Goal: Task Accomplishment & Management: Manage account settings

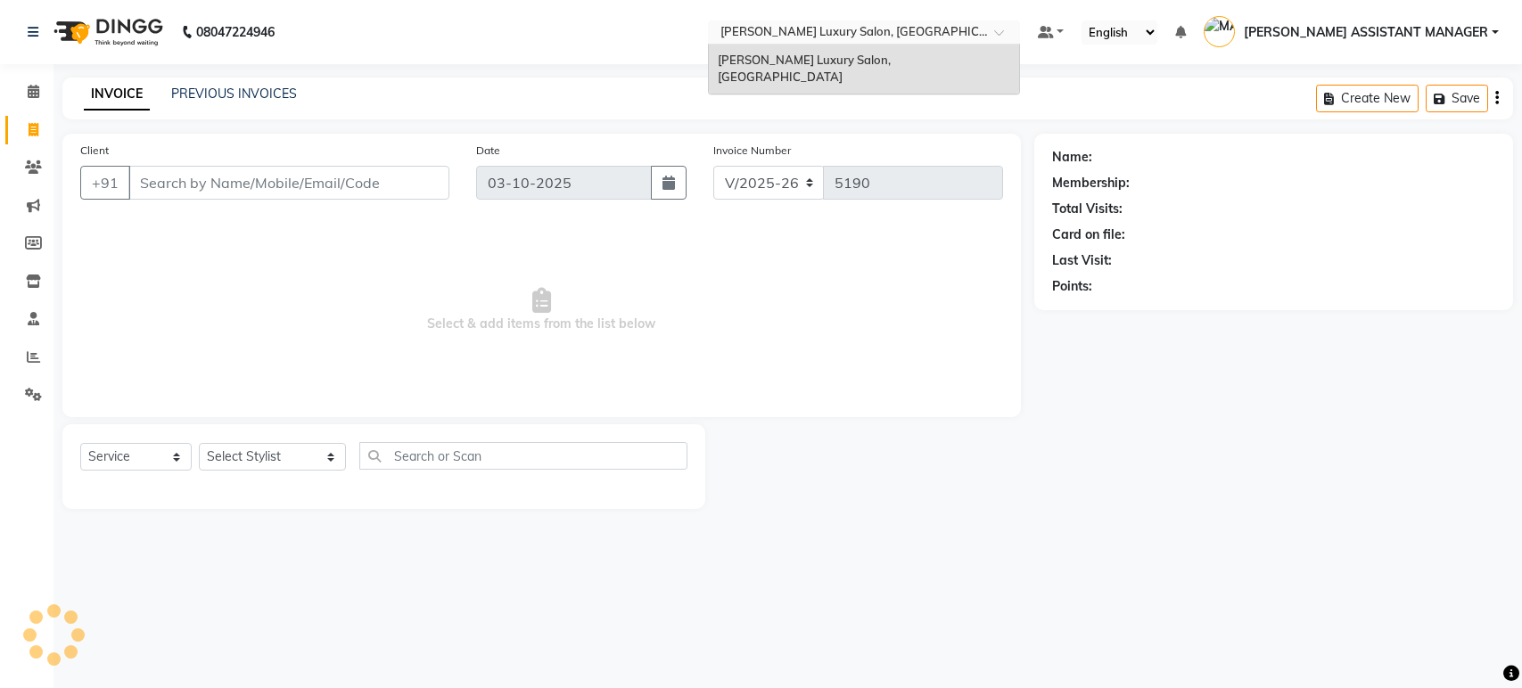
select select "4712"
select select "service"
click at [243, 447] on select "Select Stylist ABHI ADIL ADITI ADITYA AFREEN AHON AHSAN ALI ALIYA ANKITH ARAVIN…" at bounding box center [272, 457] width 147 height 28
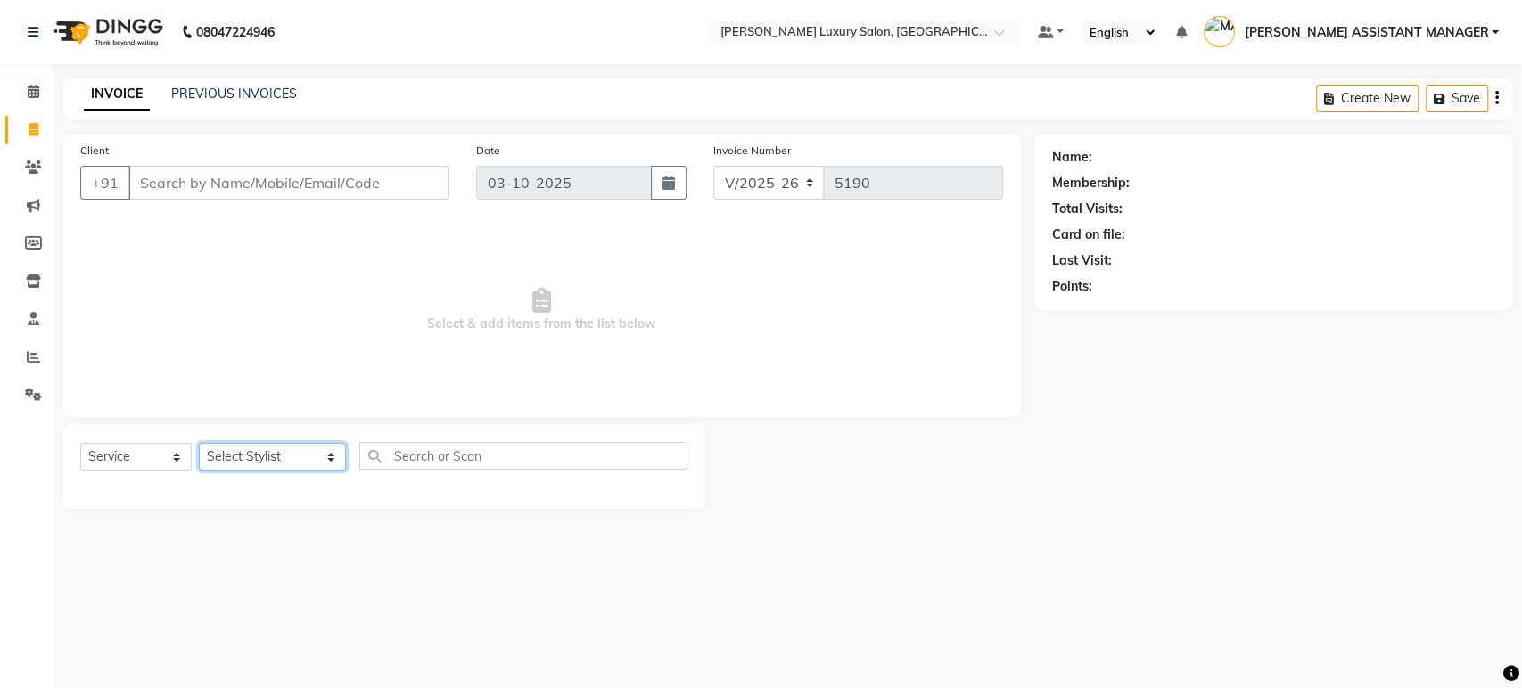
select select "63351"
click at [199, 443] on select "Select Stylist ABHI ADIL ADITI ADITYA AFREEN AHON AHSAN ALI ALIYA ANKITH ARAVIN…" at bounding box center [272, 457] width 147 height 28
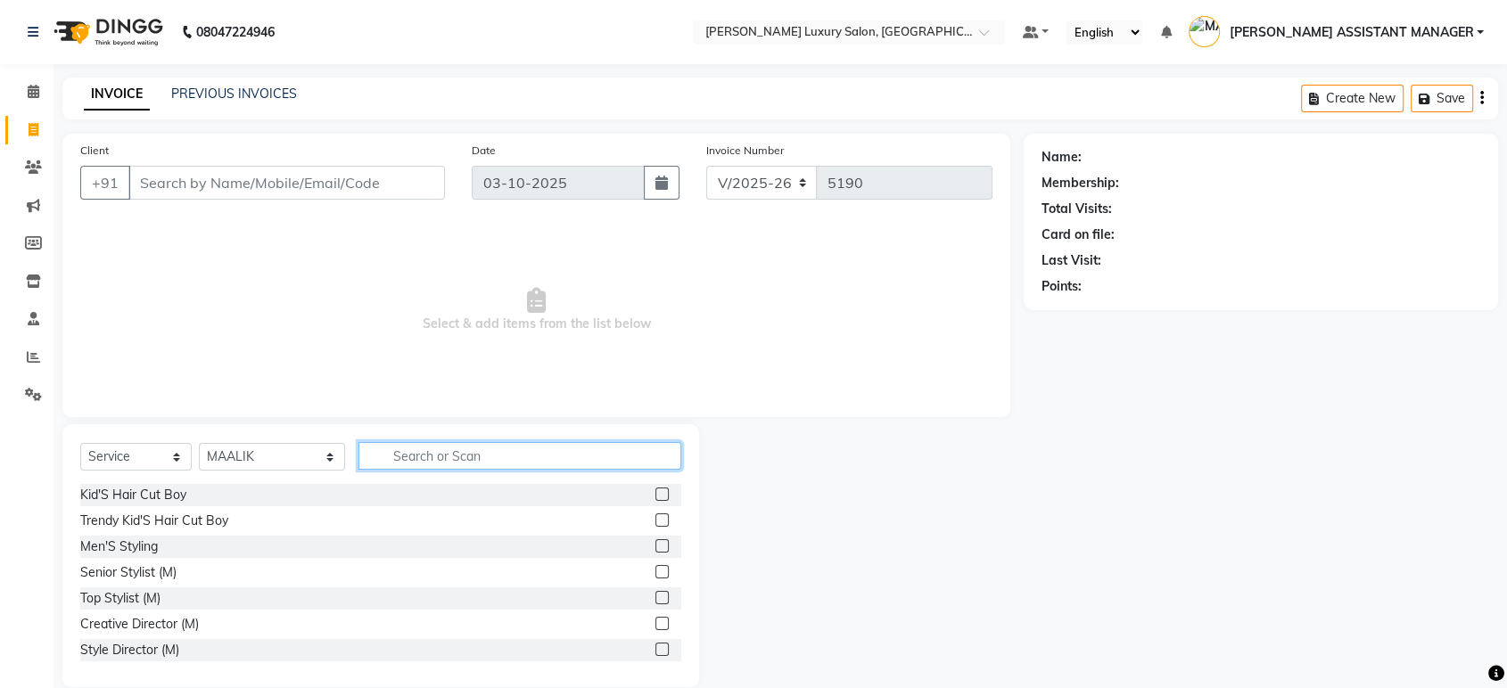
click at [416, 455] on input "text" at bounding box center [519, 456] width 323 height 28
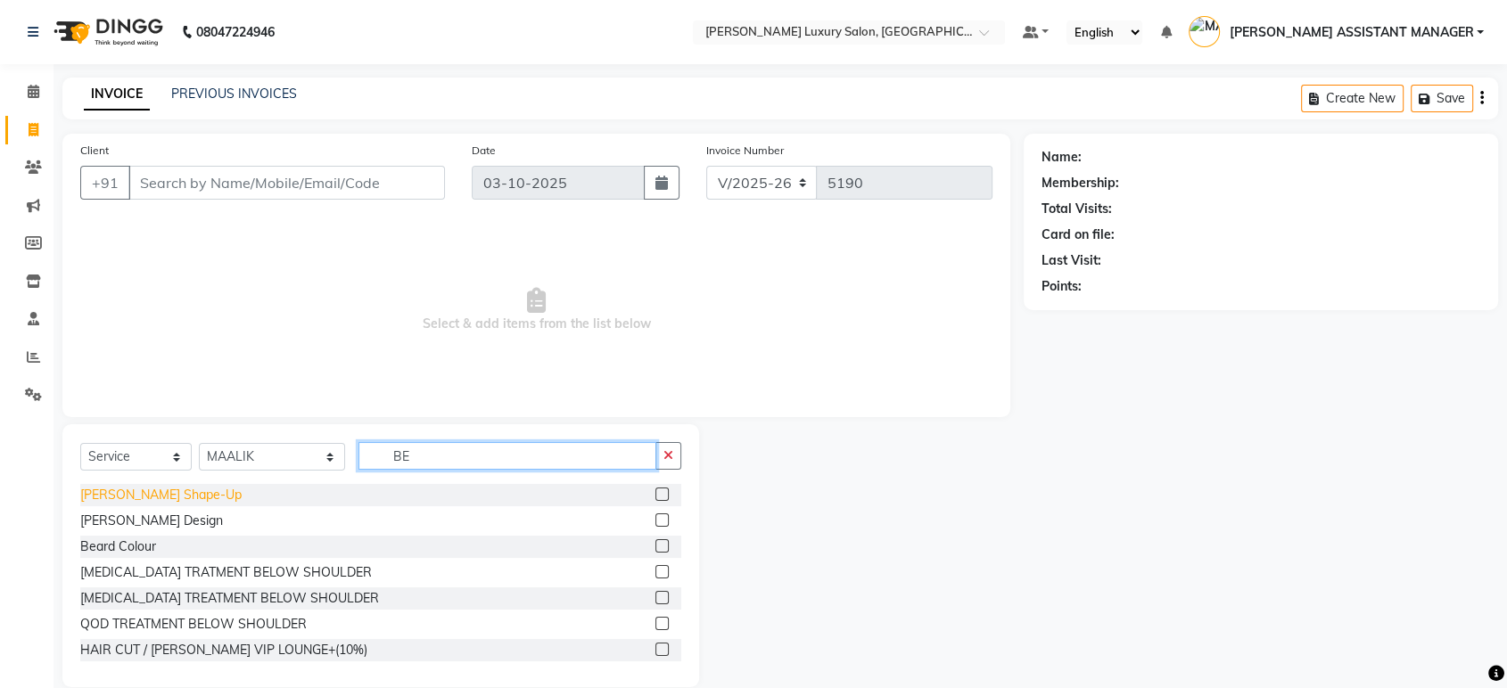
type input "BE"
click at [145, 488] on div "Beard Shape-Up" at bounding box center [160, 495] width 161 height 19
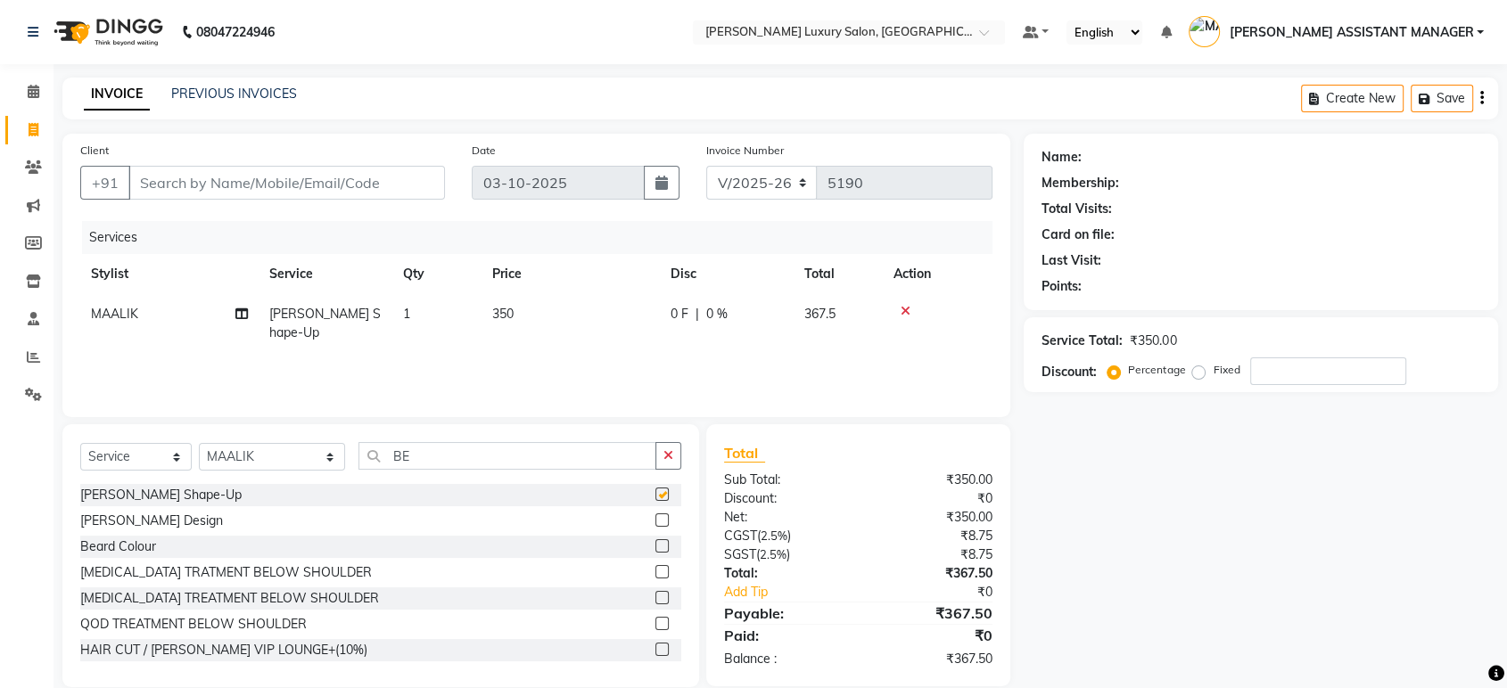
checkbox input "false"
click at [657, 448] on button "button" at bounding box center [668, 456] width 26 height 28
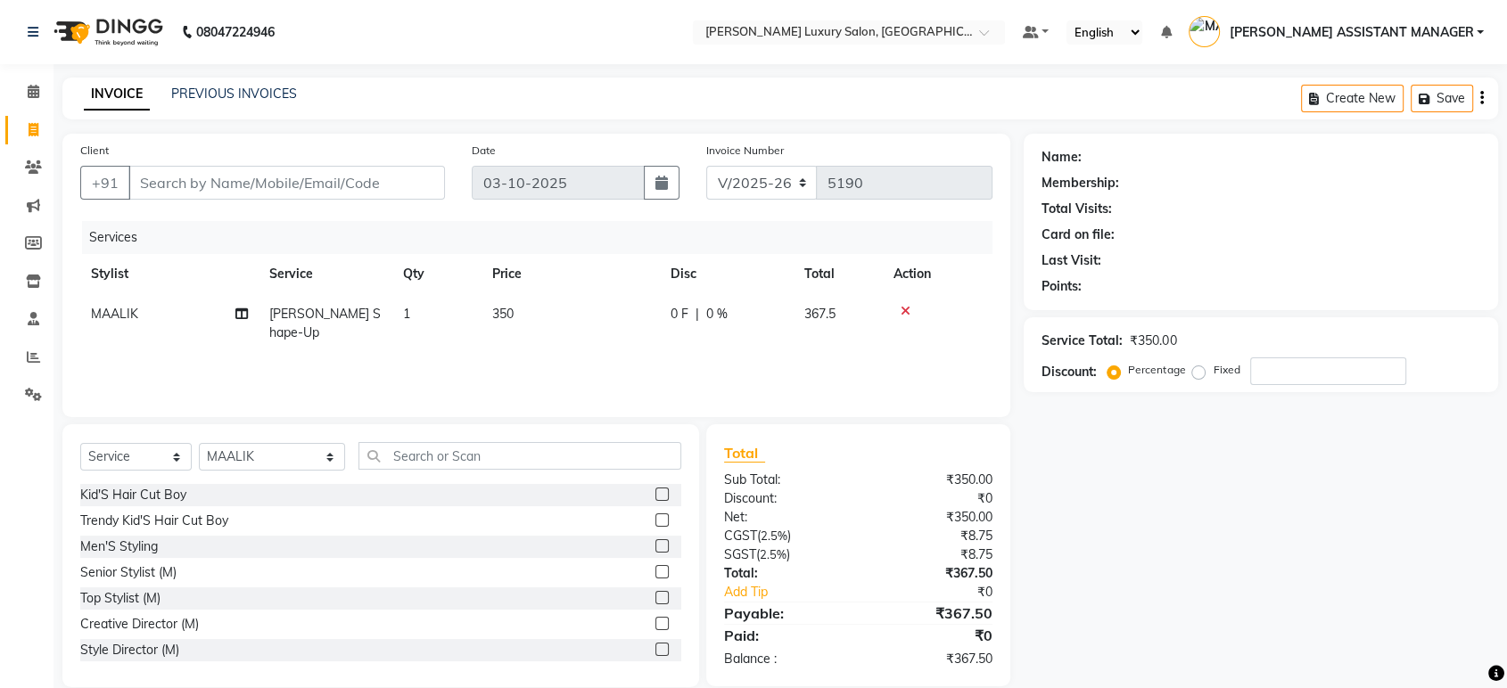
click at [685, 411] on div "Client +91 Date 03-10-2025 Invoice Number V/2025 V/2025-26 5190 Services Stylis…" at bounding box center [536, 276] width 948 height 284
drag, startPoint x: 29, startPoint y: 121, endPoint x: 934, endPoint y: 113, distance: 905.9
click at [29, 121] on span at bounding box center [33, 130] width 31 height 21
click at [419, 196] on input "Client" at bounding box center [286, 183] width 317 height 34
type input "9"
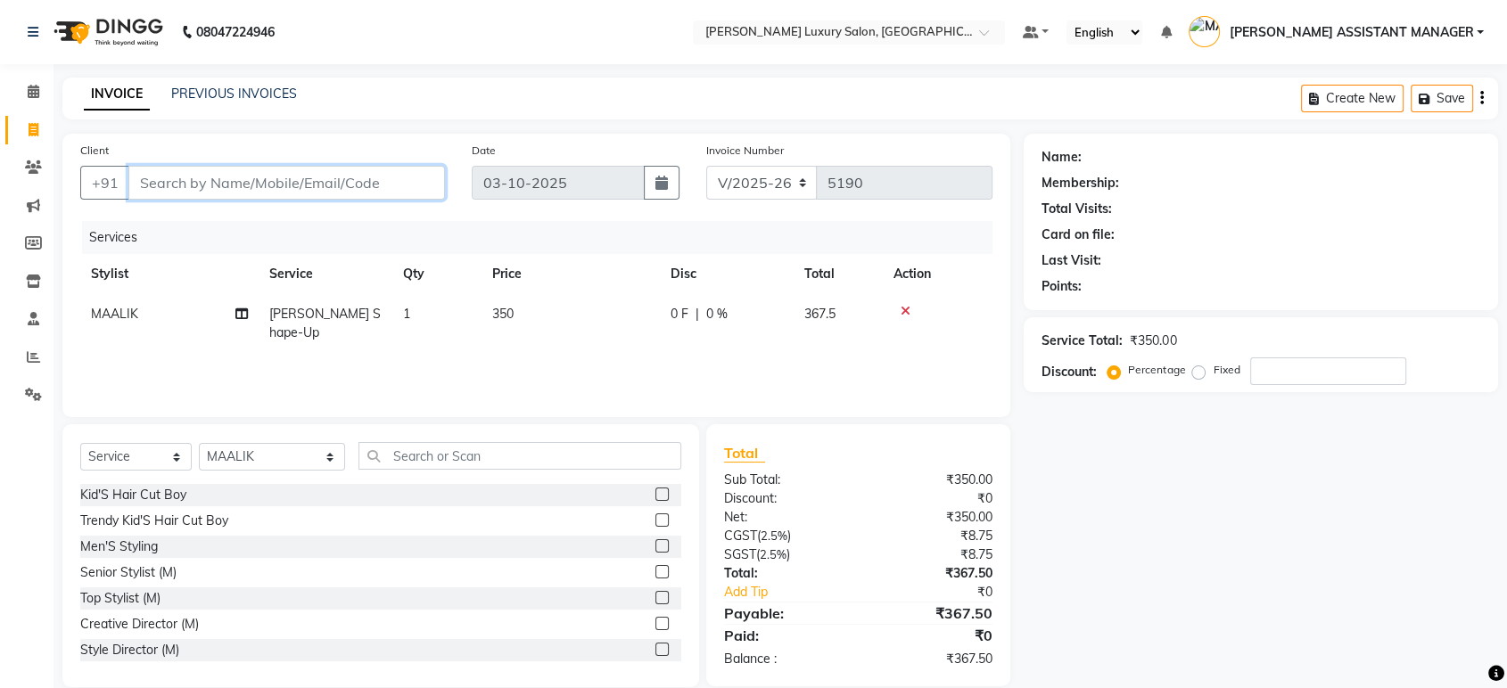
type input "0"
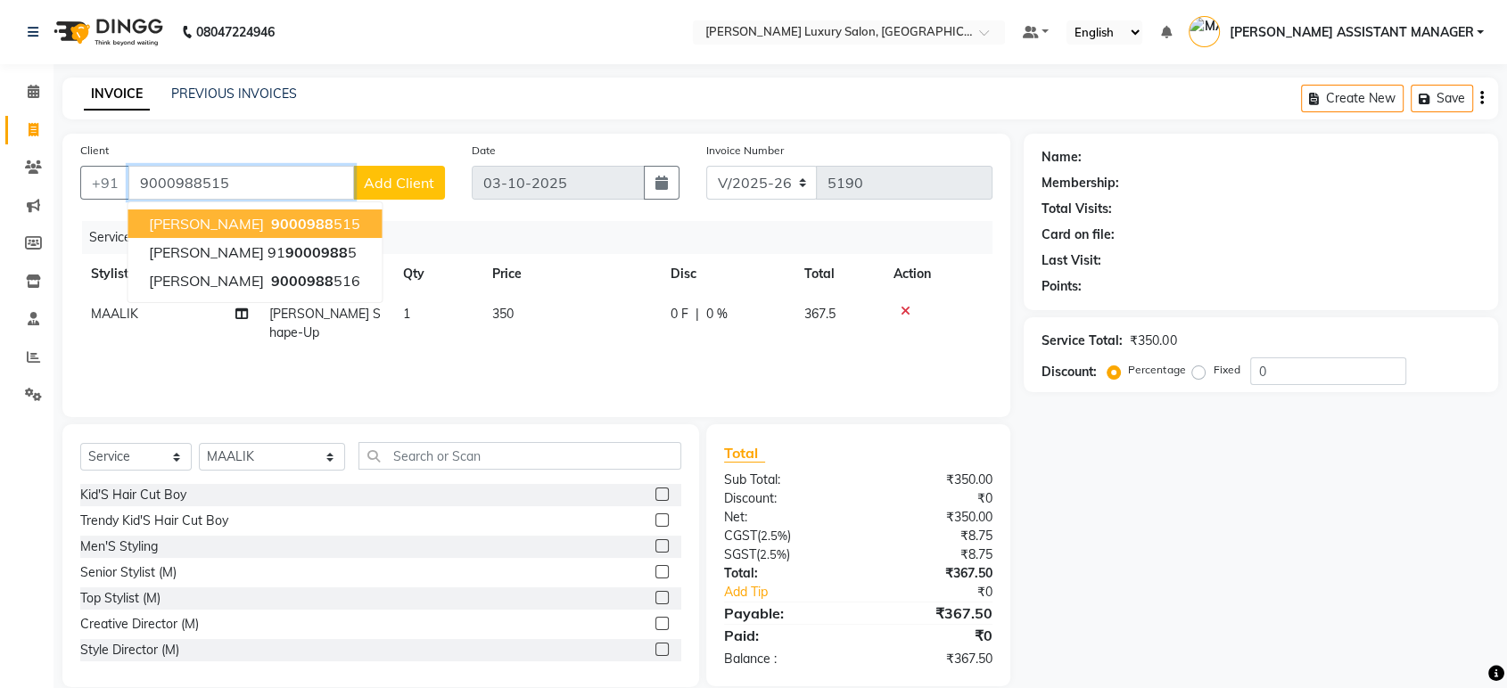
type input "9000988515"
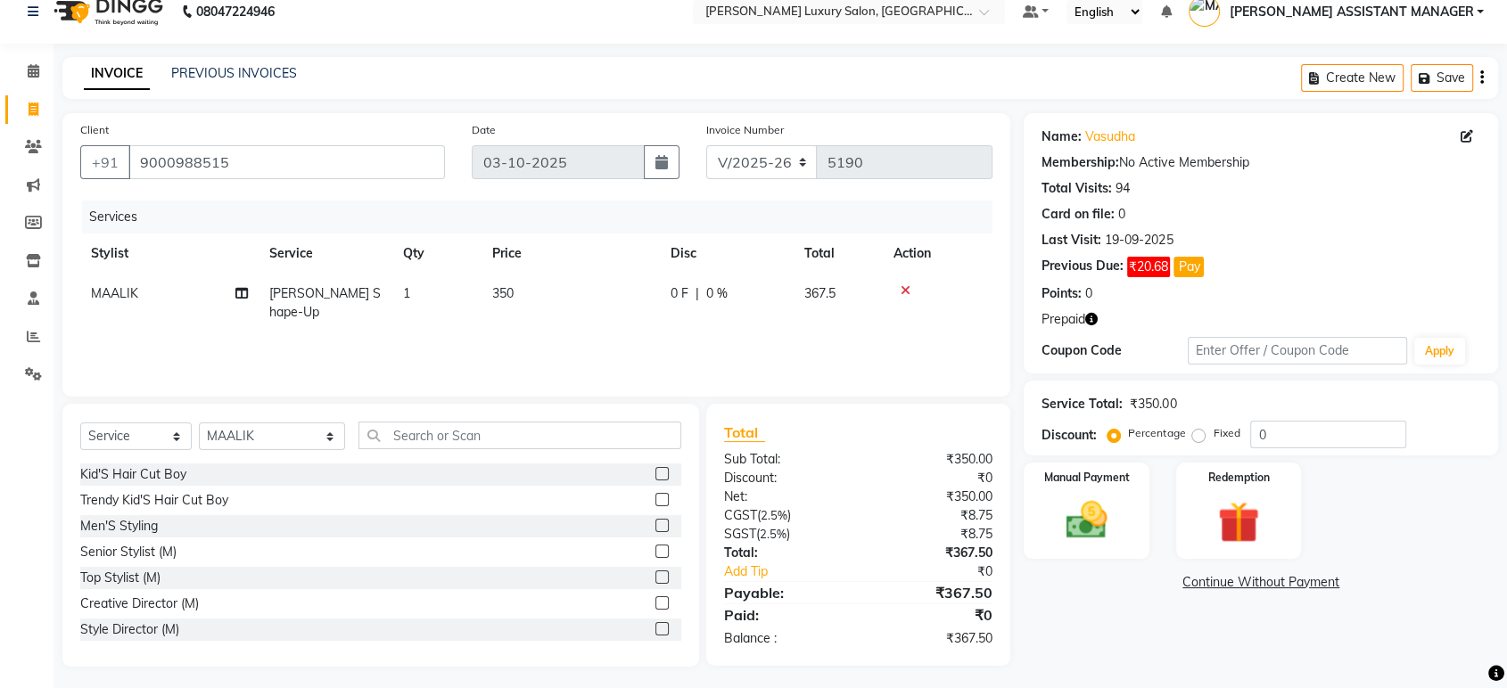
scroll to position [25, 0]
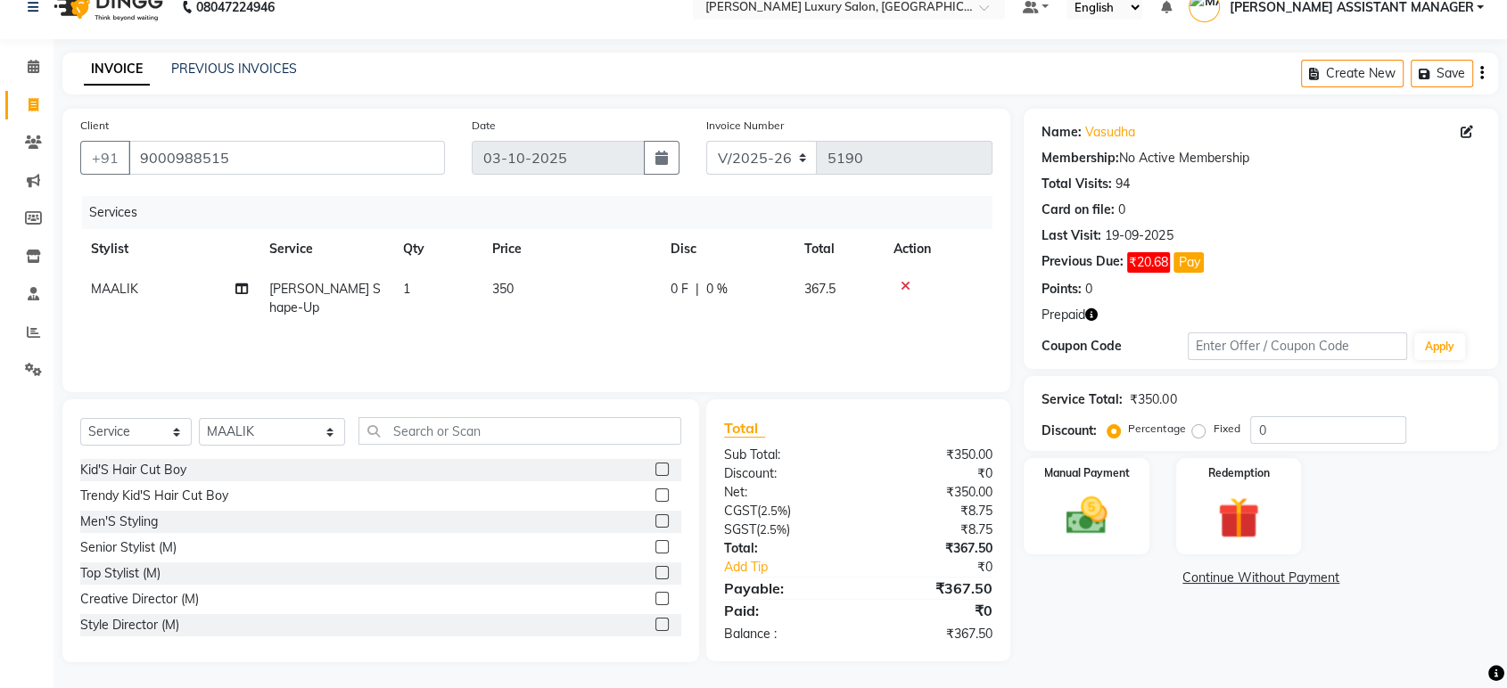
click at [1091, 319] on icon "button" at bounding box center [1091, 314] width 12 height 12
click at [1009, 257] on div "Client +91 9000988515 Date 03-10-2025 Invoice Number V/2025 V/2025-26 5190 Serv…" at bounding box center [536, 251] width 948 height 284
click at [1090, 127] on link "Vasudha" at bounding box center [1110, 132] width 50 height 19
click at [1090, 308] on icon "button" at bounding box center [1091, 314] width 12 height 12
click at [1149, 312] on div "Prepaid" at bounding box center [1260, 315] width 439 height 19
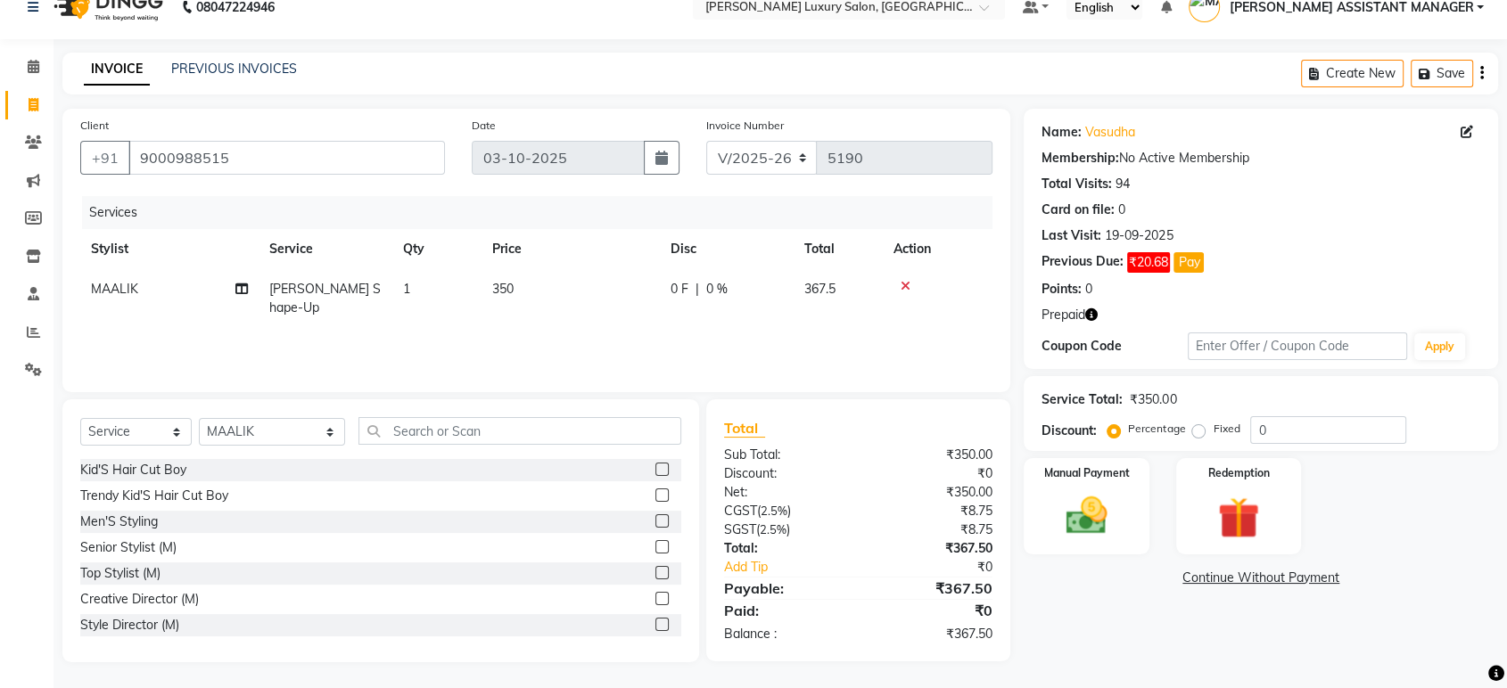
click at [1091, 317] on icon "button" at bounding box center [1091, 314] width 12 height 12
click at [1140, 329] on div "Name: Vasudha Membership: No Active Membership Total Visits: 94 Card on file: 0…" at bounding box center [1261, 239] width 474 height 260
drag, startPoint x: 1117, startPoint y: 461, endPoint x: 1114, endPoint y: 473, distance: 13.0
click at [1117, 464] on div "Manual Payment" at bounding box center [1087, 506] width 130 height 100
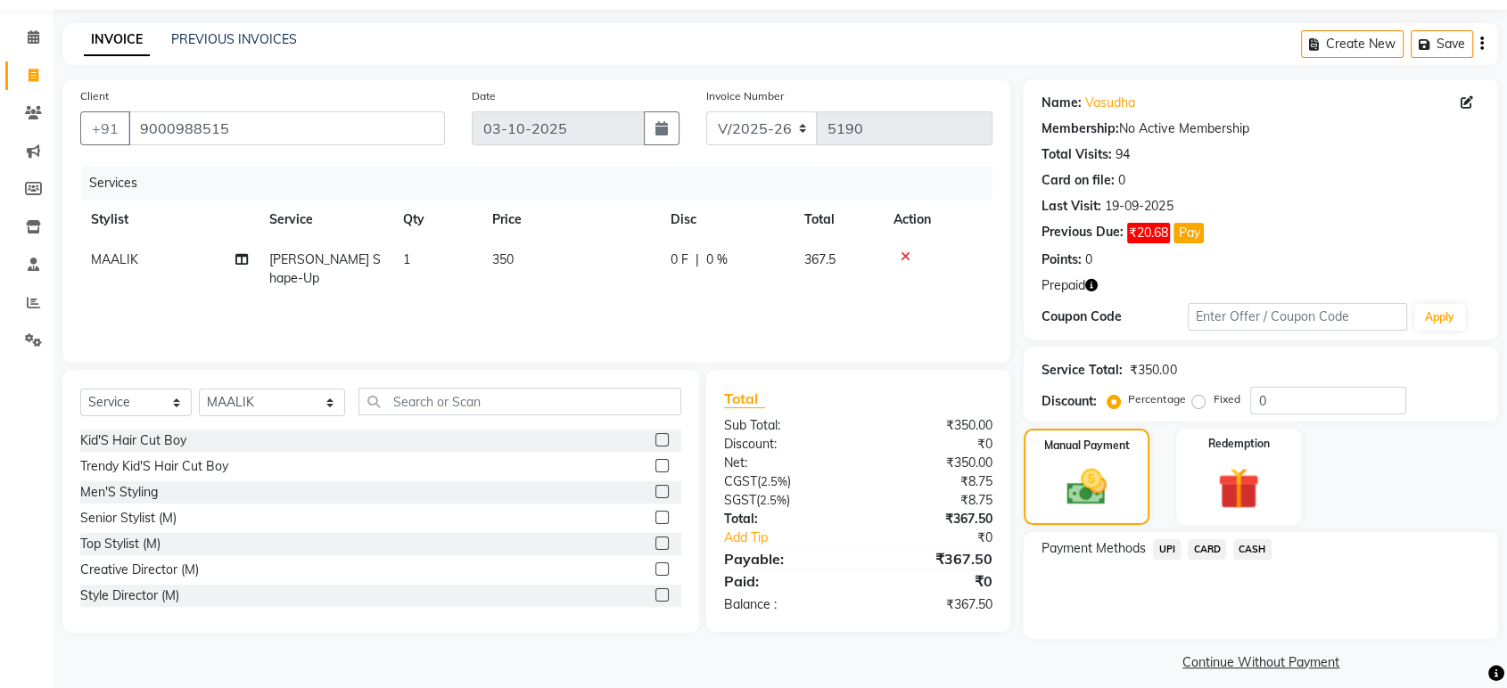
scroll to position [67, 0]
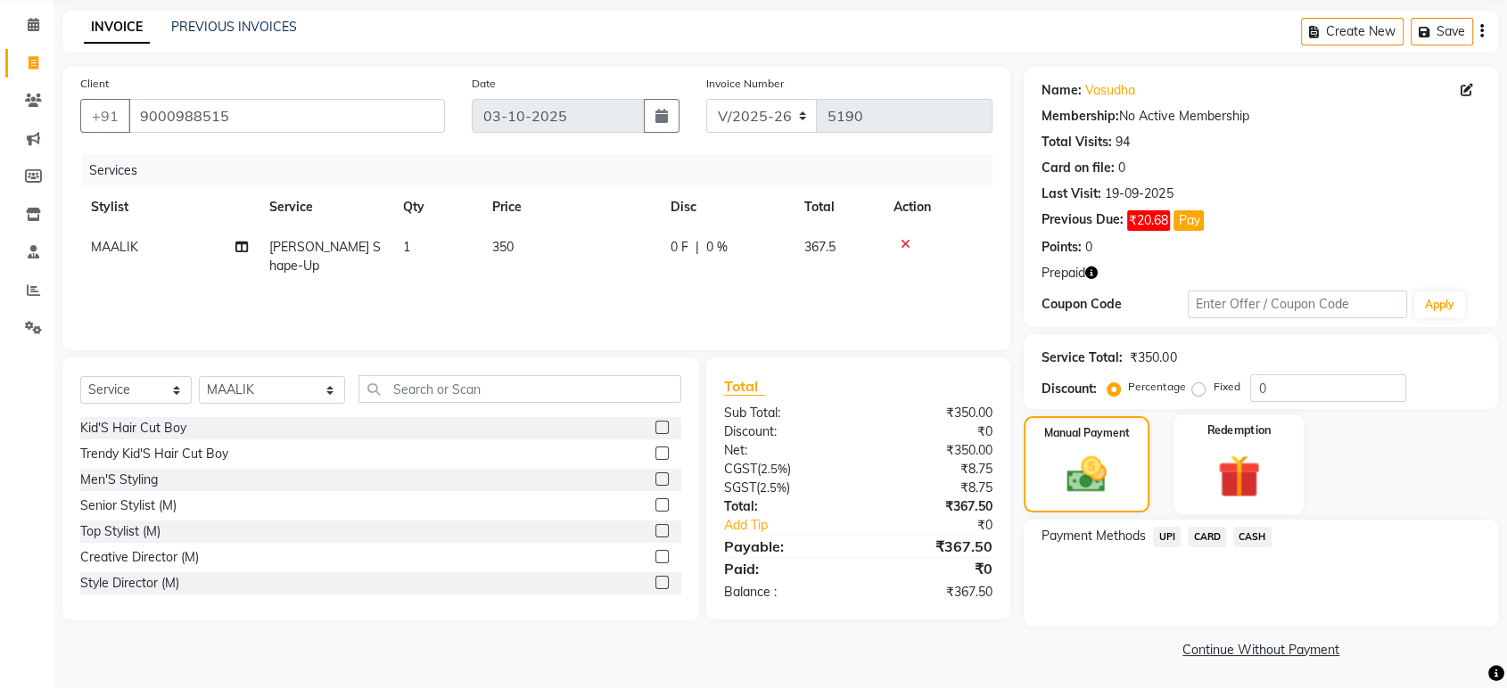
click at [1219, 477] on img at bounding box center [1239, 475] width 70 height 53
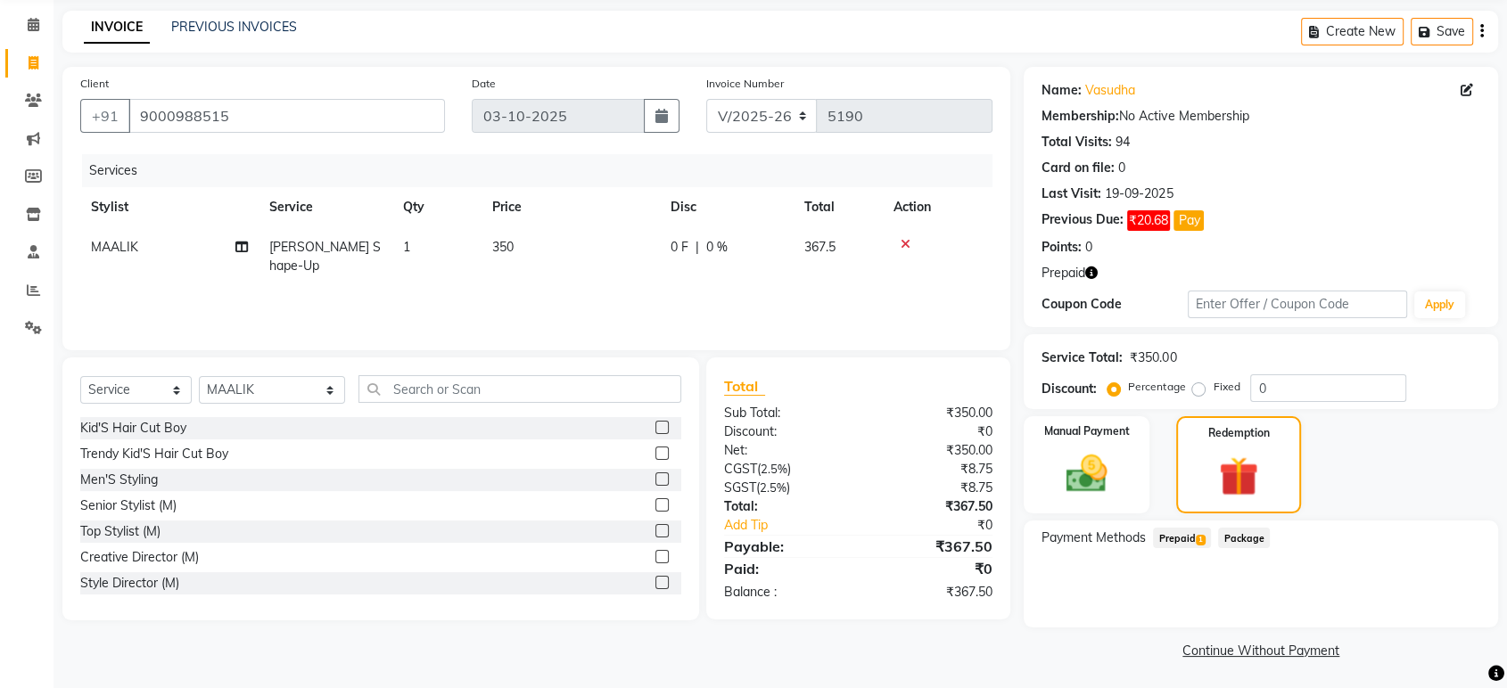
click at [1177, 540] on span "Prepaid 1" at bounding box center [1182, 538] width 58 height 21
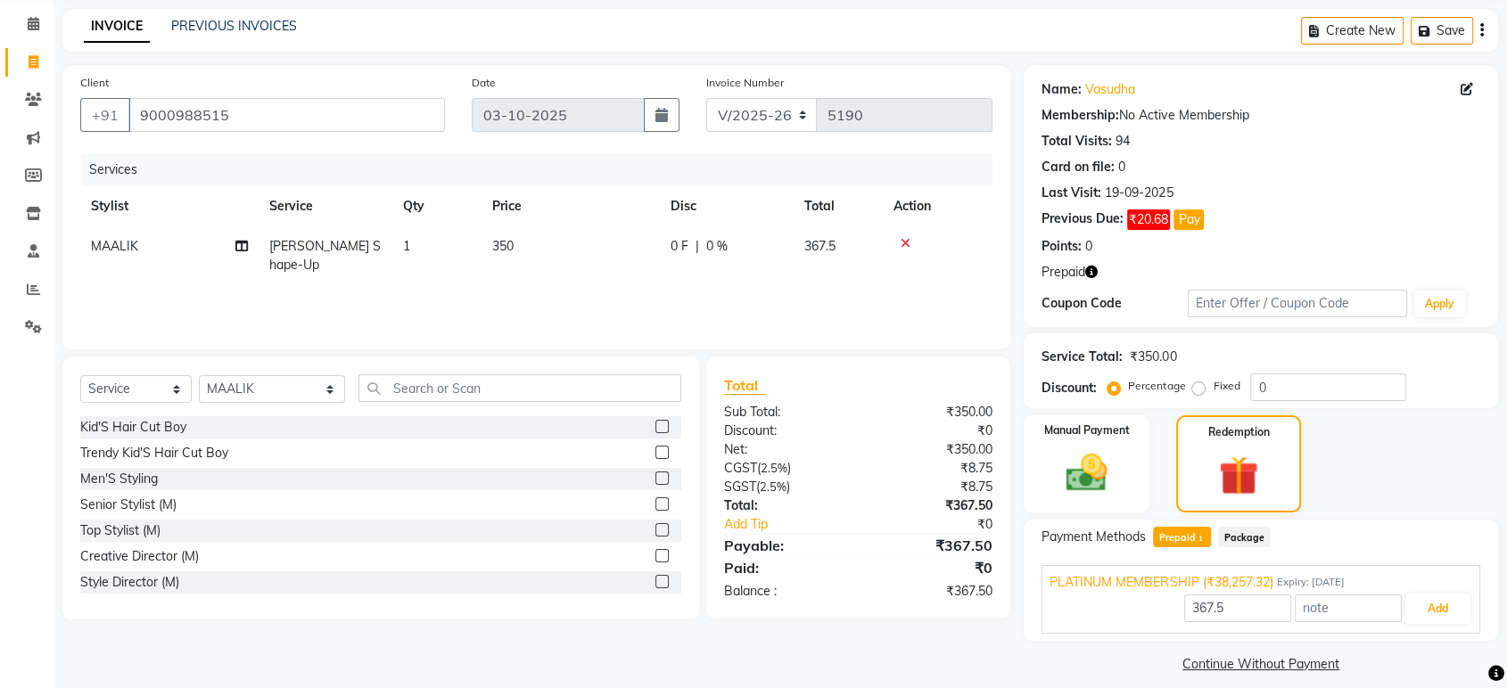
scroll to position [83, 0]
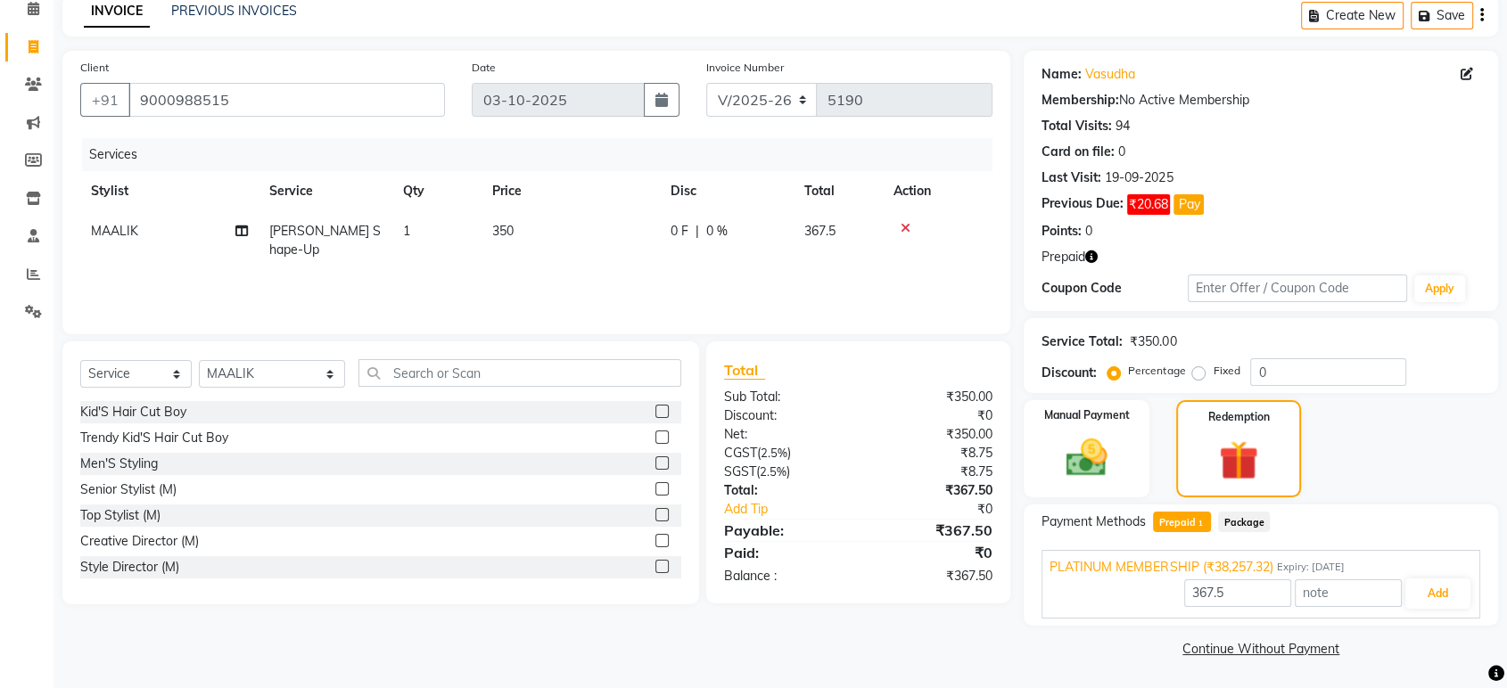
click at [1093, 260] on icon "button" at bounding box center [1091, 257] width 12 height 12
click at [1451, 605] on button "Add" at bounding box center [1437, 594] width 65 height 30
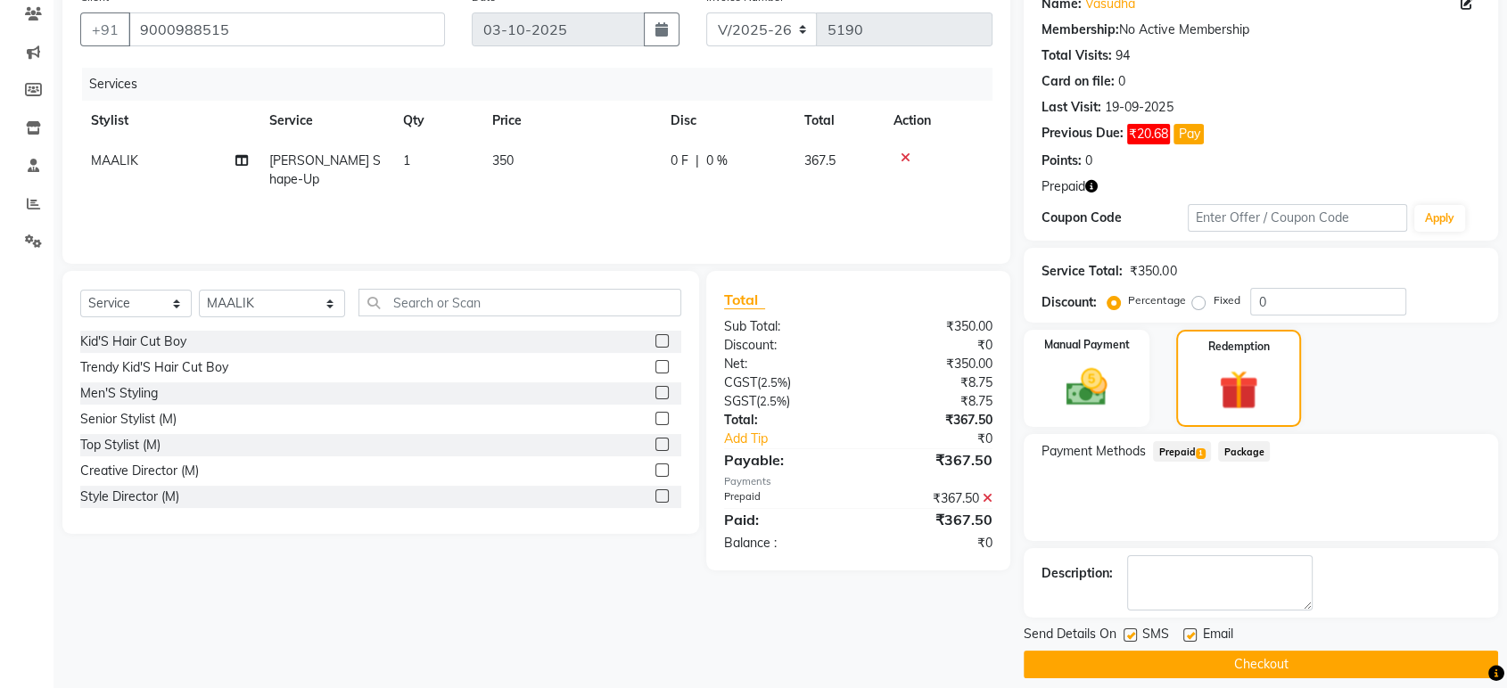
scroll to position [169, 0]
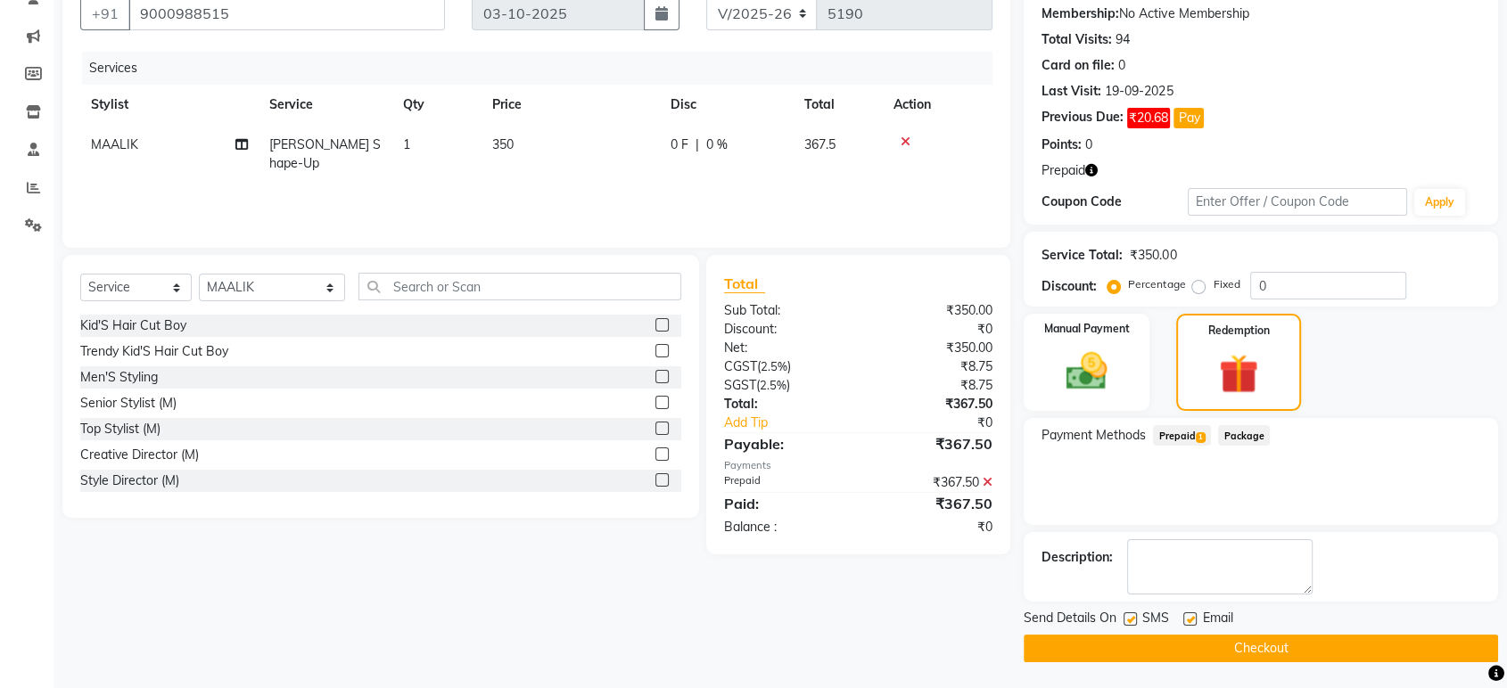
click at [1310, 650] on button "Checkout" at bounding box center [1261, 649] width 474 height 28
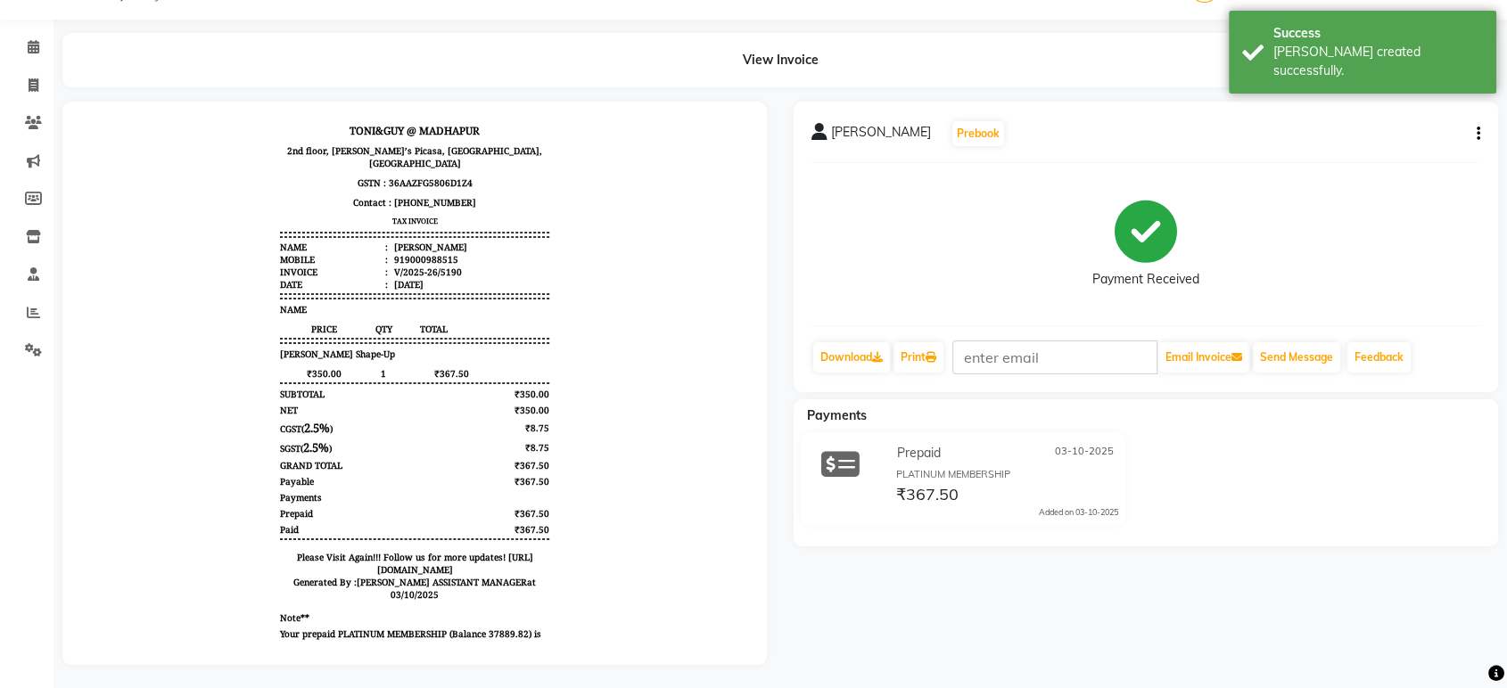
scroll to position [62, 0]
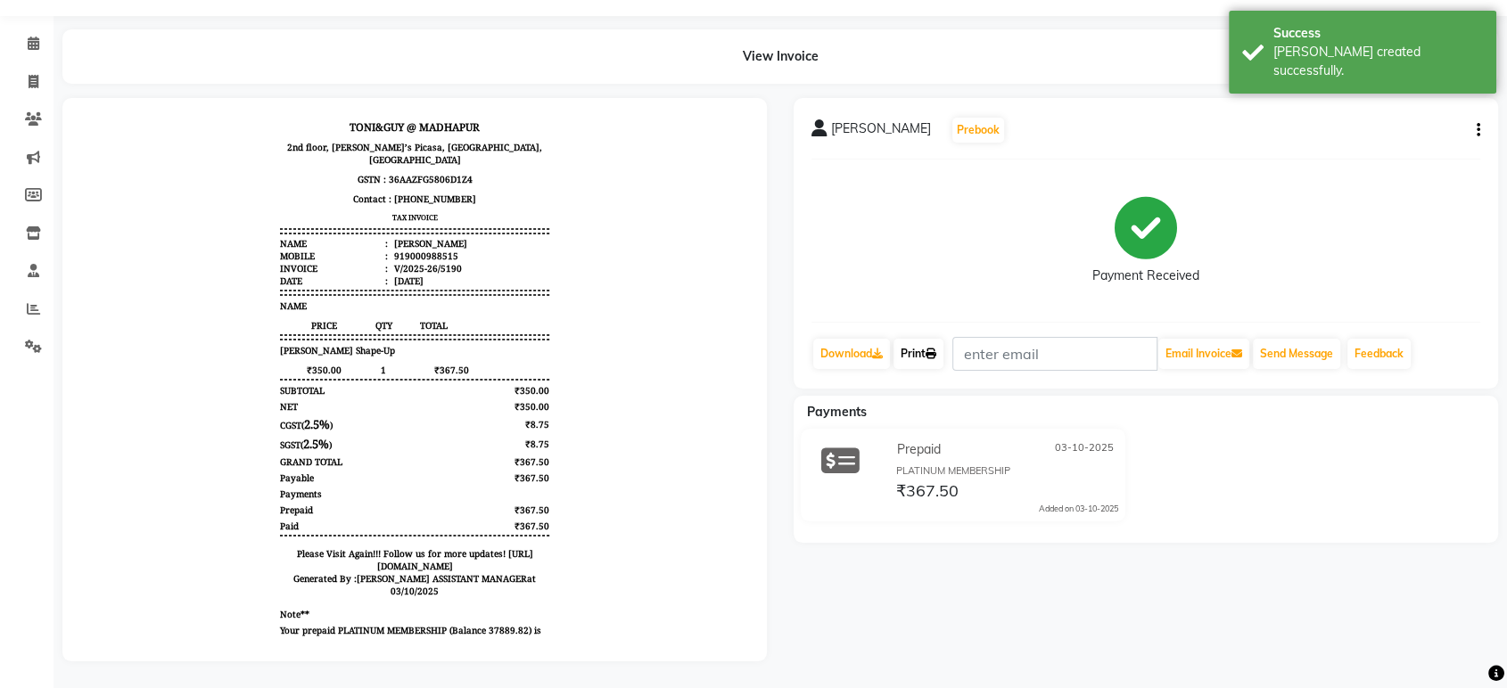
click at [934, 347] on link "Print" at bounding box center [918, 354] width 50 height 30
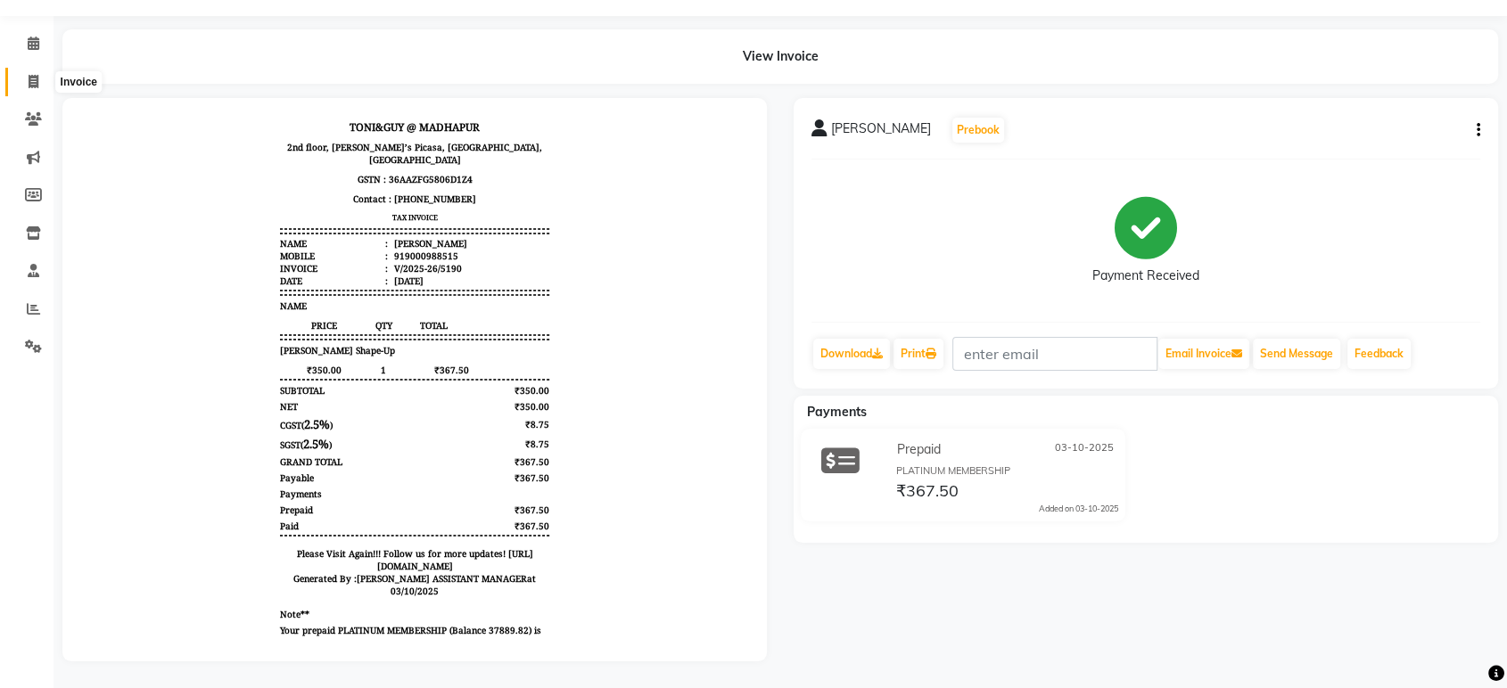
drag, startPoint x: 29, startPoint y: 62, endPoint x: 43, endPoint y: 72, distance: 17.3
click at [29, 75] on icon at bounding box center [34, 81] width 10 height 13
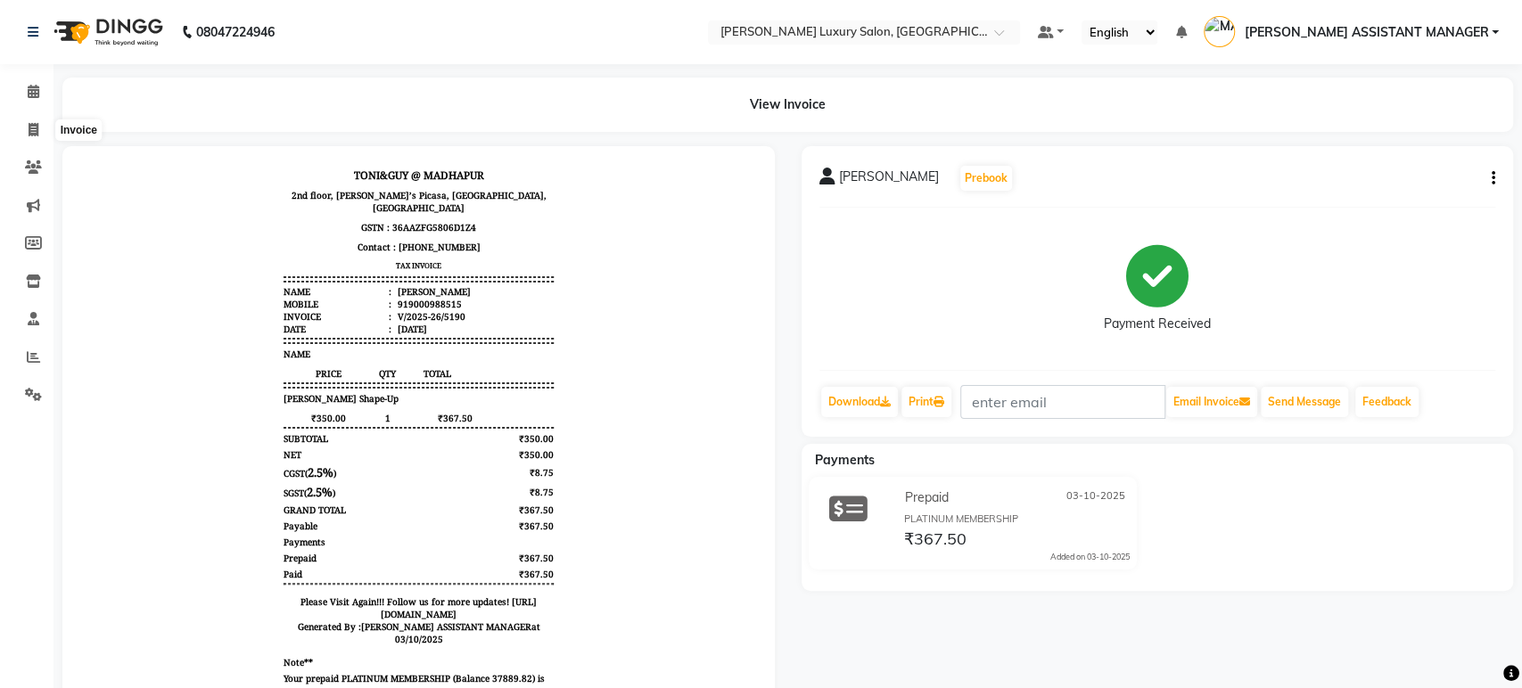
select select "4712"
select select "service"
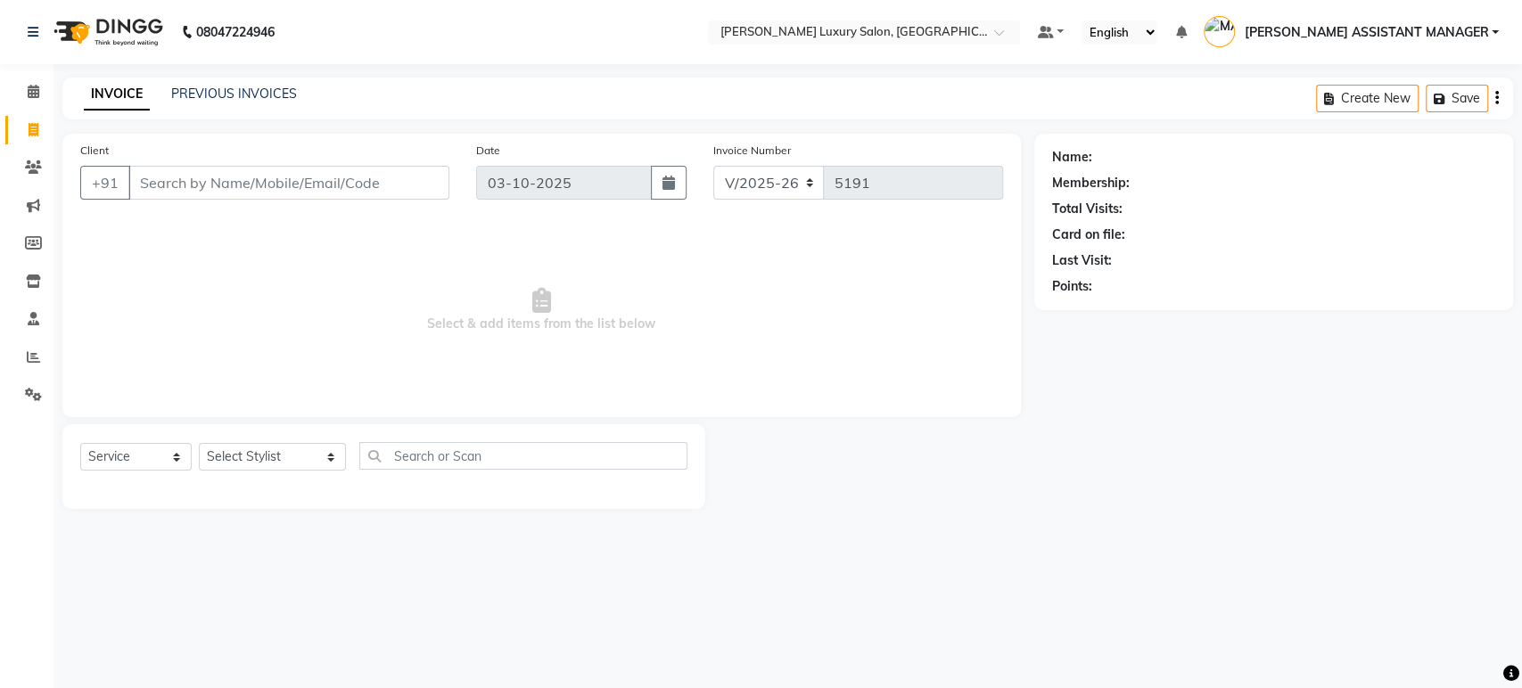
click at [240, 102] on div "PREVIOUS INVOICES" at bounding box center [234, 94] width 126 height 19
click at [260, 100] on link "PREVIOUS INVOICES" at bounding box center [234, 94] width 126 height 16
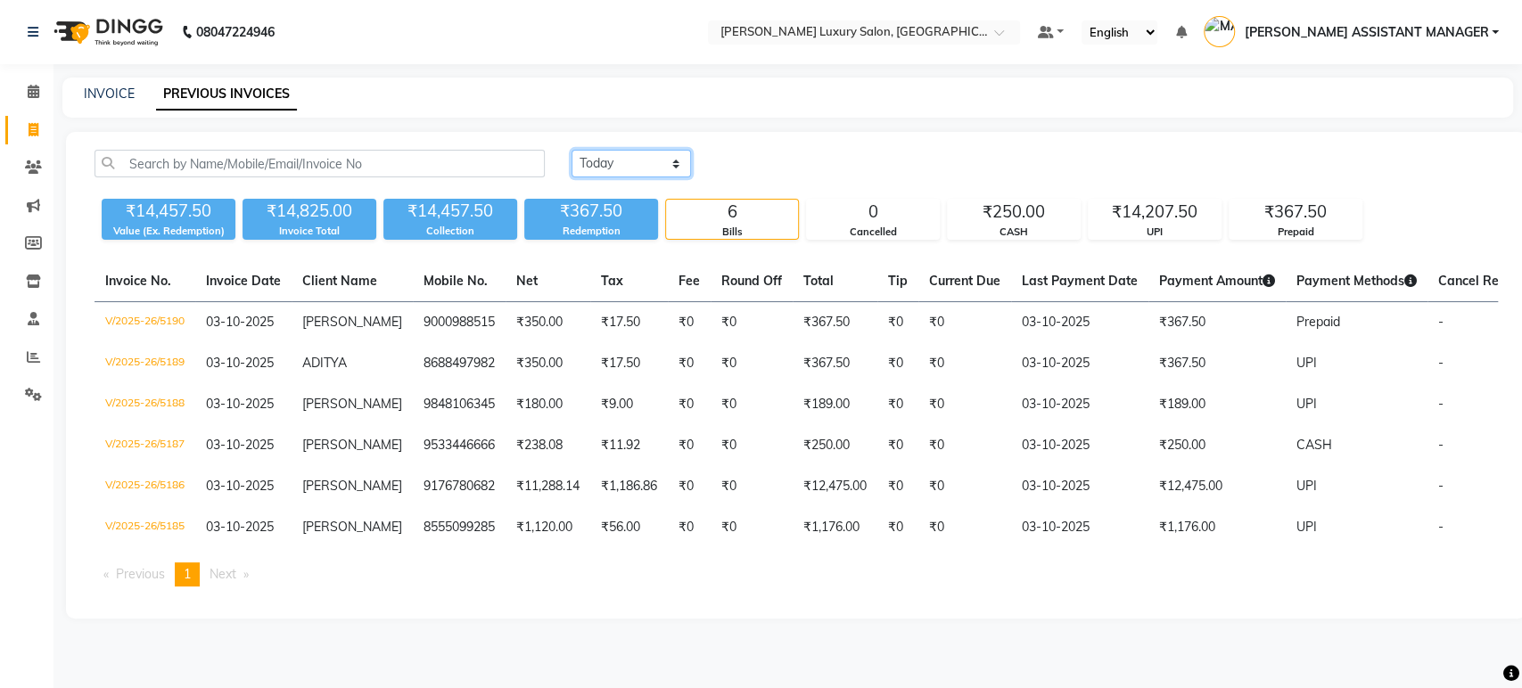
click at [664, 162] on select "Today Yesterday Custom Range" at bounding box center [631, 164] width 119 height 28
select select "range"
click at [572, 150] on select "Today Yesterday Custom Range" at bounding box center [631, 164] width 119 height 28
drag, startPoint x: 806, startPoint y: 145, endPoint x: 782, endPoint y: 158, distance: 27.1
click at [805, 146] on div "Today Yesterday Custom Range 03-10-2025 - 03-10-2025 ₹14,457.50 Value (Ex. Rede…" at bounding box center [796, 375] width 1460 height 487
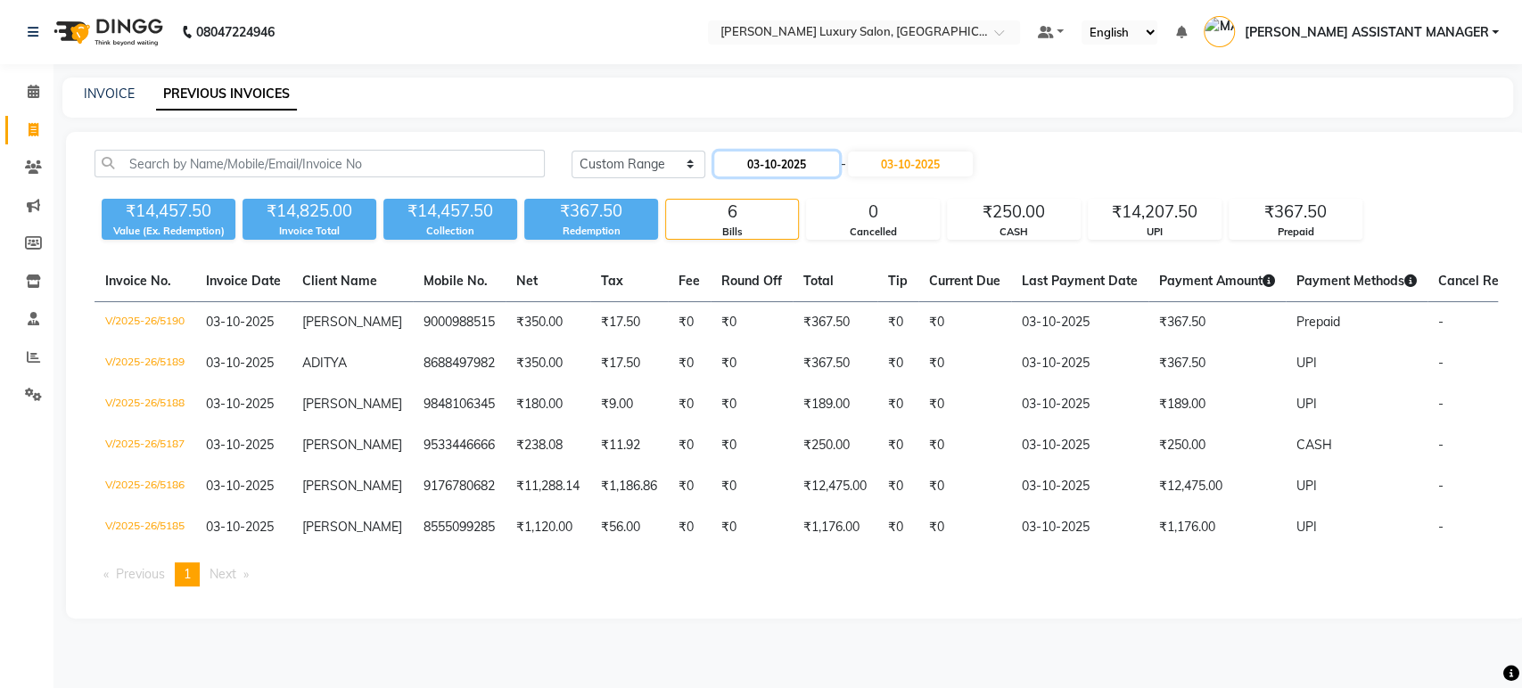
click at [782, 158] on input "03-10-2025" at bounding box center [776, 164] width 125 height 25
select select "10"
select select "2025"
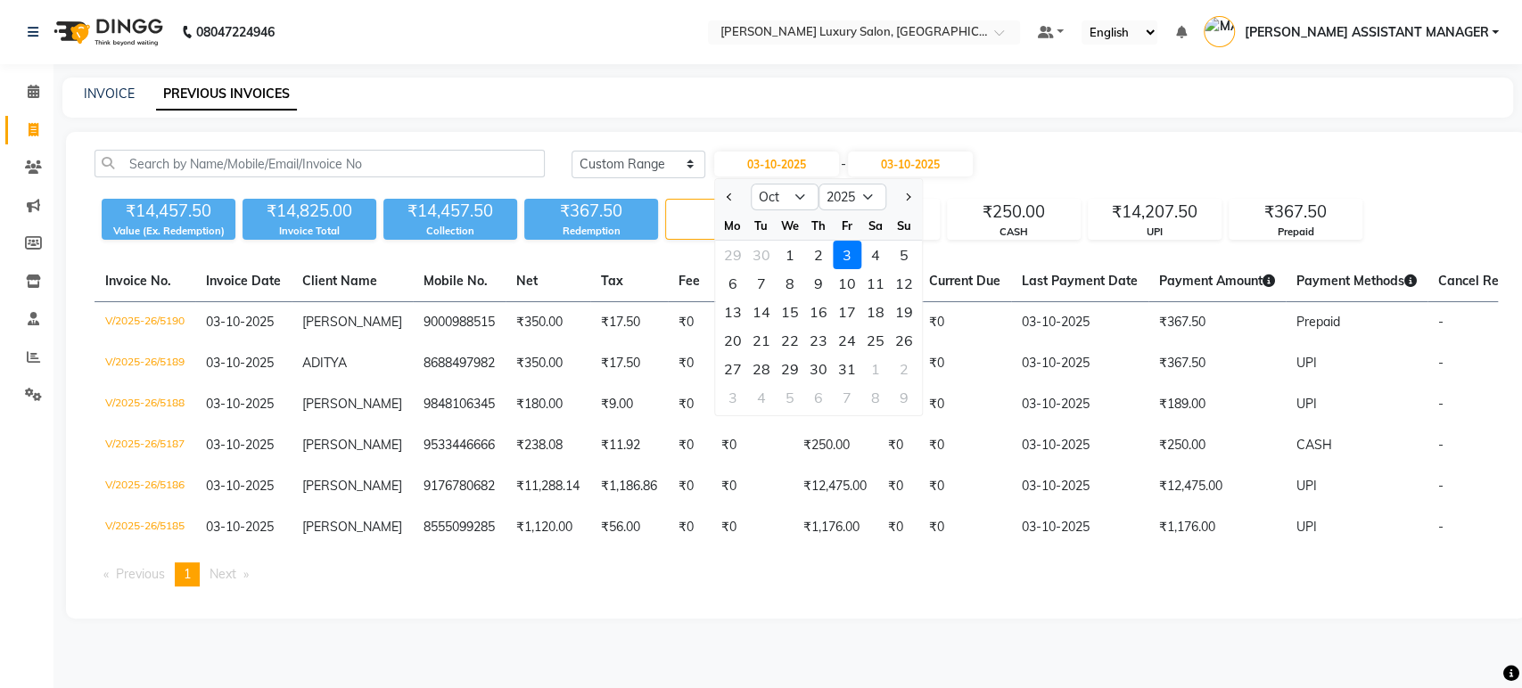
click at [720, 195] on div at bounding box center [733, 197] width 36 height 29
click at [723, 194] on button "Previous month" at bounding box center [729, 197] width 15 height 29
select select "9"
click at [726, 356] on div "29" at bounding box center [733, 369] width 29 height 29
type input "29-09-2025"
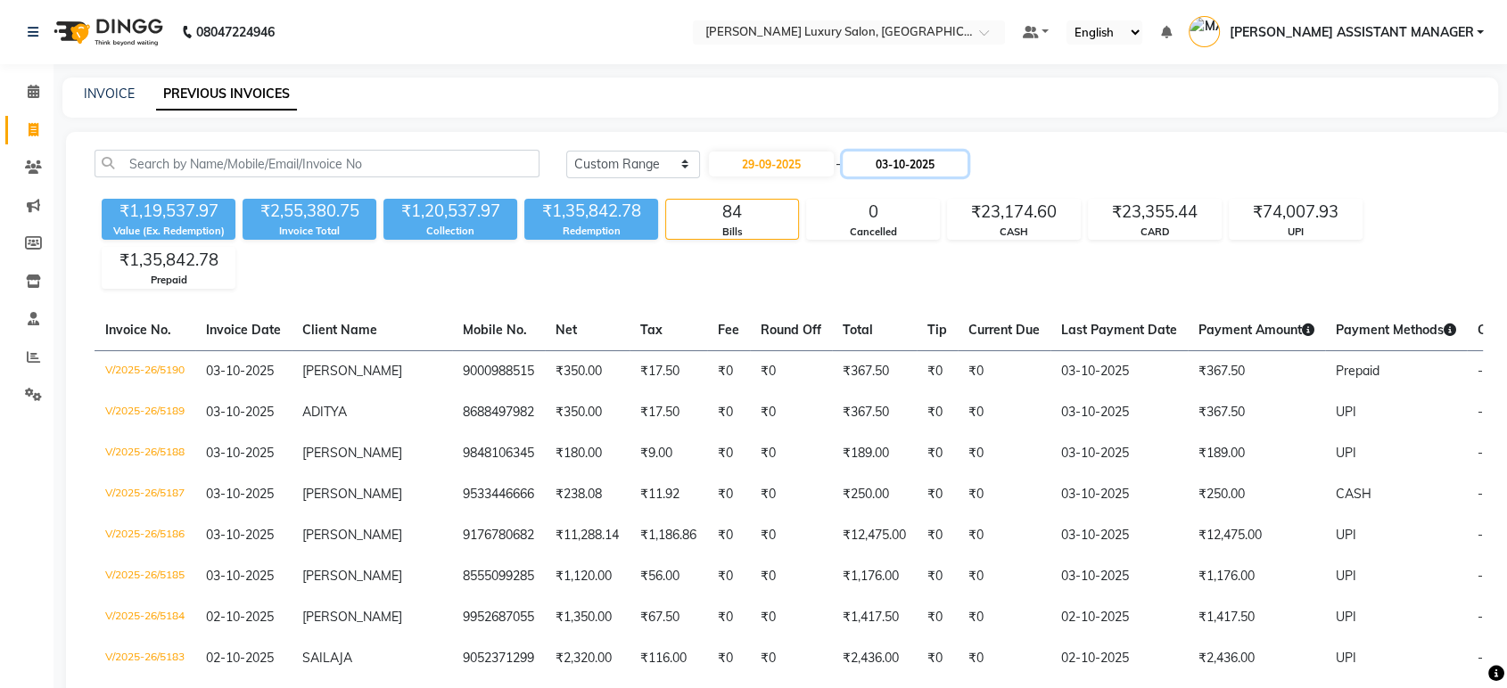
click at [920, 163] on input "03-10-2025" at bounding box center [905, 164] width 125 height 25
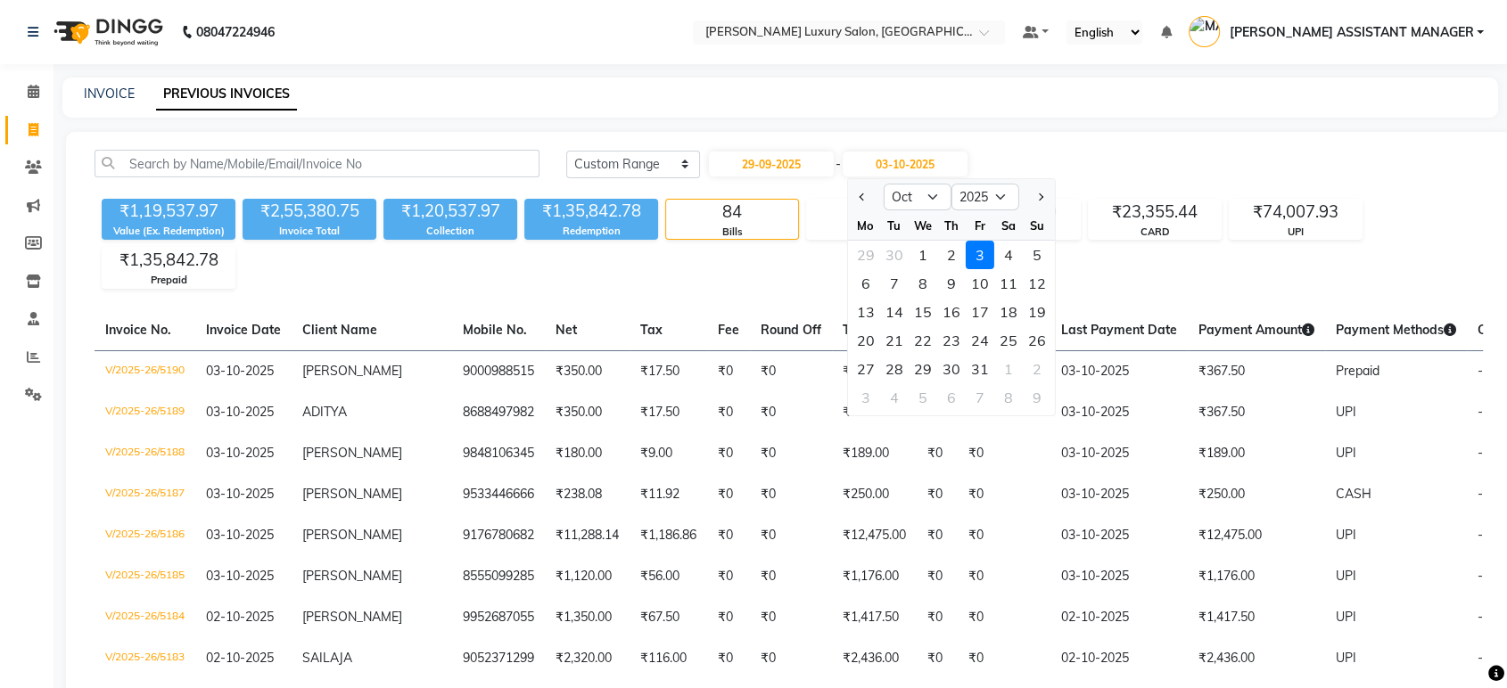
click at [851, 196] on div at bounding box center [866, 197] width 36 height 29
click at [859, 200] on button "Previous month" at bounding box center [862, 197] width 15 height 29
select select "9"
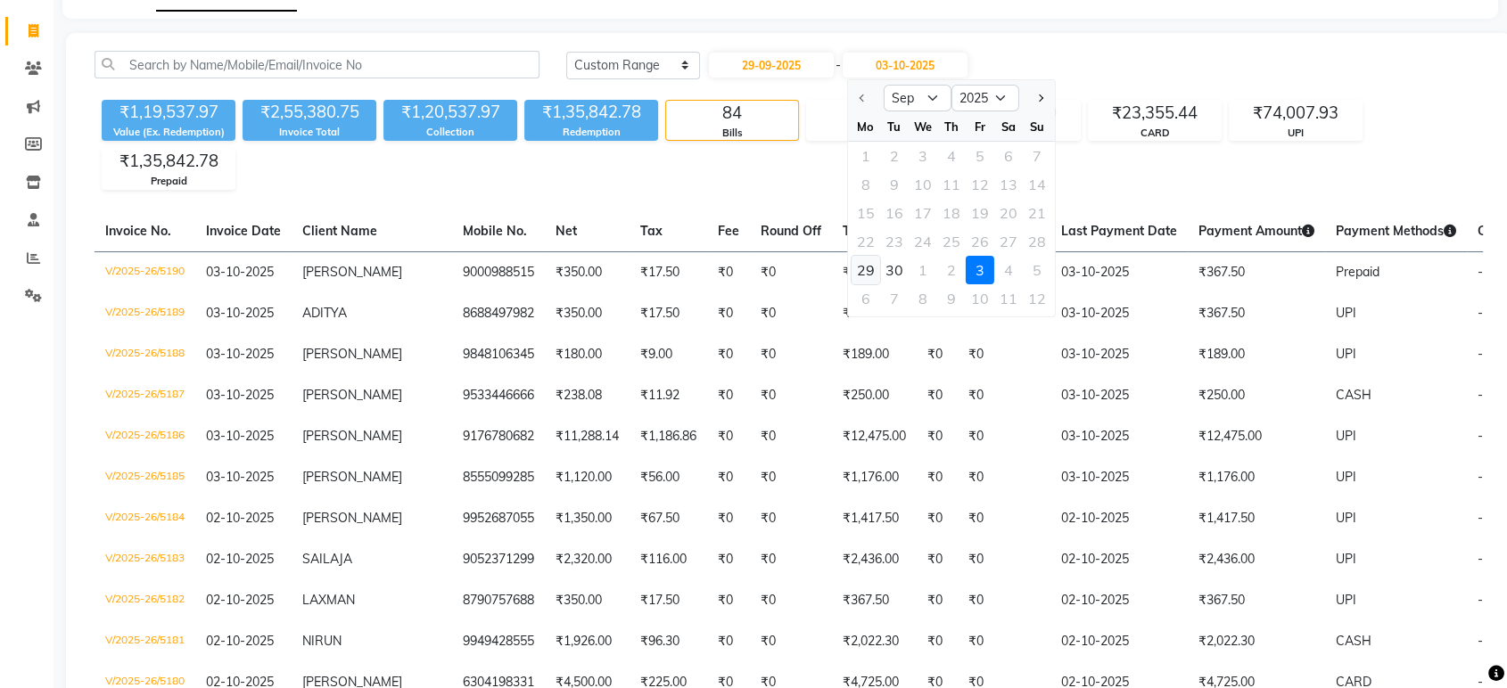
click at [863, 267] on div "29" at bounding box center [865, 270] width 29 height 29
type input "29-09-2025"
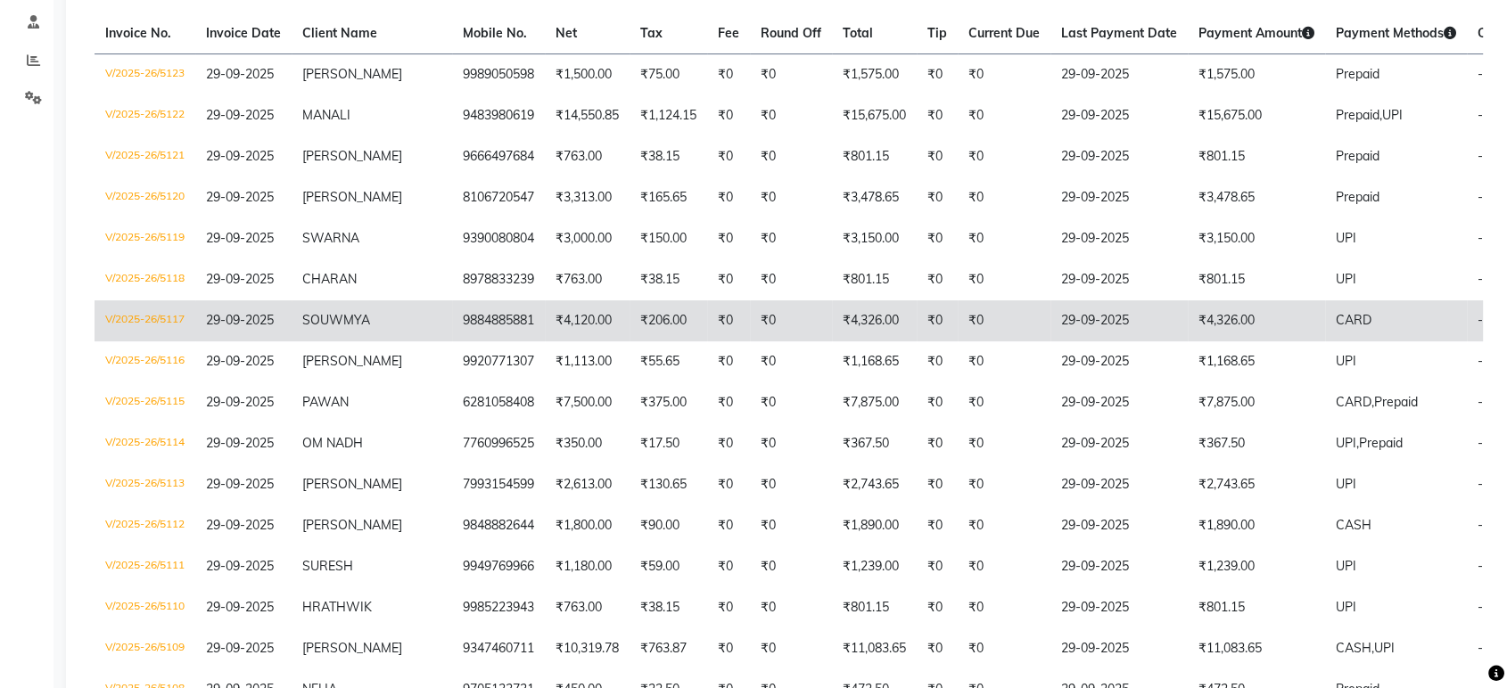
scroll to position [495, 0]
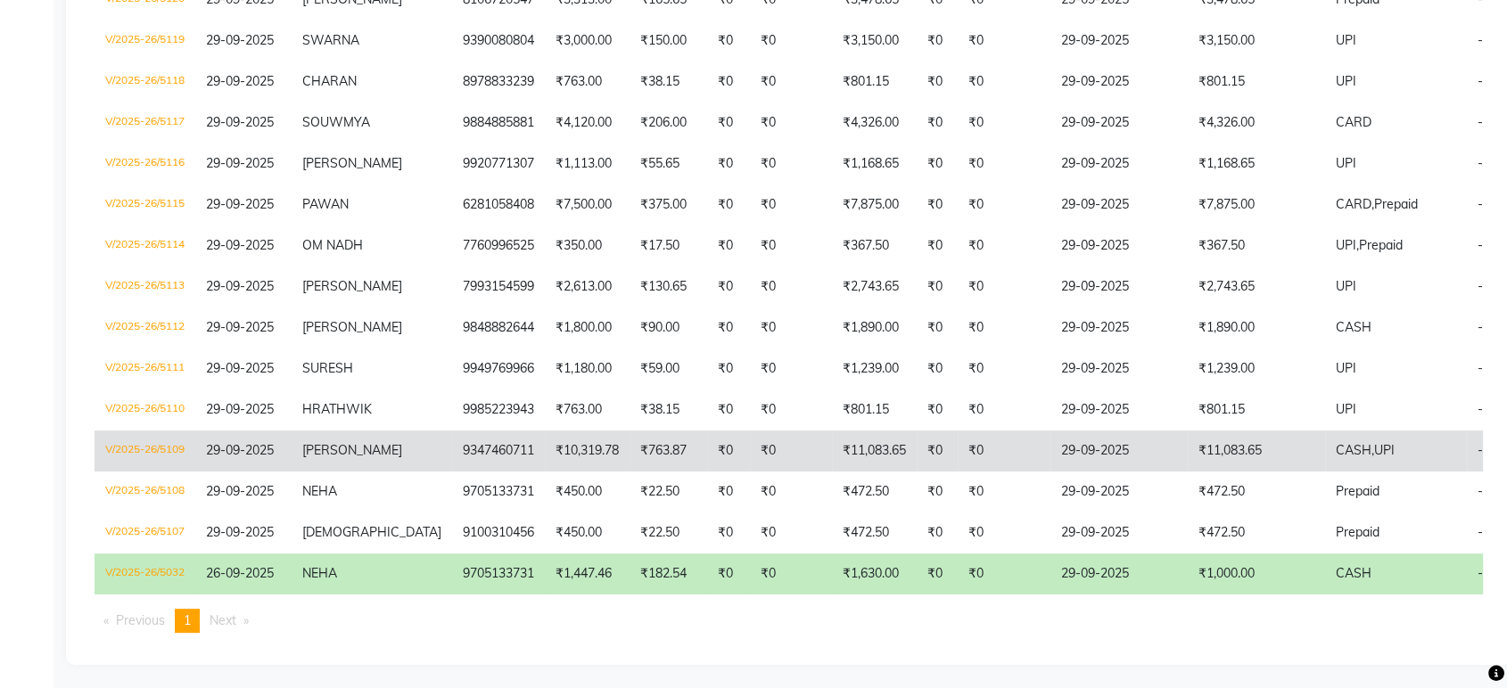
click at [856, 437] on td "₹11,083.65" at bounding box center [874, 451] width 85 height 41
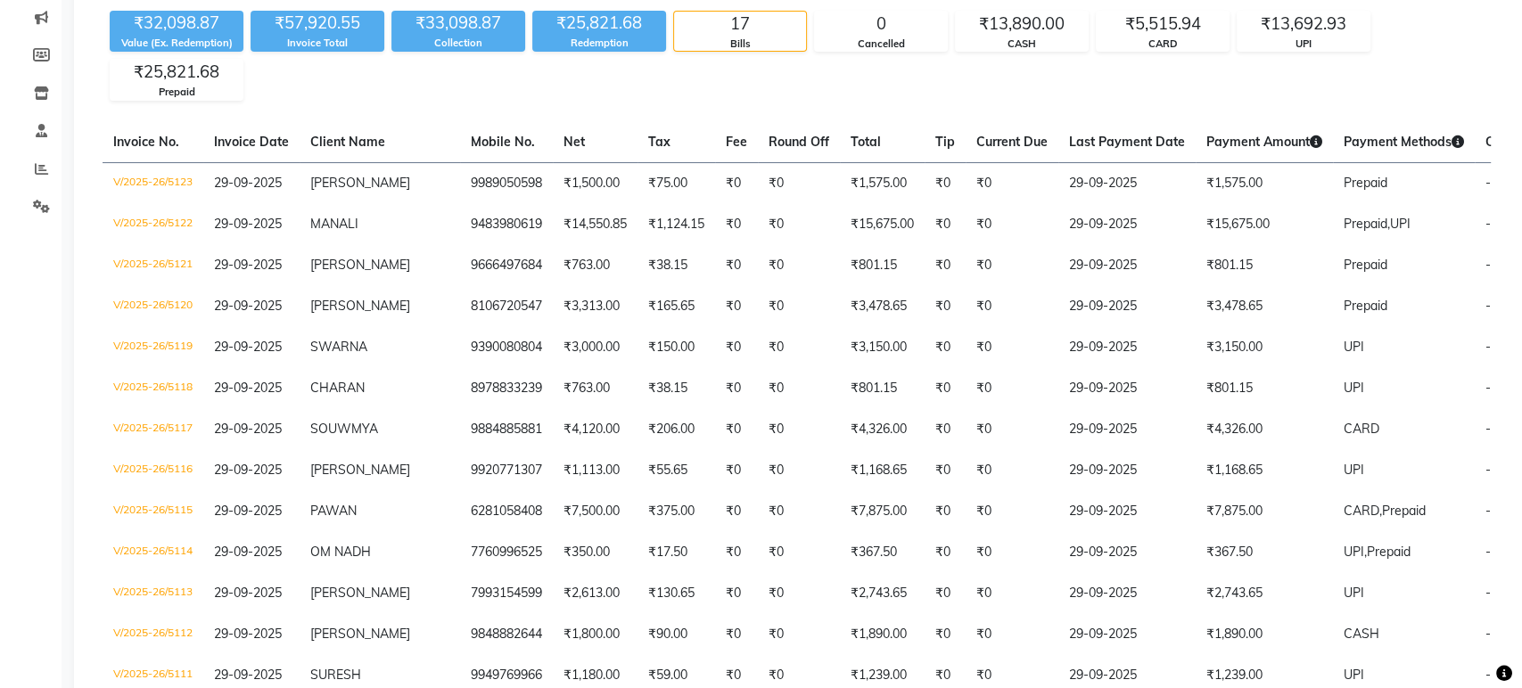
scroll to position [0, 0]
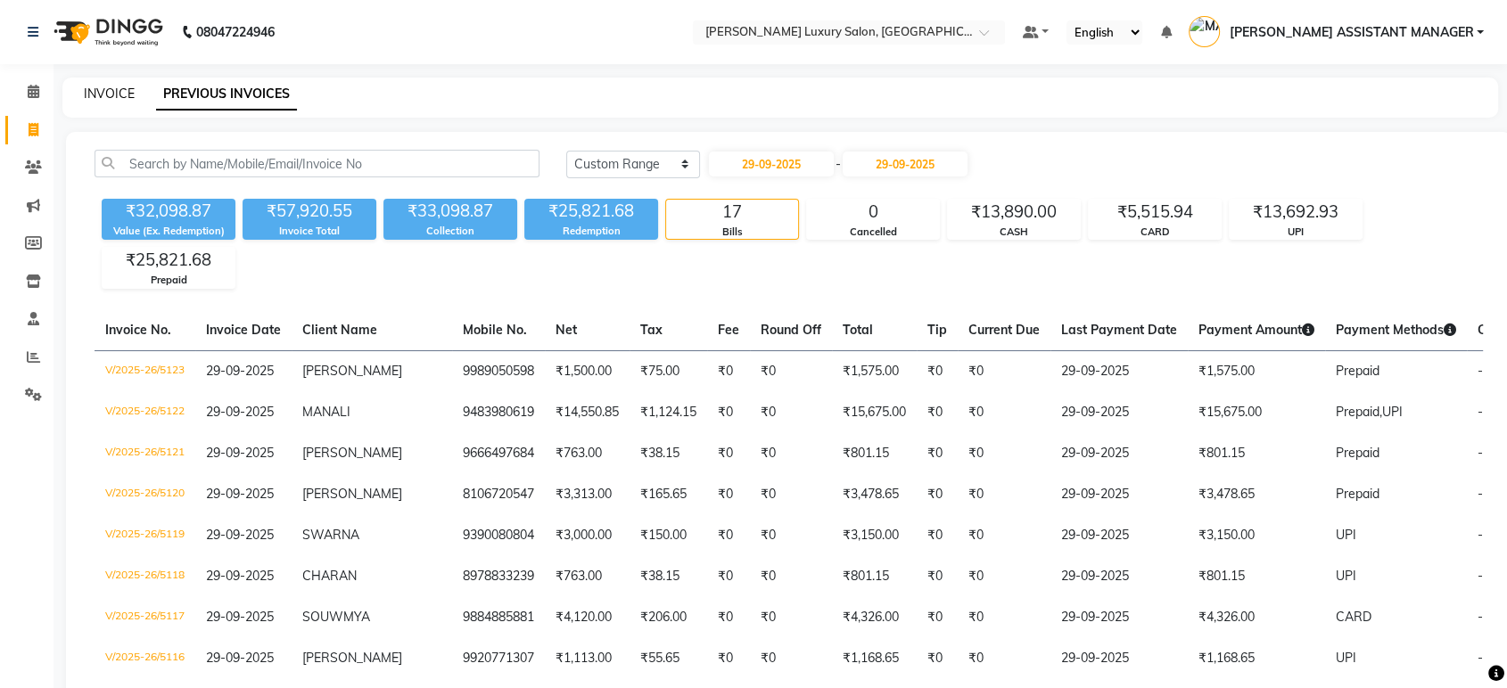
click at [91, 98] on link "INVOICE" at bounding box center [109, 94] width 51 height 16
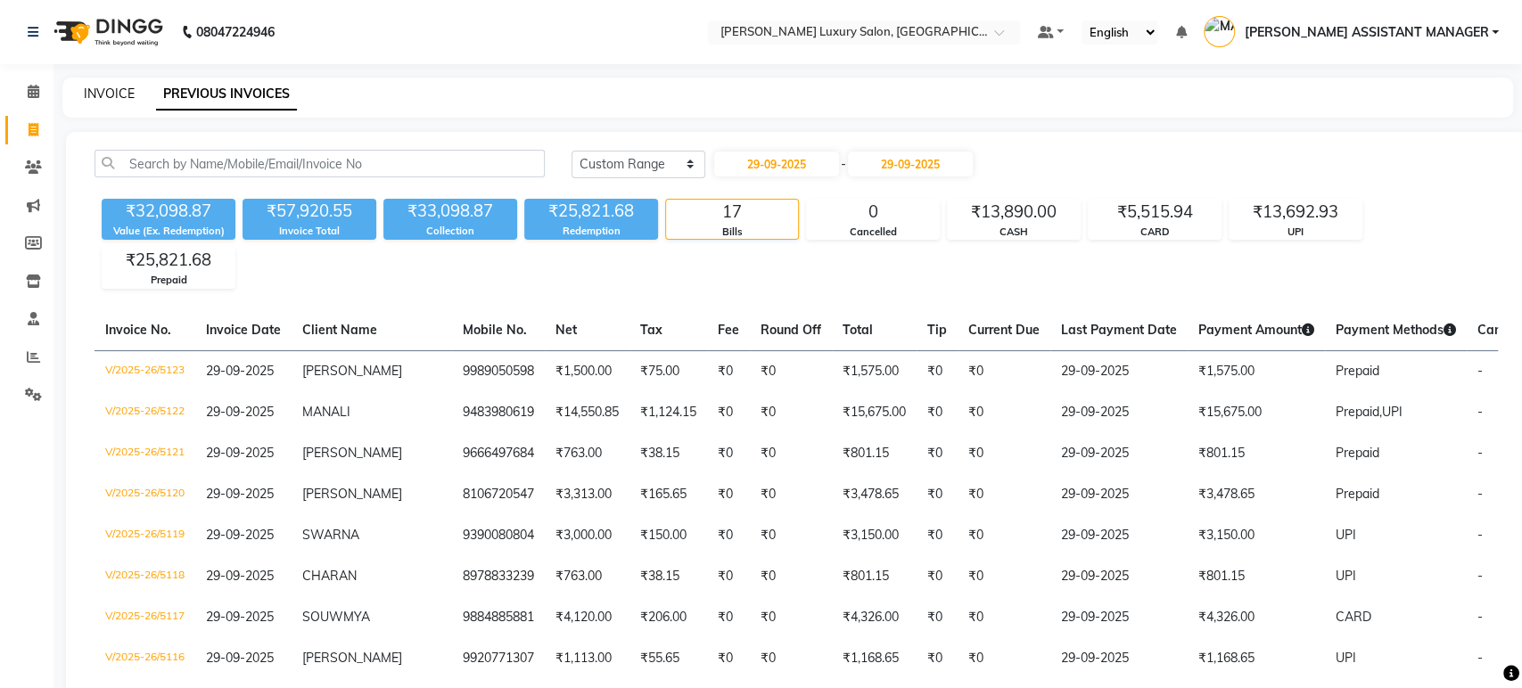
select select "service"
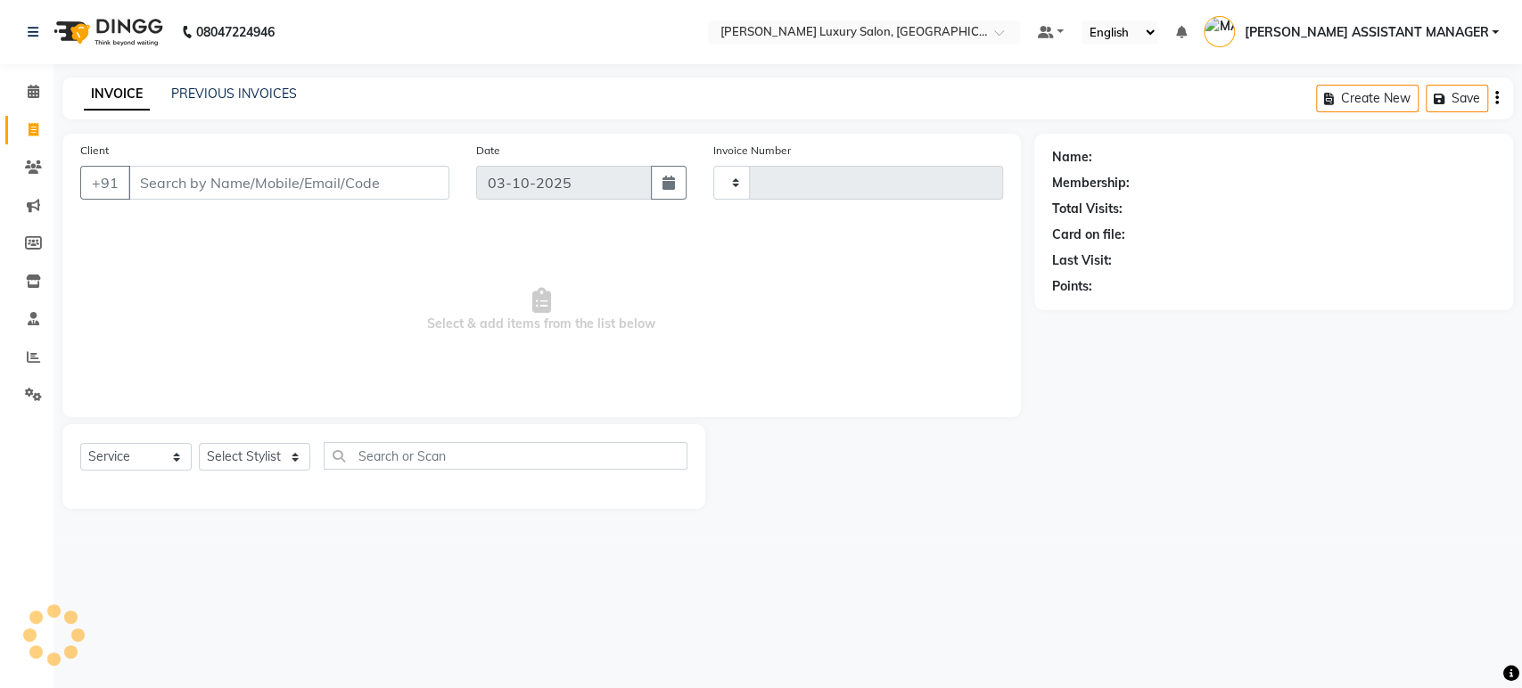
click at [306, 172] on input "Client" at bounding box center [288, 183] width 321 height 34
type input "5191"
select select "4712"
type input "9949423100"
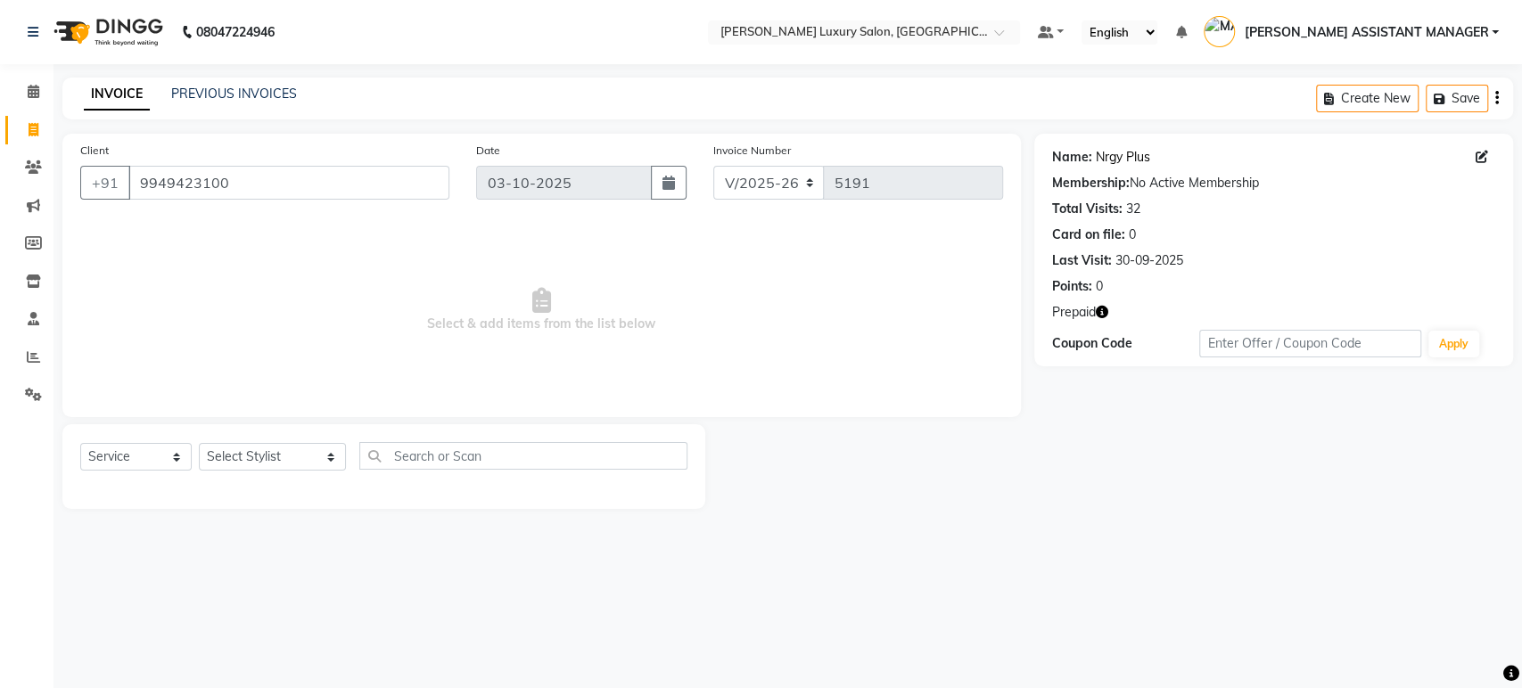
click at [1125, 163] on link "Nrgy Plus" at bounding box center [1123, 157] width 54 height 19
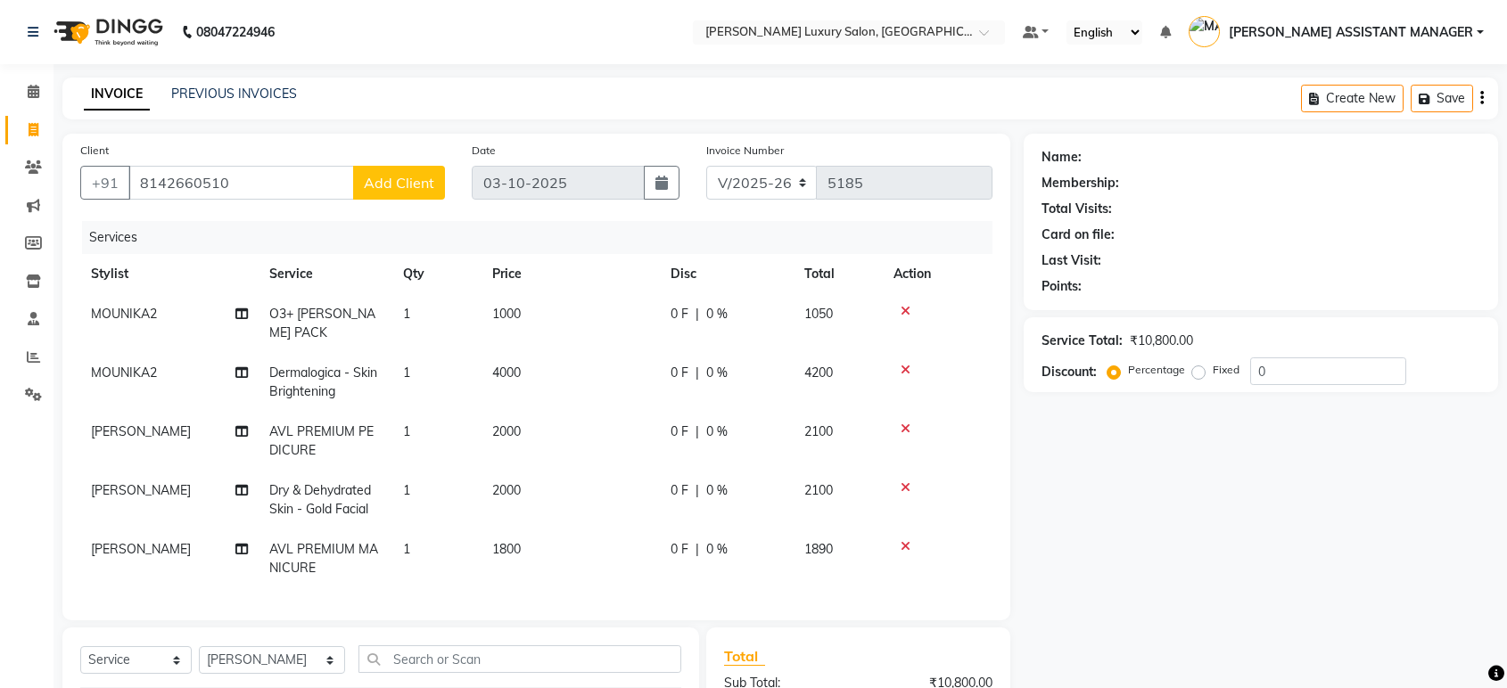
select select "4712"
select select "service"
select select "51764"
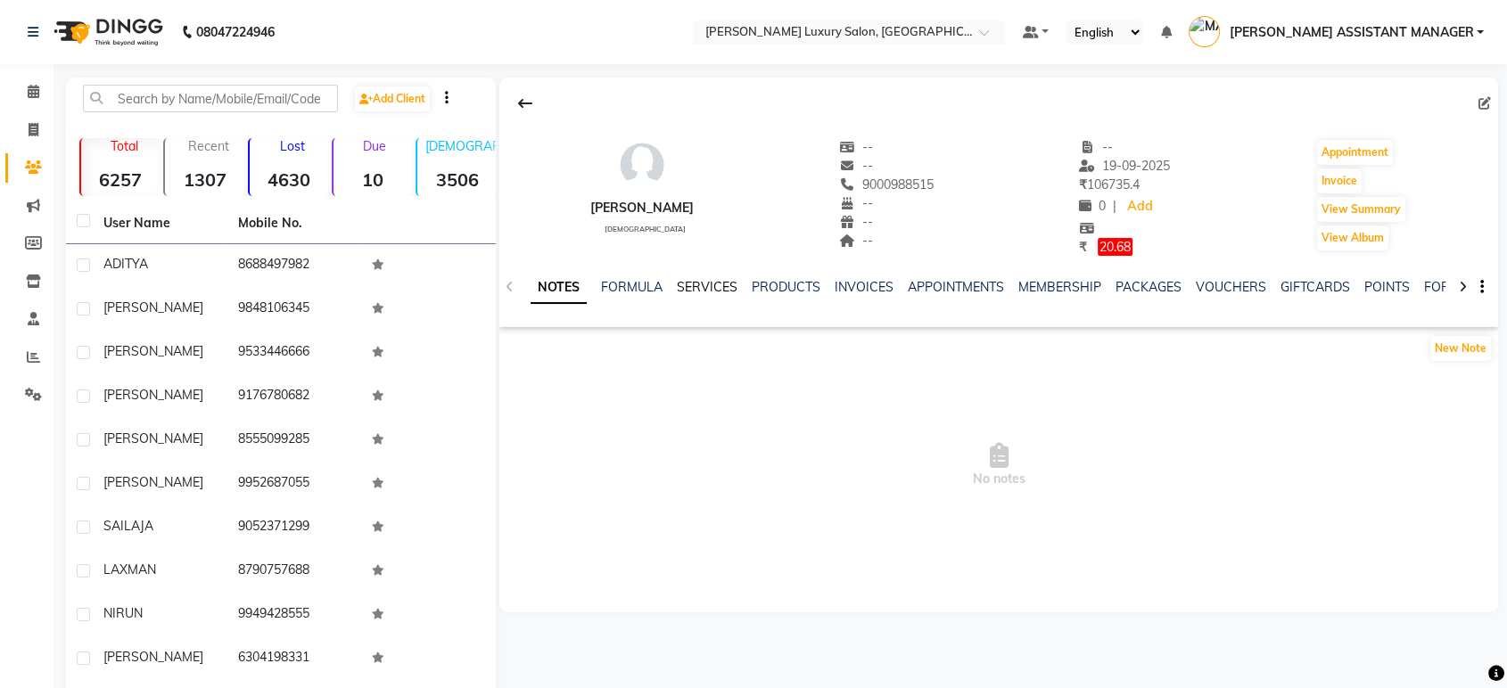
click at [701, 286] on link "SERVICES" at bounding box center [707, 287] width 61 height 16
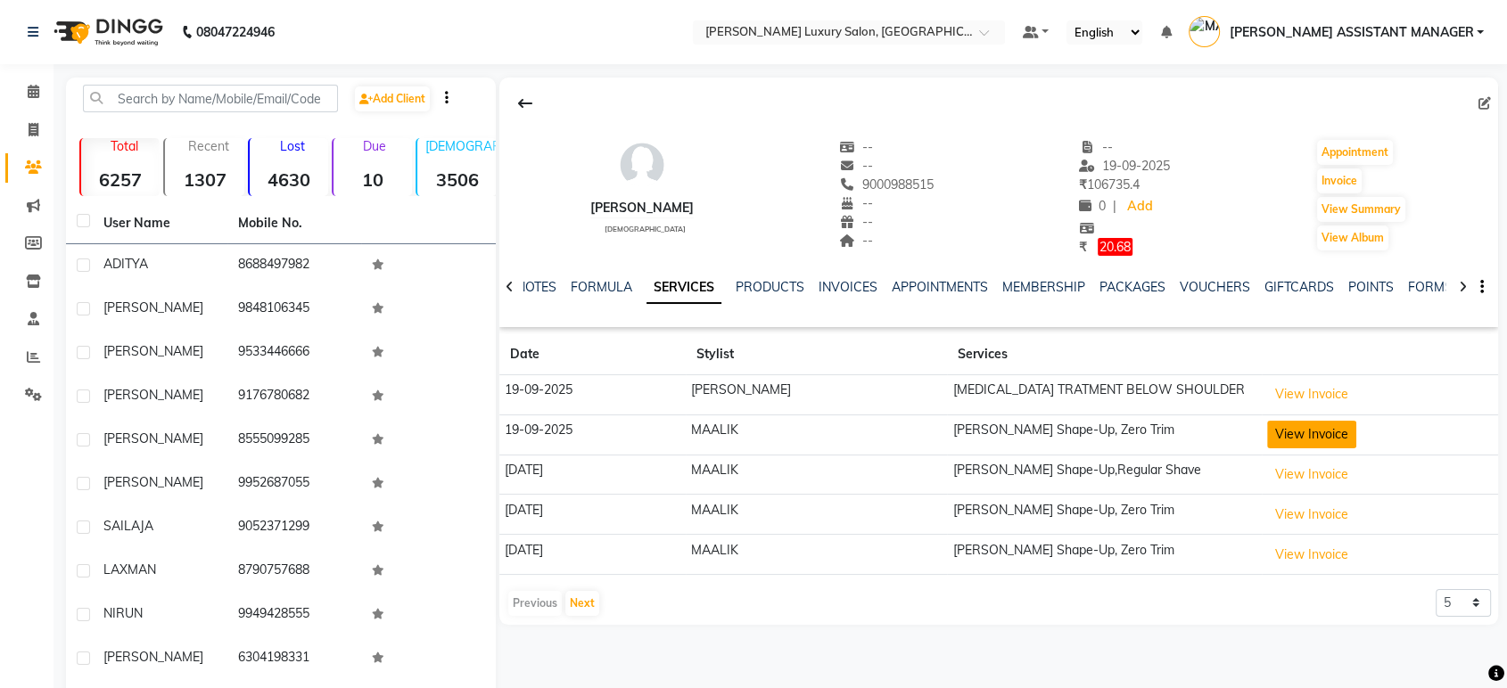
click at [1279, 443] on button "View Invoice" at bounding box center [1311, 435] width 89 height 28
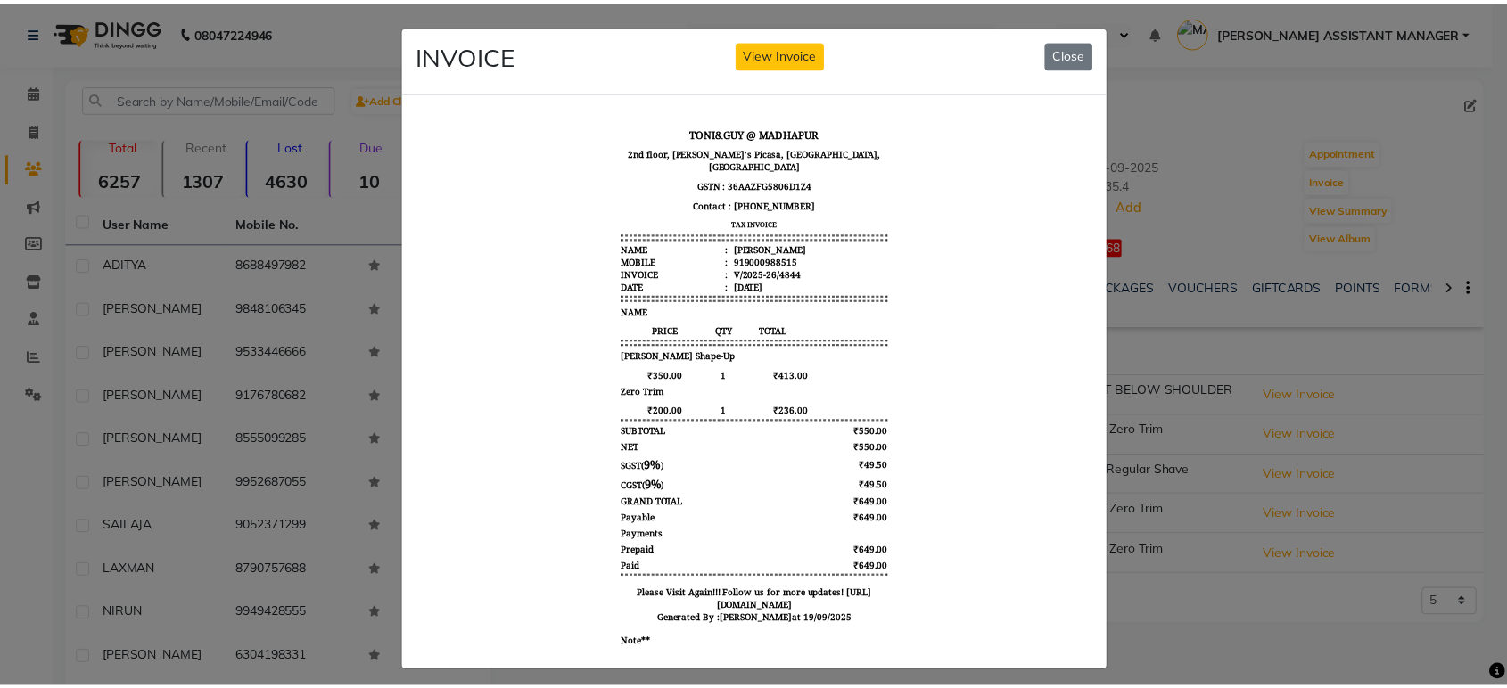
scroll to position [14, 0]
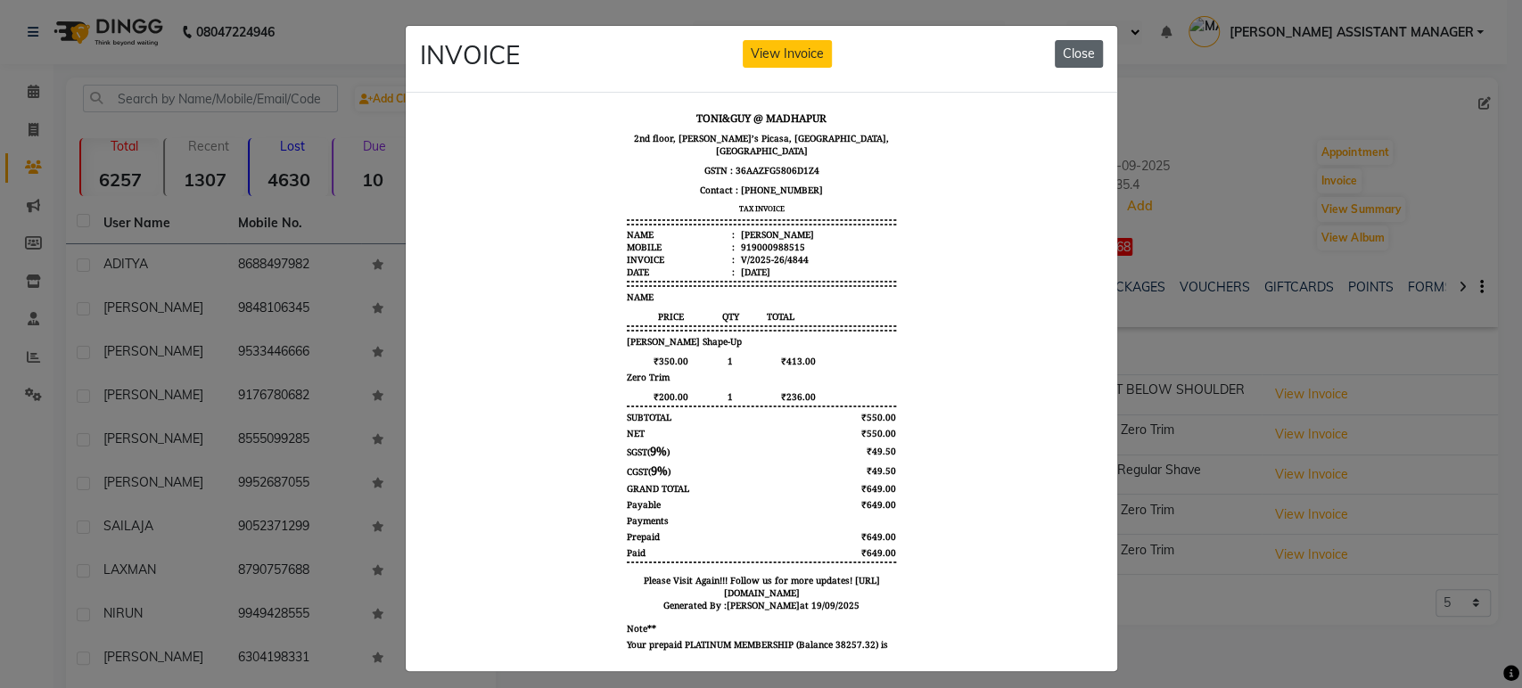
click at [1067, 65] on button "Close" at bounding box center [1079, 54] width 48 height 28
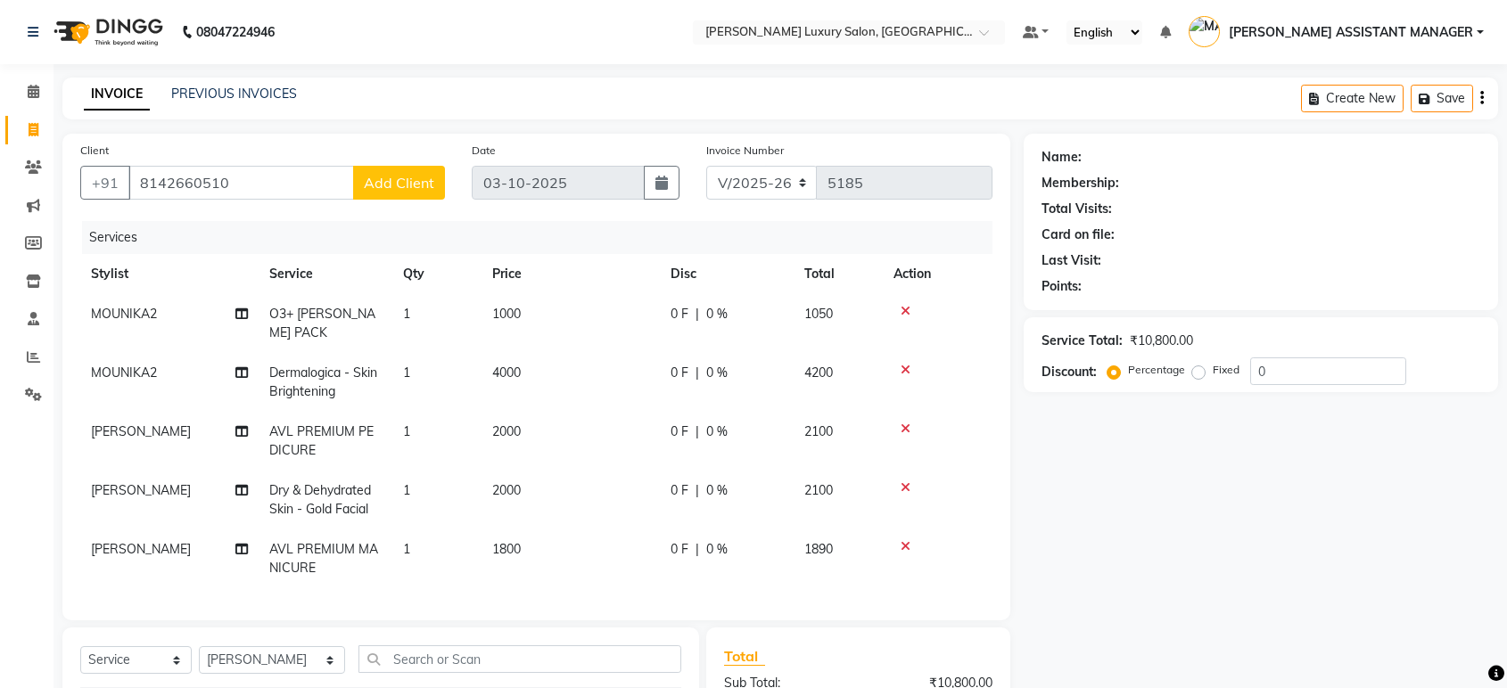
select select "4712"
select select "service"
select select "51764"
click at [267, 191] on input "8142660510" at bounding box center [241, 183] width 226 height 34
type input "8142660510 KPHB BILL"
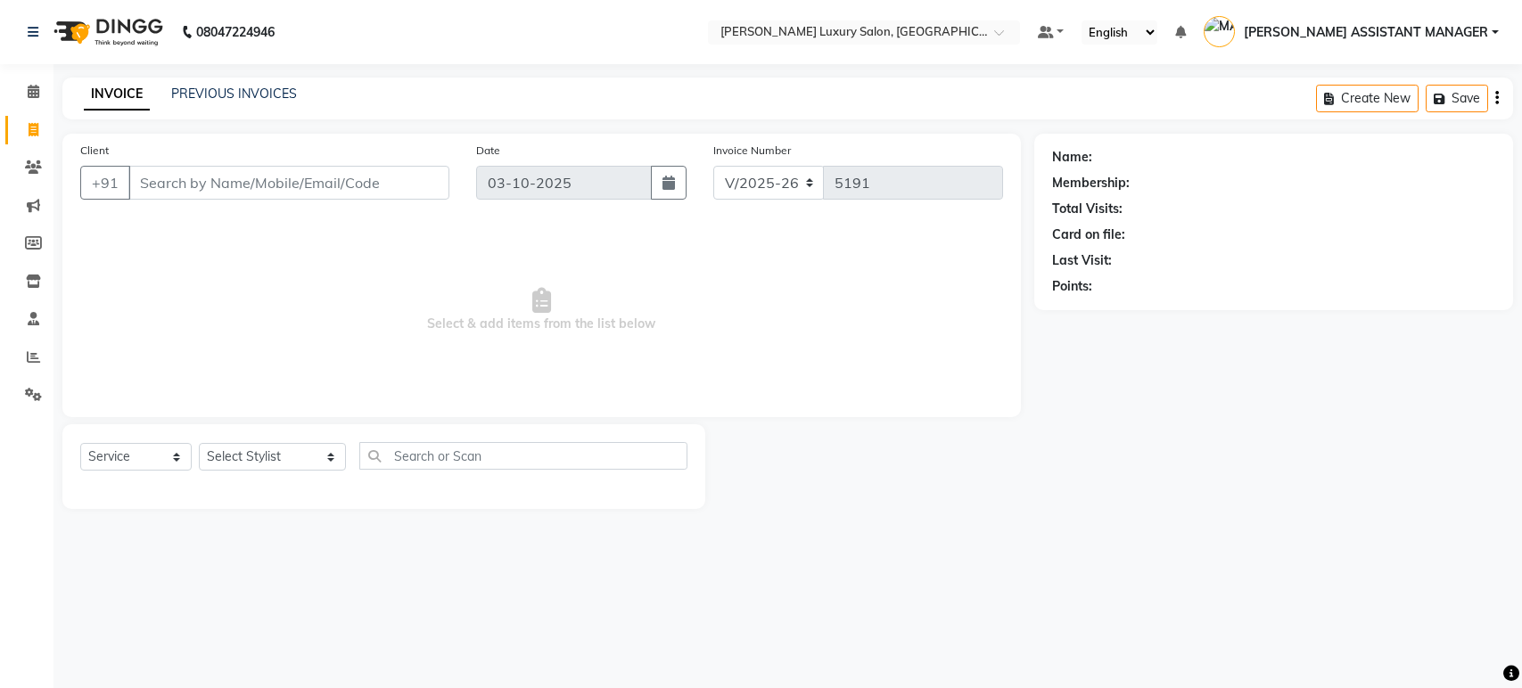
select select "4712"
select select "service"
click at [221, 103] on div "PREVIOUS INVOICES" at bounding box center [234, 94] width 126 height 19
click at [221, 101] on link "PREVIOUS INVOICES" at bounding box center [234, 94] width 126 height 16
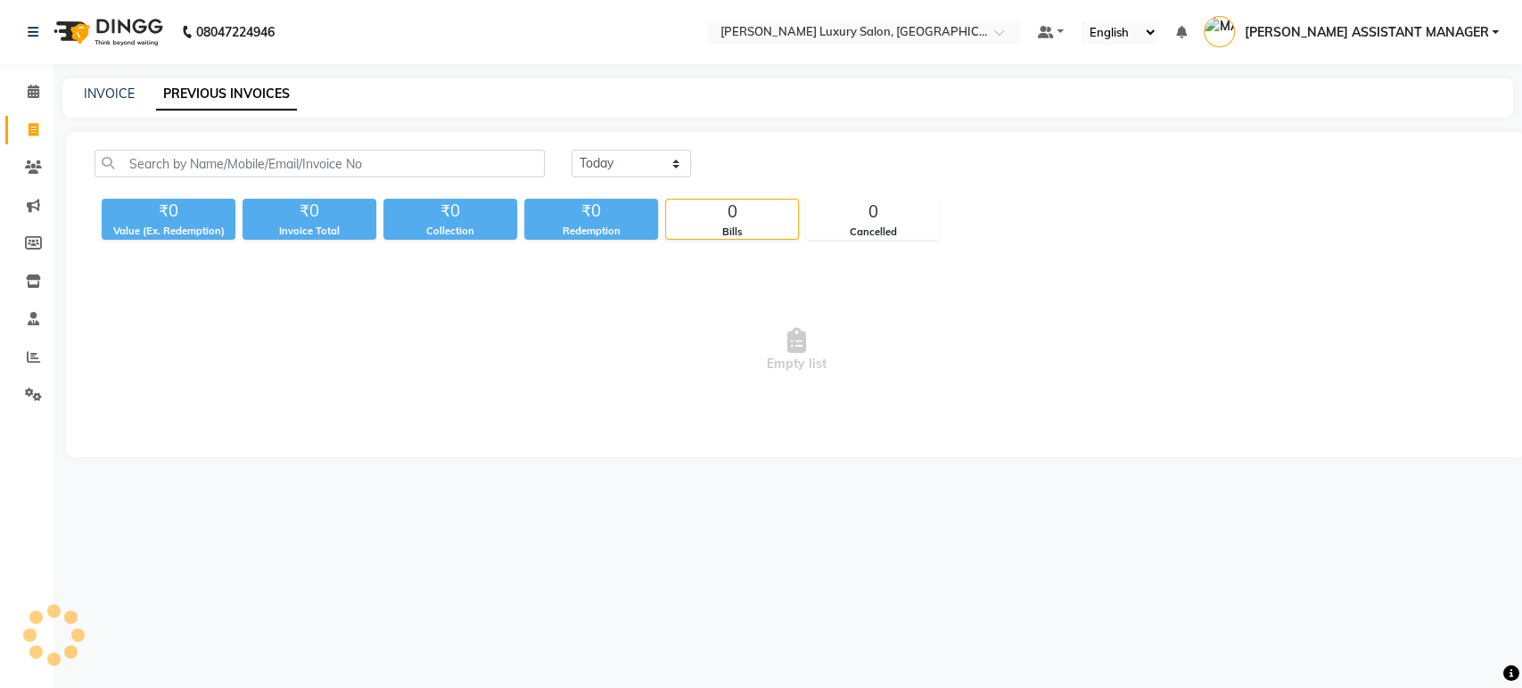
click at [221, 95] on link "PREVIOUS INVOICES" at bounding box center [226, 94] width 141 height 32
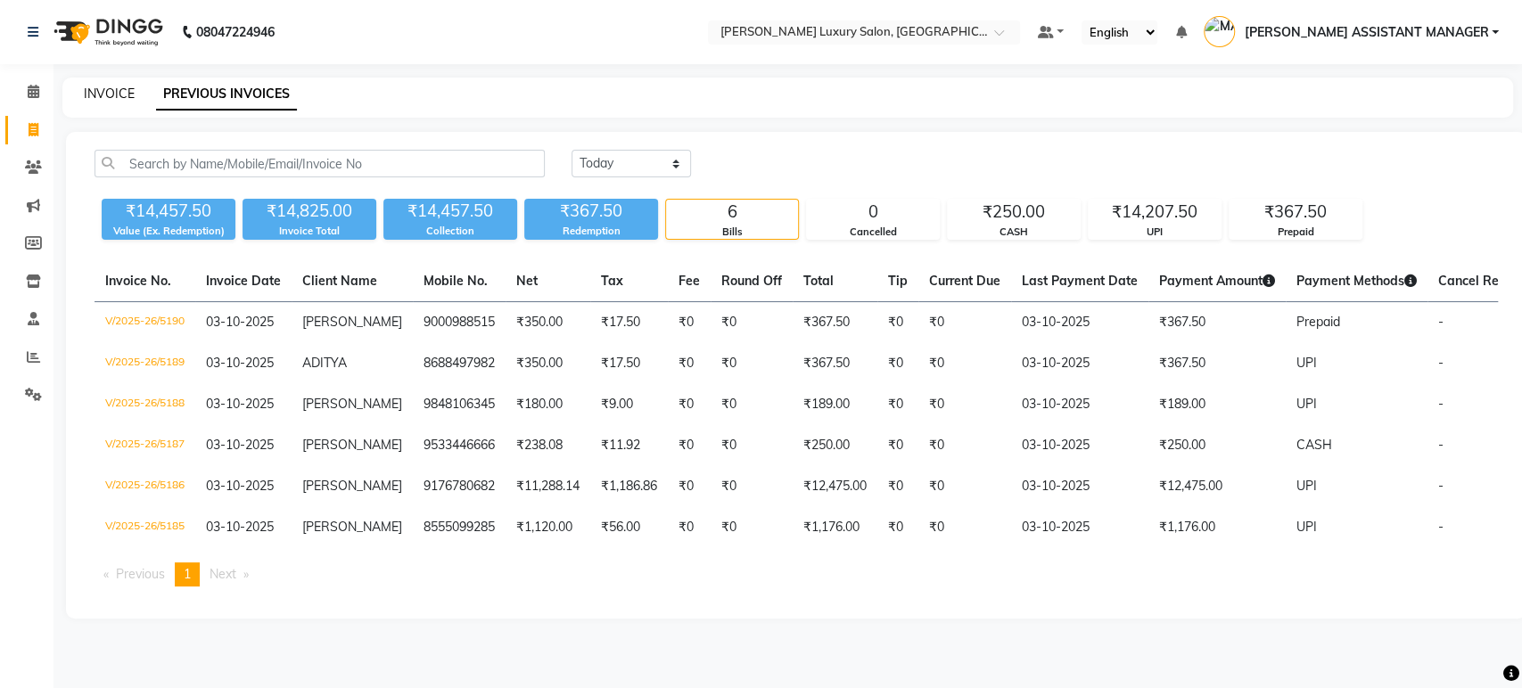
click at [97, 90] on link "INVOICE" at bounding box center [109, 94] width 51 height 16
select select "service"
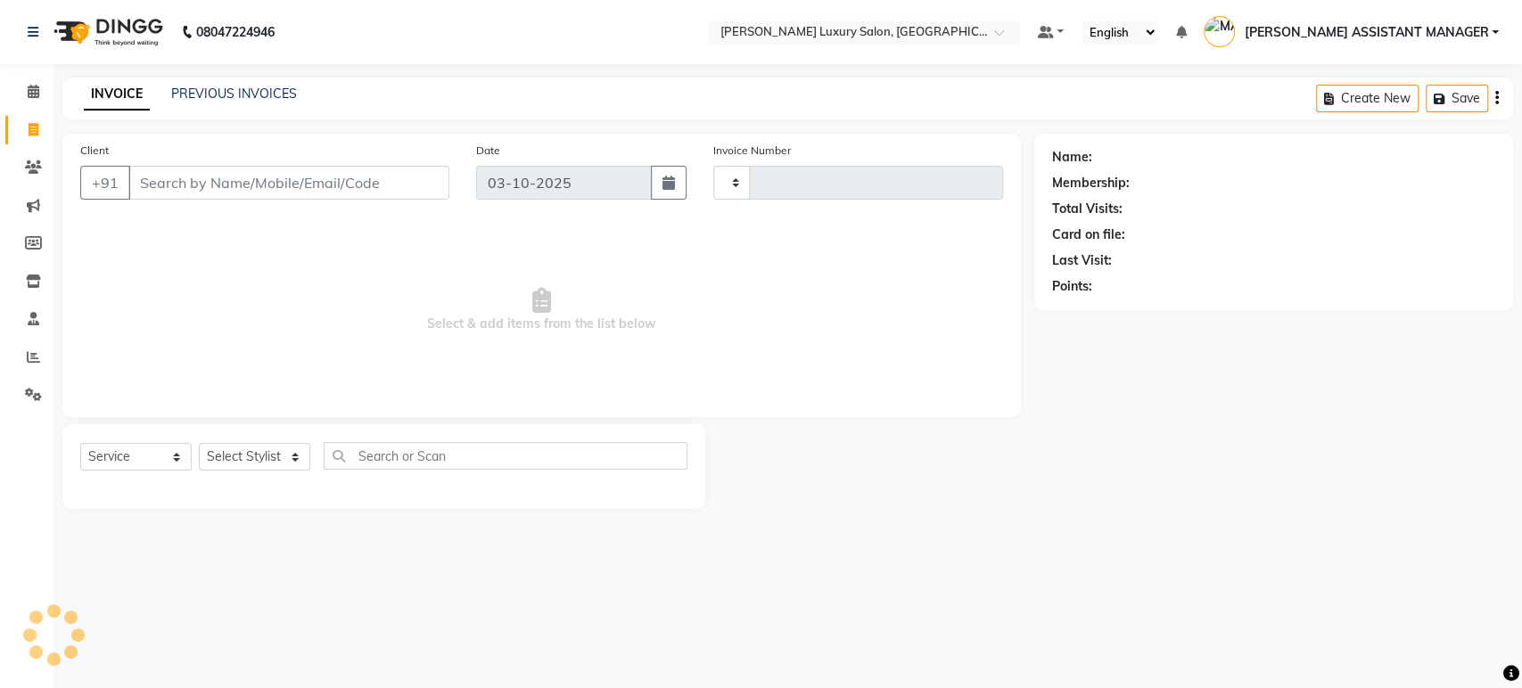
type input "5191"
select select "4712"
click at [244, 95] on link "PREVIOUS INVOICES" at bounding box center [234, 94] width 126 height 16
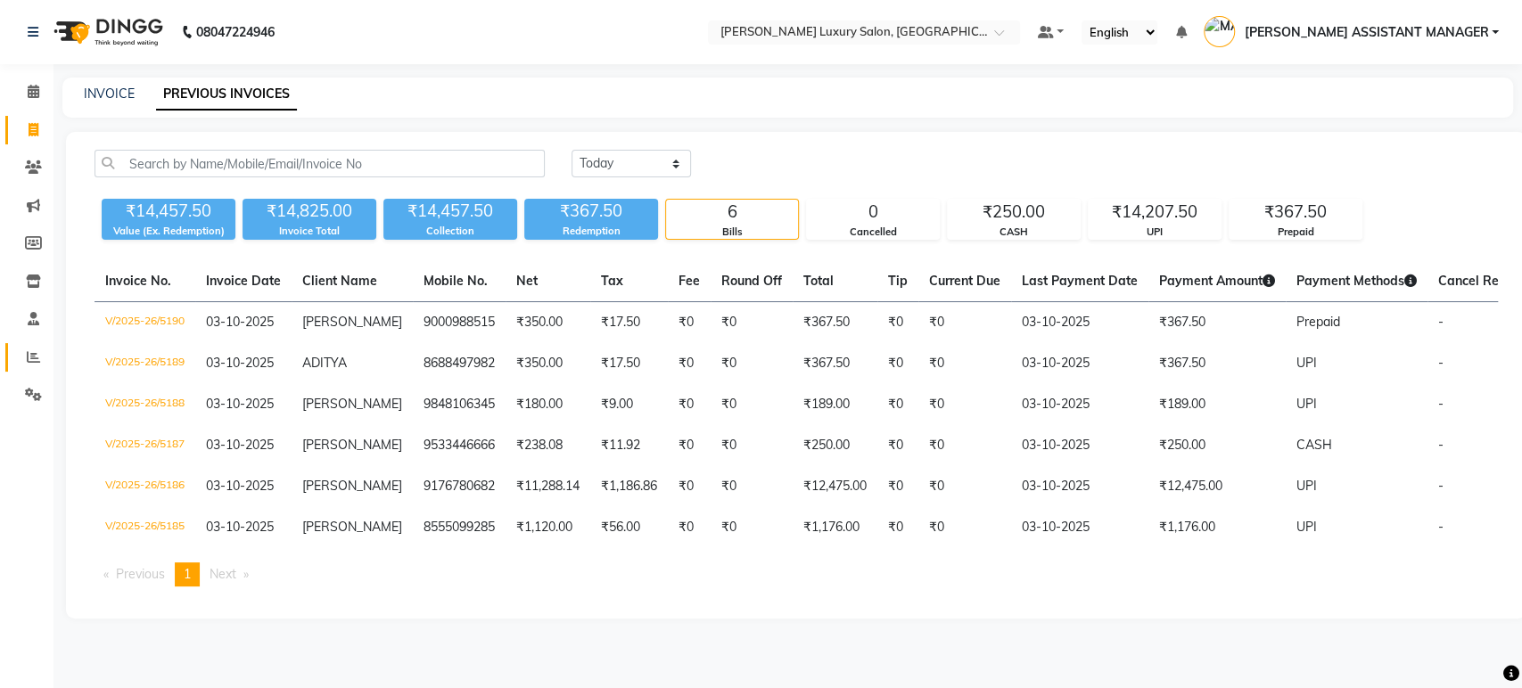
click at [29, 359] on icon at bounding box center [33, 356] width 13 height 13
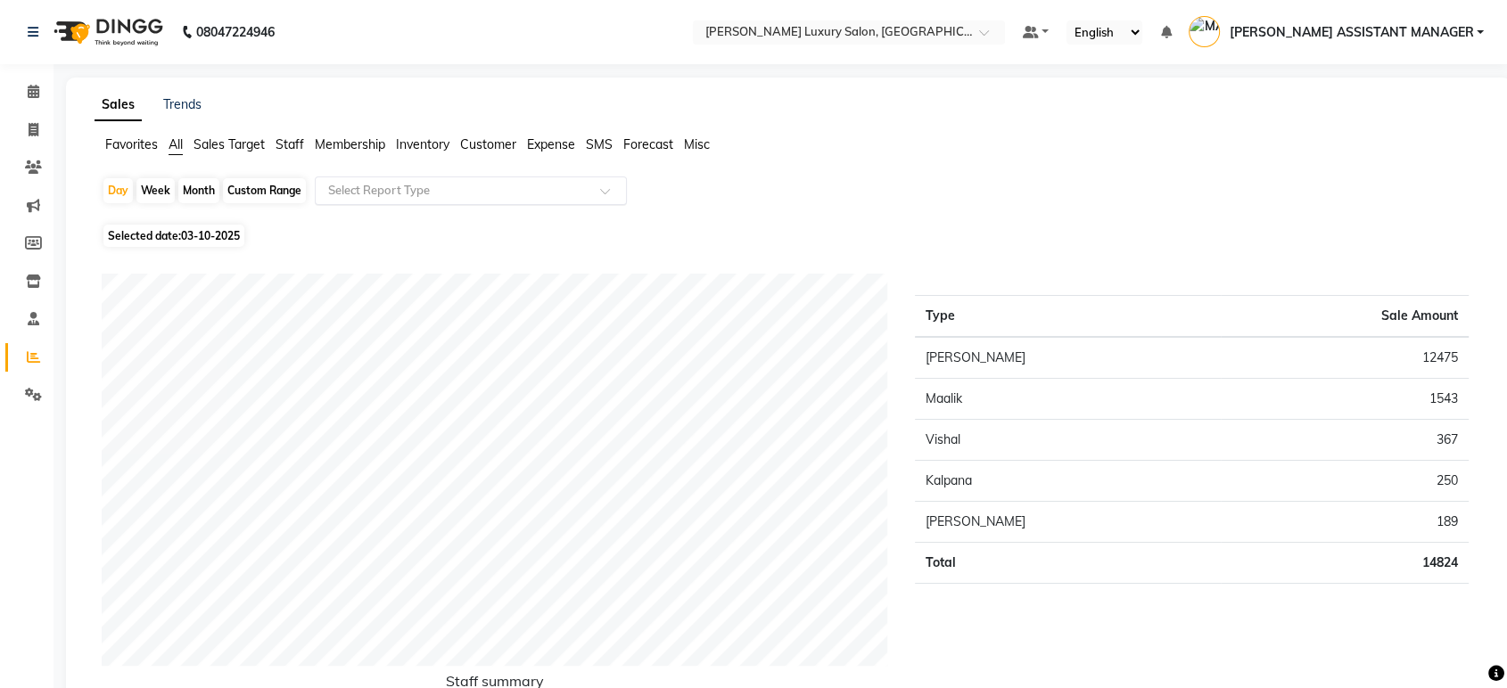
click at [438, 182] on input "text" at bounding box center [453, 191] width 257 height 18
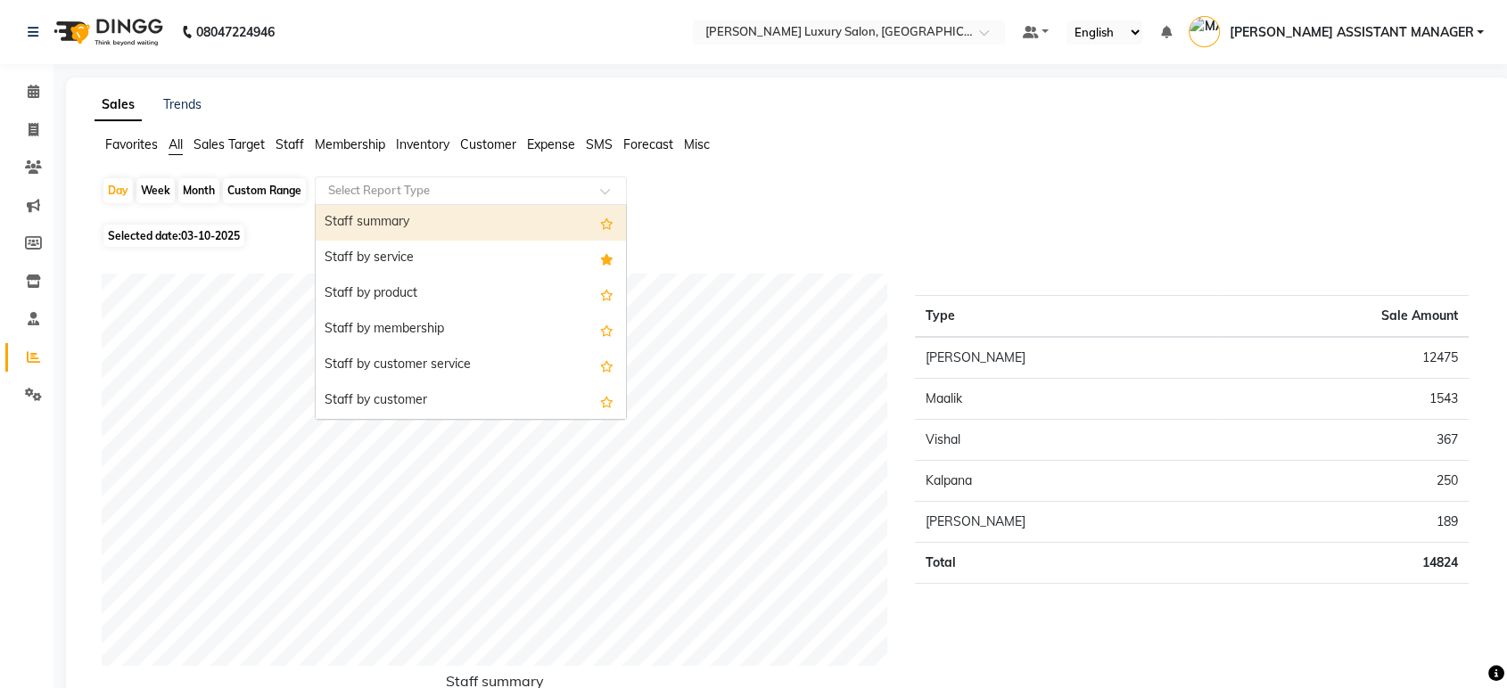
click at [193, 191] on div "Month" at bounding box center [198, 190] width 41 height 25
select select "10"
select select "2025"
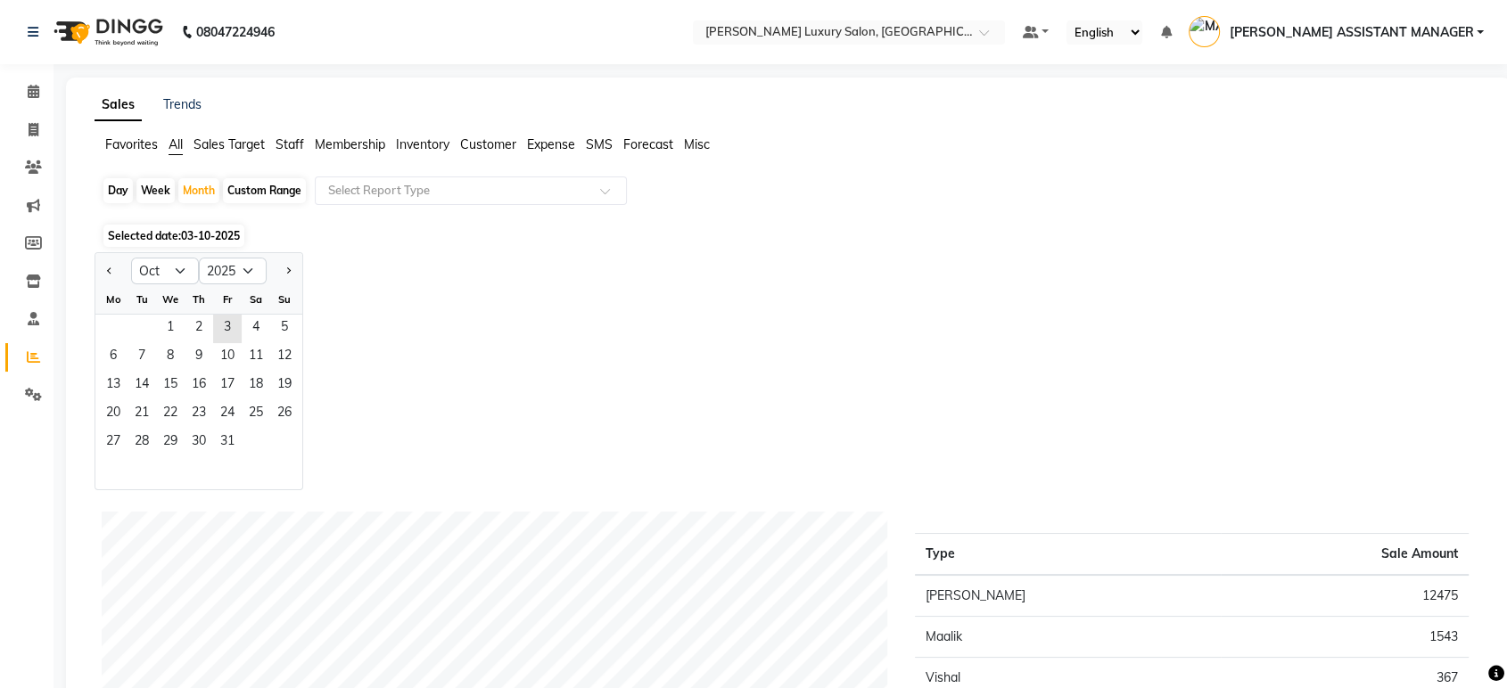
click at [247, 189] on div "Custom Range" at bounding box center [264, 190] width 83 height 25
select select "10"
select select "2025"
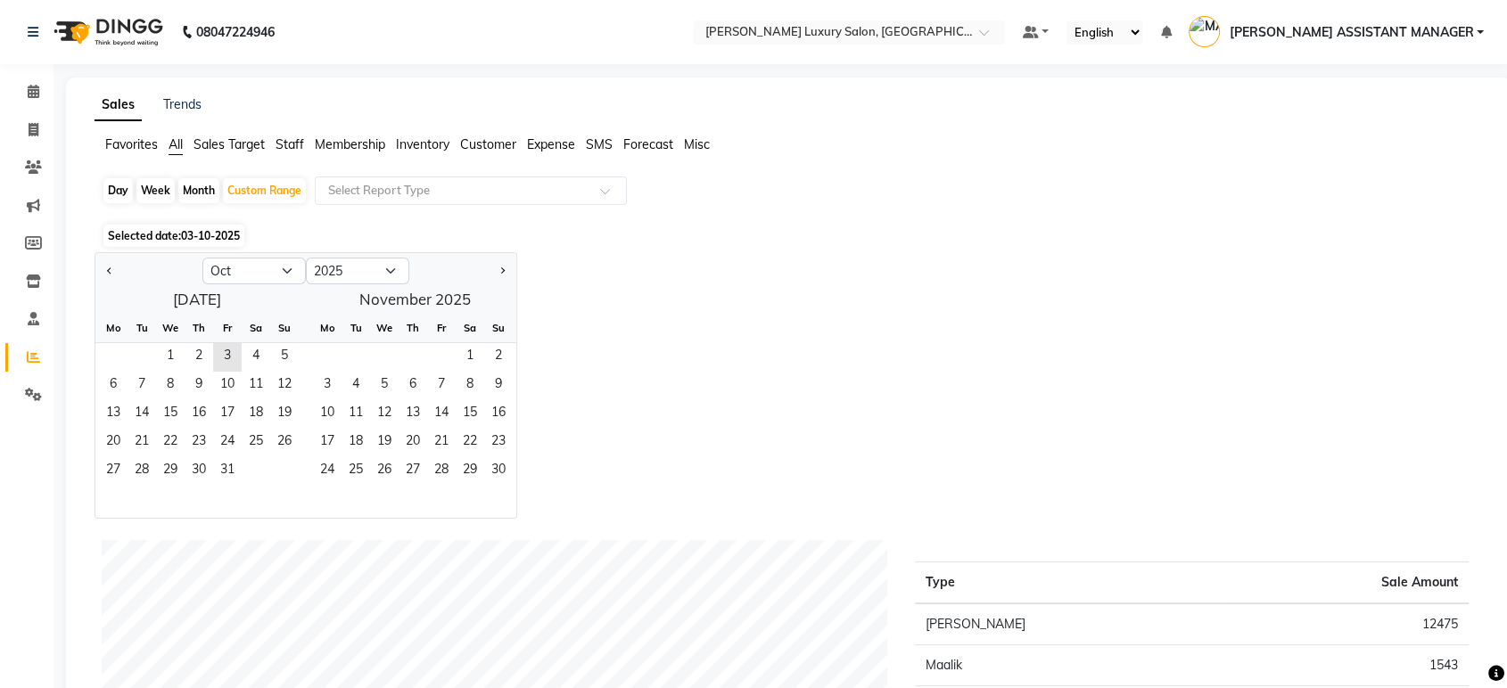
click at [210, 185] on div "Month" at bounding box center [198, 190] width 41 height 25
select select "10"
select select "2025"
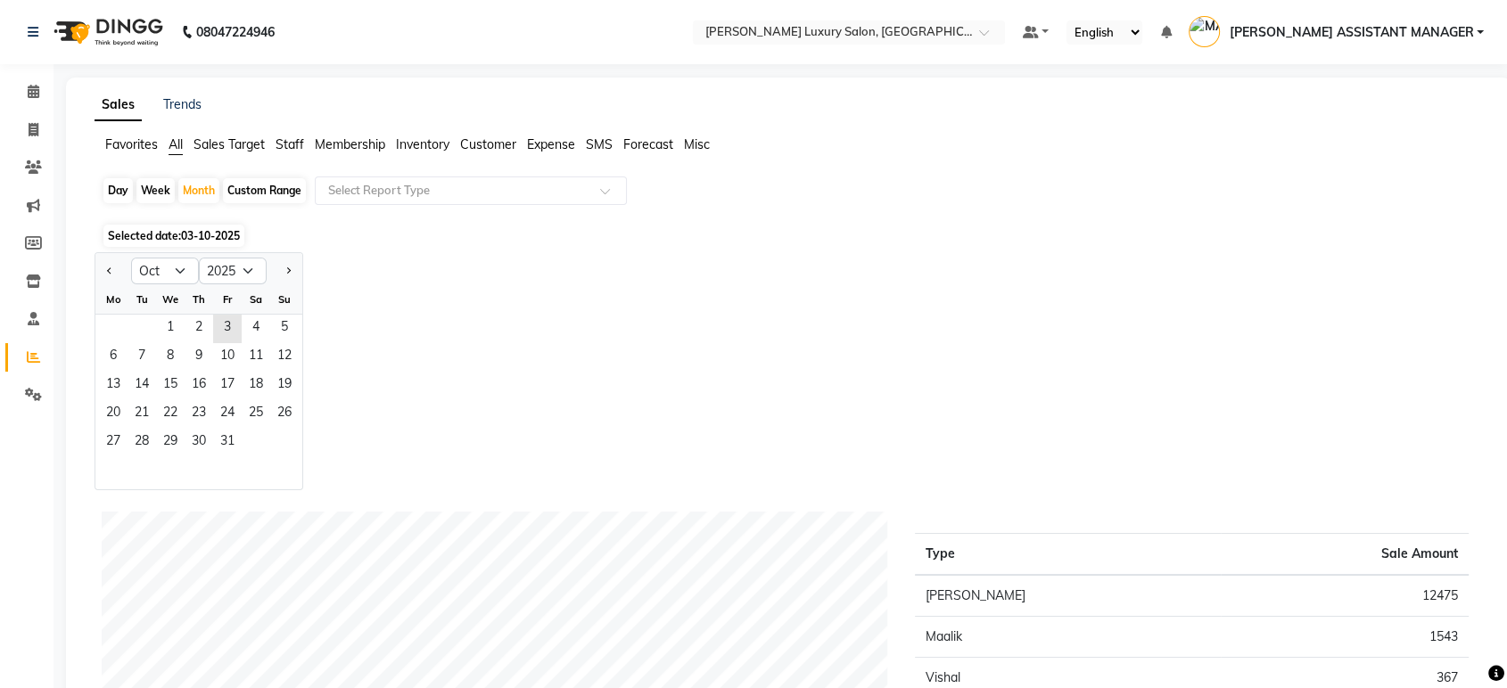
drag, startPoint x: 289, startPoint y: 188, endPoint x: 242, endPoint y: 202, distance: 49.4
click at [286, 188] on div "Custom Range" at bounding box center [264, 190] width 83 height 25
select select "10"
select select "2025"
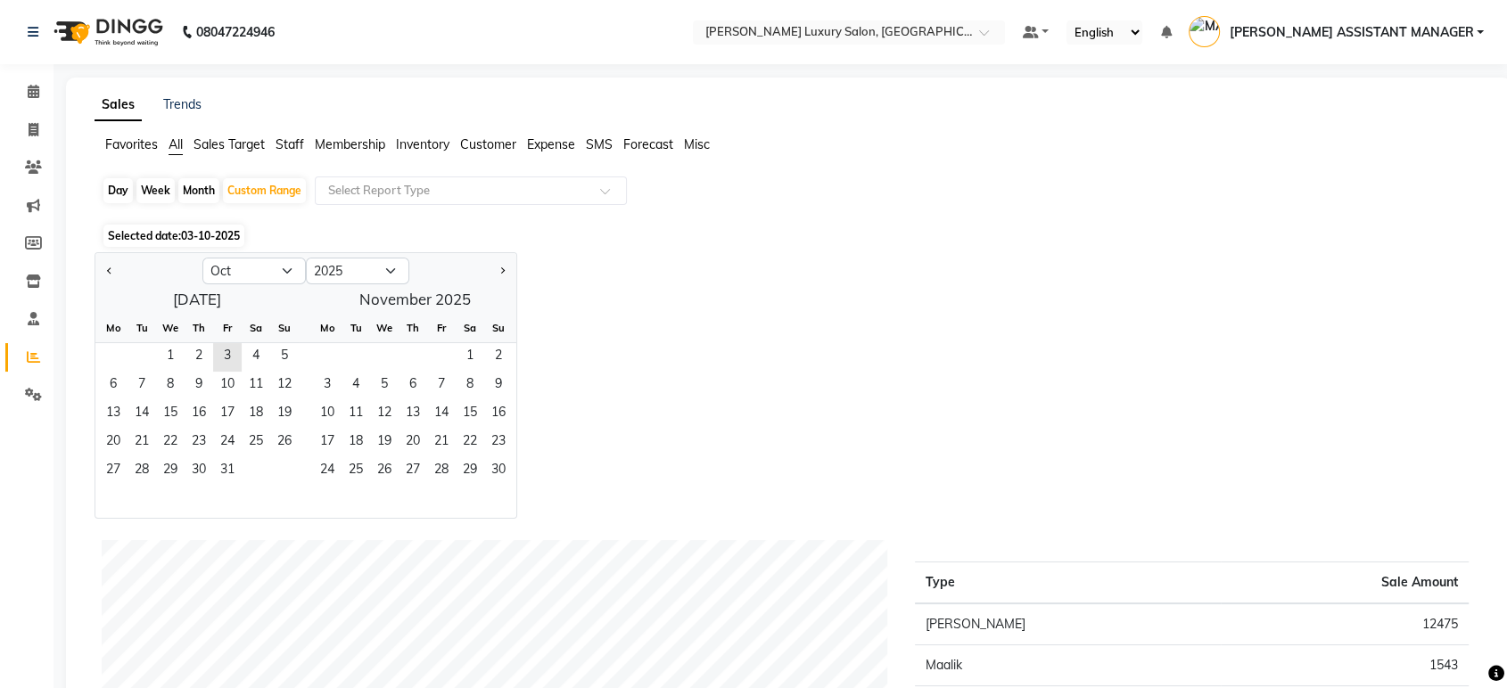
click at [118, 269] on div at bounding box center [148, 271] width 107 height 29
click at [114, 276] on button "Previous month" at bounding box center [110, 271] width 14 height 29
select select "9"
click at [216, 433] on span "26" at bounding box center [227, 443] width 29 height 29
click at [143, 472] on span "30" at bounding box center [141, 471] width 29 height 29
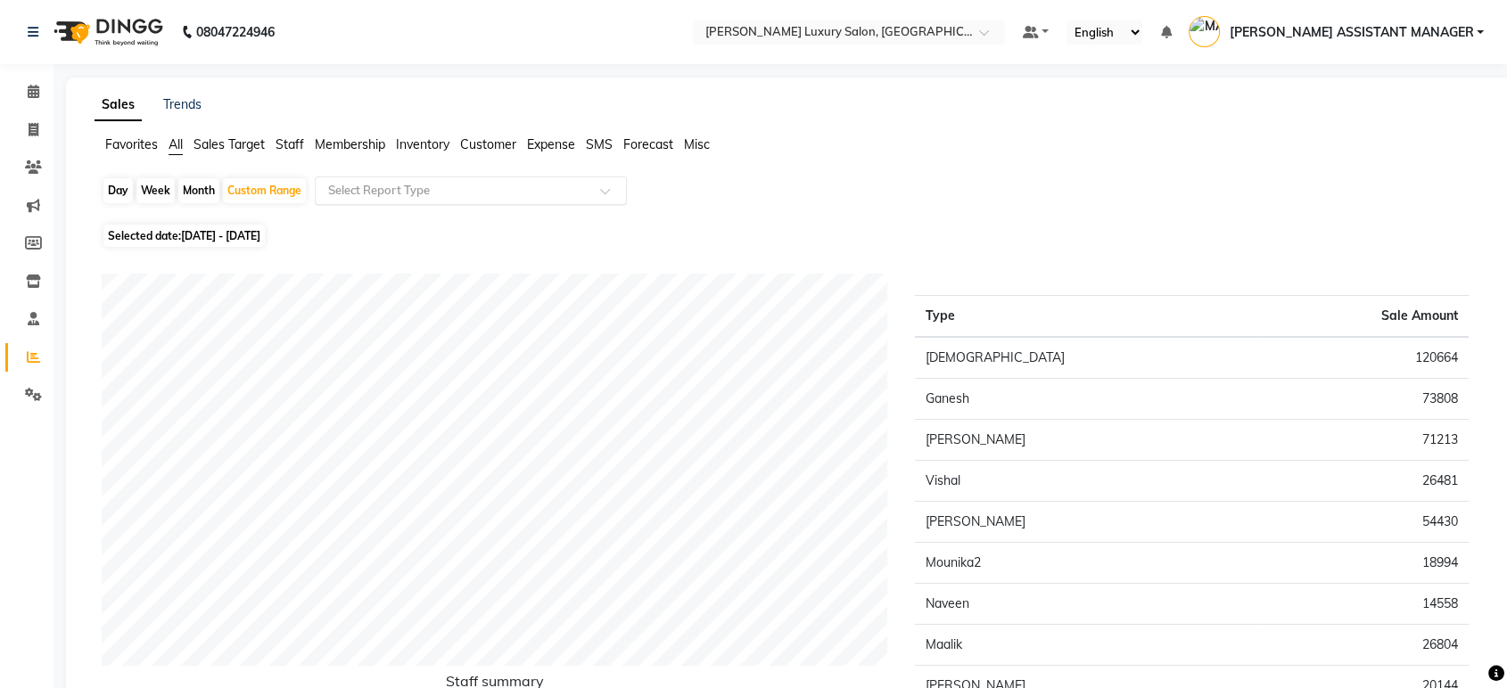
click at [419, 198] on input "text" at bounding box center [453, 191] width 257 height 18
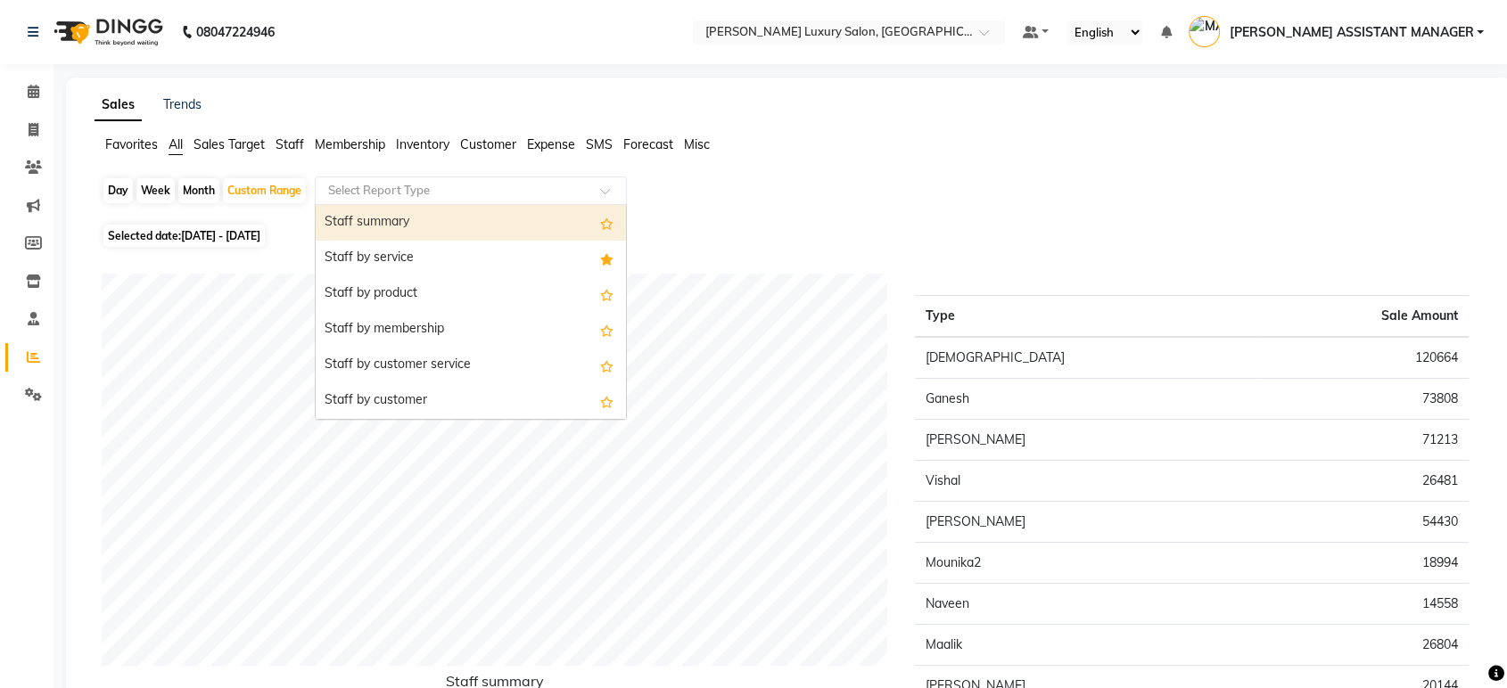
click at [431, 219] on div "Staff summary" at bounding box center [471, 223] width 310 height 36
select select "csv"
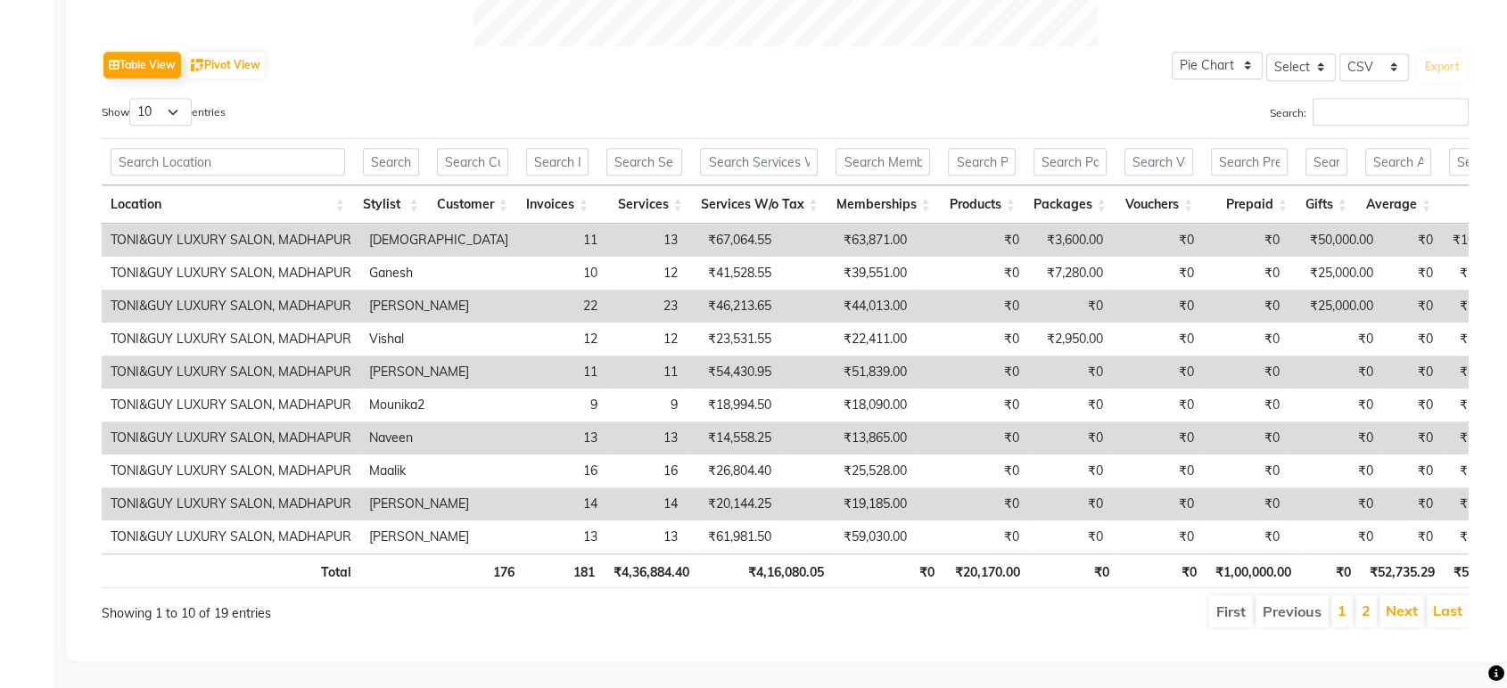
scroll to position [894, 0]
drag, startPoint x: 140, startPoint y: 73, endPoint x: 148, endPoint y: 89, distance: 17.9
click at [140, 98] on select "10 25 50 100" at bounding box center [160, 112] width 62 height 28
select select "50"
click at [132, 98] on select "10 25 50 100" at bounding box center [160, 112] width 62 height 28
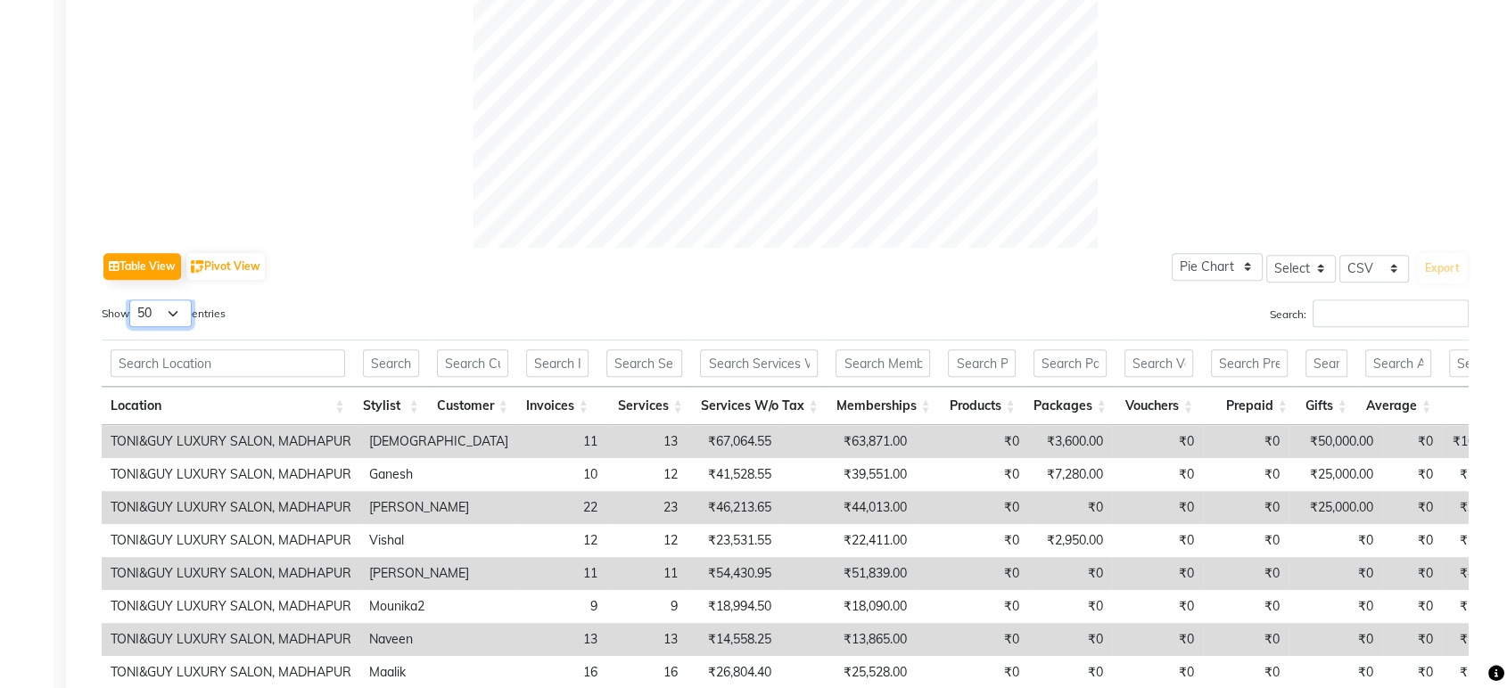
scroll to position [795, 0]
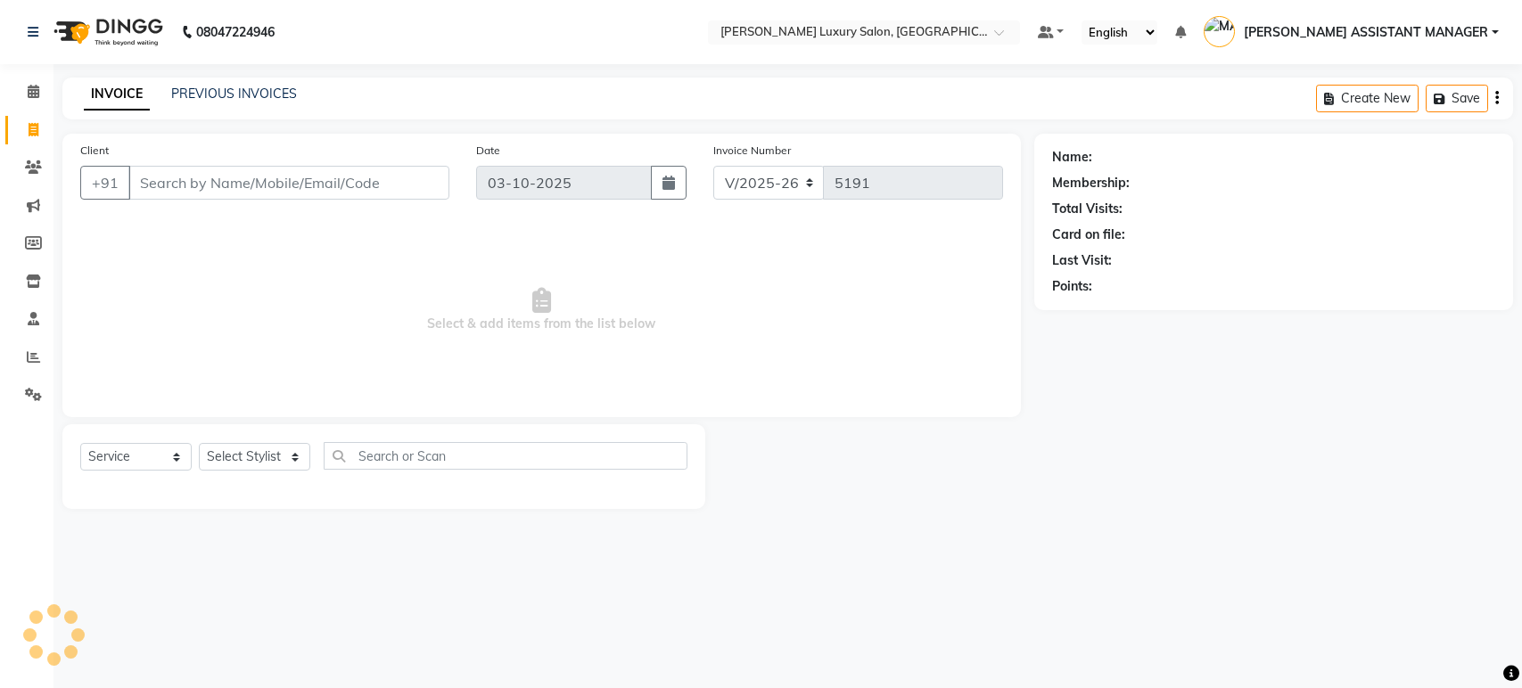
select select "4712"
select select "service"
click at [558, 107] on div "INVOICE PREVIOUS INVOICES Create New Save" at bounding box center [787, 99] width 1451 height 42
click at [557, 107] on div "INVOICE PREVIOUS INVOICES Create New Save" at bounding box center [787, 99] width 1451 height 42
click at [571, 105] on div "INVOICE PREVIOUS INVOICES Create New Save" at bounding box center [787, 99] width 1451 height 42
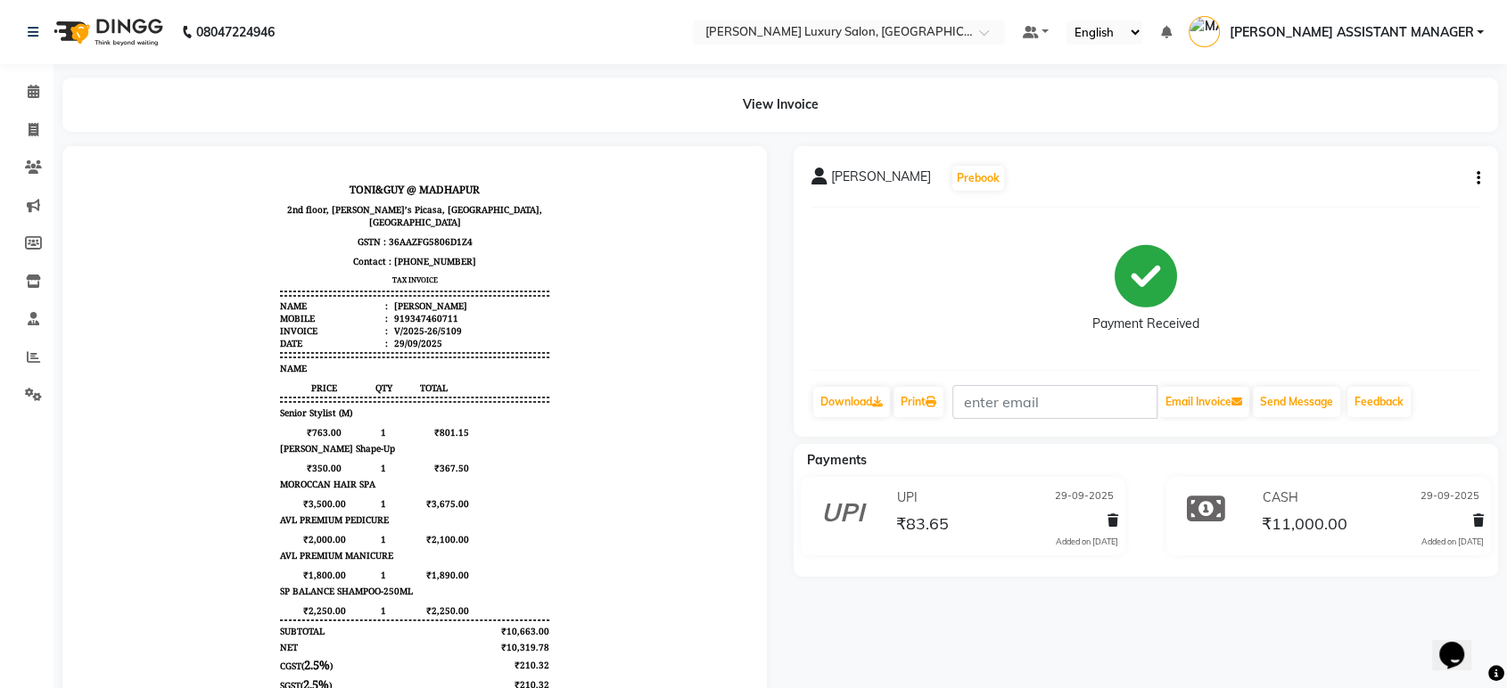
click at [1476, 178] on icon "button" at bounding box center [1478, 178] width 4 height 1
click at [1380, 191] on div "Edit Invoice" at bounding box center [1389, 189] width 122 height 22
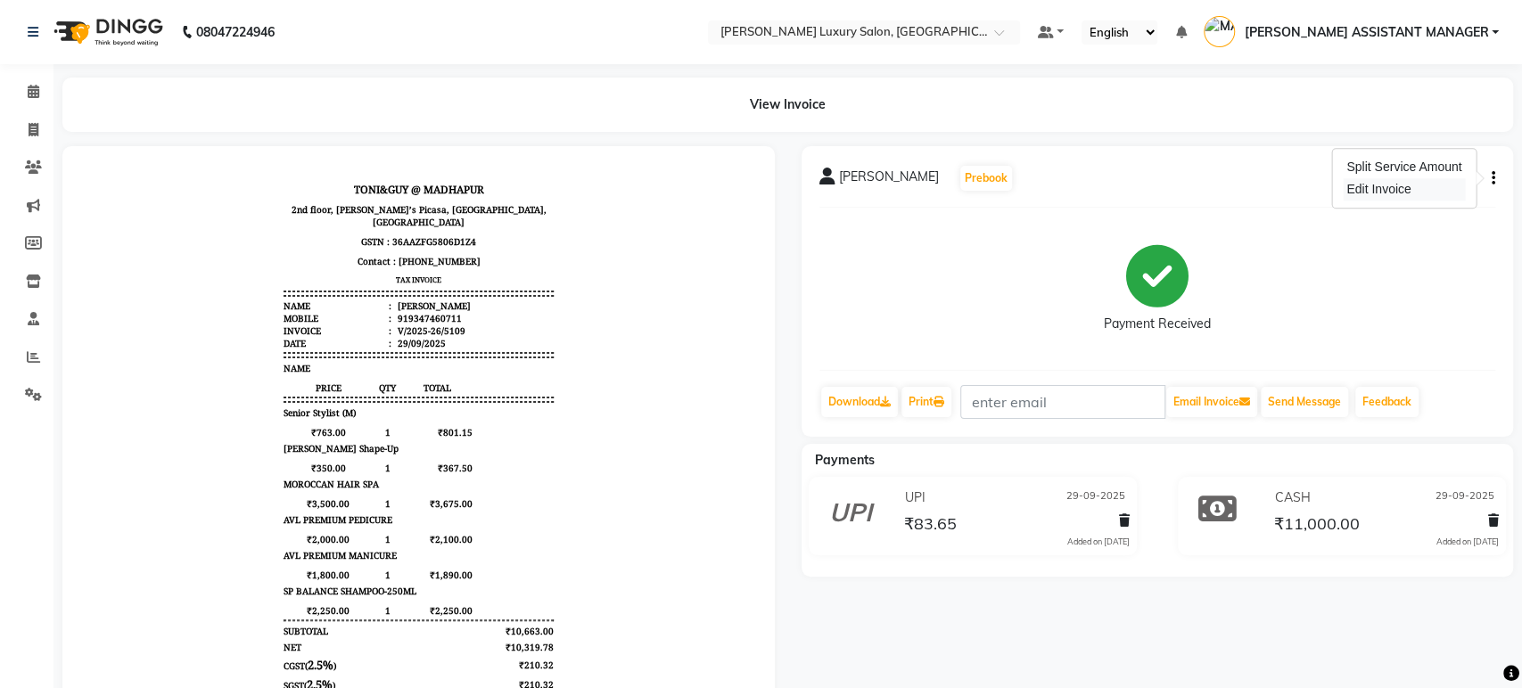
select select "service"
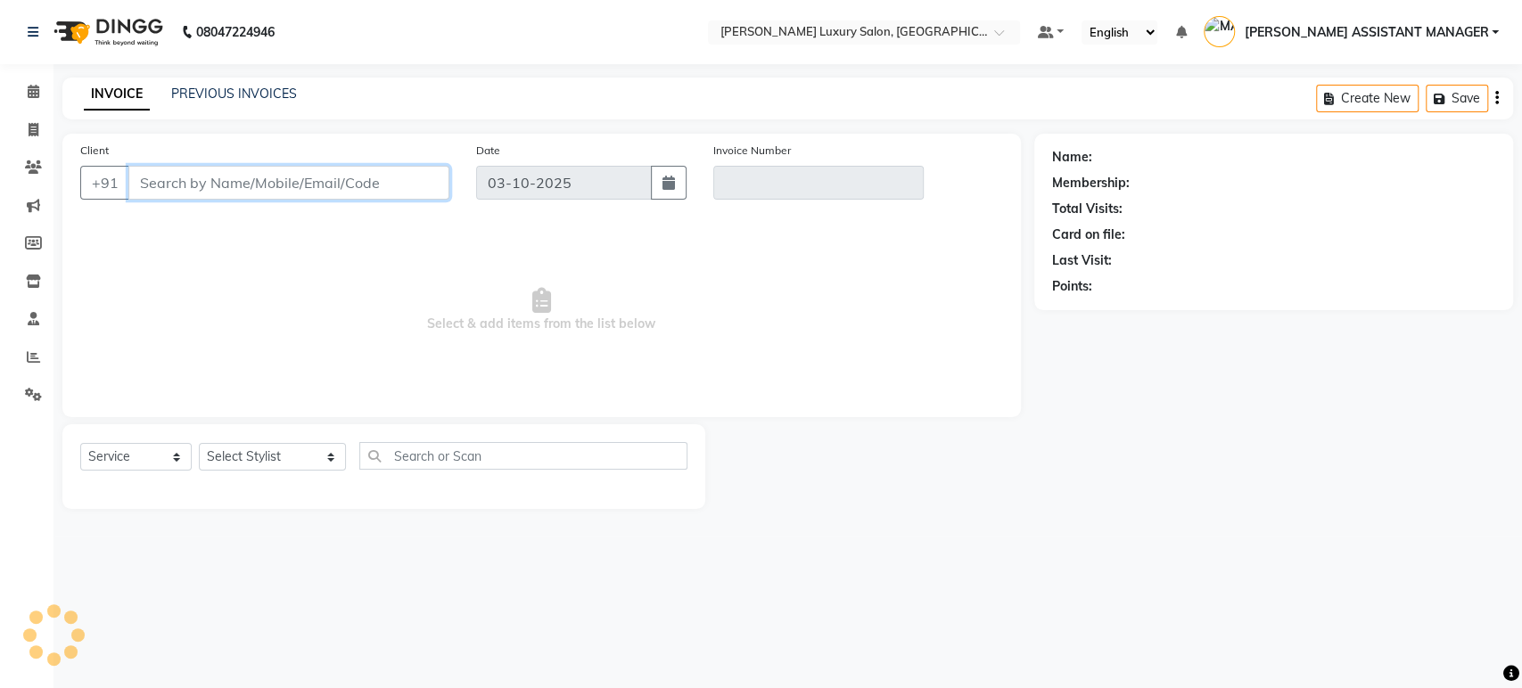
type input "9347460711"
type input "V/2025-26/5109"
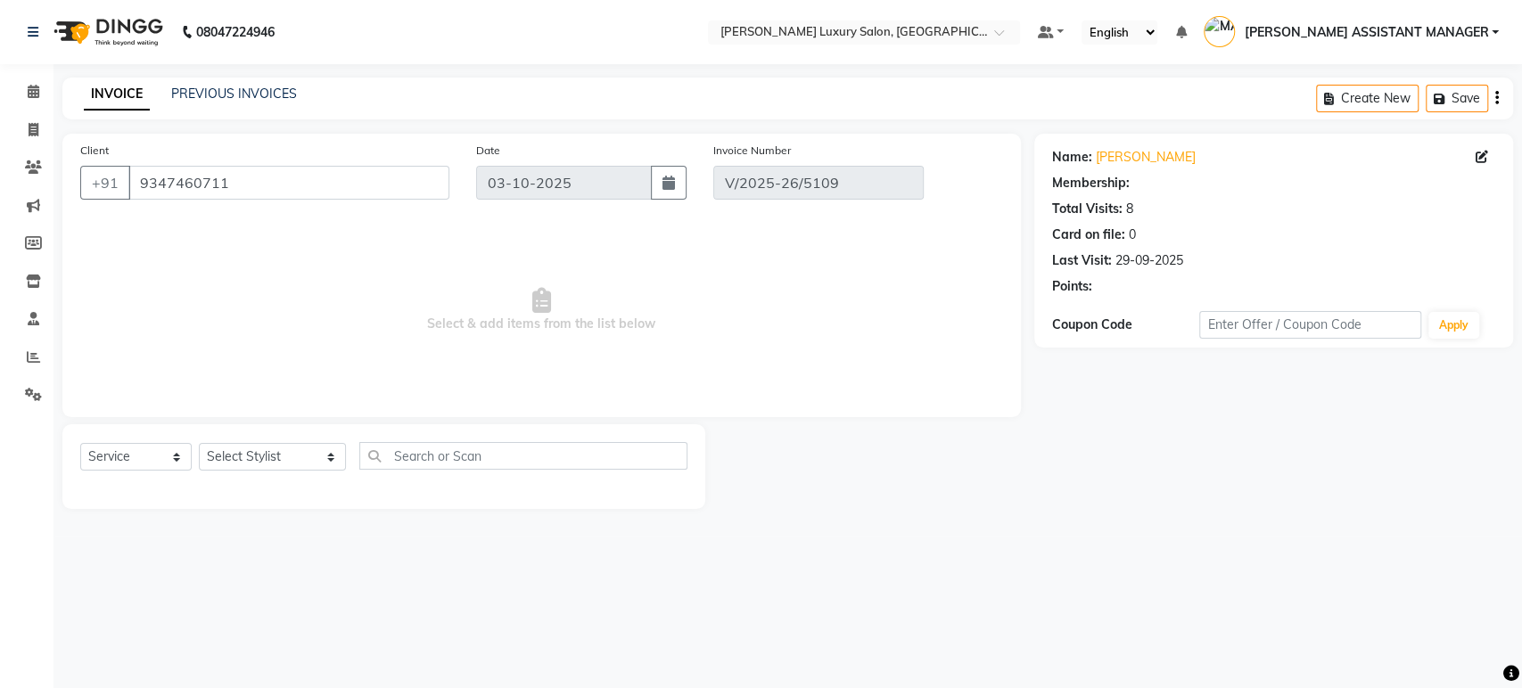
type input "29-09-2025"
select select "select"
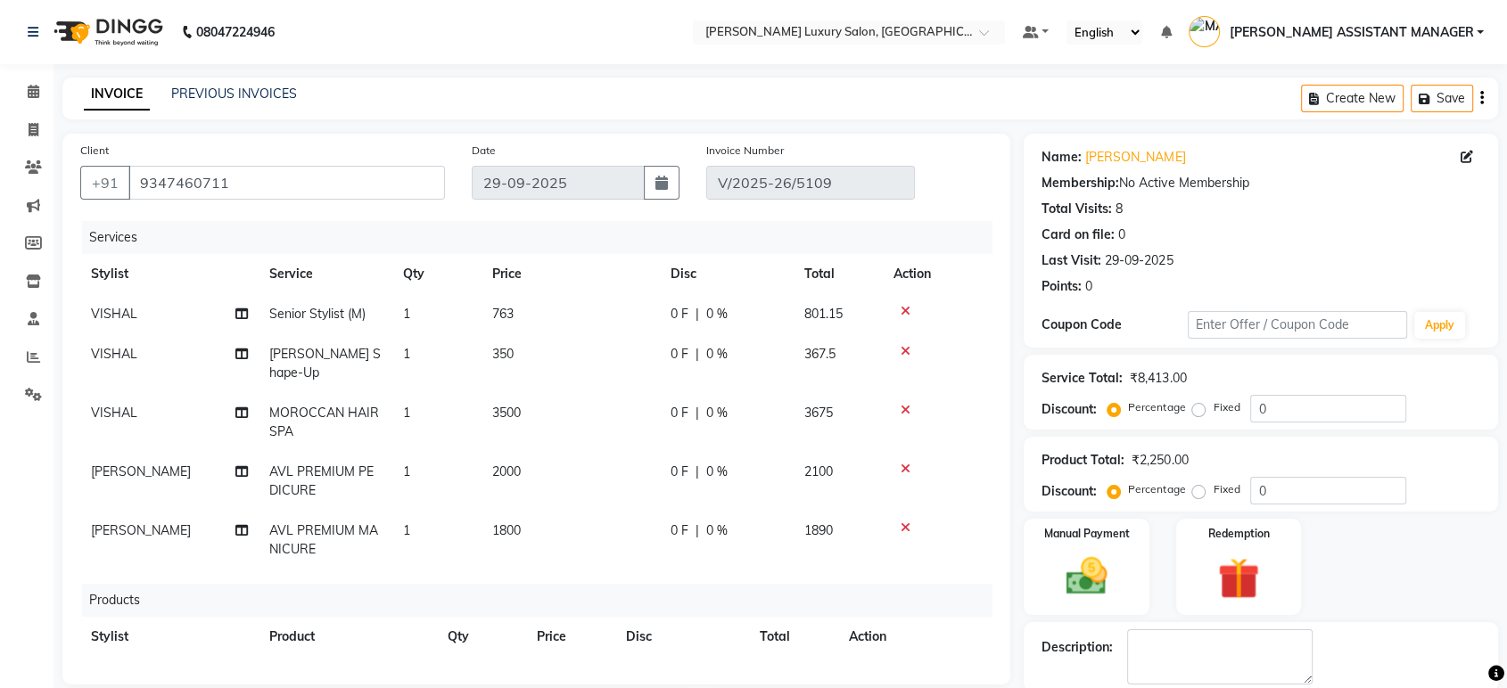
click at [114, 405] on span "VISHAL" at bounding box center [114, 413] width 46 height 16
select select "68861"
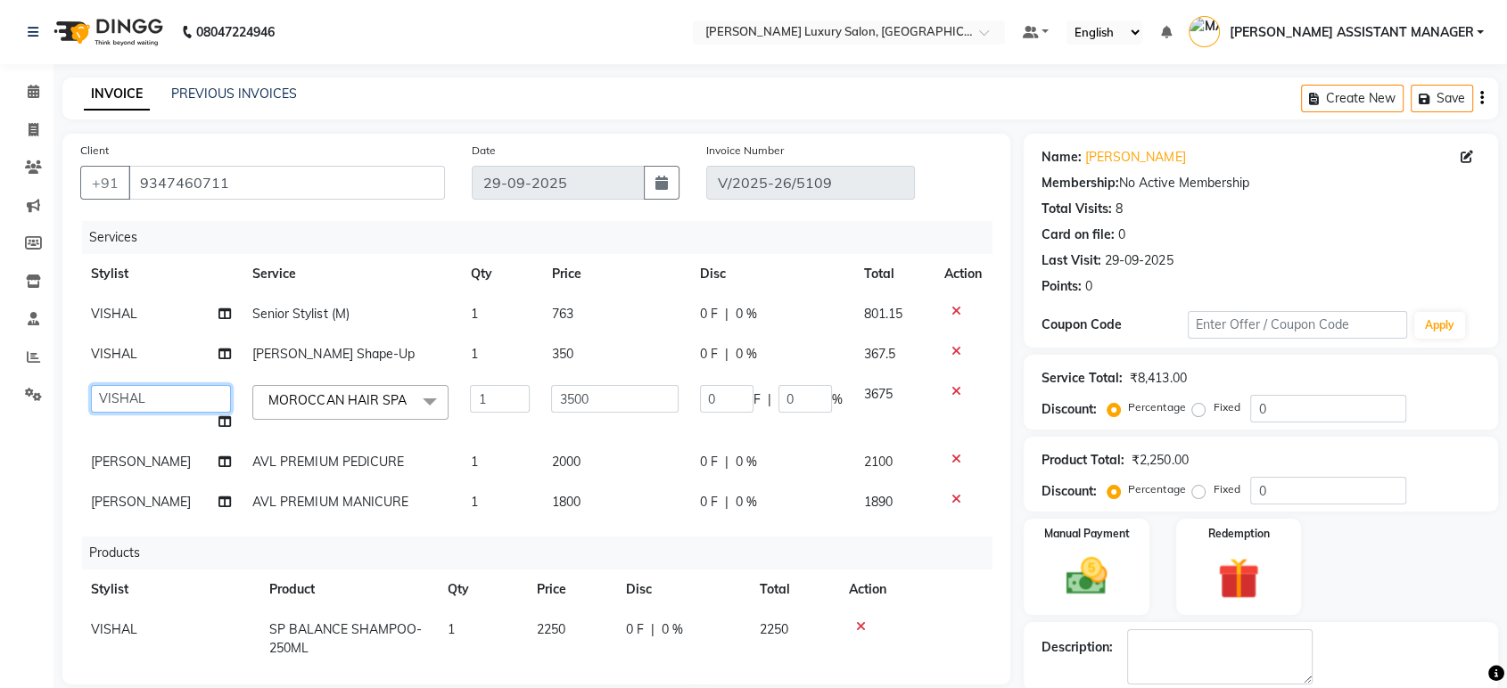
click at [114, 399] on select "[PERSON_NAME] ADITYA [PERSON_NAME] AHON [PERSON_NAME] [PERSON_NAME] [PERSON_NAM…" at bounding box center [161, 399] width 140 height 28
select select "54813"
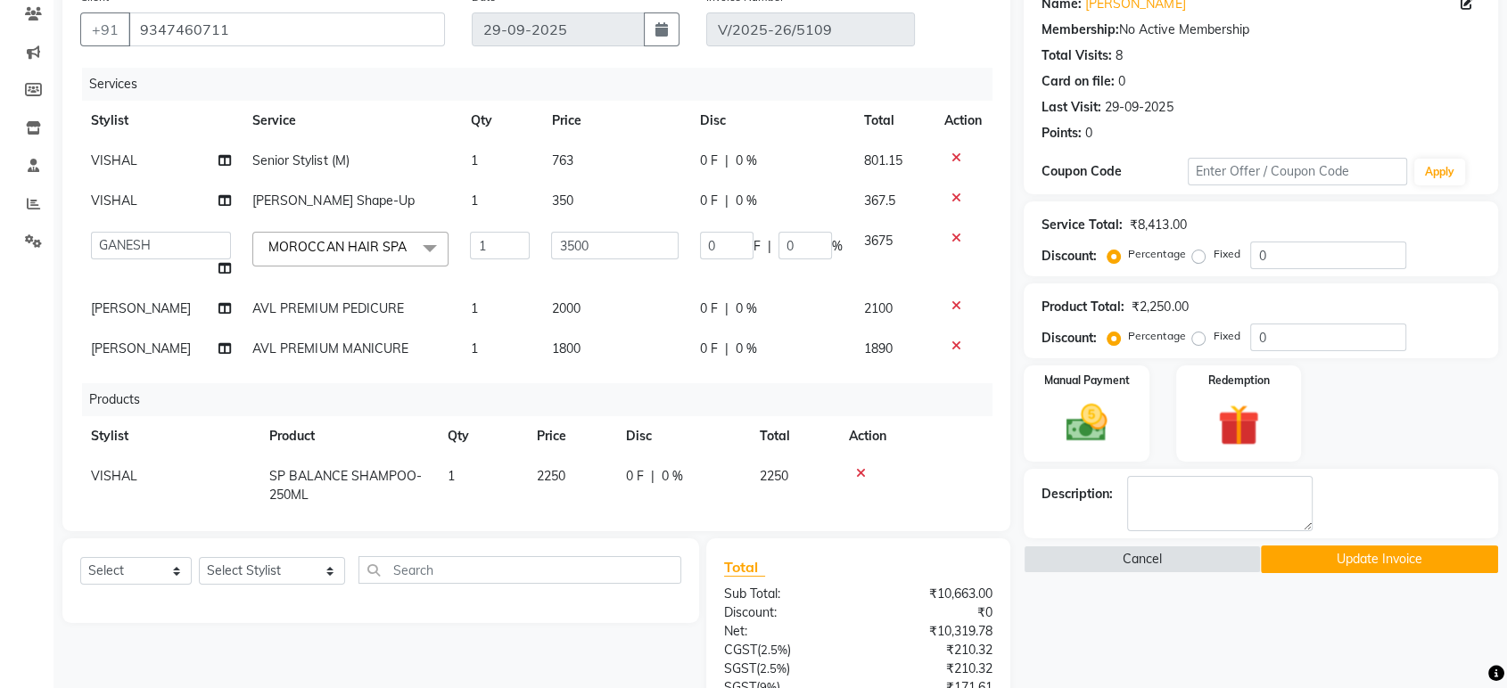
scroll to position [410, 0]
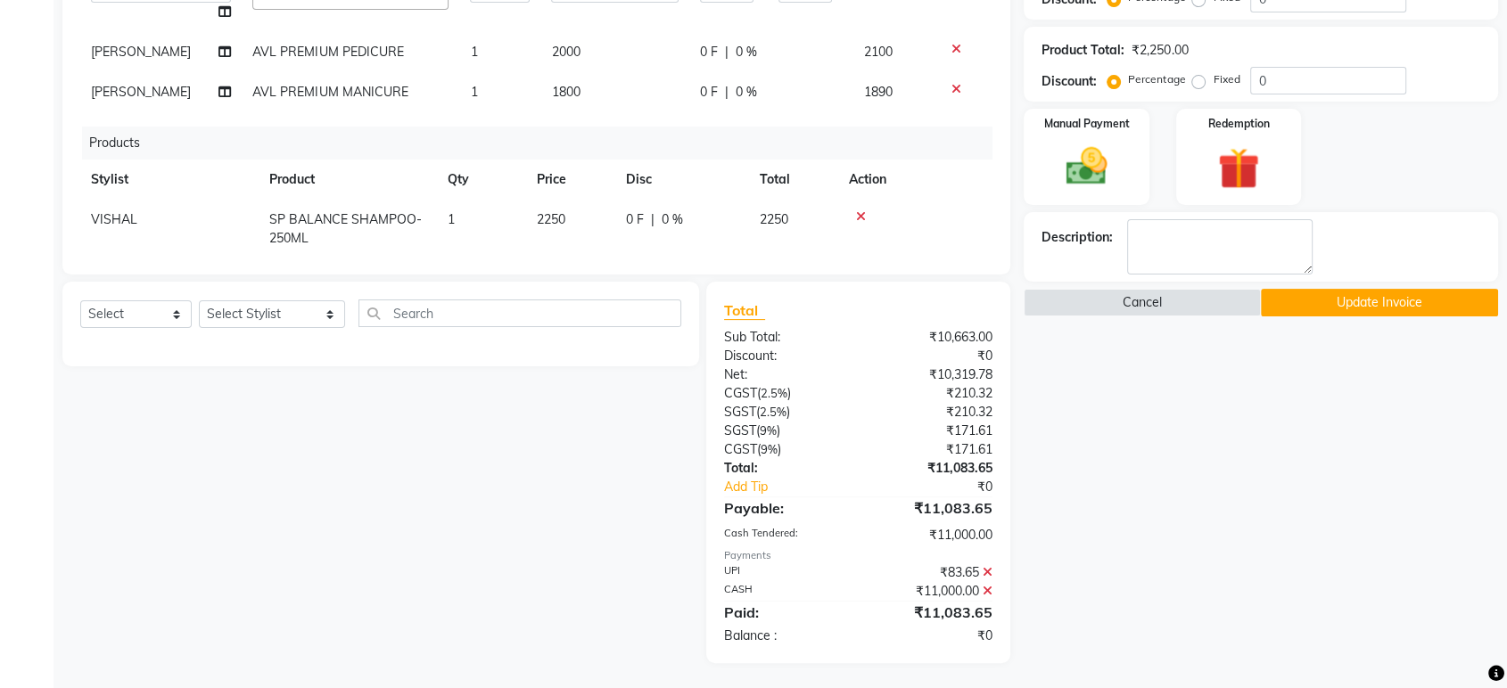
click at [1377, 292] on button "Update Invoice" at bounding box center [1379, 303] width 237 height 28
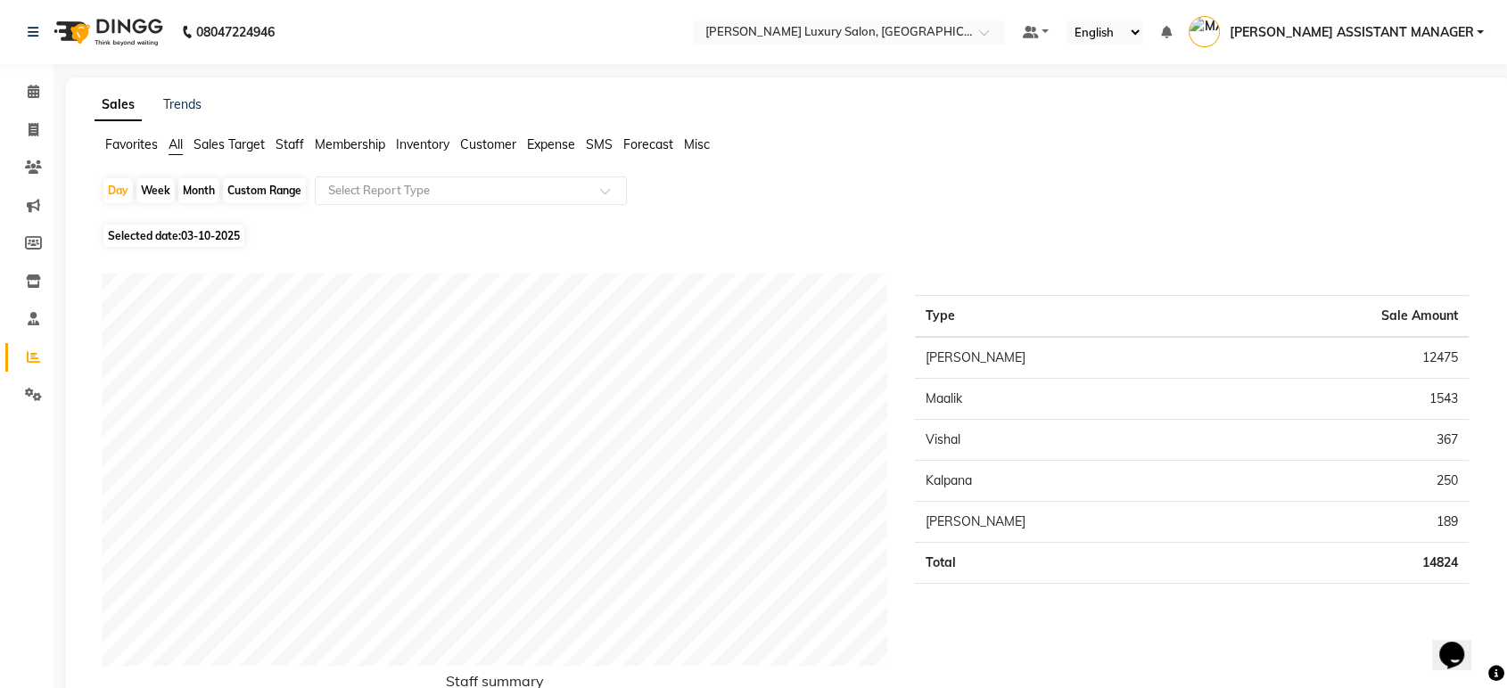
click at [166, 194] on div "Week" at bounding box center [155, 190] width 38 height 25
select select "10"
select select "2025"
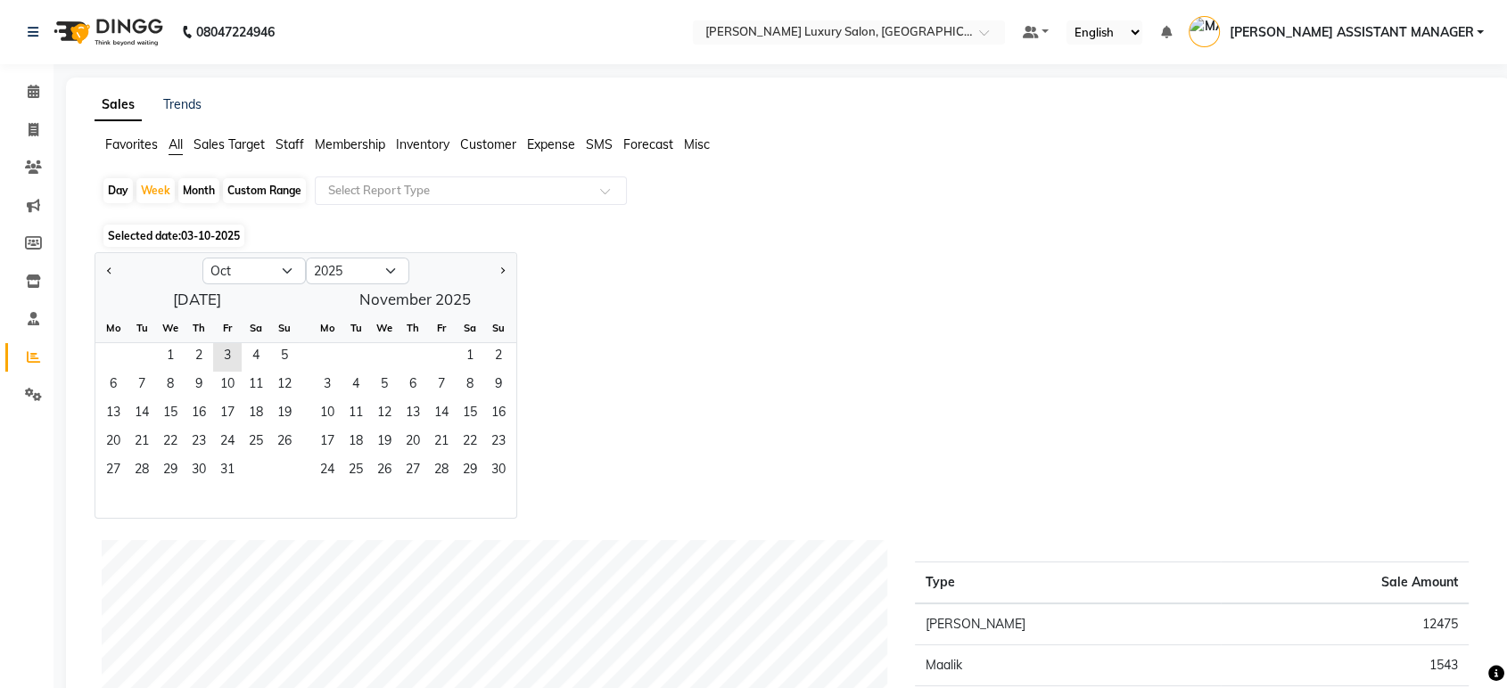
click at [278, 191] on div "Custom Range" at bounding box center [264, 190] width 83 height 25
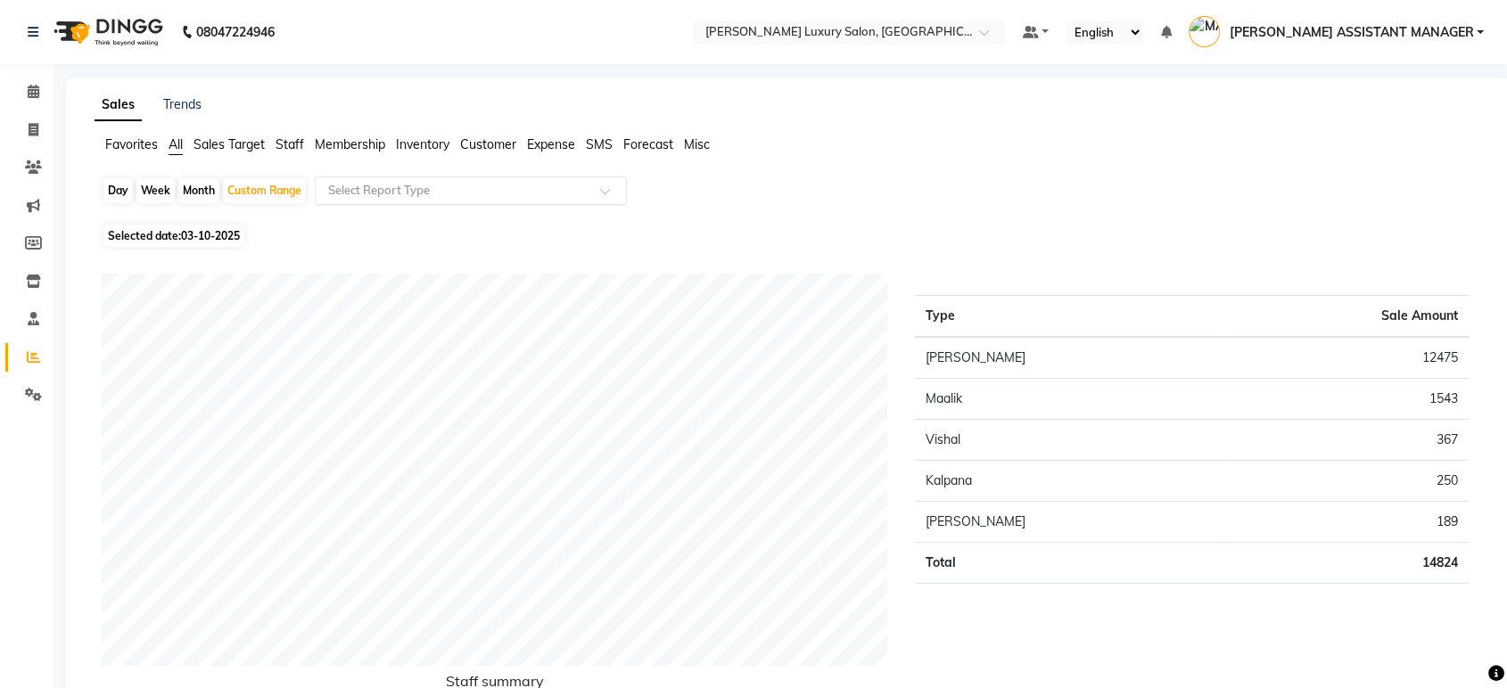
click at [391, 184] on input "text" at bounding box center [453, 191] width 257 height 18
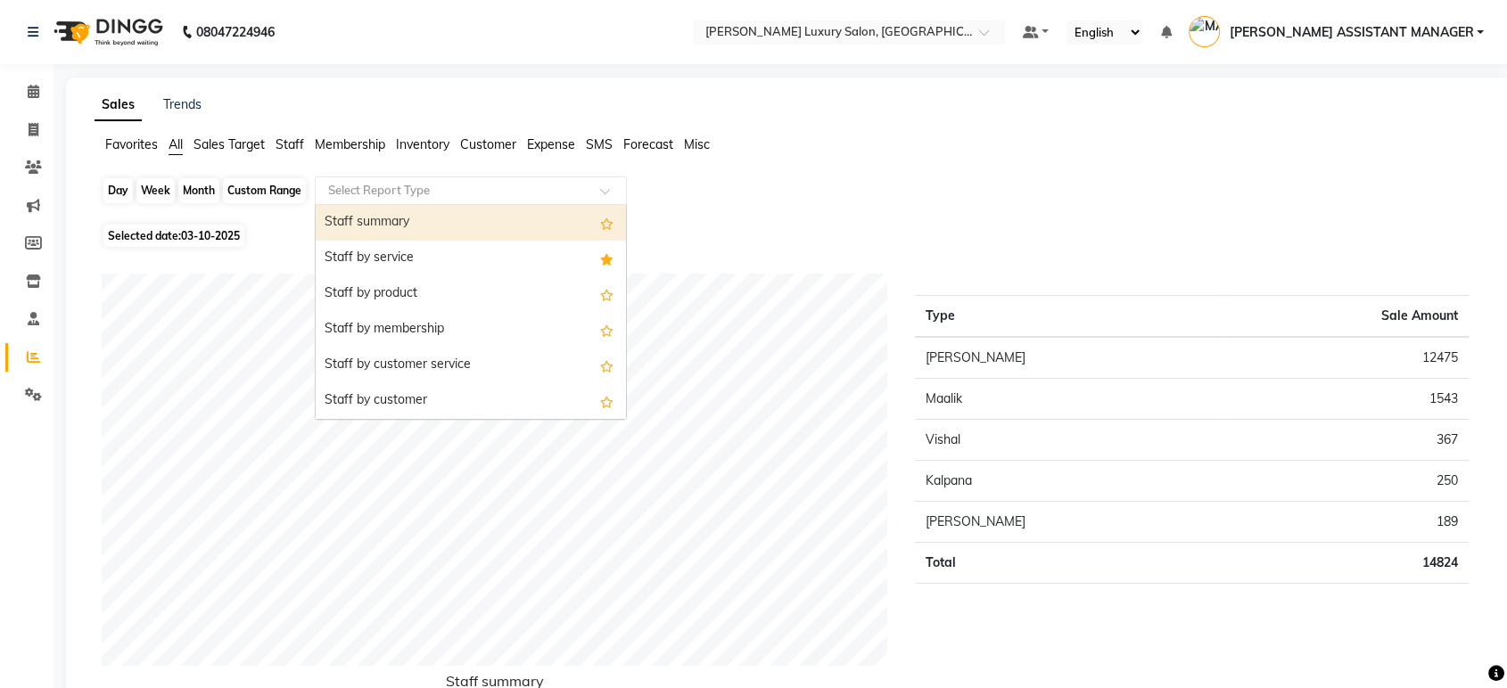
click at [281, 184] on div "Custom Range" at bounding box center [264, 190] width 83 height 25
select select "10"
select select "2025"
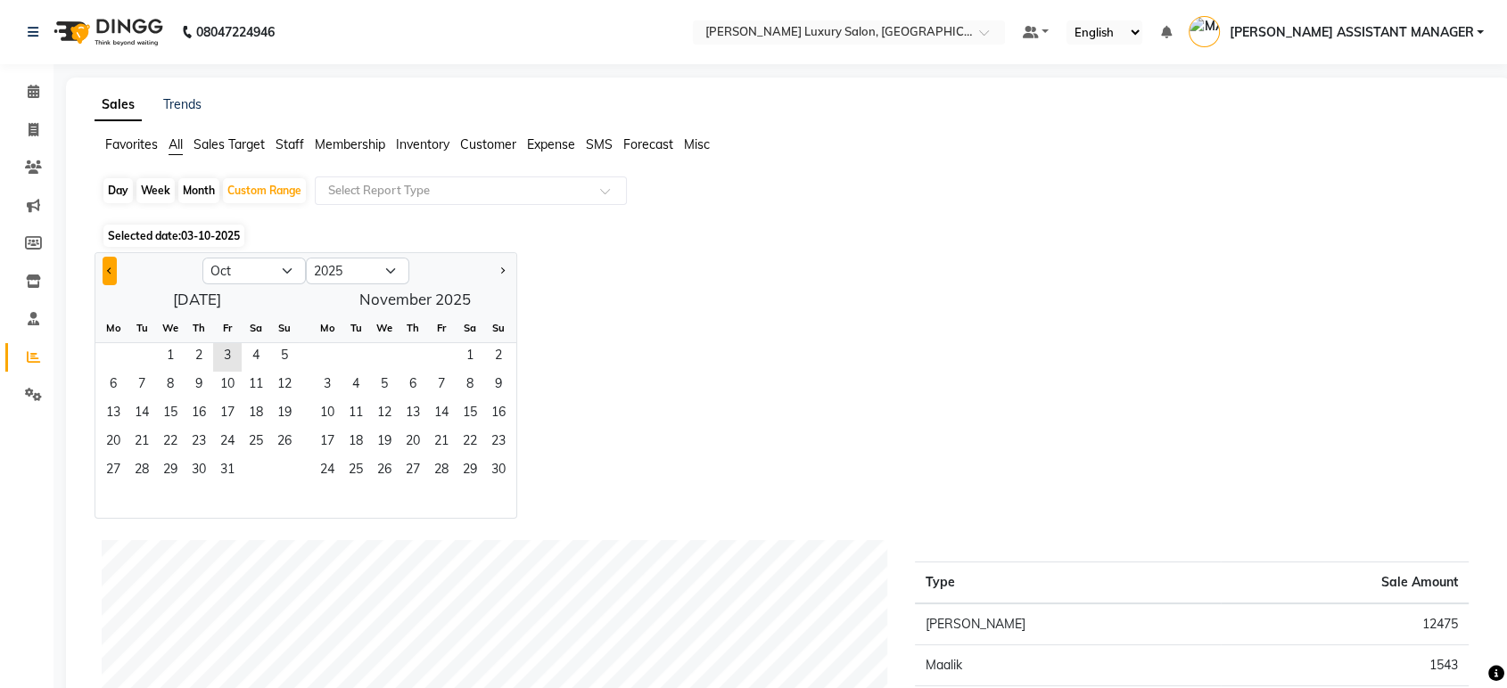
click at [111, 268] on span "Previous month" at bounding box center [110, 270] width 6 height 6
select select "9"
click at [219, 432] on span "26" at bounding box center [227, 443] width 29 height 29
click at [146, 468] on span "30" at bounding box center [141, 471] width 29 height 29
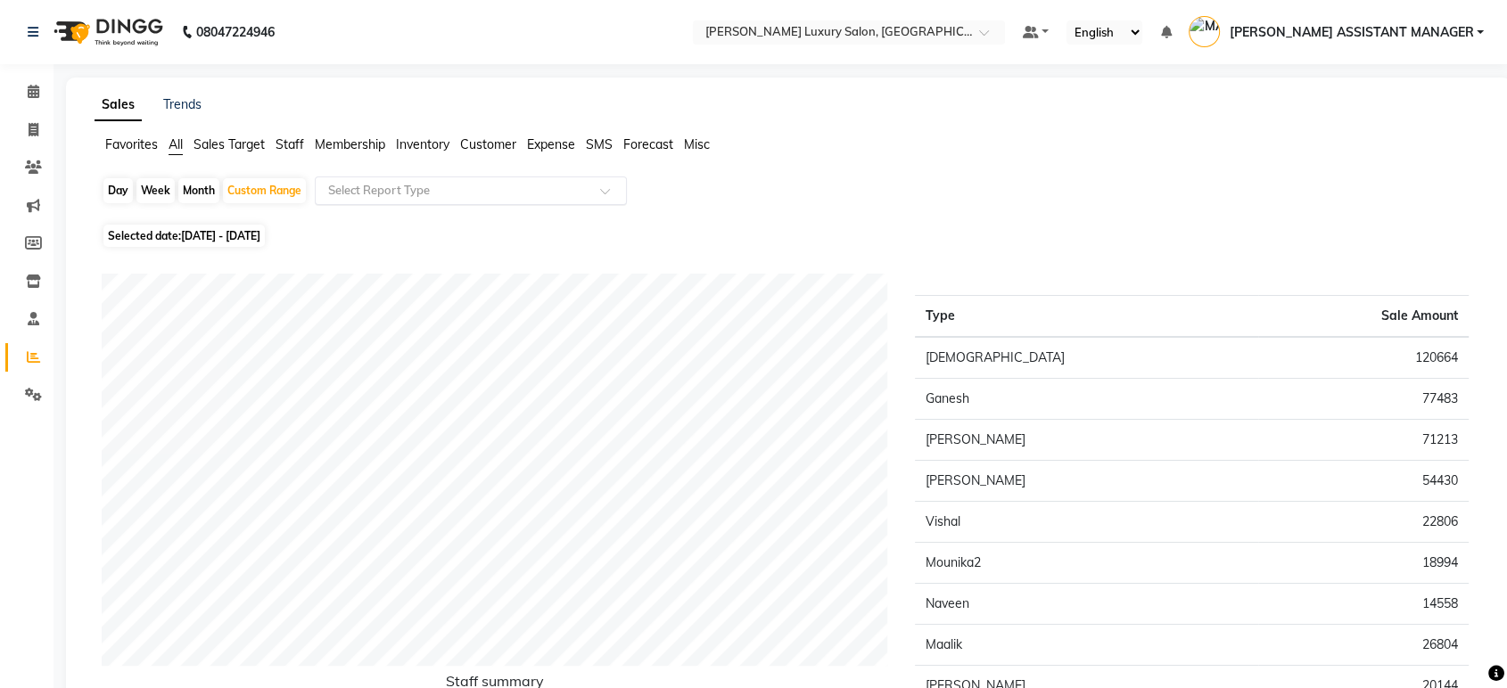
click at [440, 187] on input "text" at bounding box center [453, 191] width 257 height 18
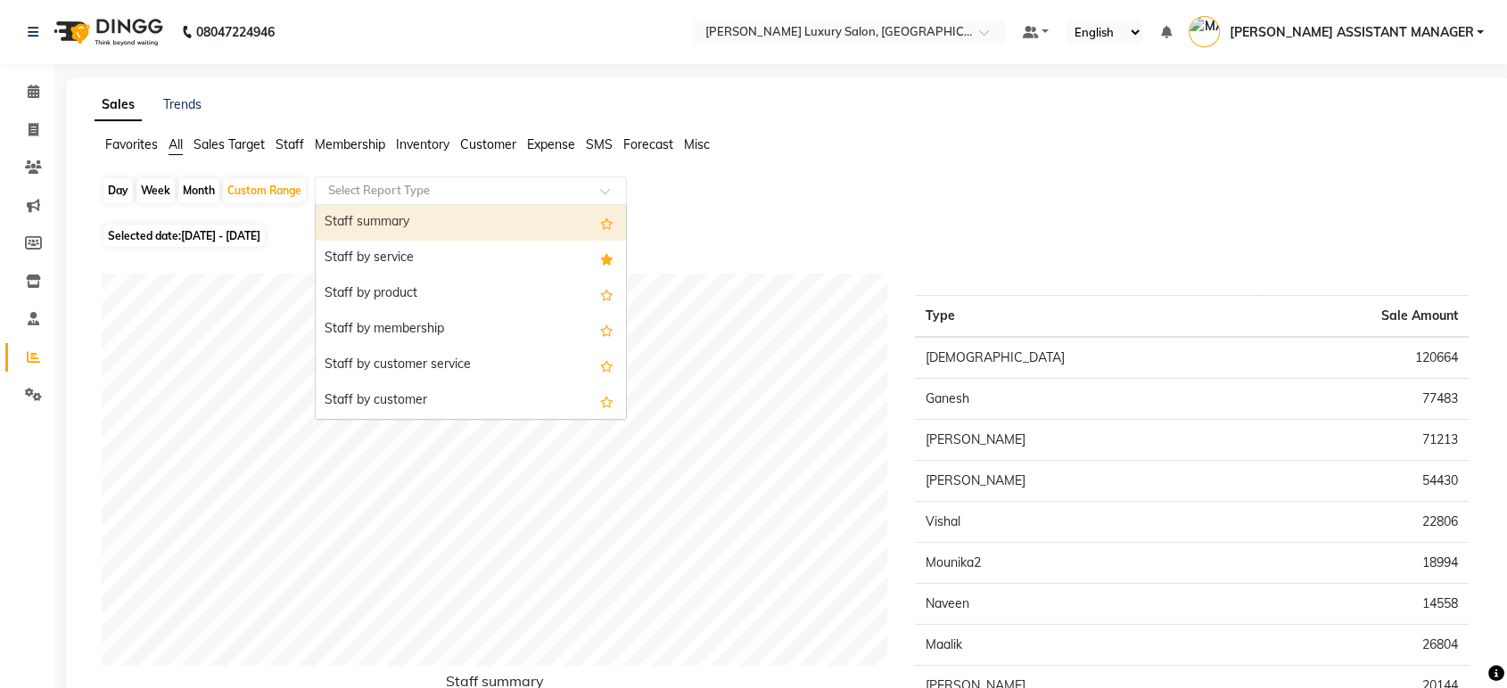
click at [432, 209] on div "Staff summary" at bounding box center [471, 223] width 310 height 36
select select "csv"
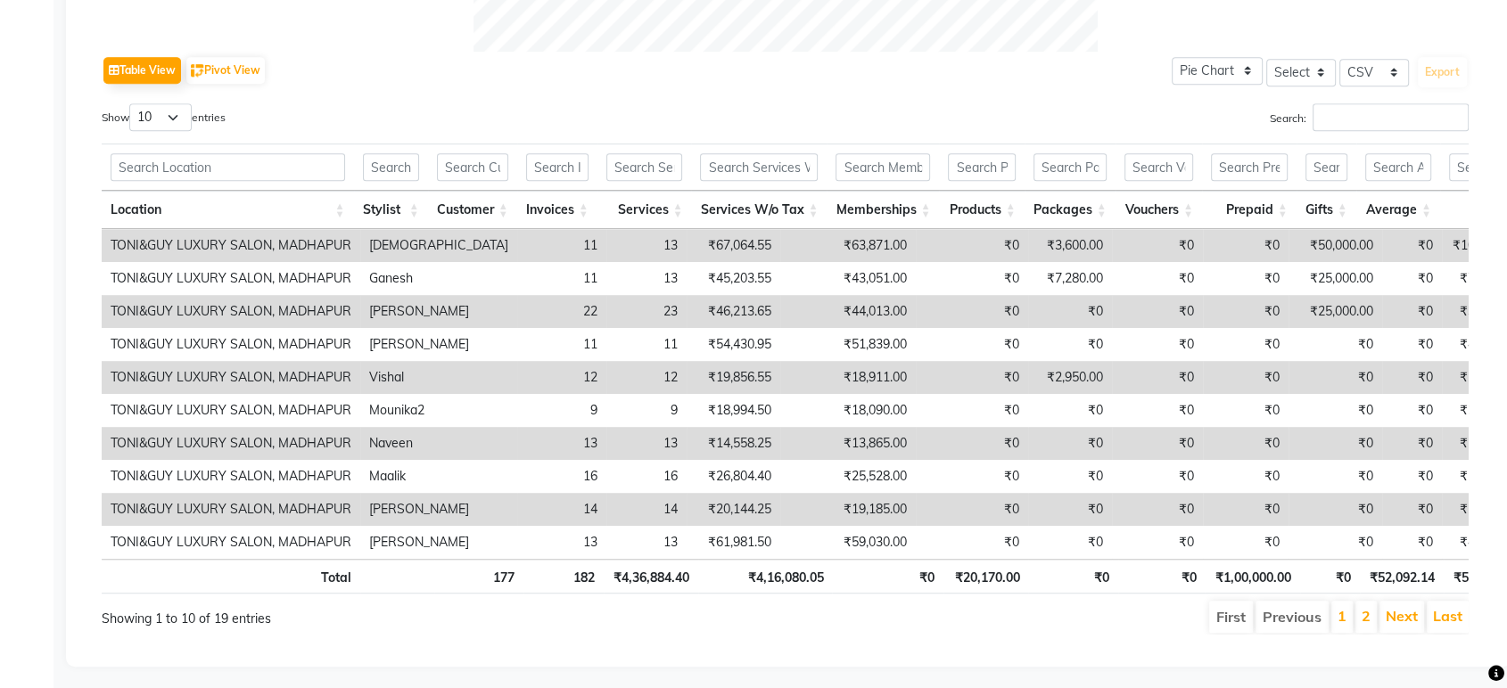
scroll to position [892, 0]
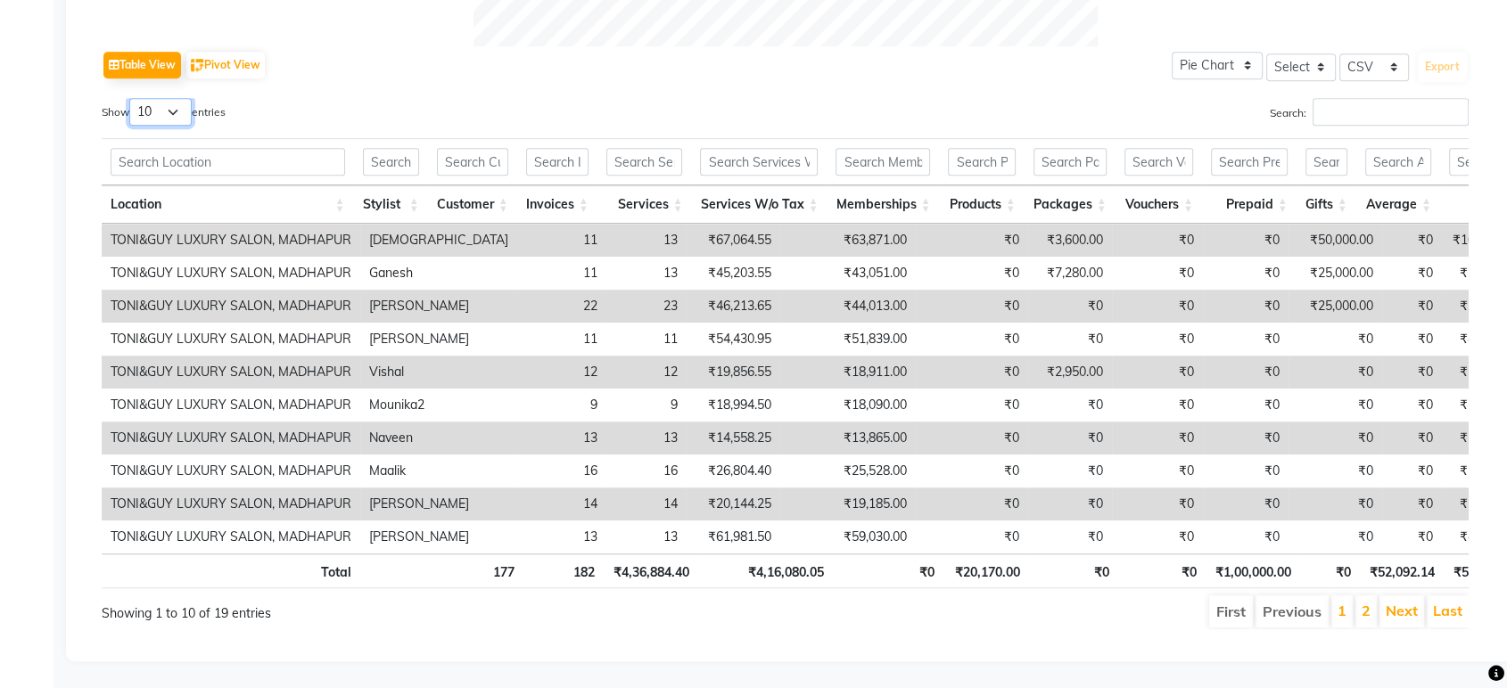
click at [174, 98] on select "10 25 50 100" at bounding box center [160, 112] width 62 height 28
select select "50"
click at [132, 98] on select "10 25 50 100" at bounding box center [160, 112] width 62 height 28
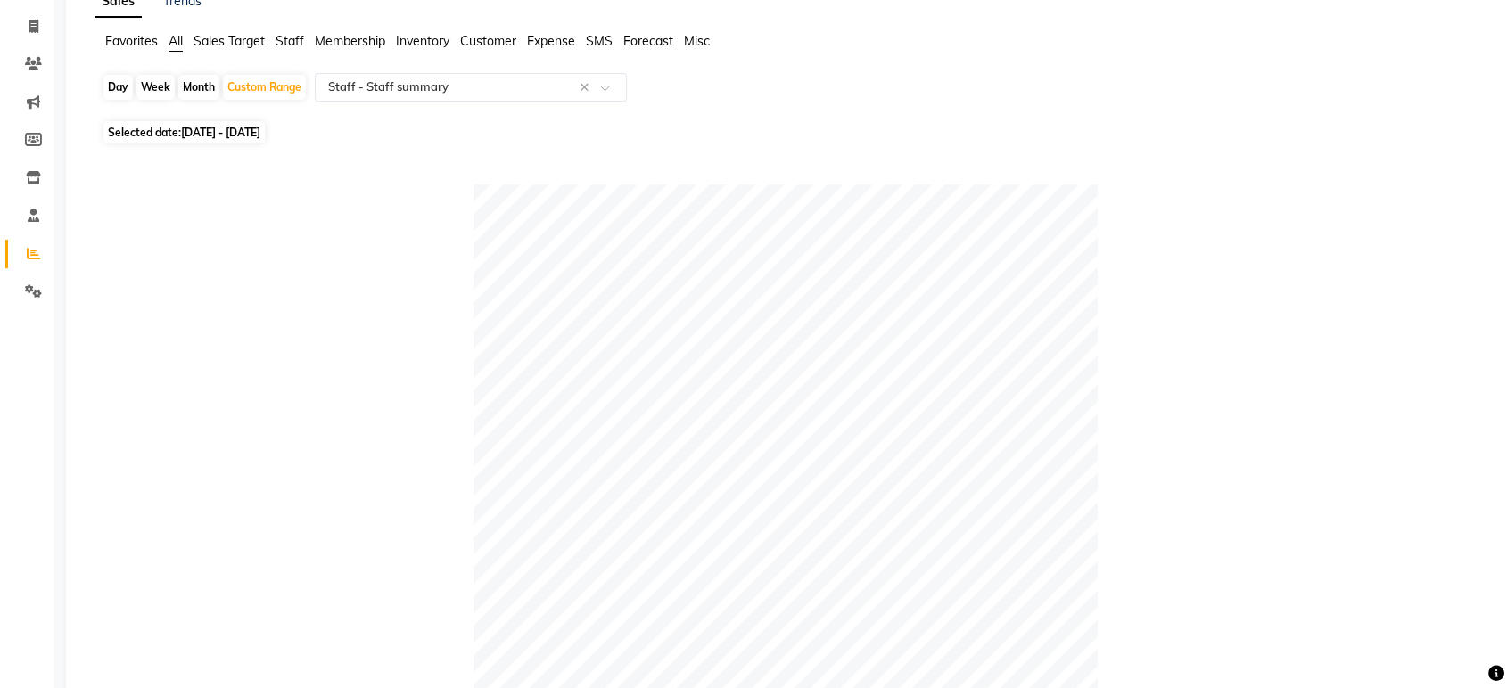
scroll to position [14, 0]
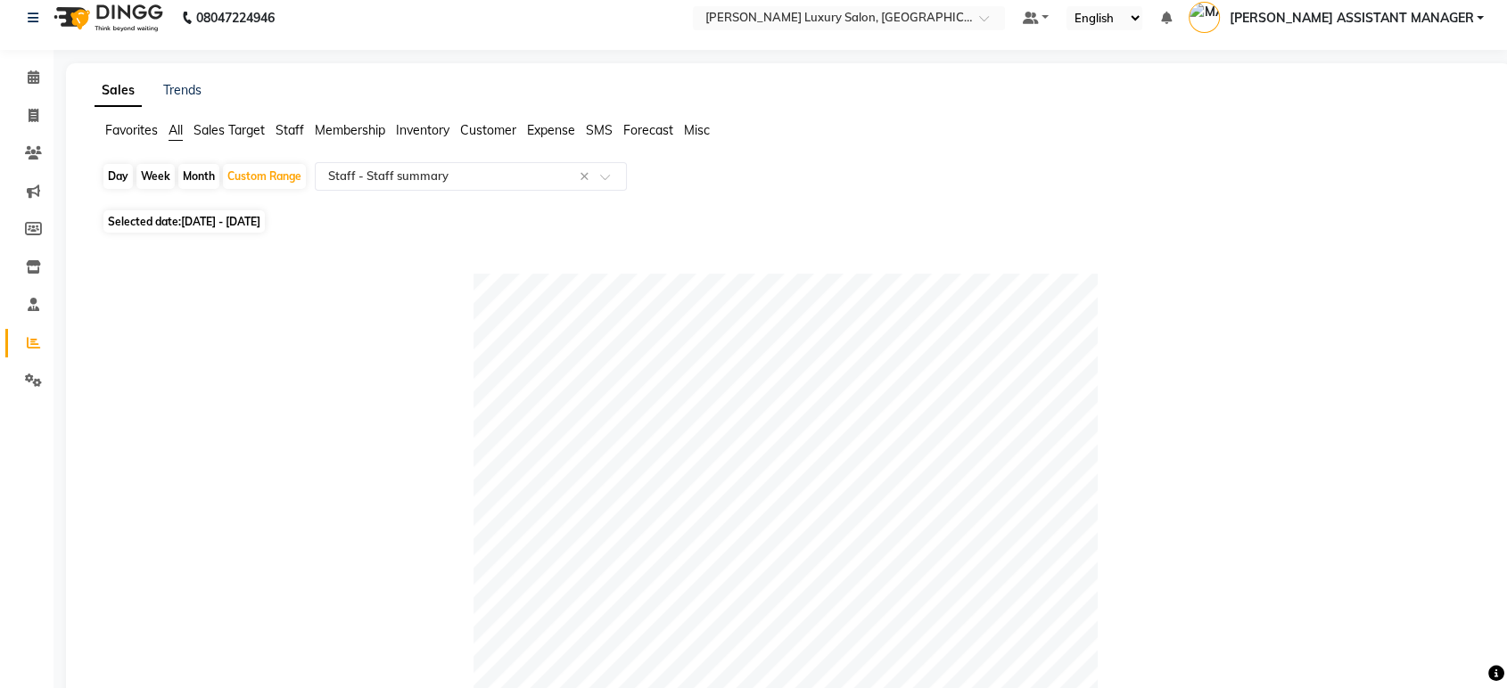
click at [202, 183] on div "Month" at bounding box center [198, 176] width 41 height 25
select select "9"
select select "2025"
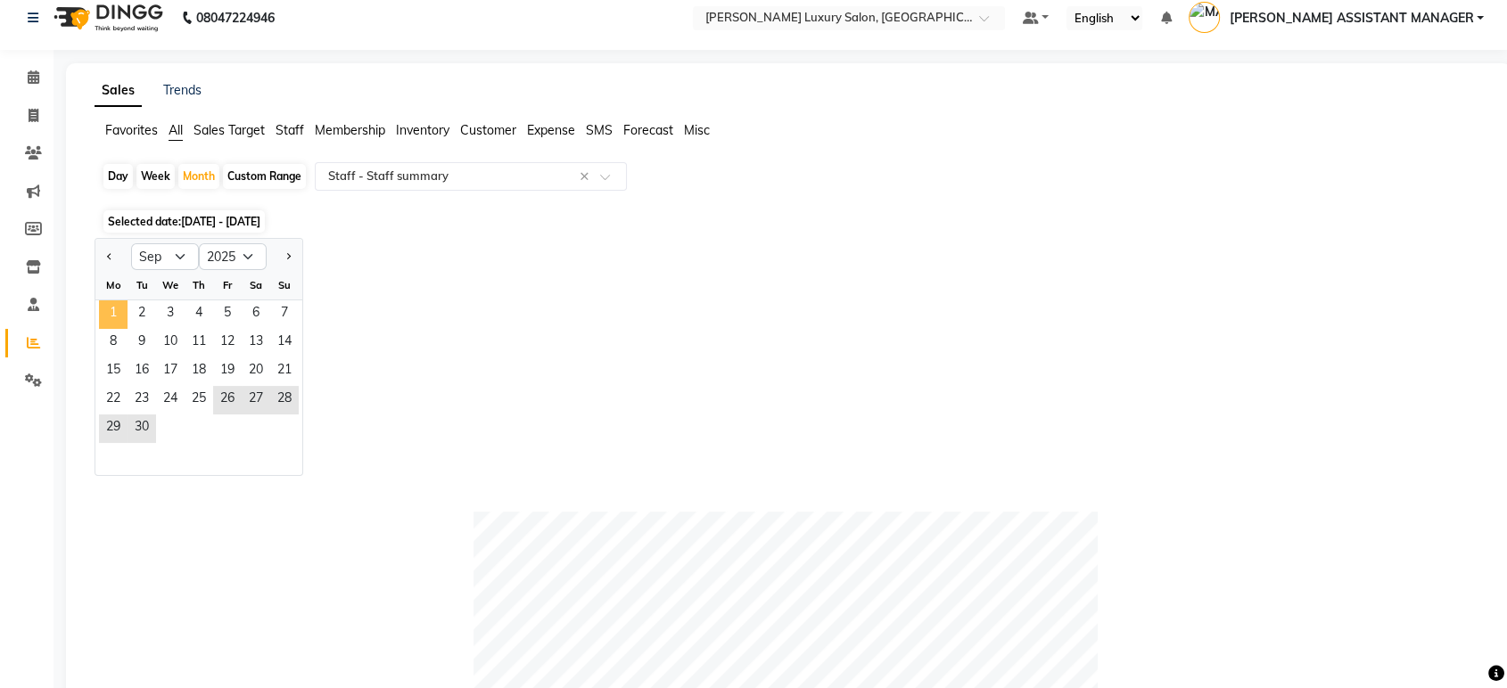
click at [117, 308] on span "1" at bounding box center [113, 314] width 29 height 29
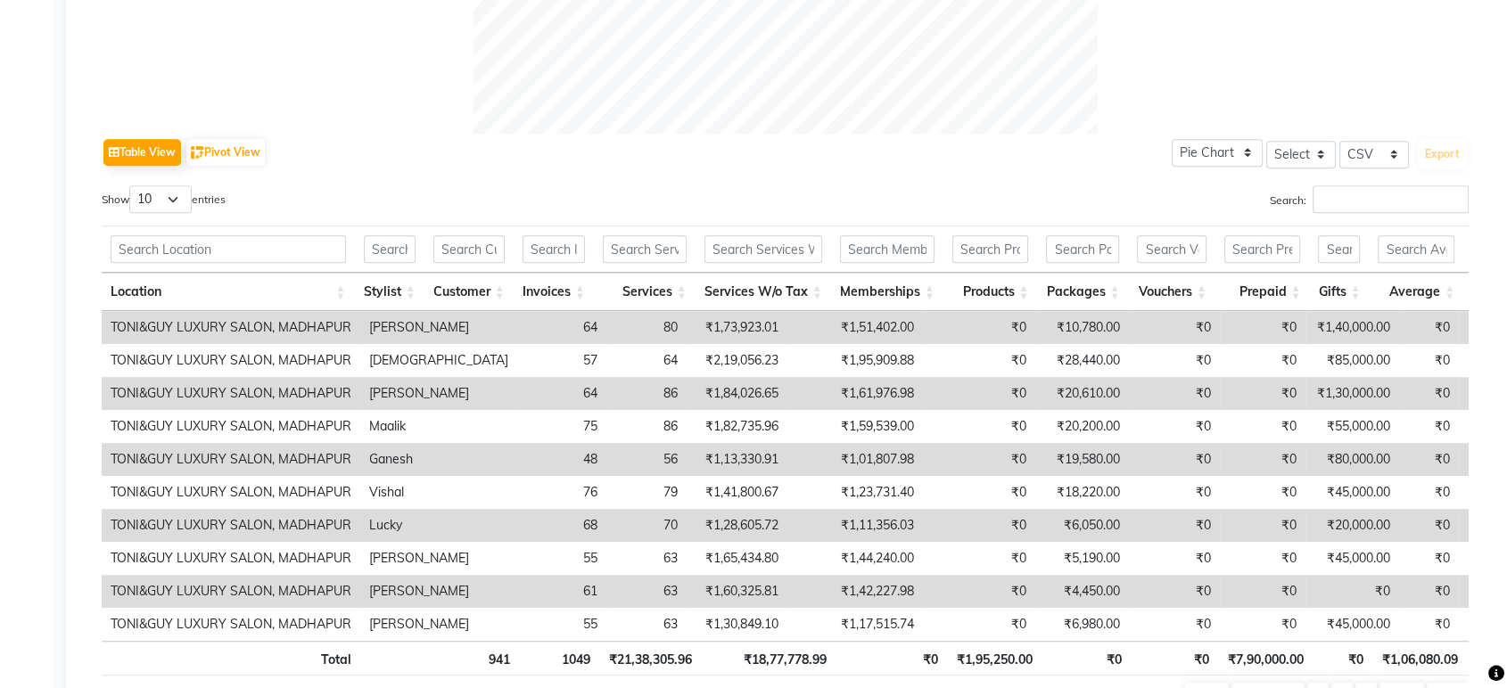
scroll to position [894, 0]
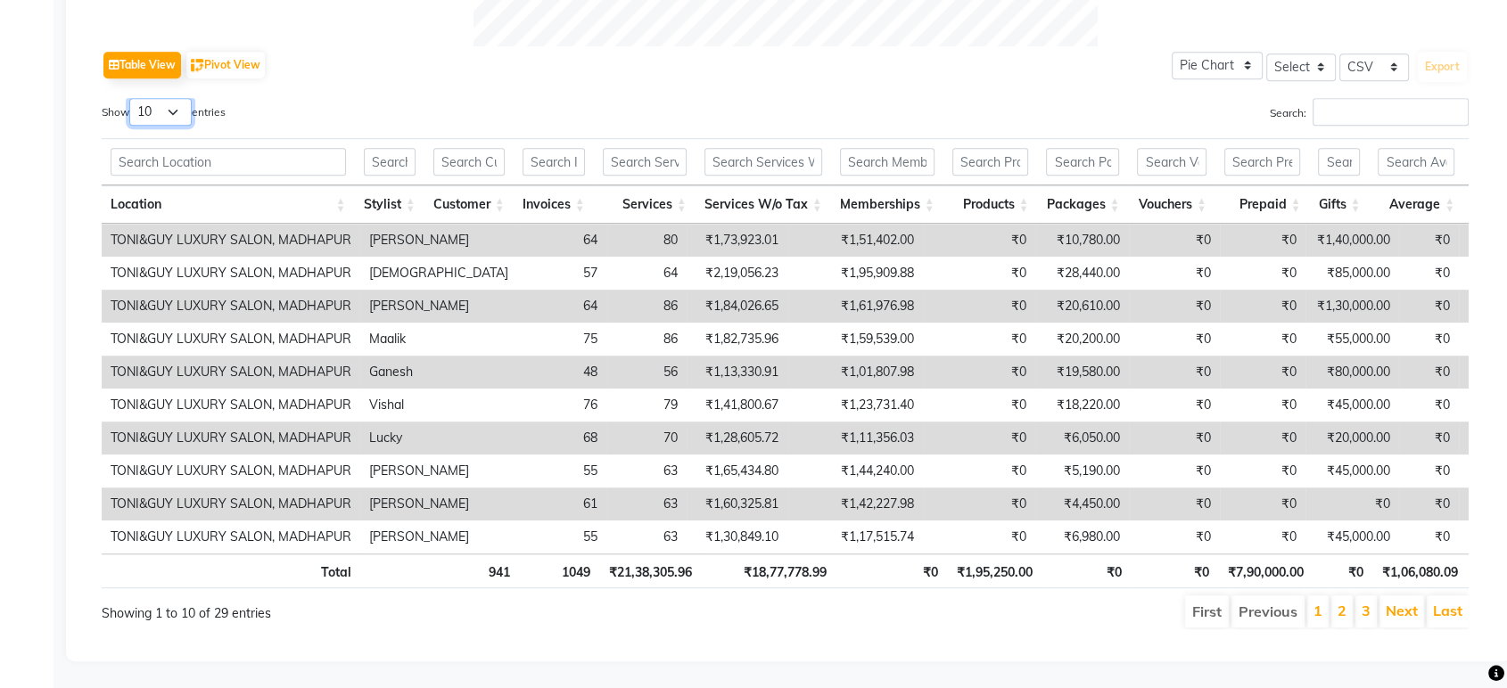
click at [173, 98] on select "10 25 50 100" at bounding box center [160, 112] width 62 height 28
select select "50"
click at [132, 98] on select "10 25 50 100" at bounding box center [160, 112] width 62 height 28
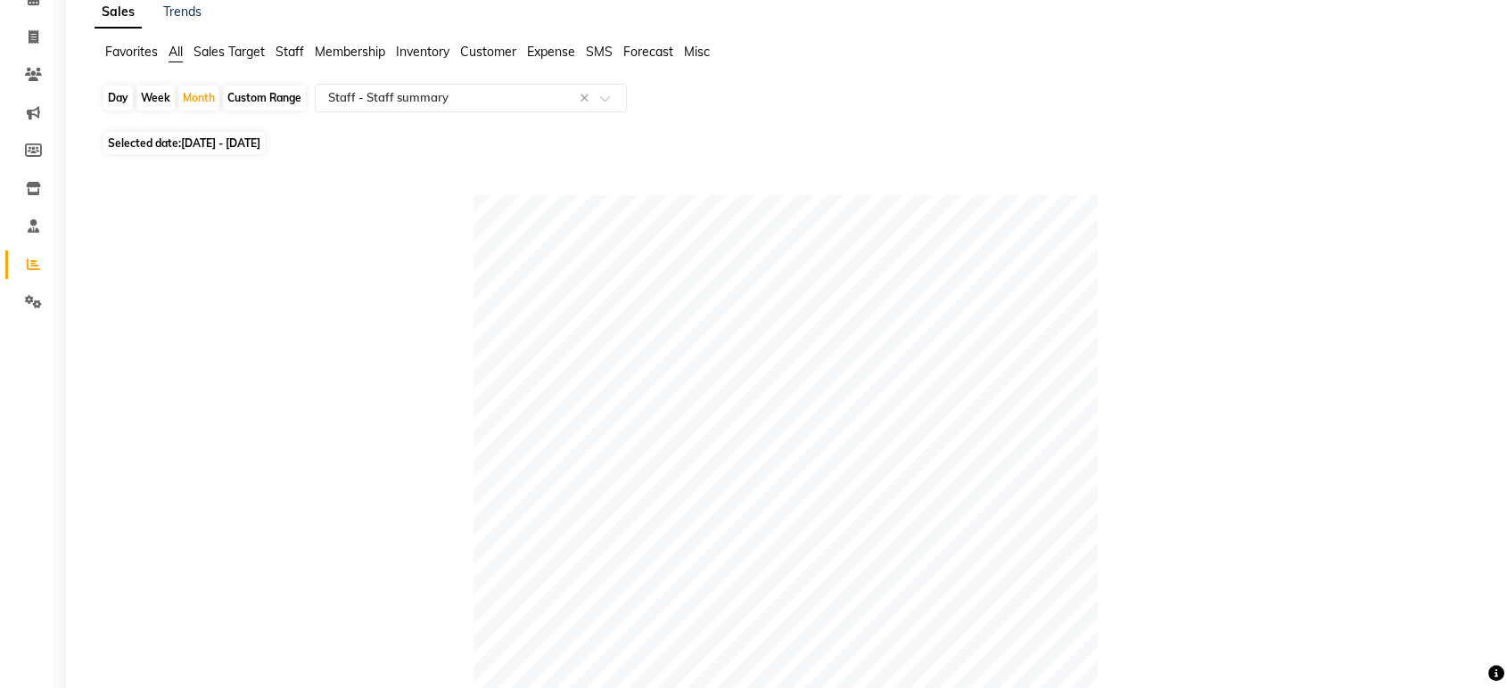
scroll to position [3, 0]
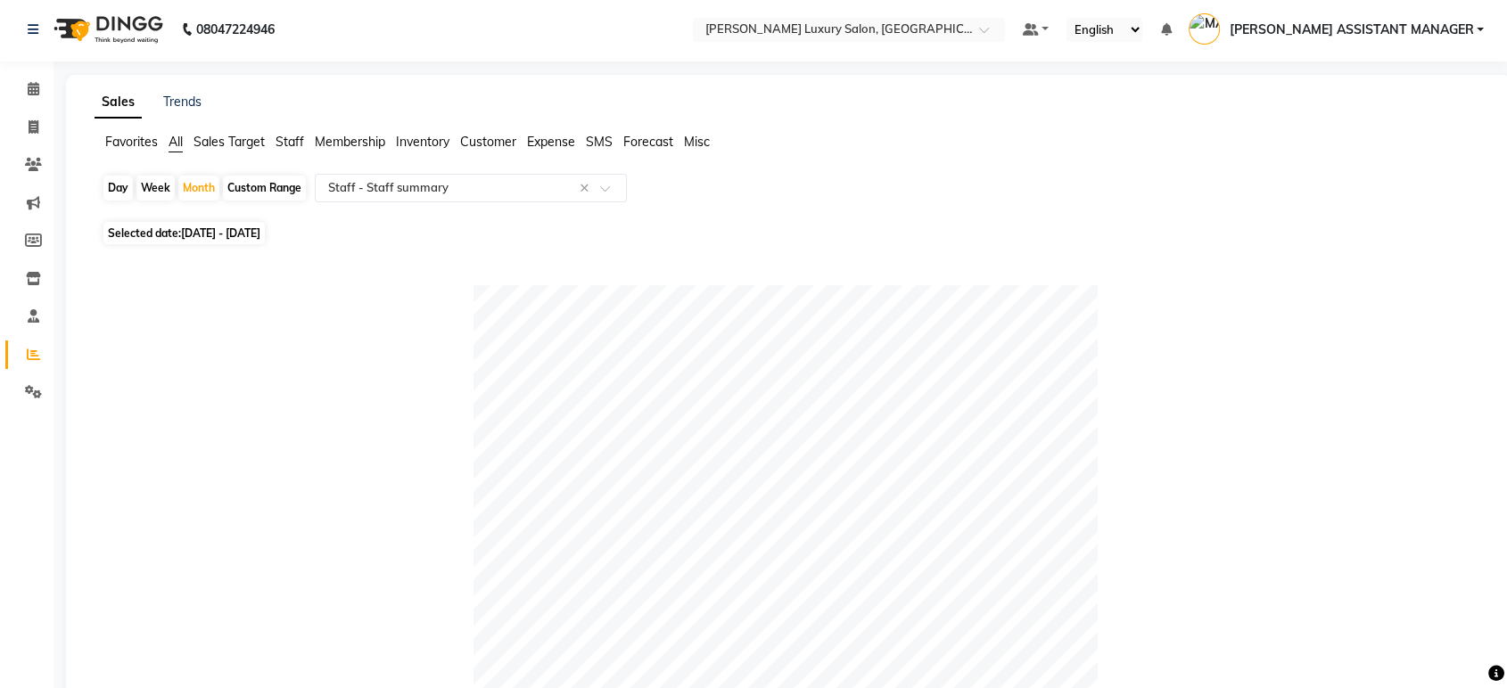
click at [244, 189] on div "Custom Range" at bounding box center [264, 188] width 83 height 25
select select "9"
select select "2025"
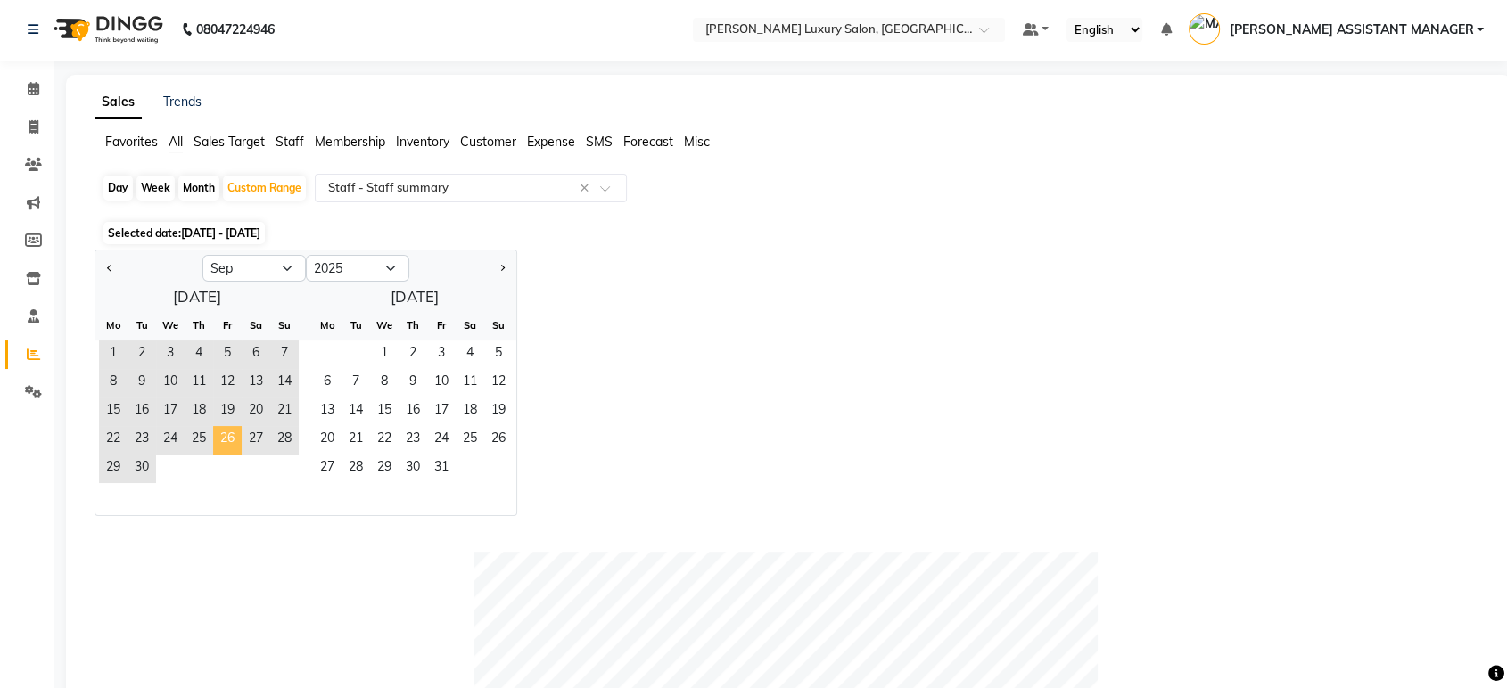
click at [219, 446] on span "26" at bounding box center [227, 440] width 29 height 29
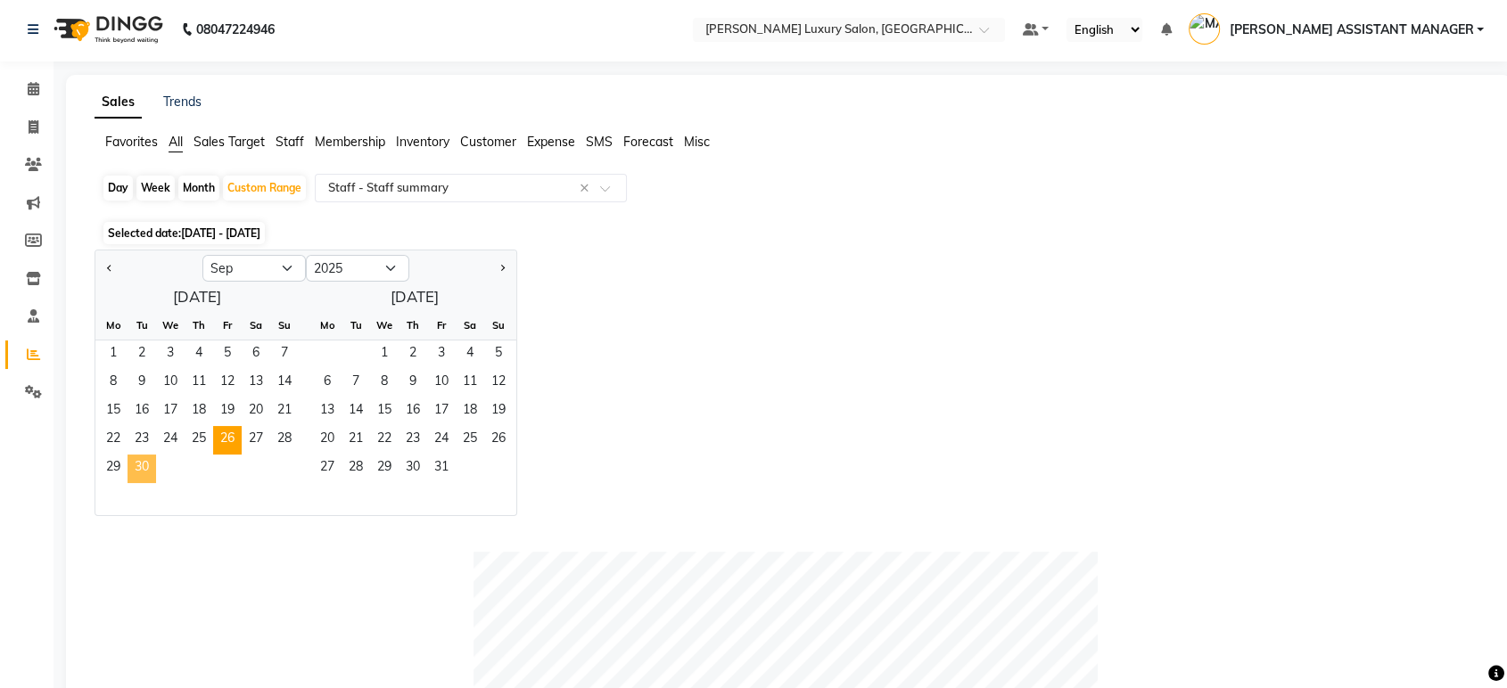
click at [134, 473] on span "30" at bounding box center [141, 469] width 29 height 29
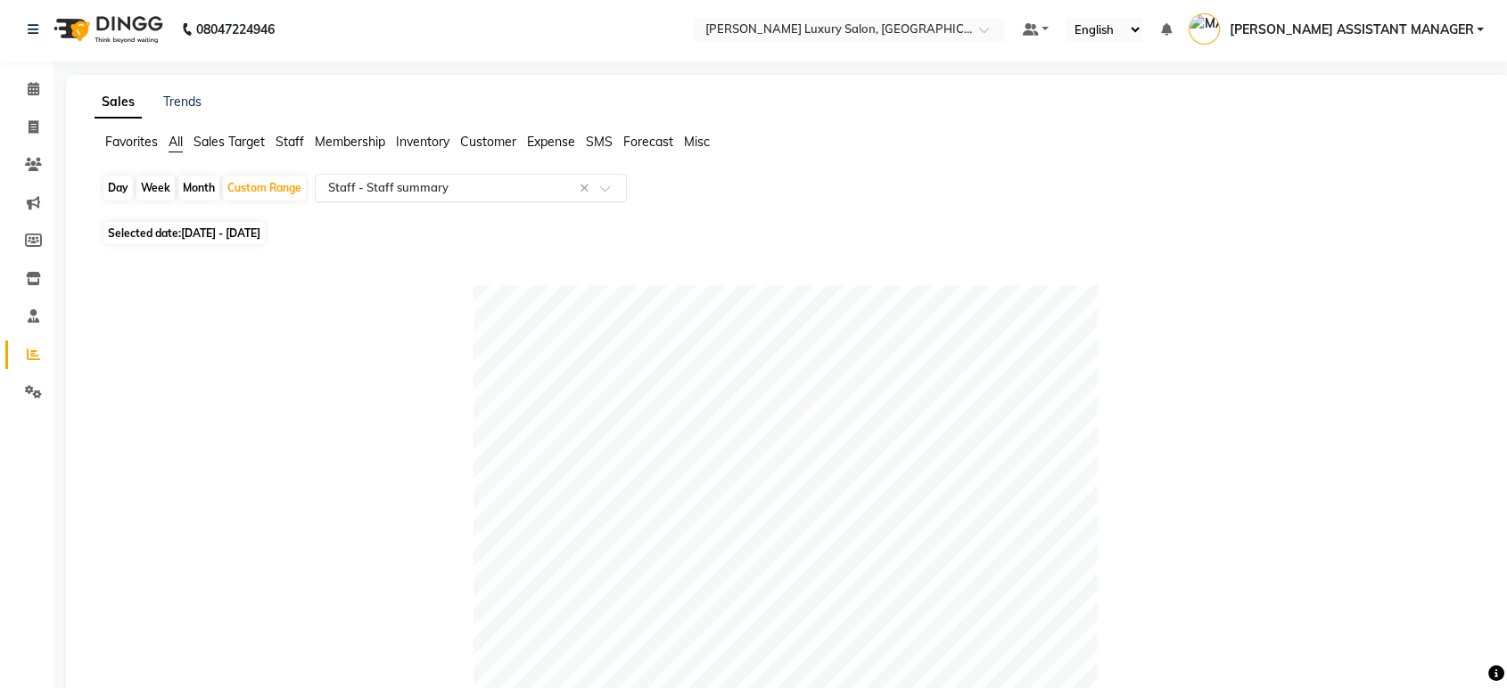
click at [523, 185] on input "text" at bounding box center [453, 188] width 257 height 18
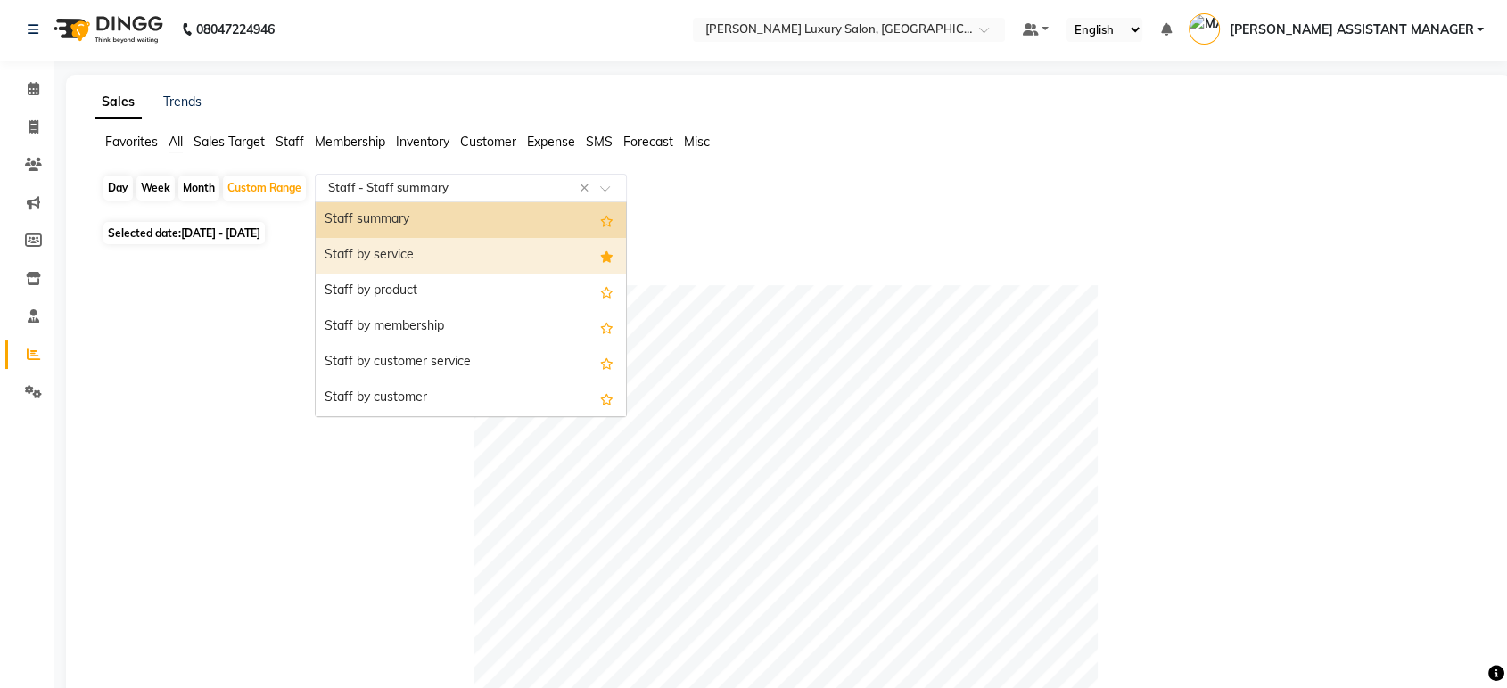
click at [443, 255] on div "Staff by service" at bounding box center [471, 256] width 310 height 36
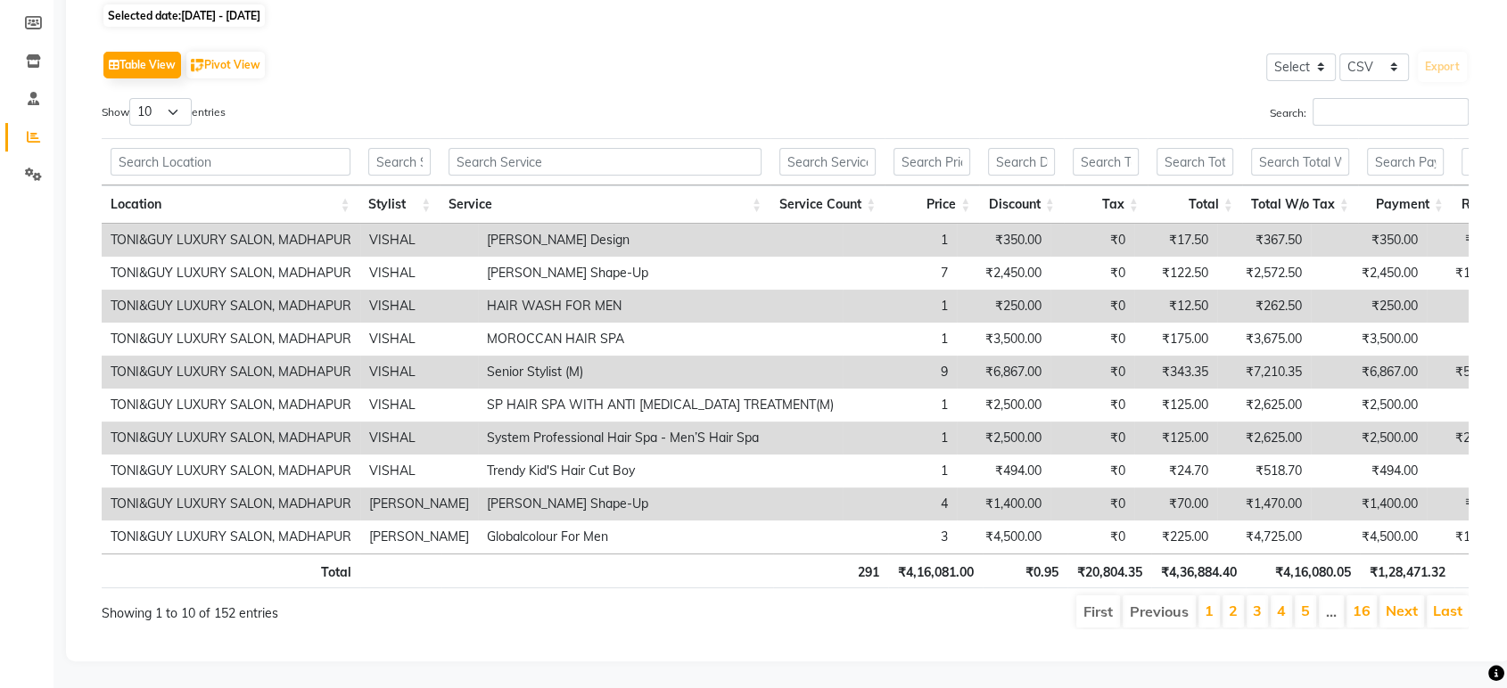
scroll to position [249, 0]
drag, startPoint x: 165, startPoint y: 79, endPoint x: 156, endPoint y: 94, distance: 16.8
click at [165, 98] on select "10 25 50 100" at bounding box center [160, 112] width 62 height 28
select select "50"
click at [132, 98] on select "10 25 50 100" at bounding box center [160, 112] width 62 height 28
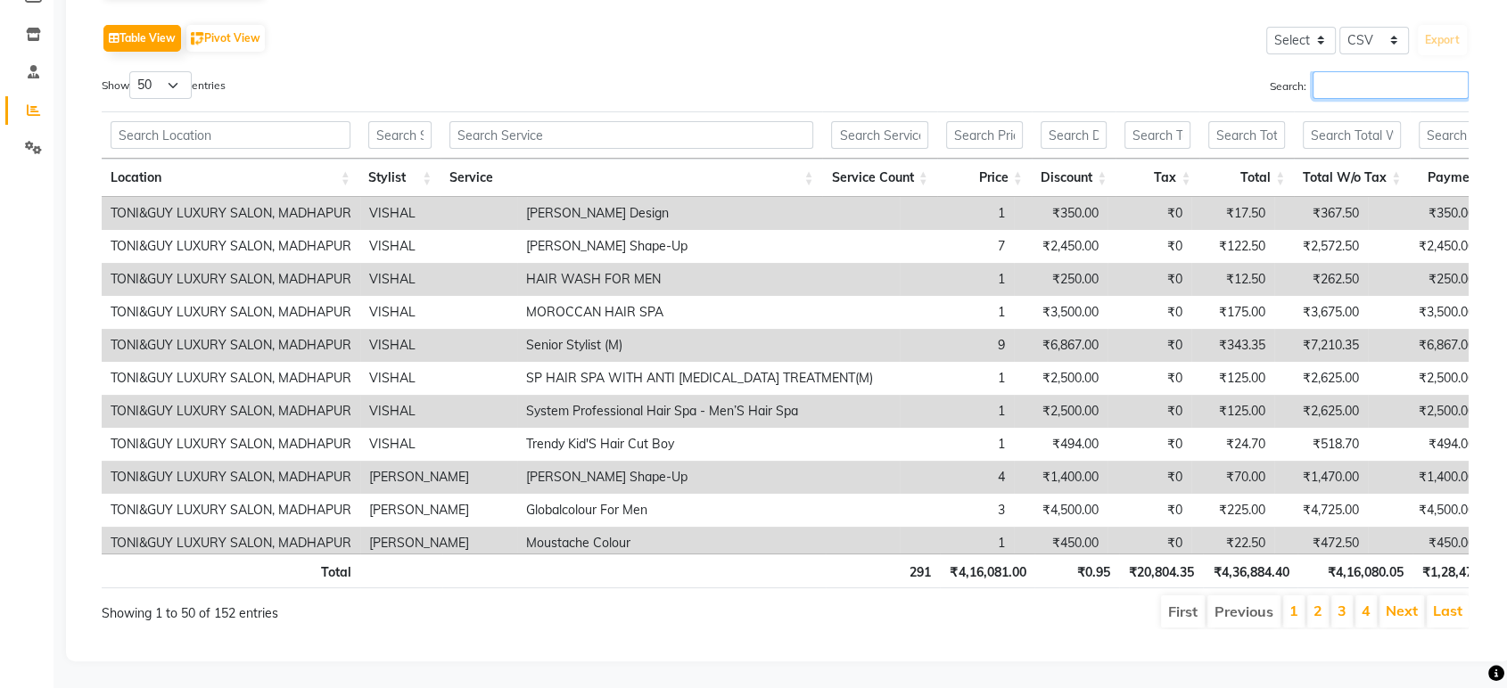
click at [1428, 88] on input "Search:" at bounding box center [1390, 85] width 156 height 28
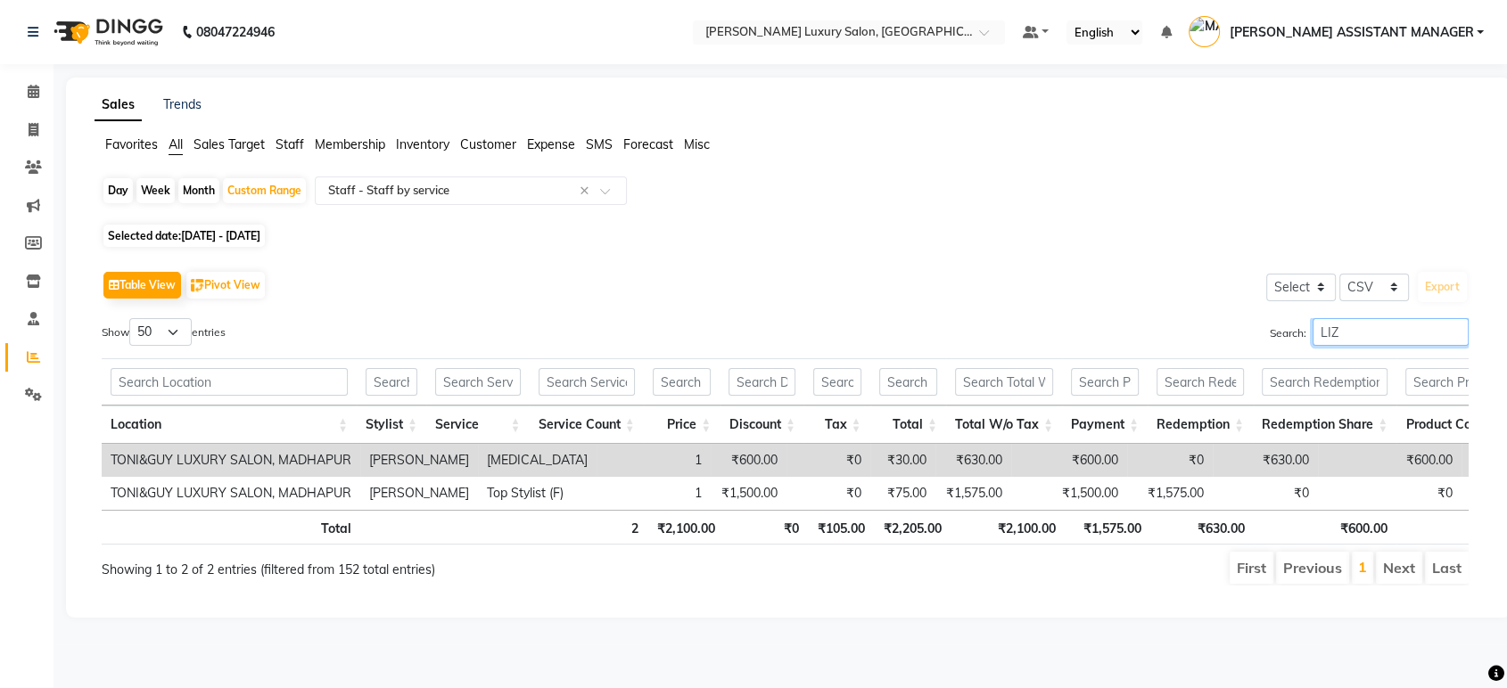
scroll to position [0, 0]
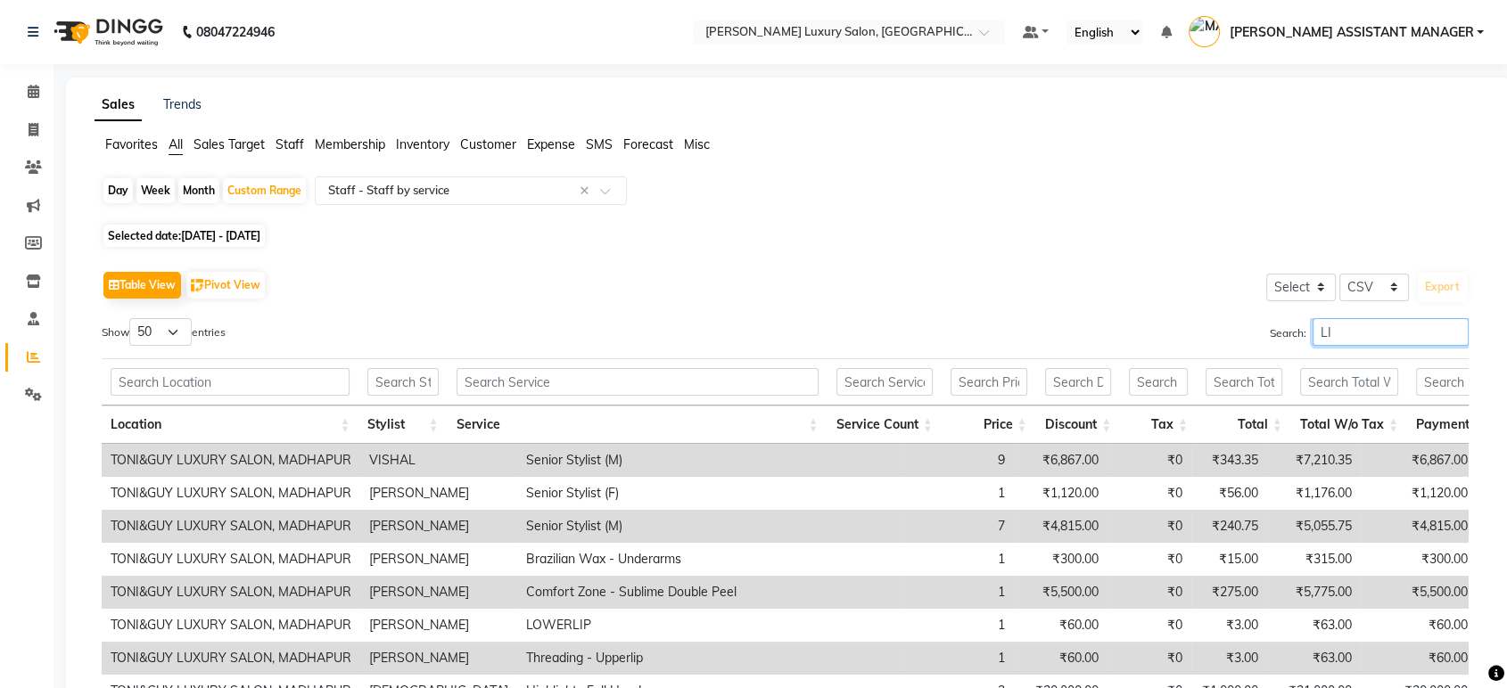
type input "L"
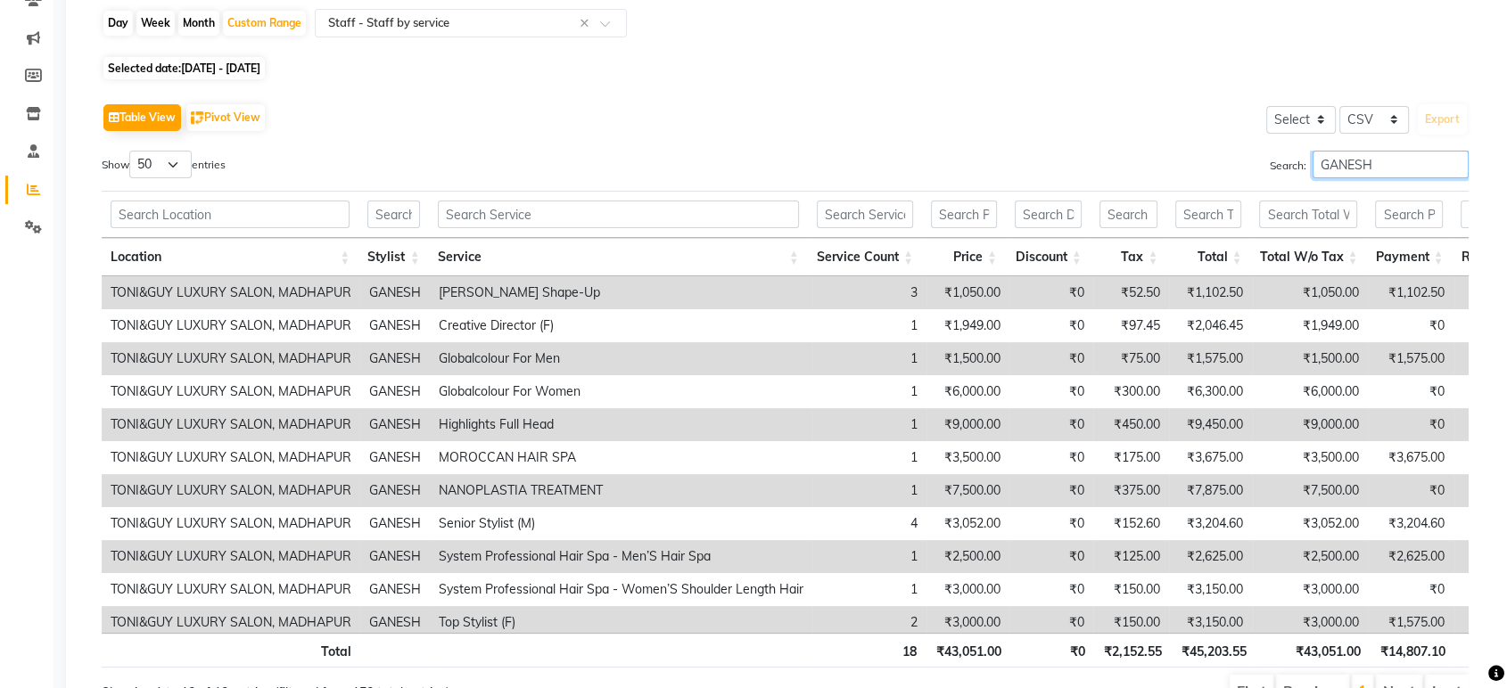
scroll to position [198, 0]
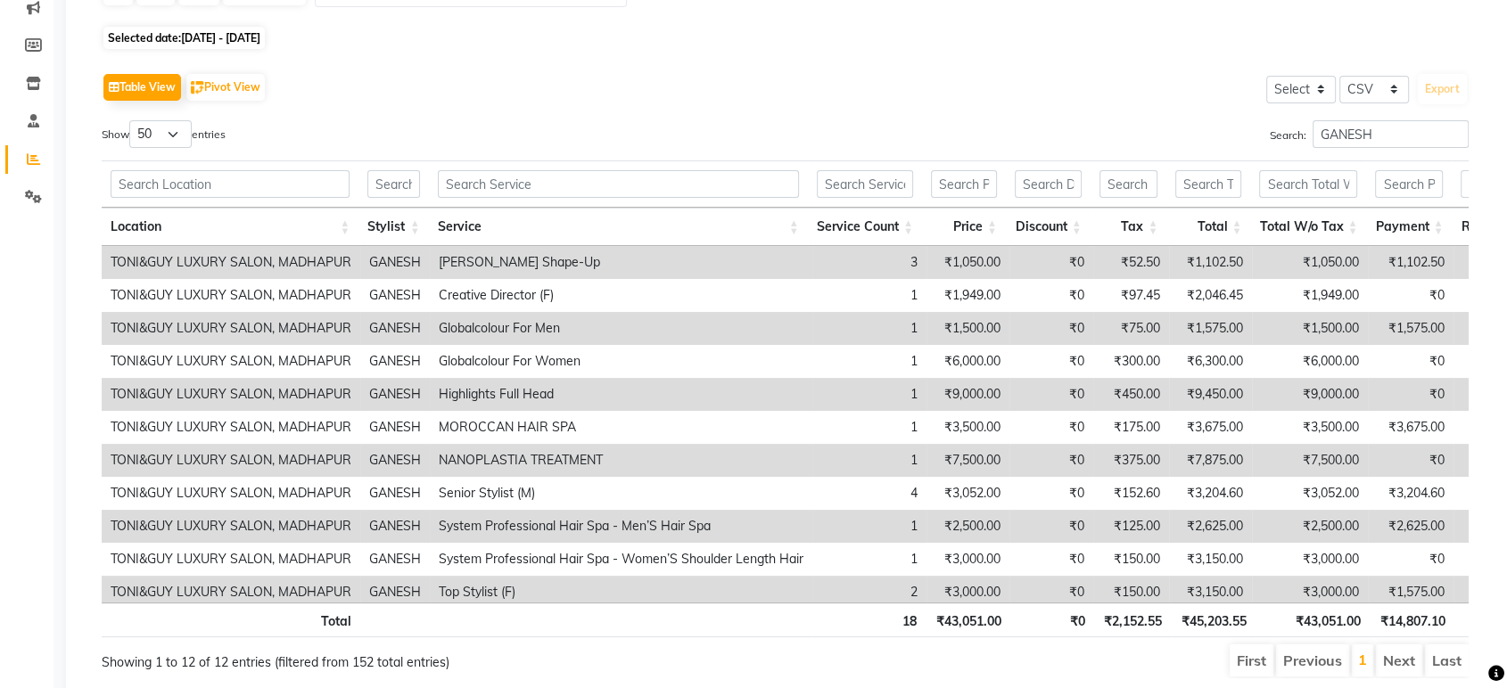
drag, startPoint x: 0, startPoint y: 33, endPoint x: 420, endPoint y: 35, distance: 419.9
click at [420, 35] on div "Selected date: 26-09-2025 - 30-09-2025" at bounding box center [792, 38] width 1381 height 19
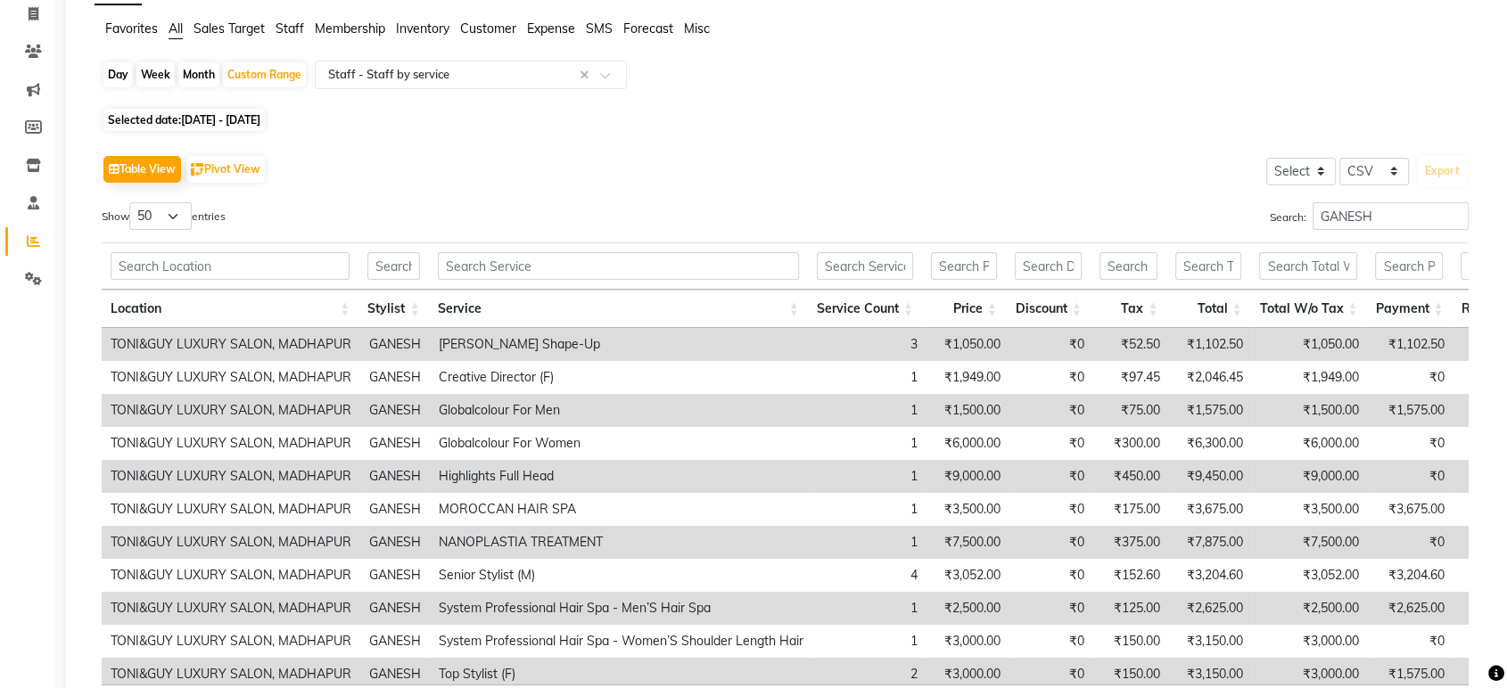
scroll to position [0, 0]
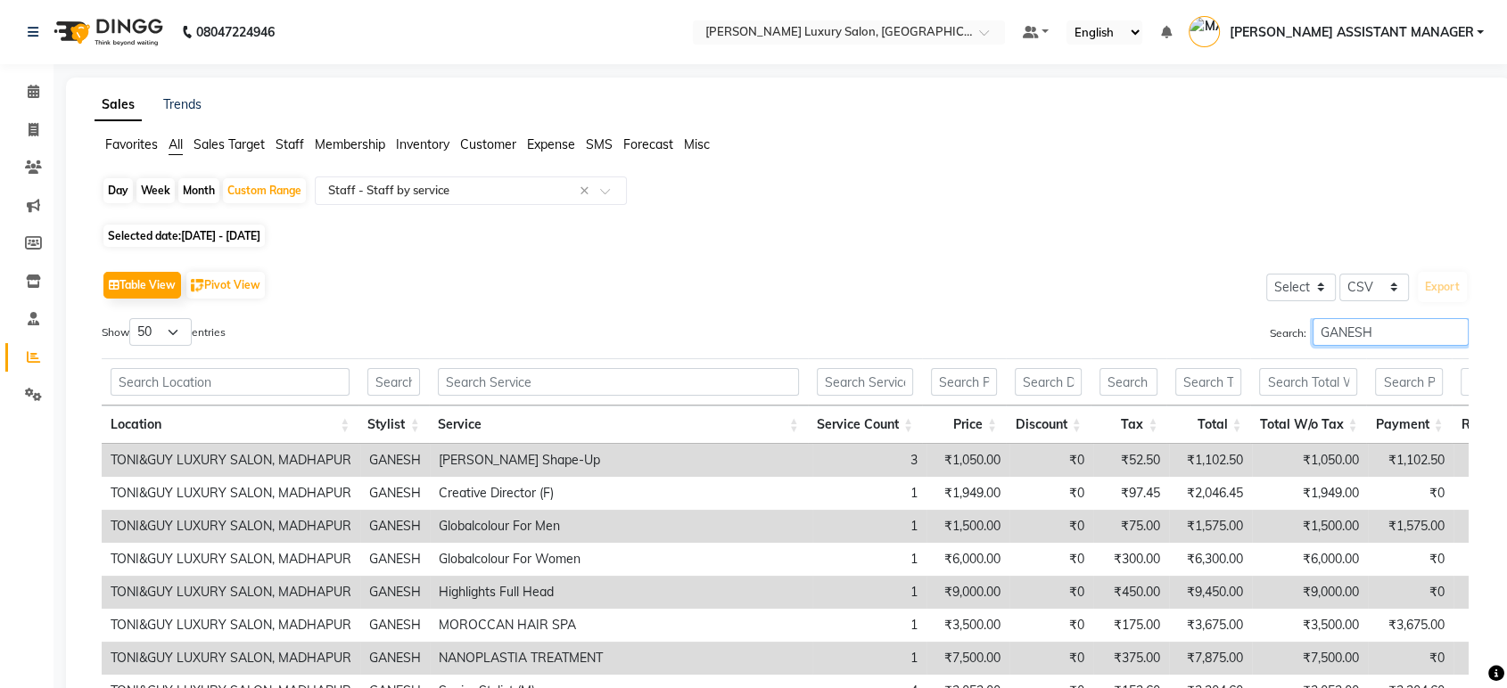
click at [1443, 333] on input "GANESH" at bounding box center [1390, 332] width 156 height 28
type input "G"
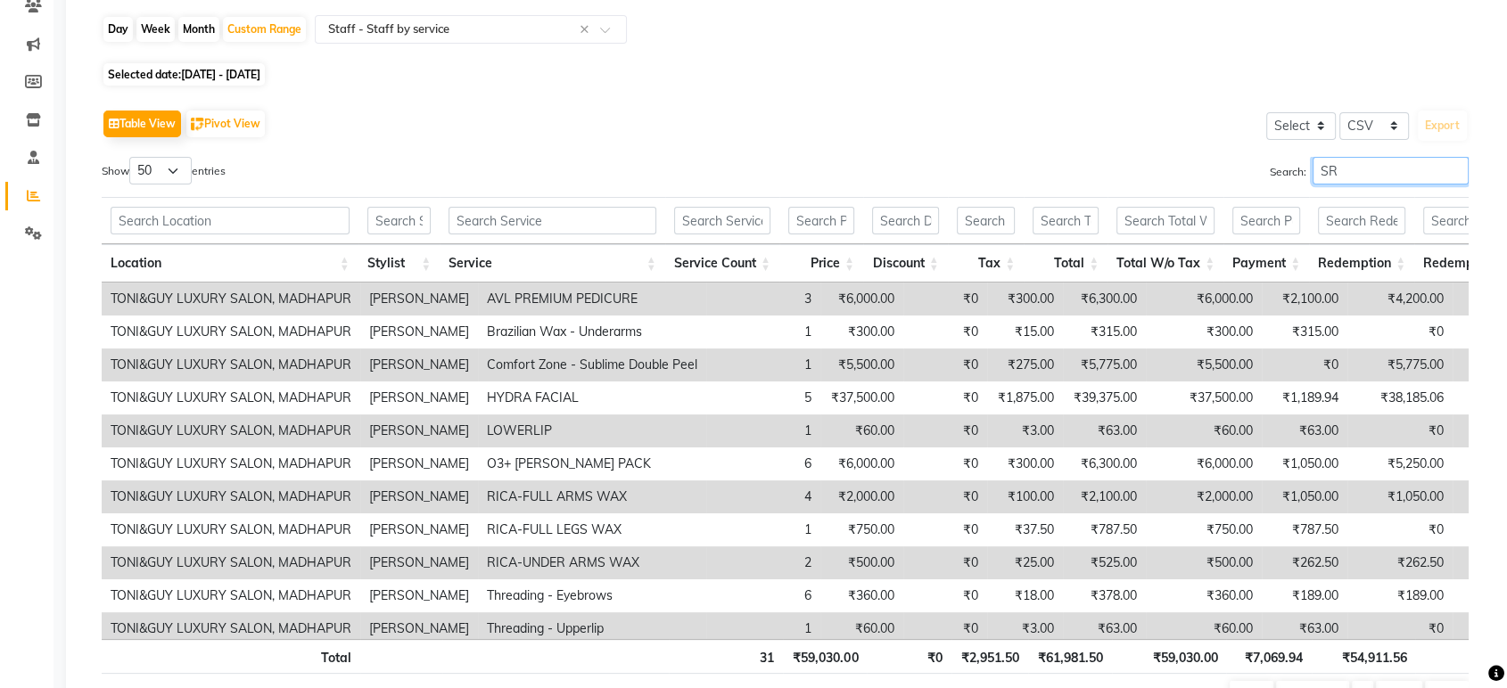
type input "S"
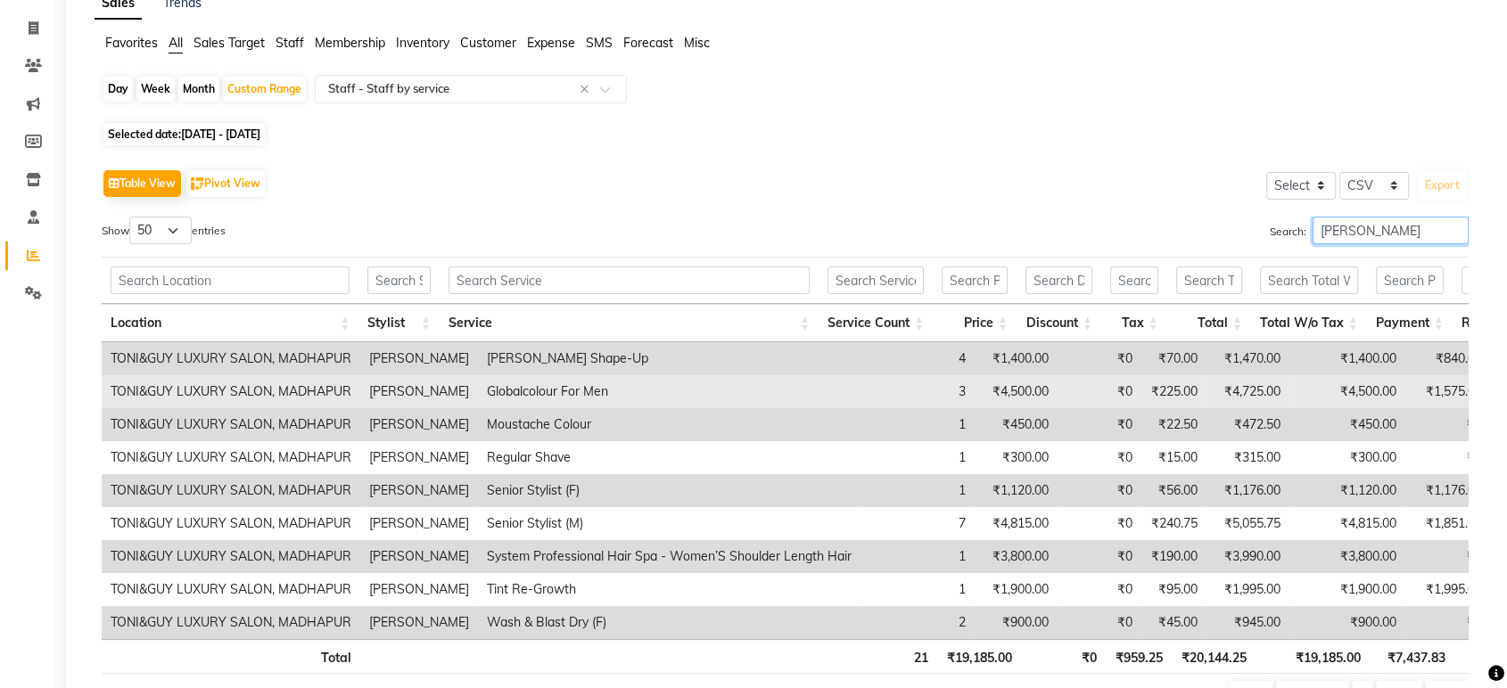
scroll to position [215, 0]
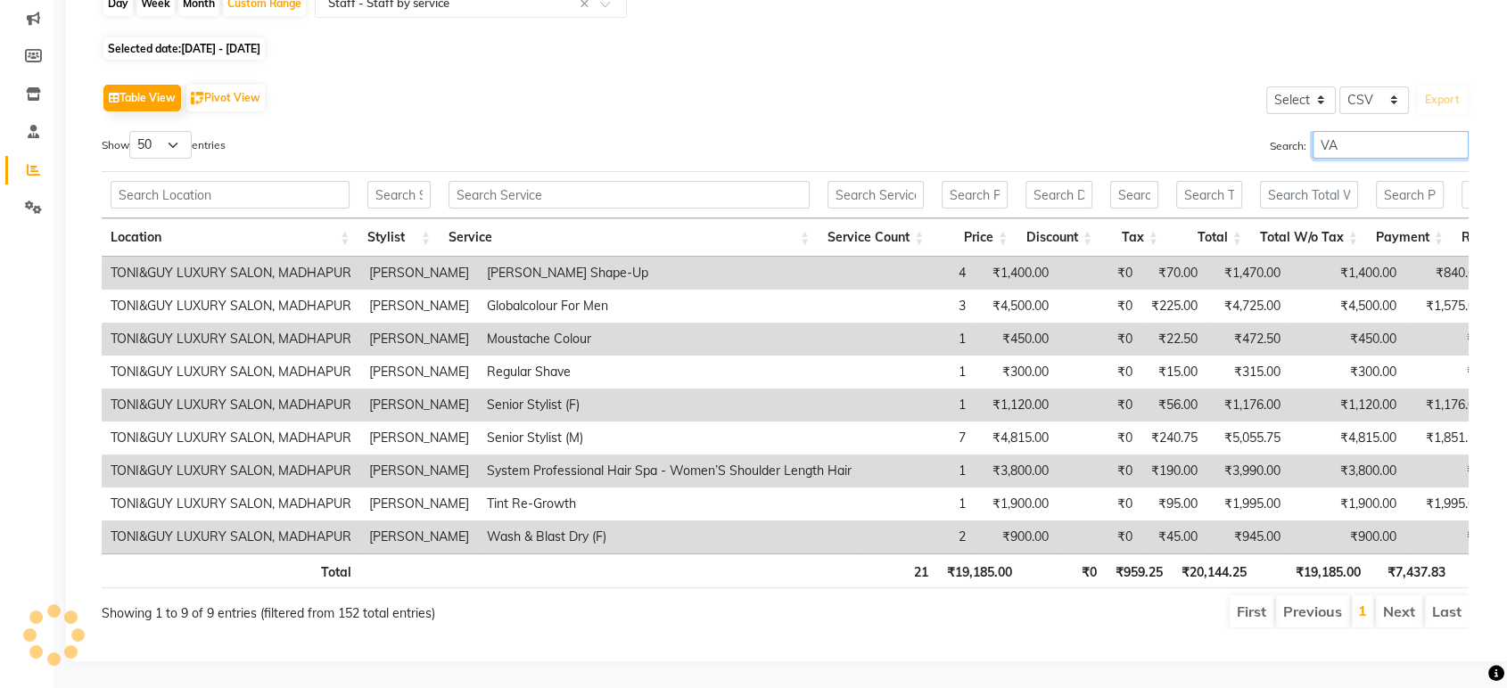
type input "V"
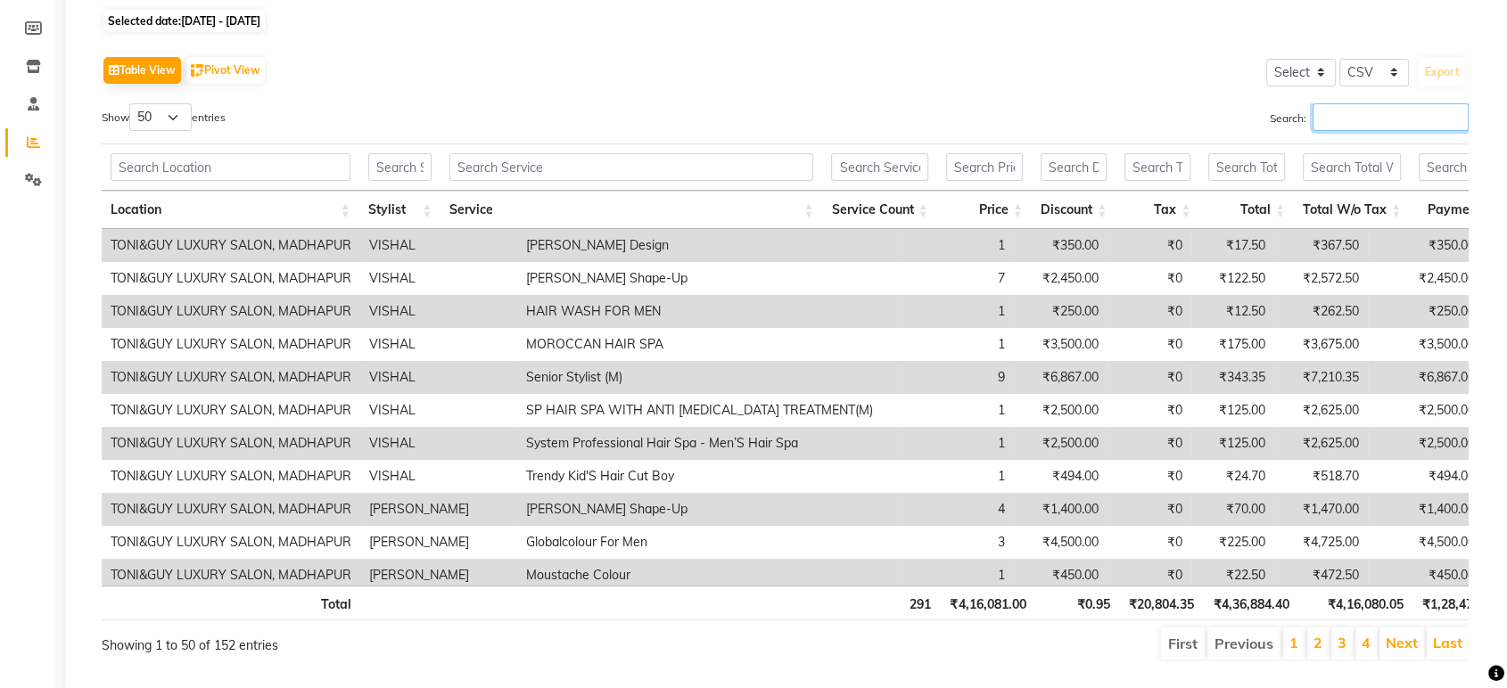
type input "C"
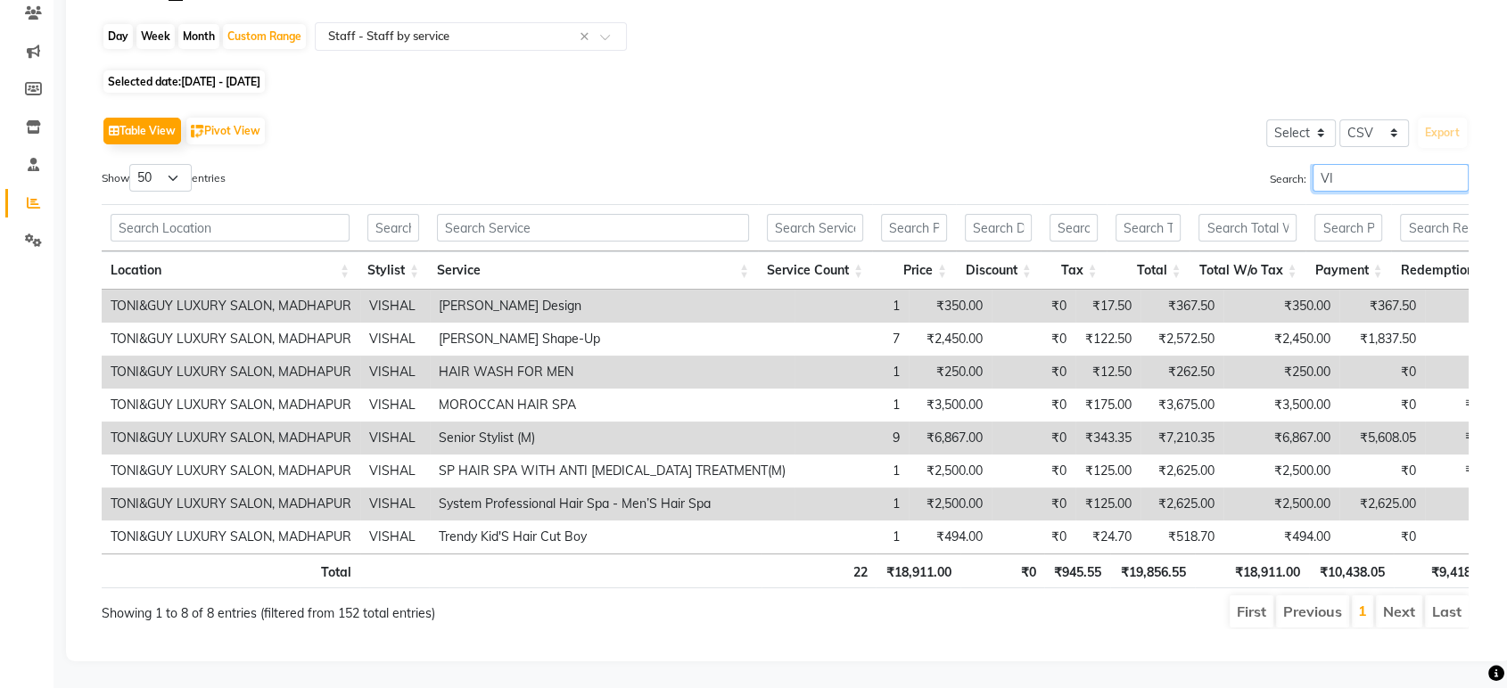
scroll to position [183, 0]
type input "V"
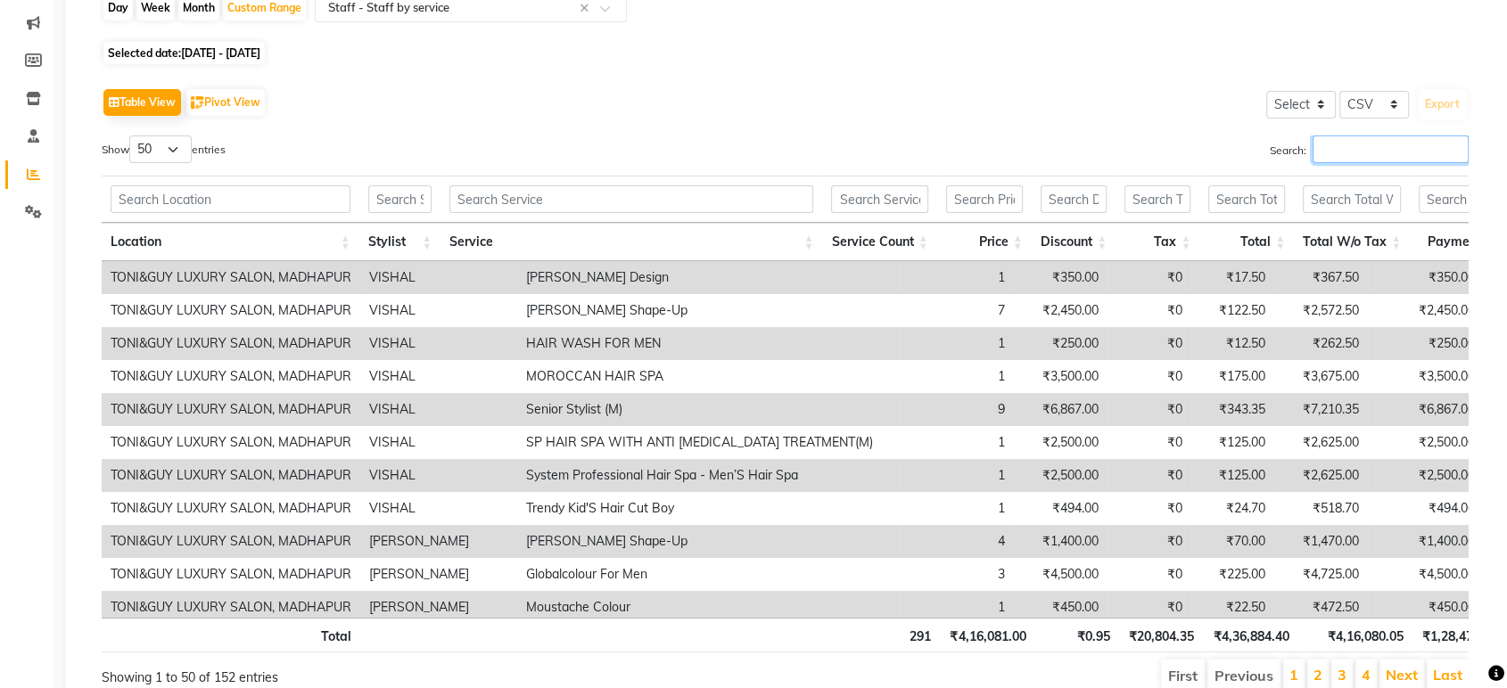
scroll to position [215, 0]
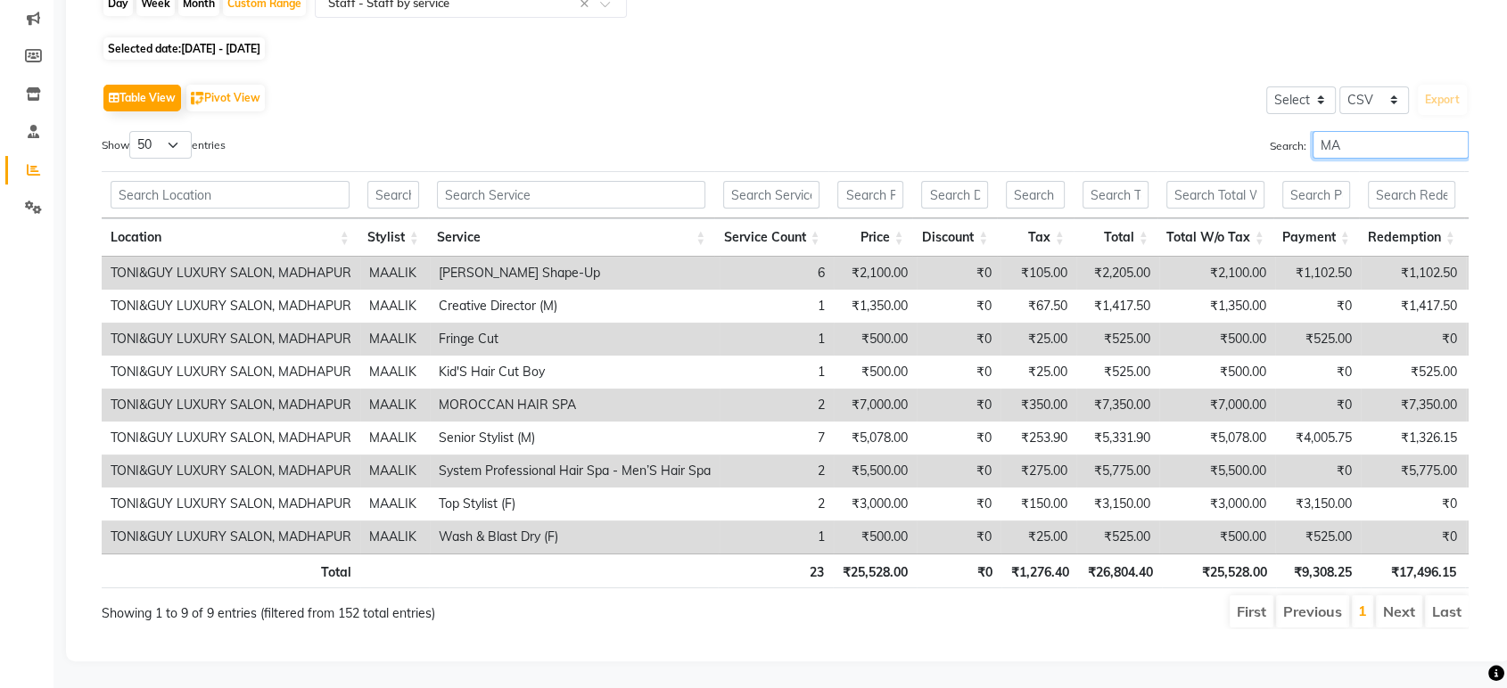
type input "M"
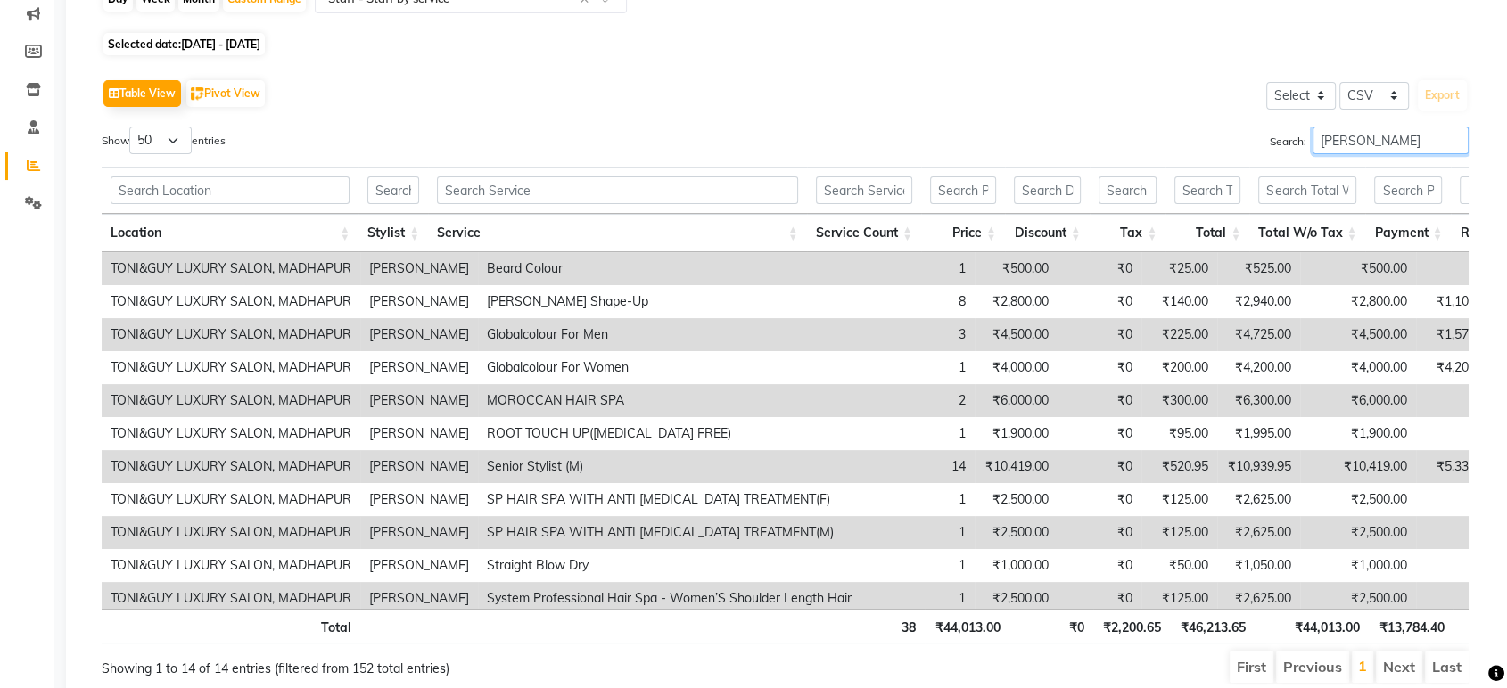
scroll to position [161, 0]
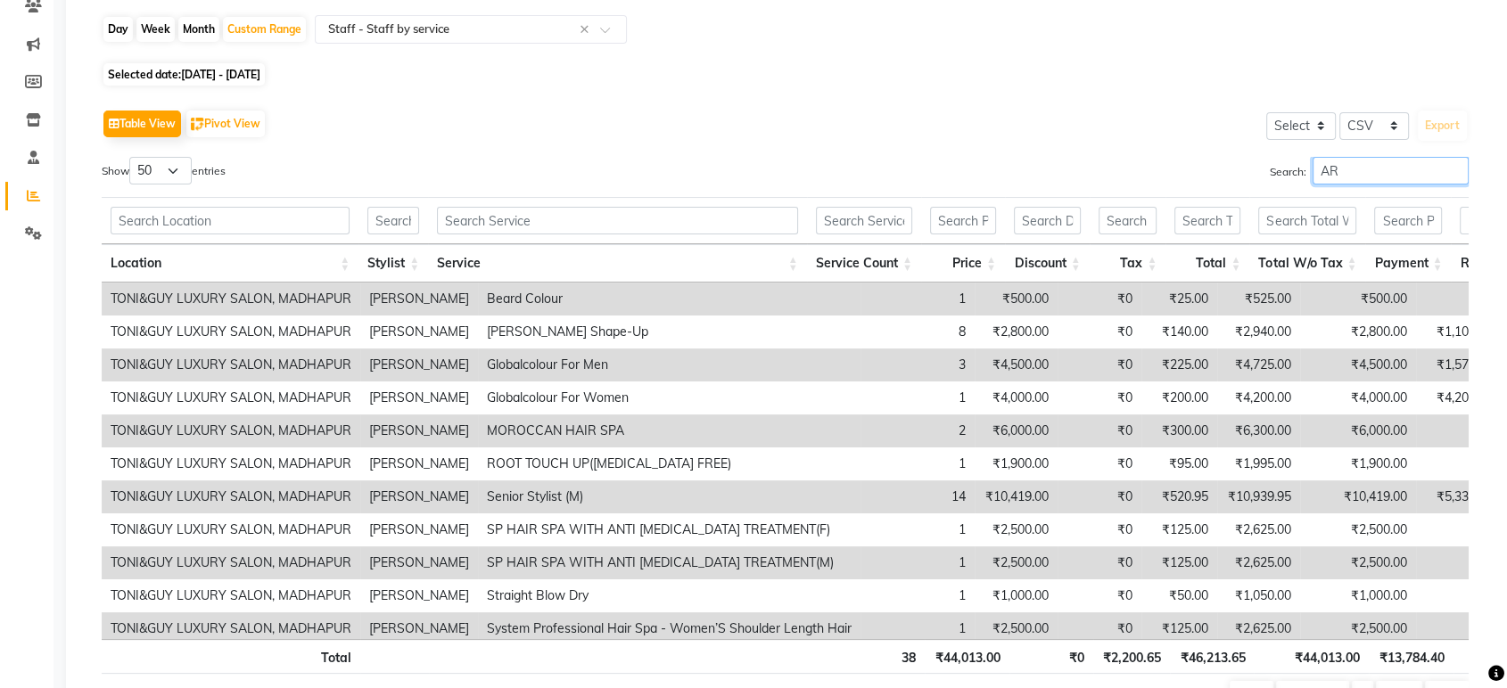
type input "A"
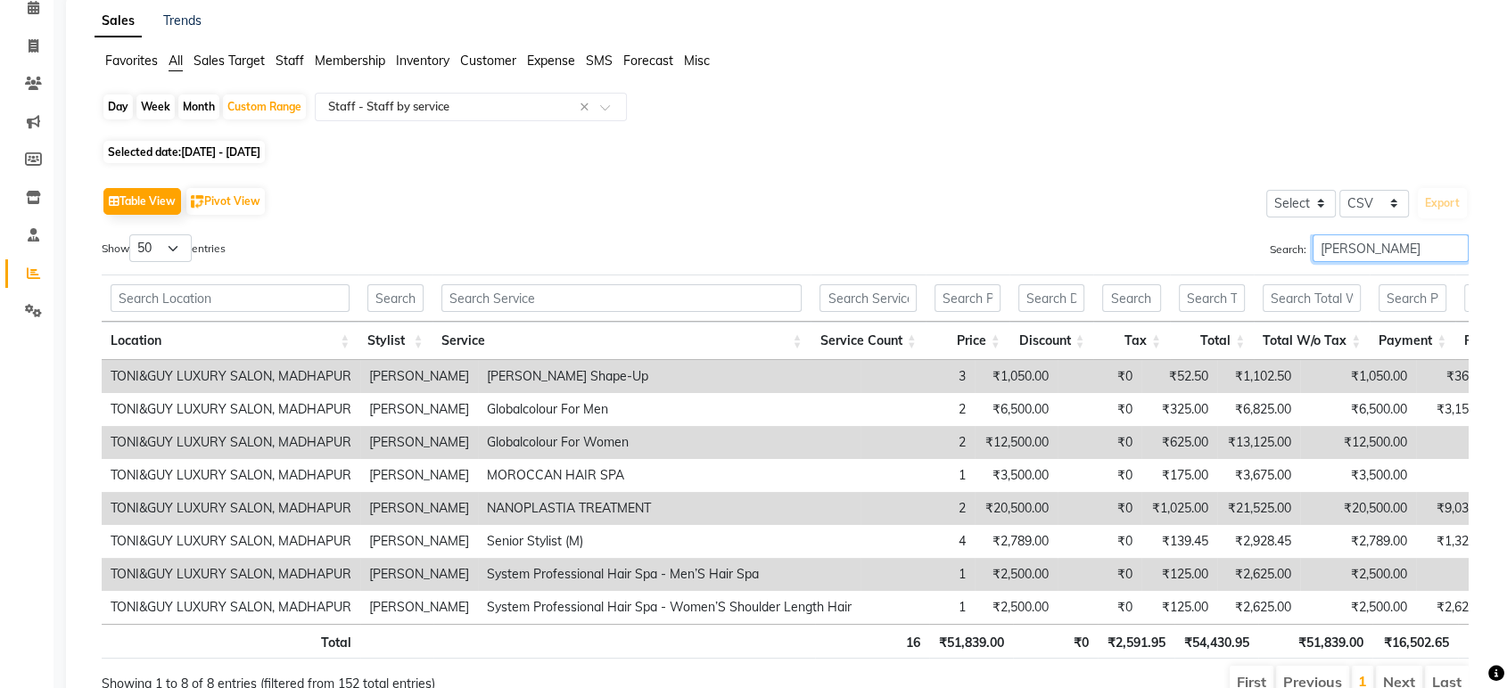
scroll to position [183, 0]
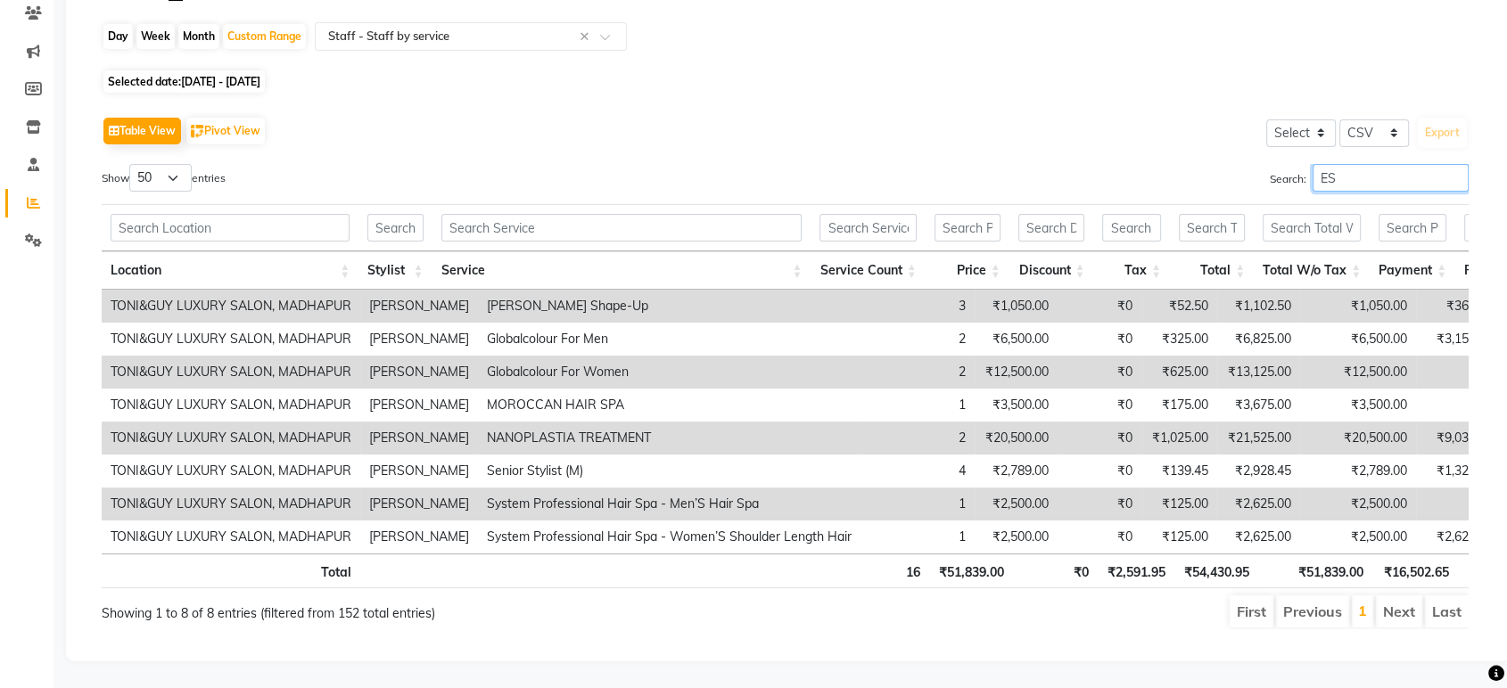
type input "E"
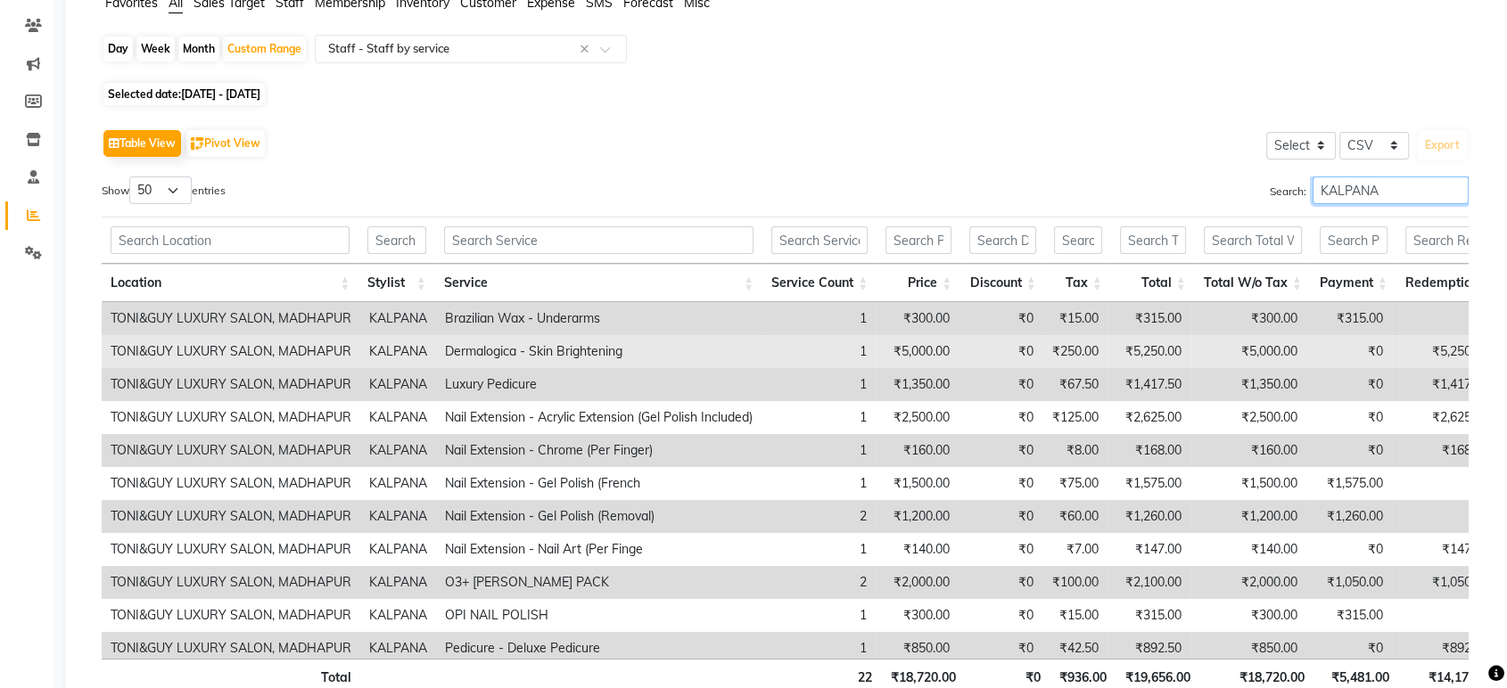
scroll to position [0, 0]
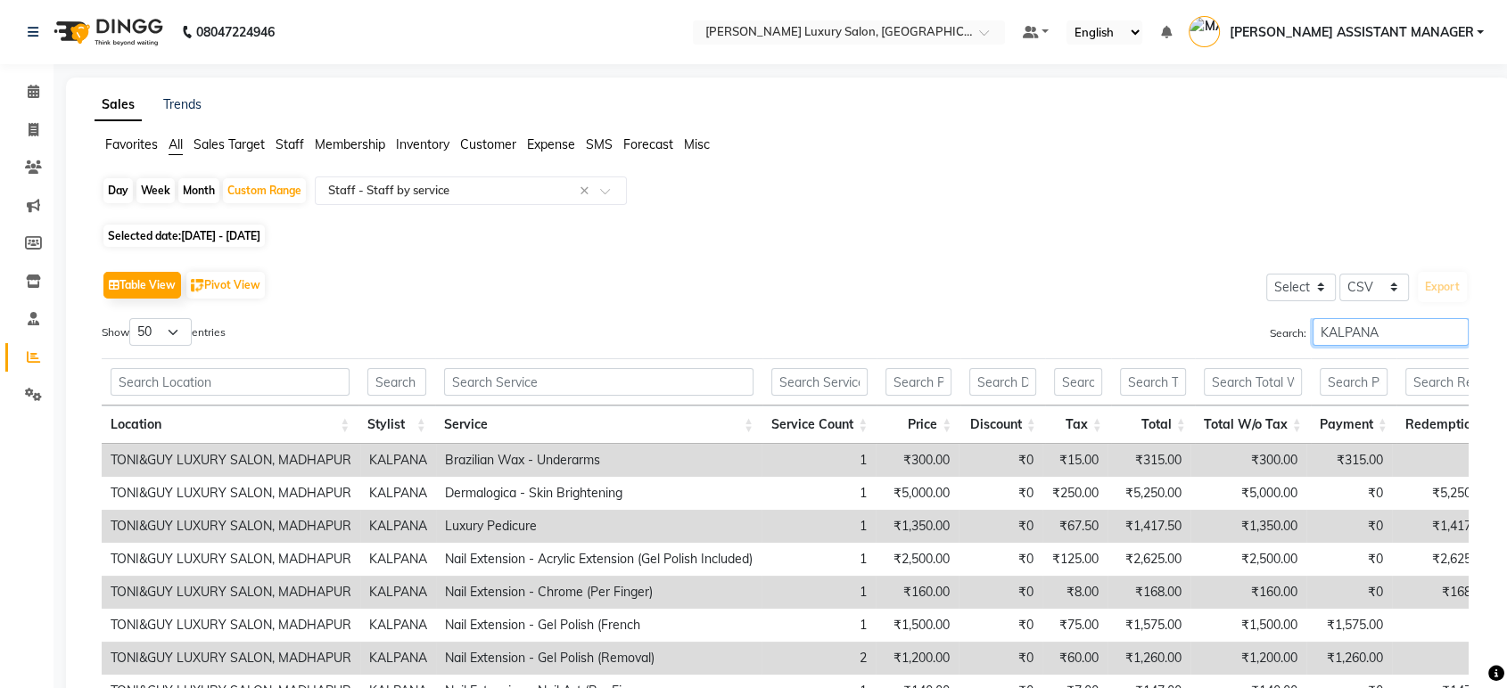
click at [1441, 332] on input "KALPANA" at bounding box center [1390, 332] width 156 height 28
click at [1443, 330] on input "KALPANA" at bounding box center [1390, 332] width 156 height 28
type input "K"
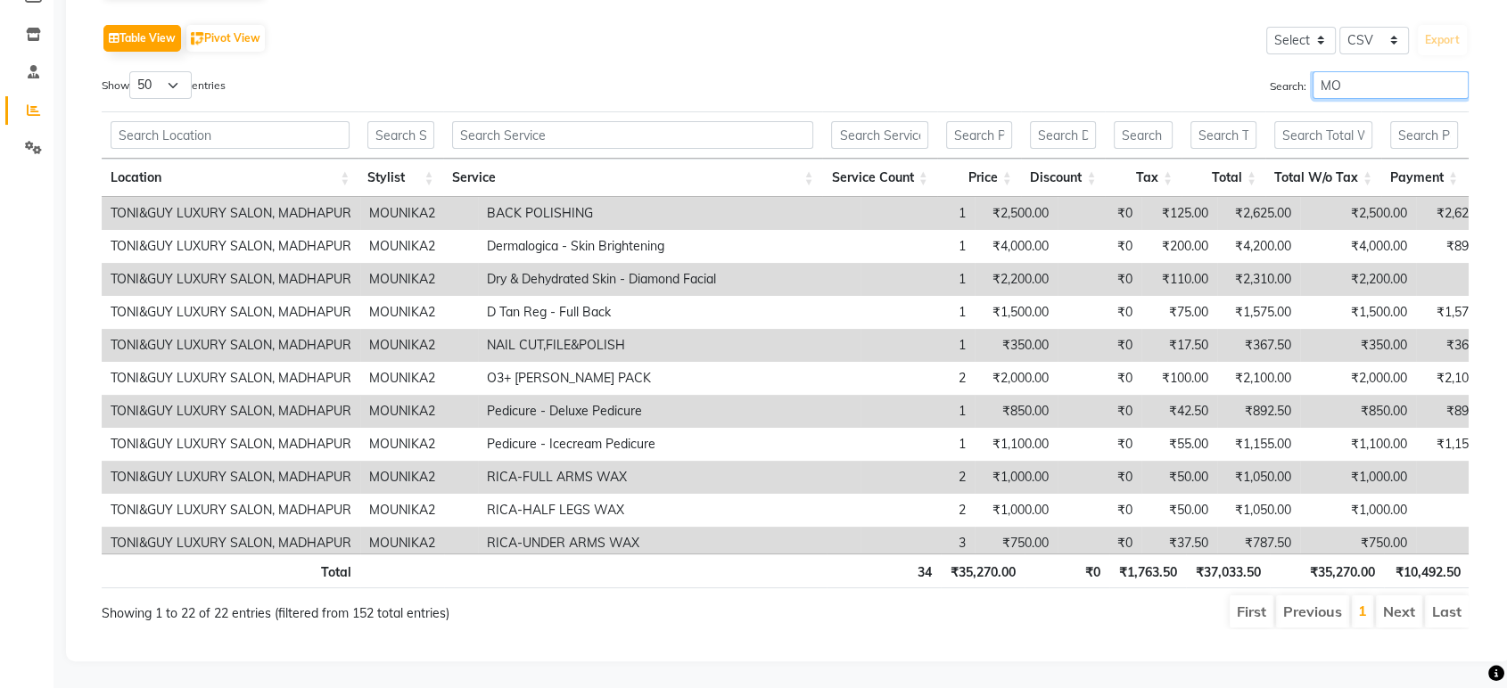
type input "M"
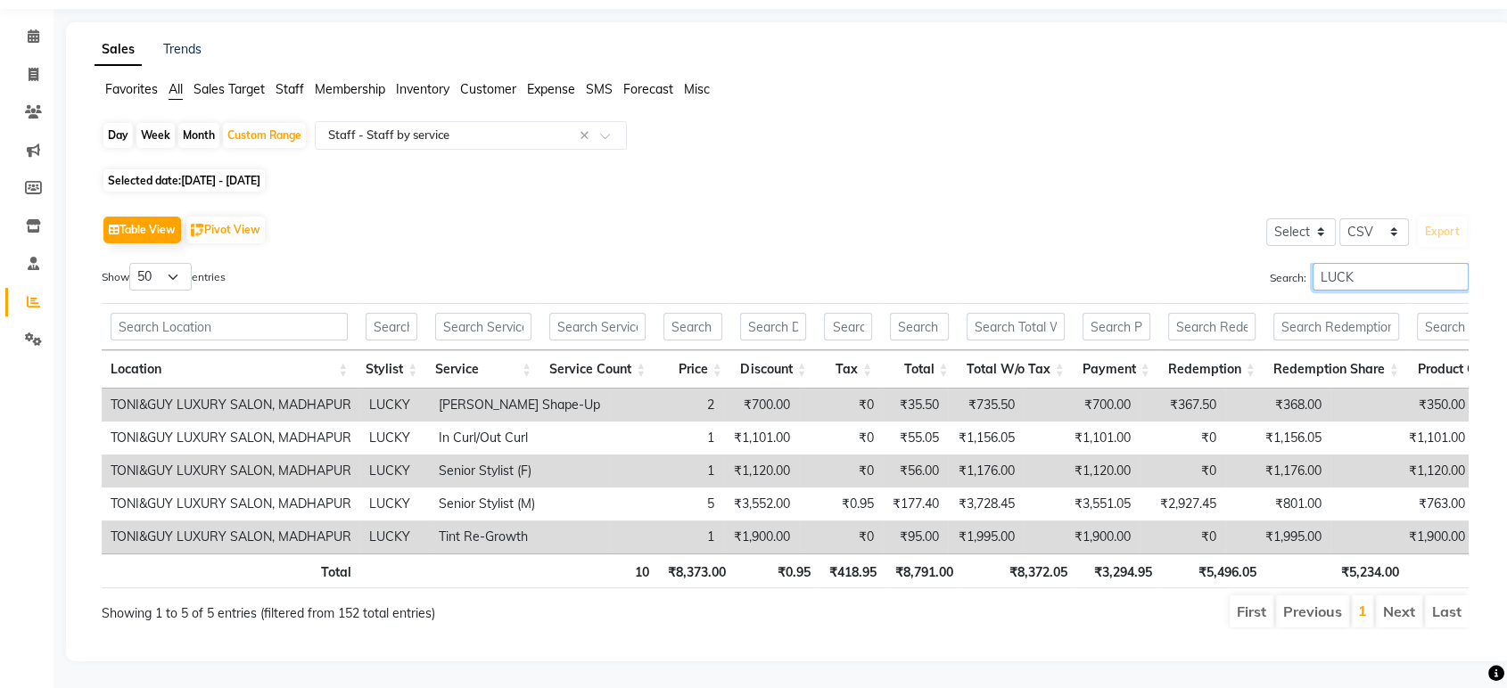
scroll to position [84, 0]
type input "L"
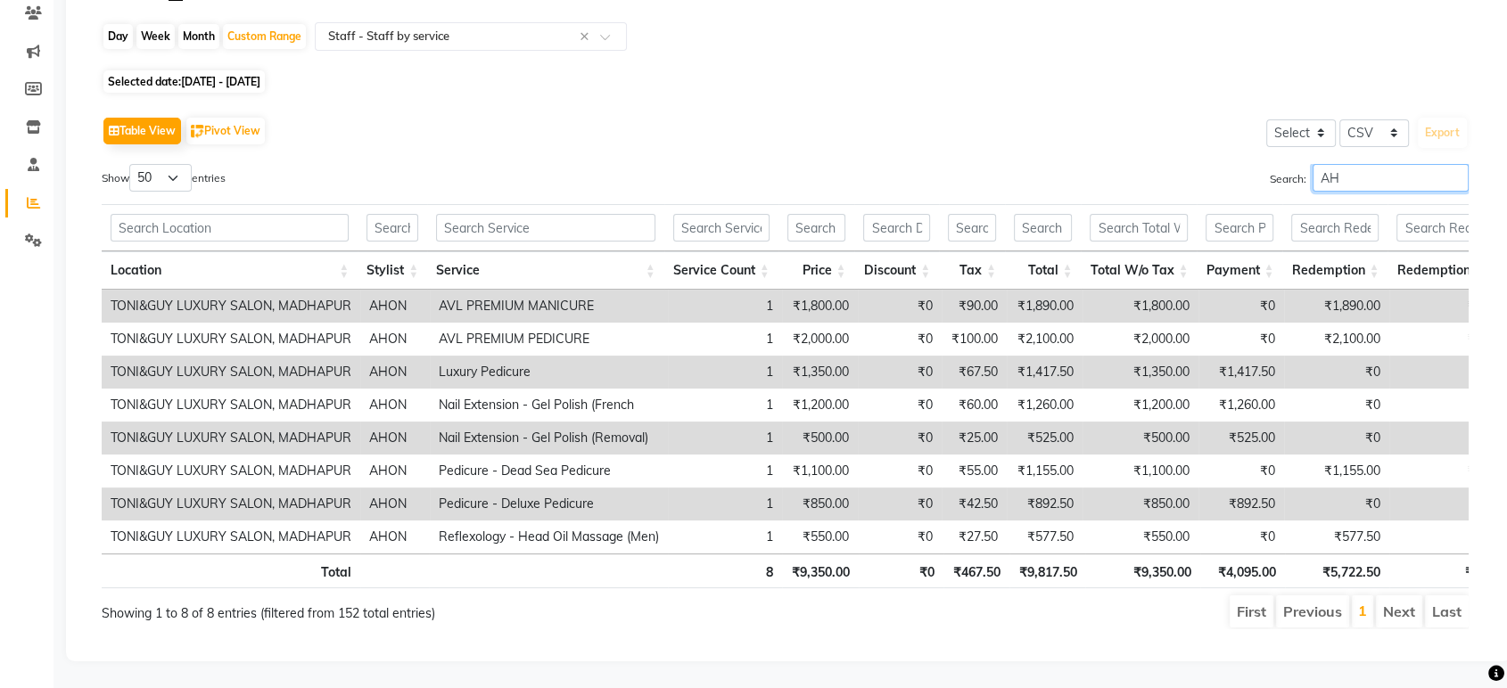
scroll to position [183, 0]
type input "A"
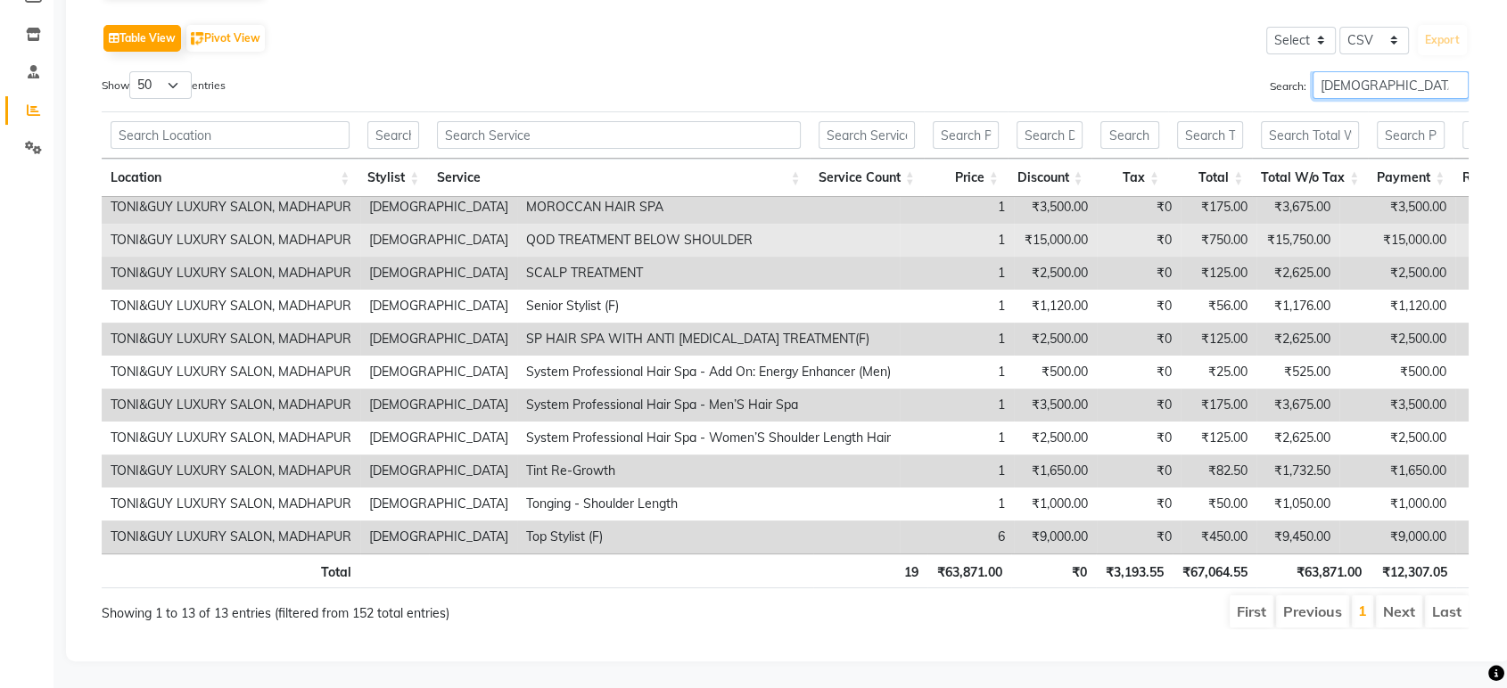
scroll to position [0, 0]
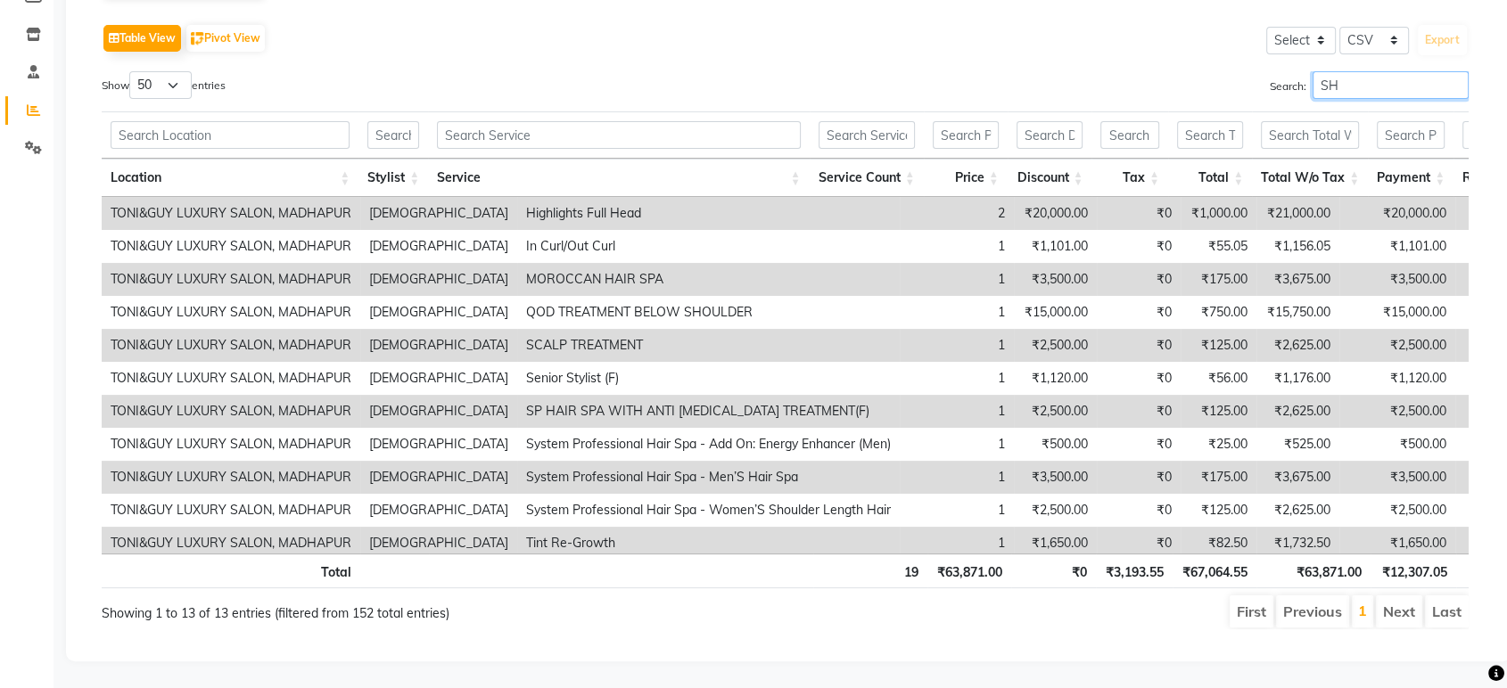
type input "S"
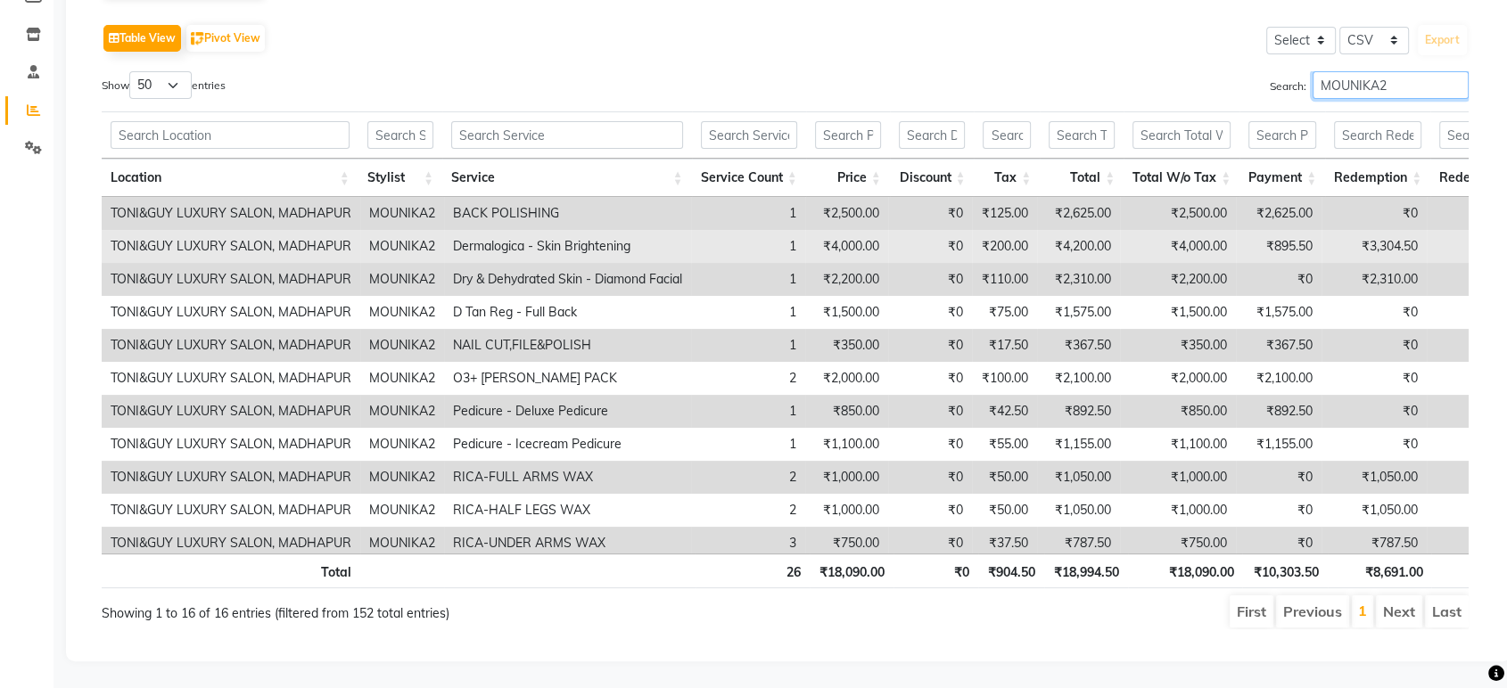
type input "MOUNIKA2"
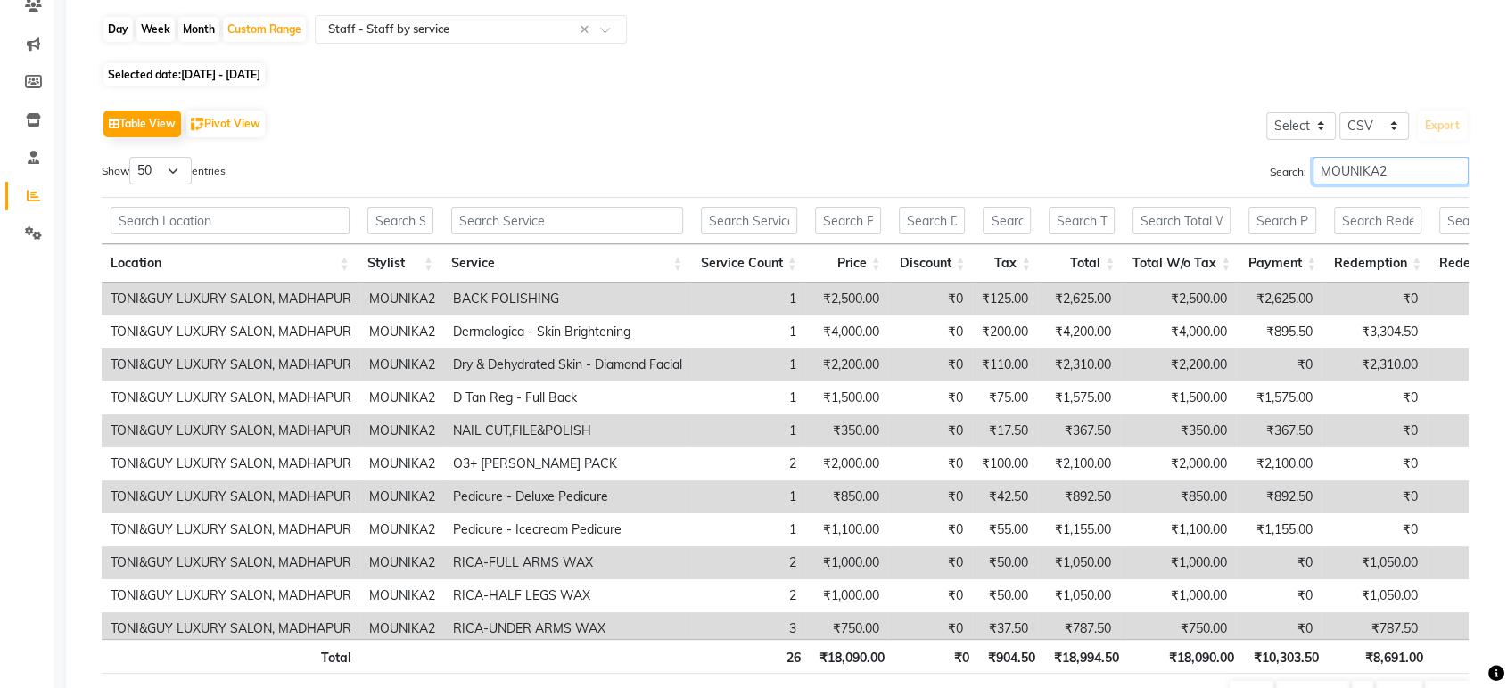
scroll to position [62, 0]
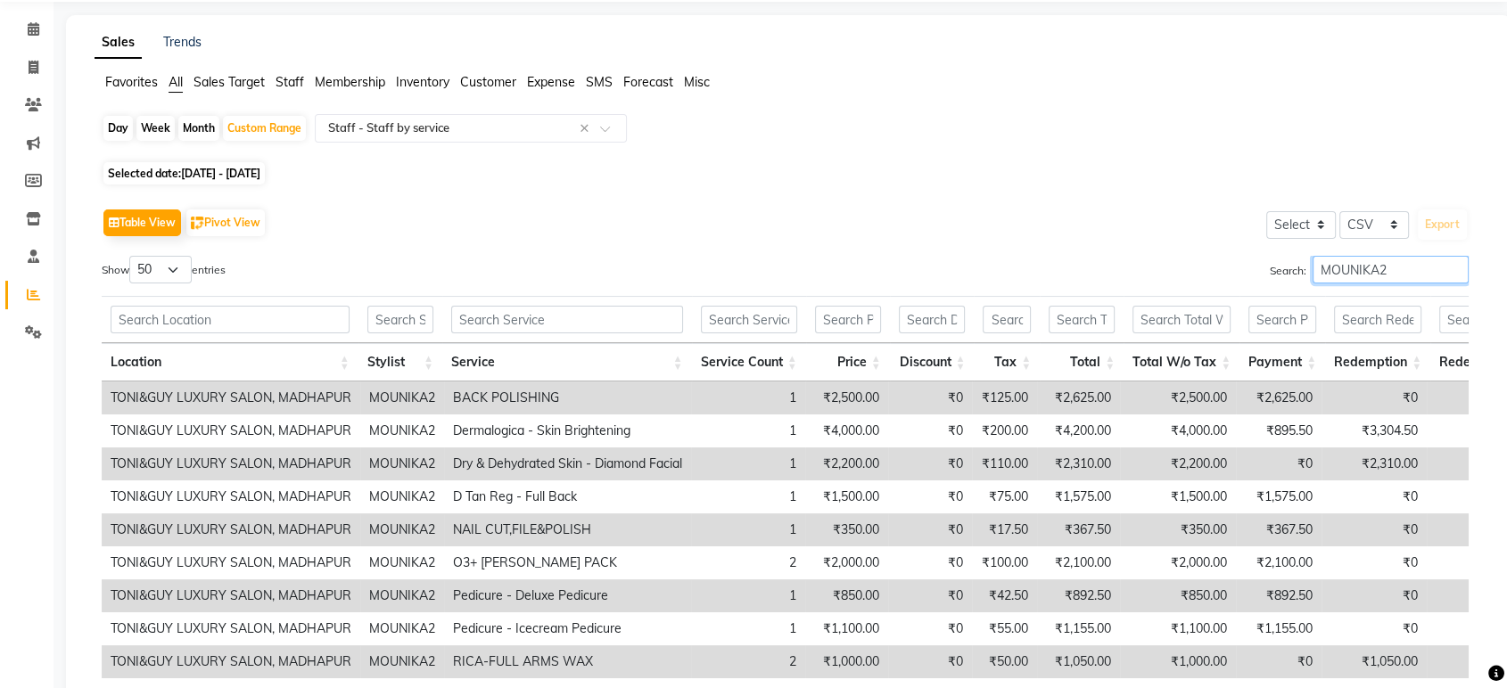
click at [1455, 267] on input "MOUNIKA2" at bounding box center [1390, 270] width 156 height 28
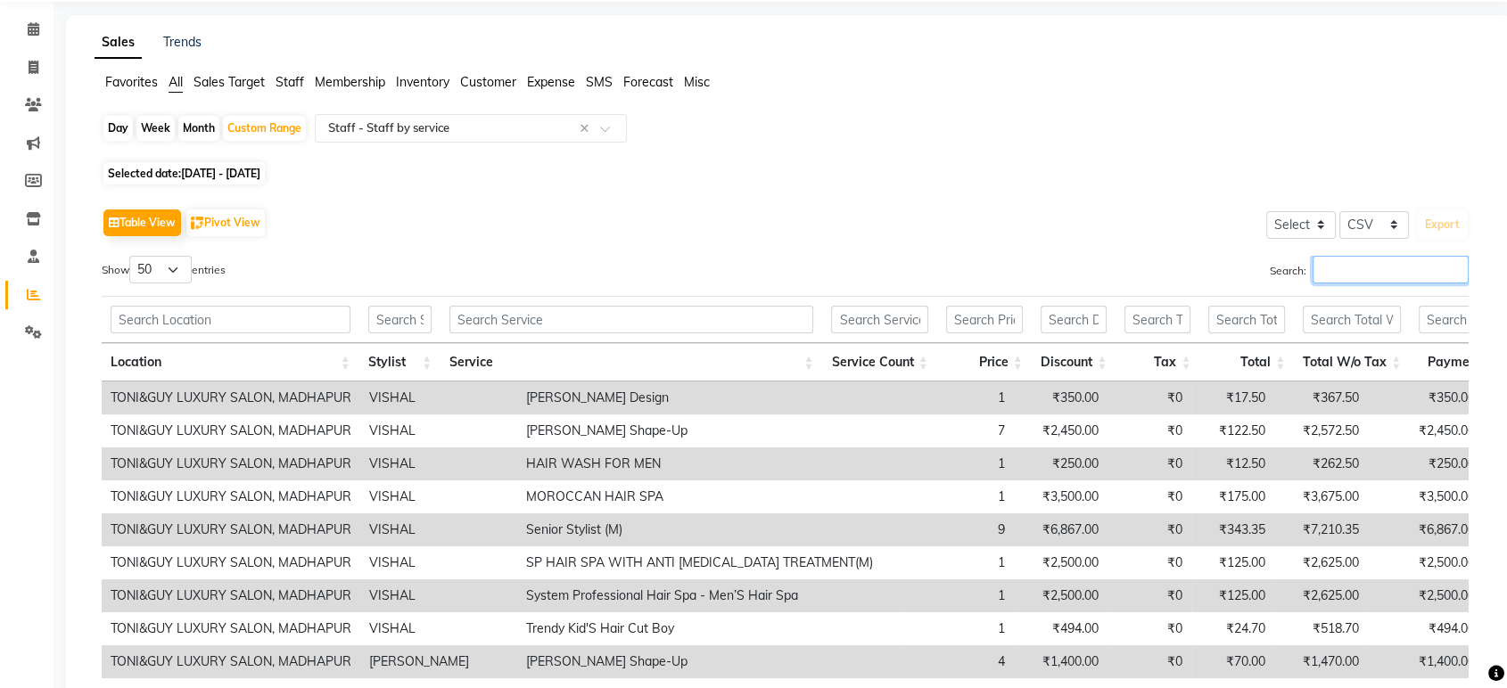
click at [1436, 266] on input "Search:" at bounding box center [1390, 270] width 156 height 28
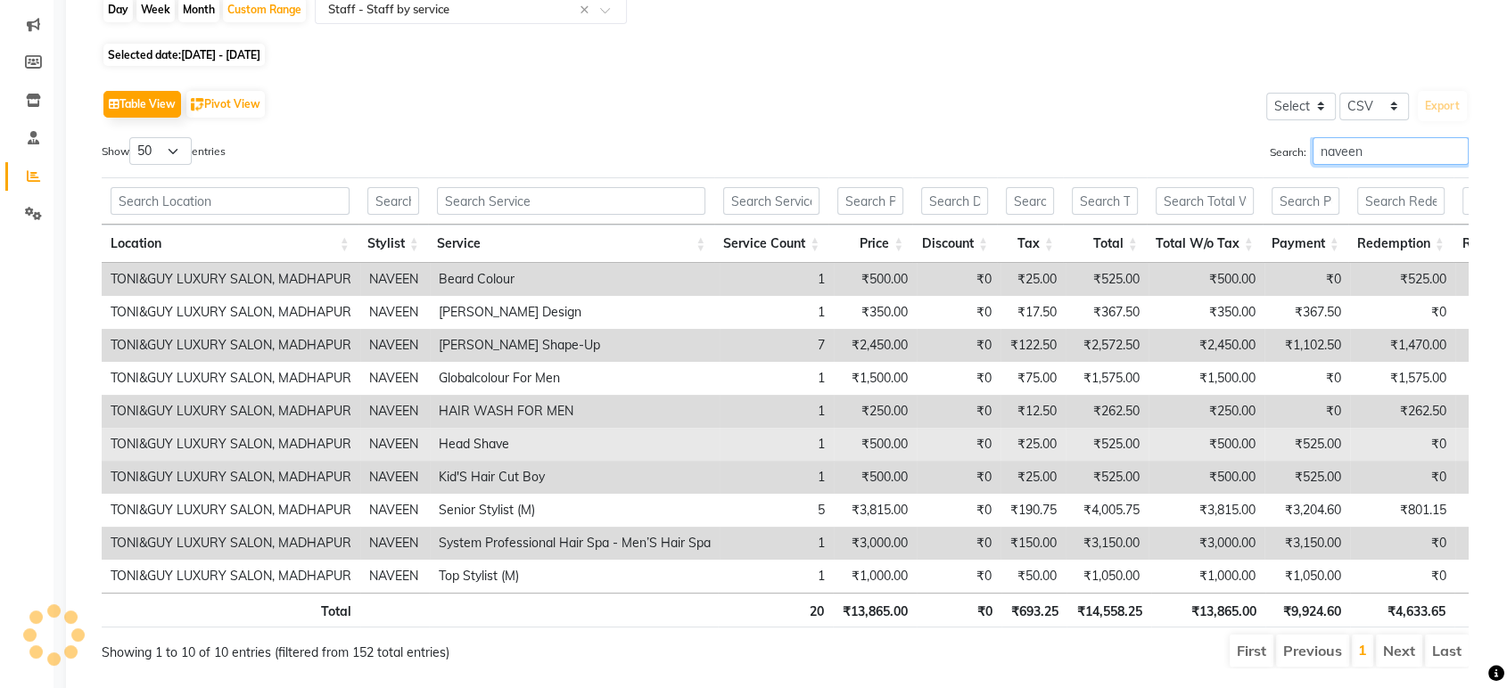
scroll to position [150, 0]
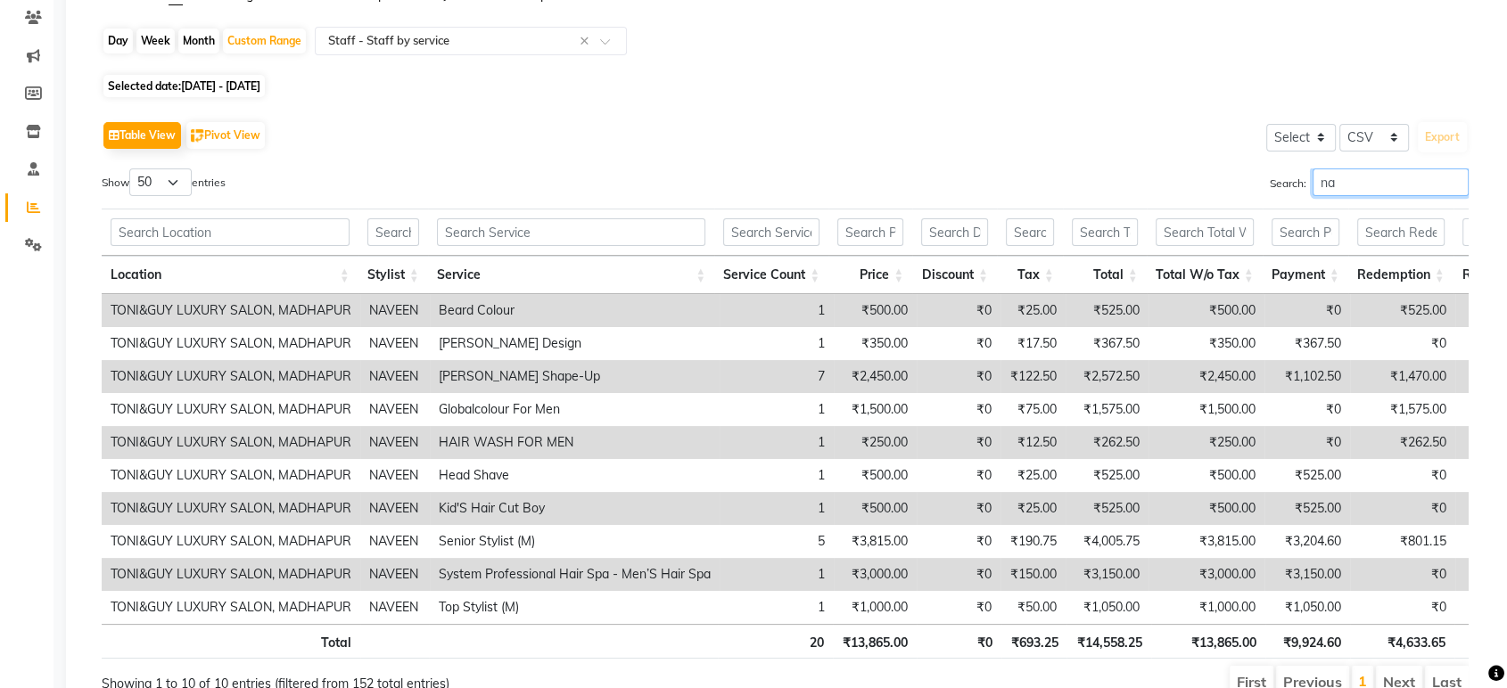
type input "n"
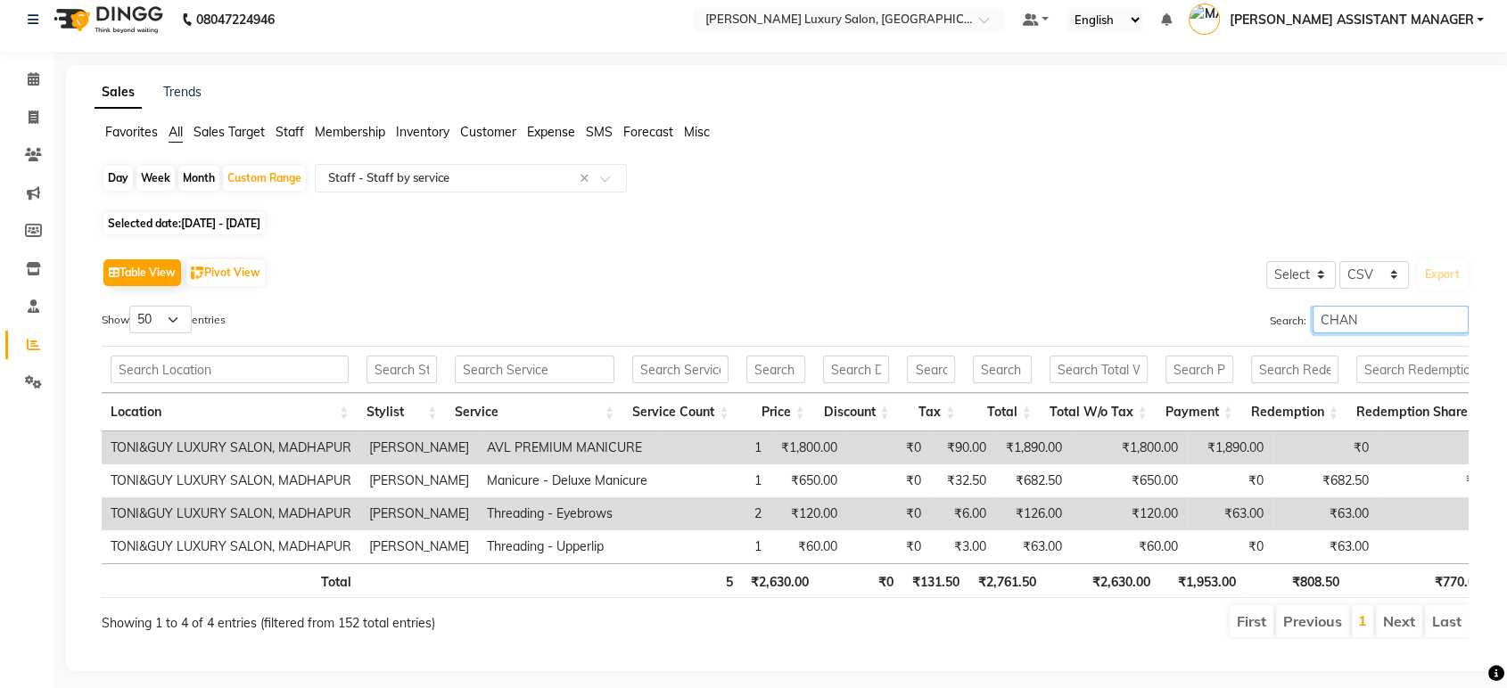
scroll to position [0, 0]
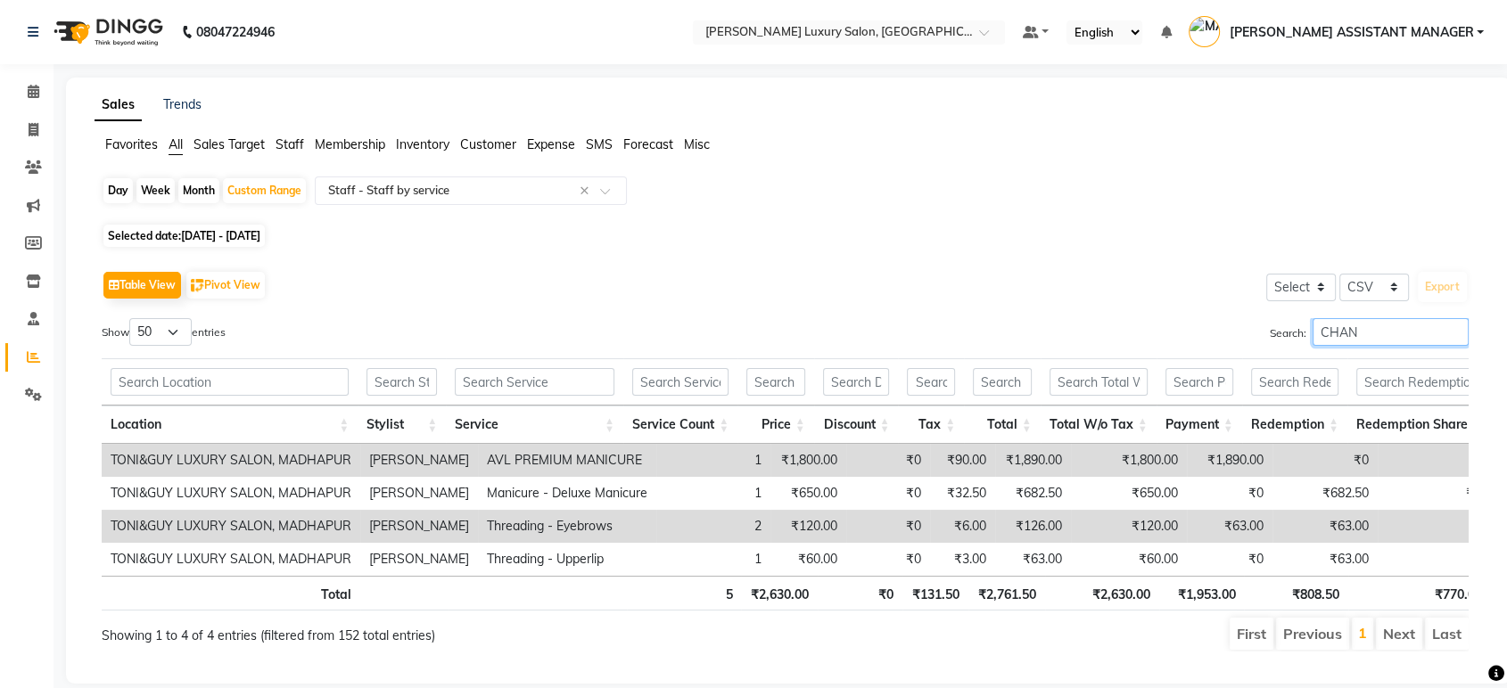
type input "CHAN"
click at [465, 193] on input "text" at bounding box center [453, 191] width 257 height 18
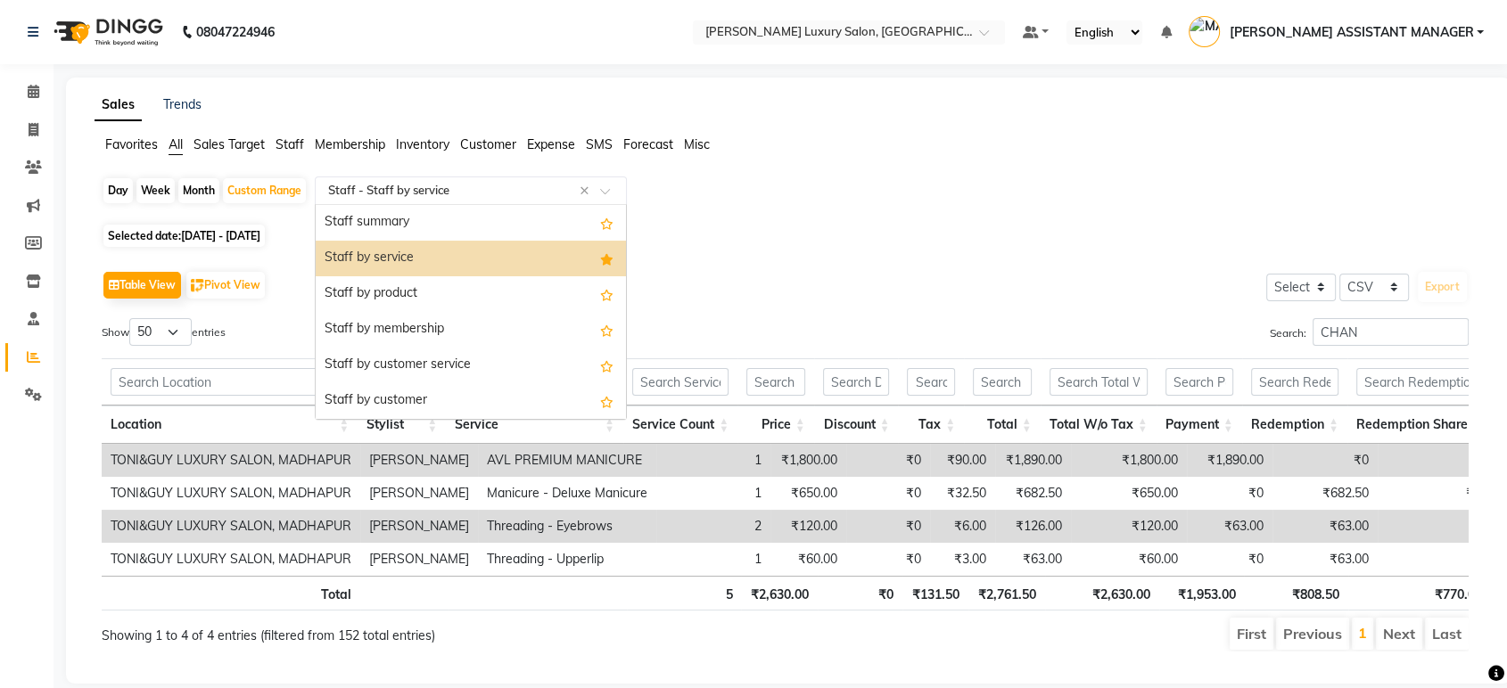
click at [169, 231] on span "Selected date: 26-09-2025 - 30-09-2025" at bounding box center [183, 236] width 161 height 22
select select "9"
select select "2025"
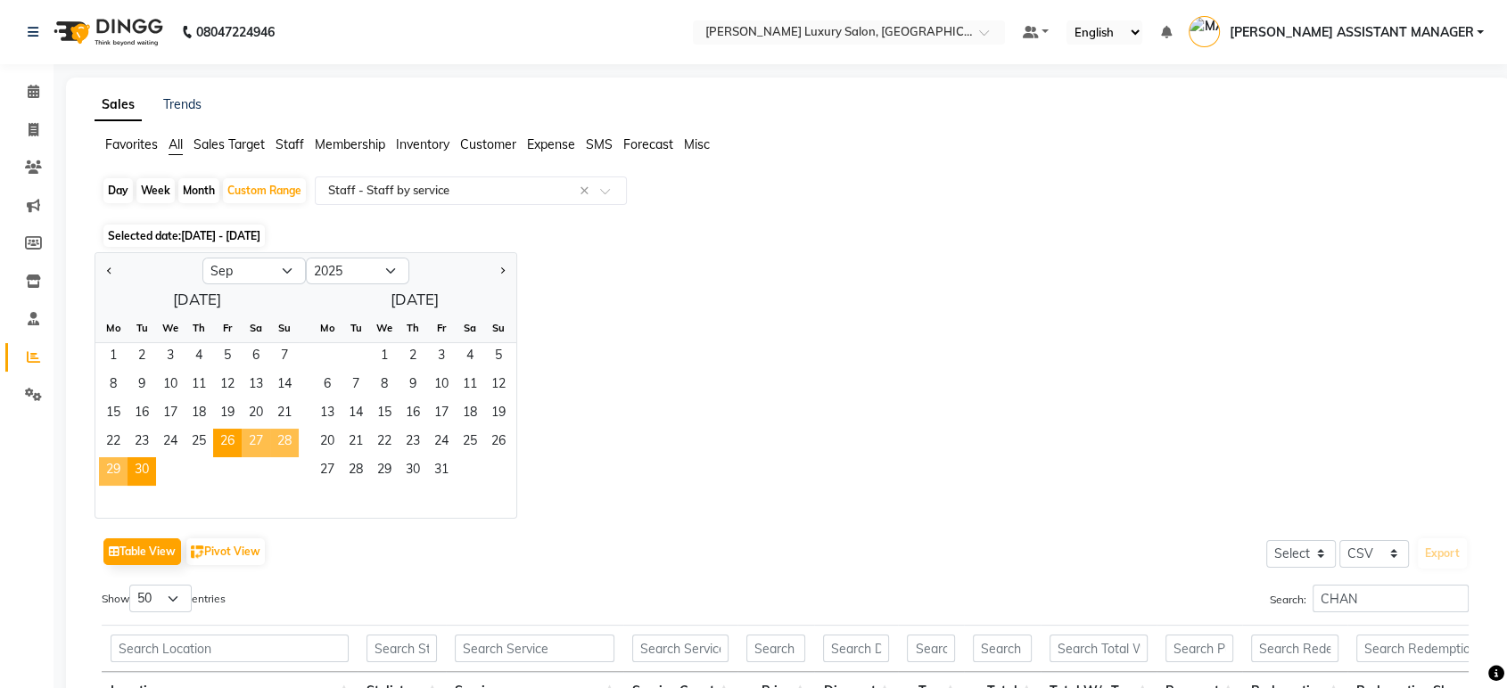
click at [207, 198] on div "Month" at bounding box center [198, 190] width 41 height 25
select select "9"
select select "2025"
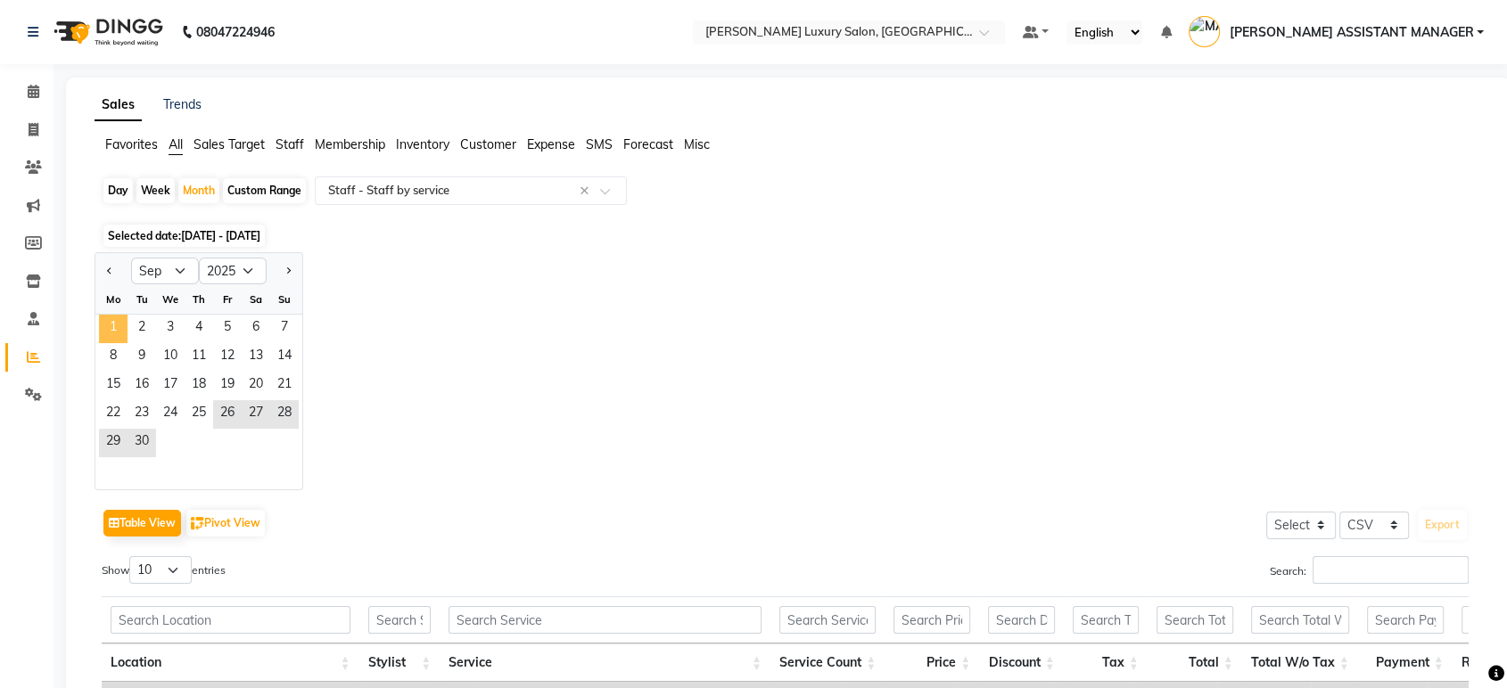
click at [106, 324] on span "1" at bounding box center [113, 329] width 29 height 29
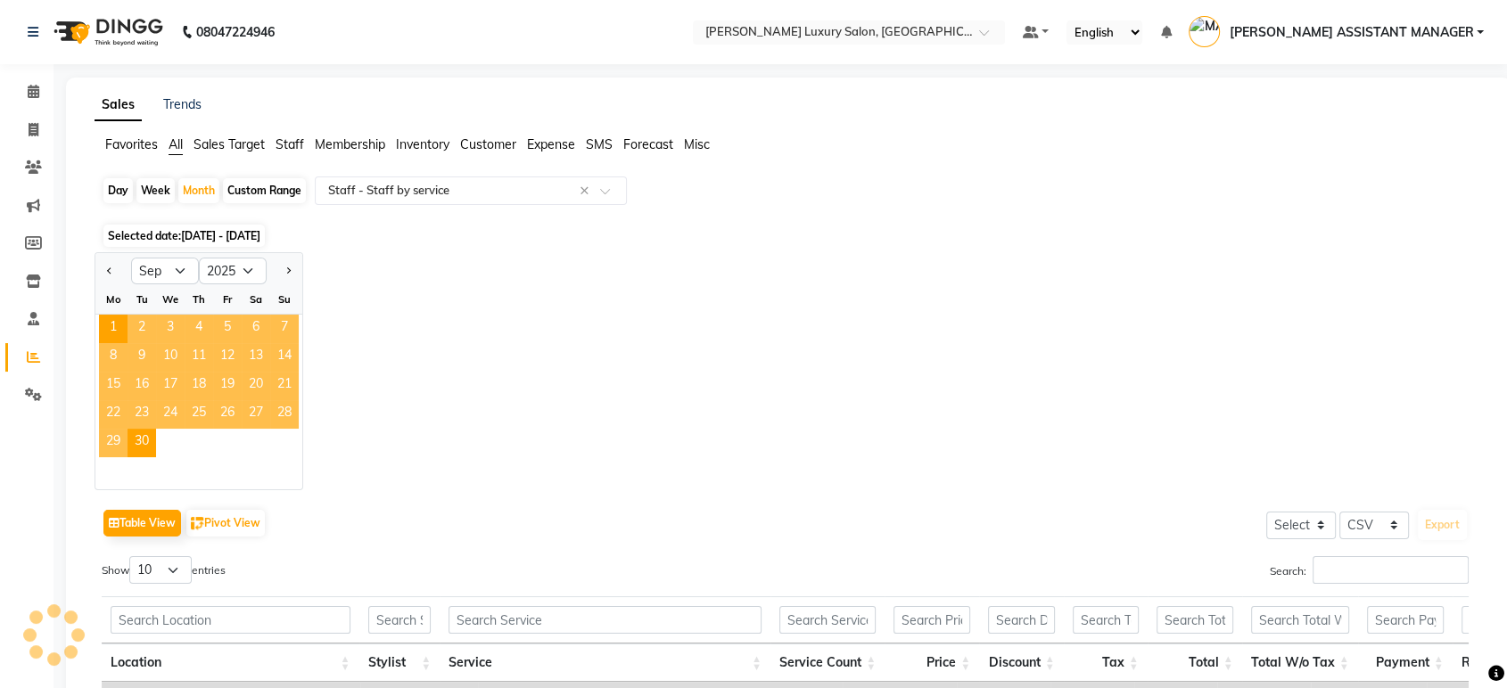
click at [521, 296] on div "Jan Feb Mar Apr May Jun [DATE] Aug Sep Oct Nov [DATE] 2016 2017 2018 2019 2020 …" at bounding box center [789, 371] width 1388 height 238
click at [441, 173] on app-reports "Favorites All Sales Target Staff Membership Inventory Customer Expense SMS Fore…" at bounding box center [789, 619] width 1410 height 966
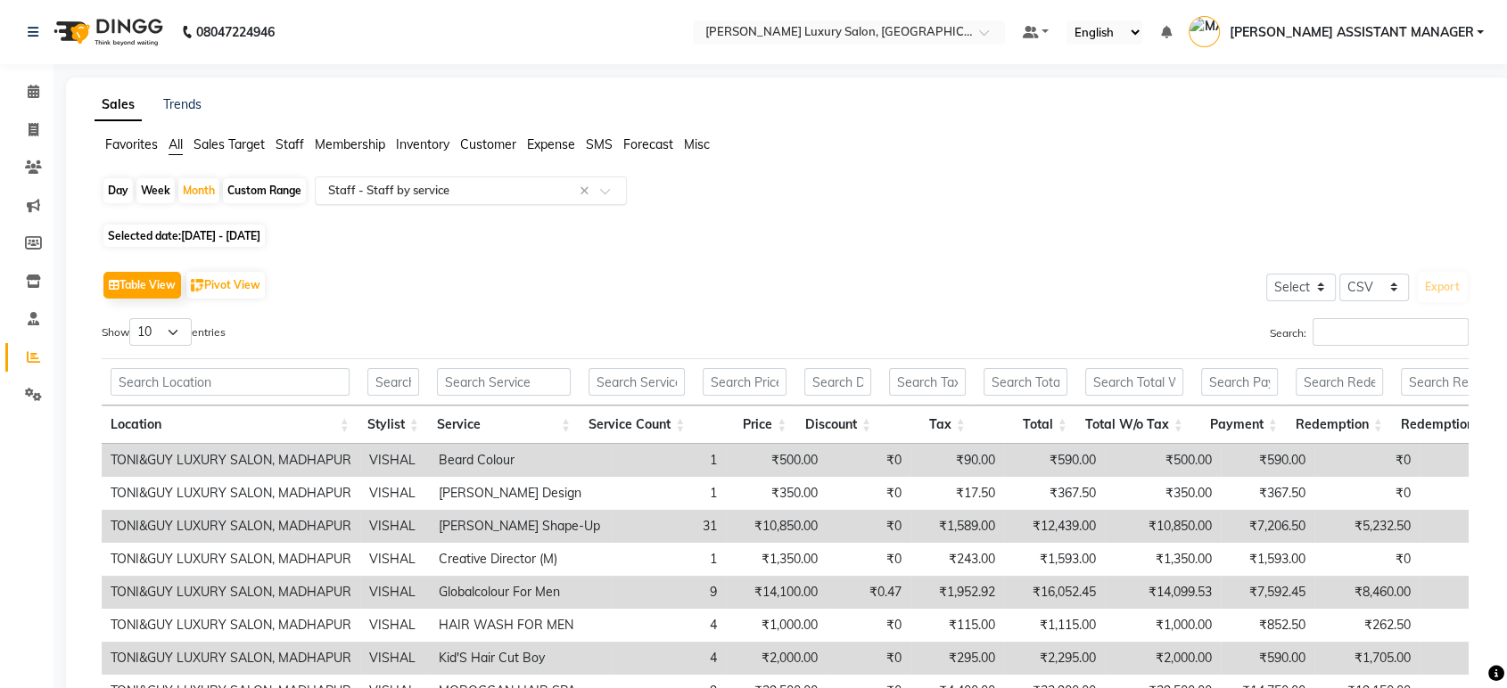
click at [449, 192] on input "text" at bounding box center [453, 191] width 257 height 18
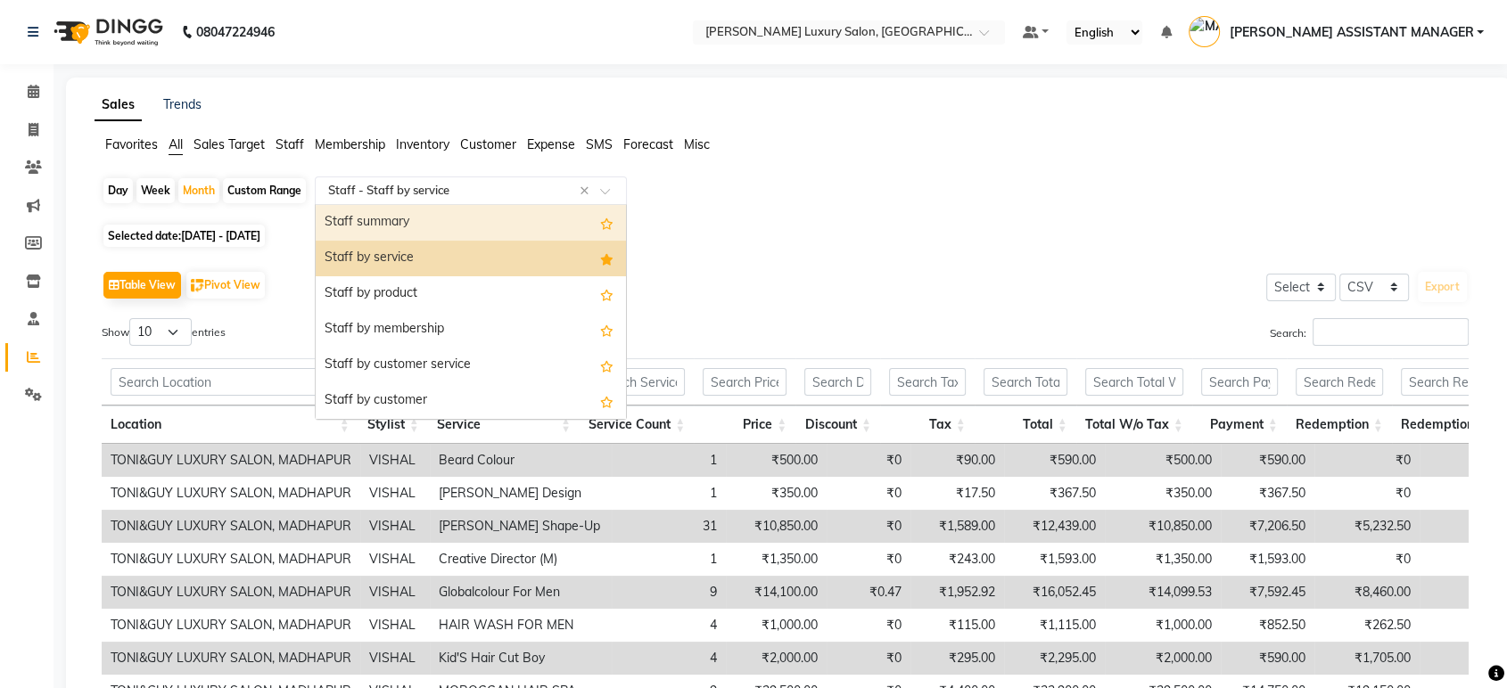
click at [462, 233] on div "Staff summary" at bounding box center [471, 223] width 310 height 36
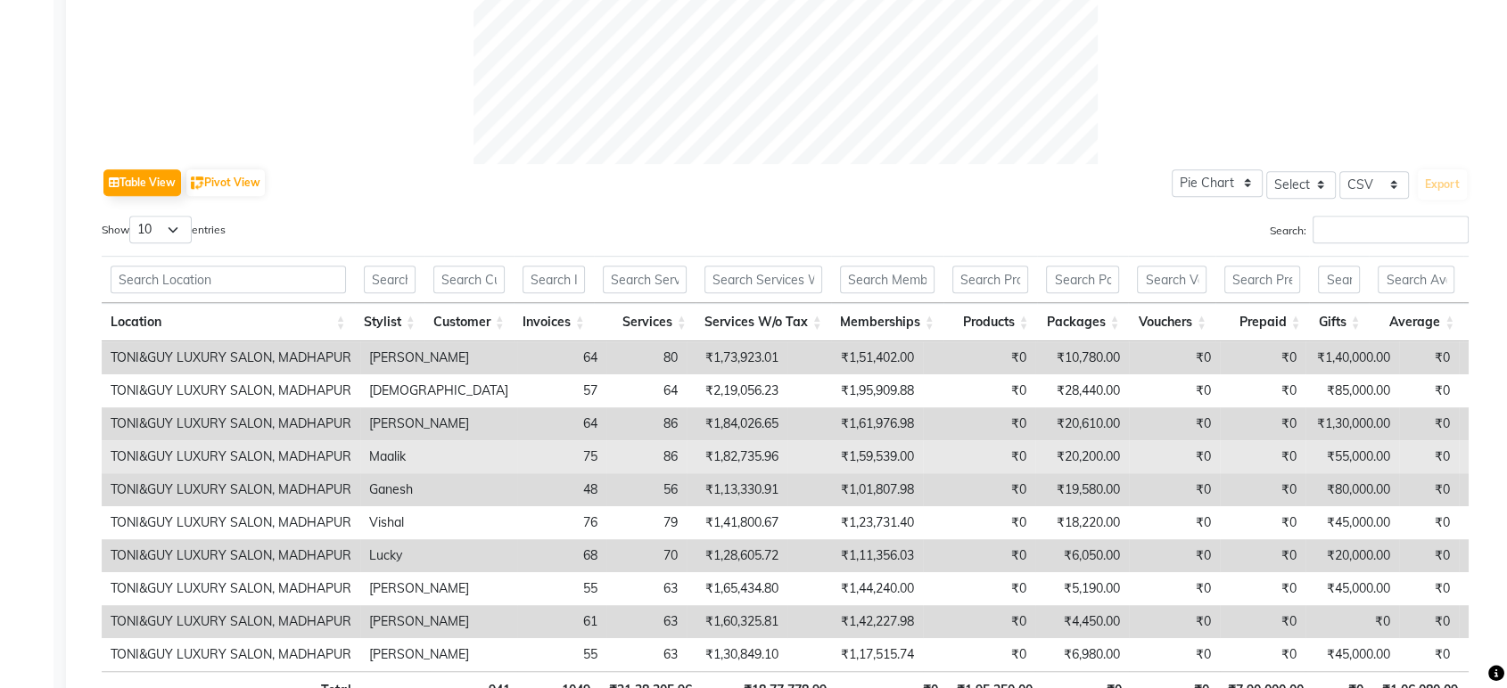
scroll to position [894, 0]
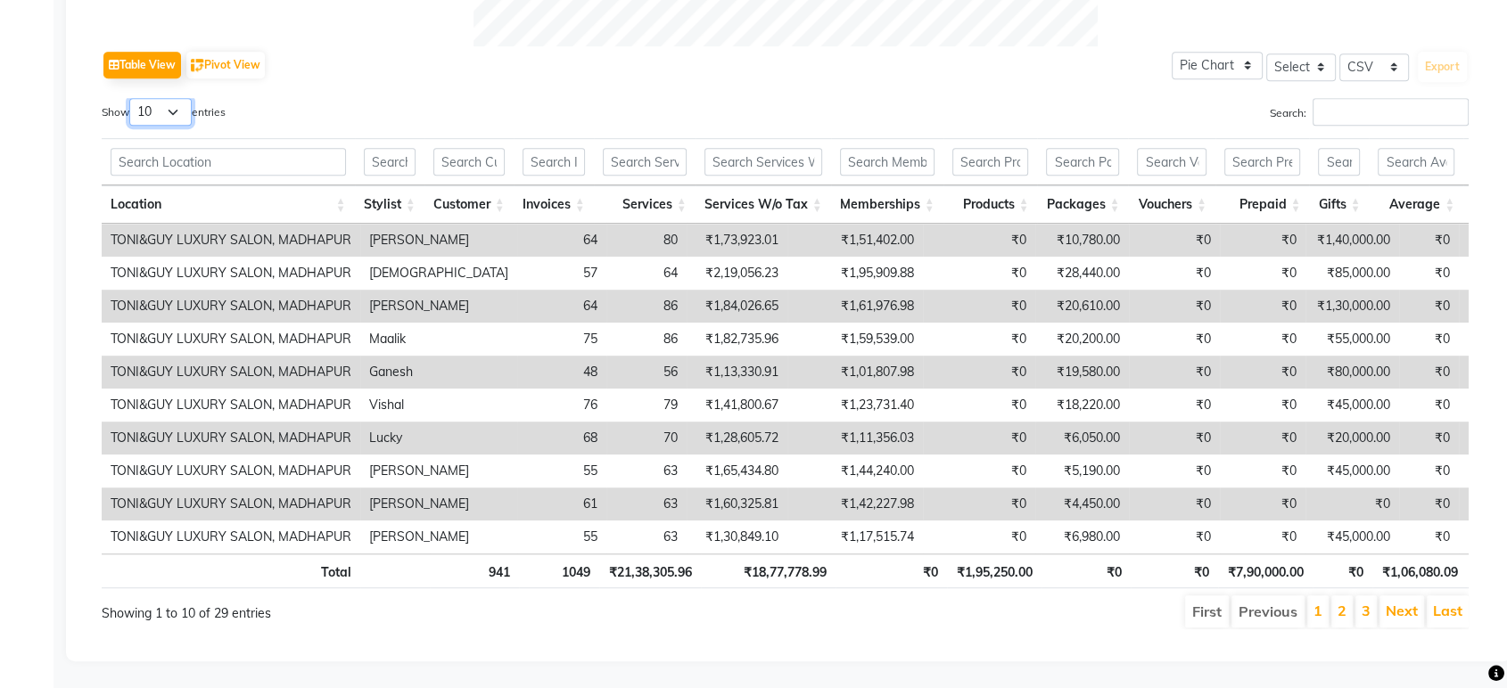
click at [174, 98] on select "10 25 50 100" at bounding box center [160, 112] width 62 height 28
select select "25"
click at [132, 98] on select "10 25 50 100" at bounding box center [160, 112] width 62 height 28
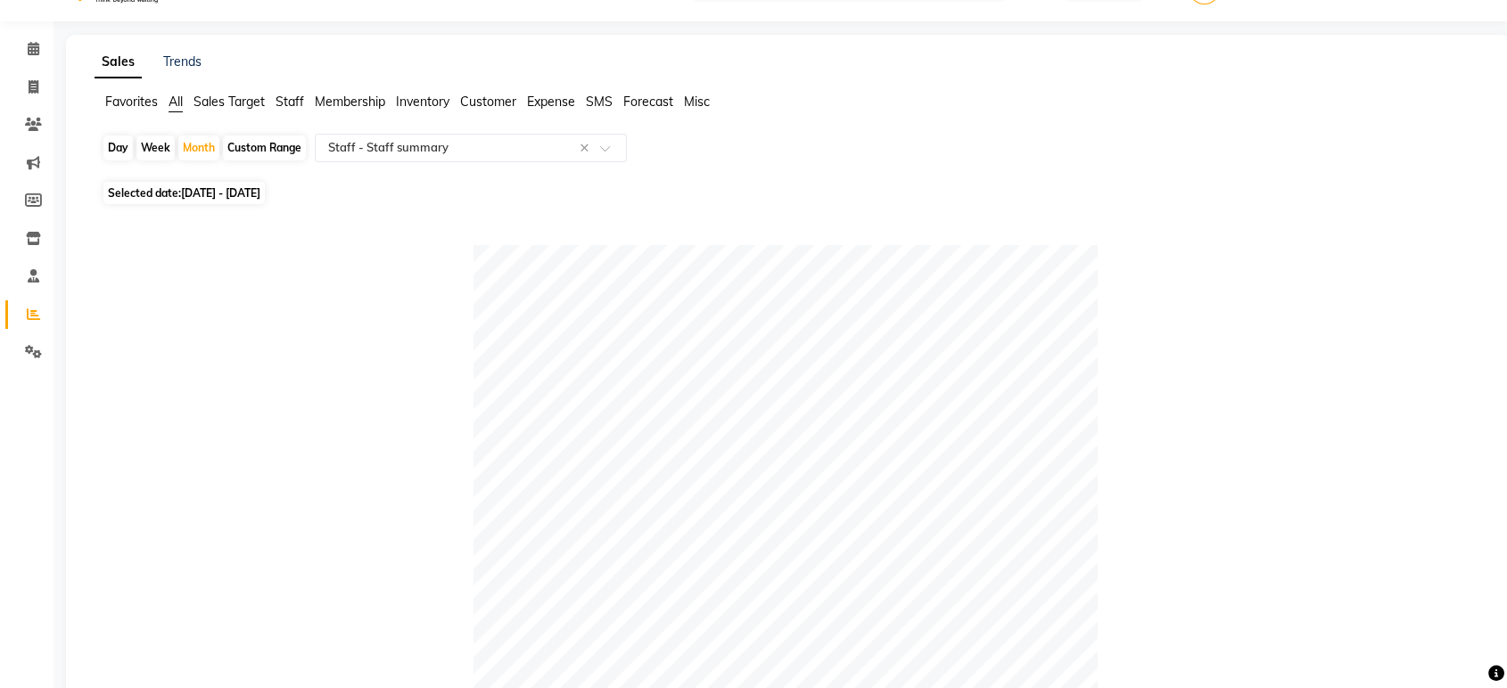
scroll to position [0, 0]
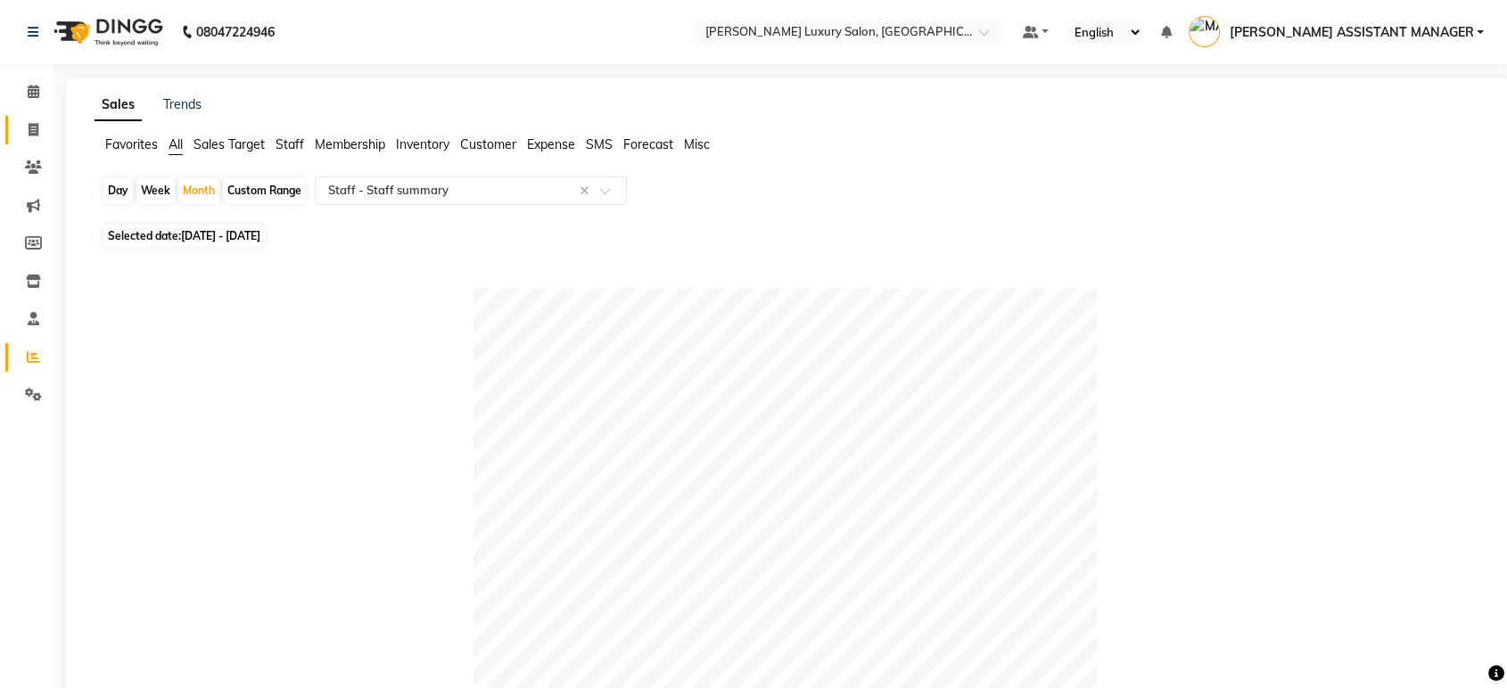
click at [14, 122] on link "Invoice" at bounding box center [26, 130] width 43 height 29
select select "service"
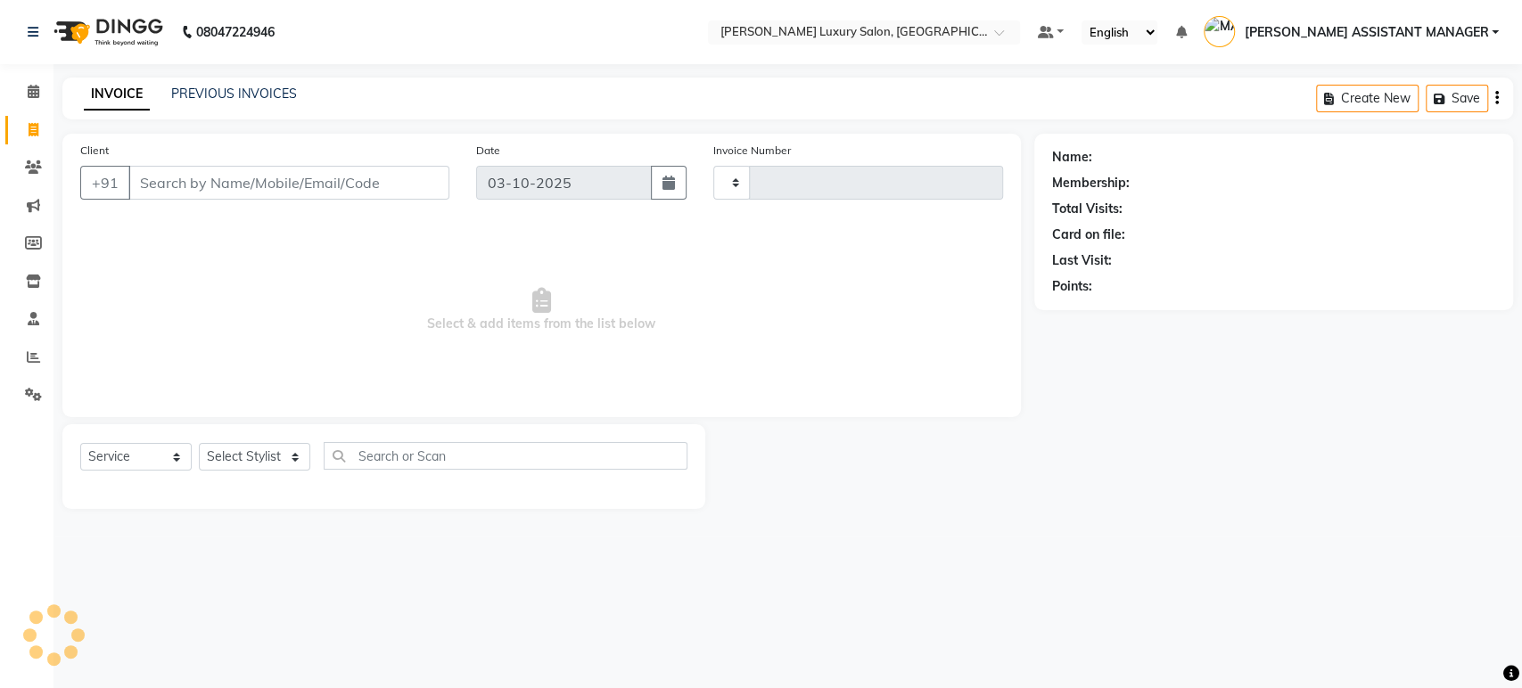
type input "5195"
select select "4712"
click at [249, 83] on div "INVOICE PREVIOUS INVOICES Create New Save" at bounding box center [787, 99] width 1451 height 42
click at [249, 85] on div "PREVIOUS INVOICES" at bounding box center [234, 94] width 126 height 19
click at [31, 359] on icon at bounding box center [33, 356] width 13 height 13
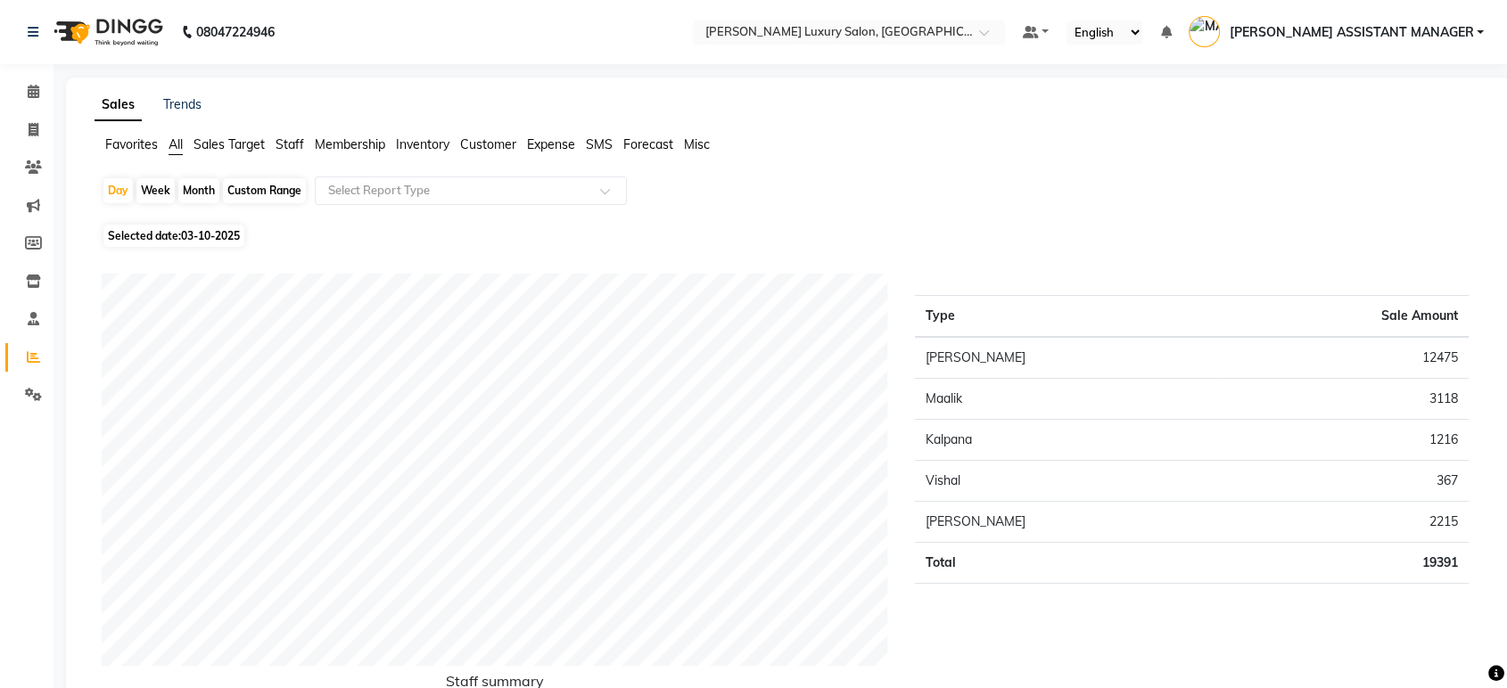
click at [187, 193] on div "Month" at bounding box center [198, 190] width 41 height 25
select select "10"
select select "2025"
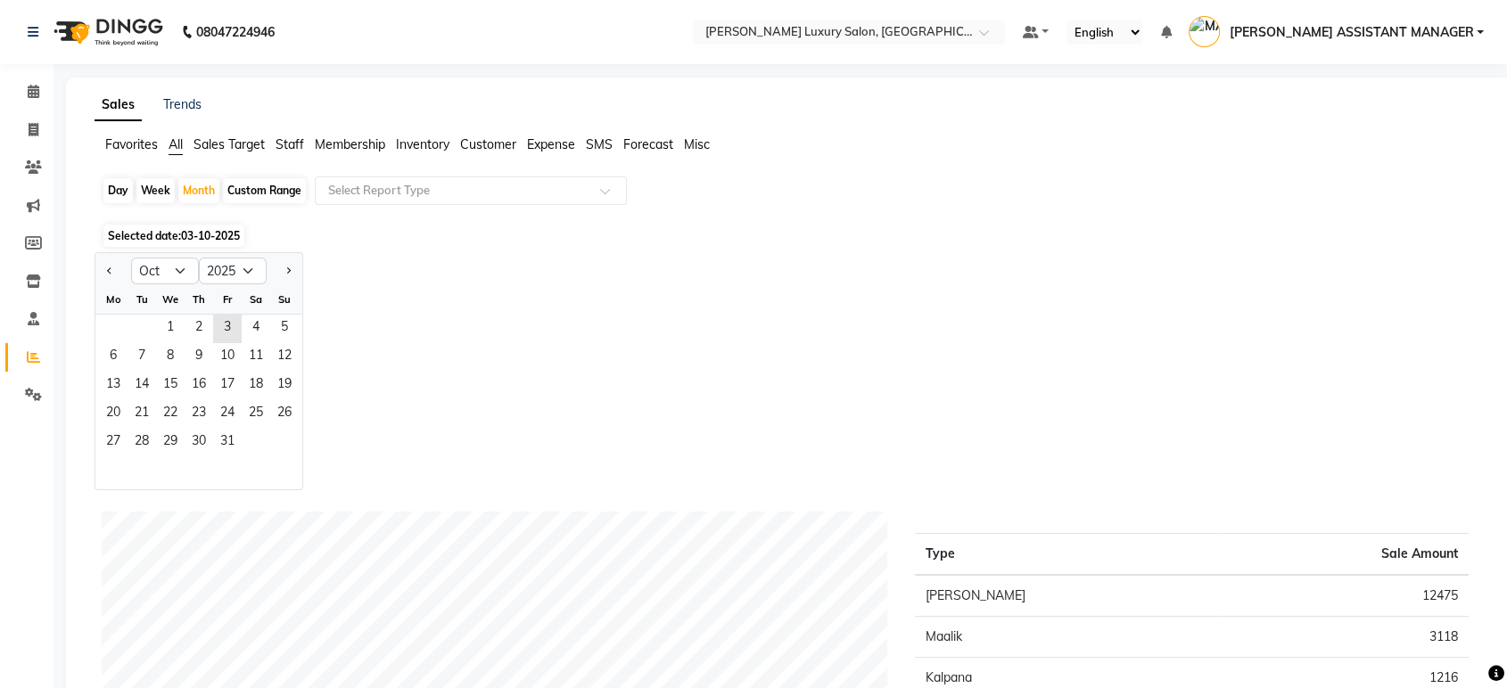
click at [246, 194] on div "Custom Range" at bounding box center [264, 190] width 83 height 25
select select "10"
select select "2025"
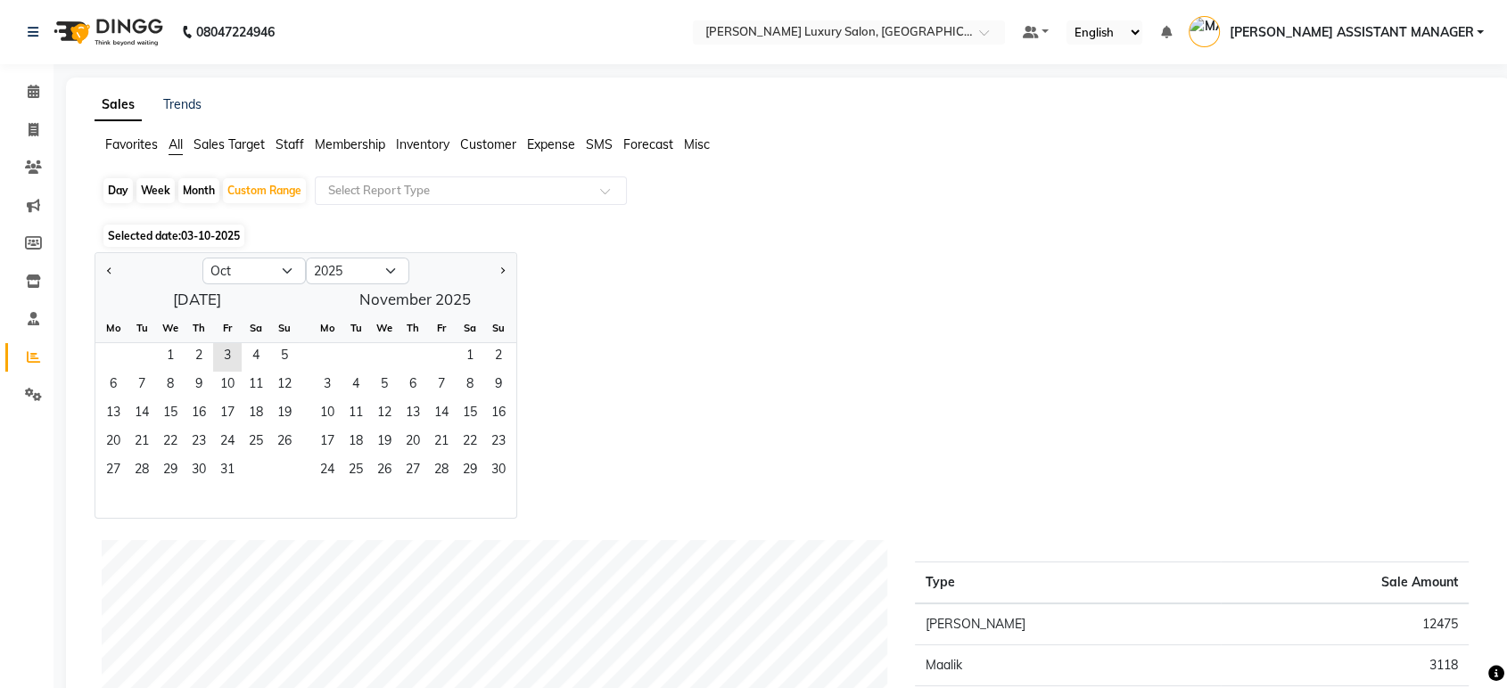
click at [185, 187] on div "Month" at bounding box center [198, 190] width 41 height 25
select select "10"
select select "2025"
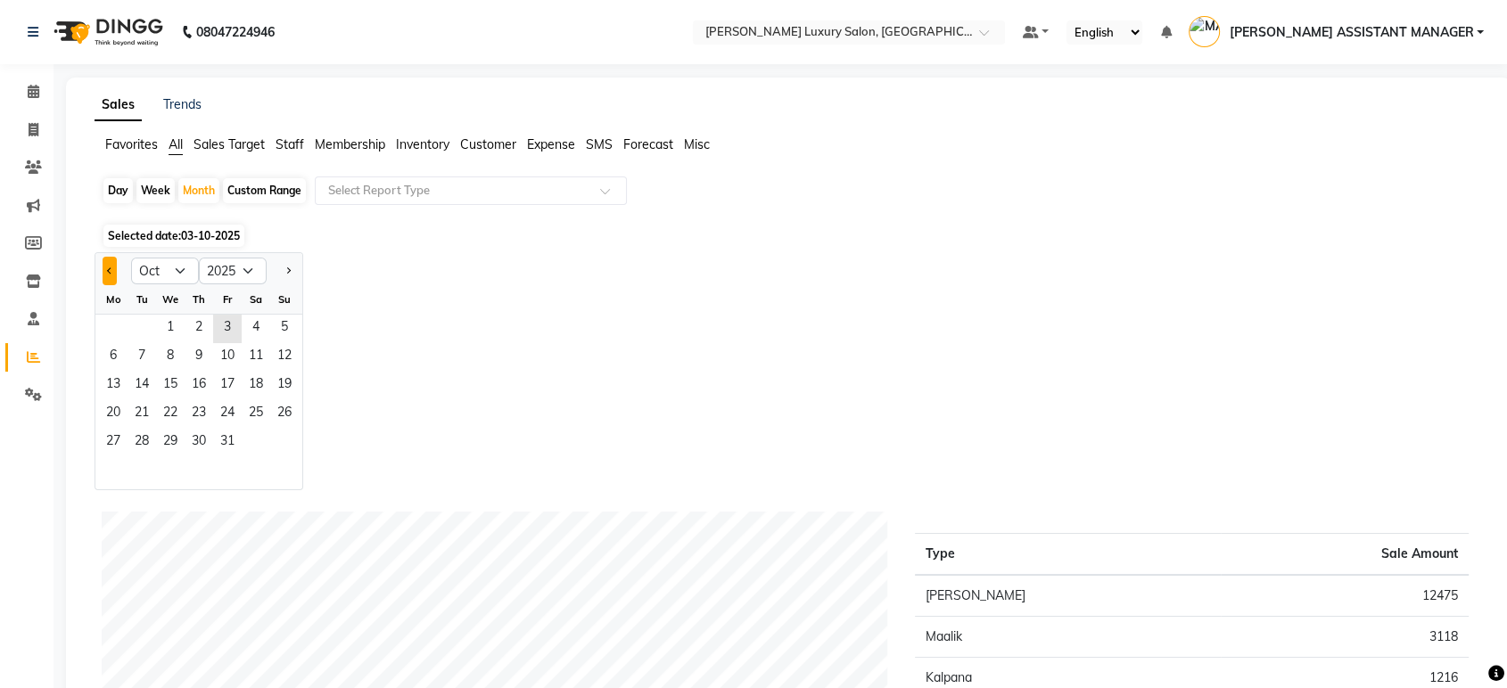
click at [107, 266] on button "Previous month" at bounding box center [110, 271] width 14 height 29
select select "9"
click at [121, 328] on span "1" at bounding box center [113, 329] width 29 height 29
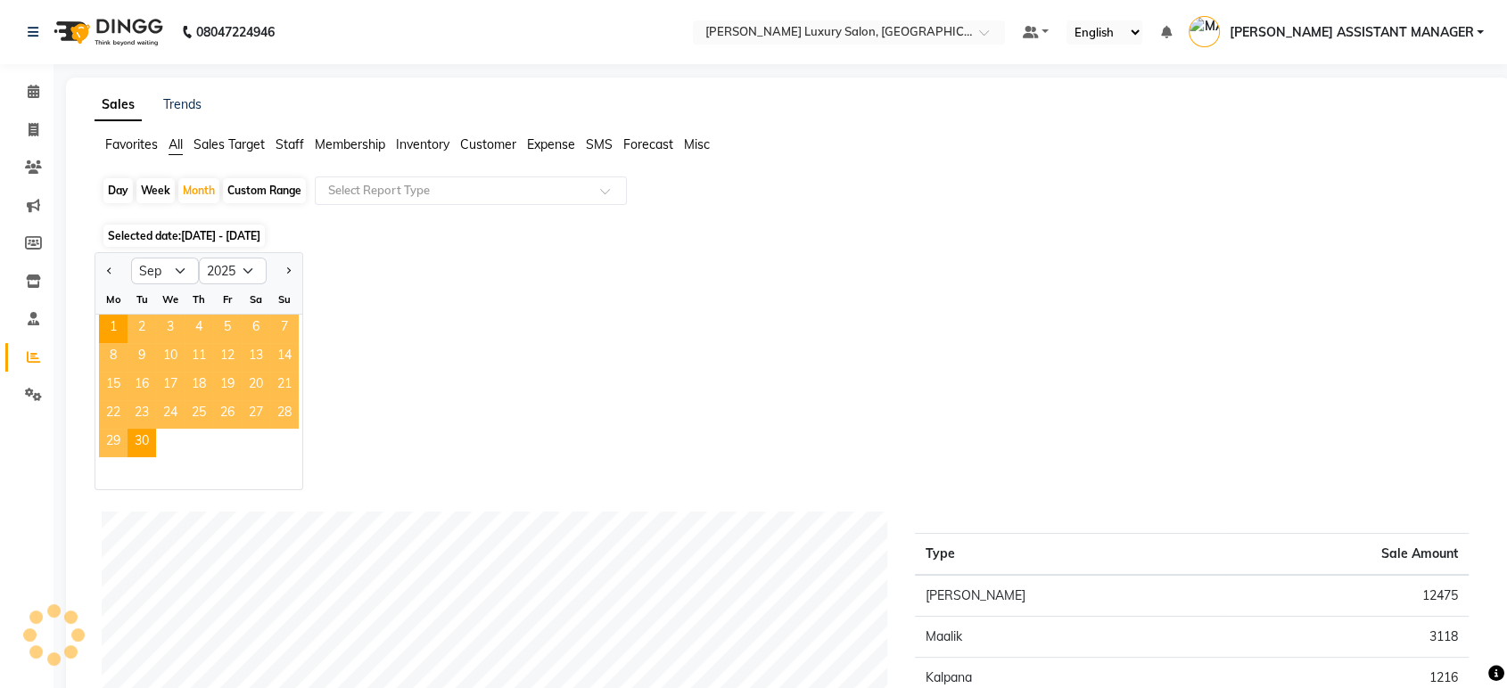
click at [538, 295] on div "Jan Feb Mar Apr May Jun [DATE] Aug Sep Oct Nov [DATE] 2016 2017 2018 2019 2020 …" at bounding box center [789, 371] width 1388 height 238
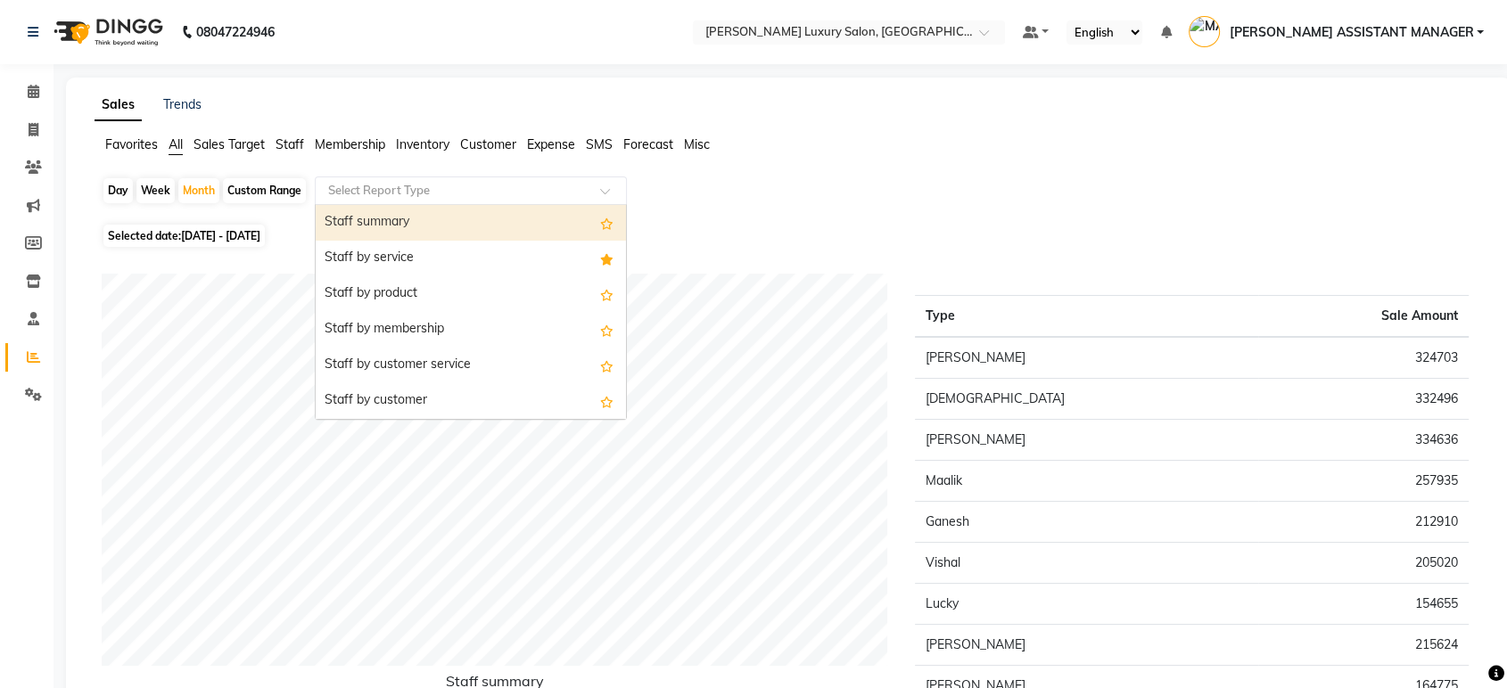
click at [432, 196] on input "text" at bounding box center [453, 191] width 257 height 18
click at [436, 226] on div "Staff summary" at bounding box center [471, 223] width 310 height 36
select select "csv"
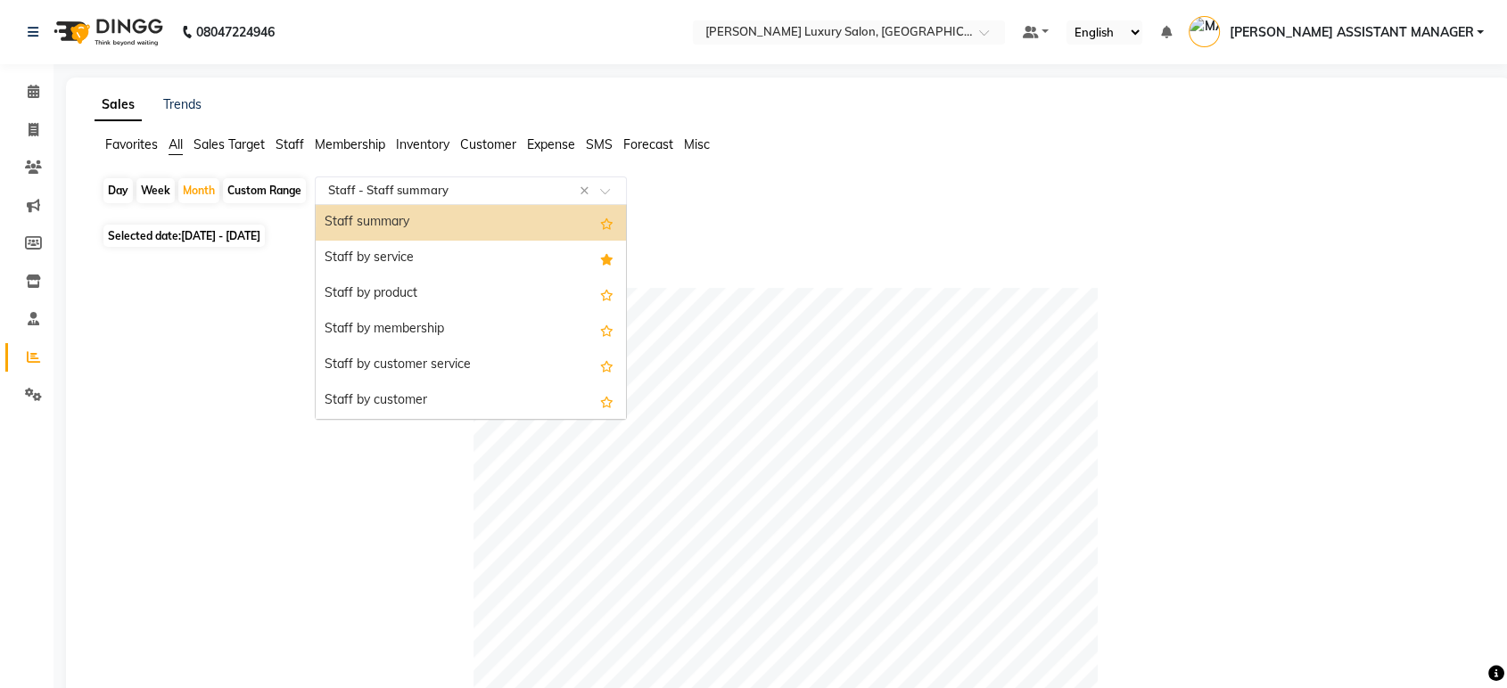
click at [492, 187] on input "text" at bounding box center [453, 191] width 257 height 18
click at [466, 258] on div "Staff by service" at bounding box center [471, 259] width 310 height 36
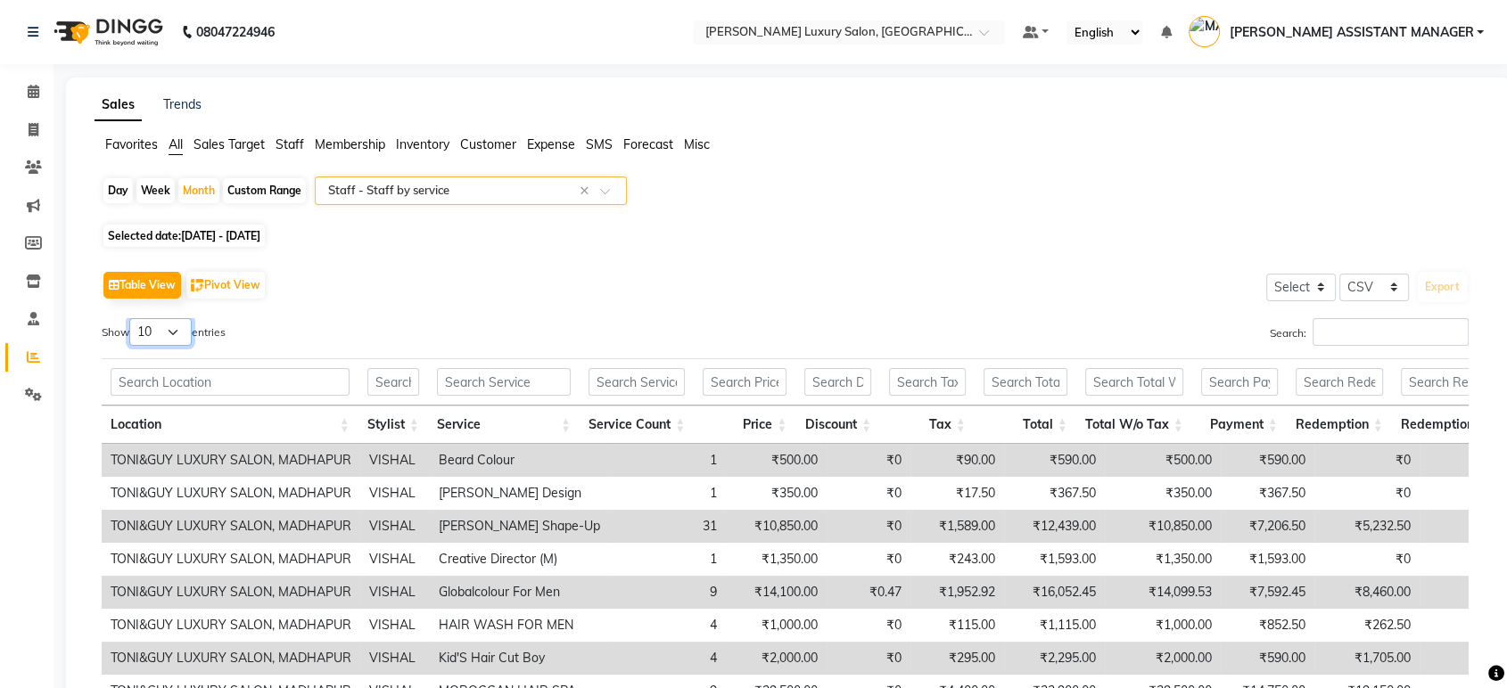
click at [169, 334] on select "10 25 50 100" at bounding box center [160, 332] width 62 height 28
select select "50"
click at [132, 318] on select "10 25 50 100" at bounding box center [160, 332] width 62 height 28
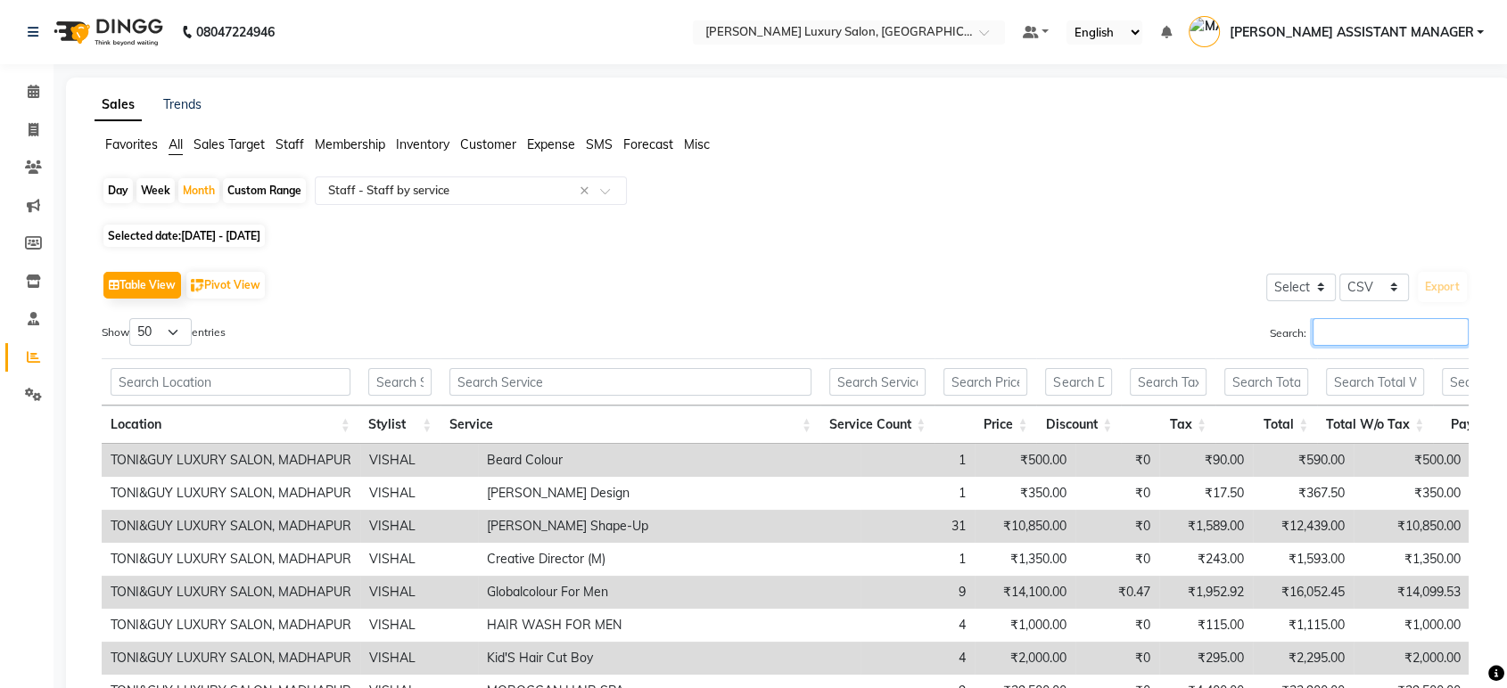
click at [1387, 333] on input "Search:" at bounding box center [1390, 332] width 156 height 28
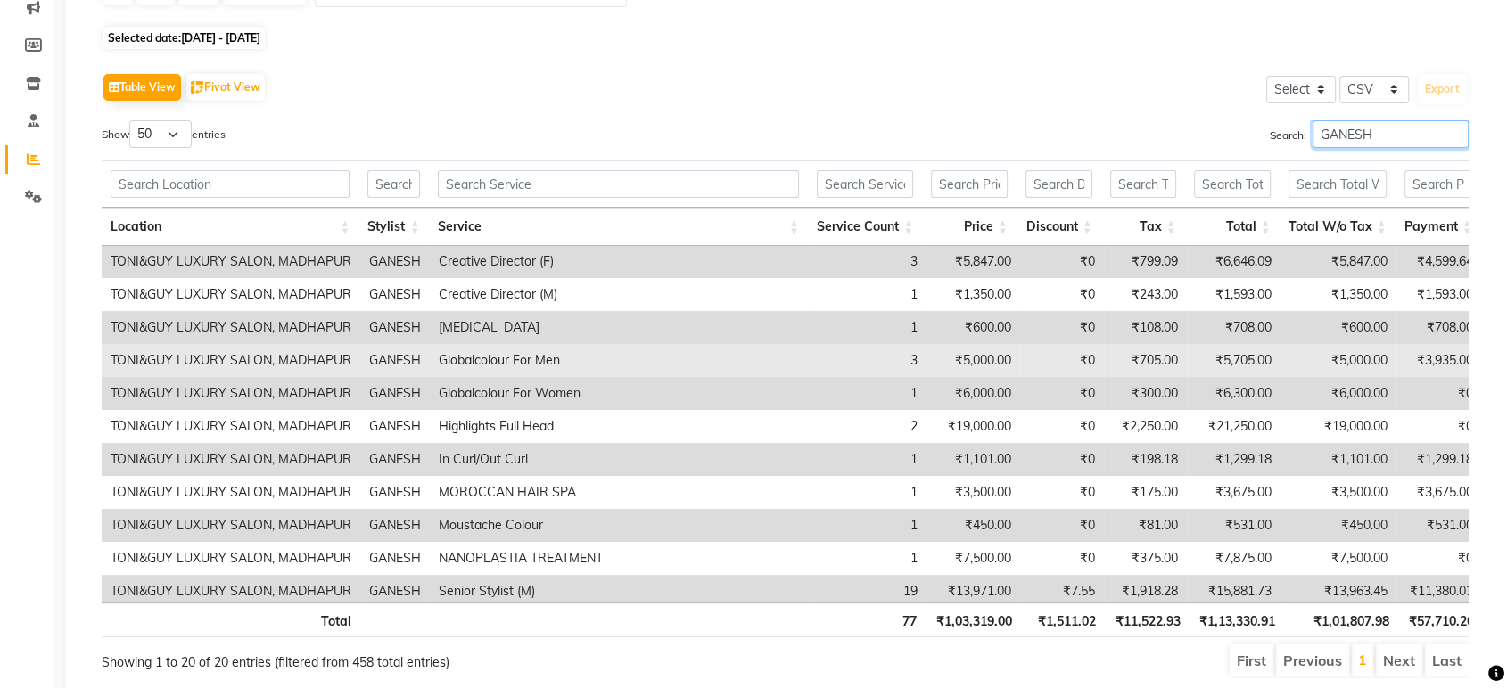
scroll to position [99, 0]
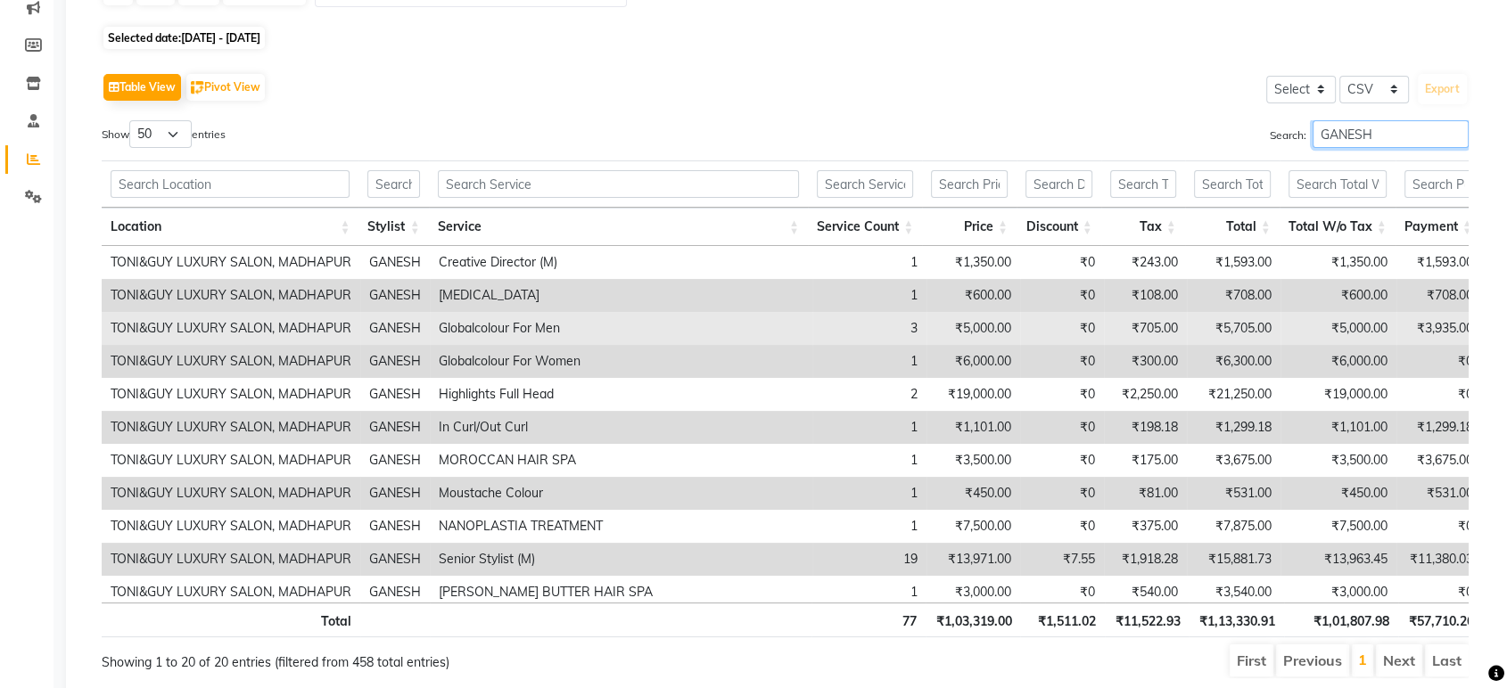
type input "GANESH"
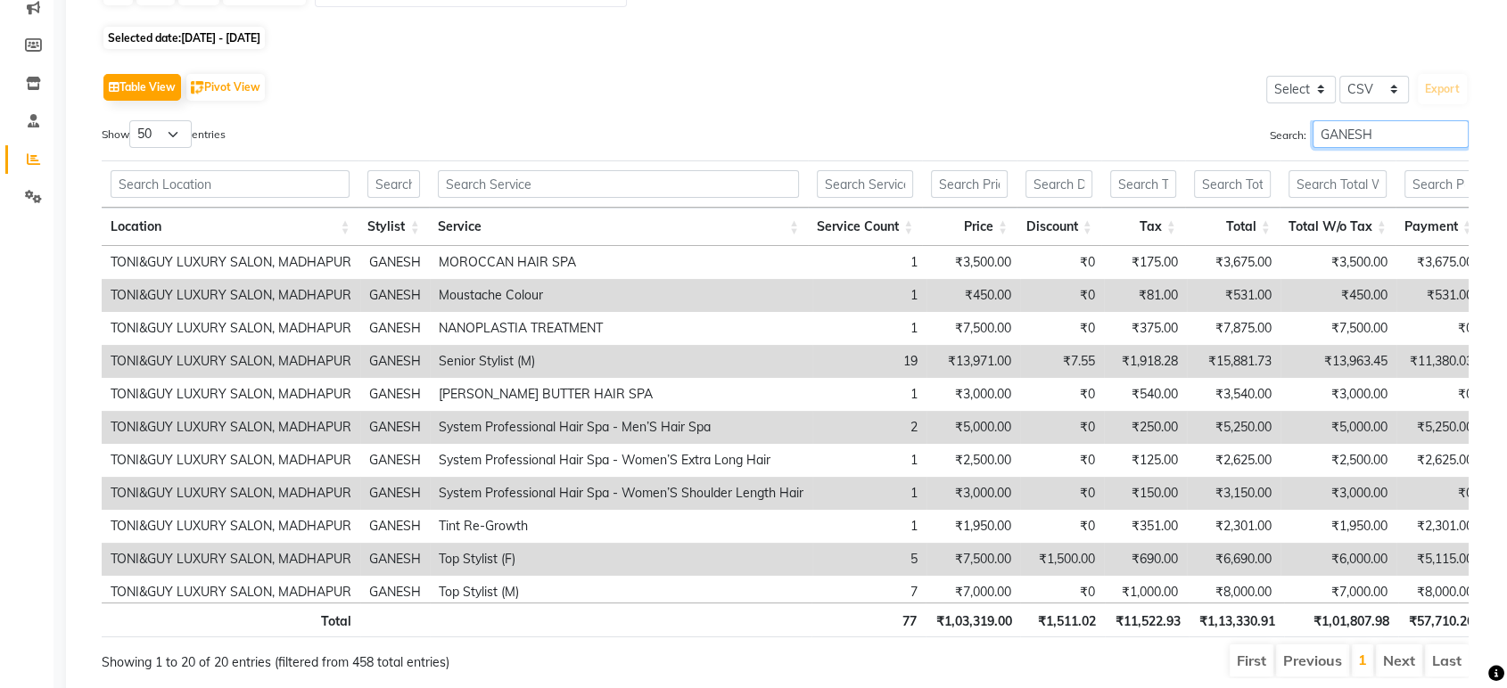
scroll to position [198, 0]
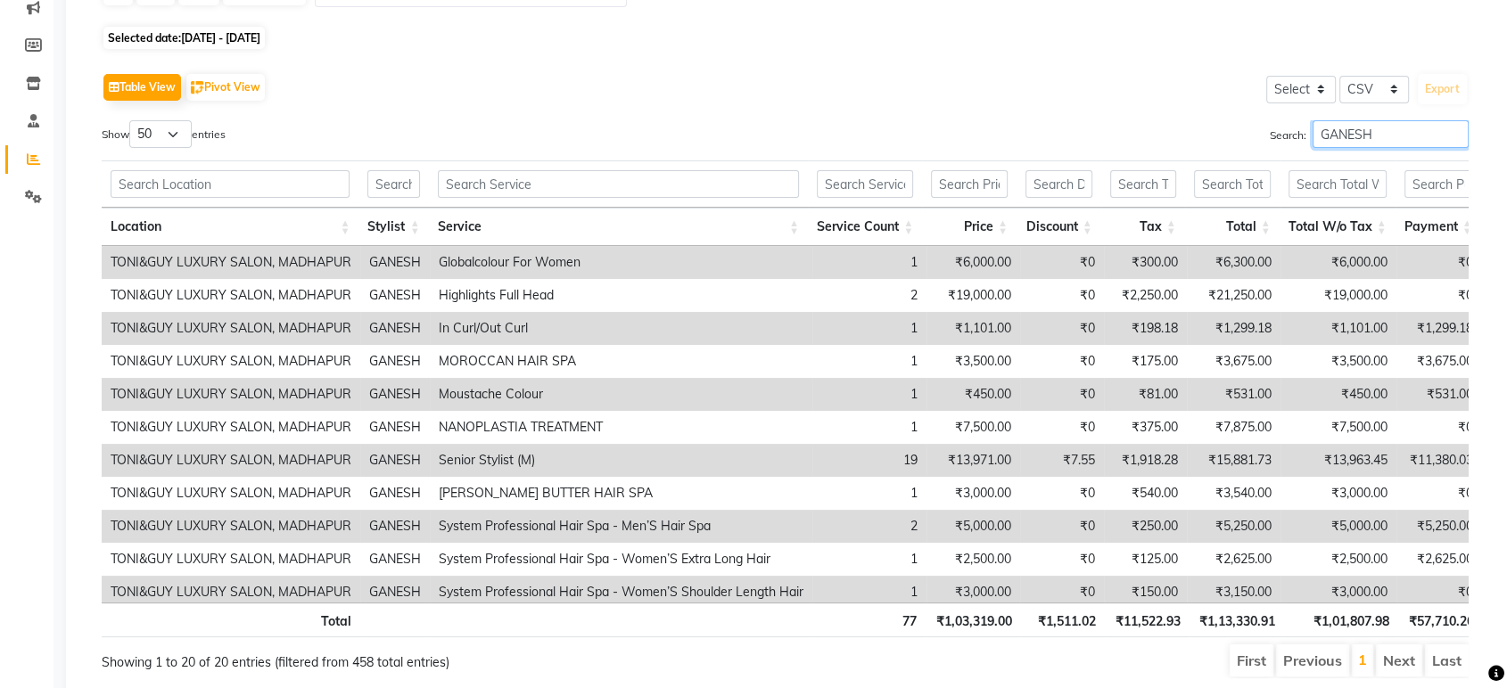
click at [1451, 131] on input "GANESH" at bounding box center [1390, 134] width 156 height 28
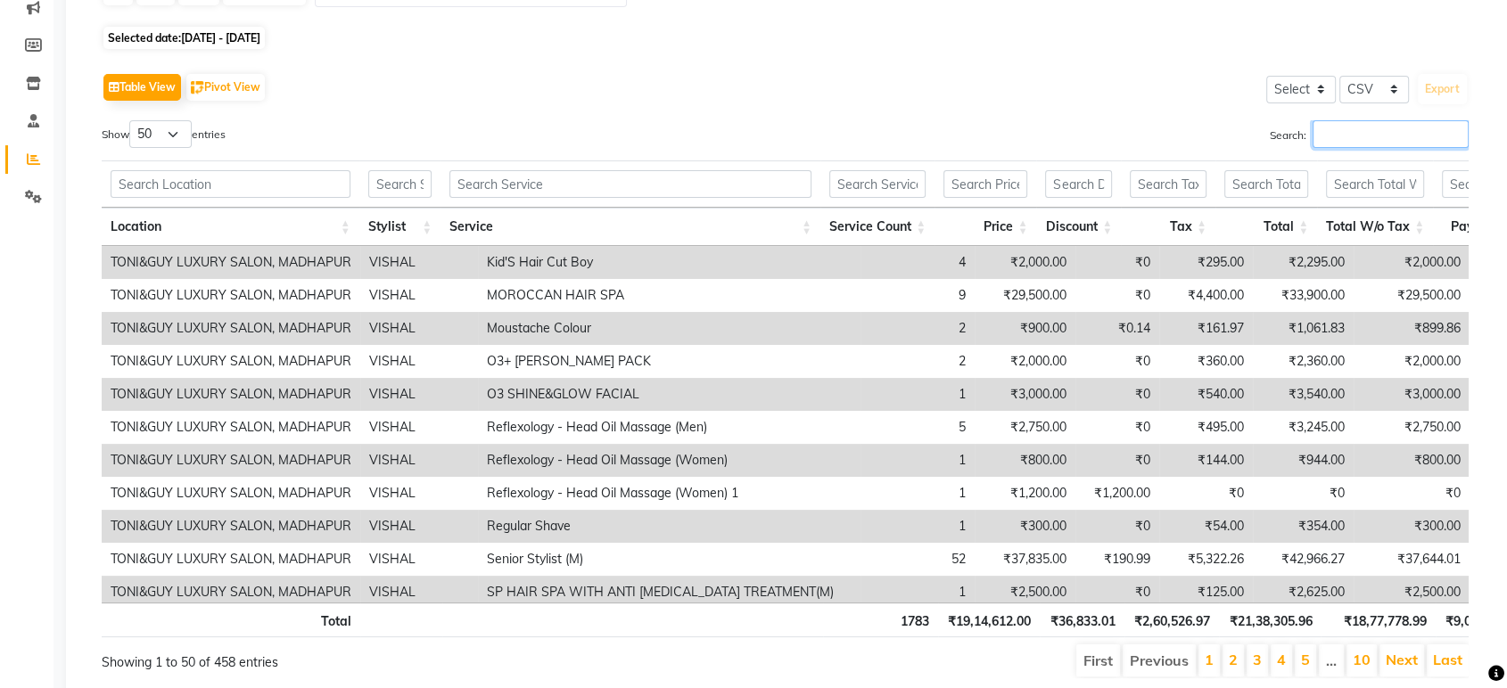
scroll to position [0, 0]
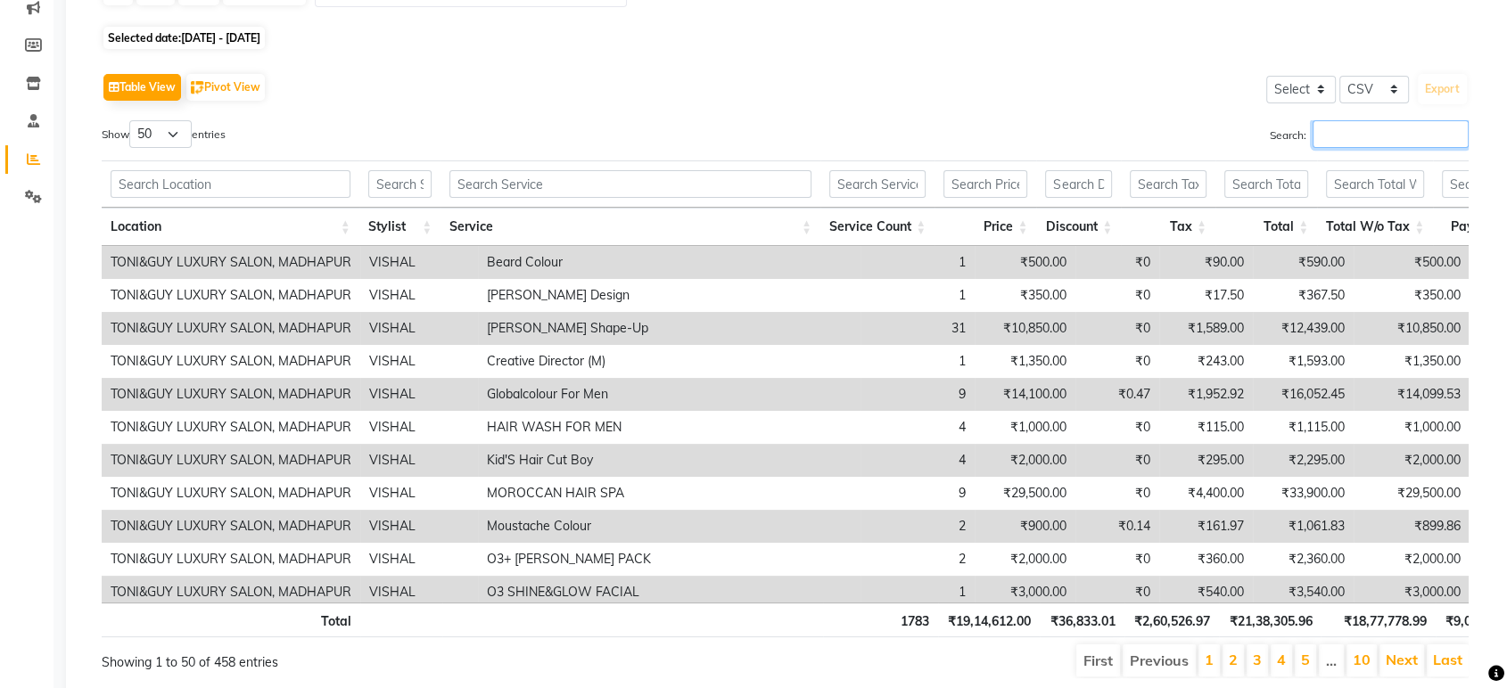
click at [1395, 138] on input "Search:" at bounding box center [1390, 134] width 156 height 28
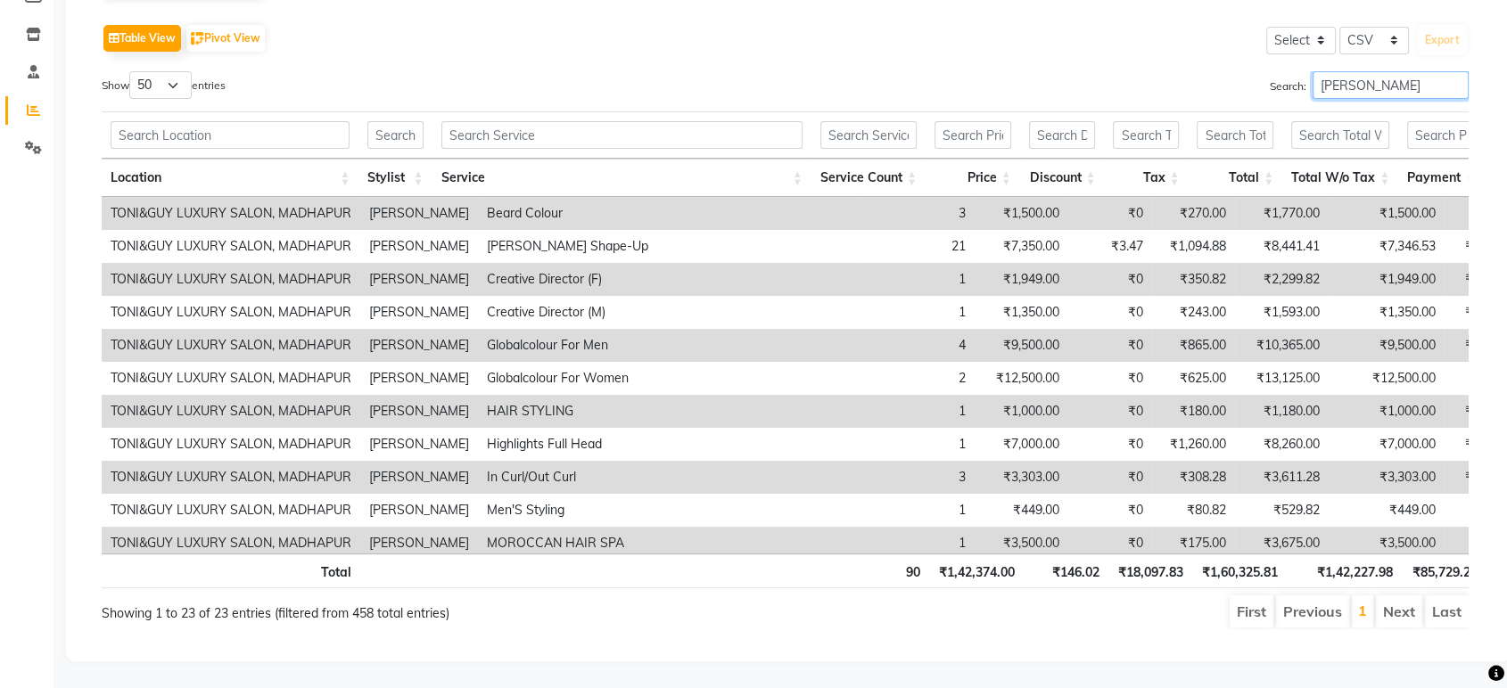
scroll to position [260, 0]
click at [164, 71] on select "10 25 50 100" at bounding box center [160, 85] width 62 height 28
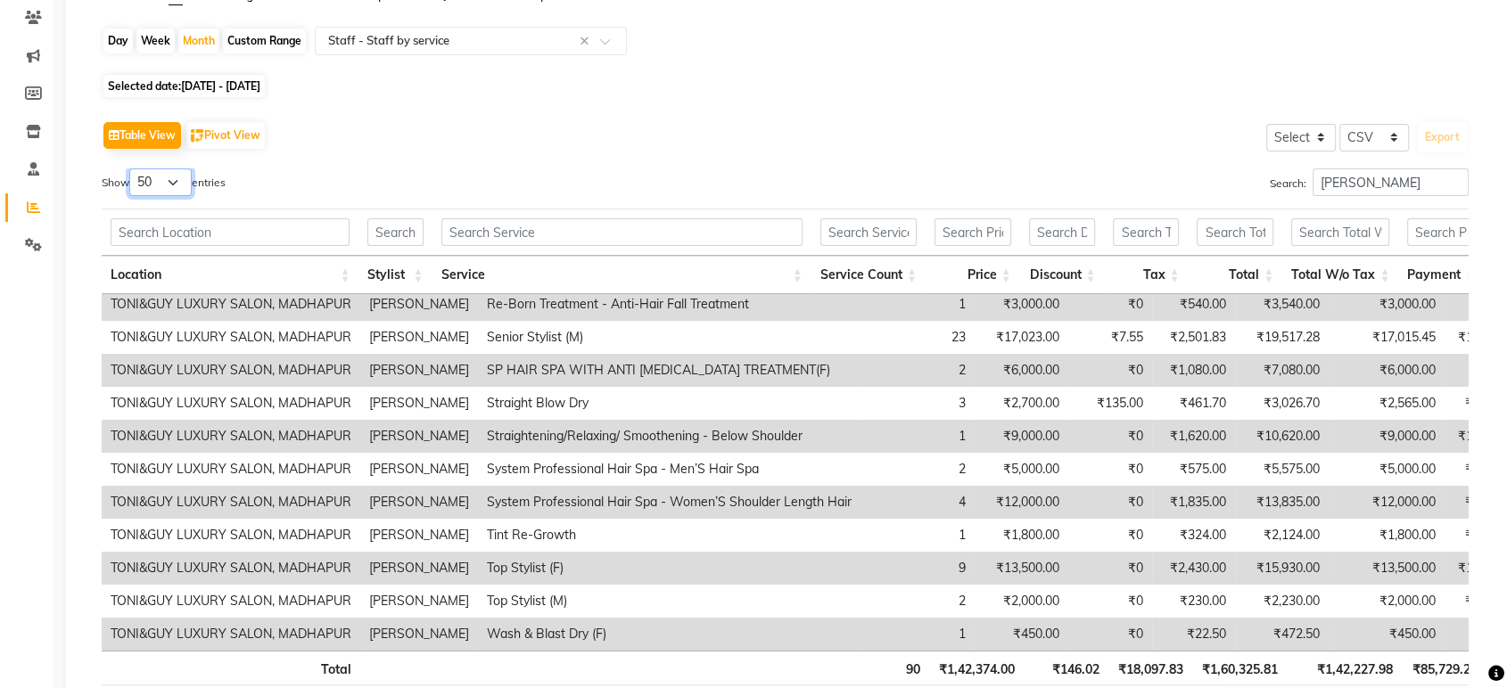
scroll to position [62, 0]
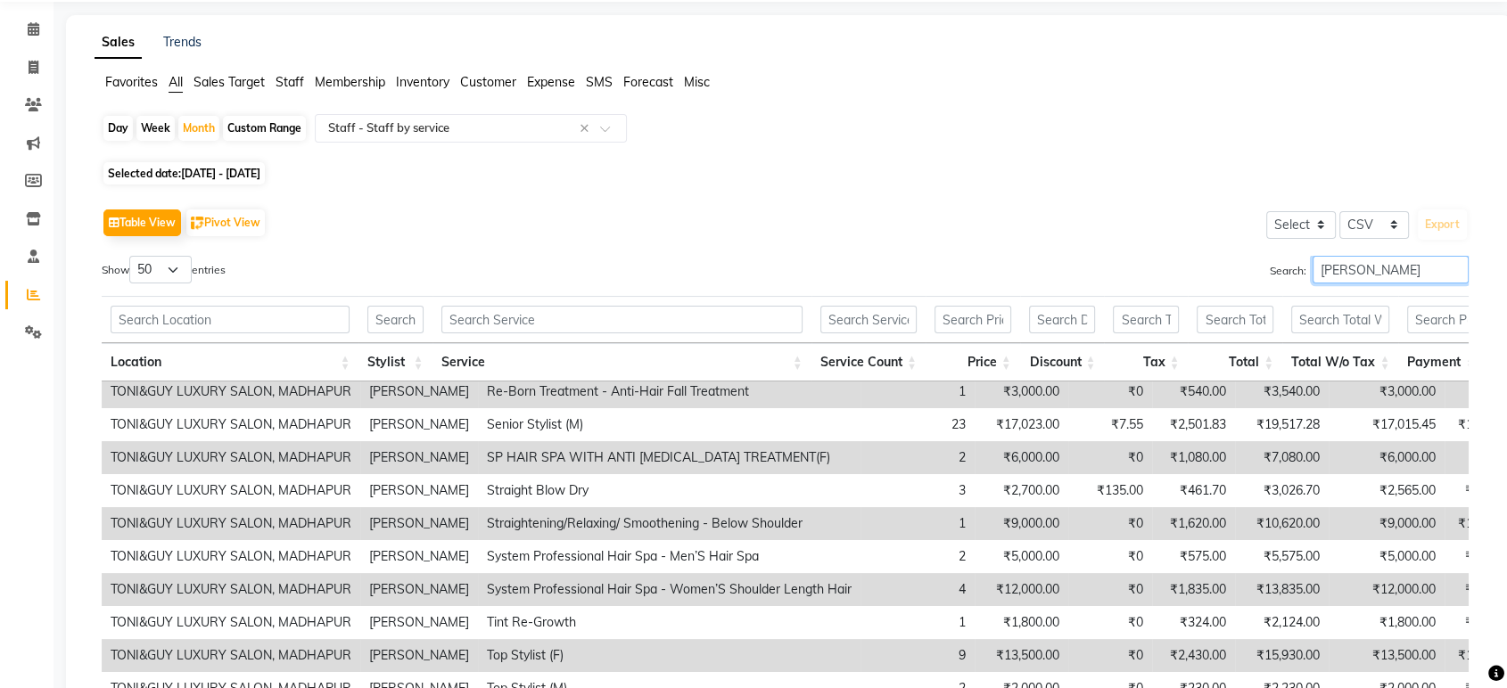
click at [1384, 262] on input "[PERSON_NAME]" at bounding box center [1390, 270] width 156 height 28
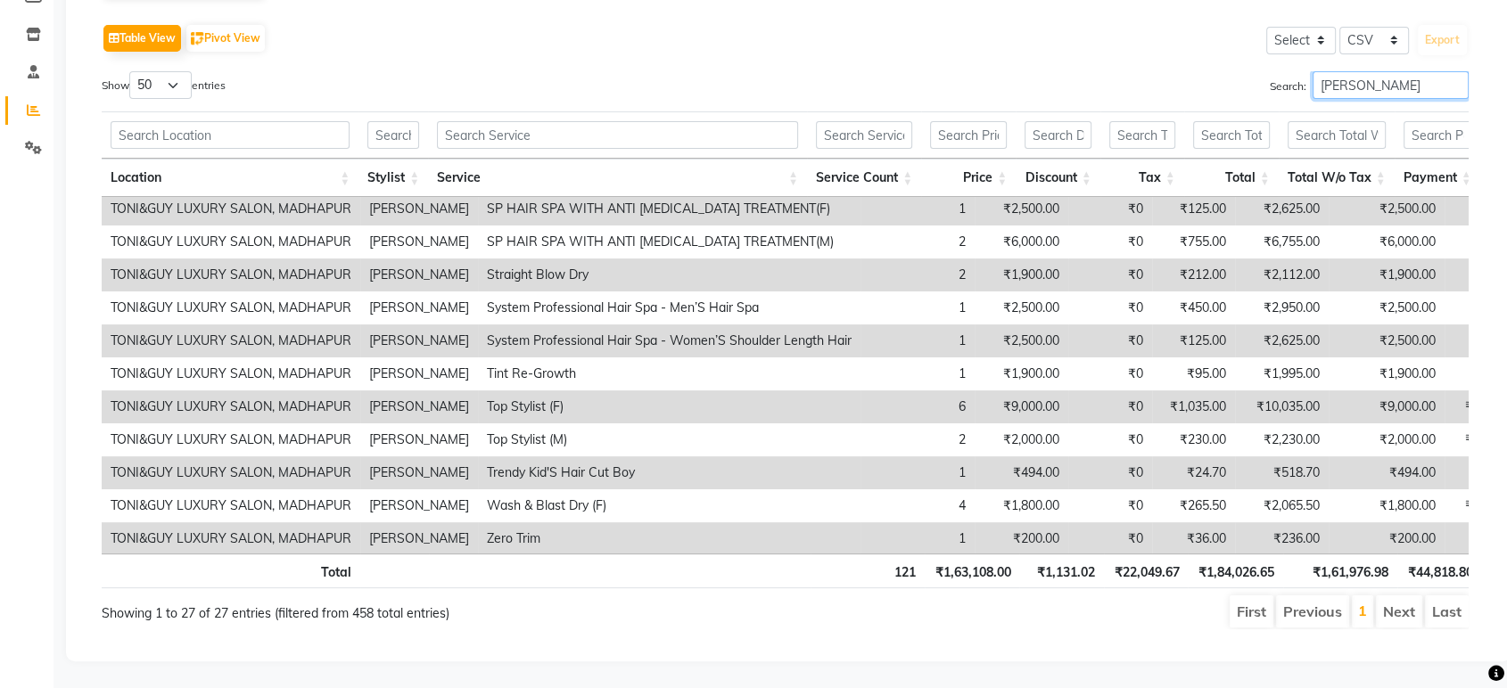
scroll to position [549, 0]
type input "ARIF"
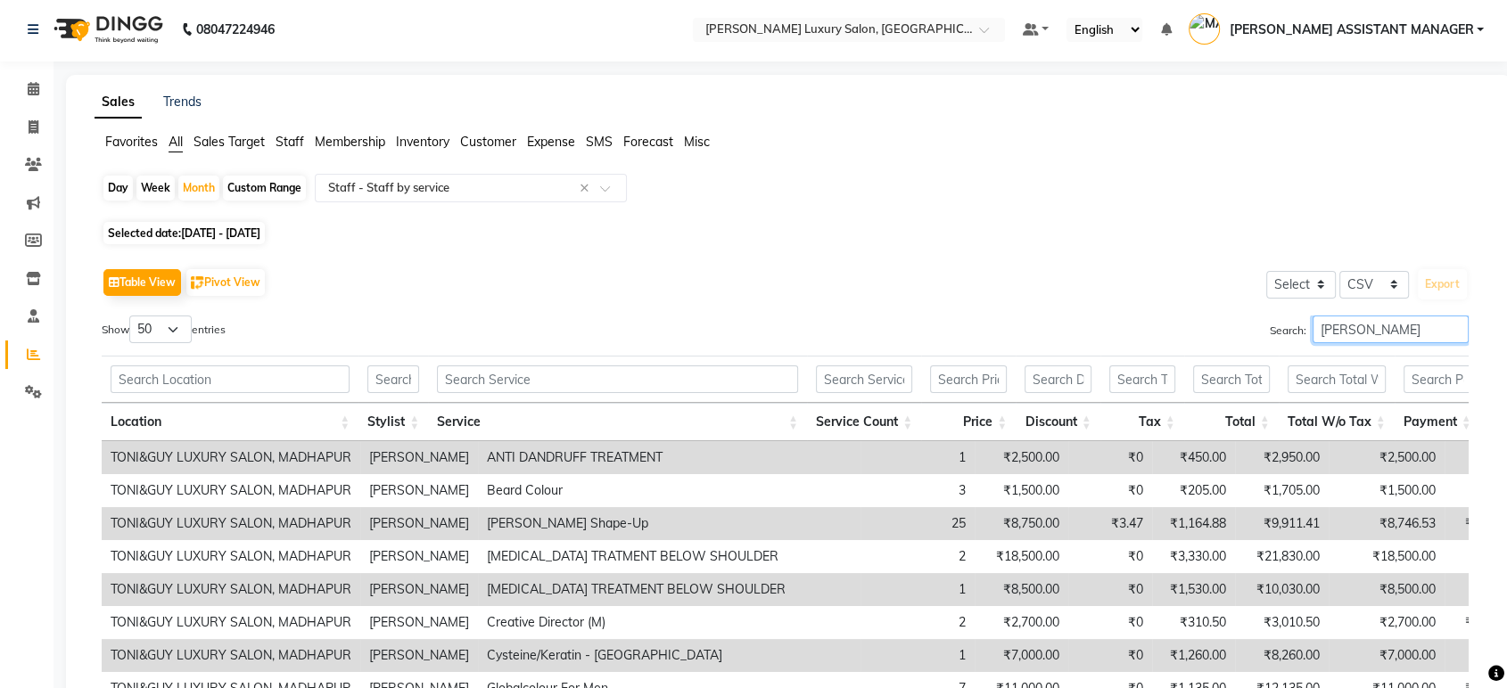
scroll to position [0, 0]
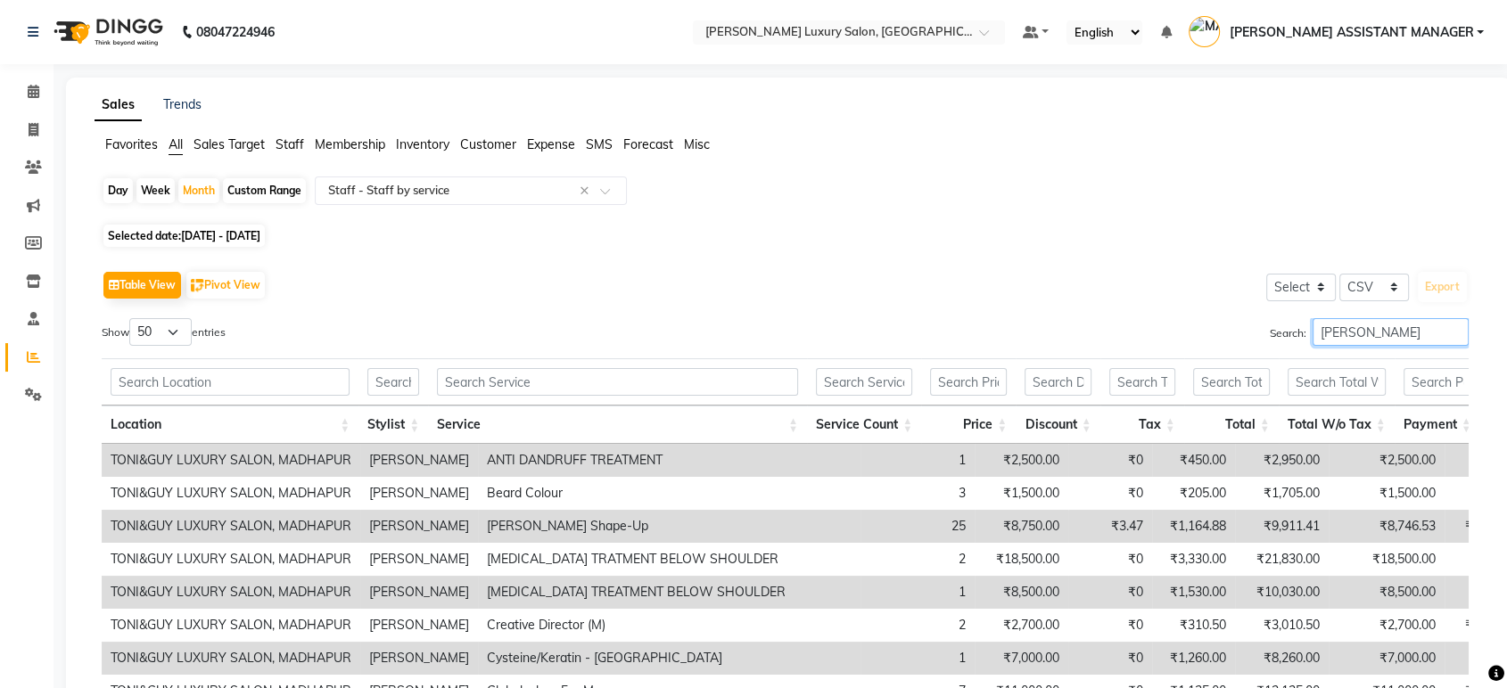
drag, startPoint x: 1453, startPoint y: 329, endPoint x: 1378, endPoint y: 336, distance: 76.1
click at [1452, 331] on input "ARIF" at bounding box center [1390, 332] width 156 height 28
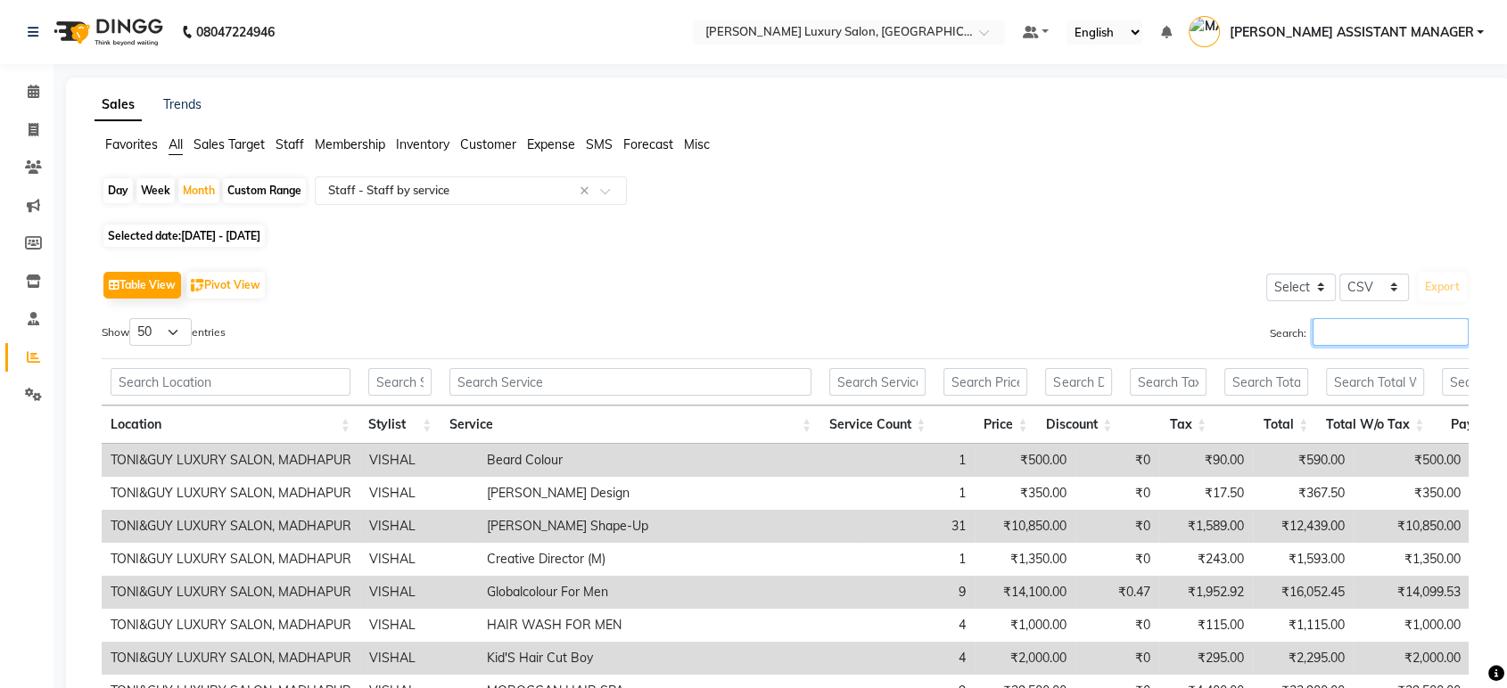
click at [1378, 336] on input "Search:" at bounding box center [1390, 332] width 156 height 28
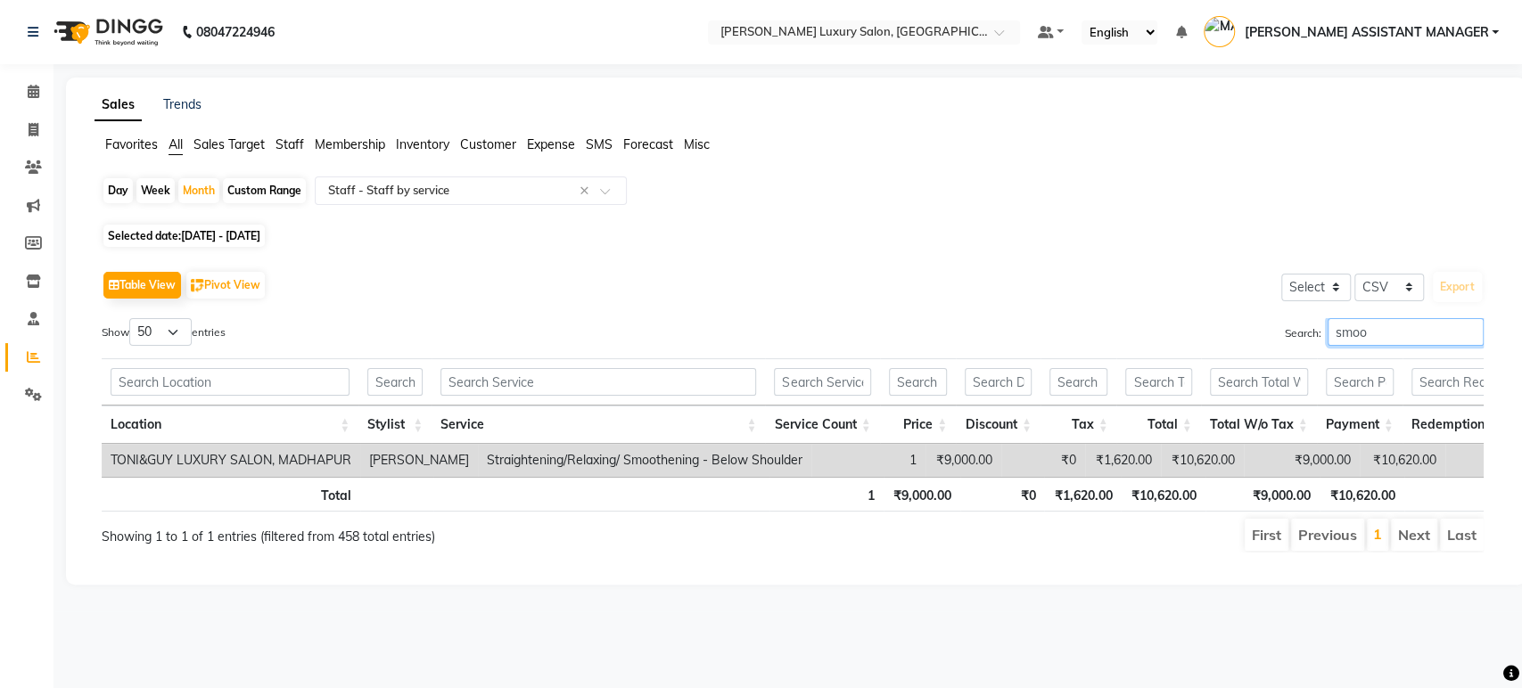
type input "smoo"
click at [33, 142] on link "Invoice" at bounding box center [26, 130] width 43 height 29
select select "4712"
select select "service"
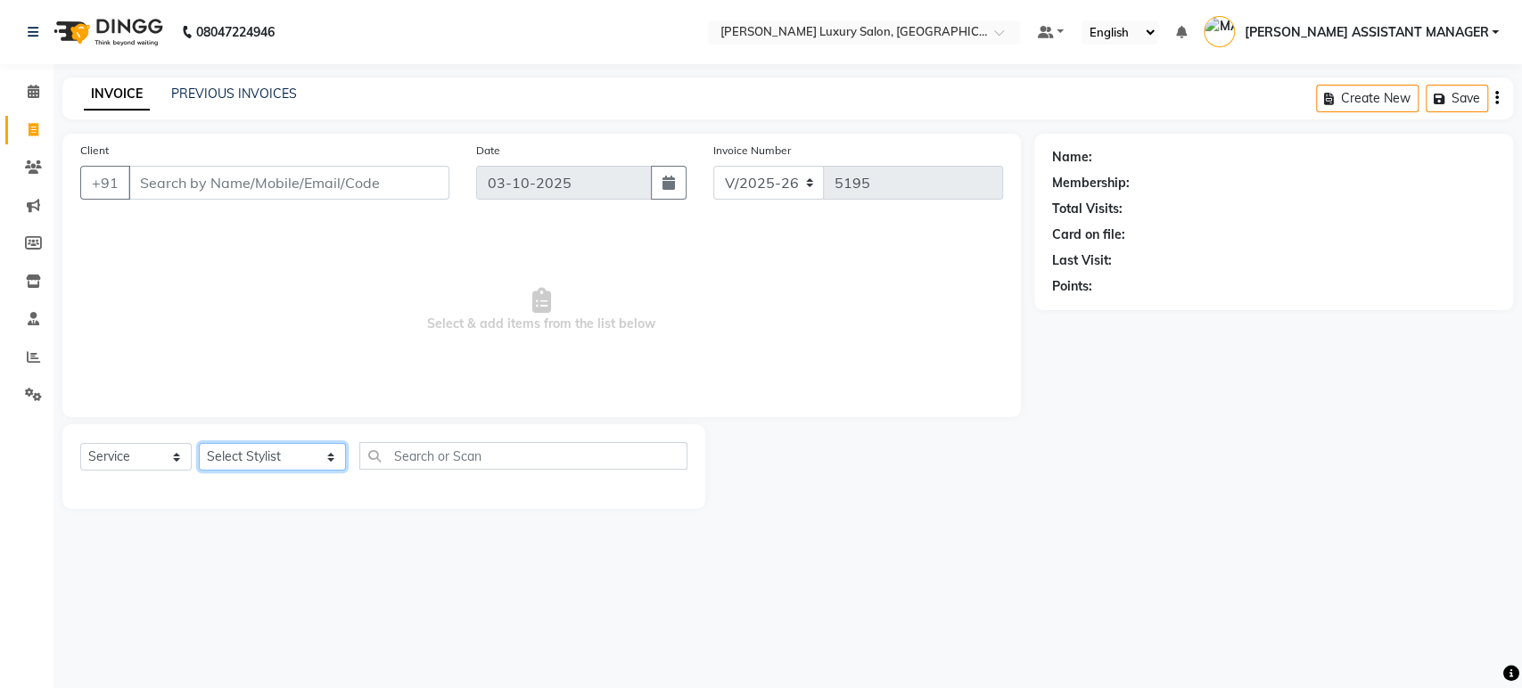
click at [247, 462] on select "Select Stylist [PERSON_NAME] ADITI ADITYA [PERSON_NAME] AHON [PERSON_NAME] [PER…" at bounding box center [272, 457] width 147 height 28
select select "68861"
click at [199, 443] on select "Select Stylist [PERSON_NAME] ADITI ADITYA [PERSON_NAME] AHON [PERSON_NAME] [PER…" at bounding box center [272, 457] width 147 height 28
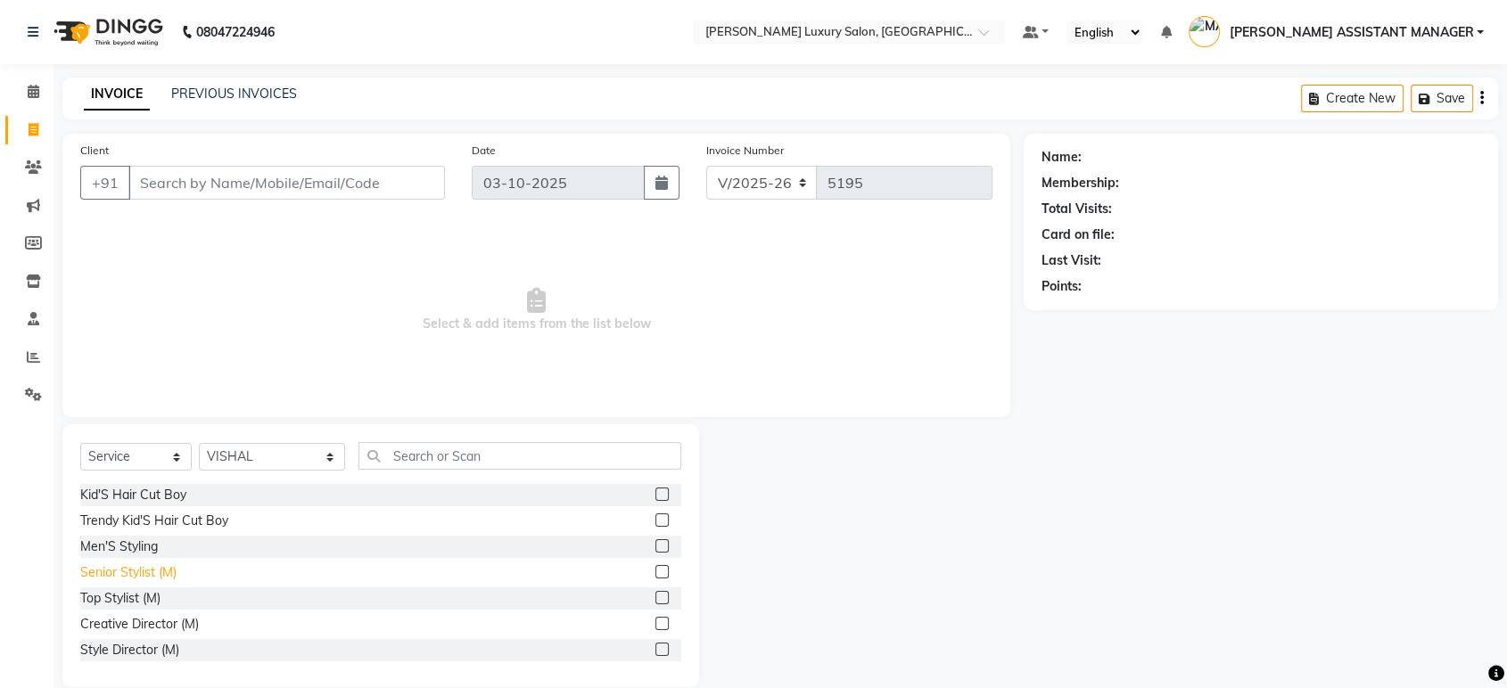
click at [127, 572] on div "Senior Stylist (M)" at bounding box center [128, 572] width 96 height 19
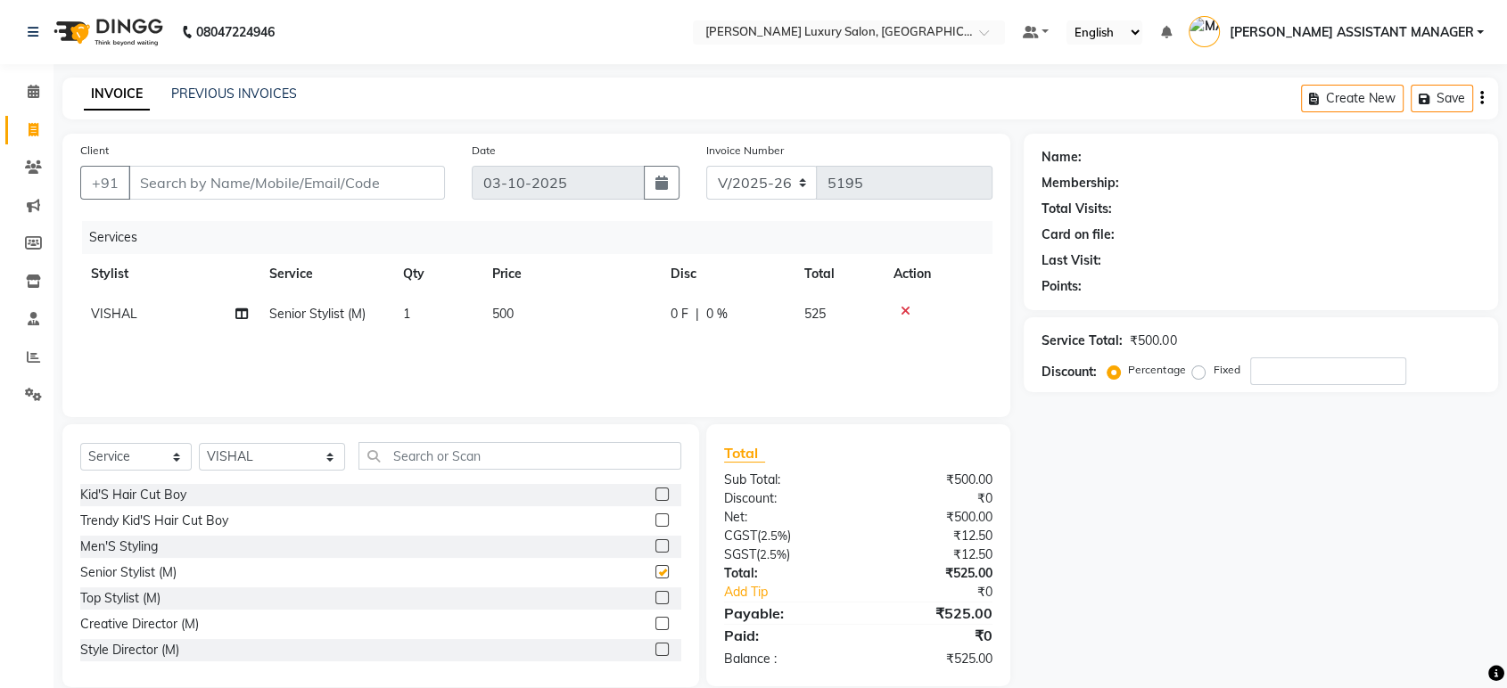
checkbox input "false"
click at [565, 308] on td "500" at bounding box center [570, 314] width 178 height 40
select select "68861"
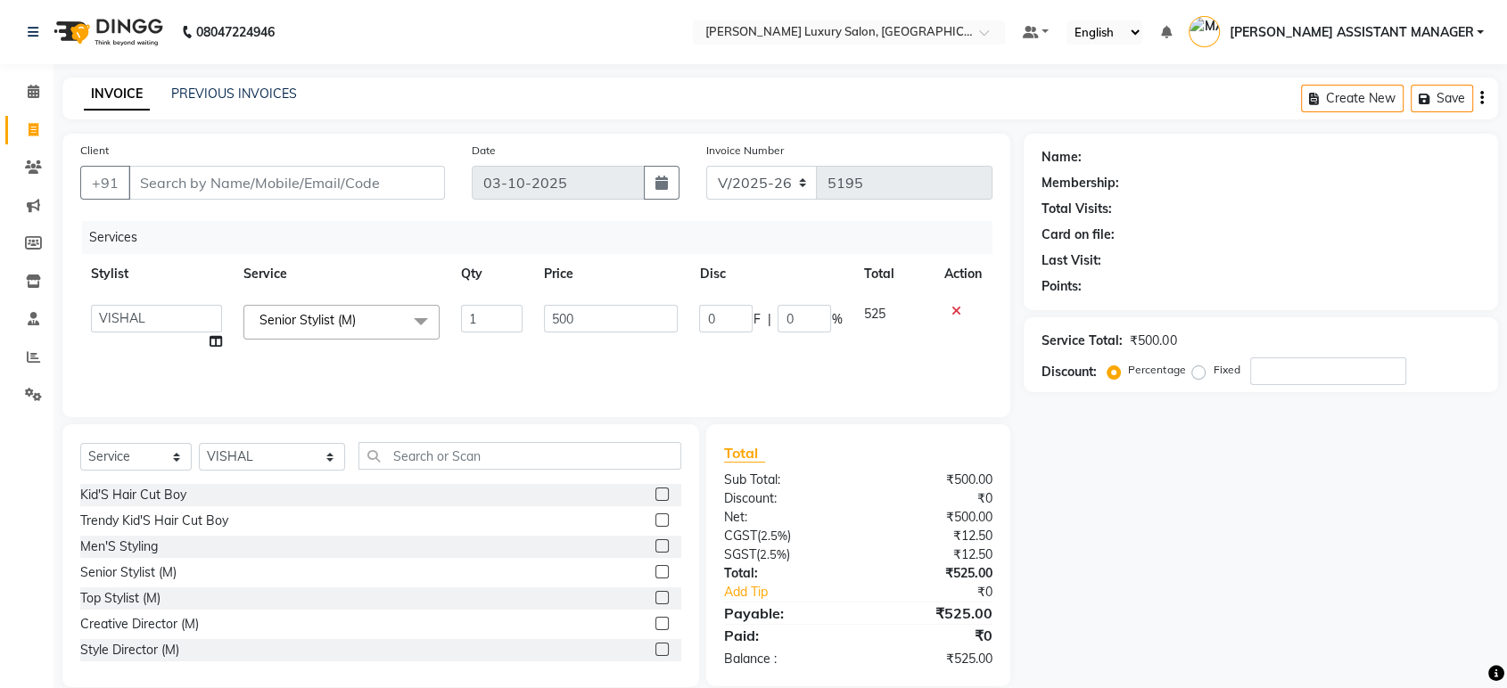
click at [565, 308] on input "500" at bounding box center [611, 319] width 135 height 28
type input "763"
click at [306, 171] on input "Client" at bounding box center [286, 183] width 317 height 34
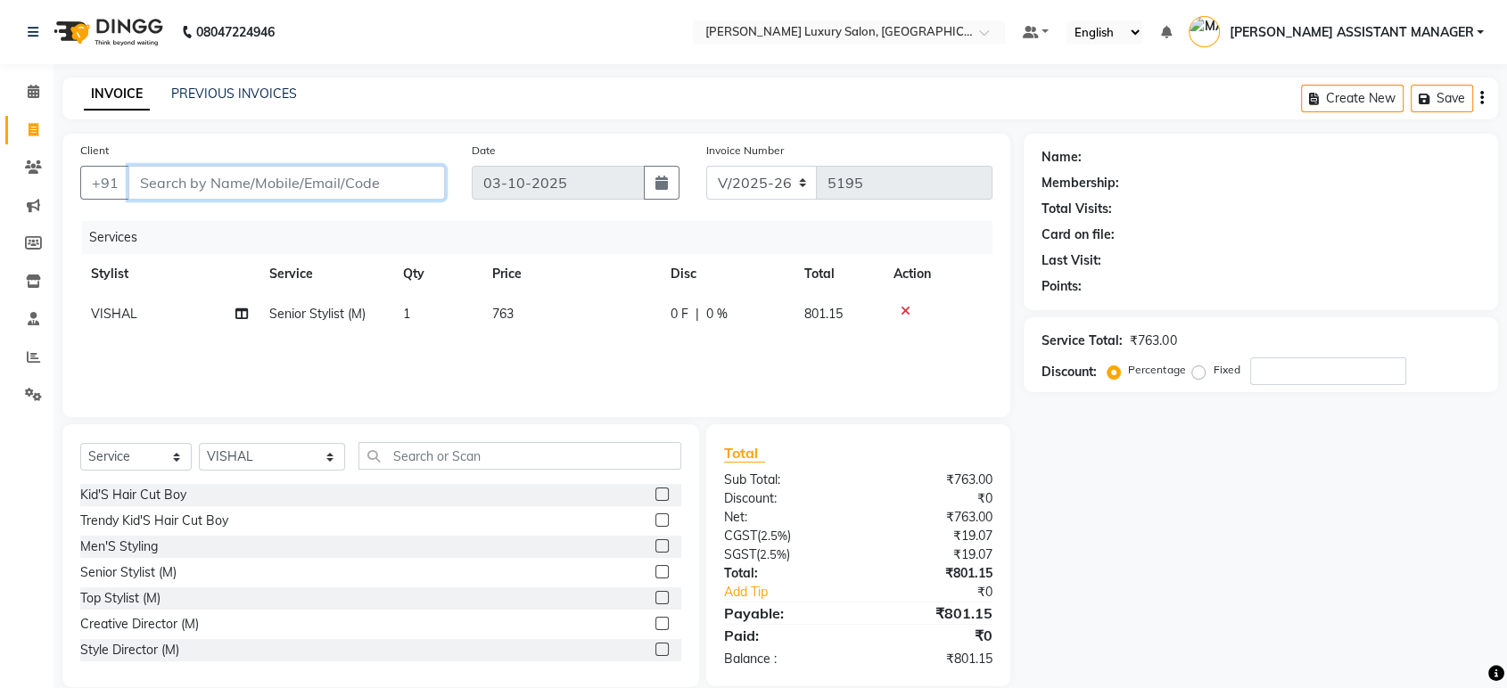
type input "9"
type input "0"
type input "9966844356"
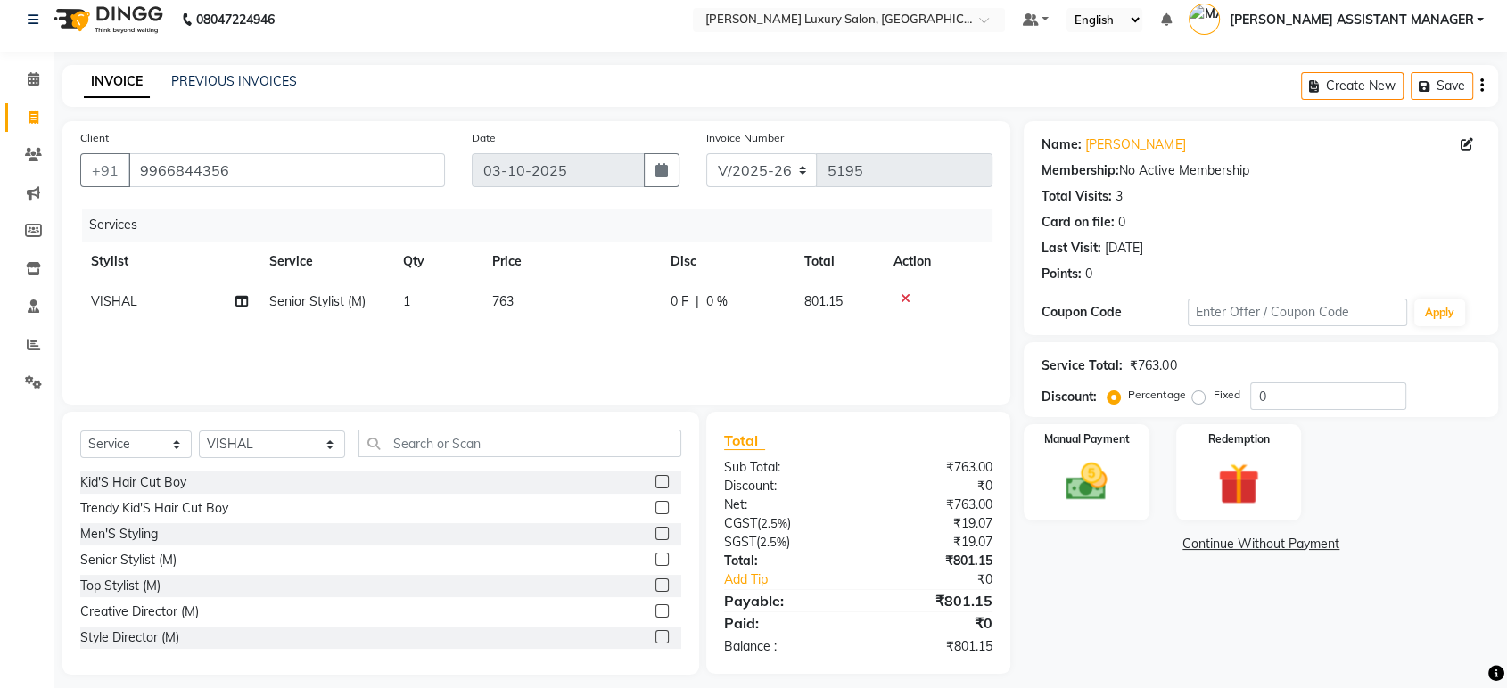
scroll to position [25, 0]
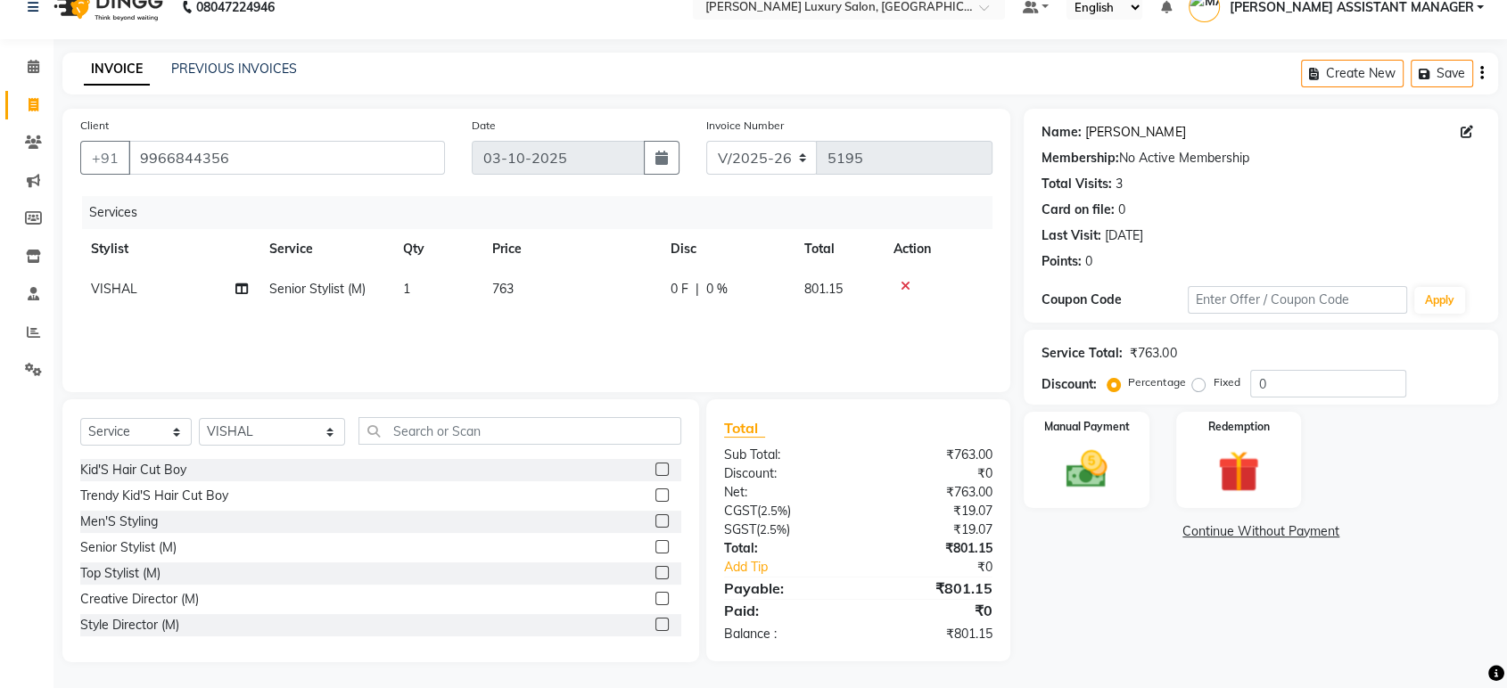
click at [1142, 133] on link "Chakradhar" at bounding box center [1135, 132] width 100 height 19
click at [612, 301] on td "763" at bounding box center [570, 289] width 178 height 40
select select "68861"
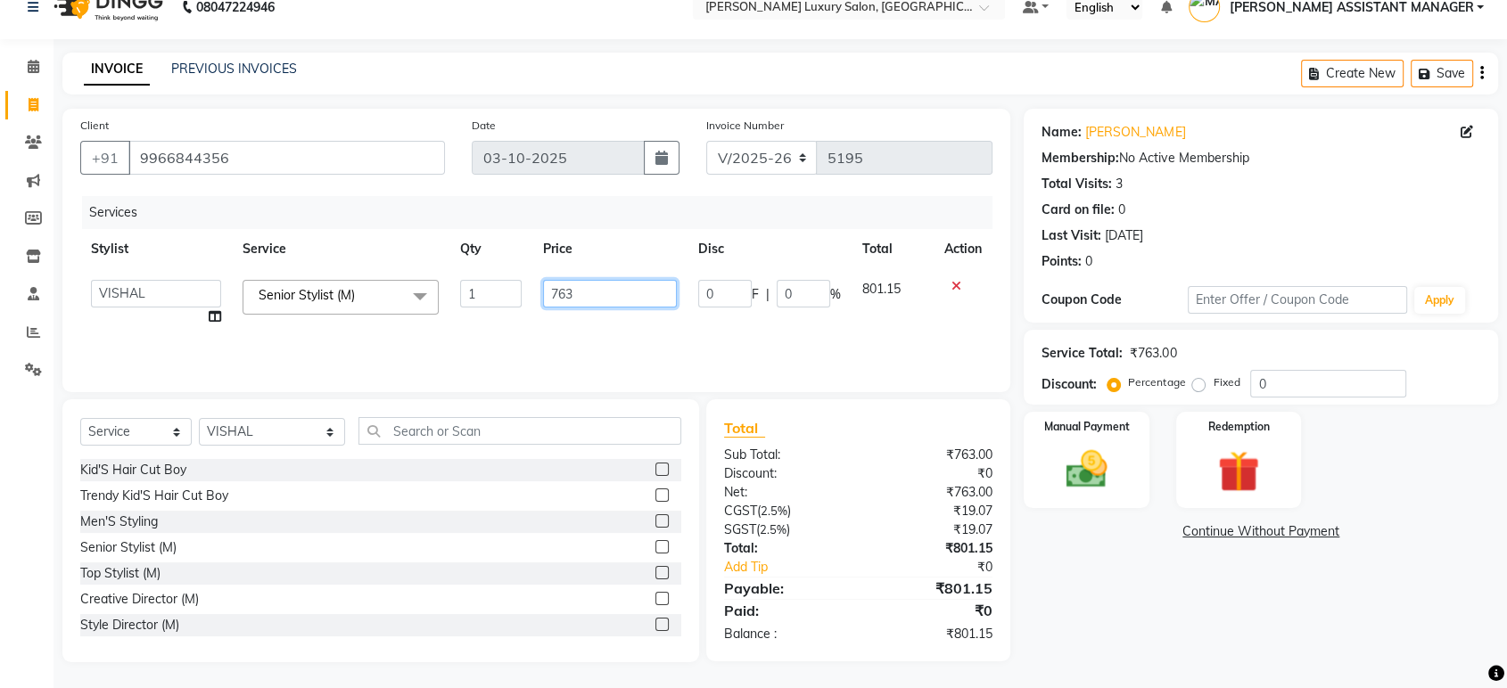
click at [612, 301] on input "763" at bounding box center [610, 294] width 134 height 28
type input "500"
click at [731, 233] on th "Disc" at bounding box center [769, 249] width 164 height 40
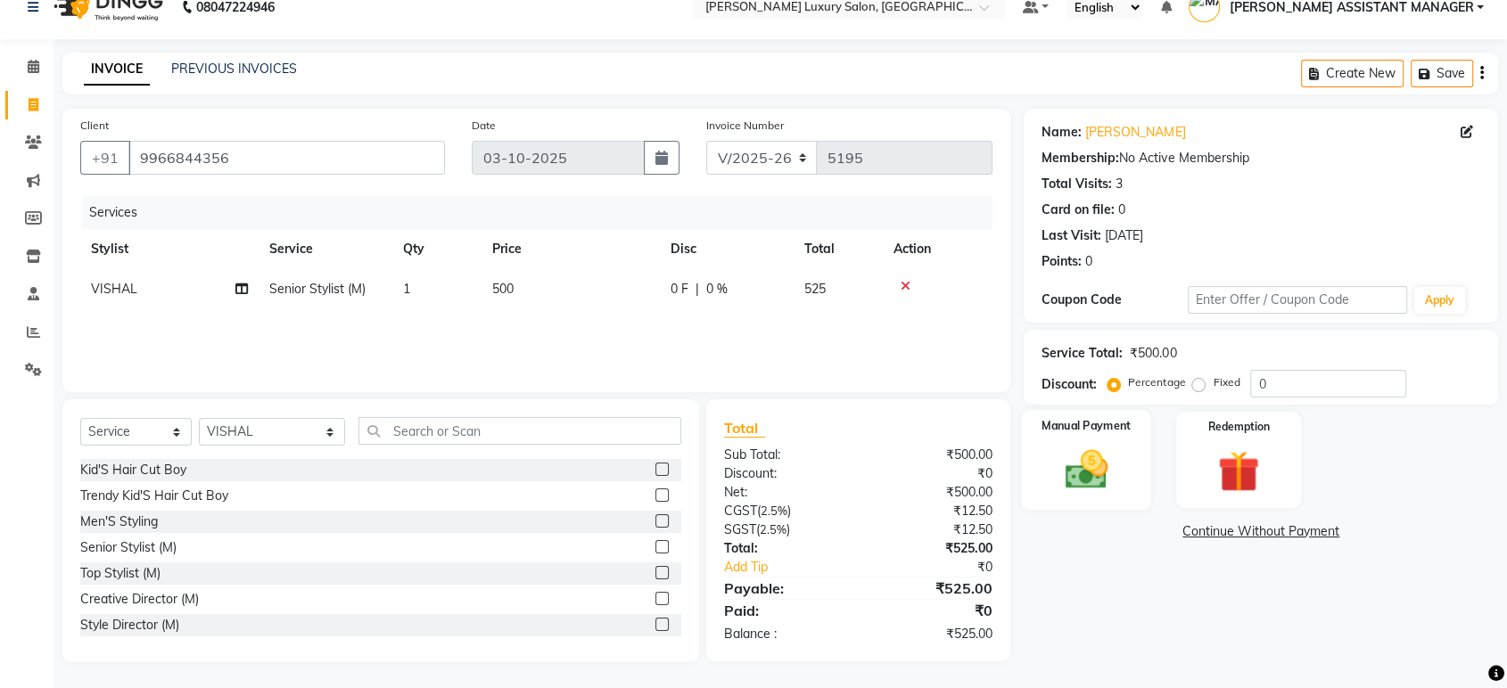
click at [1098, 456] on img at bounding box center [1086, 470] width 70 height 50
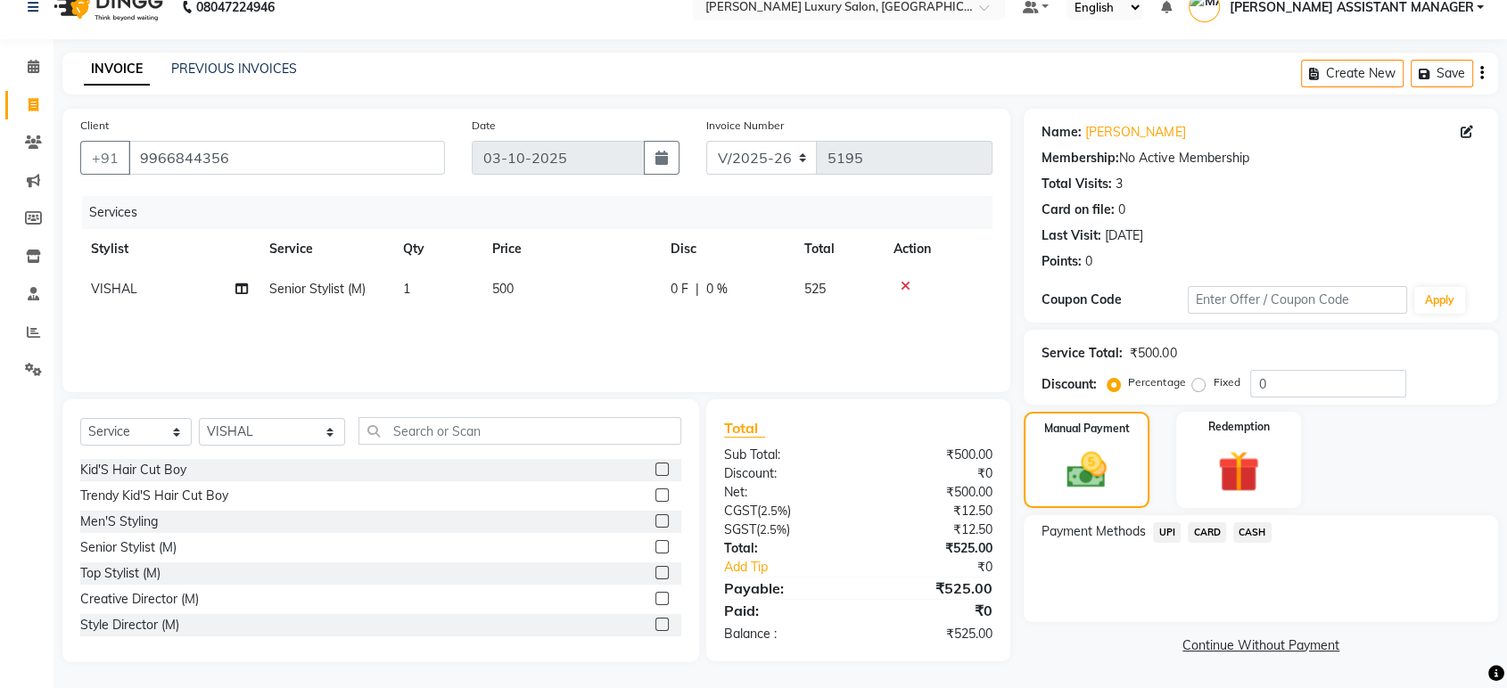
drag, startPoint x: 1162, startPoint y: 529, endPoint x: 1188, endPoint y: 547, distance: 31.4
click at [1163, 530] on span "UPI" at bounding box center [1167, 532] width 28 height 21
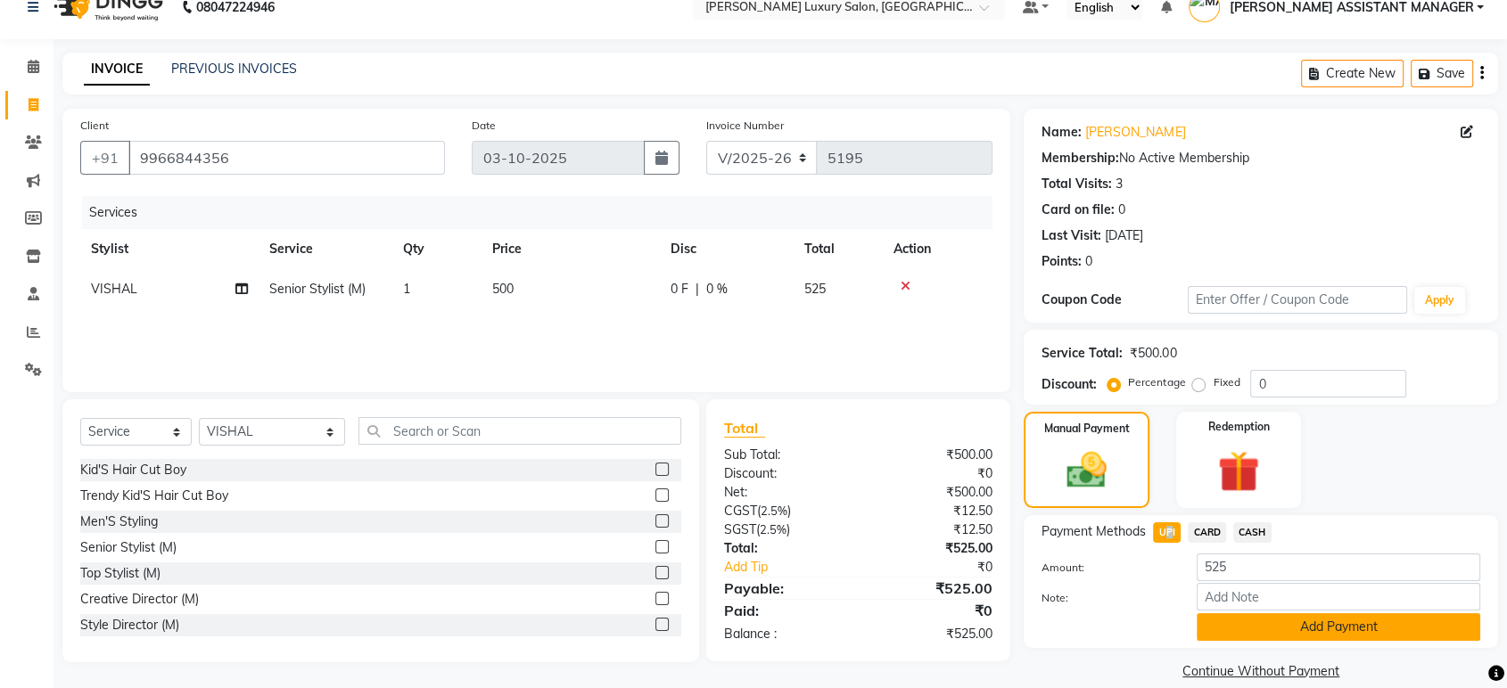
click at [1288, 620] on button "Add Payment" at bounding box center [1339, 627] width 284 height 28
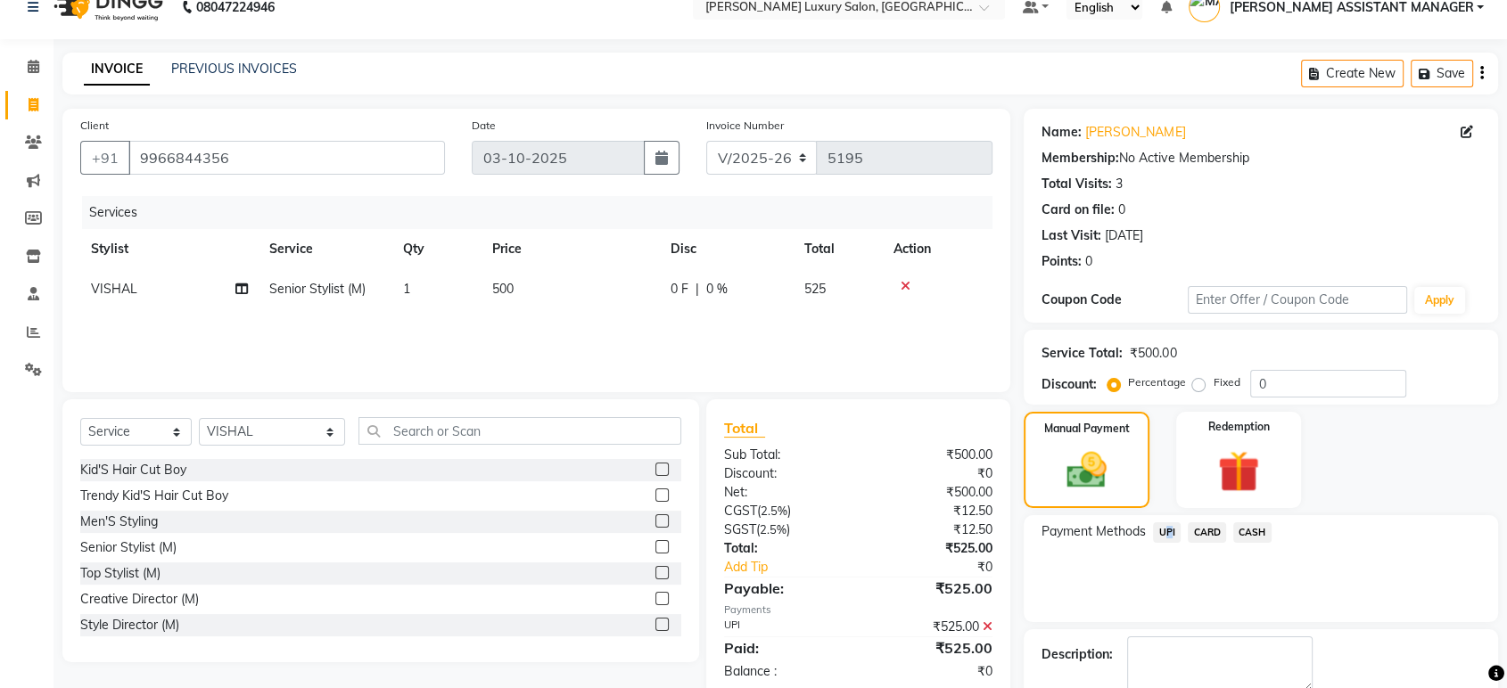
scroll to position [121, 0]
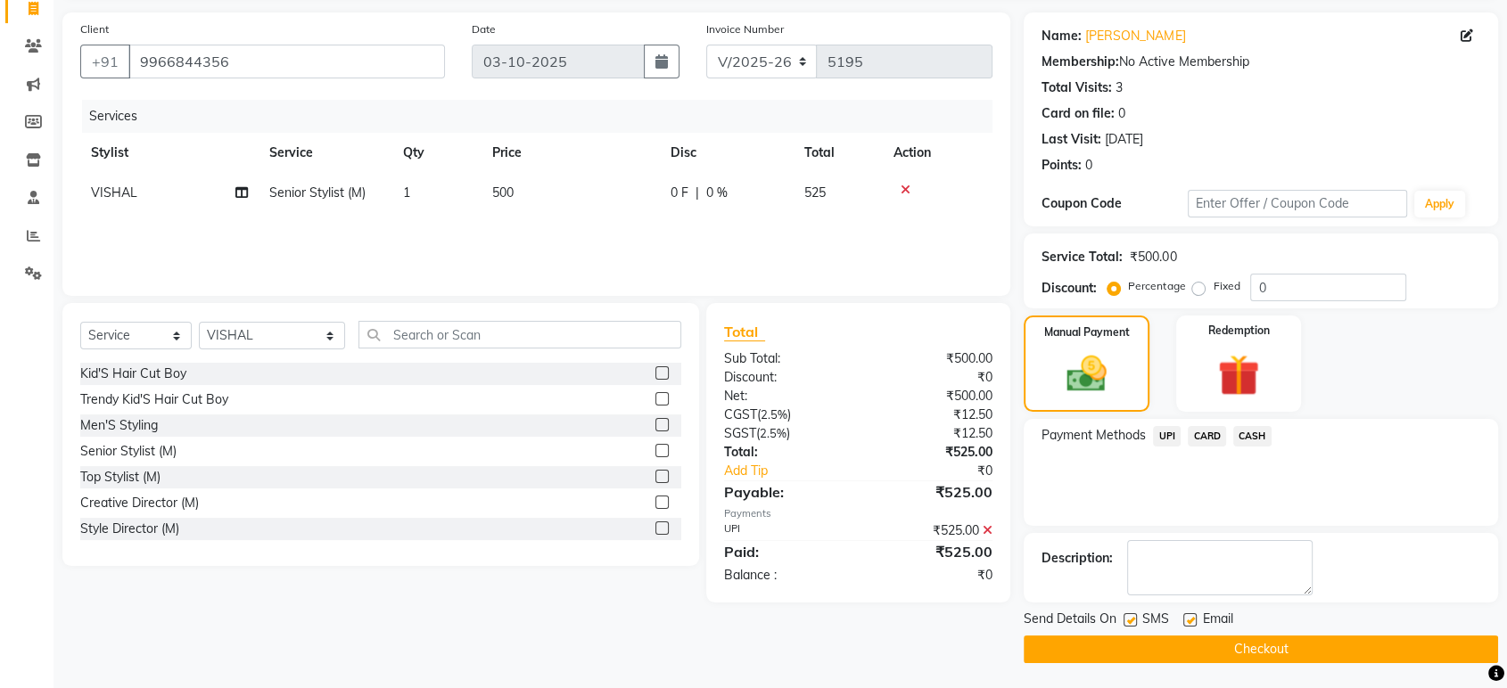
click at [1399, 604] on div "Name: Chakradhar Membership: No Active Membership Total Visits: 3 Card on file:…" at bounding box center [1268, 337] width 488 height 651
click at [1342, 655] on button "Checkout" at bounding box center [1261, 650] width 474 height 28
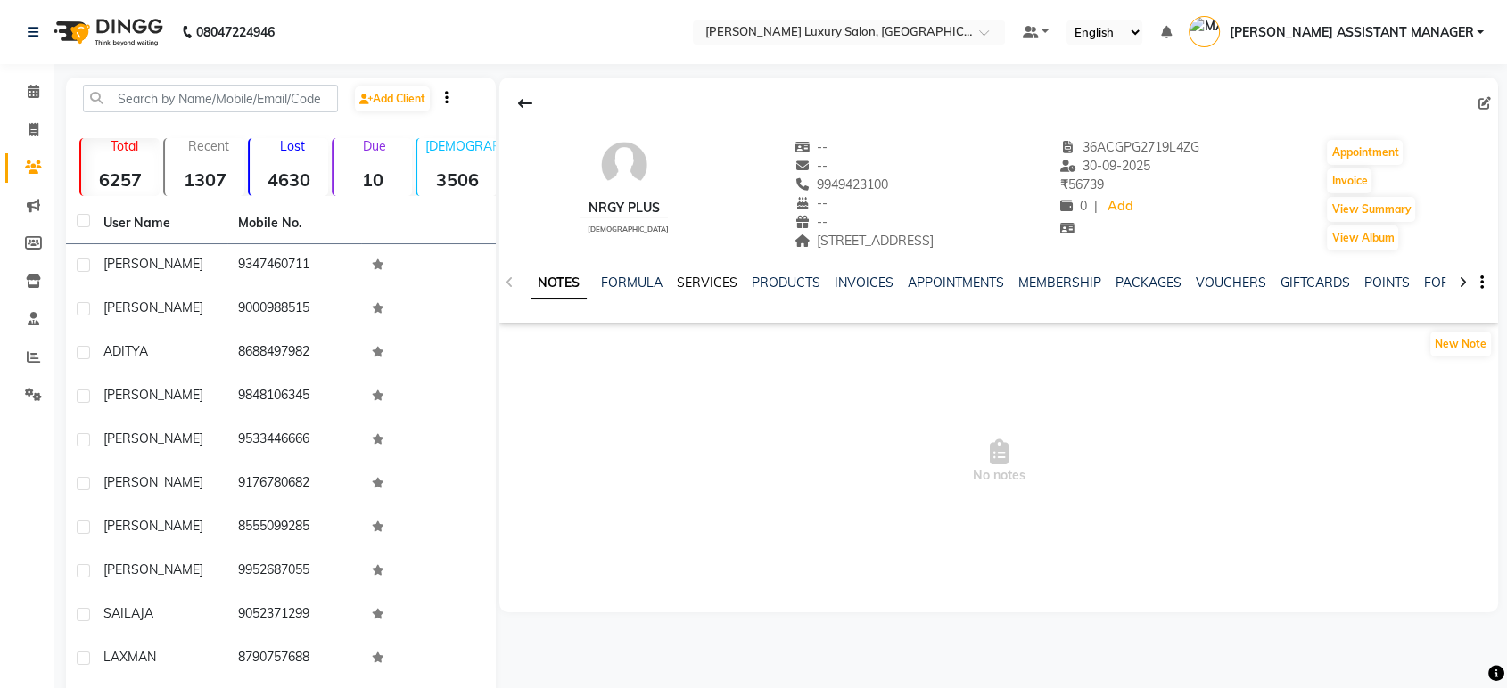
click at [681, 284] on link "SERVICES" at bounding box center [707, 283] width 61 height 16
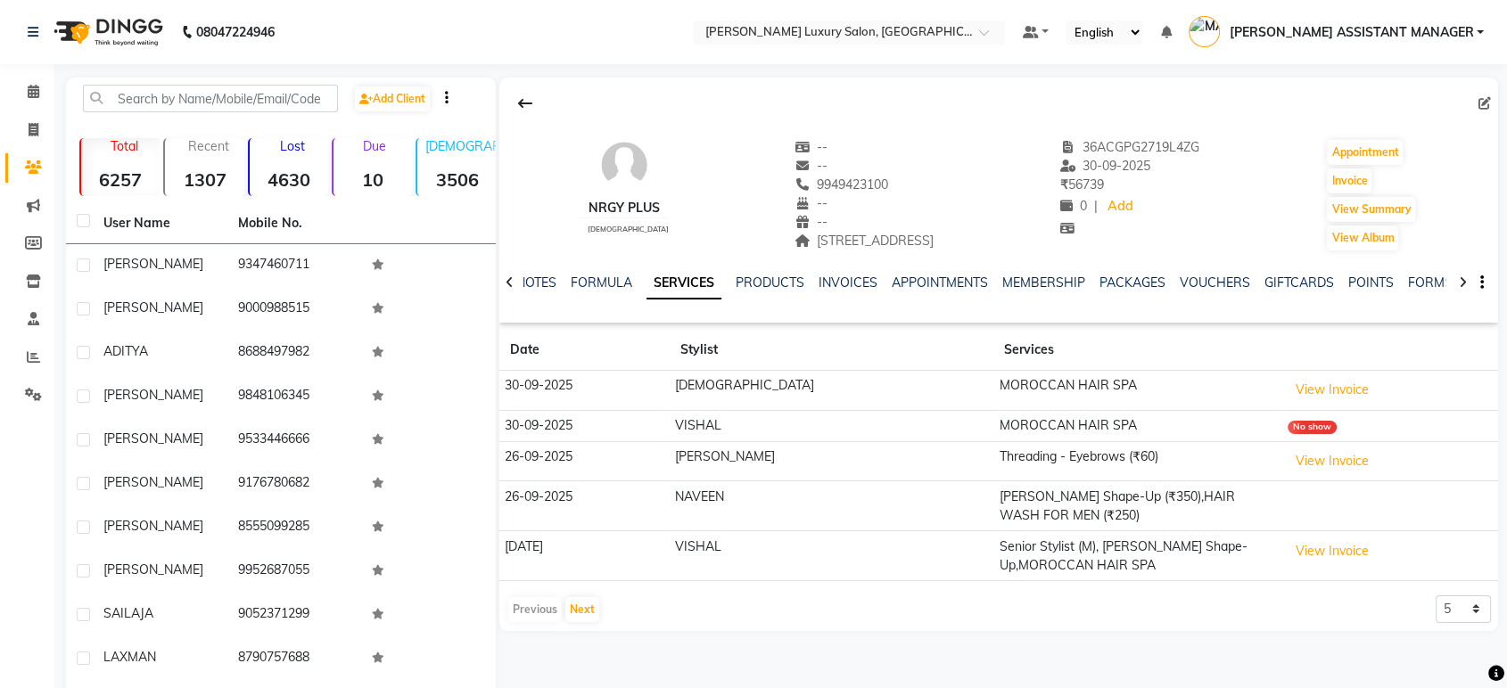
scroll to position [69, 0]
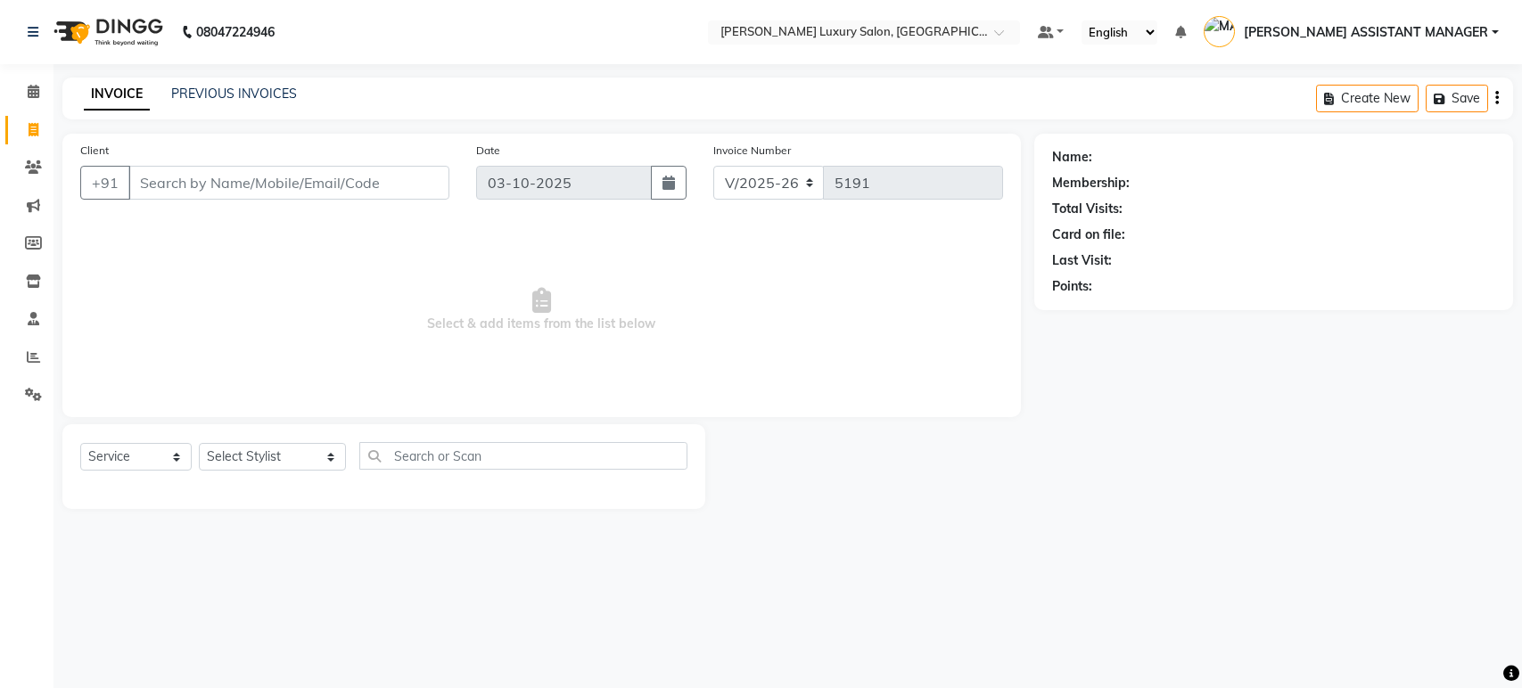
select select "4712"
select select "service"
click at [255, 473] on div "Select Service Product Membership Package Voucher Prepaid Gift Card Select Styl…" at bounding box center [383, 463] width 607 height 42
click at [259, 451] on select "Select Stylist [PERSON_NAME] ADITI ADITYA [PERSON_NAME] AHON [PERSON_NAME] [PER…" at bounding box center [272, 457] width 147 height 28
select select "63351"
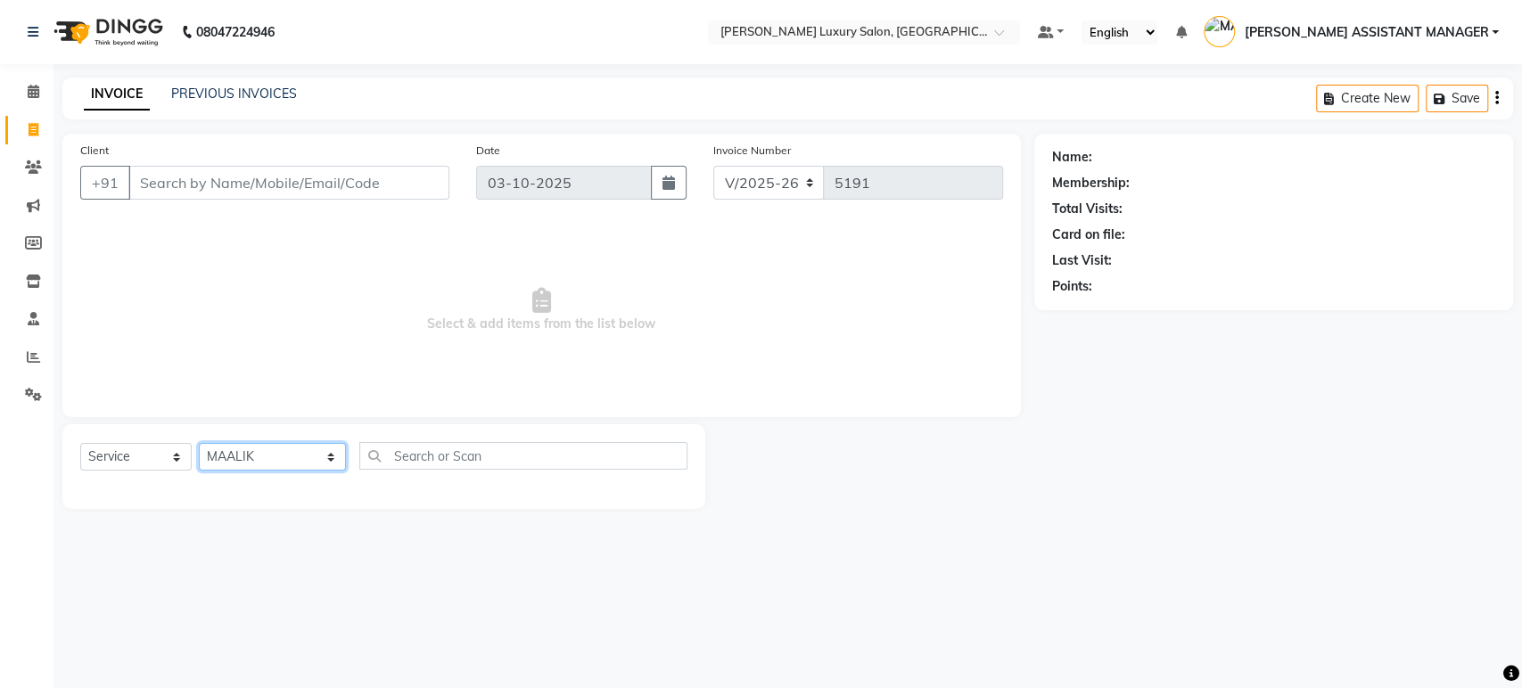
click at [199, 443] on select "Select Stylist [PERSON_NAME] ADITI ADITYA [PERSON_NAME] AHON [PERSON_NAME] [PER…" at bounding box center [272, 457] width 147 height 28
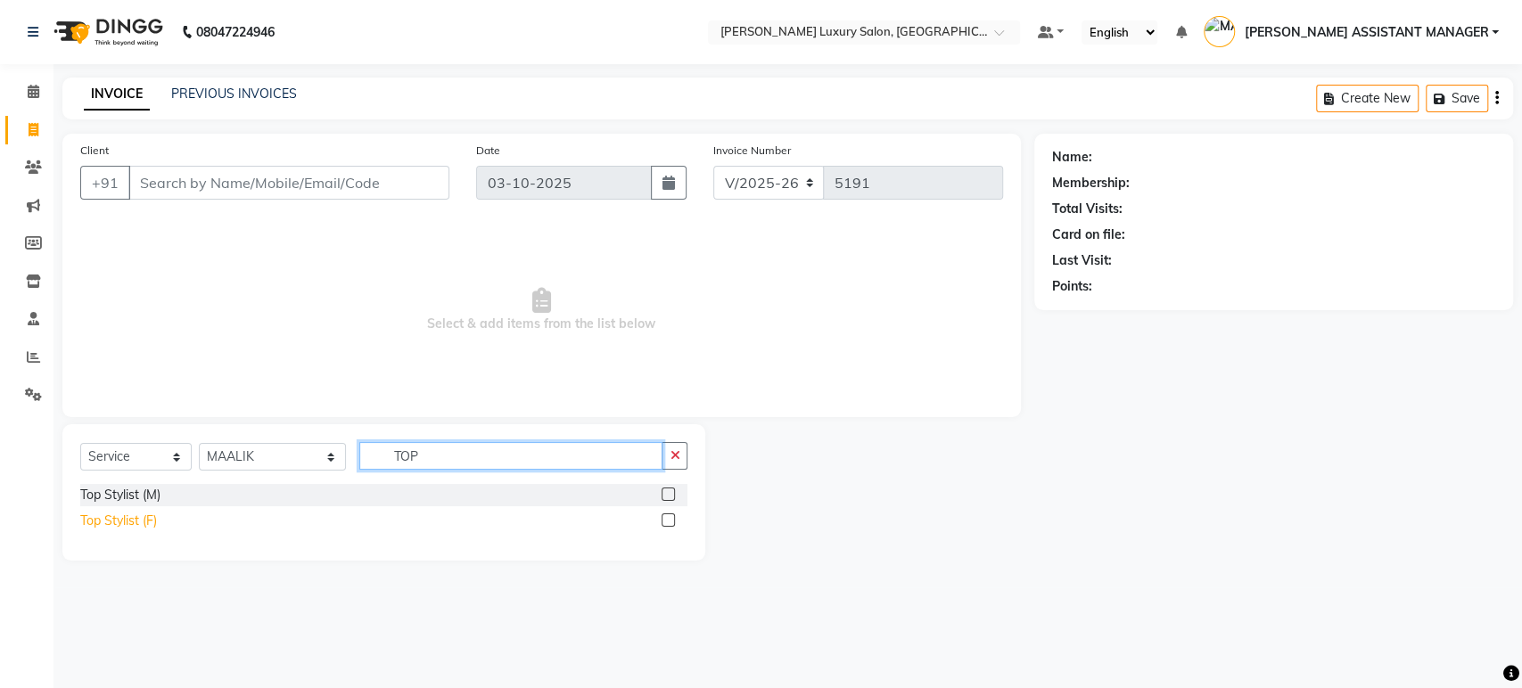
type input "TOP"
click at [122, 514] on div "Top Stylist (F)" at bounding box center [118, 521] width 77 height 19
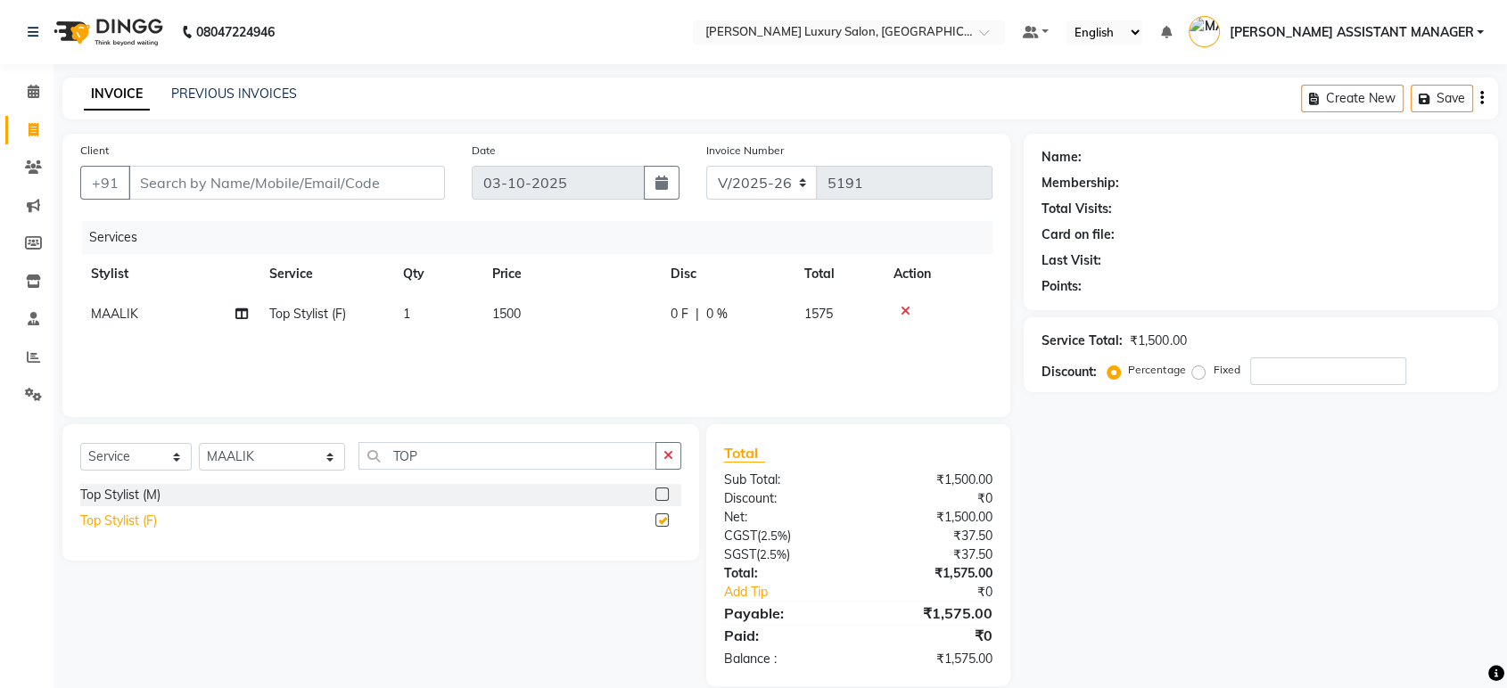
checkbox input "false"
click at [678, 462] on button "button" at bounding box center [668, 456] width 26 height 28
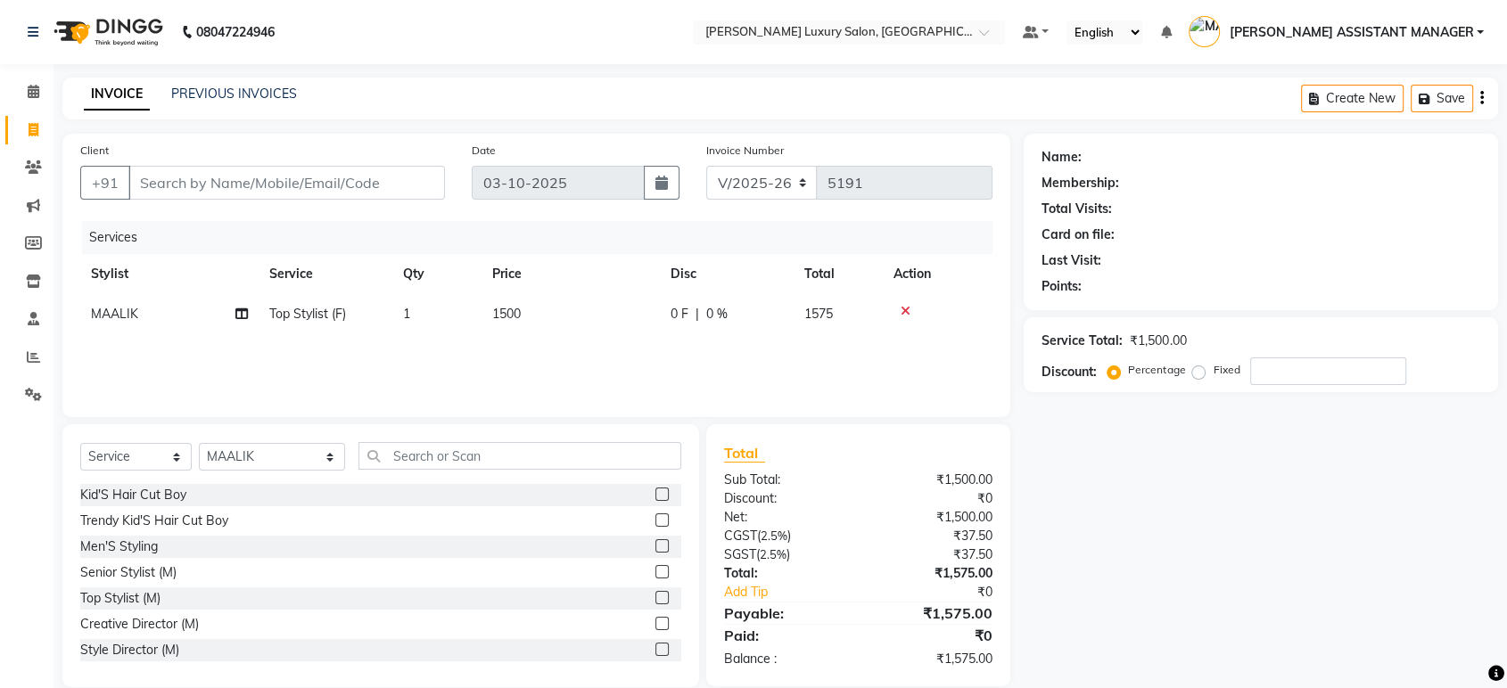
click at [657, 424] on div "Select Service Product Membership Package Voucher Prepaid Gift Card Select Styl…" at bounding box center [380, 555] width 637 height 263
click at [387, 196] on input "Client" at bounding box center [286, 183] width 317 height 34
type input "9"
type input "0"
type input "9550773737"
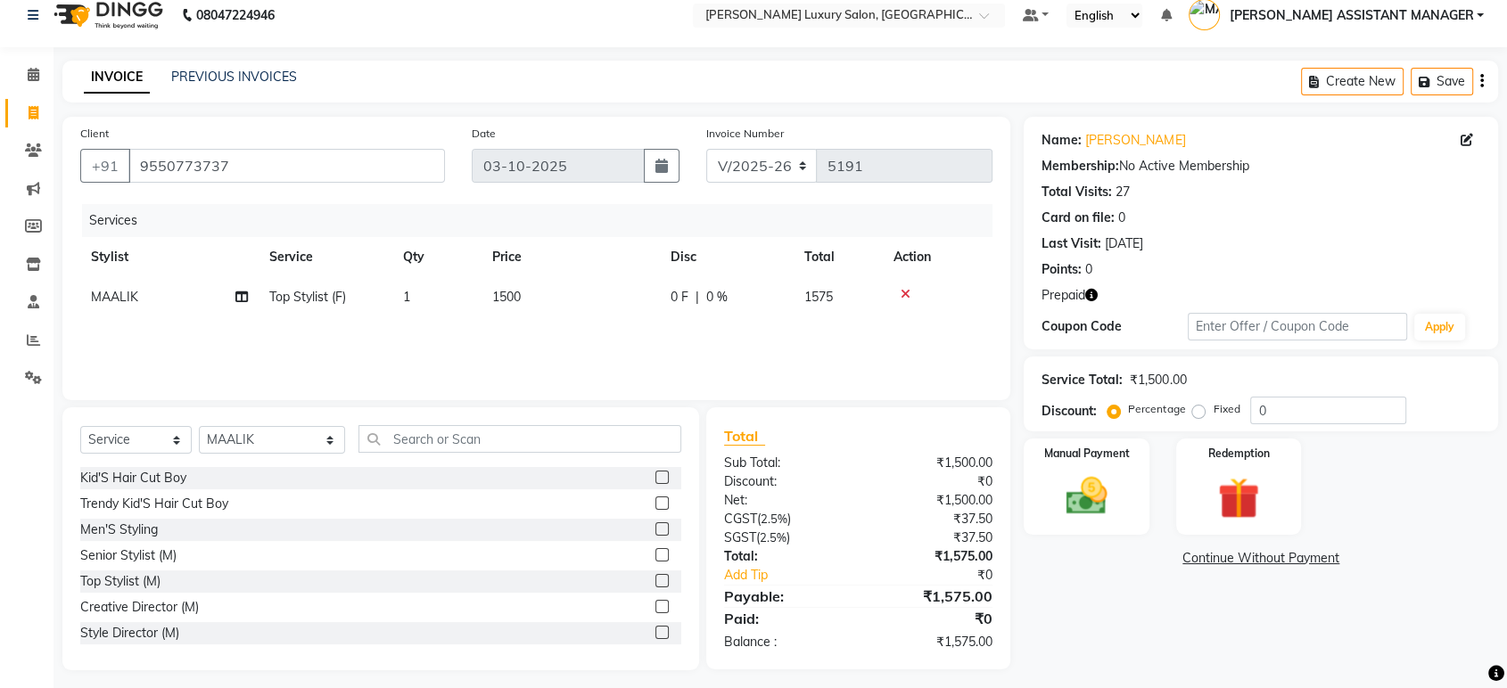
scroll to position [25, 0]
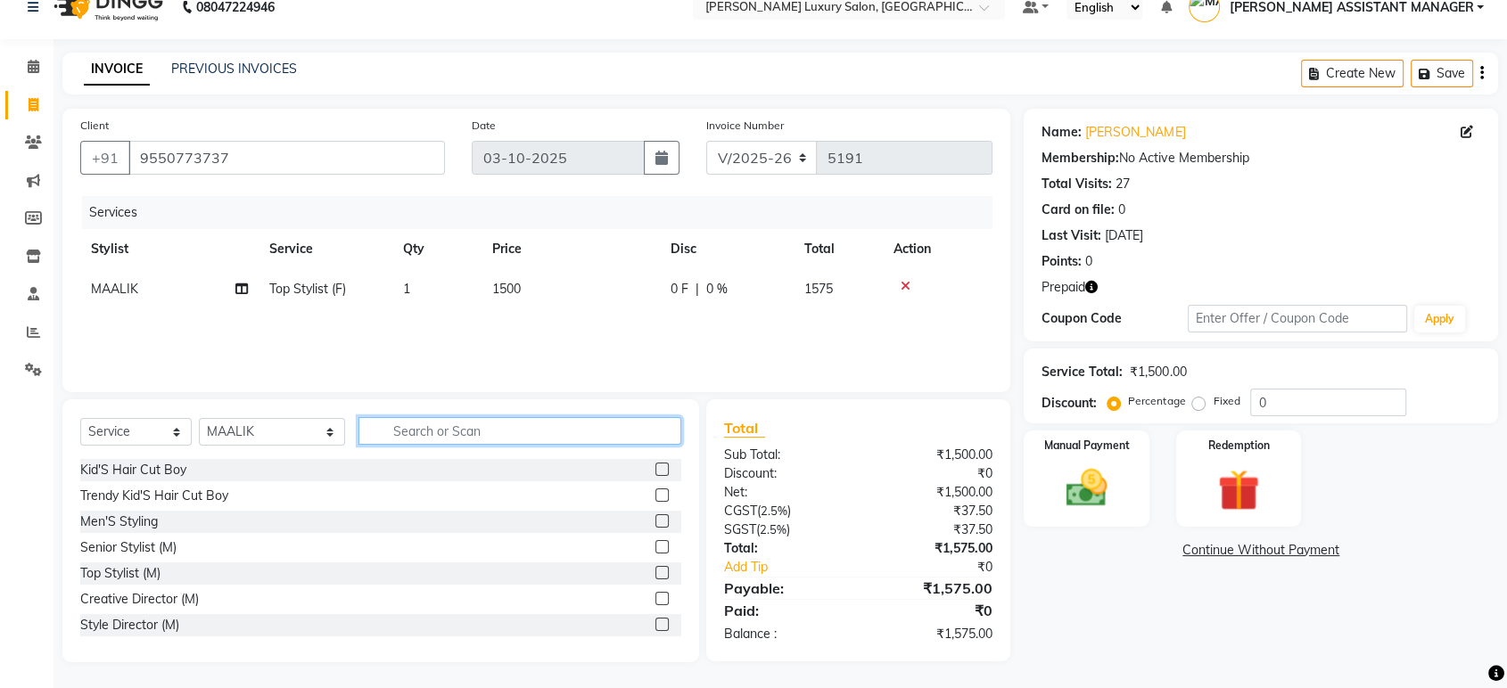
click at [596, 433] on input "text" at bounding box center [519, 431] width 323 height 28
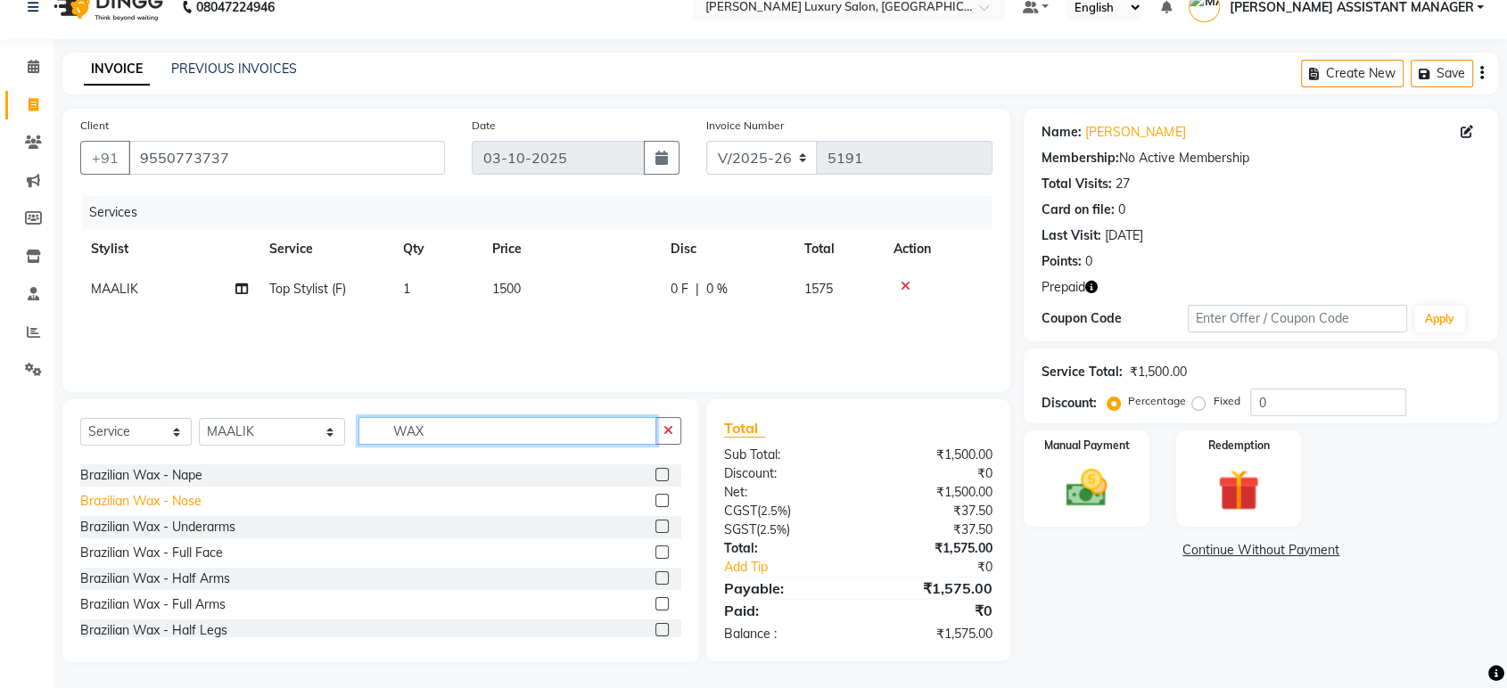
scroll to position [594, 0]
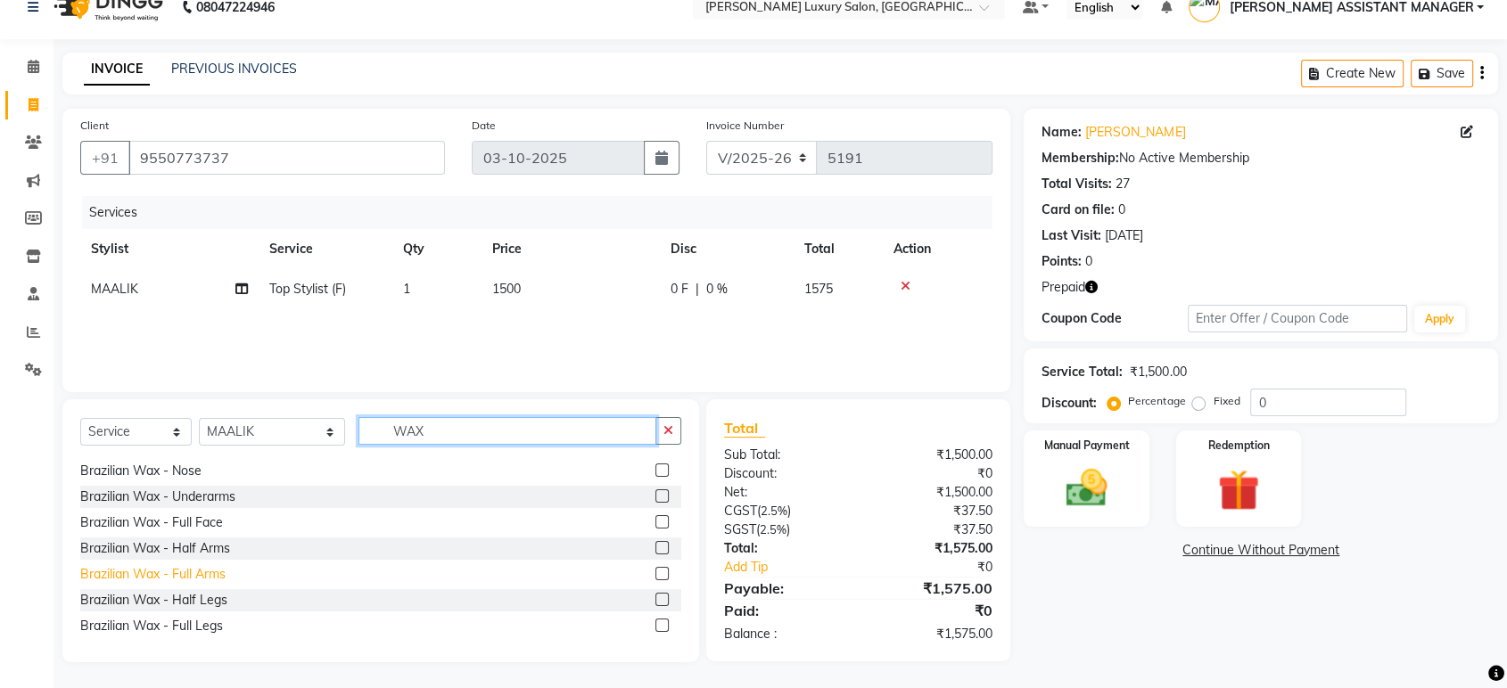
type input "WAX"
click at [171, 569] on div "Brazilian Wax - Full Arms" at bounding box center [152, 574] width 145 height 19
checkbox input "false"
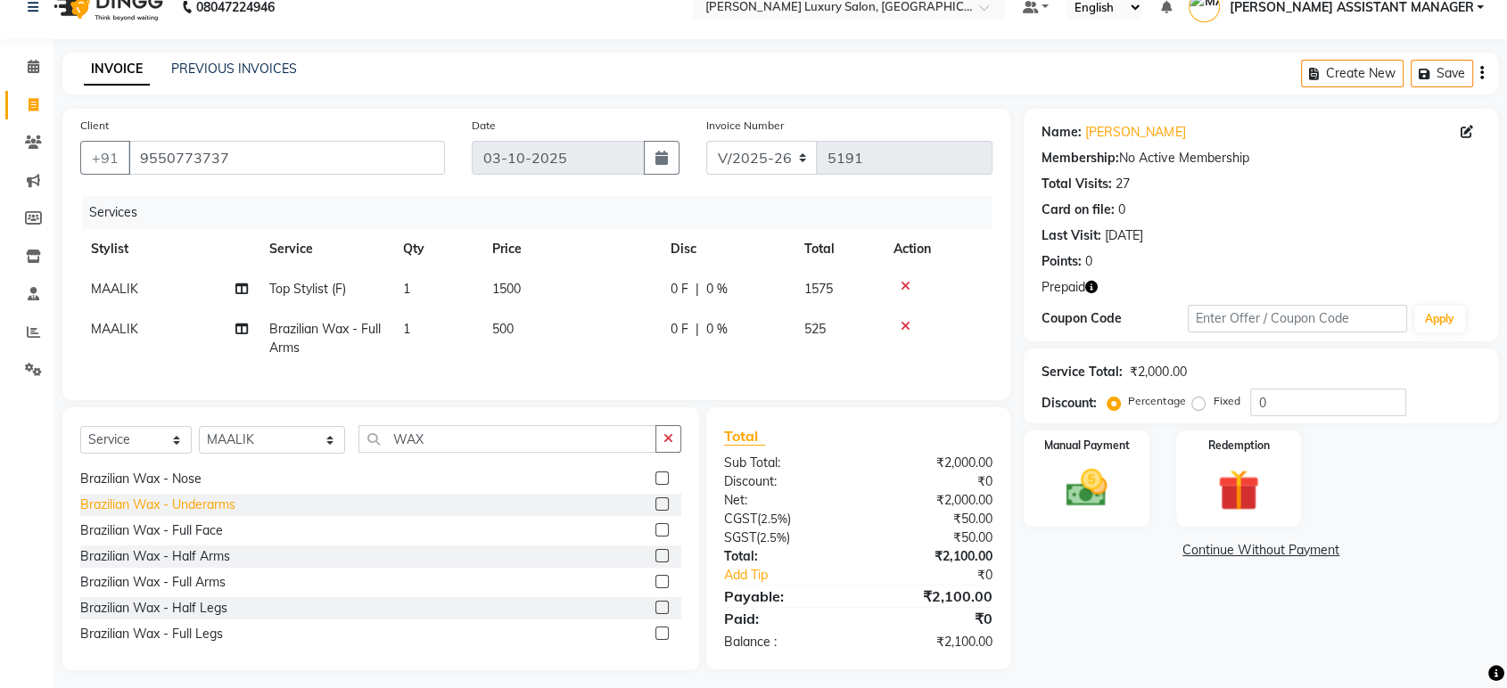
click at [216, 514] on div "Brazilian Wax - Underarms" at bounding box center [157, 505] width 155 height 19
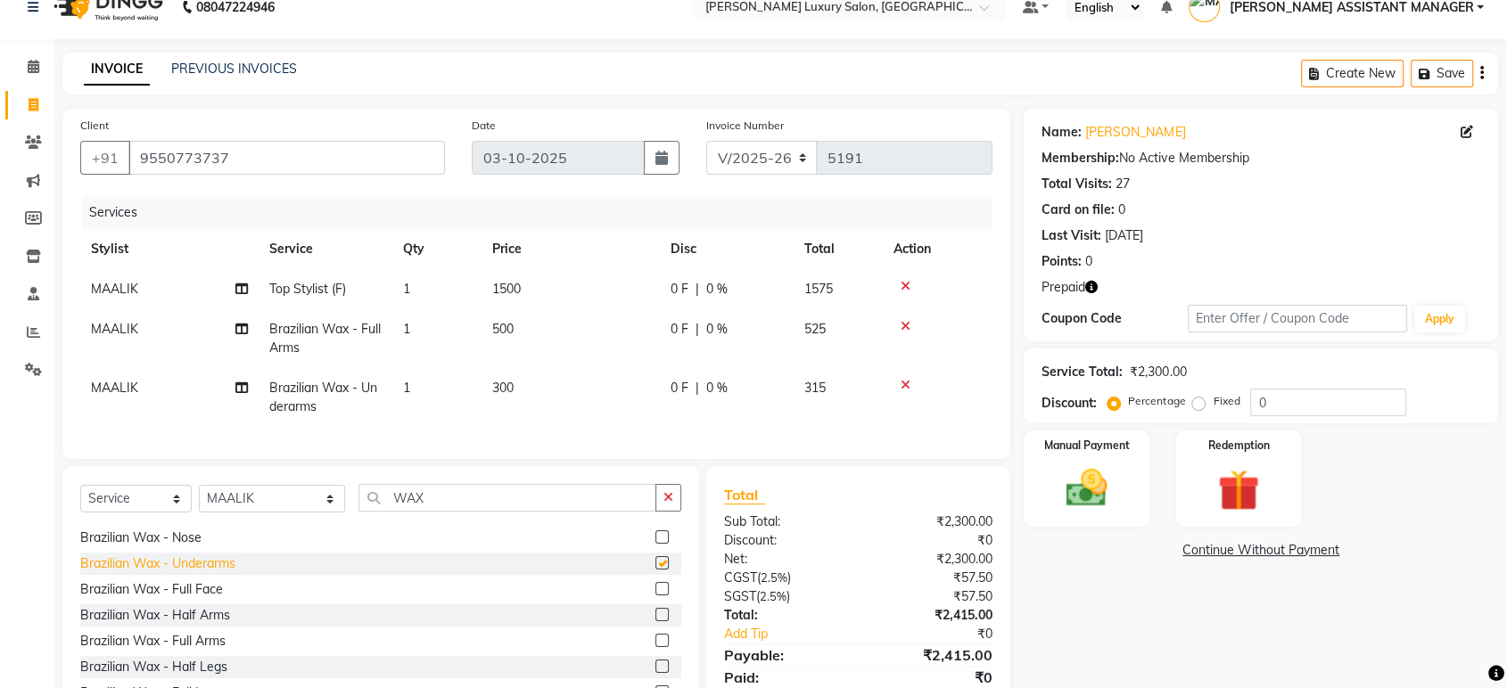
checkbox input "false"
click at [670, 504] on icon "button" at bounding box center [668, 497] width 10 height 12
click at [1225, 489] on img at bounding box center [1239, 490] width 70 height 53
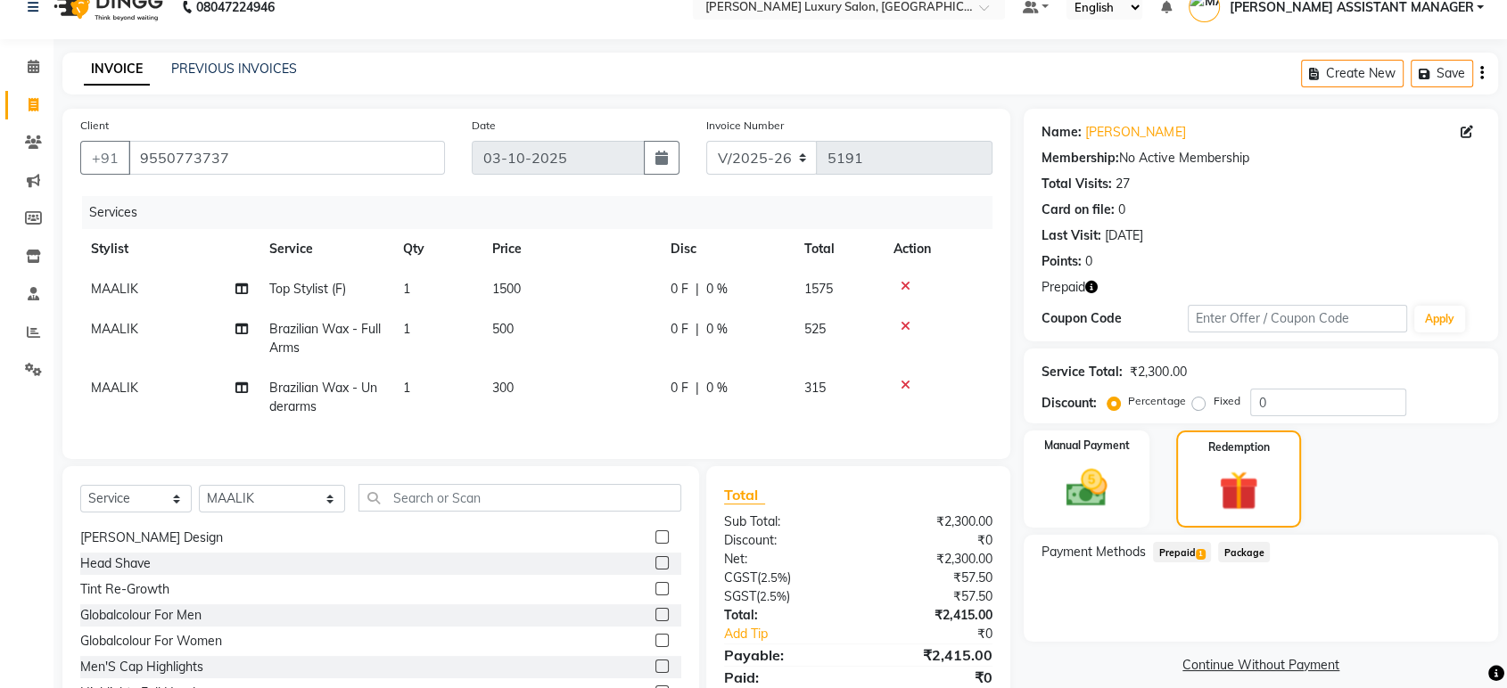
click at [1165, 553] on span "Prepaid 1" at bounding box center [1182, 552] width 58 height 21
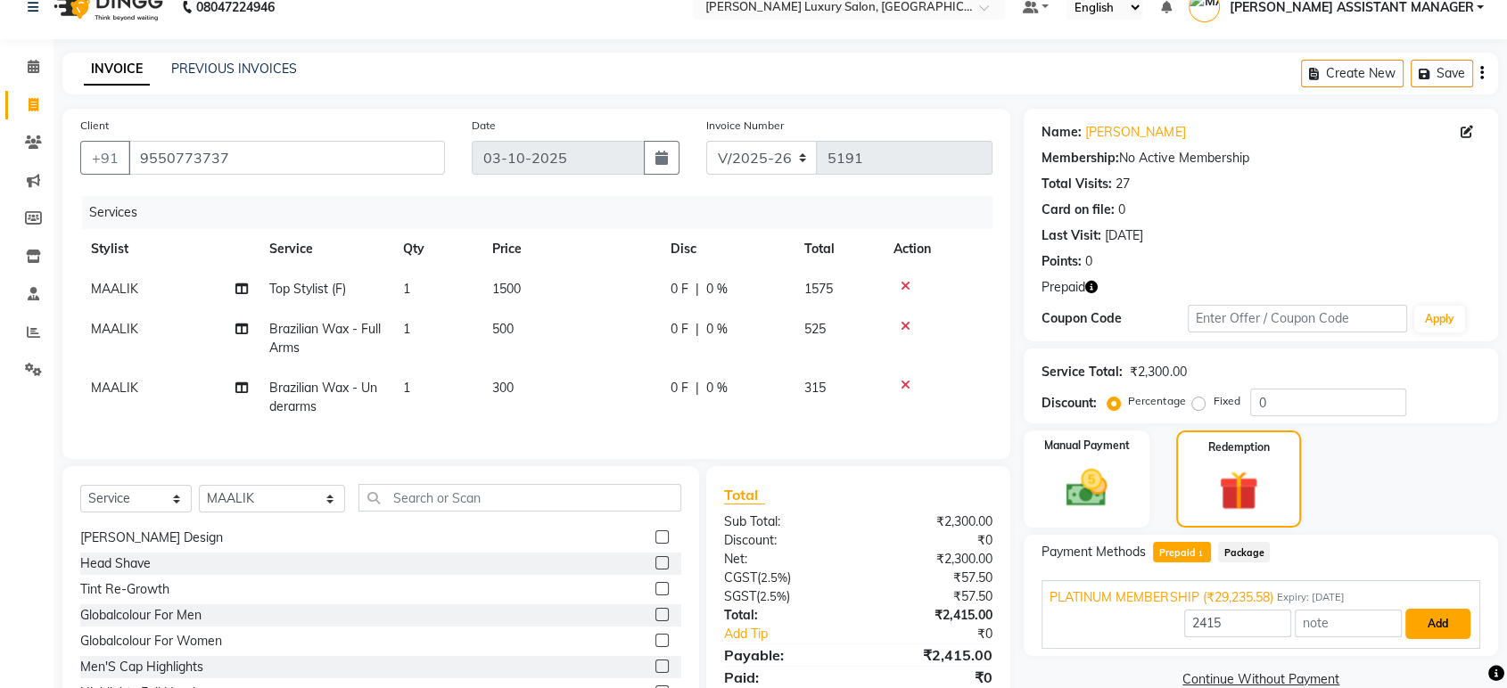
click at [1421, 610] on button "Add" at bounding box center [1437, 624] width 65 height 30
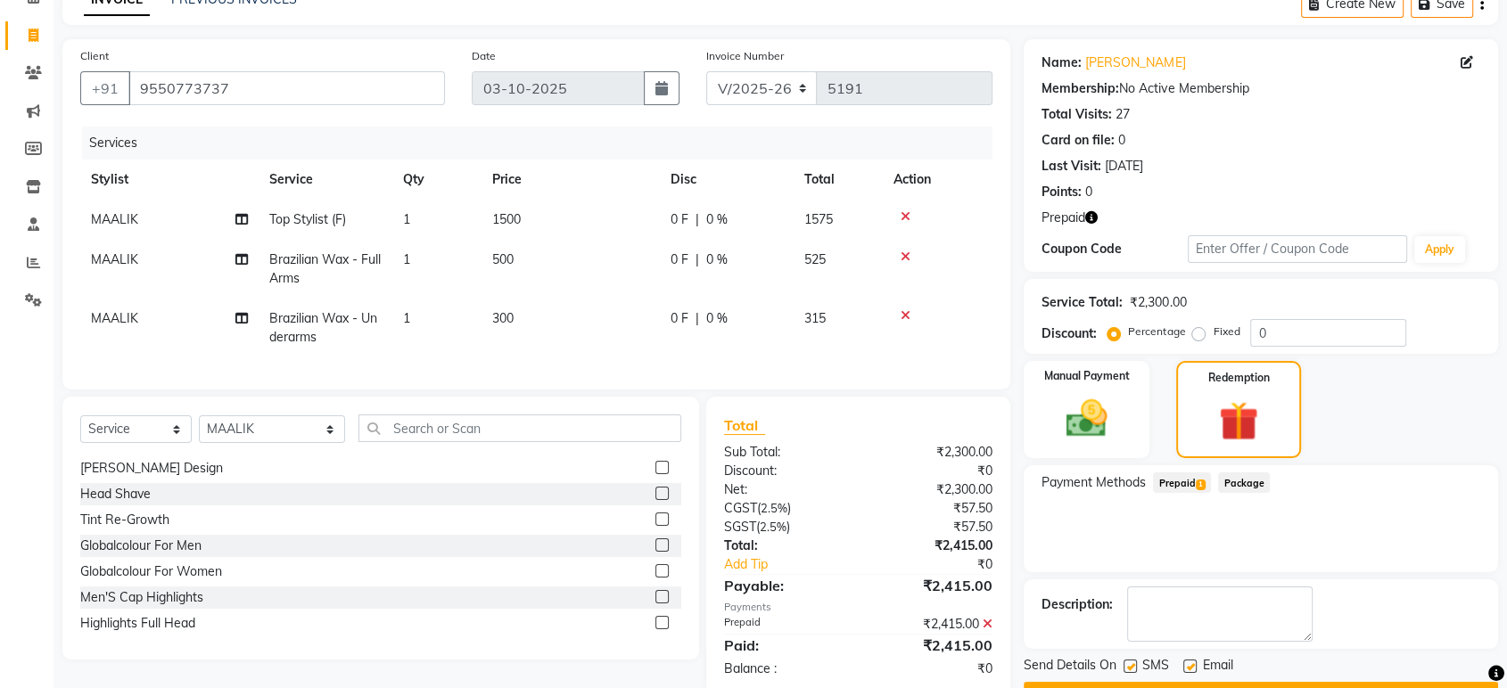
scroll to position [143, 0]
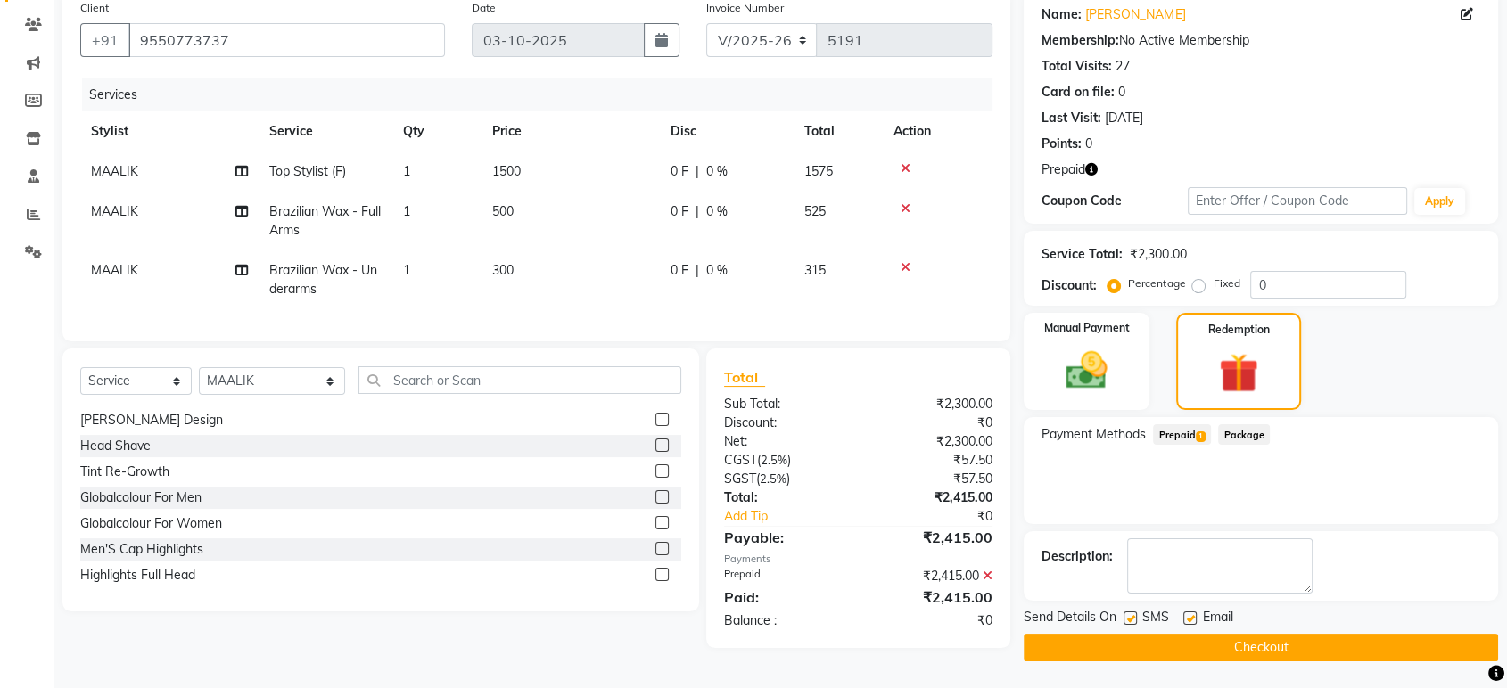
click at [114, 227] on td "MAALIK" at bounding box center [169, 221] width 178 height 59
select select "63351"
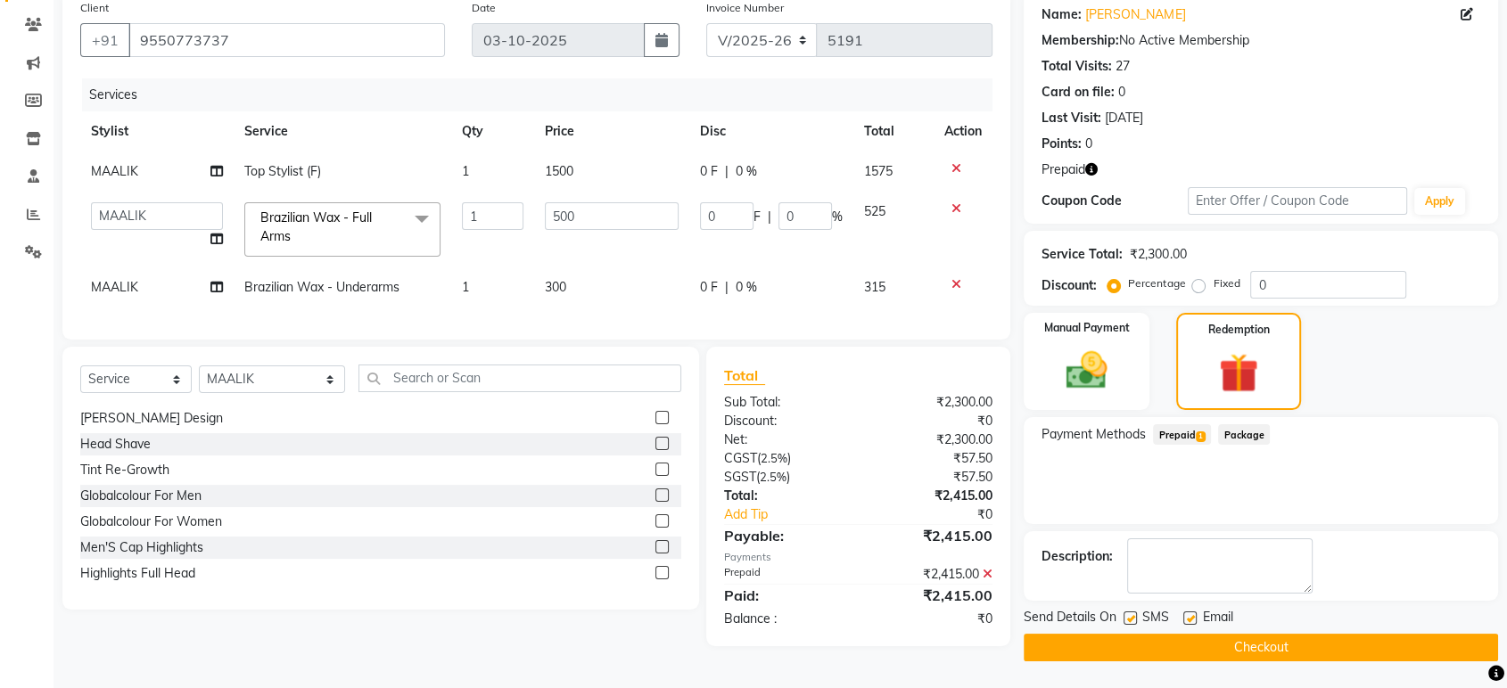
scroll to position [142, 0]
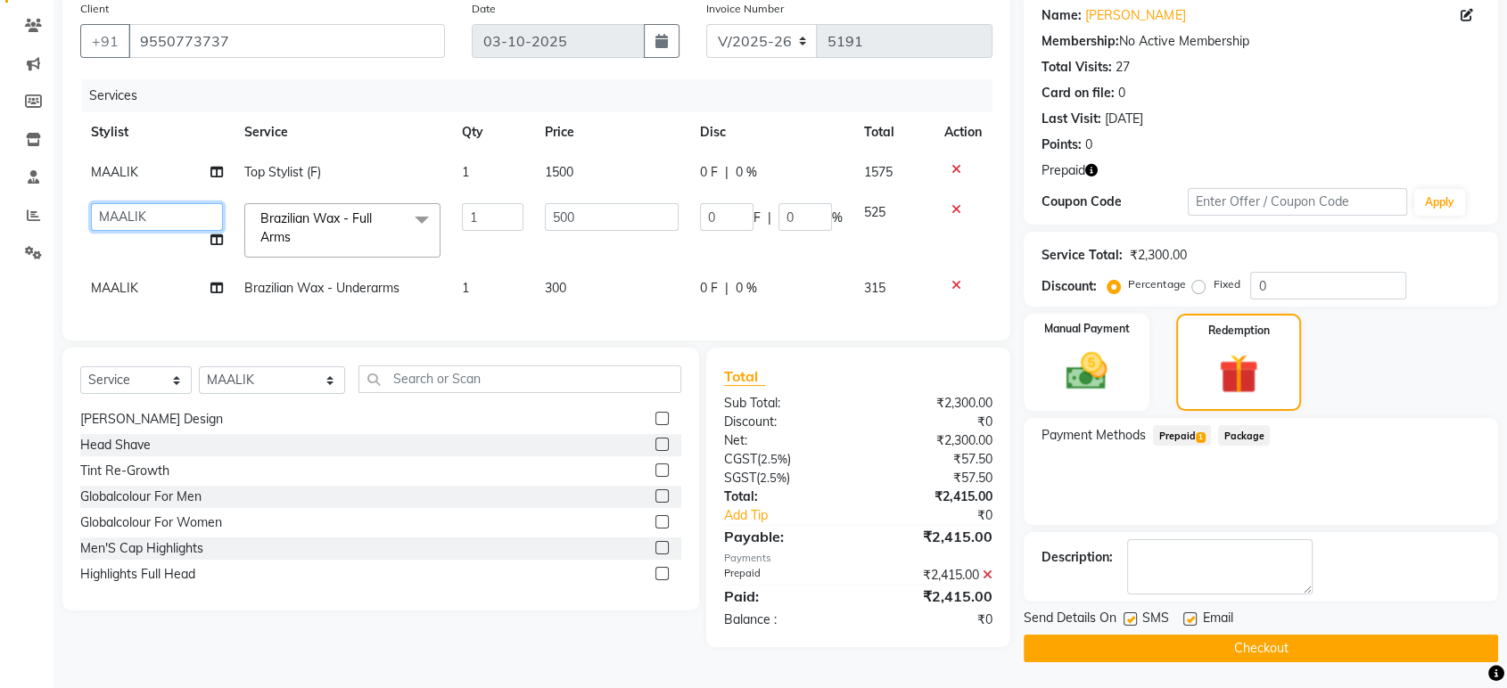
click at [121, 223] on select "ABHI ADIL ADITI ADITYA AFREEN AHON AHSAN ALI ALIYA ANKITH ARAVIND ARHAN ARIF AR…" at bounding box center [157, 217] width 132 height 28
select select "90116"
click at [142, 282] on td "MAALIK" at bounding box center [156, 288] width 153 height 40
select select "63351"
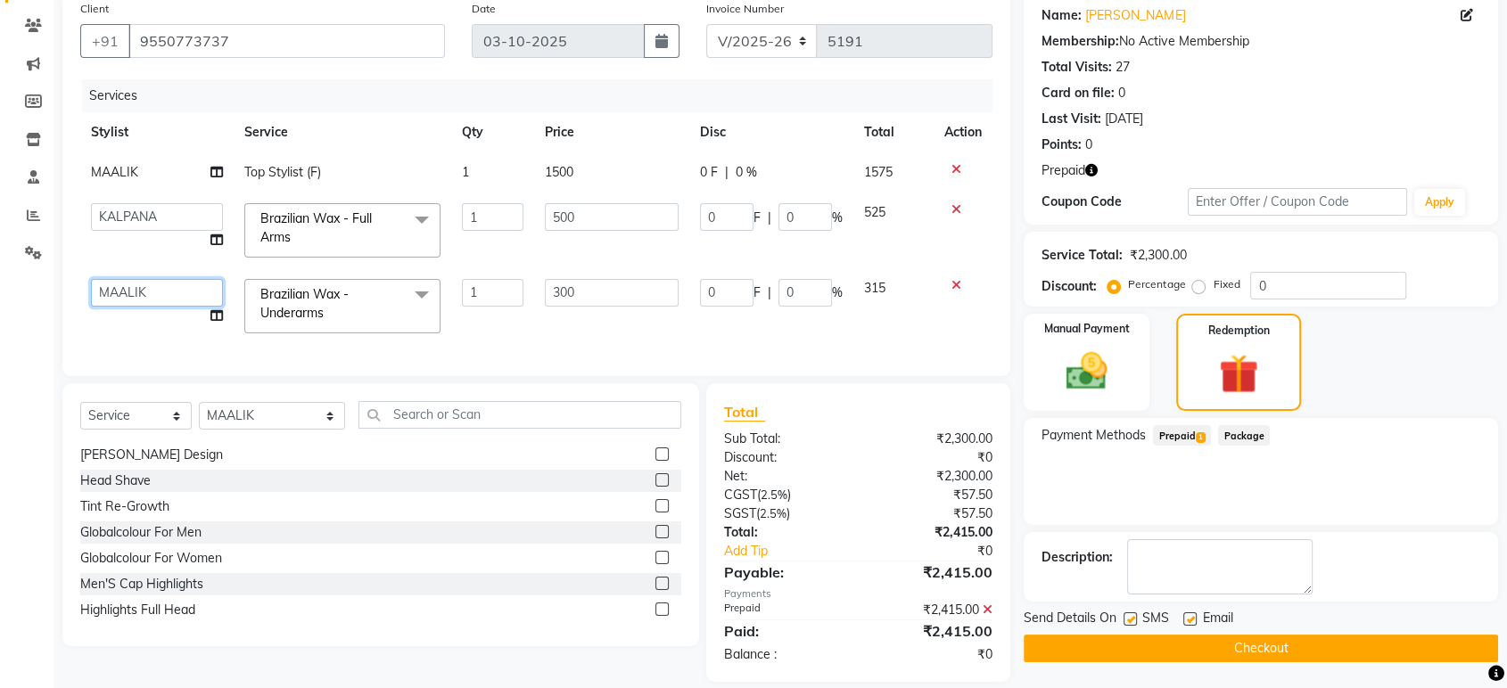
click at [152, 290] on select "ABHI ADIL ADITI ADITYA AFREEN AHON AHSAN ALI ALIYA ANKITH ARAVIND ARHAN ARIF AR…" at bounding box center [157, 293] width 132 height 28
select select "90116"
click at [628, 223] on input "500" at bounding box center [612, 217] width 134 height 28
click at [692, 79] on div "Services" at bounding box center [544, 95] width 924 height 33
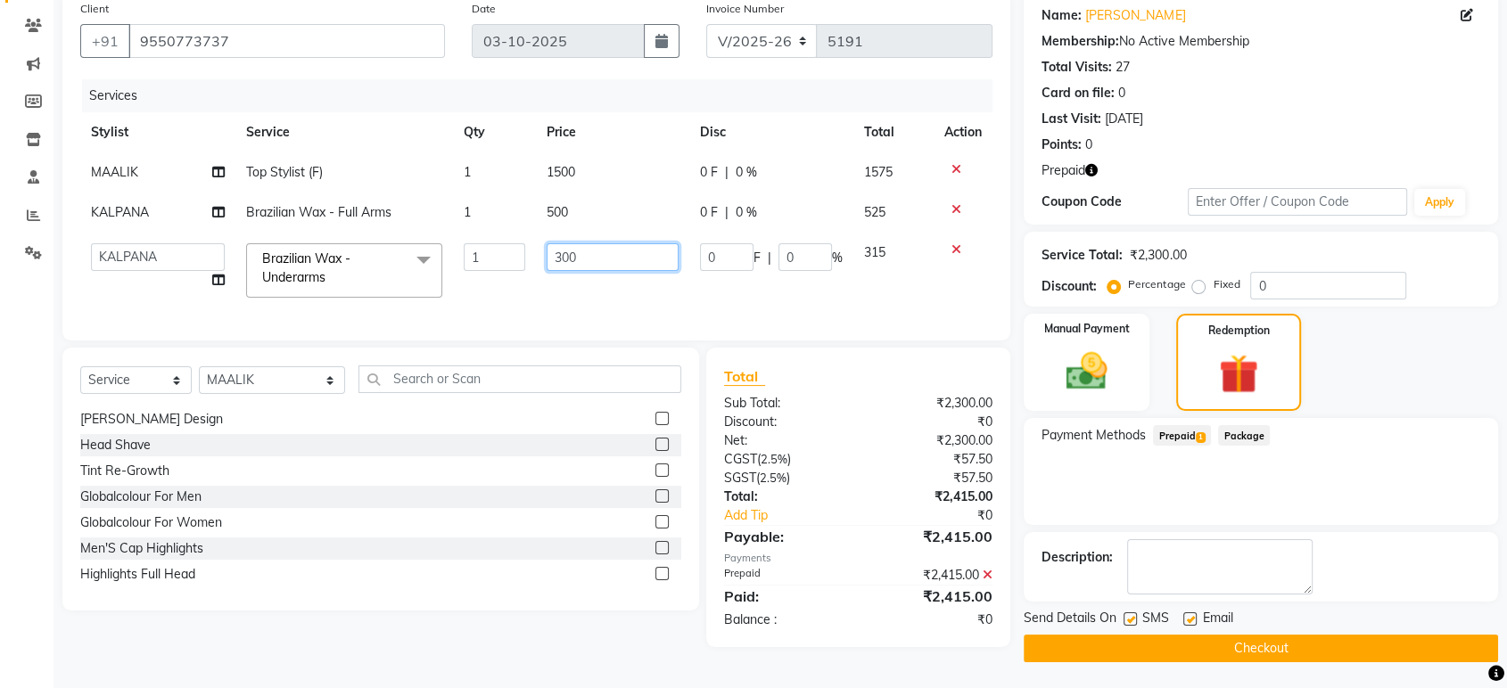
click at [652, 243] on input "300" at bounding box center [613, 257] width 133 height 28
click at [737, 103] on div "Services" at bounding box center [544, 95] width 924 height 33
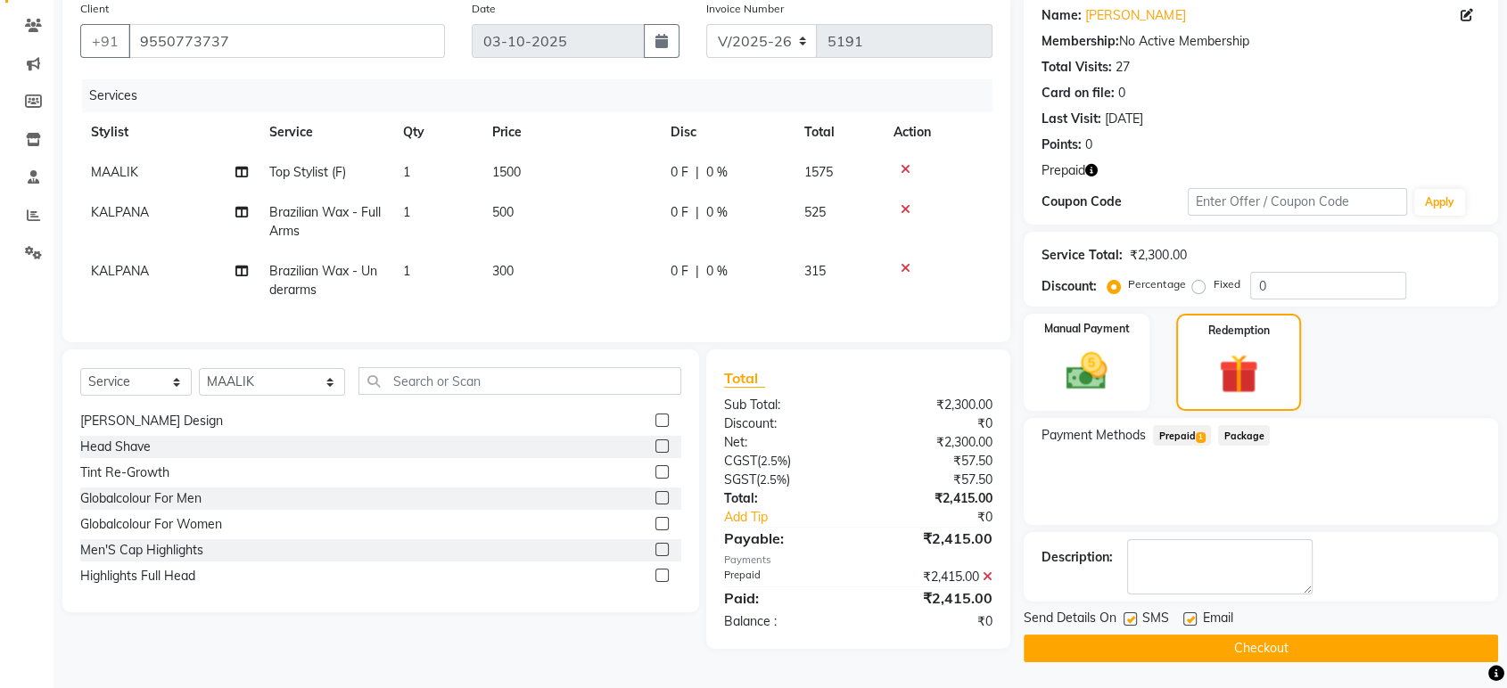
scroll to position [143, 0]
click at [1175, 641] on button "Checkout" at bounding box center [1261, 648] width 474 height 28
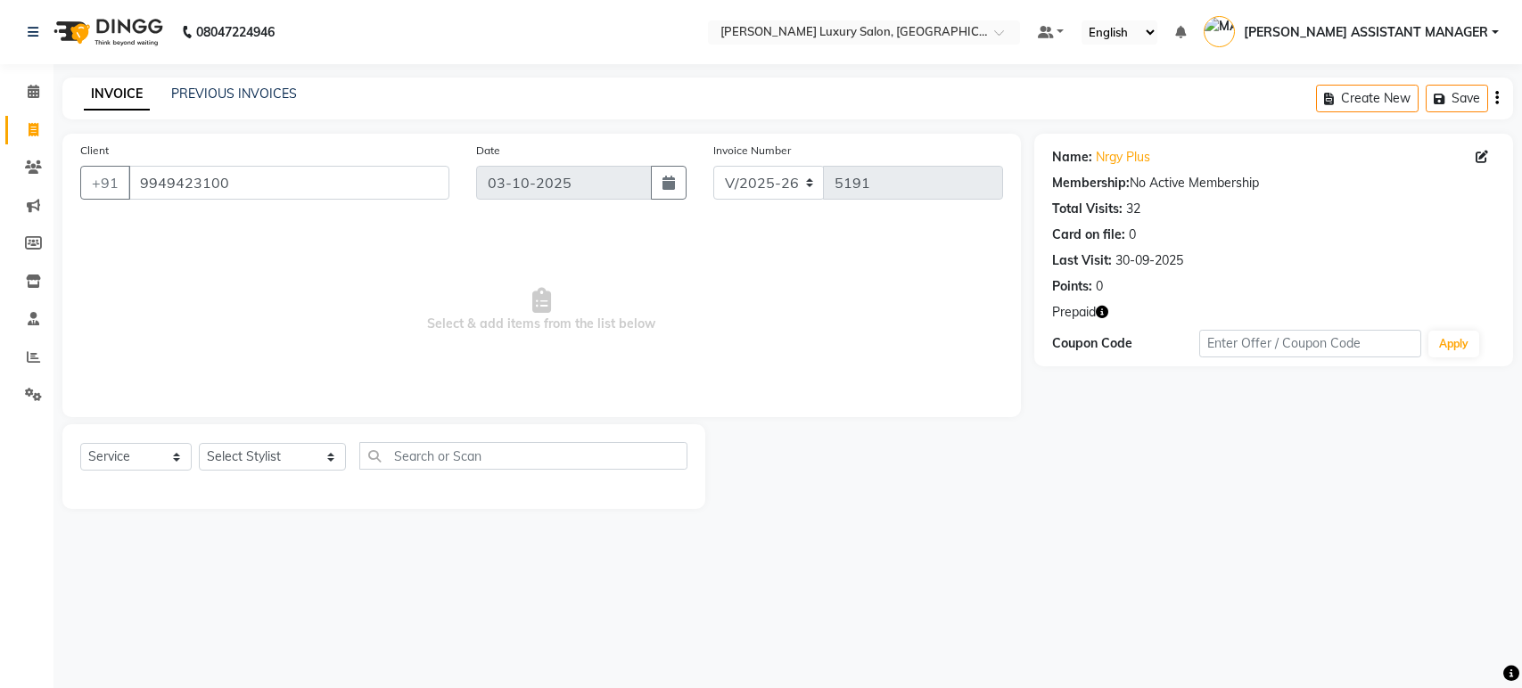
select select "4712"
select select "service"
click at [370, 171] on input "9949423100" at bounding box center [288, 183] width 321 height 34
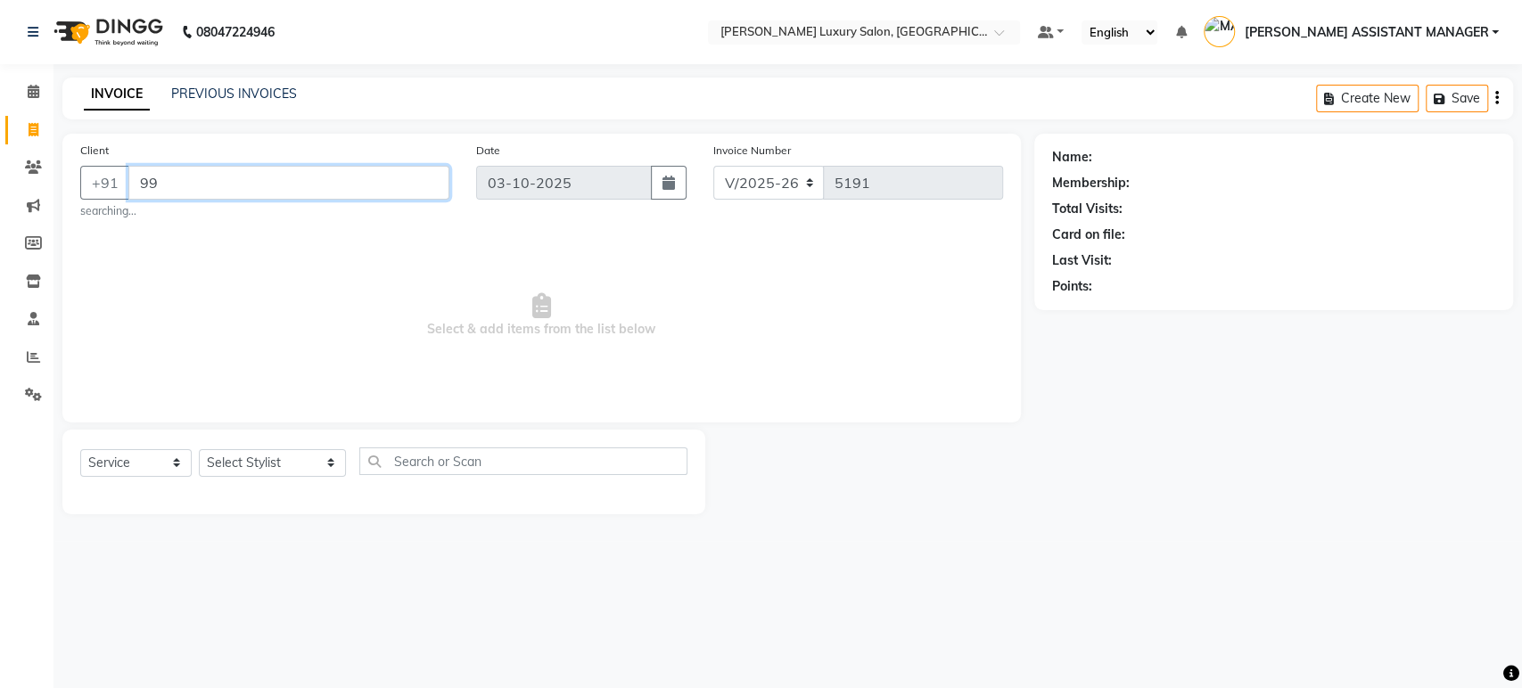
type input "9"
click at [221, 457] on select "Select Stylist [PERSON_NAME] ADITI ADITYA [PERSON_NAME] AHON [PERSON_NAME] [PER…" at bounding box center [272, 457] width 147 height 28
select select "91614"
click at [199, 443] on select "Select Stylist [PERSON_NAME] ADITI ADITYA [PERSON_NAME] AHON [PERSON_NAME] [PER…" at bounding box center [272, 457] width 147 height 28
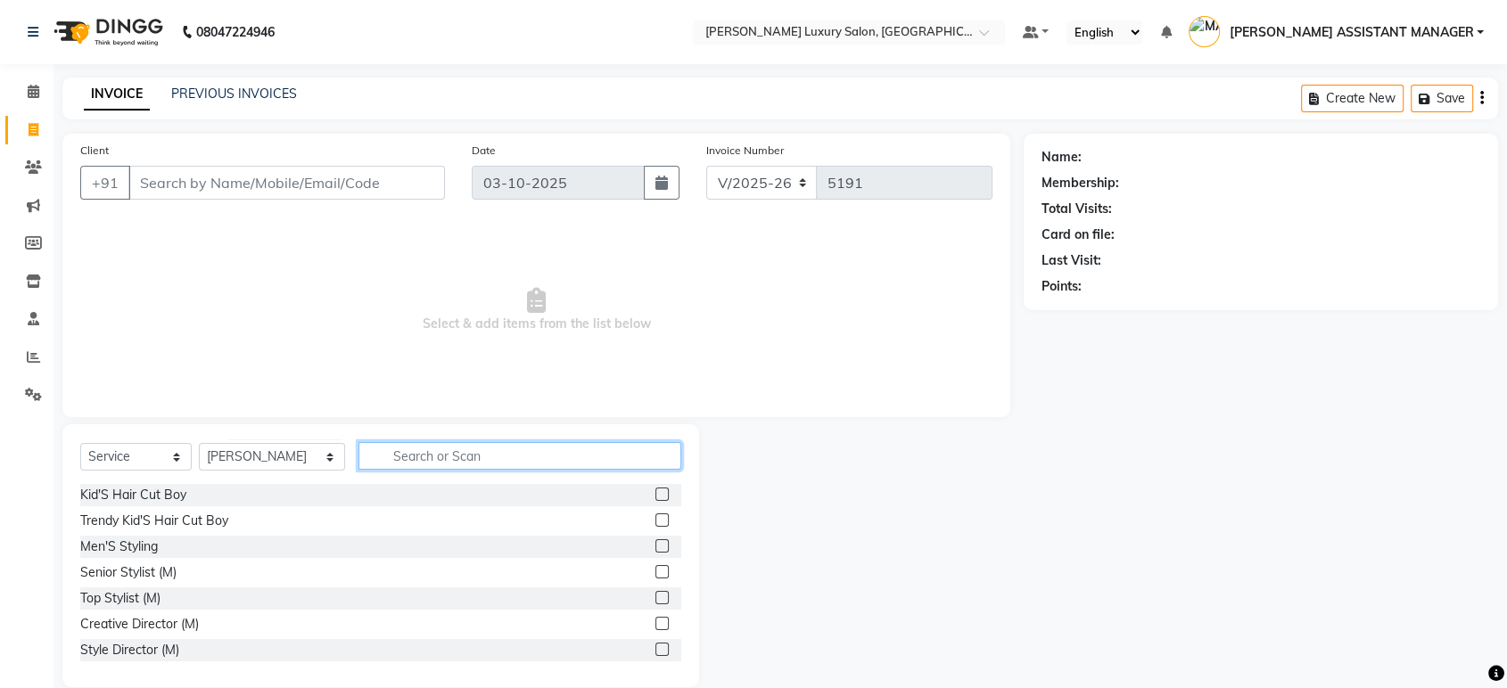
click at [423, 448] on input "text" at bounding box center [519, 456] width 323 height 28
type input "THRE"
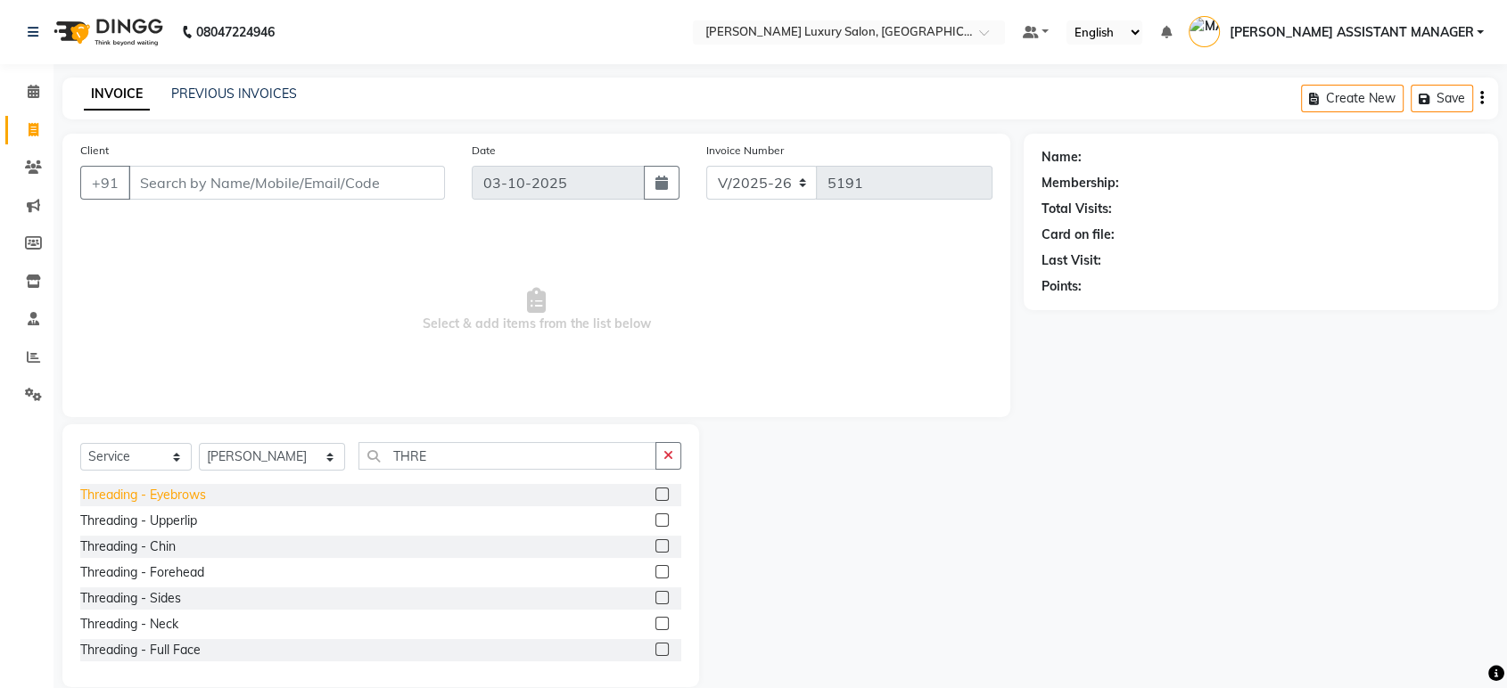
click at [165, 496] on div "Threading - Eyebrows" at bounding box center [143, 495] width 126 height 19
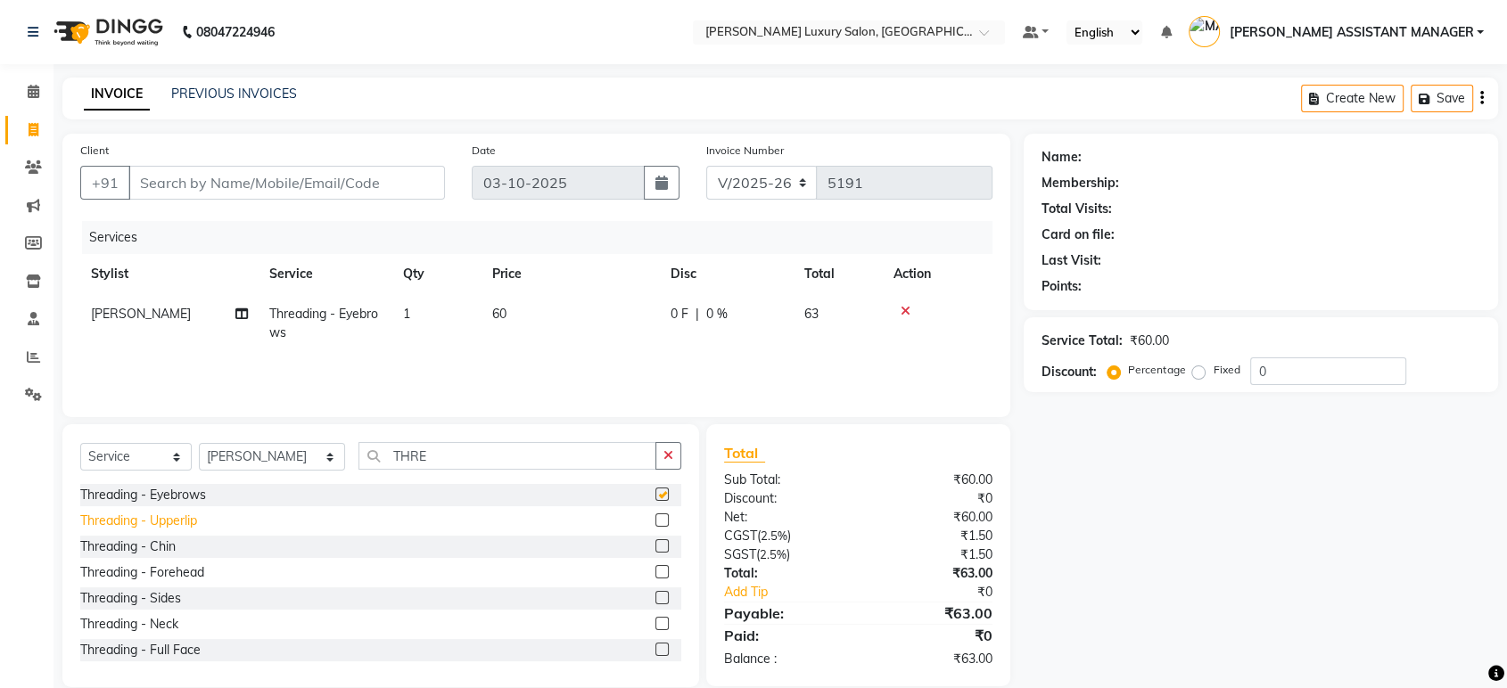
checkbox input "false"
click at [173, 512] on div "Threading - Upperlip" at bounding box center [138, 521] width 117 height 19
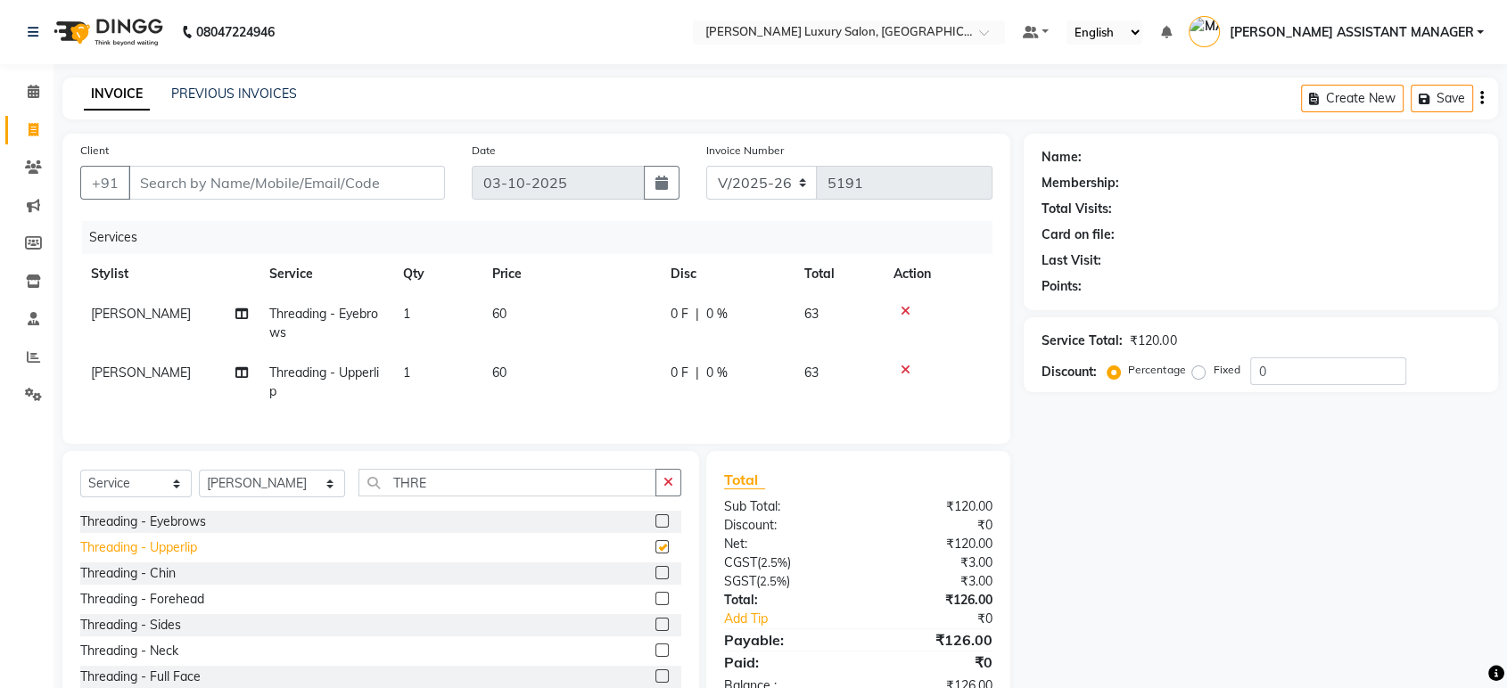
checkbox input "false"
click at [666, 488] on button "button" at bounding box center [668, 483] width 26 height 28
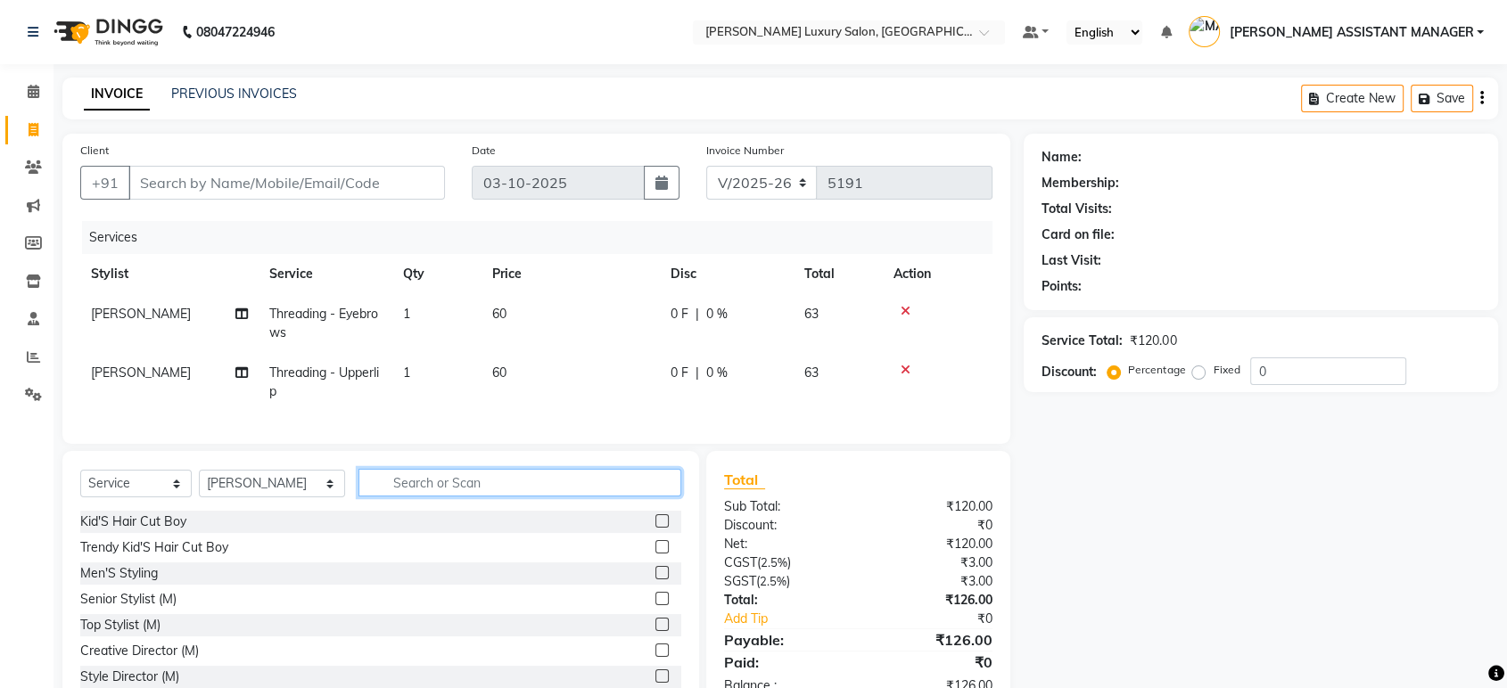
click at [555, 497] on input "text" at bounding box center [519, 483] width 323 height 28
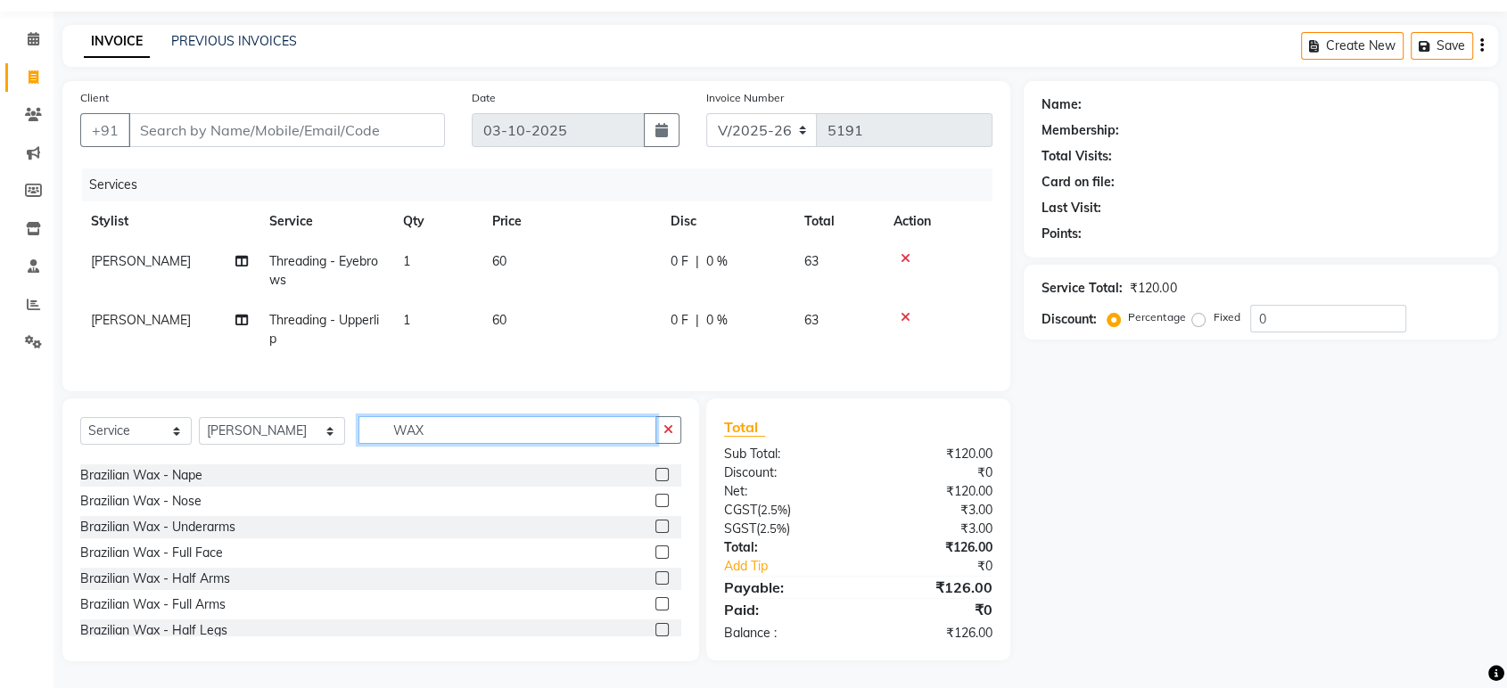
scroll to position [594, 0]
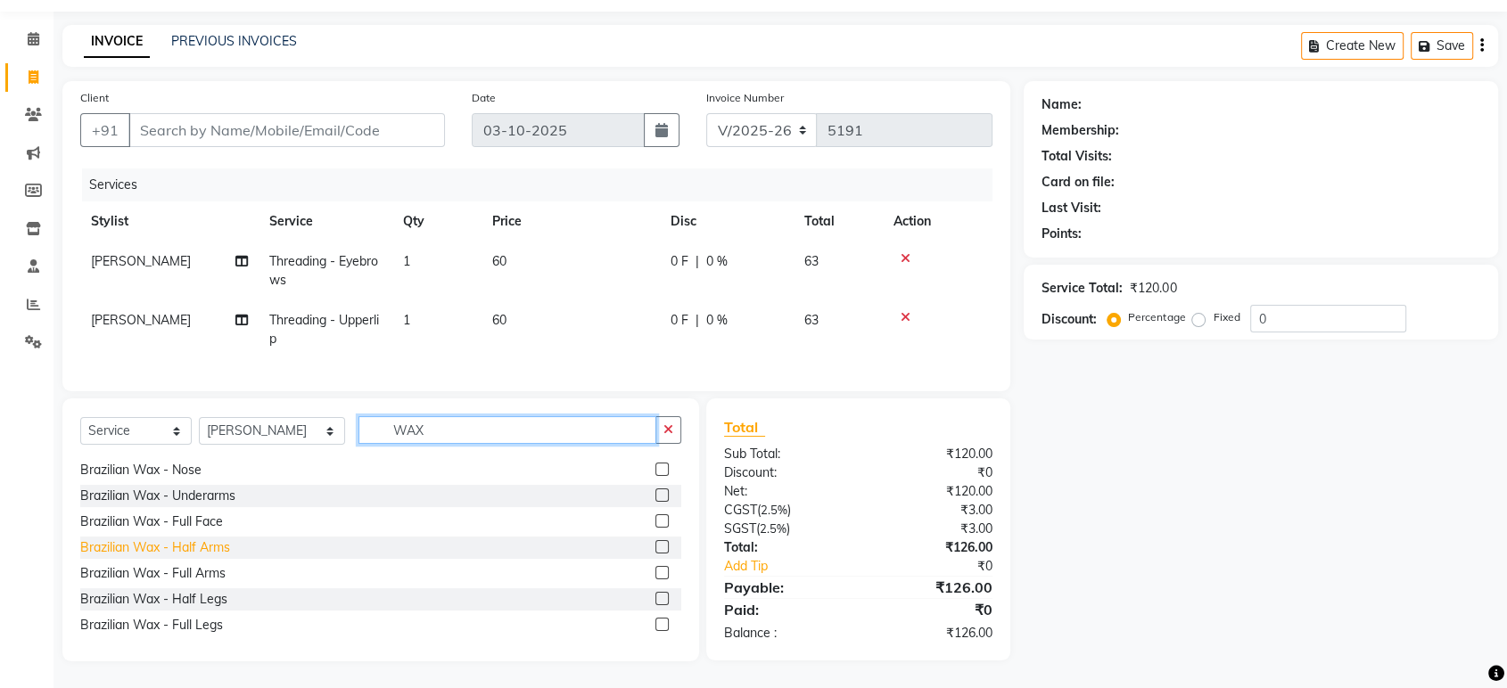
type input "WAX"
click at [207, 548] on div "Brazilian Wax - Half Arms" at bounding box center [155, 548] width 150 height 19
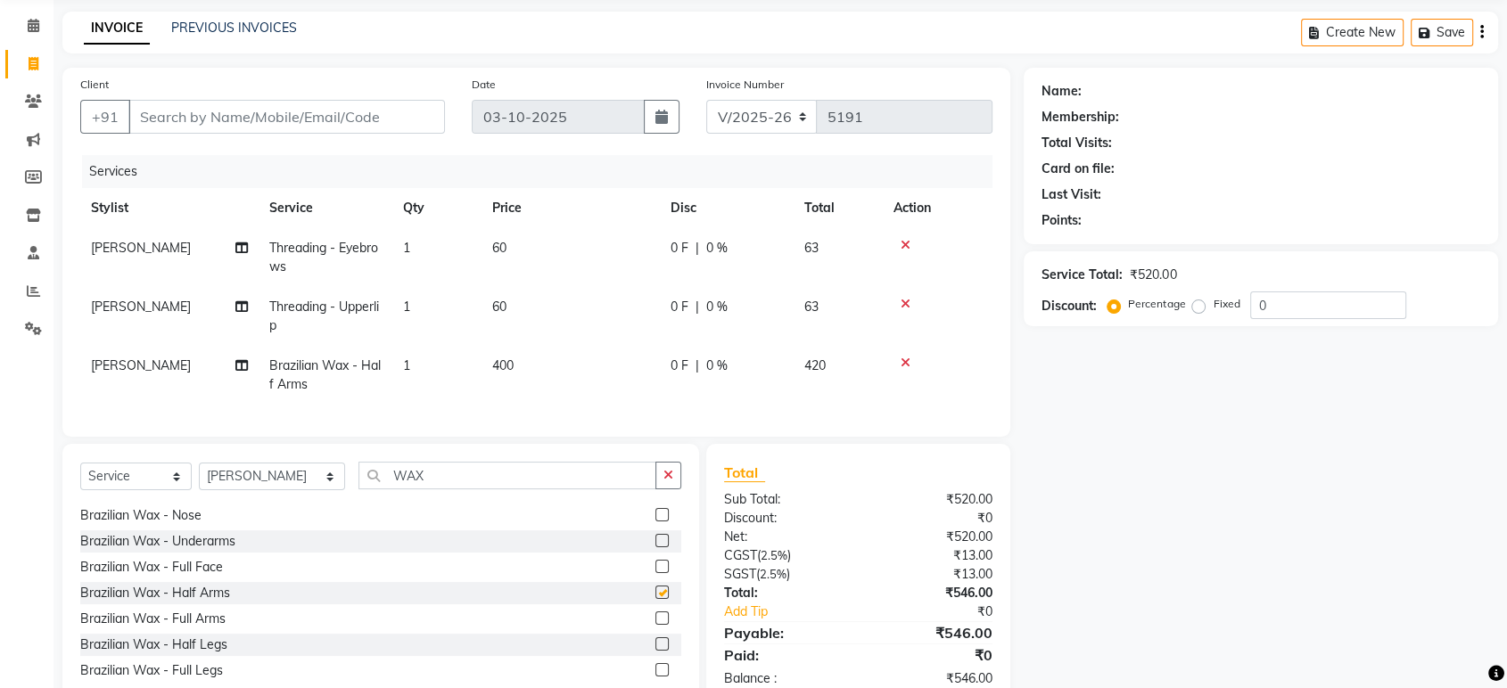
checkbox input "false"
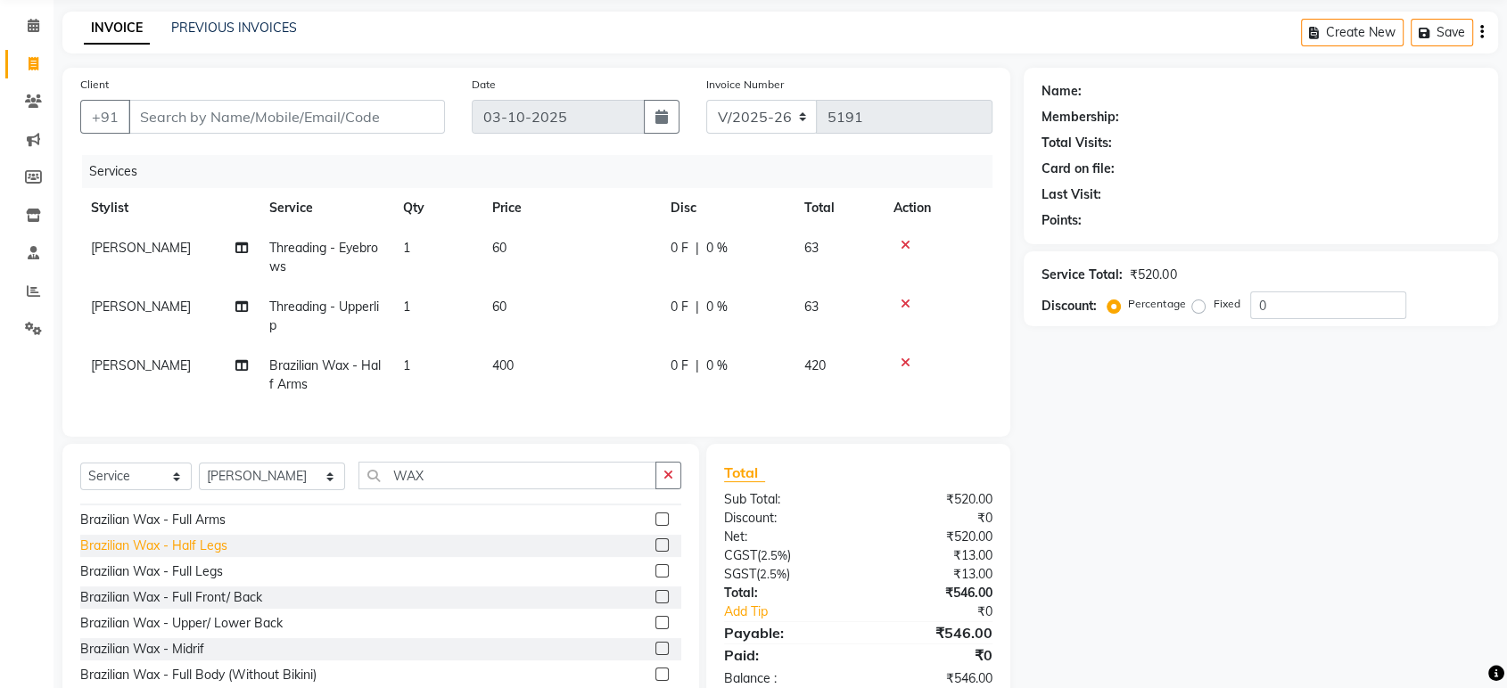
click at [209, 555] on div "Brazilian Wax - Half Legs" at bounding box center [153, 546] width 147 height 19
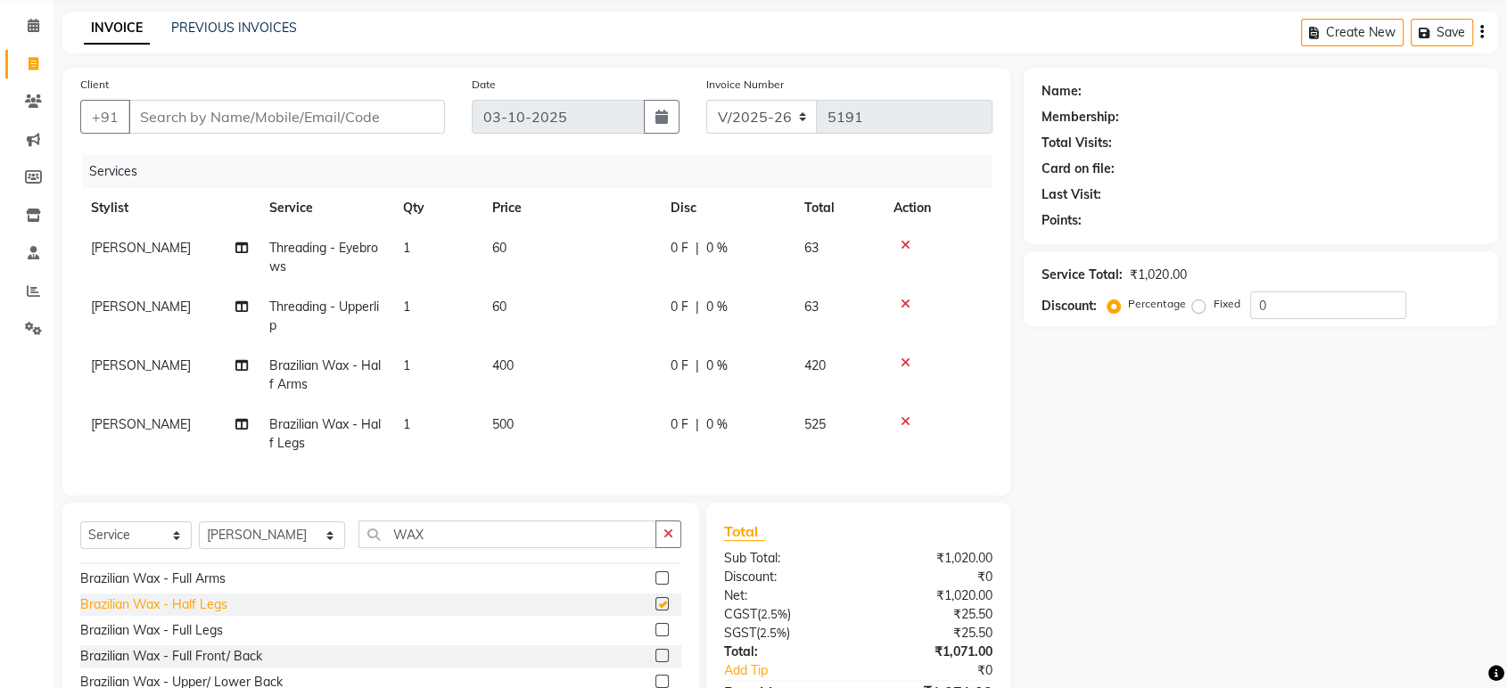
checkbox input "false"
click at [670, 540] on icon "button" at bounding box center [668, 534] width 10 height 12
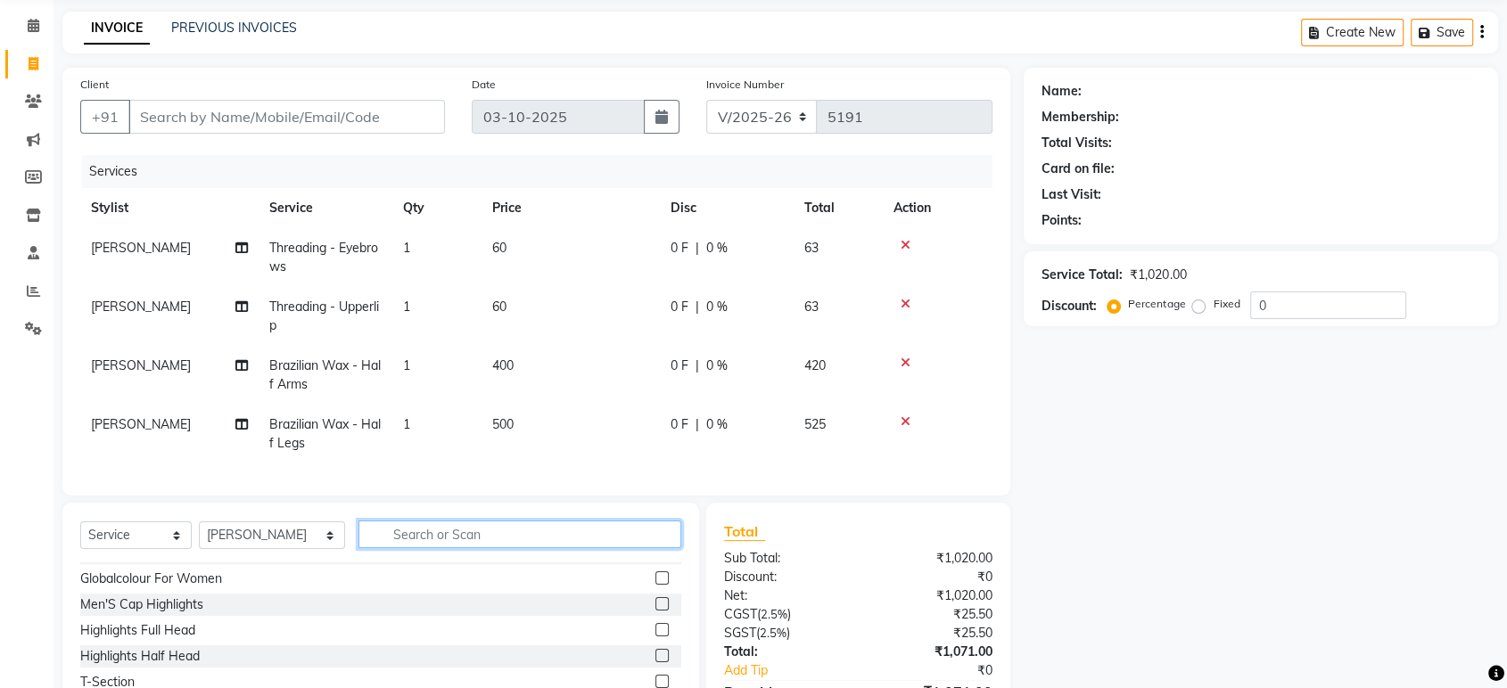
click at [613, 548] on input "text" at bounding box center [519, 535] width 323 height 28
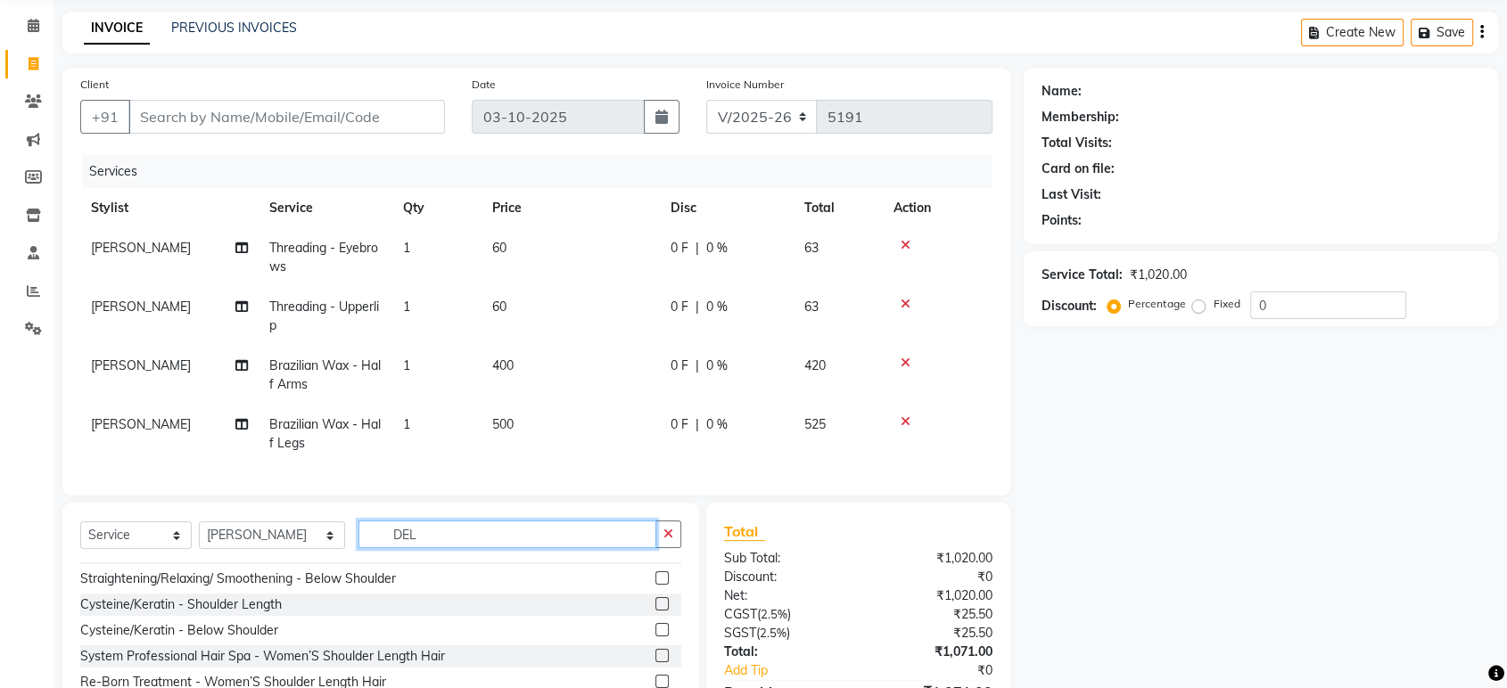
scroll to position [0, 0]
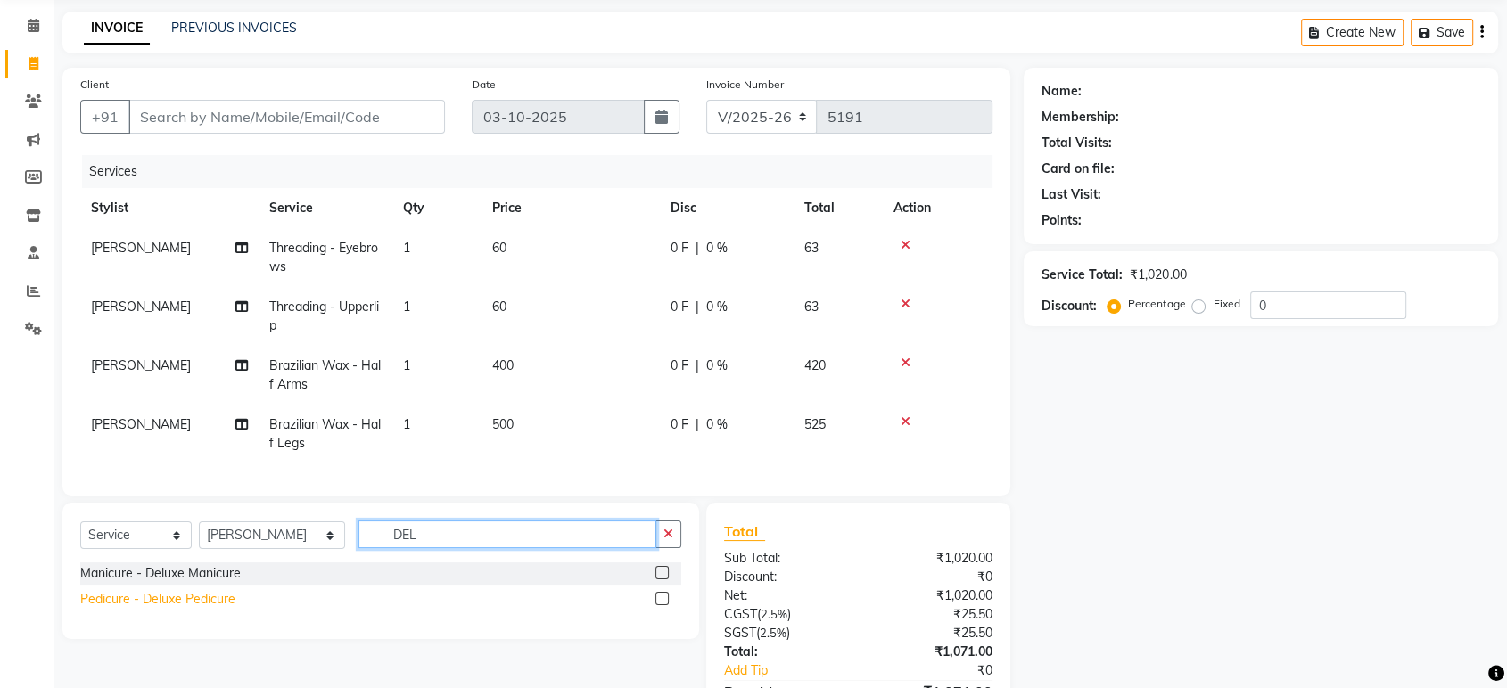
type input "DEL"
drag, startPoint x: 146, startPoint y: 616, endPoint x: 453, endPoint y: 553, distance: 313.2
click at [148, 609] on div "Pedicure - Deluxe Pedicure" at bounding box center [157, 599] width 155 height 19
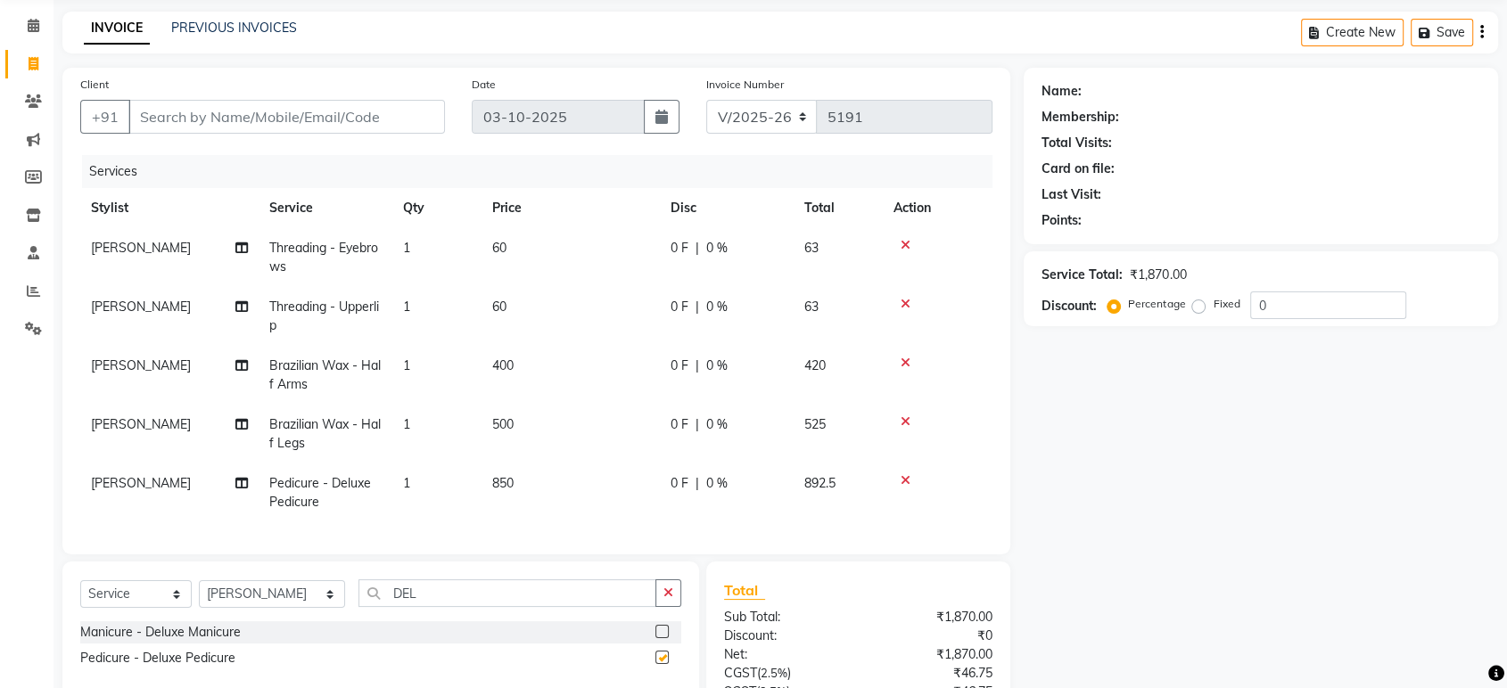
checkbox input "false"
click at [670, 595] on button "button" at bounding box center [668, 594] width 26 height 28
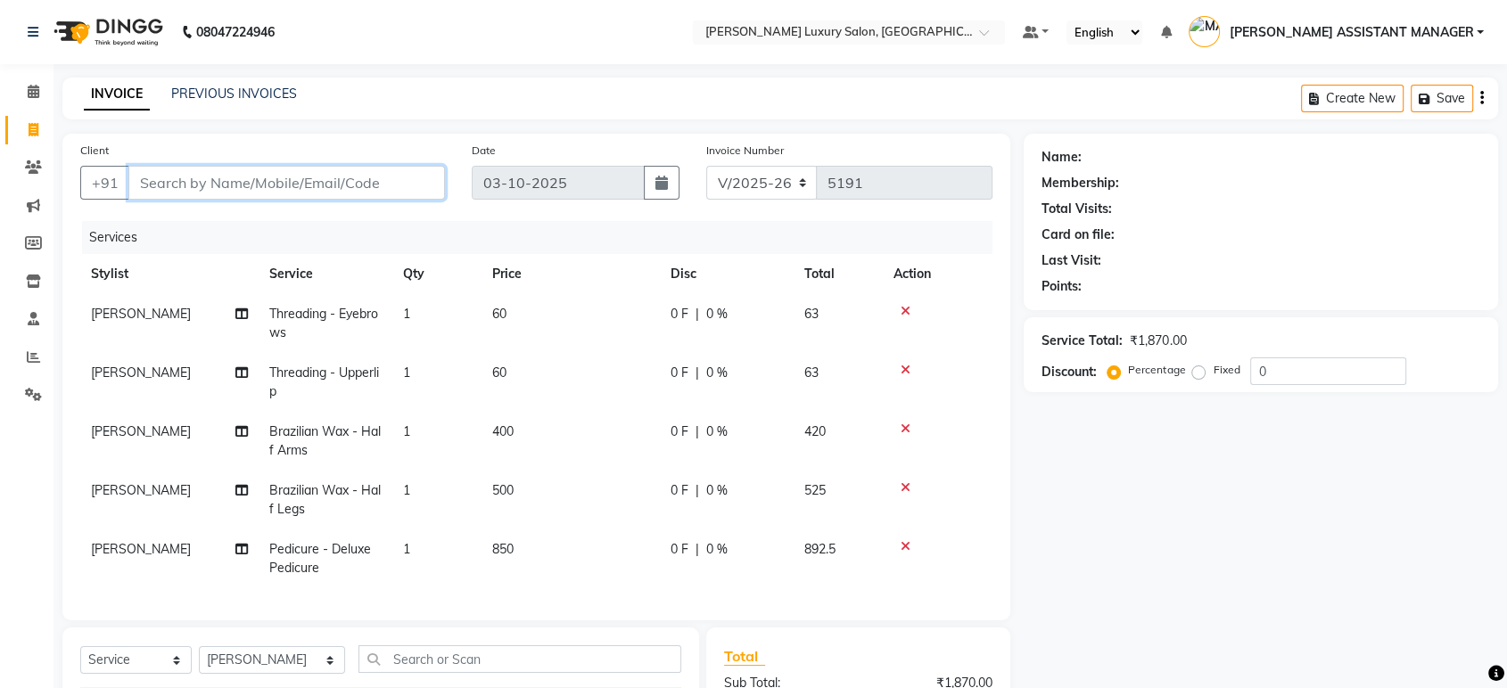
click at [379, 185] on input "Client" at bounding box center [286, 183] width 317 height 34
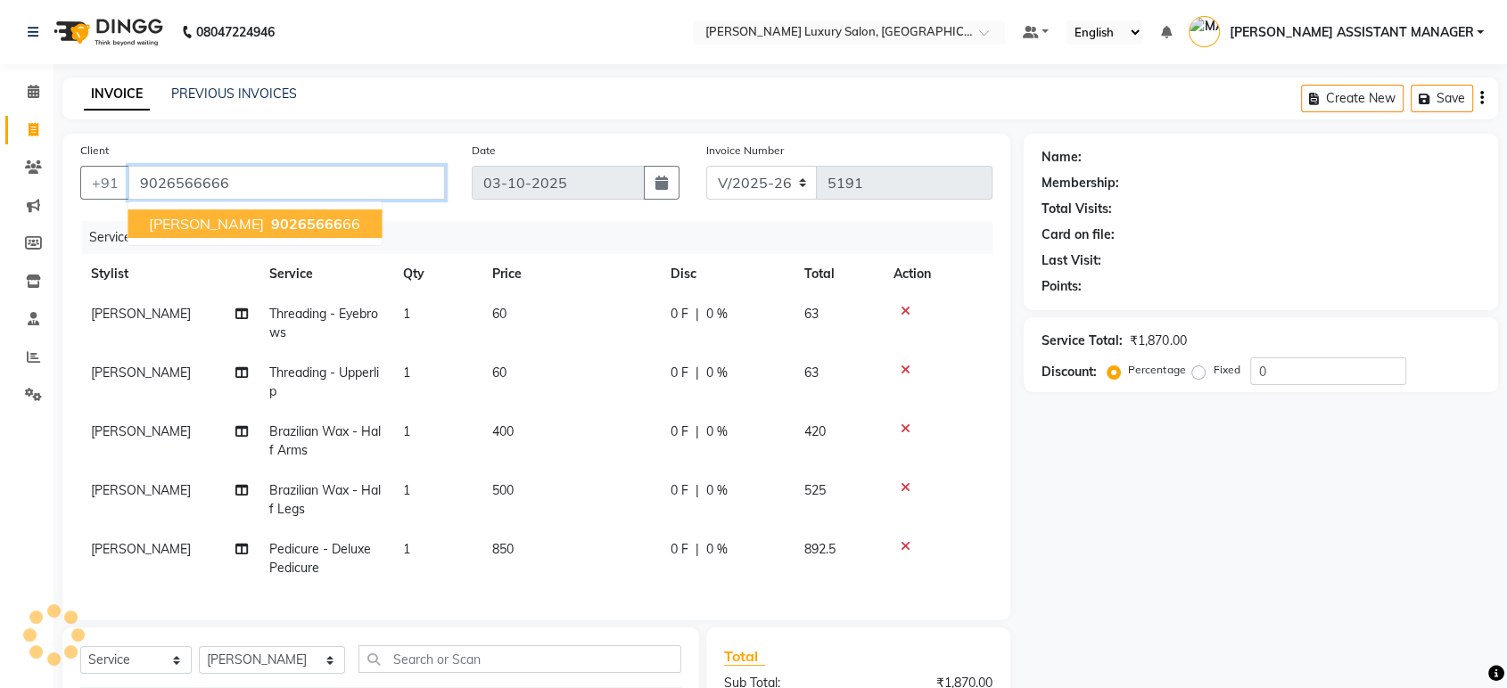
type input "9026566666"
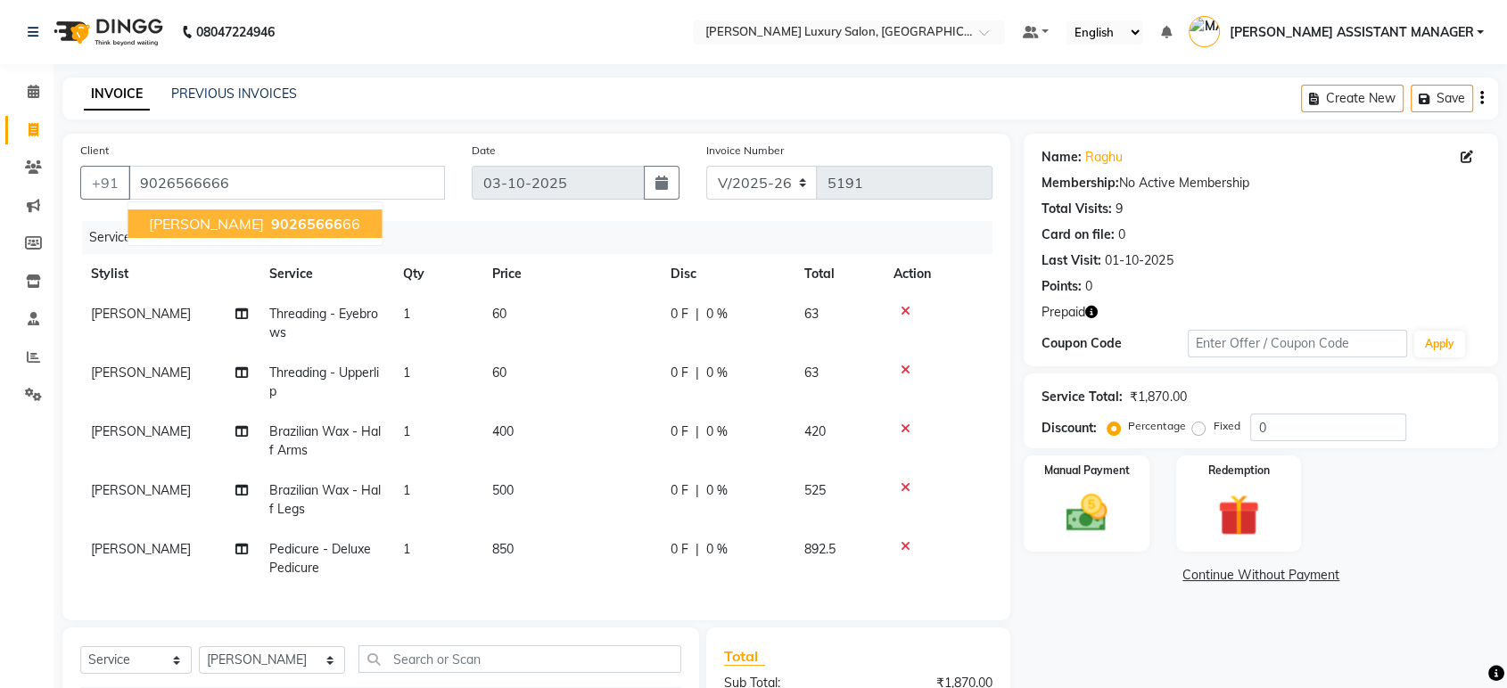
drag, startPoint x: 958, startPoint y: 62, endPoint x: 984, endPoint y: 85, distance: 34.7
click at [961, 61] on nav "08047224946 Select Location × Toni&guy Luxury Salon, Madhapur Default Panel My …" at bounding box center [753, 32] width 1507 height 64
click at [1096, 312] on icon "button" at bounding box center [1091, 312] width 12 height 12
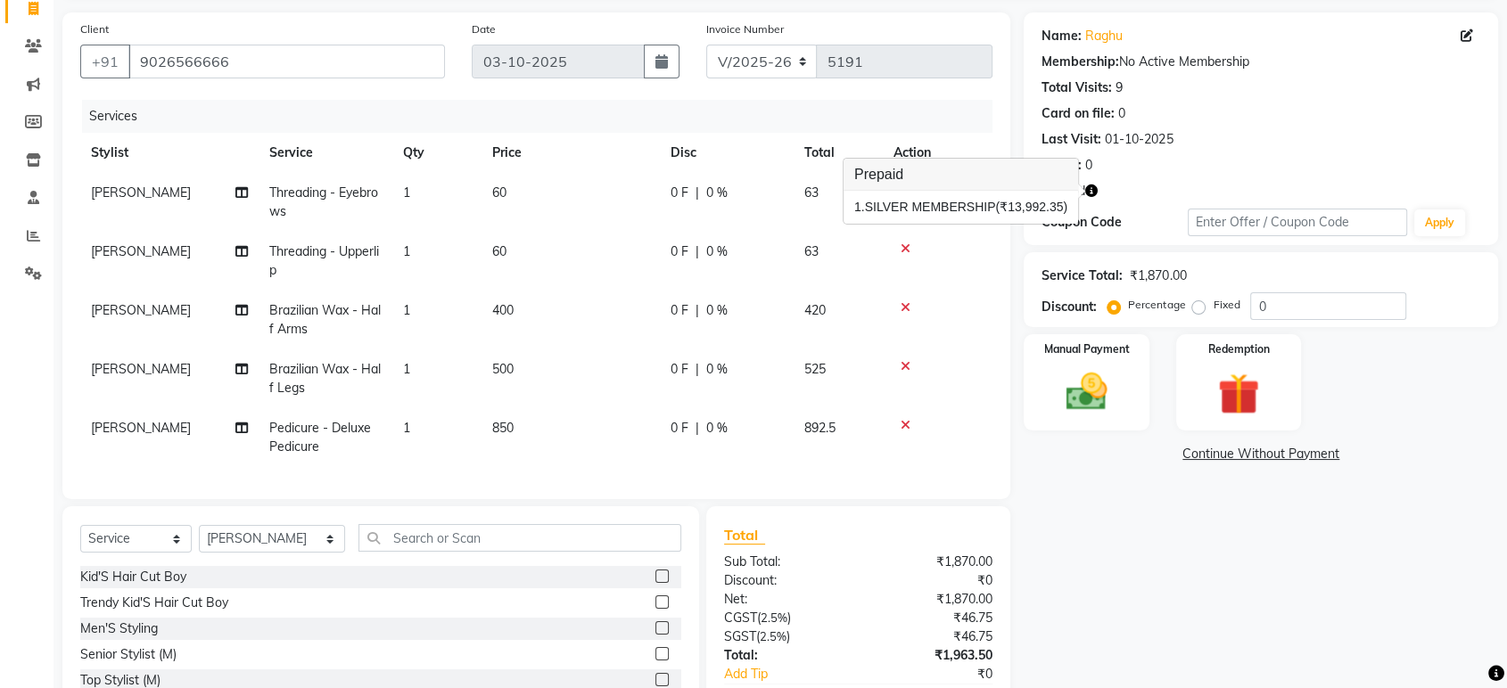
scroll to position [243, 0]
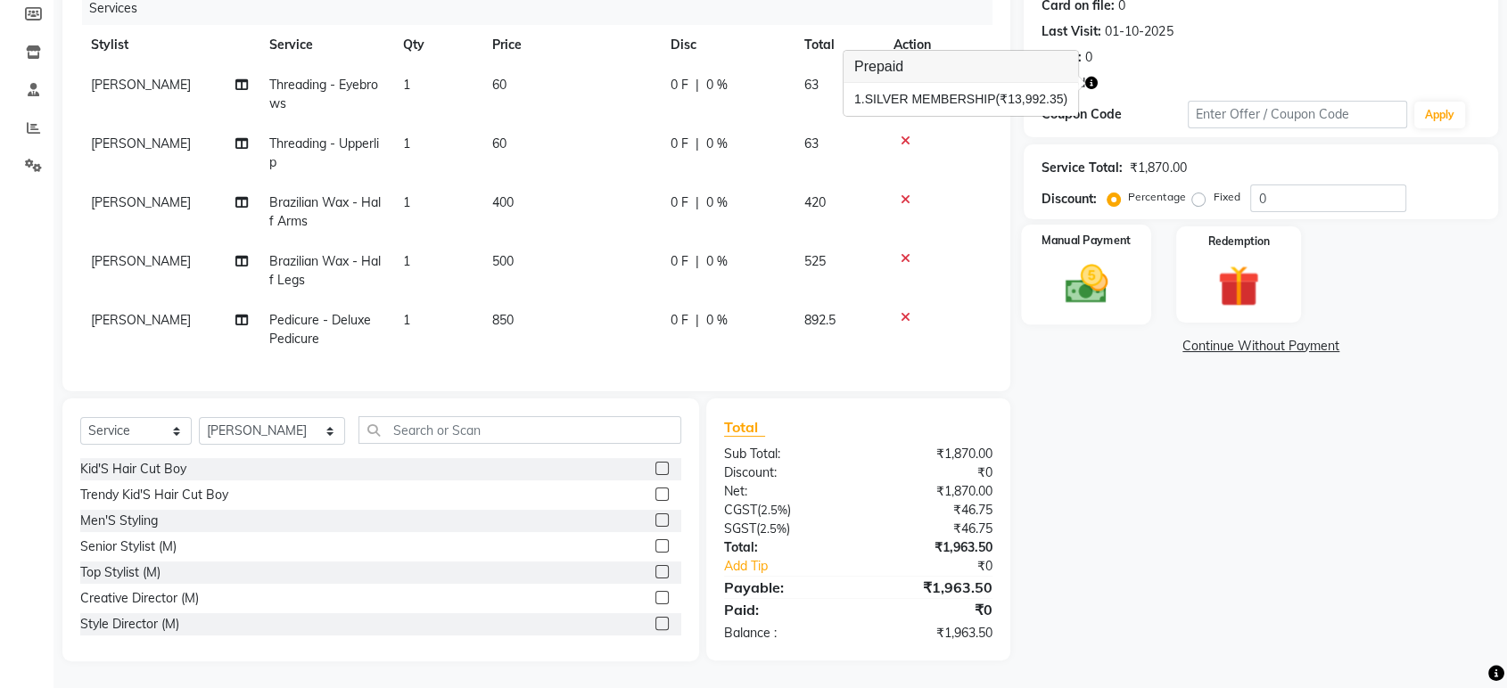
click at [1118, 276] on img at bounding box center [1086, 284] width 70 height 50
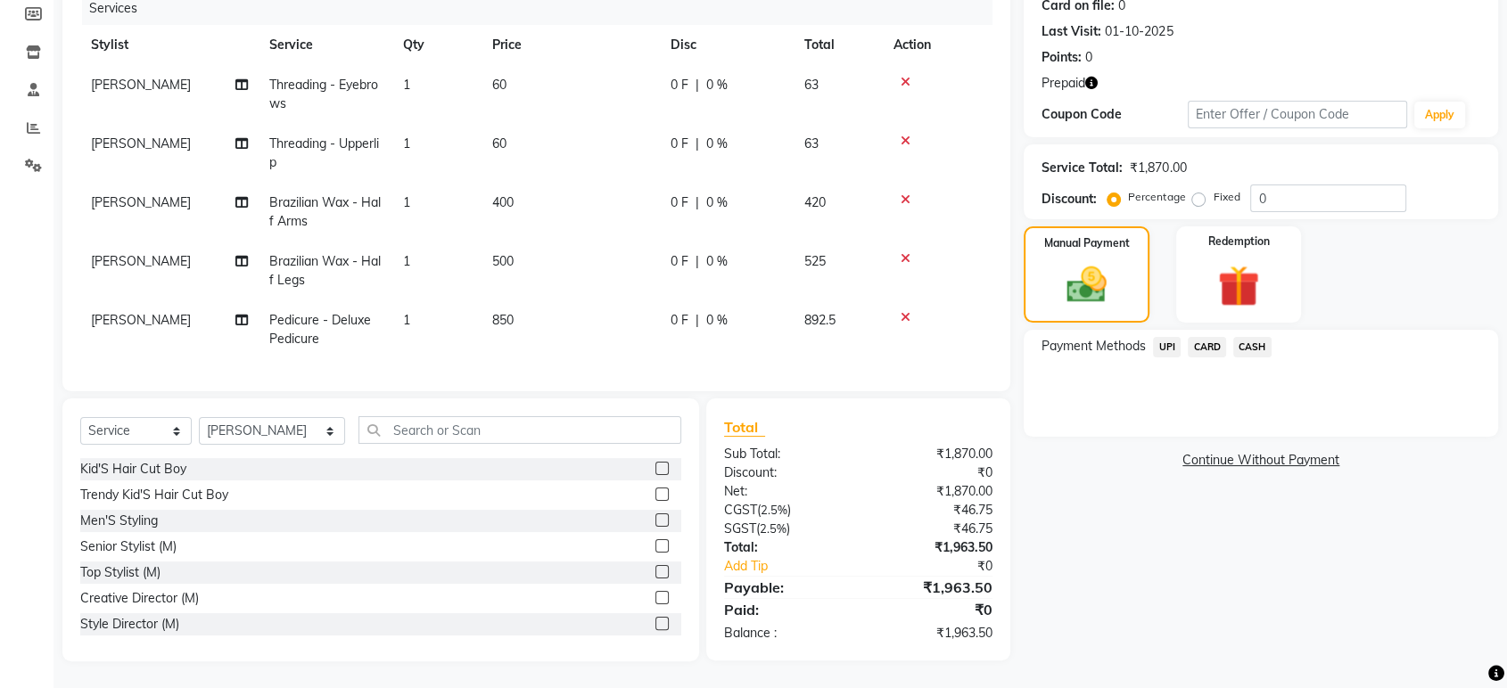
click at [1170, 337] on span "UPI" at bounding box center [1167, 347] width 28 height 21
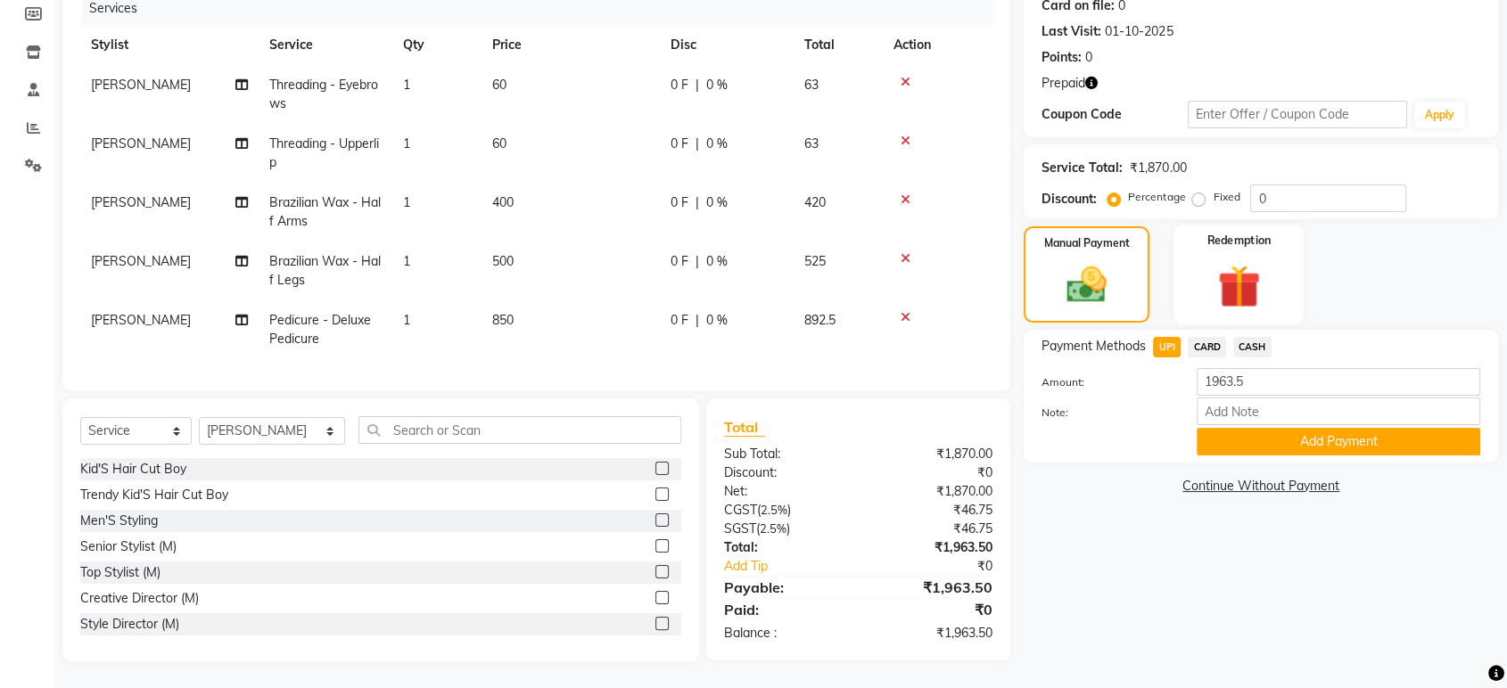
click at [1241, 281] on img at bounding box center [1239, 285] width 70 height 53
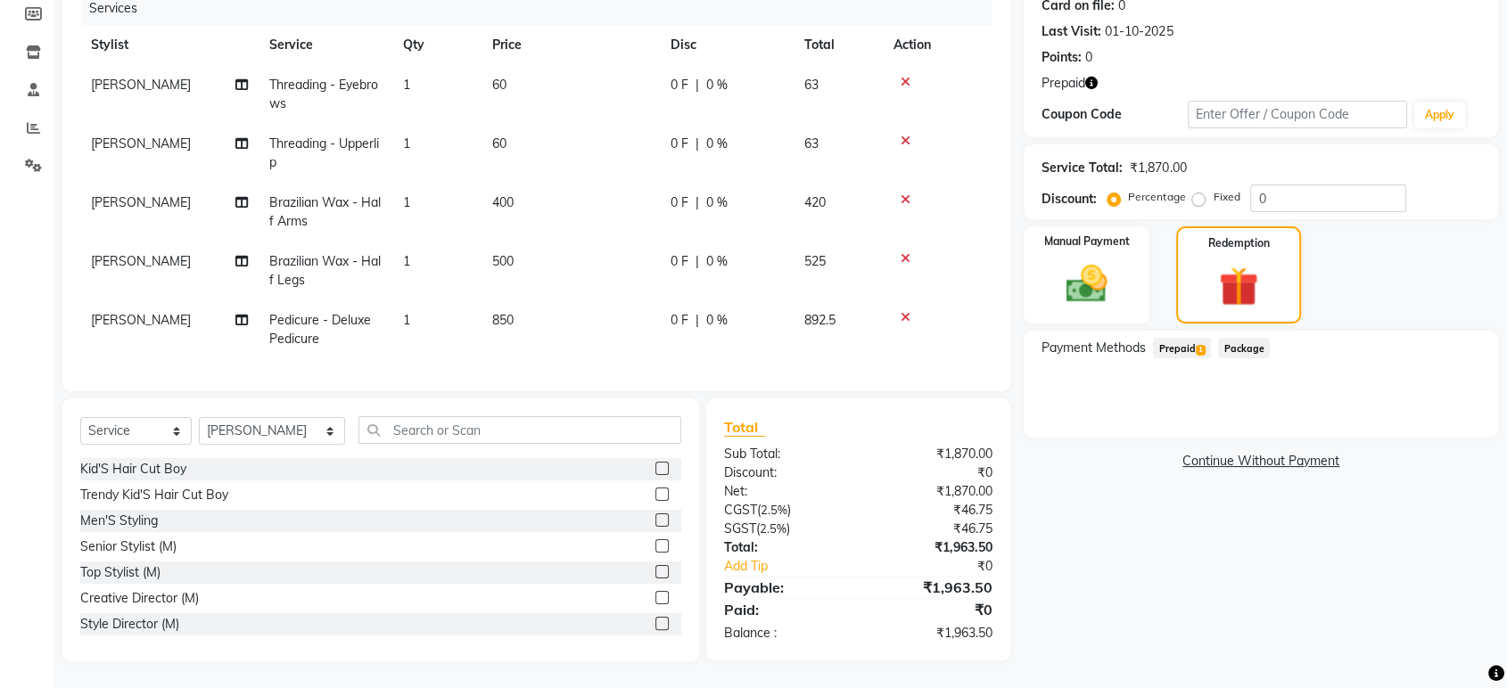
click at [1188, 338] on span "Prepaid 1" at bounding box center [1182, 348] width 58 height 21
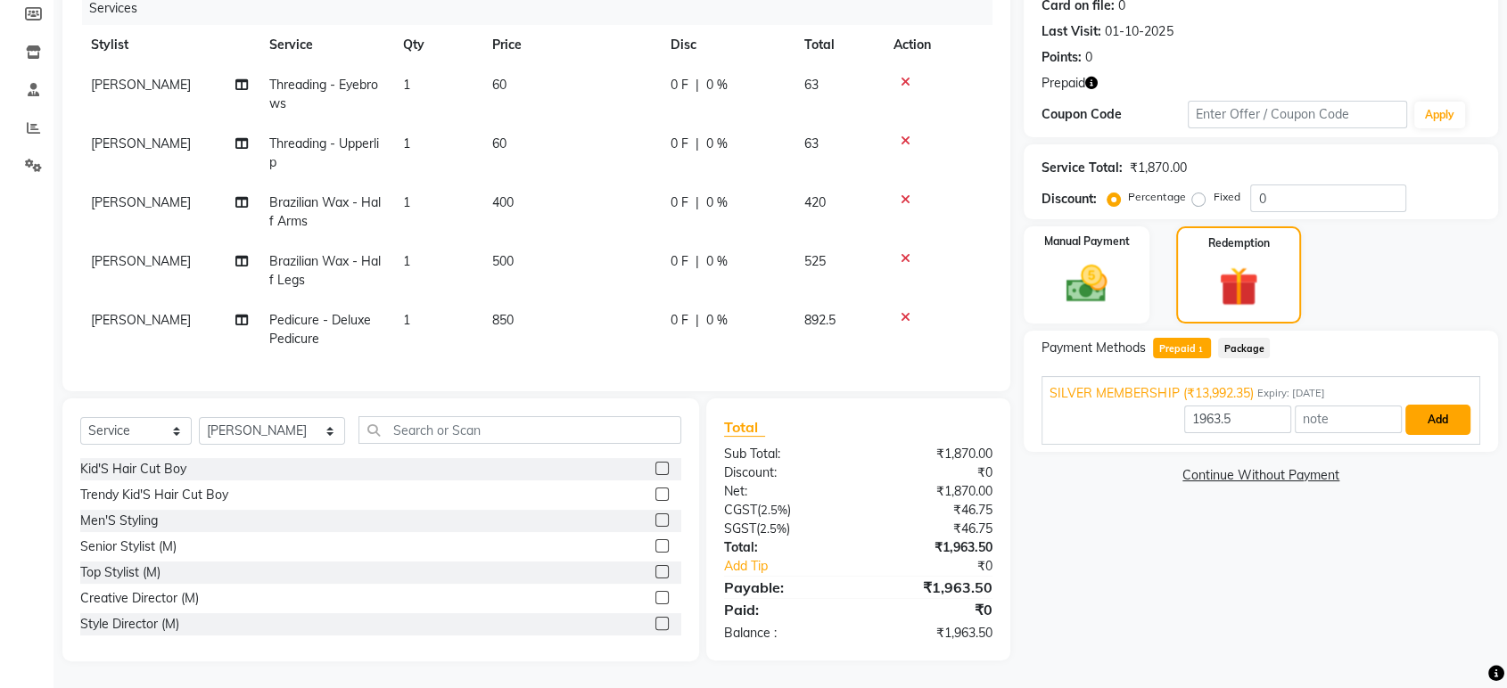
click at [1435, 405] on button "Add" at bounding box center [1437, 420] width 65 height 30
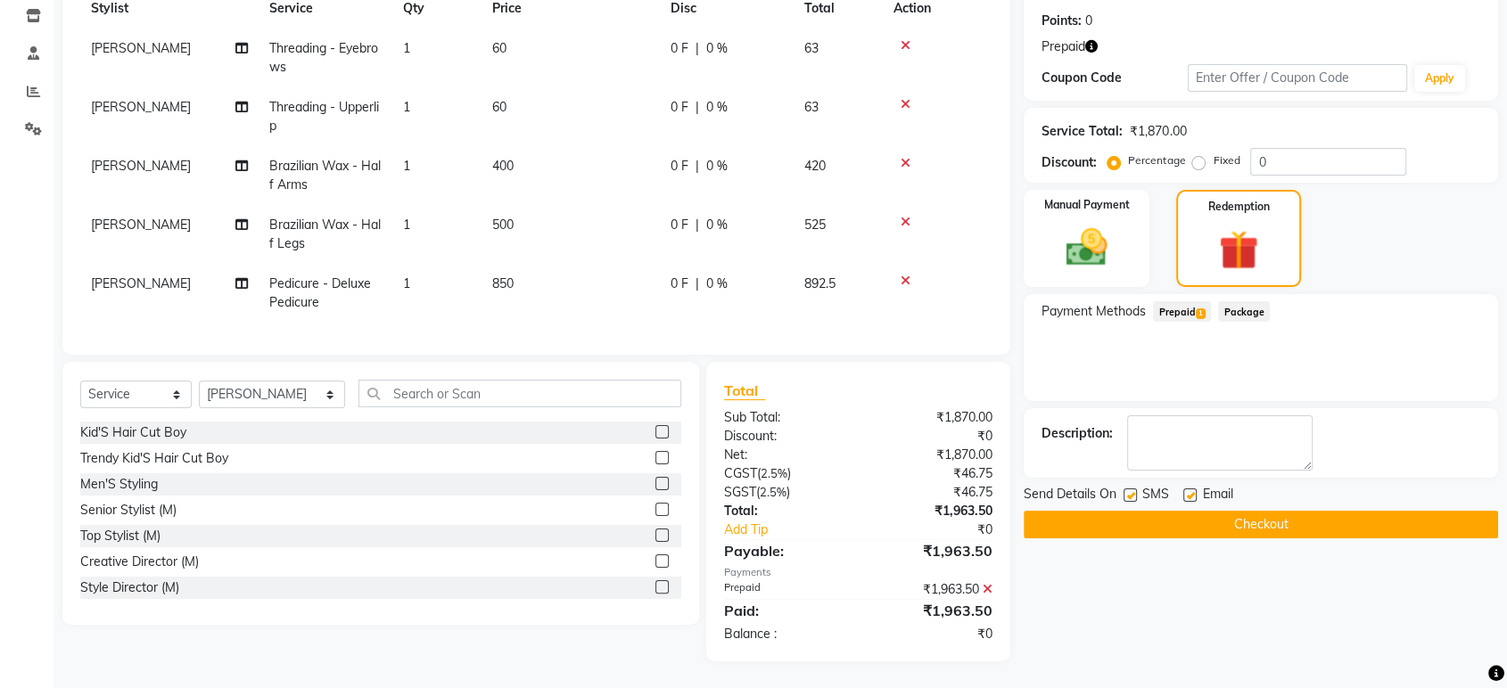
scroll to position [279, 0]
click at [1338, 511] on button "Checkout" at bounding box center [1261, 525] width 474 height 28
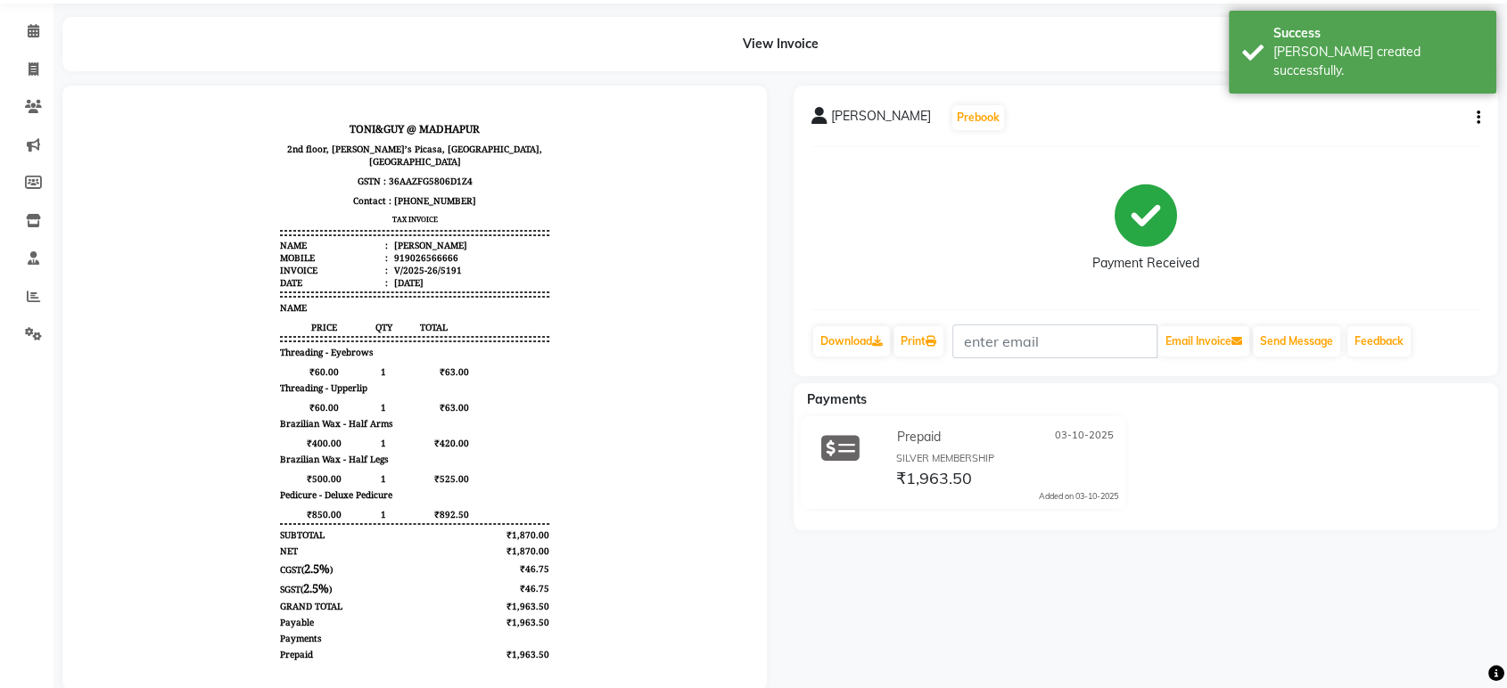
scroll to position [103, 0]
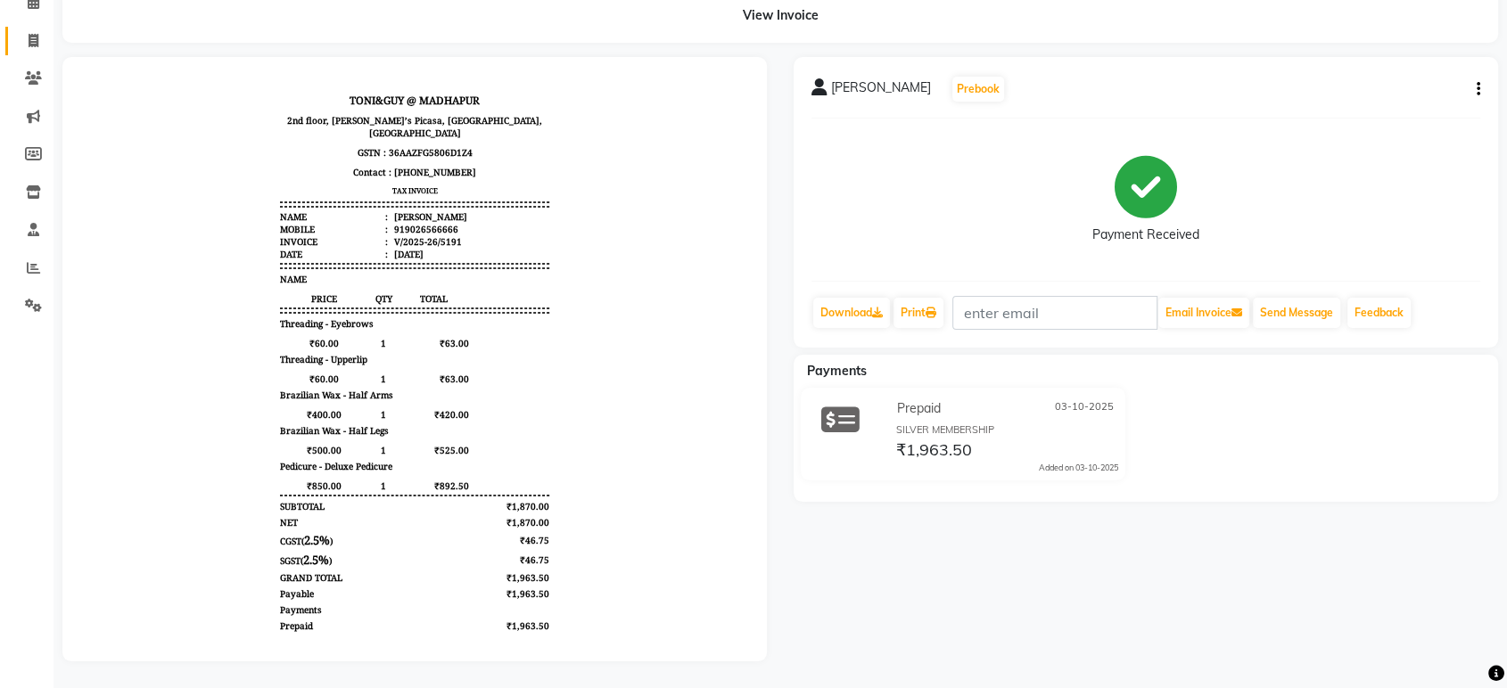
click at [23, 31] on span at bounding box center [33, 41] width 31 height 21
select select "service"
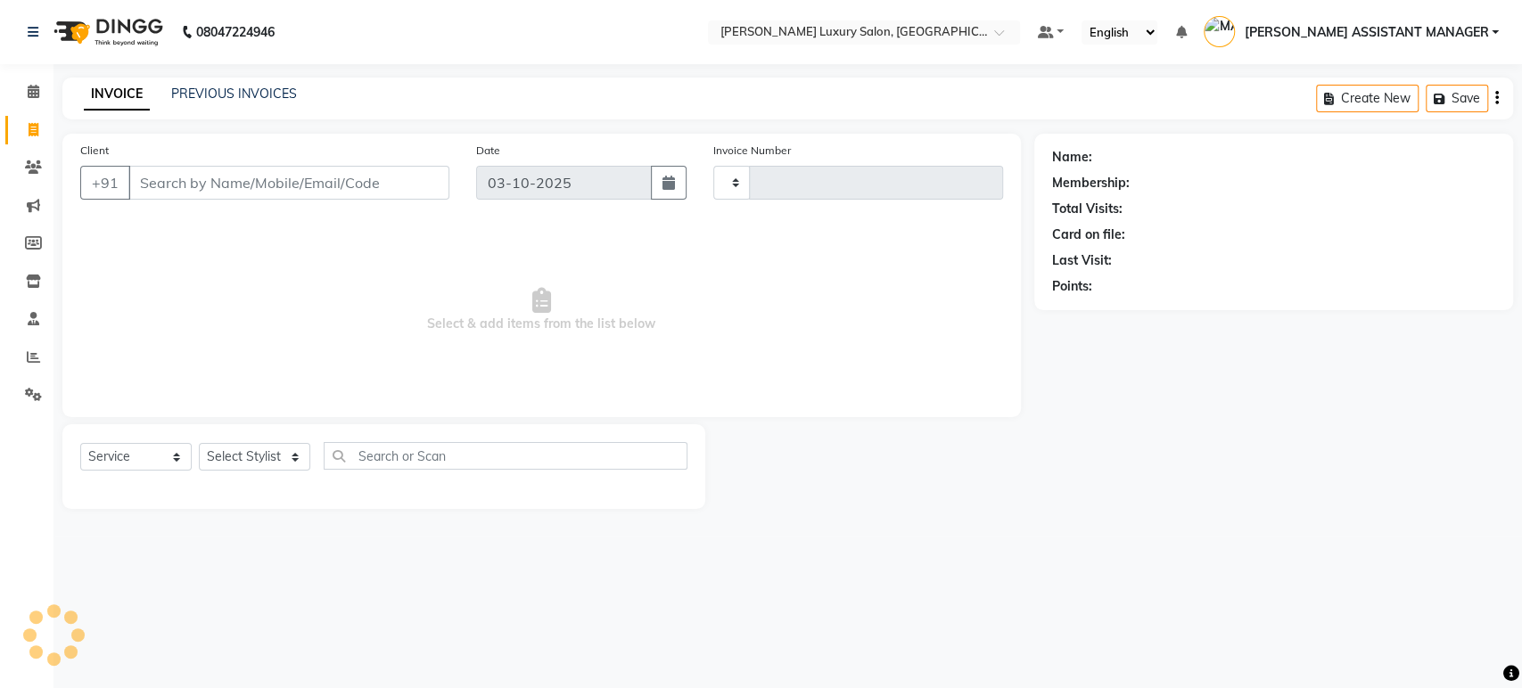
type input "5192"
select select "4712"
click at [270, 465] on select "Select Stylist ABHI ADIL ADITI ADITYA AFREEN AHON AHSAN ALI ALIYA ANKITH ARAVIN…" at bounding box center [272, 457] width 147 height 28
select select "91614"
click at [199, 443] on select "Select Stylist ABHI ADIL ADITI ADITYA AFREEN AHON AHSAN ALI ALIYA ANKITH ARAVIN…" at bounding box center [272, 457] width 147 height 28
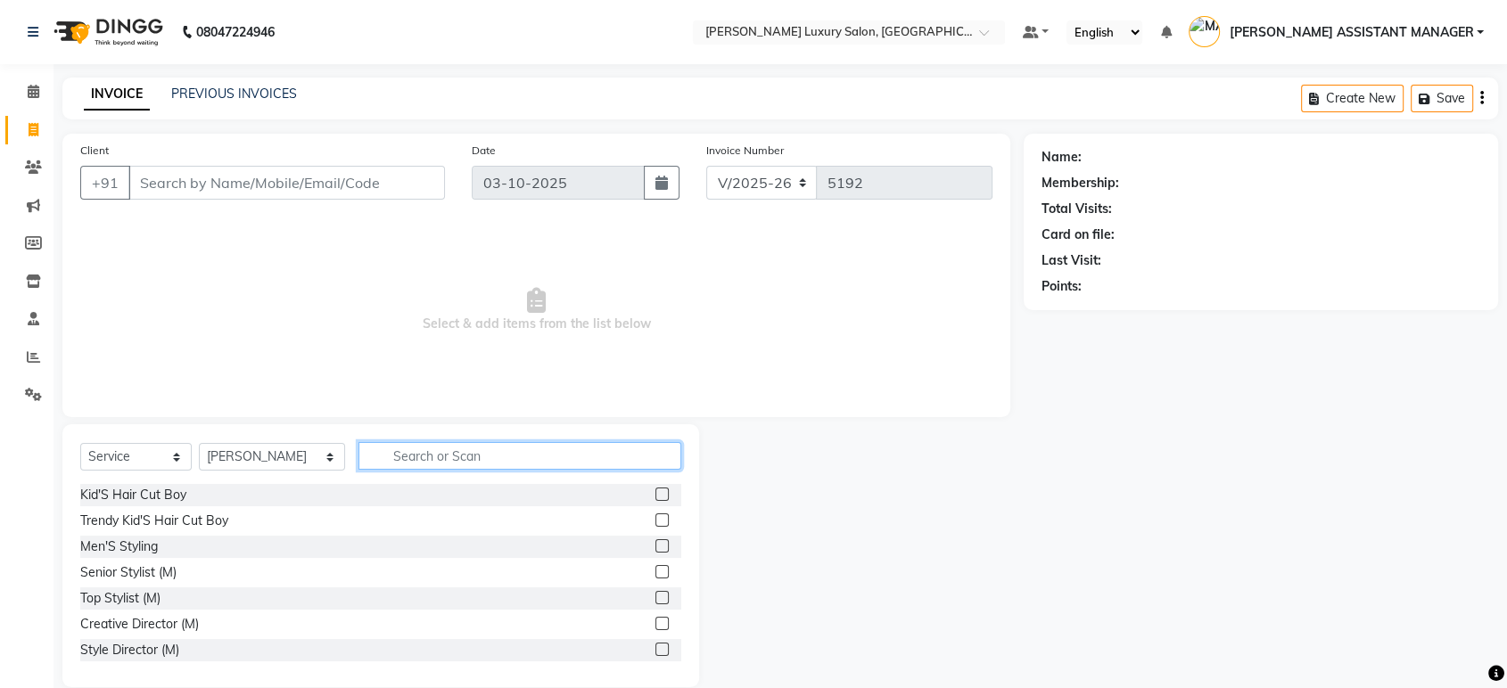
click at [549, 457] on input "text" at bounding box center [519, 456] width 323 height 28
type input "THRE"
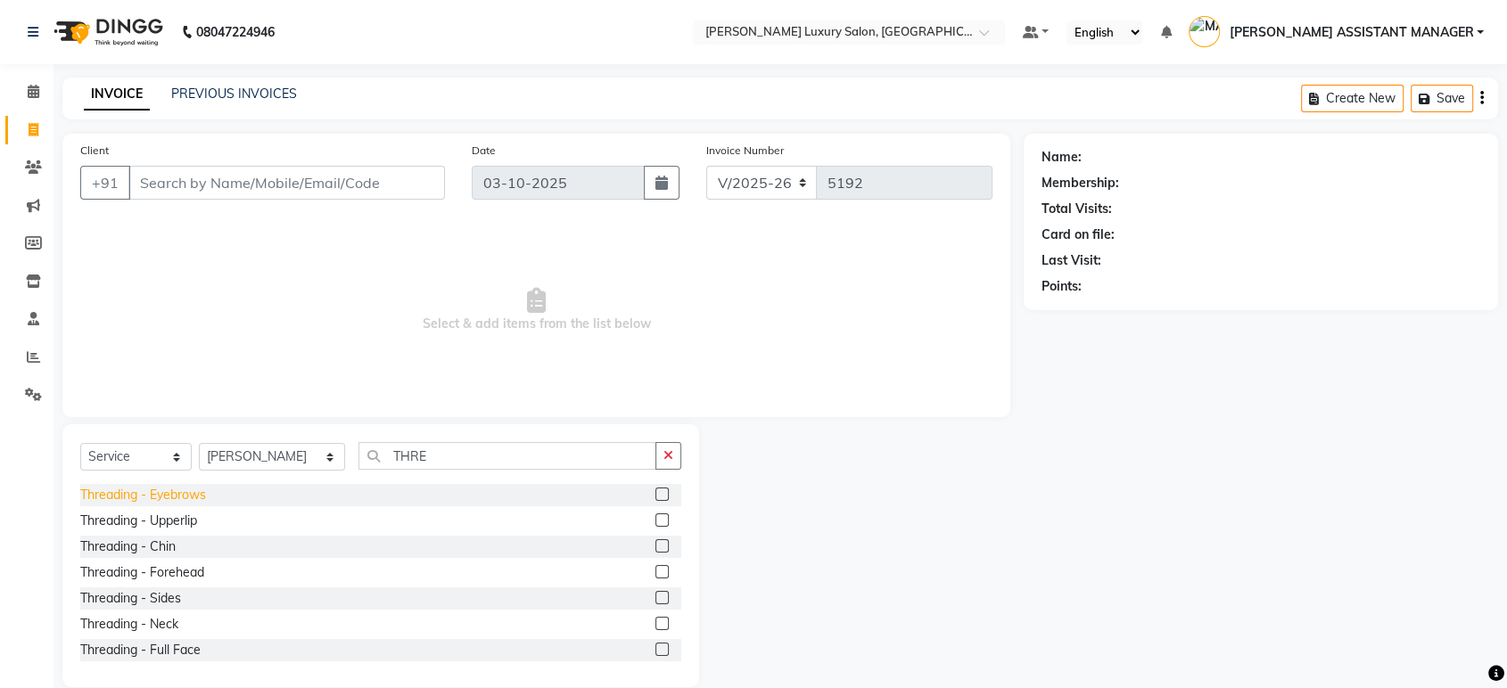
click at [170, 490] on div "Threading - Eyebrows" at bounding box center [143, 495] width 126 height 19
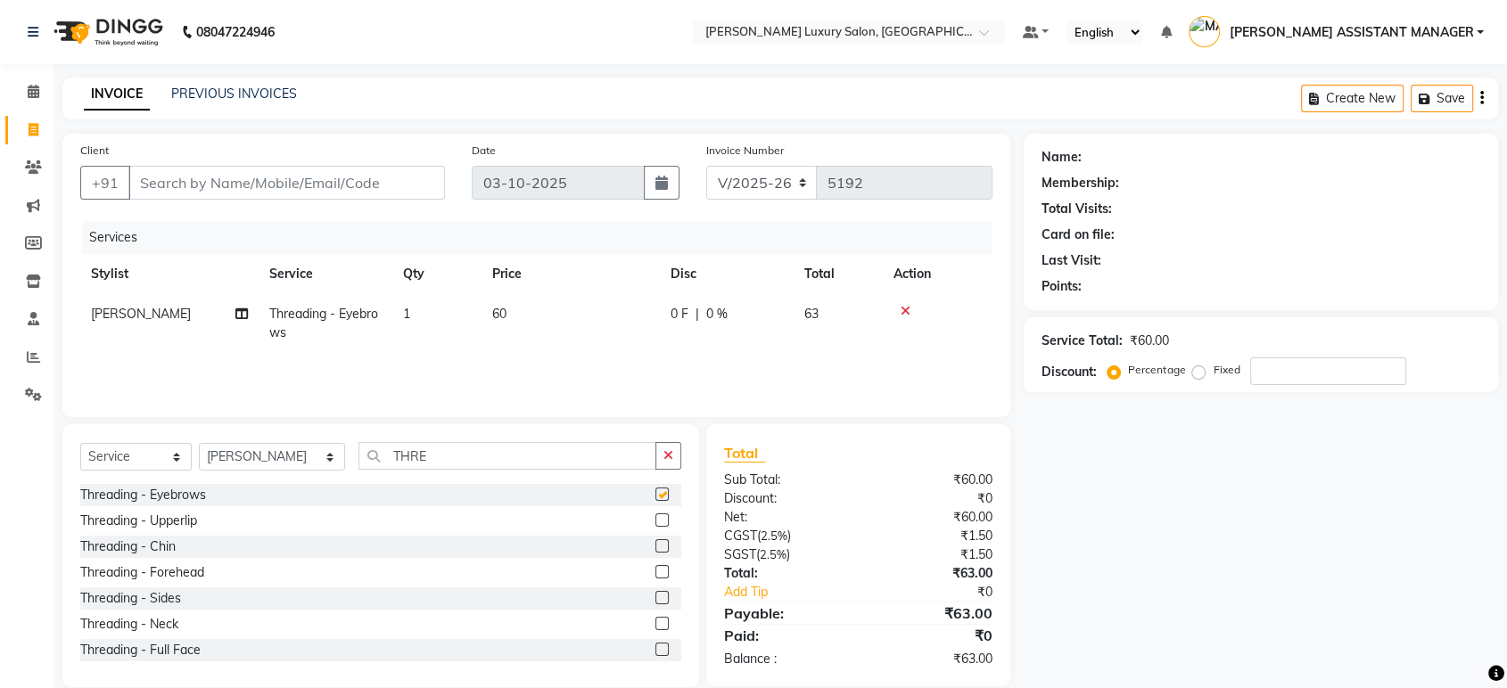
checkbox input "false"
click at [690, 461] on div "Select Service Product Membership Package Voucher Prepaid Gift Card Select Styl…" at bounding box center [380, 555] width 637 height 263
click at [673, 453] on button "button" at bounding box center [668, 456] width 26 height 28
click at [692, 408] on div "Client +91 Date 03-10-2025 Invoice Number V/2025 V/2025-26 5192 Services Stylis…" at bounding box center [536, 276] width 948 height 284
click at [335, 199] on div "Client +91" at bounding box center [262, 177] width 391 height 73
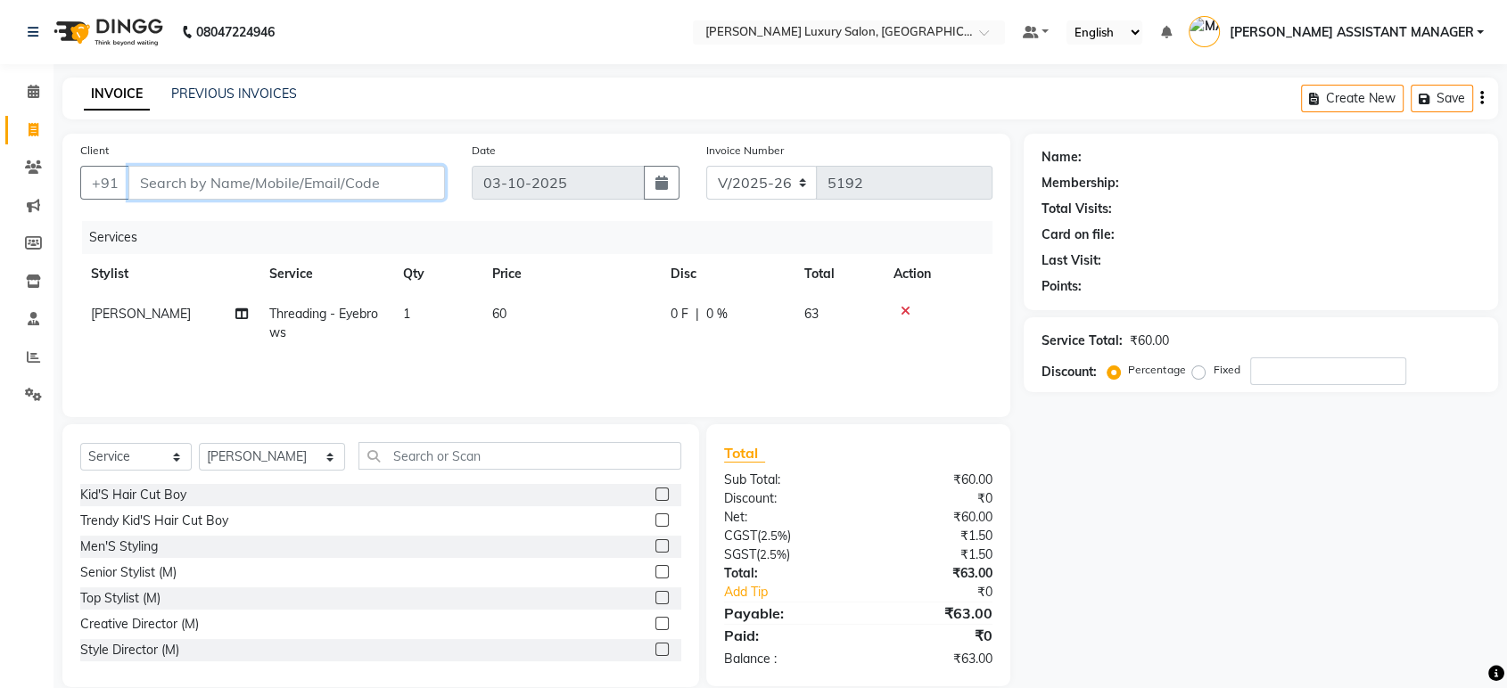
click at [342, 195] on input "Client" at bounding box center [286, 183] width 317 height 34
type input "9"
type input "0"
type input "9800873635"
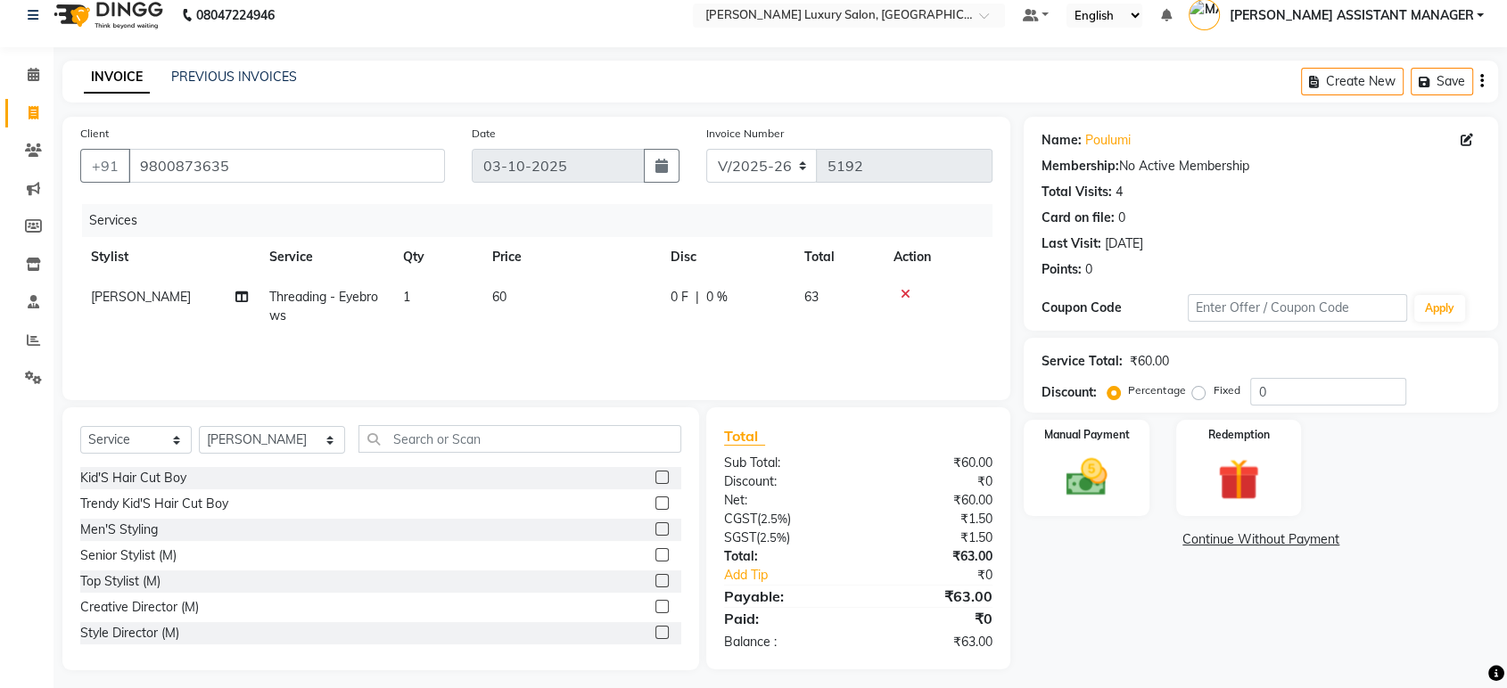
scroll to position [25, 0]
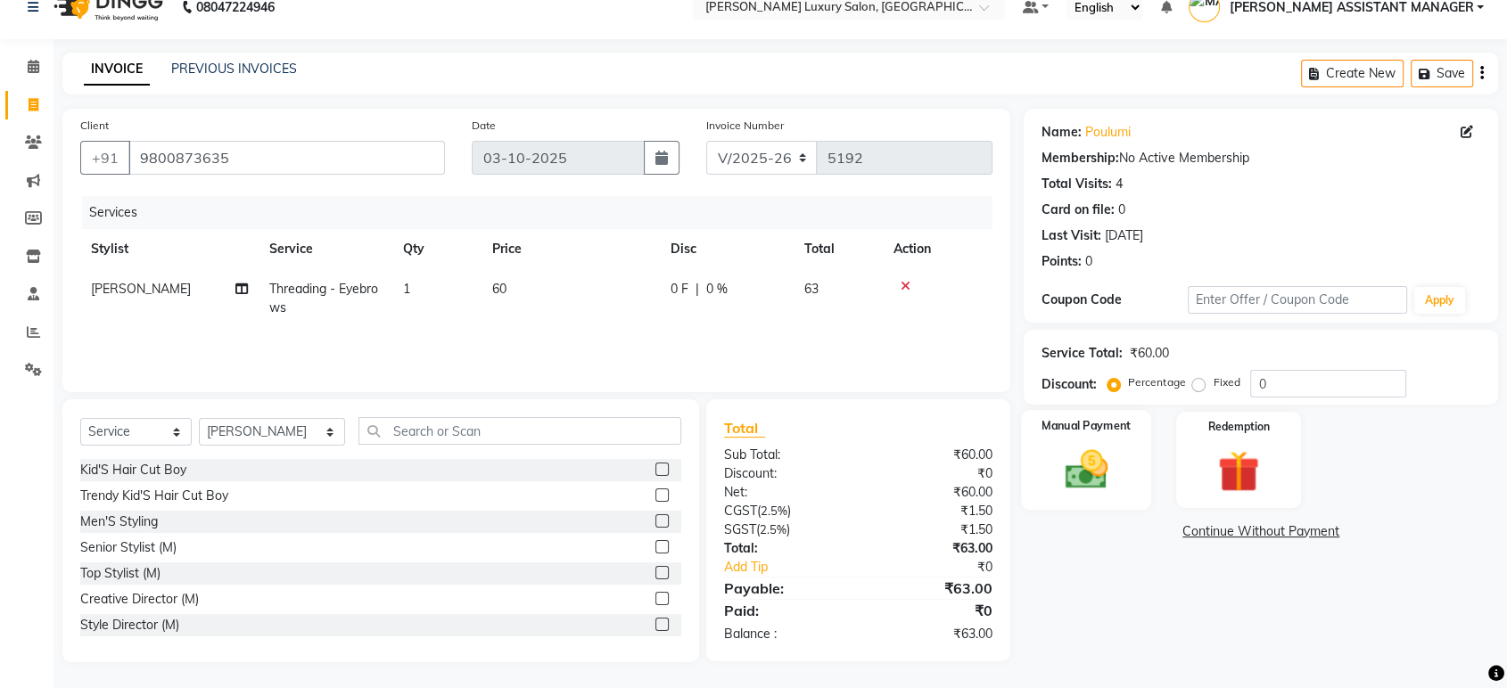
click at [1081, 441] on div "Manual Payment" at bounding box center [1087, 460] width 130 height 100
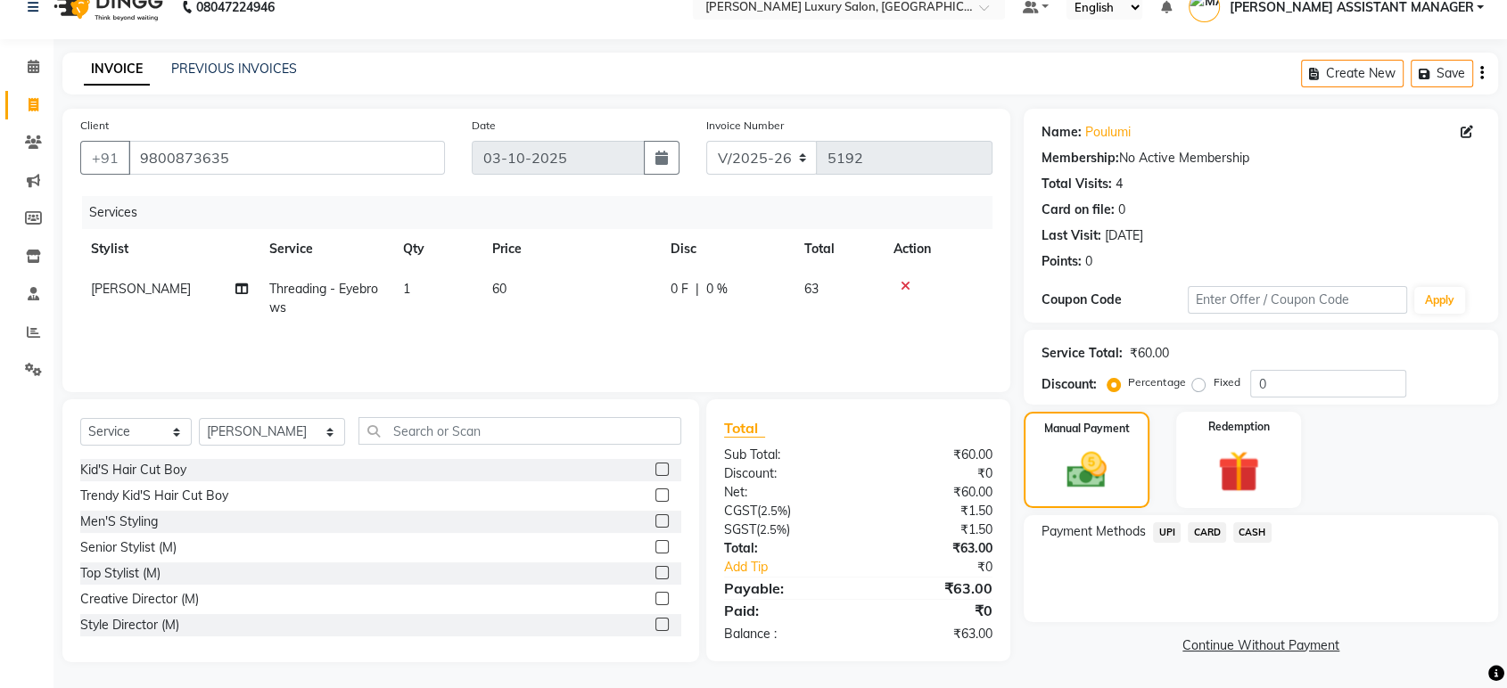
click at [1161, 524] on span "UPI" at bounding box center [1167, 532] width 28 height 21
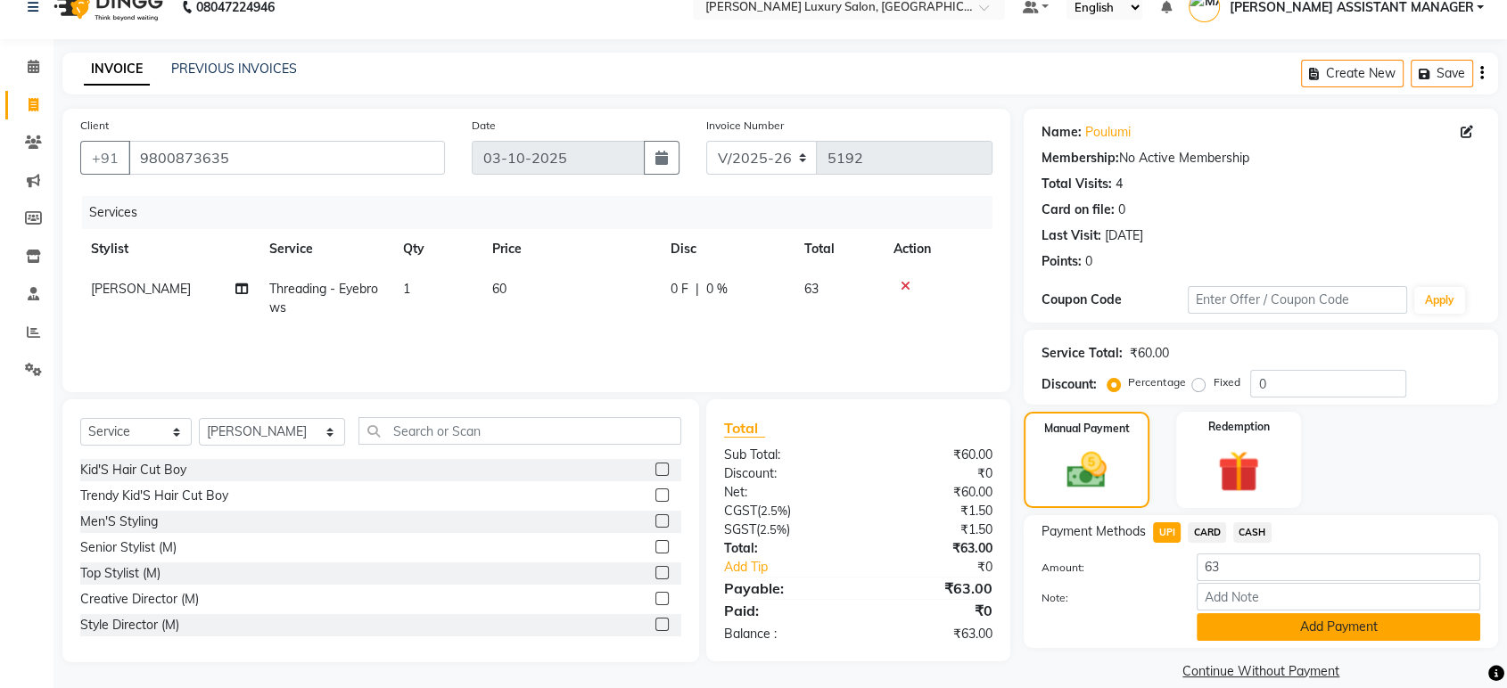
click at [1291, 627] on button "Add Payment" at bounding box center [1339, 627] width 284 height 28
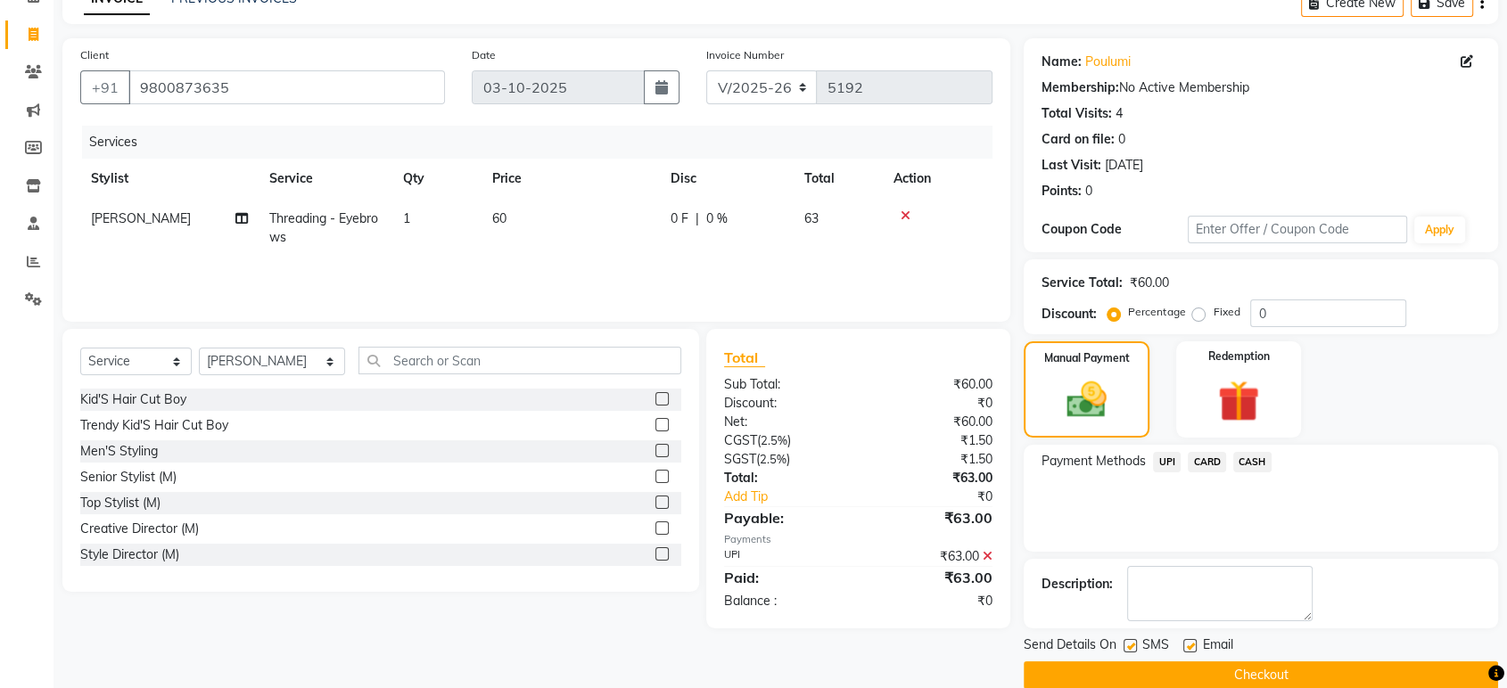
scroll to position [121, 0]
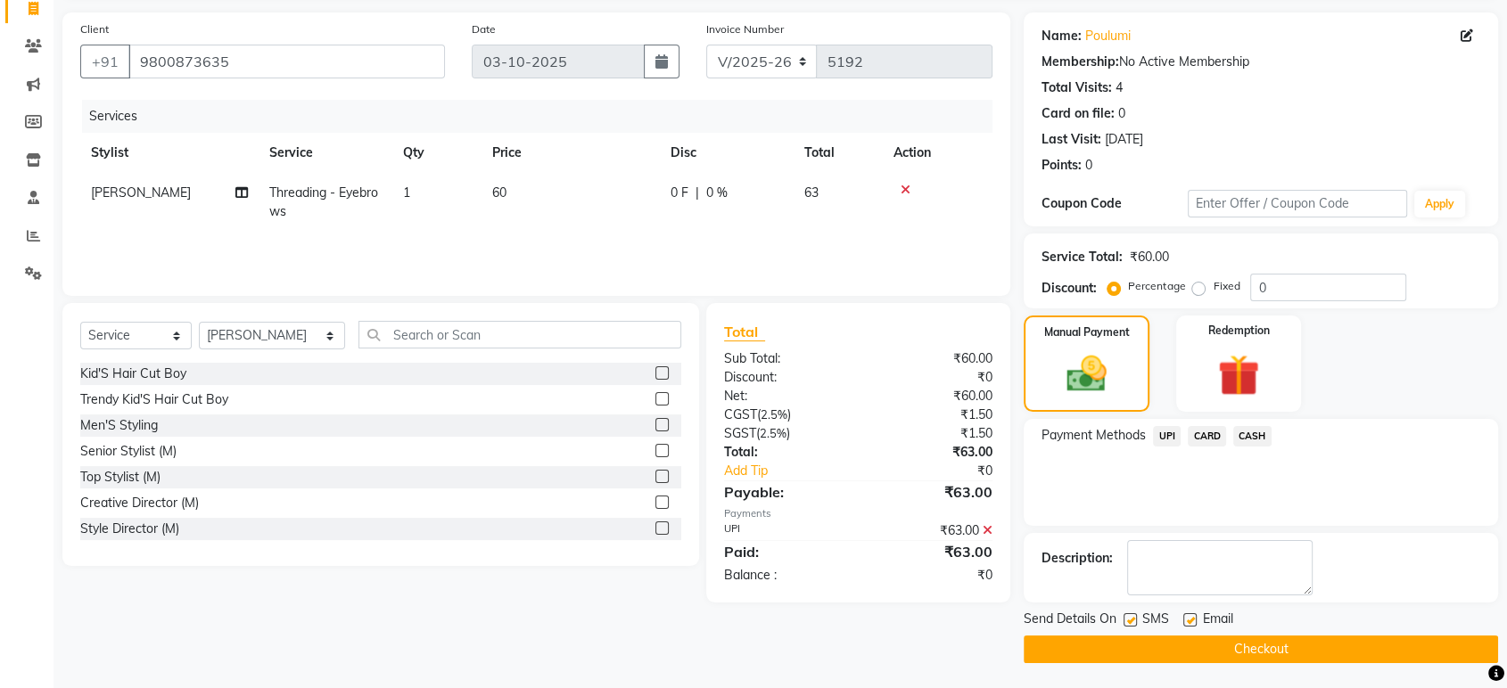
click at [1280, 655] on button "Checkout" at bounding box center [1261, 650] width 474 height 28
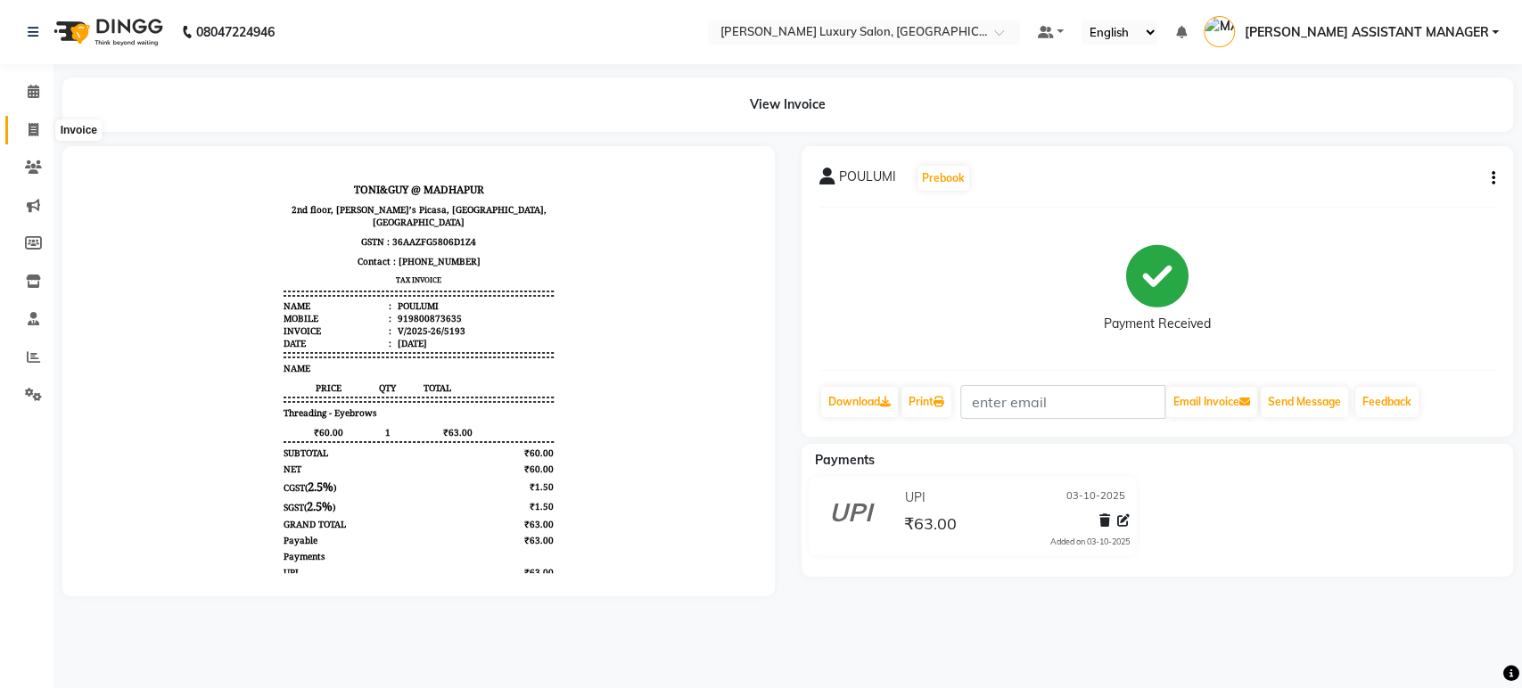
click at [21, 129] on span at bounding box center [33, 130] width 31 height 21
select select "4712"
select select "service"
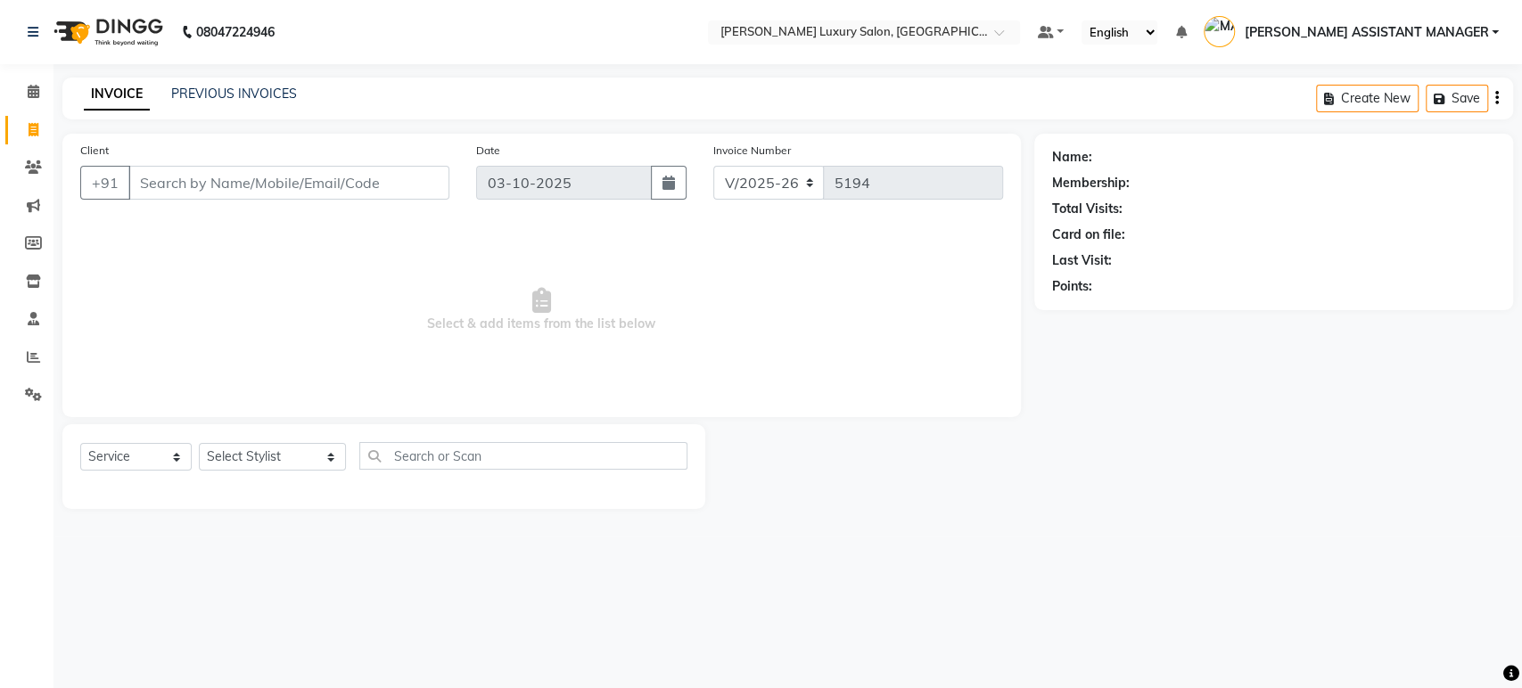
click at [430, 325] on span "Select & add items from the list below" at bounding box center [541, 310] width 923 height 178
click at [262, 178] on input "Client" at bounding box center [288, 183] width 321 height 34
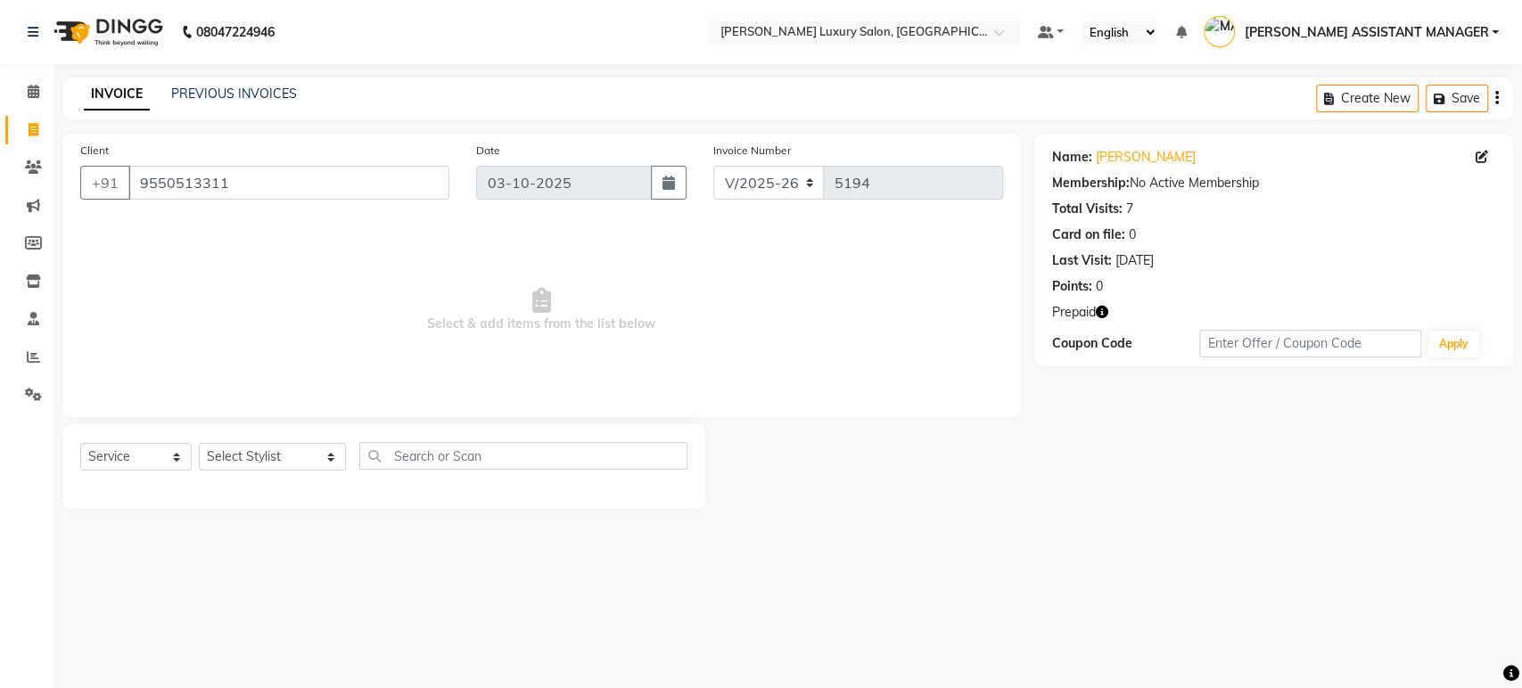
click at [1105, 312] on icon "button" at bounding box center [1102, 312] width 12 height 12
drag, startPoint x: 415, startPoint y: 302, endPoint x: 685, endPoint y: 329, distance: 270.6
click at [685, 329] on span "Select & add items from the list below" at bounding box center [541, 310] width 923 height 178
click at [703, 326] on span "Select & add items from the list below" at bounding box center [541, 310] width 923 height 178
drag, startPoint x: 433, startPoint y: 323, endPoint x: 713, endPoint y: 326, distance: 280.0
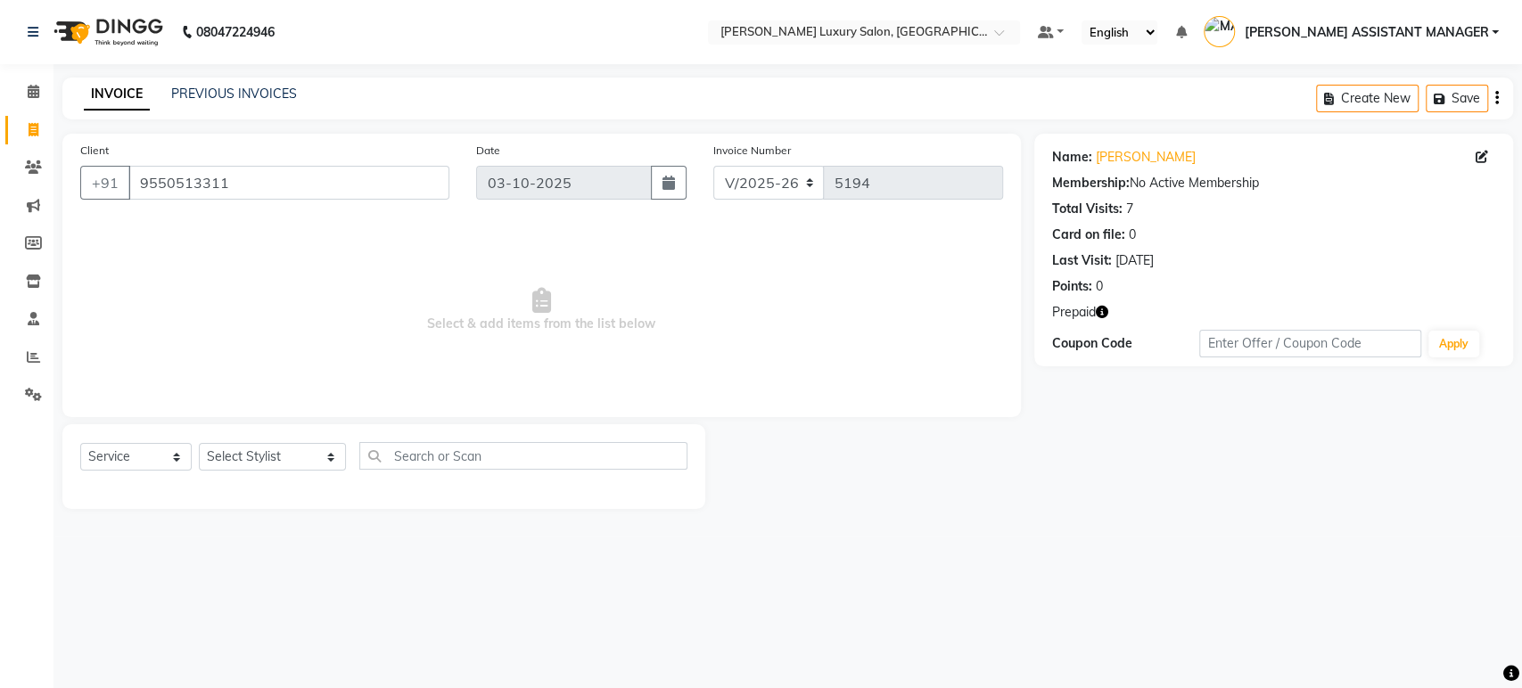
click at [713, 326] on span "Select & add items from the list below" at bounding box center [541, 310] width 923 height 178
drag, startPoint x: 453, startPoint y: 324, endPoint x: 832, endPoint y: 324, distance: 378.9
click at [746, 324] on span "Select & add items from the list below" at bounding box center [541, 310] width 923 height 178
click at [832, 324] on span "Select & add items from the list below" at bounding box center [541, 310] width 923 height 178
drag, startPoint x: 823, startPoint y: 325, endPoint x: 1254, endPoint y: 320, distance: 430.7
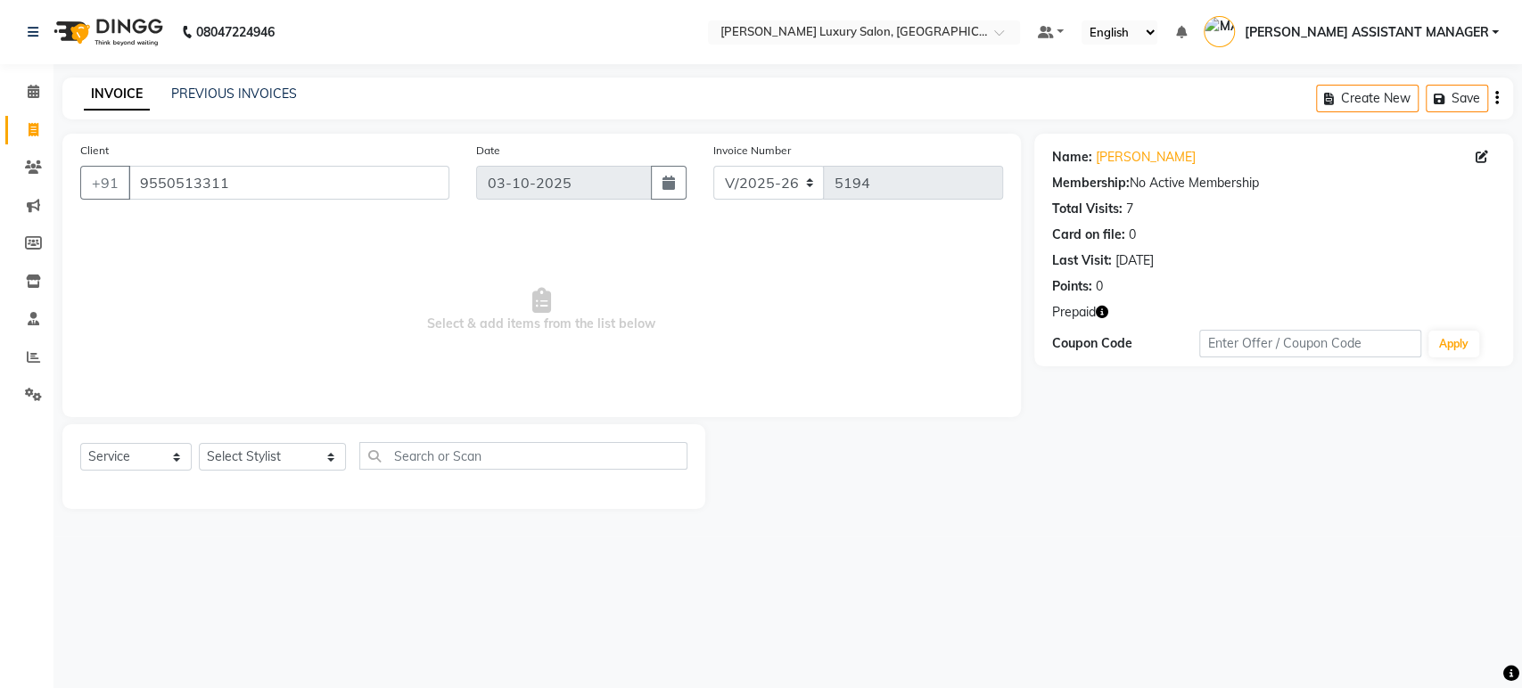
click at [829, 325] on span "Select & add items from the list below" at bounding box center [541, 310] width 923 height 178
click at [1125, 152] on link "Sonali" at bounding box center [1146, 157] width 100 height 19
drag, startPoint x: 169, startPoint y: 87, endPoint x: 415, endPoint y: 105, distance: 246.7
click at [415, 104] on div "INVOICE PREVIOUS INVOICES Create New Save" at bounding box center [787, 99] width 1451 height 42
click at [430, 104] on div "INVOICE PREVIOUS INVOICES Create New Save" at bounding box center [787, 99] width 1451 height 42
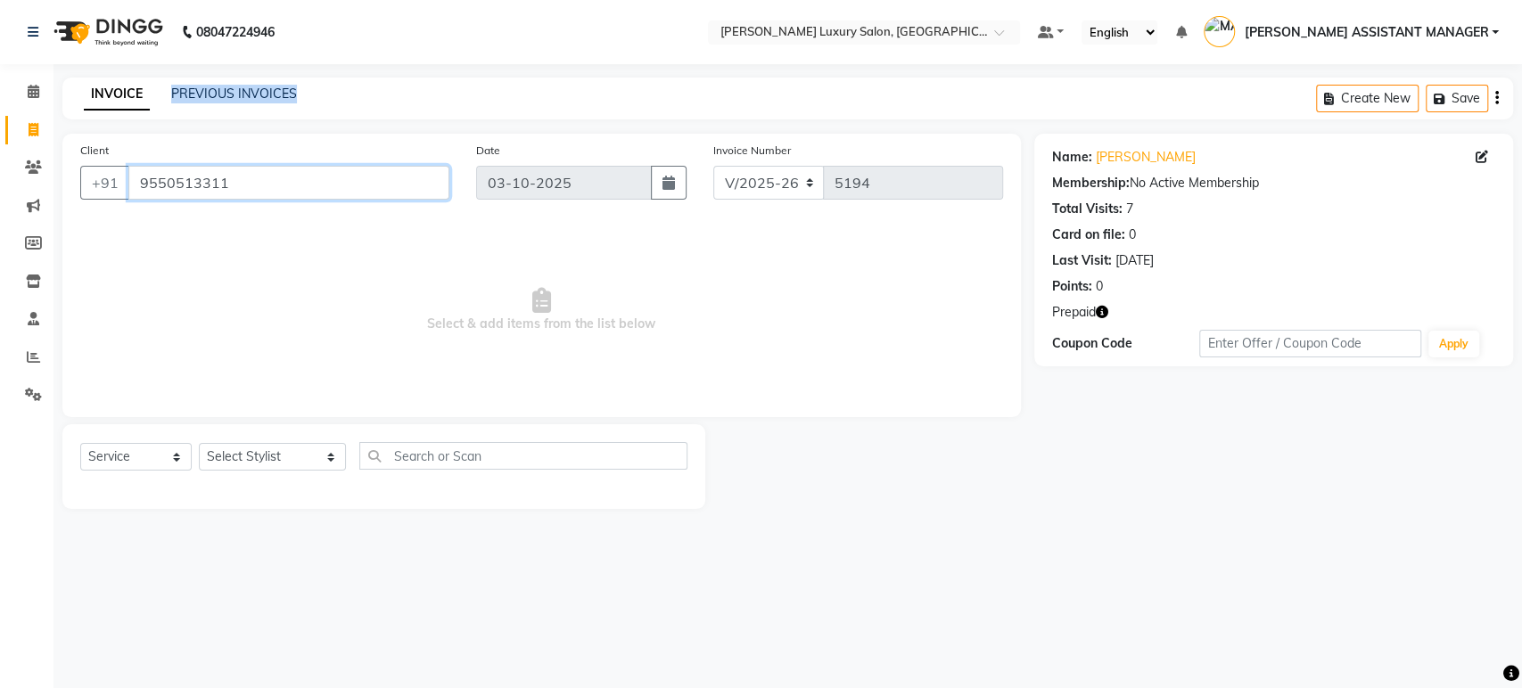
click at [396, 176] on input "9550513311" at bounding box center [288, 183] width 321 height 34
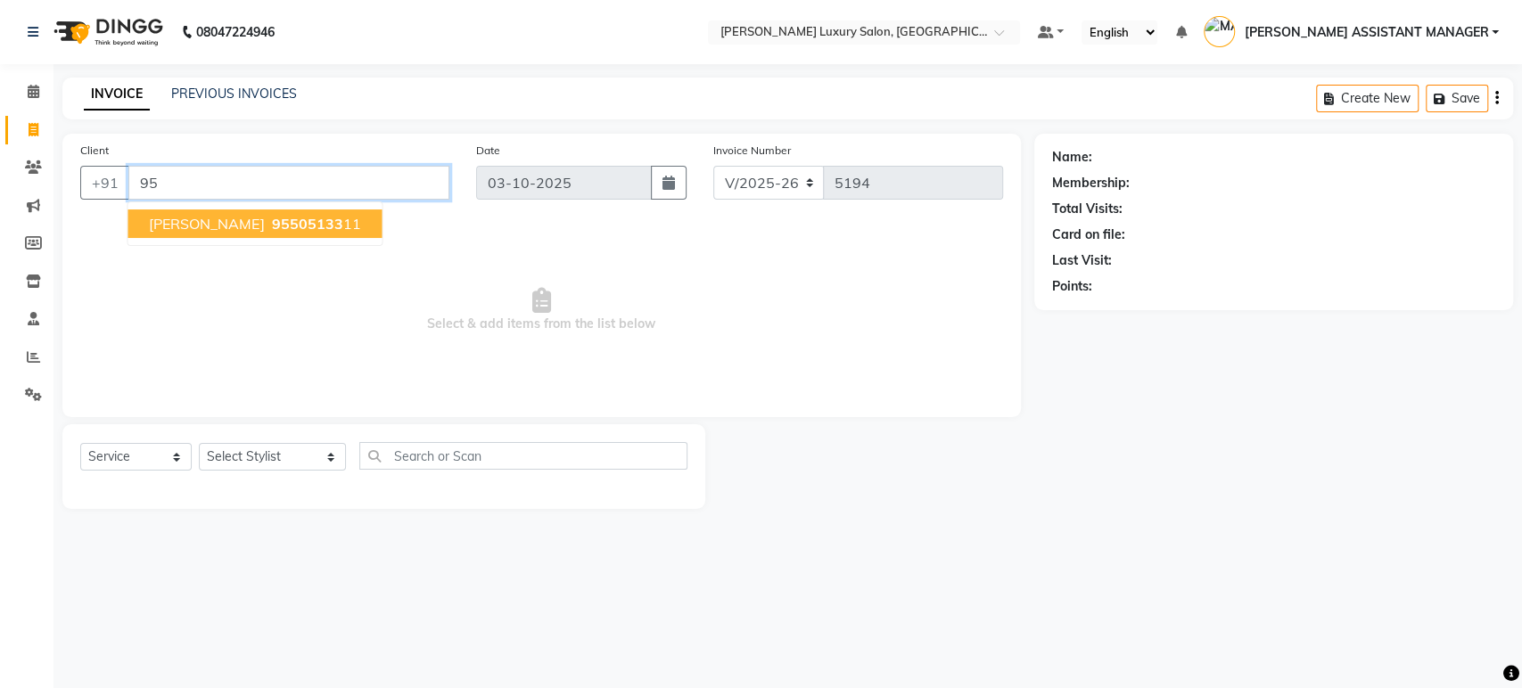
type input "9"
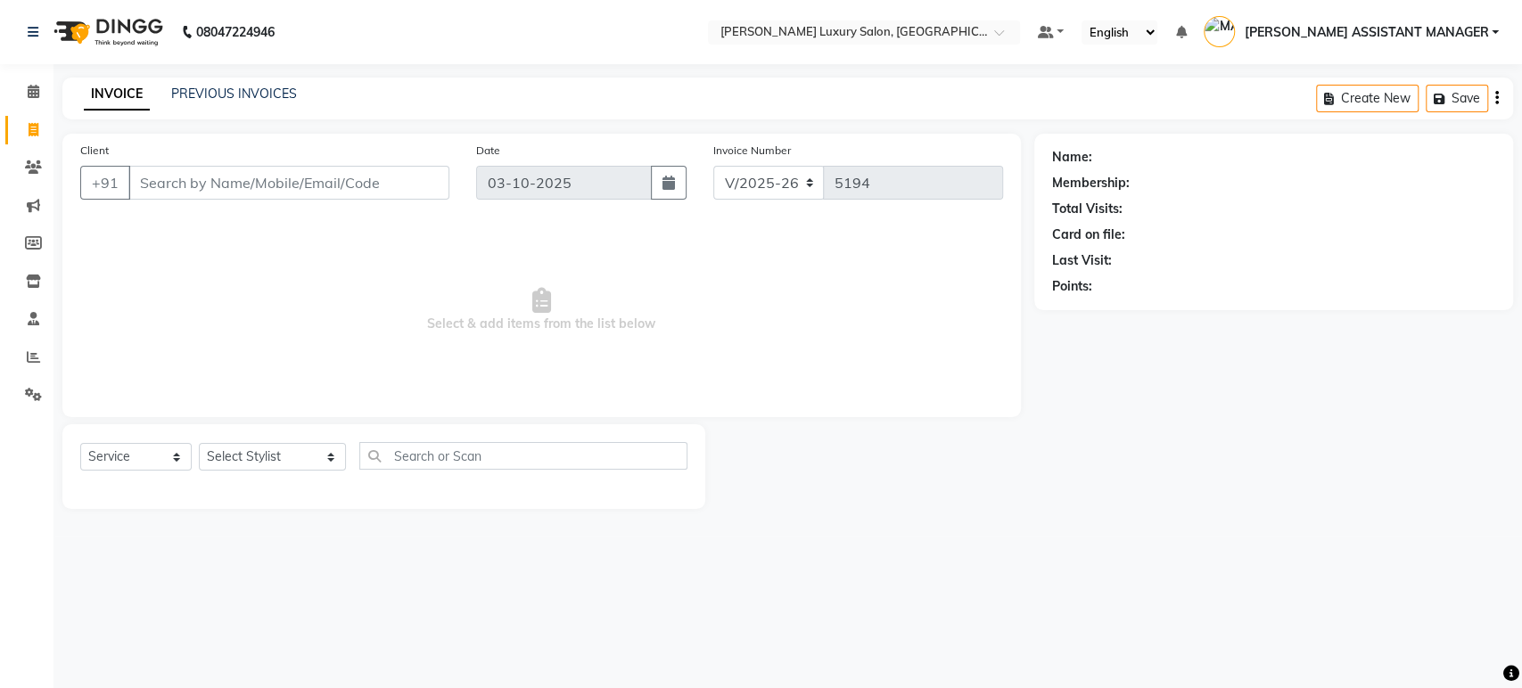
click at [11, 119] on link "Invoice" at bounding box center [26, 130] width 43 height 29
select select "service"
type input "5194"
select select "4712"
click at [260, 186] on input "Client" at bounding box center [288, 183] width 321 height 34
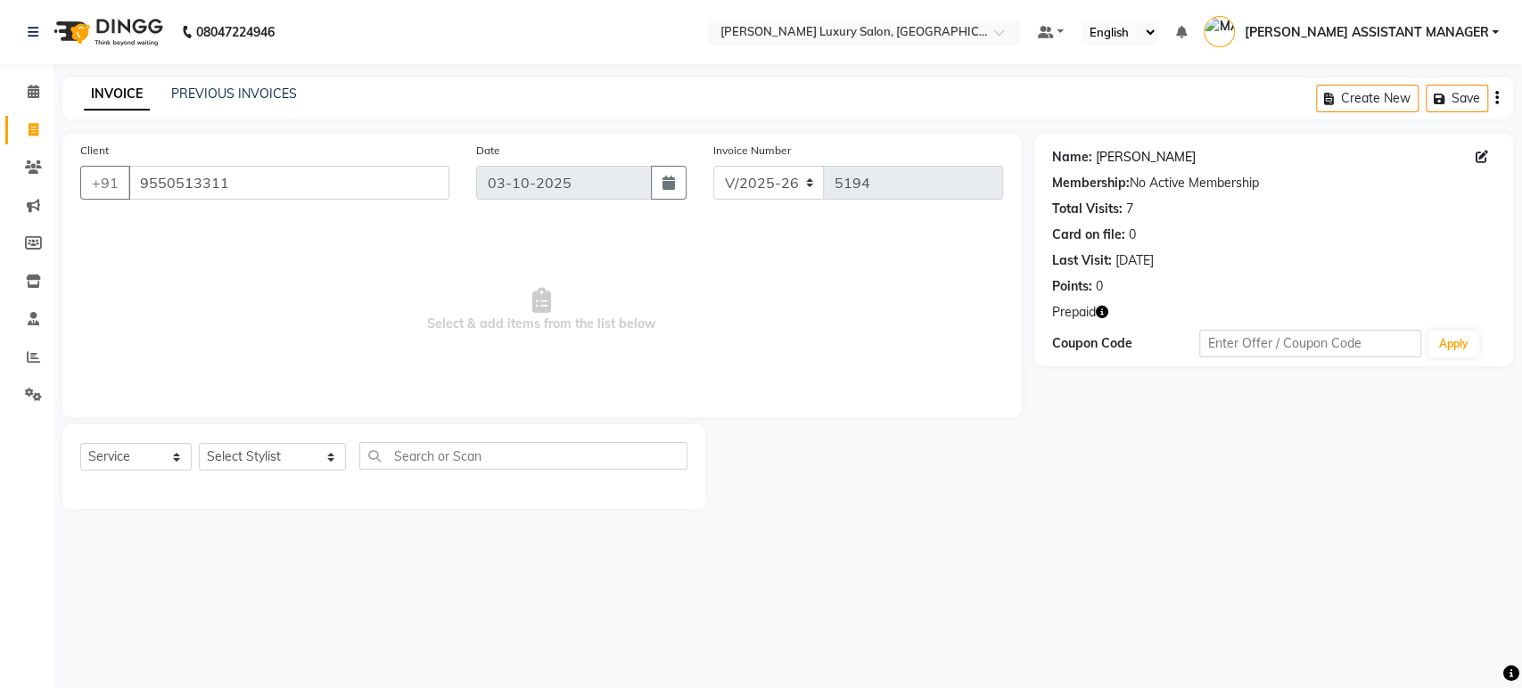
click at [1113, 152] on link "Sonali" at bounding box center [1146, 157] width 100 height 19
click at [1100, 308] on icon "button" at bounding box center [1102, 312] width 12 height 12
drag, startPoint x: 391, startPoint y: 327, endPoint x: 680, endPoint y: 320, distance: 289.9
click at [680, 320] on span "Select & add items from the list below" at bounding box center [541, 310] width 923 height 178
click at [720, 329] on span "Select & add items from the list below" at bounding box center [541, 310] width 923 height 178
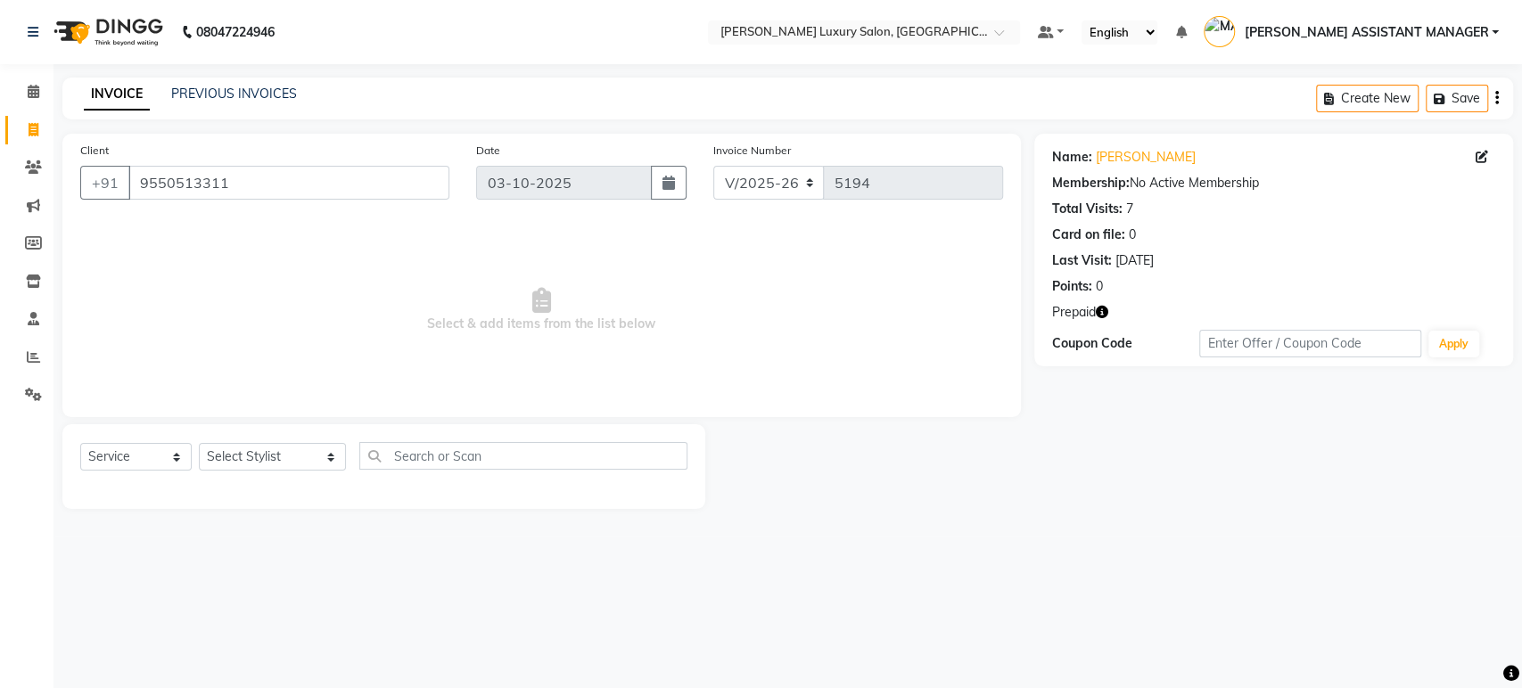
drag, startPoint x: 391, startPoint y: 337, endPoint x: 830, endPoint y: 346, distance: 439.6
click at [825, 346] on span "Select & add items from the list below" at bounding box center [541, 310] width 923 height 178
click at [830, 346] on span "Select & add items from the list below" at bounding box center [541, 310] width 923 height 178
click at [348, 166] on div "Client +91 9550513311" at bounding box center [265, 177] width 396 height 73
click at [349, 172] on input "9550513311" at bounding box center [288, 183] width 321 height 34
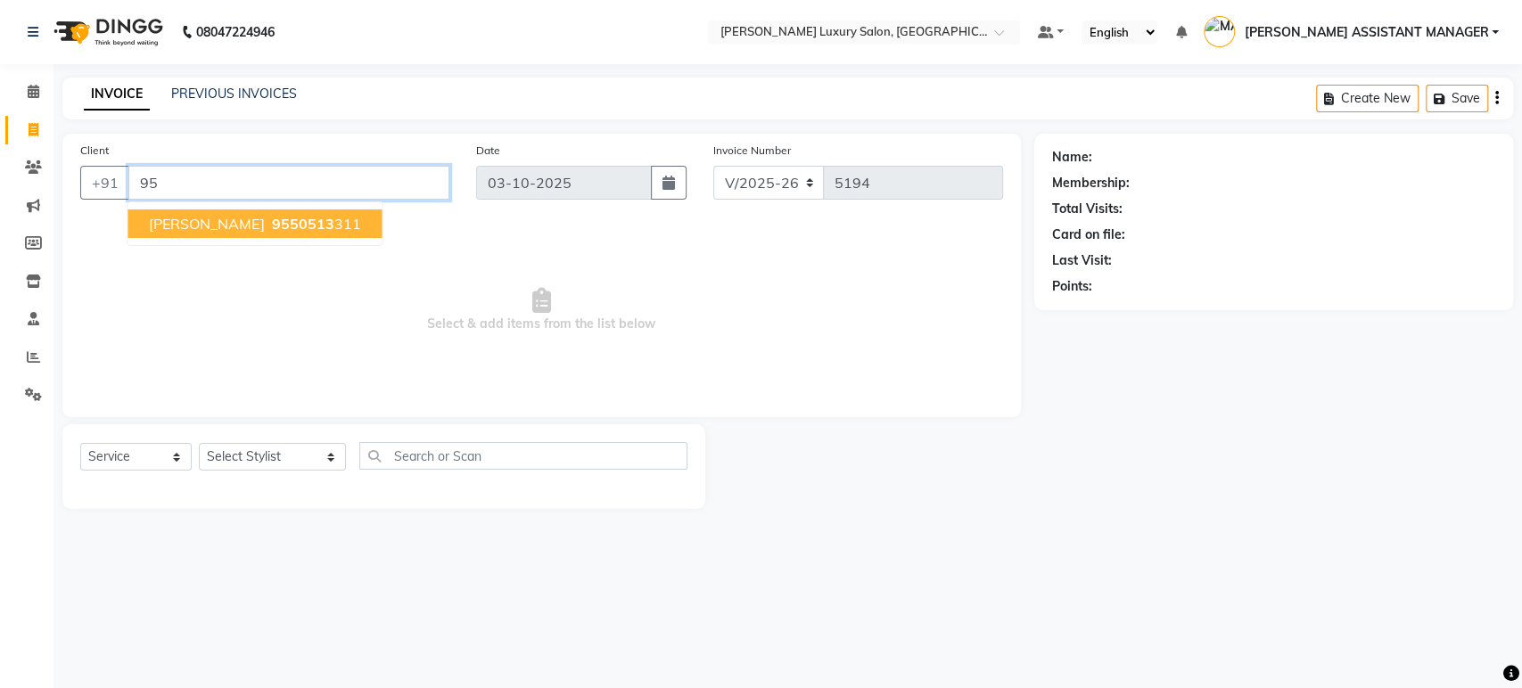
type input "9"
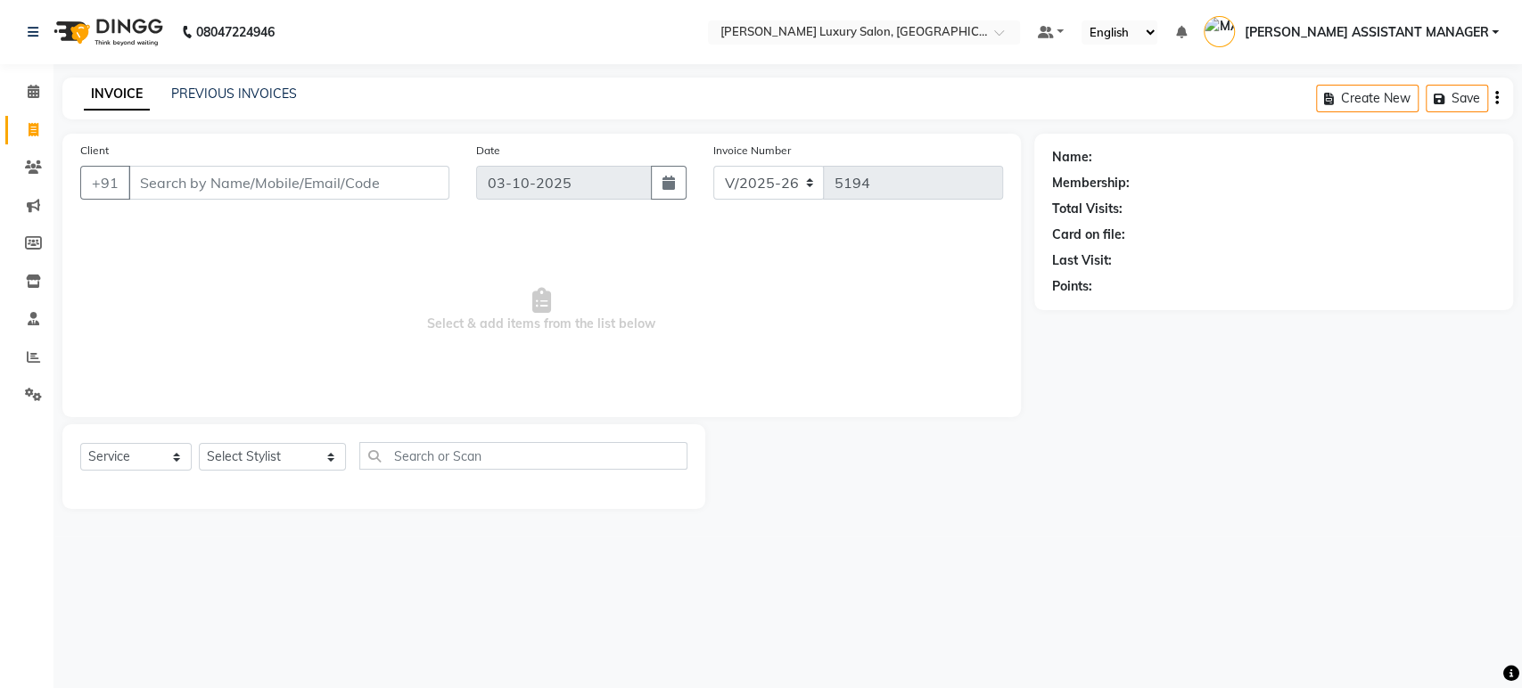
click at [479, 141] on div "Date 03-10-2025" at bounding box center [581, 177] width 237 height 73
click at [255, 471] on div "Select Service Product Membership Package Voucher Prepaid Gift Card Select Styl…" at bounding box center [383, 463] width 607 height 42
click at [262, 455] on select "Select Stylist ABHI ADIL ADITI ADITYA AFREEN AHON AHSAN ALI ALIYA ANKITH ARAVIN…" at bounding box center [272, 457] width 147 height 28
select select "90116"
click at [199, 443] on select "Select Stylist ABHI ADIL ADITI ADITYA AFREEN AHON AHSAN ALI ALIYA ANKITH ARAVIN…" at bounding box center [272, 457] width 147 height 28
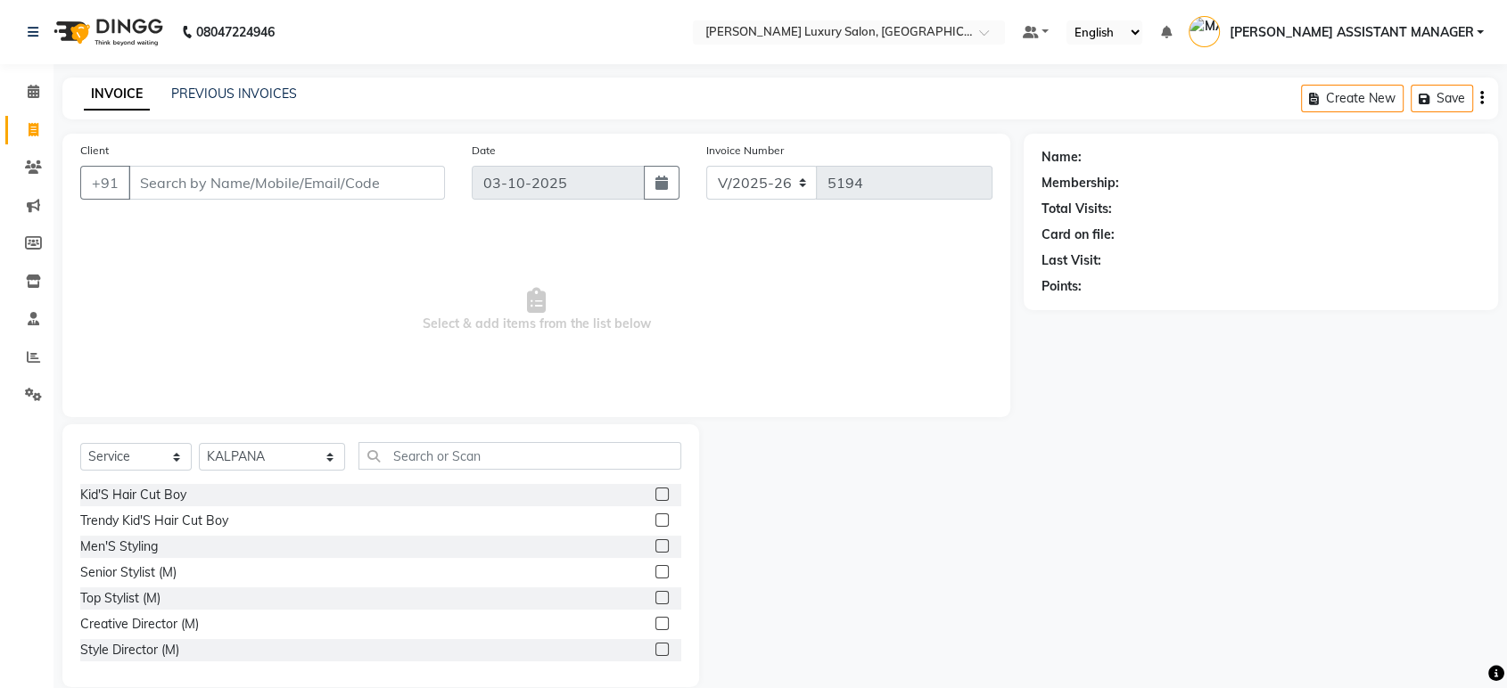
click at [545, 442] on div at bounding box center [520, 456] width 322 height 28
click at [524, 445] on input "text" at bounding box center [519, 456] width 323 height 28
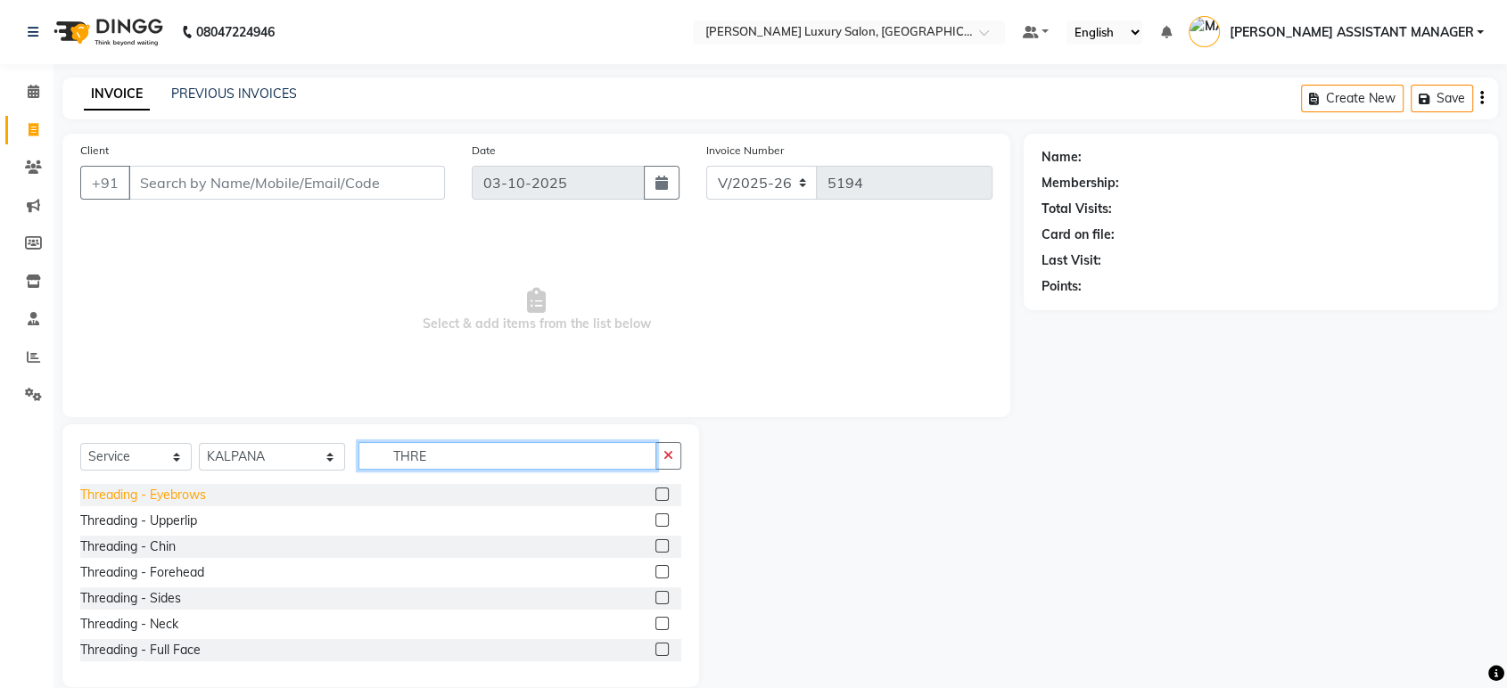
type input "THRE"
click at [164, 499] on div "Threading - Eyebrows" at bounding box center [143, 495] width 126 height 19
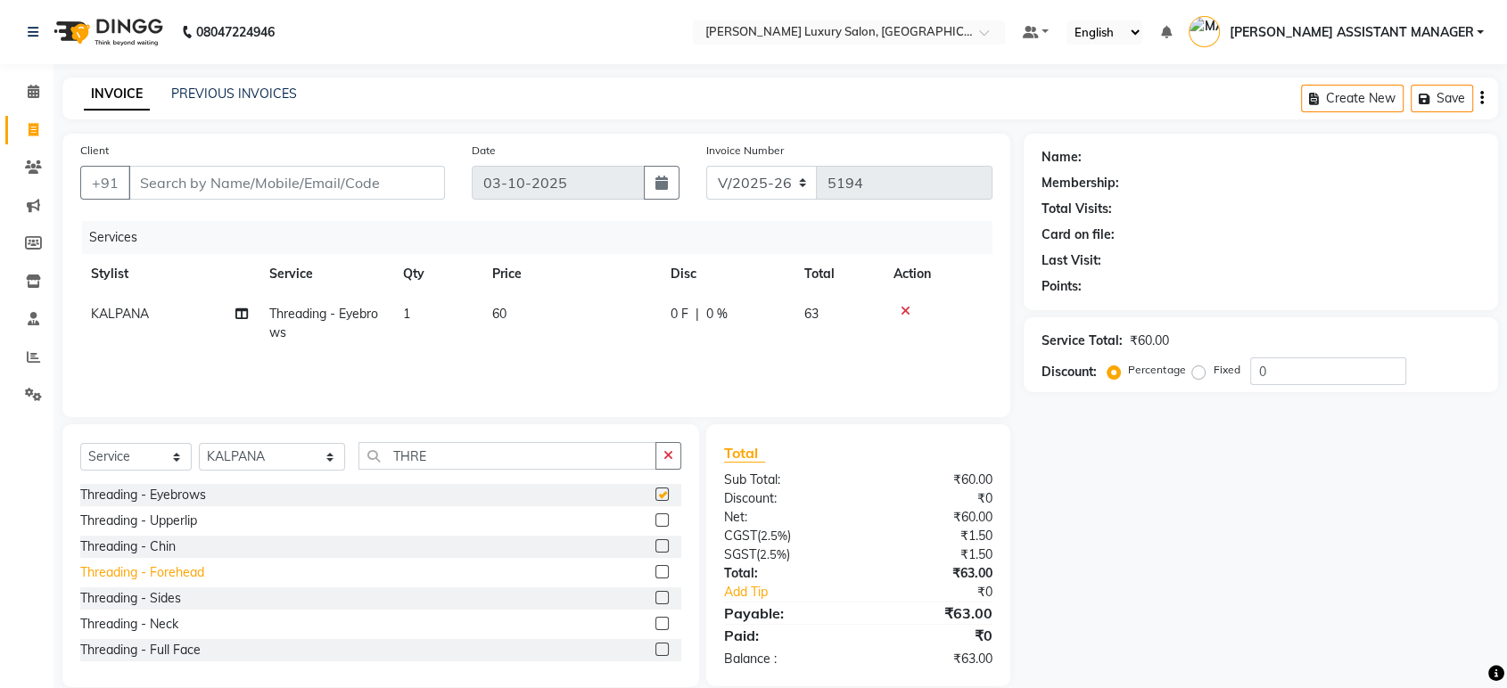
checkbox input "false"
drag, startPoint x: 168, startPoint y: 569, endPoint x: 218, endPoint y: 483, distance: 99.5
click at [169, 569] on div "Threading - Forehead" at bounding box center [142, 572] width 124 height 19
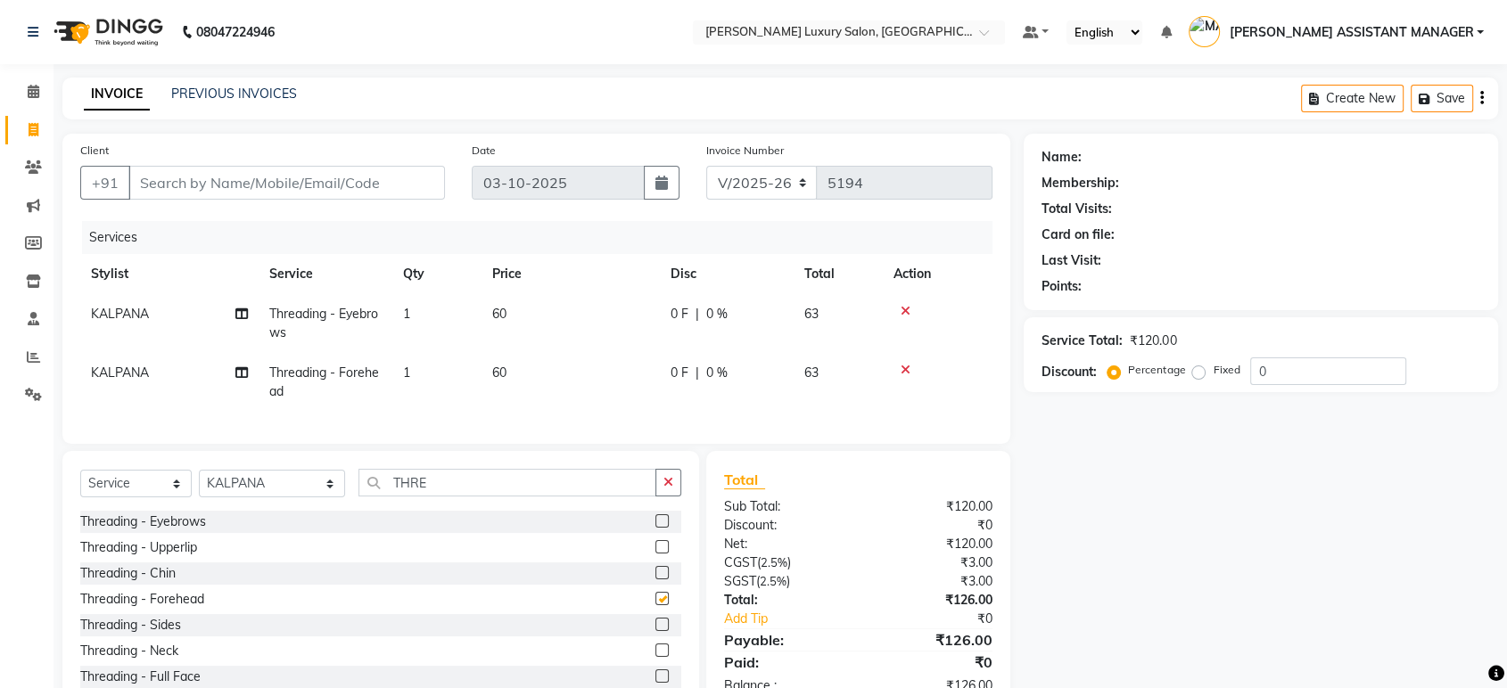
checkbox input "false"
click at [391, 181] on input "Client" at bounding box center [286, 183] width 317 height 34
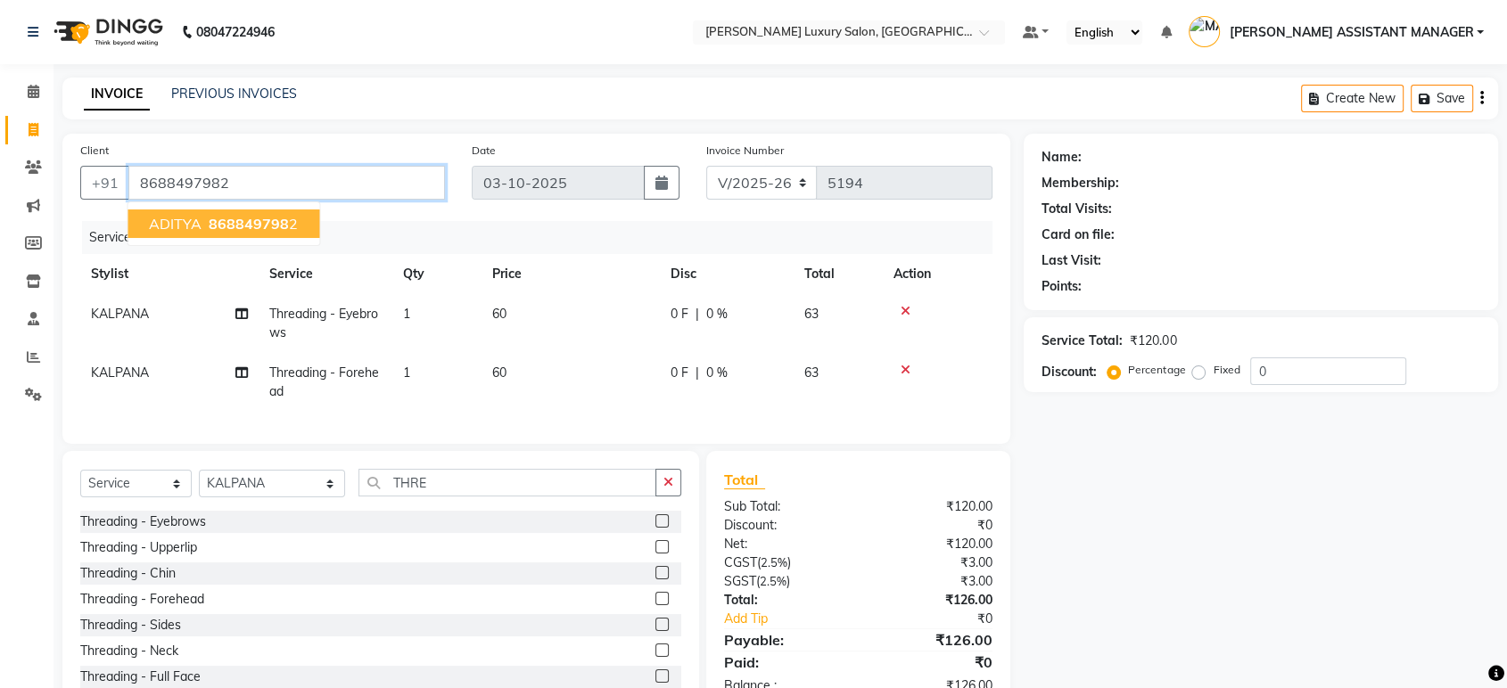
type input "8688497982"
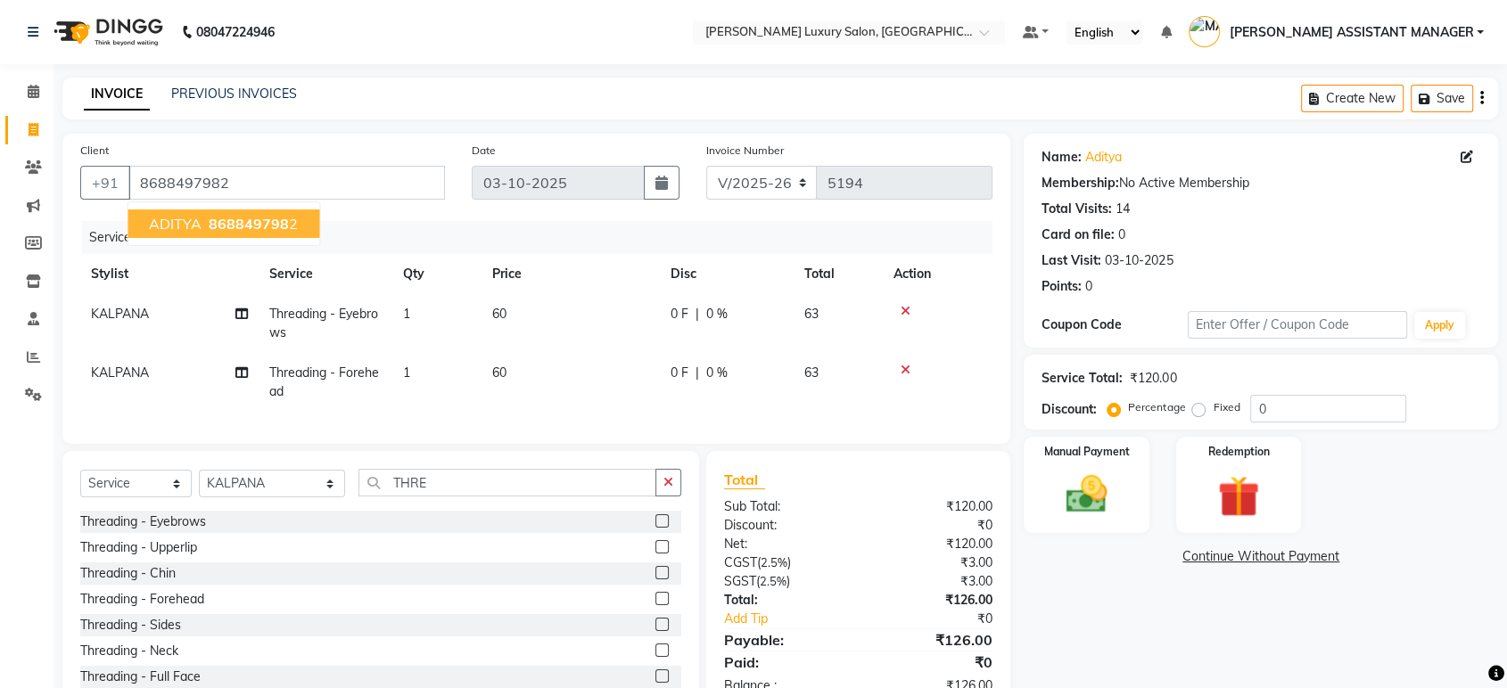
click at [538, 94] on div "INVOICE PREVIOUS INVOICES Create New Save" at bounding box center [779, 99] width 1435 height 42
click at [1088, 448] on label "Manual Payment" at bounding box center [1086, 450] width 89 height 17
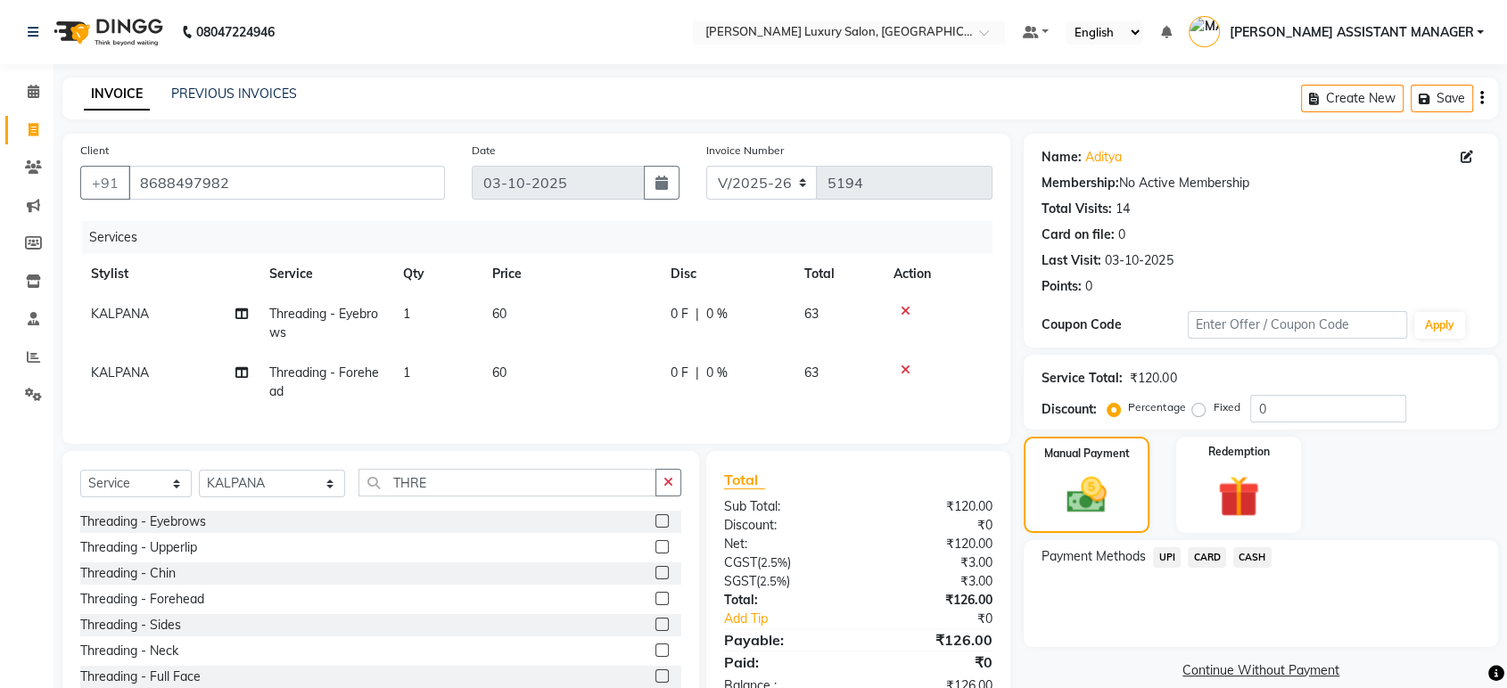
click at [1164, 557] on span "UPI" at bounding box center [1167, 557] width 28 height 21
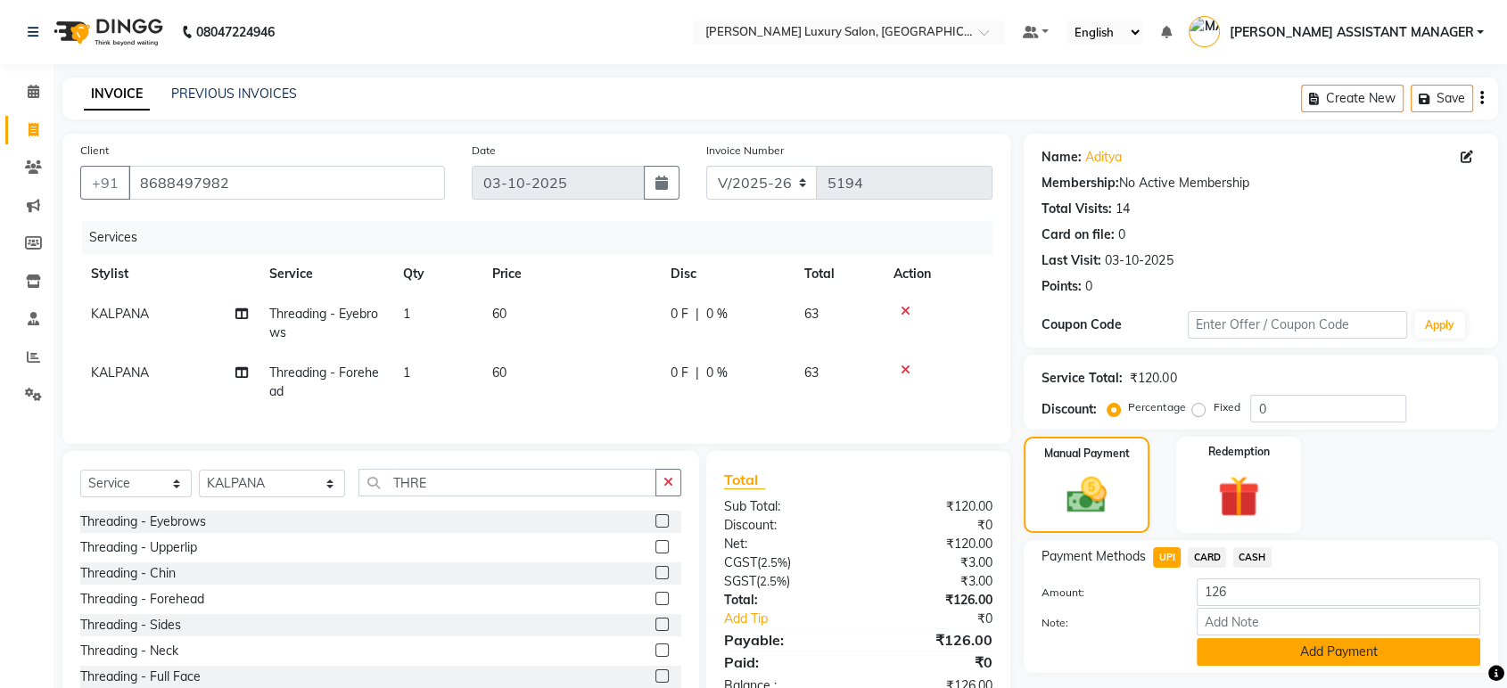
click at [1290, 662] on button "Add Payment" at bounding box center [1339, 652] width 284 height 28
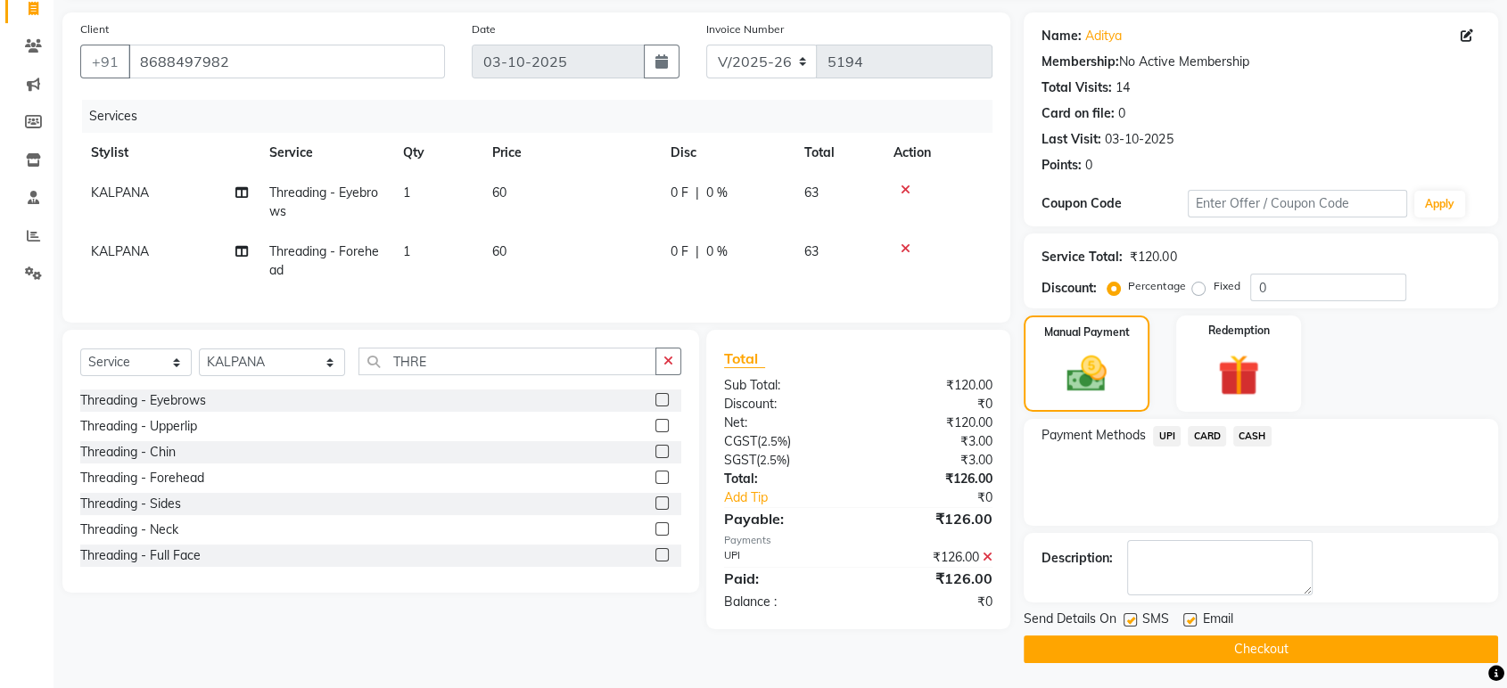
scroll to position [121, 0]
click at [1296, 655] on button "Checkout" at bounding box center [1261, 650] width 474 height 28
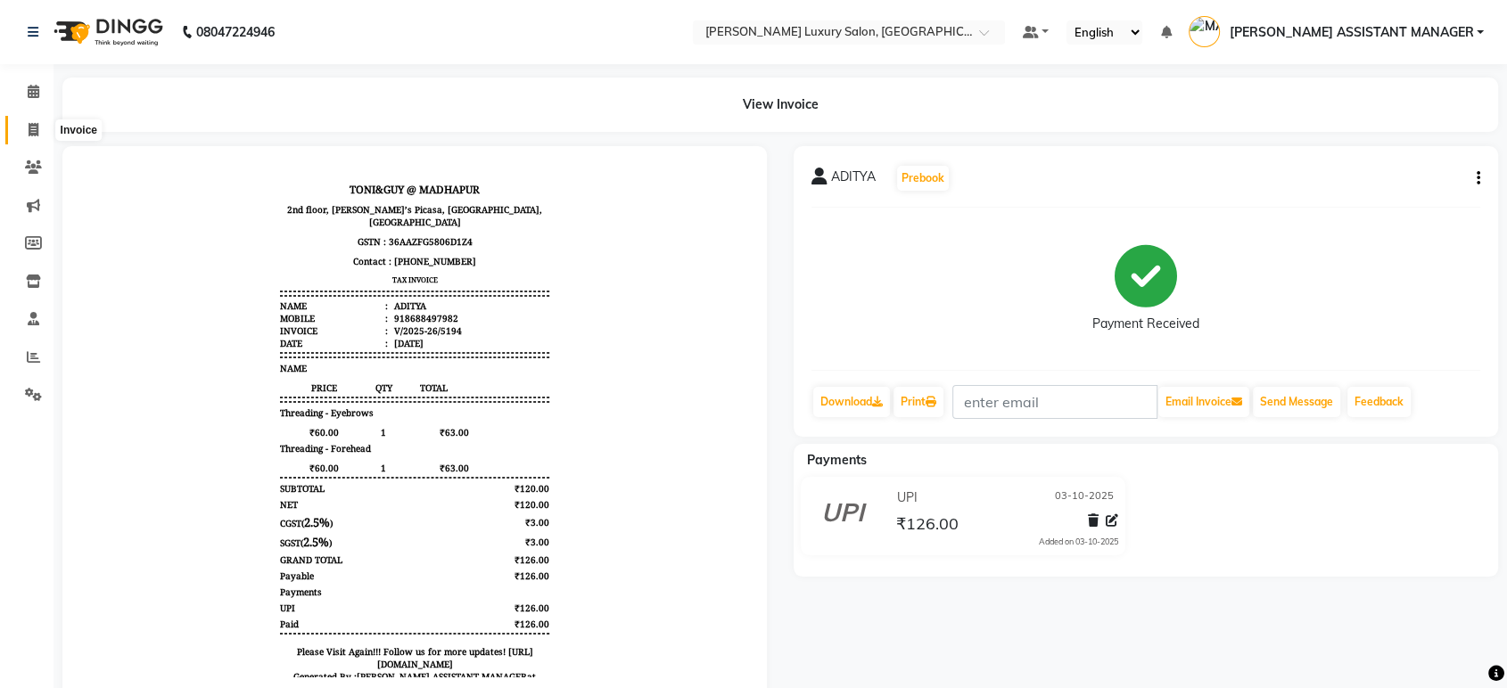
click at [27, 133] on span at bounding box center [33, 130] width 31 height 21
select select "service"
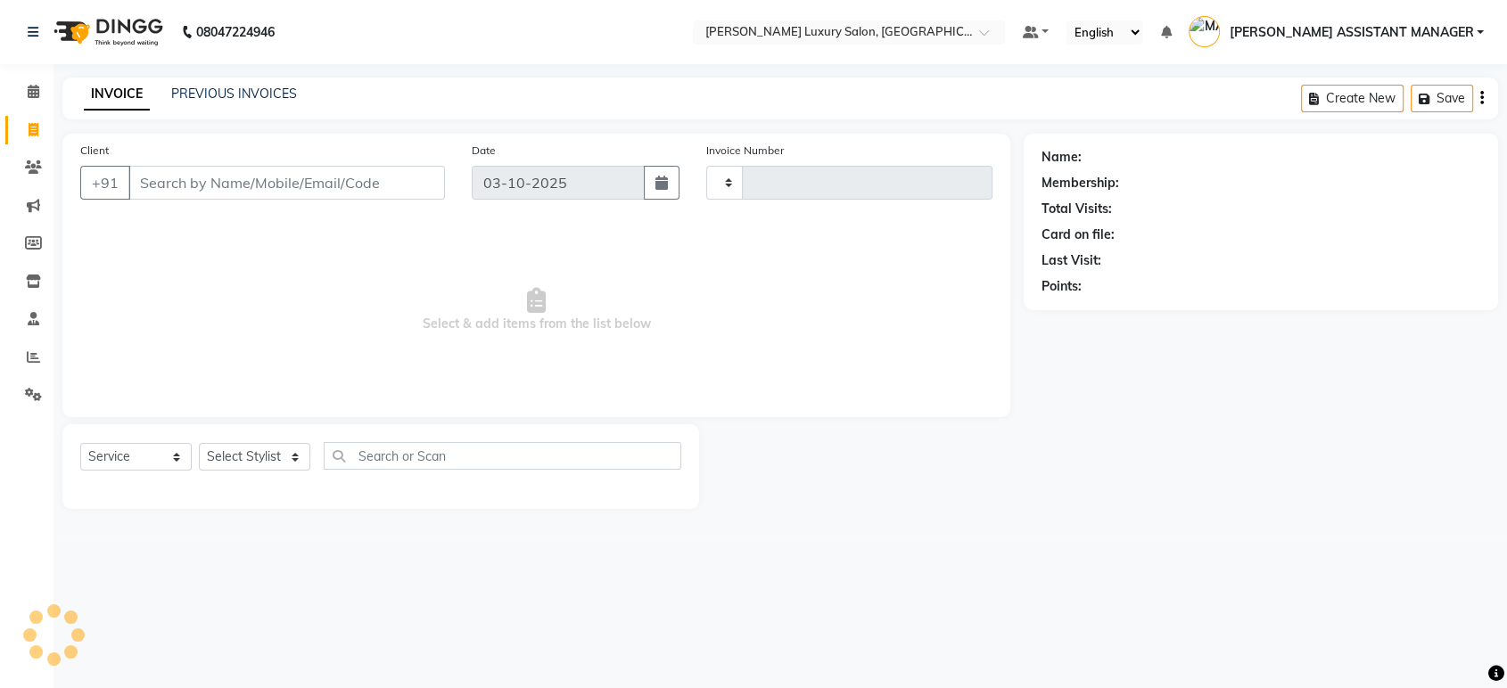
type input "5195"
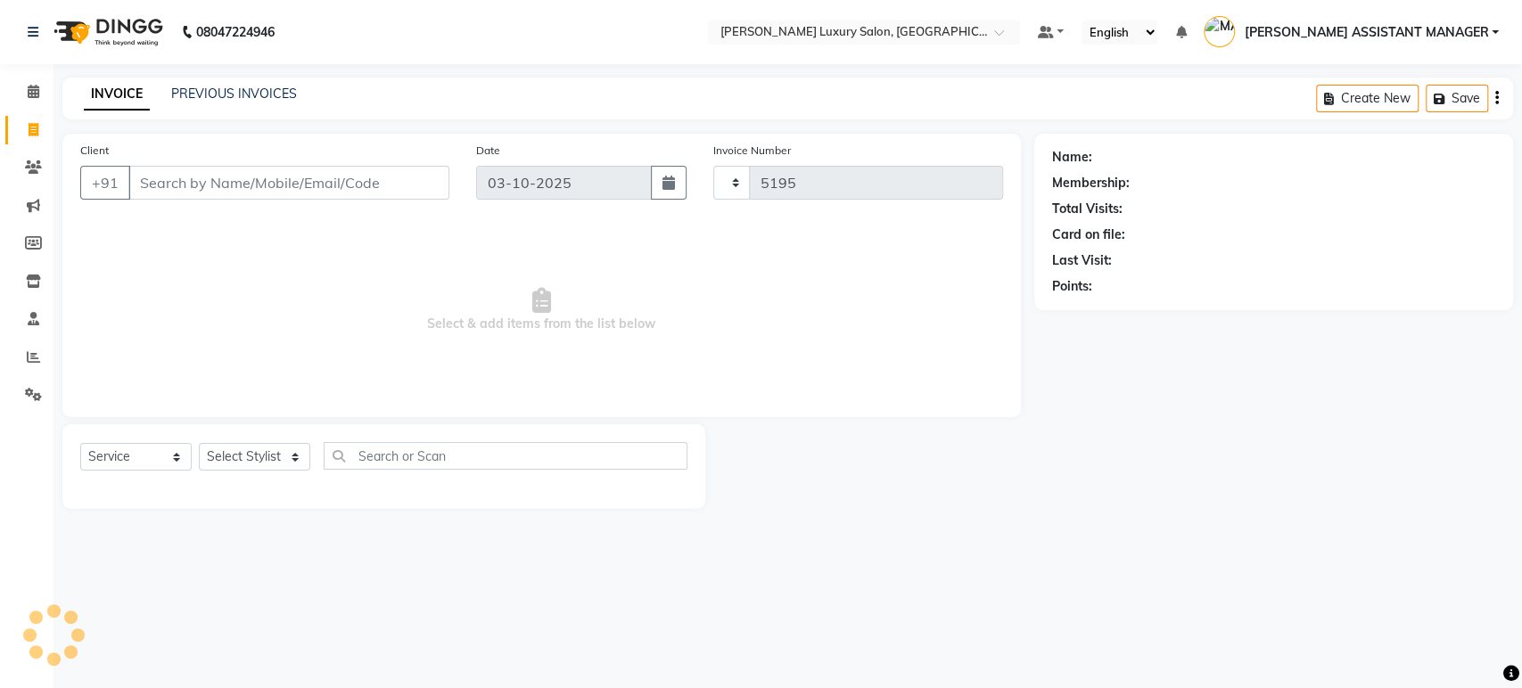
select select "4712"
click at [245, 187] on input "Client" at bounding box center [288, 183] width 321 height 34
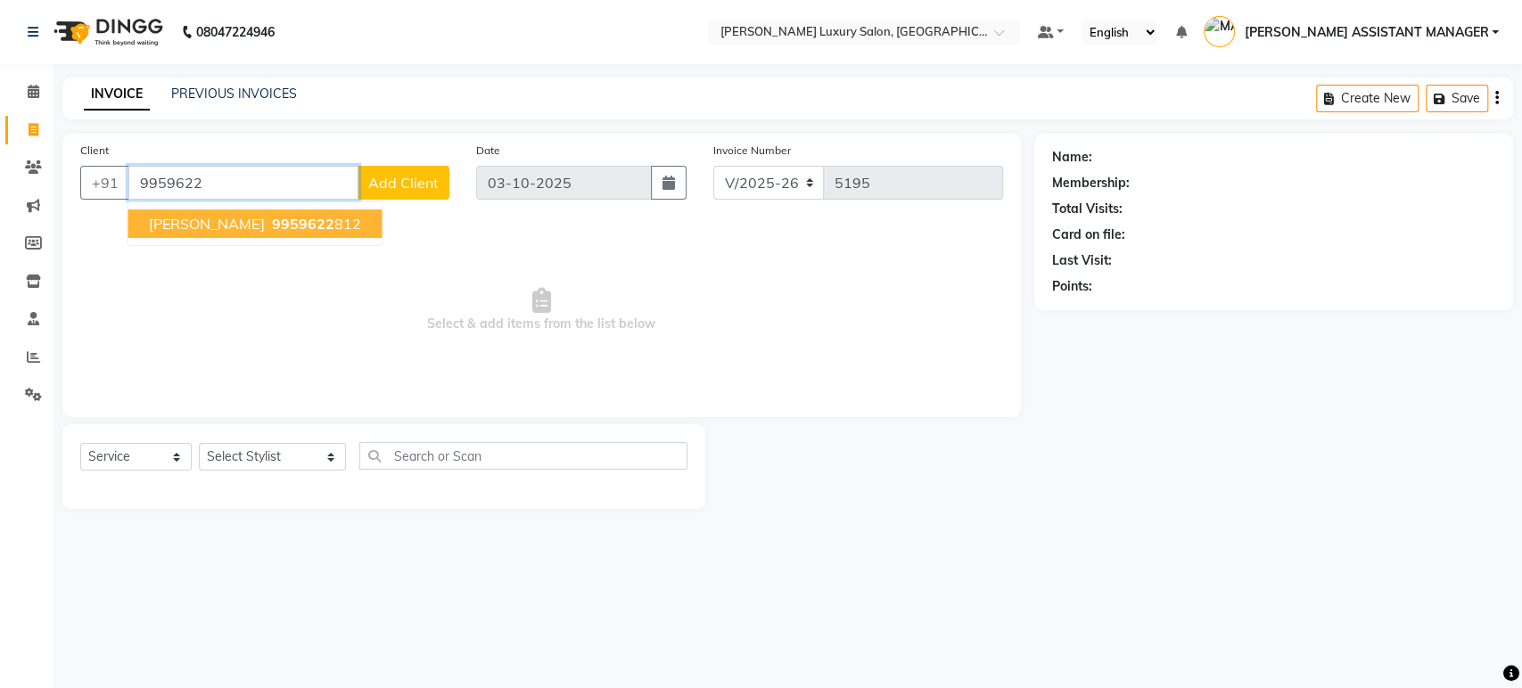
click at [307, 228] on span "9959622" at bounding box center [302, 224] width 62 height 18
type input "9959622812"
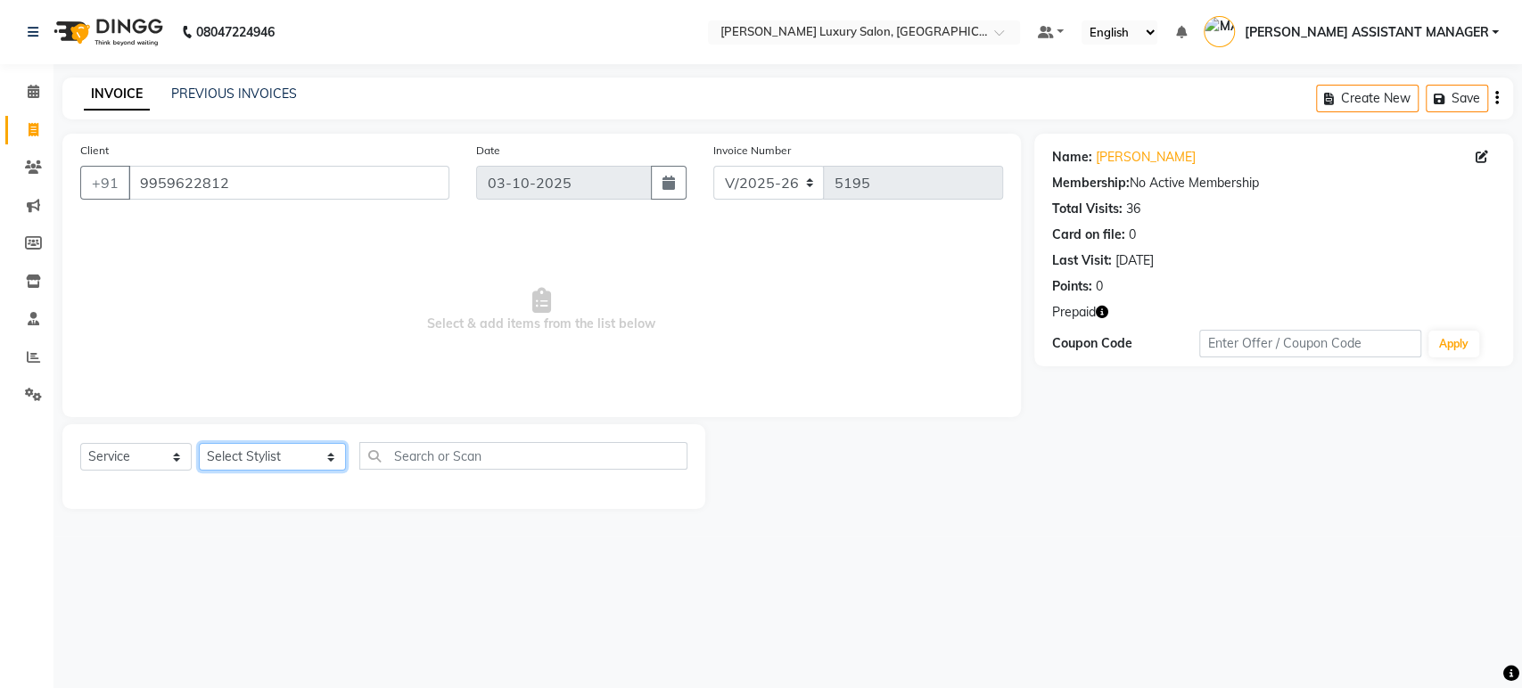
click at [281, 462] on select "Select Stylist ABHI ADIL ADITI ADITYA AFREEN AHON AHSAN ALI ALIYA ANKITH ARAVIN…" at bounding box center [272, 457] width 147 height 28
select select "68861"
click at [281, 462] on select "Select Stylist ABHI ADIL ADITI ADITYA AFREEN AHON AHSAN ALI ALIYA ANKITH ARAVIN…" at bounding box center [272, 457] width 147 height 28
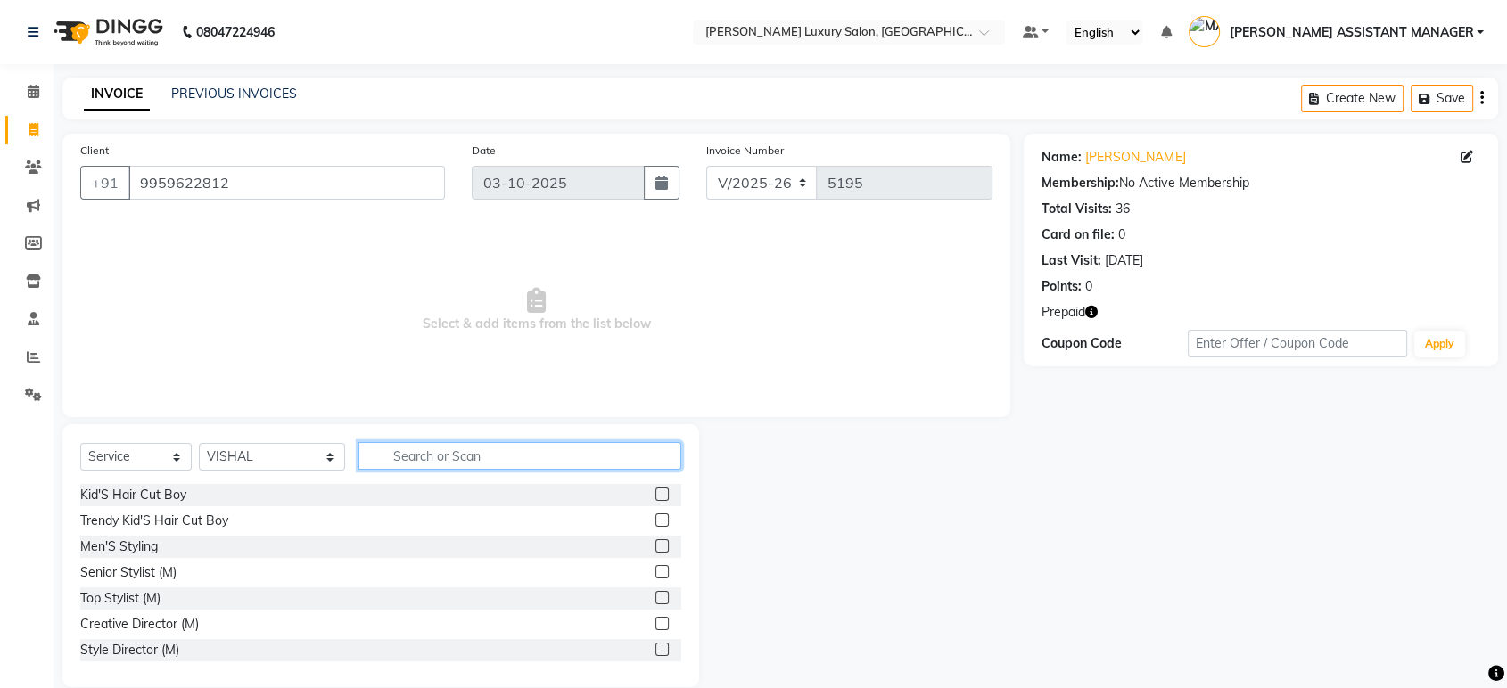
click at [509, 466] on input "text" at bounding box center [519, 456] width 323 height 28
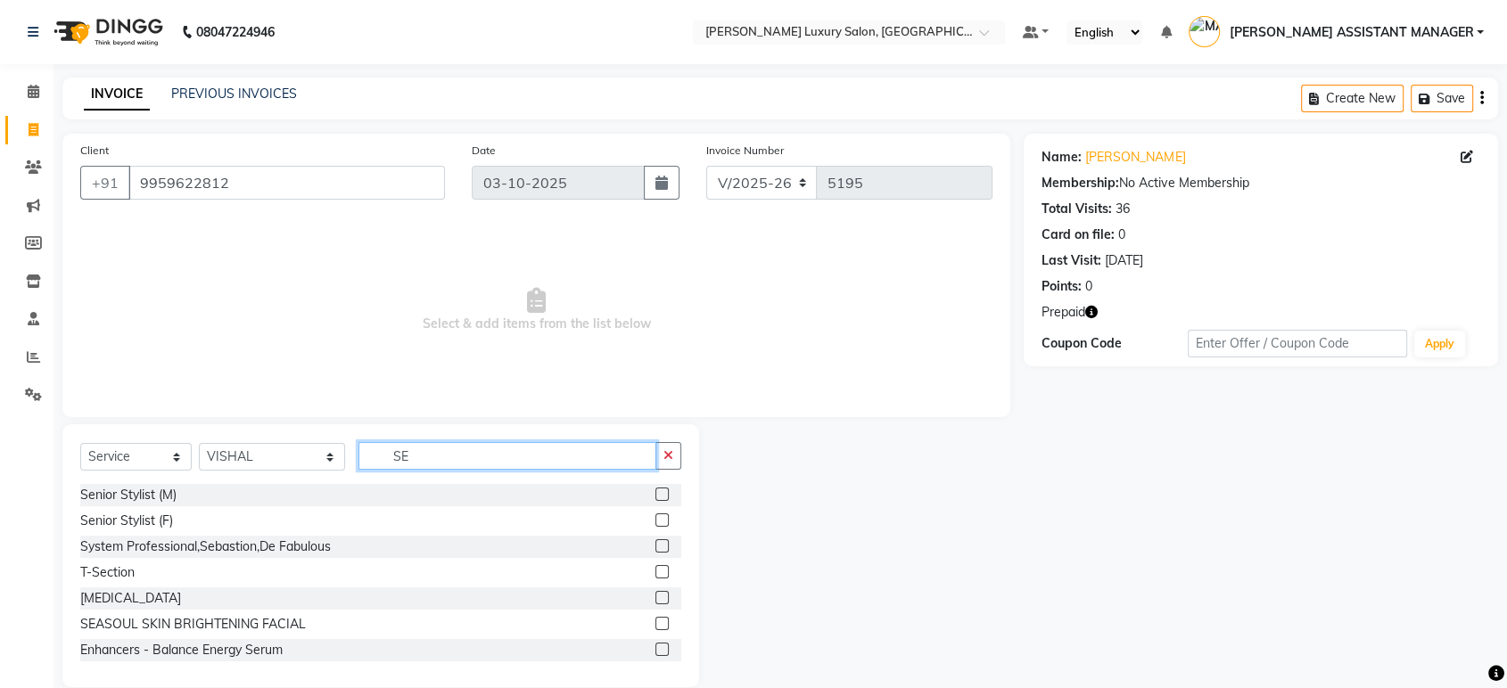
type input "SE"
click at [655, 493] on label at bounding box center [661, 494] width 13 height 13
click at [655, 493] on input "checkbox" at bounding box center [661, 495] width 12 height 12
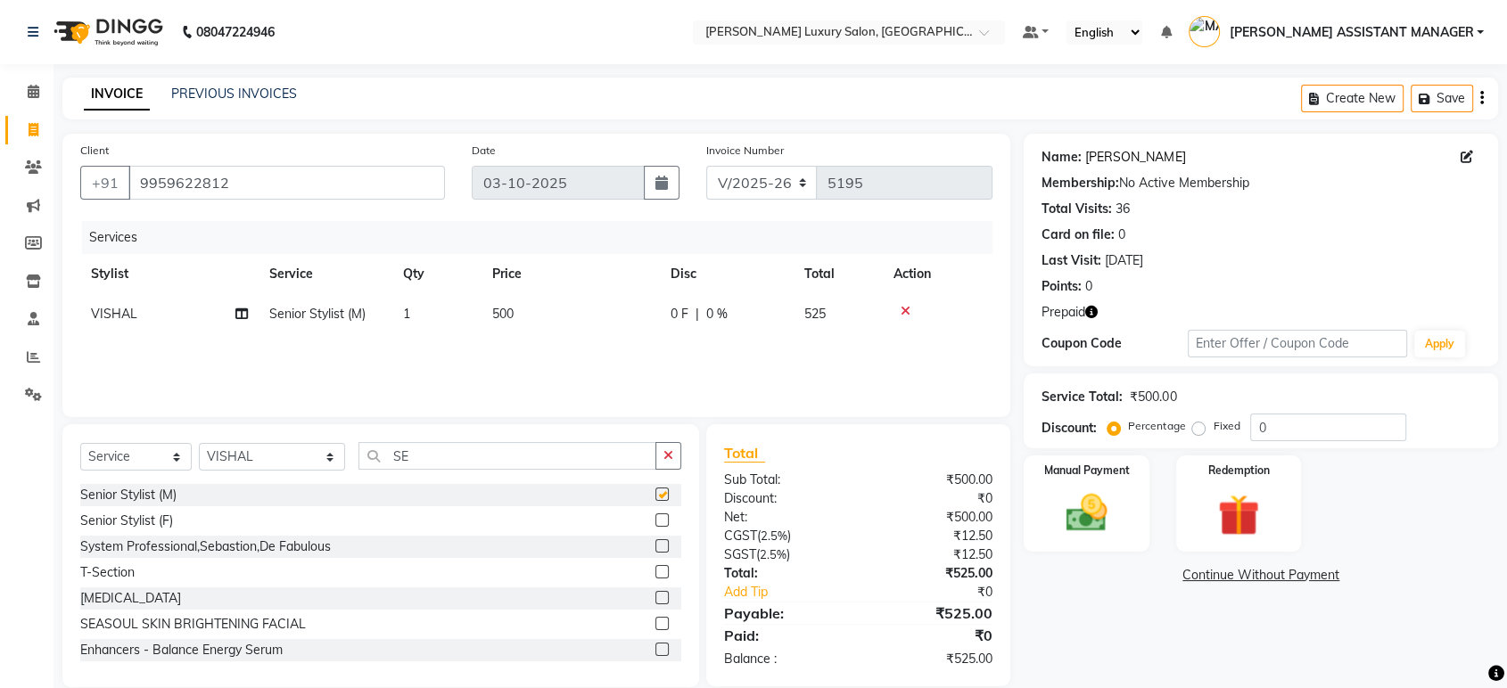
checkbox input "false"
click at [1170, 157] on link "Shyam Agarwal" at bounding box center [1135, 157] width 100 height 19
click at [504, 314] on span "500" at bounding box center [502, 314] width 21 height 16
select select "68861"
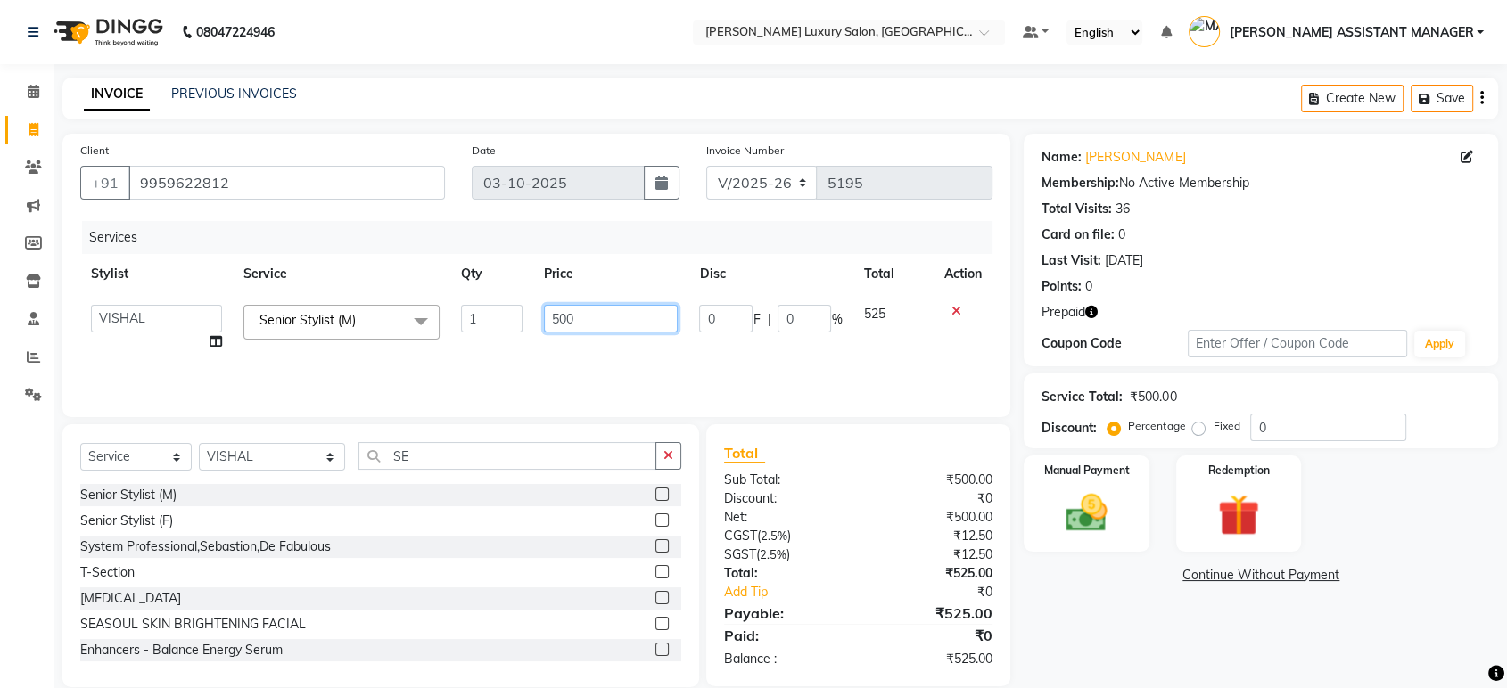
click at [592, 317] on input "500" at bounding box center [611, 319] width 135 height 28
type input "5"
type input "763"
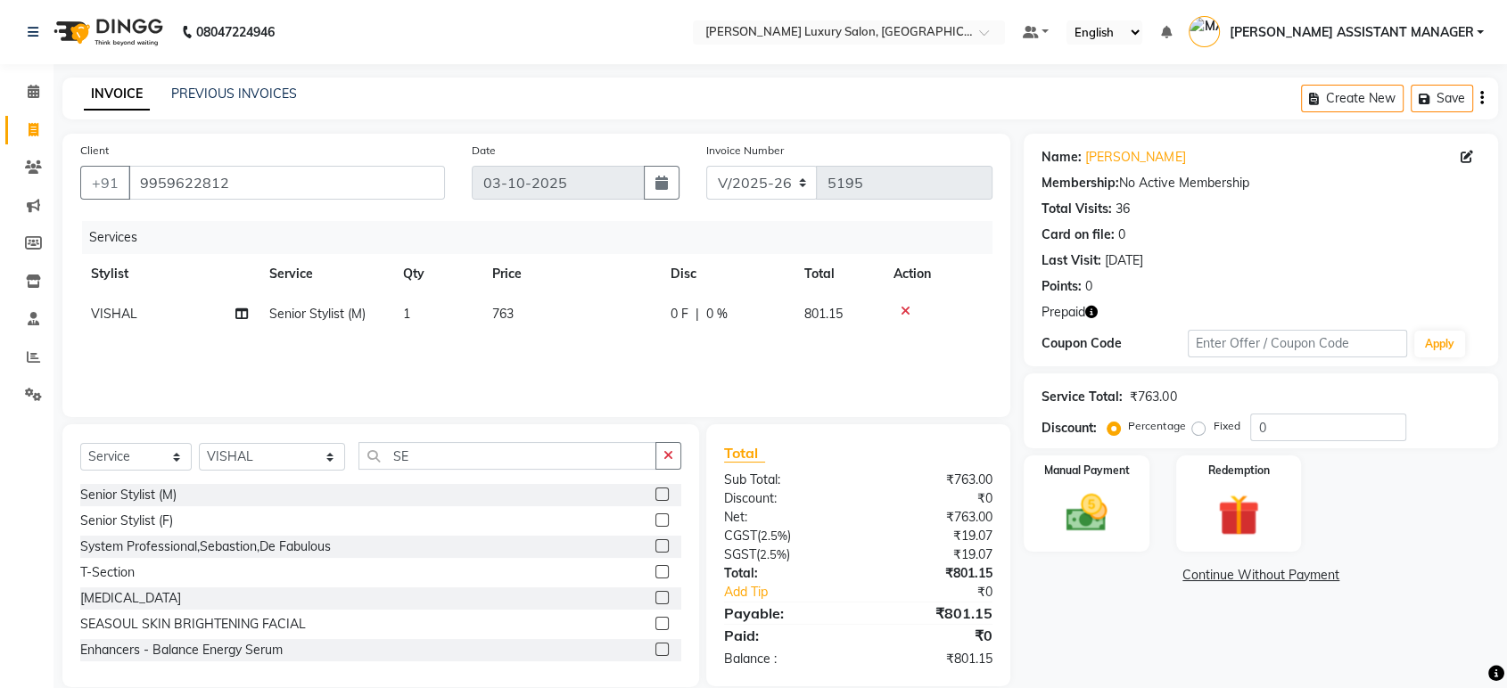
click at [1205, 609] on div "Name: Shyam Agarwal Membership: No Active Membership Total Visits: 36 Card on f…" at bounding box center [1268, 411] width 488 height 554
click at [1227, 514] on img at bounding box center [1239, 515] width 70 height 53
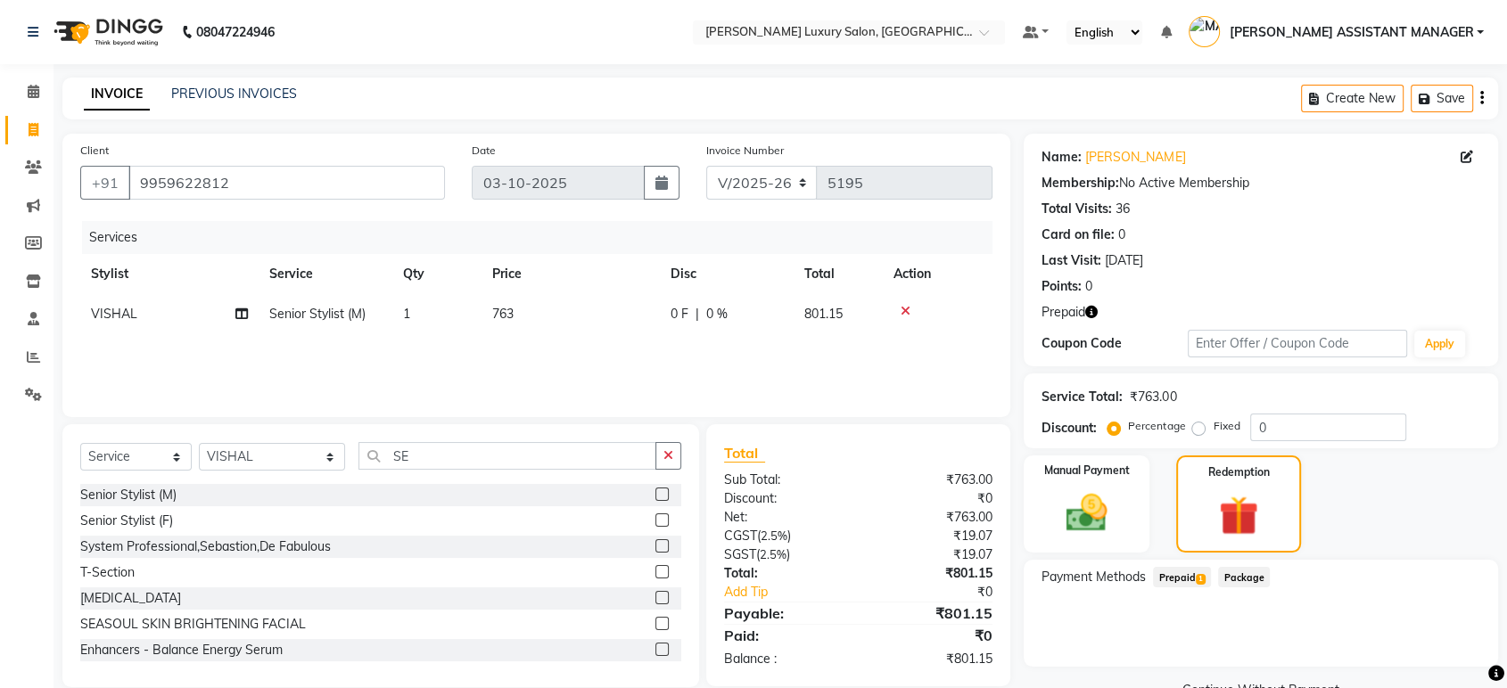
click at [1193, 584] on span "Prepaid 1" at bounding box center [1182, 577] width 58 height 21
click at [1441, 649] on button "Add" at bounding box center [1437, 649] width 65 height 30
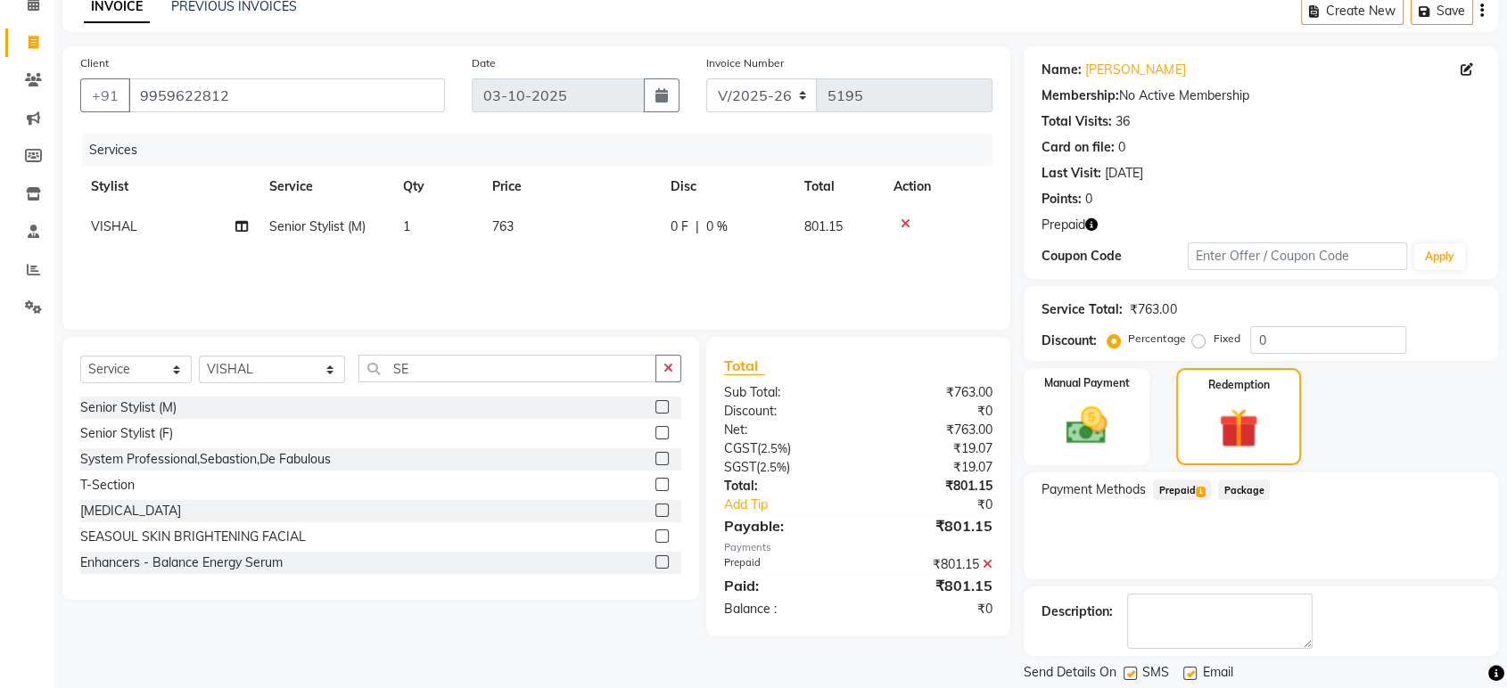
scroll to position [142, 0]
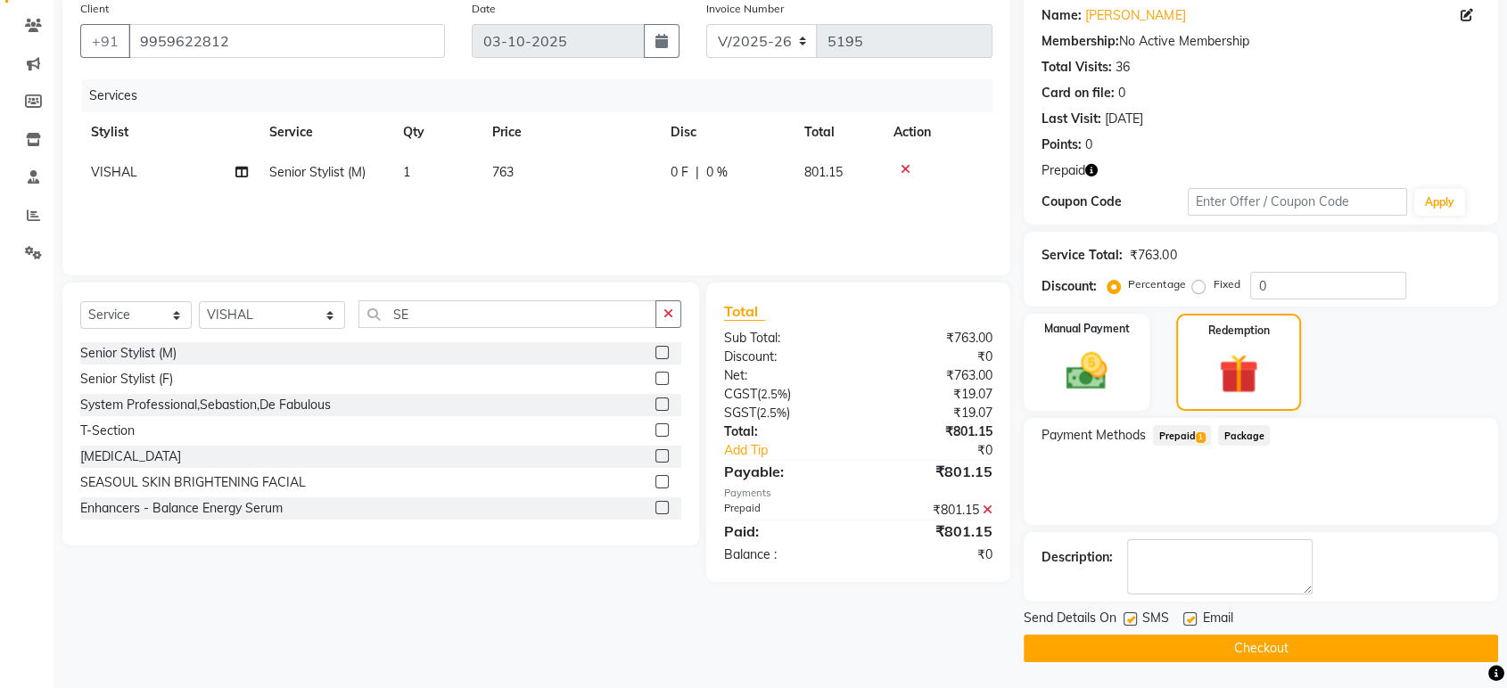
click at [1438, 651] on button "Checkout" at bounding box center [1261, 649] width 474 height 28
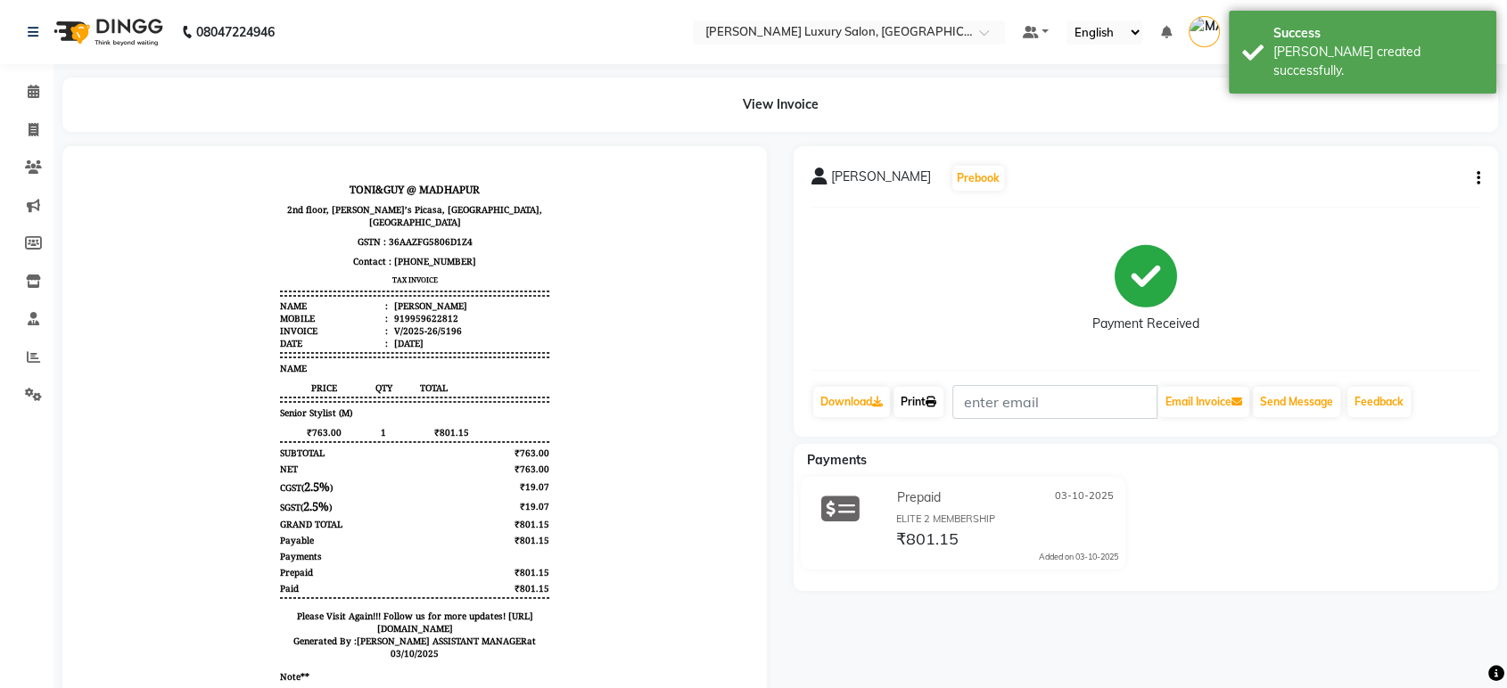
click at [904, 399] on link "Print" at bounding box center [918, 402] width 50 height 30
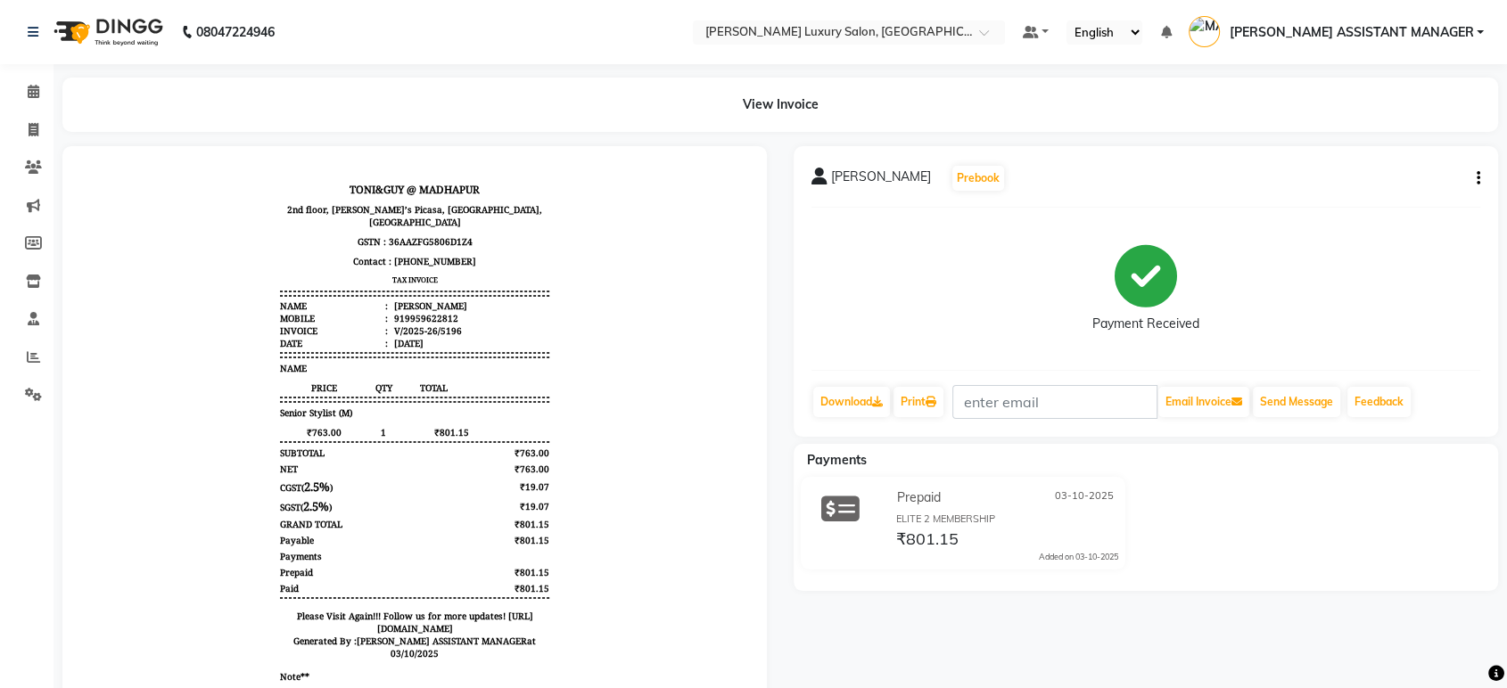
click at [67, 125] on div "View Invoice" at bounding box center [779, 105] width 1435 height 54
click at [32, 135] on icon at bounding box center [34, 129] width 10 height 13
select select "service"
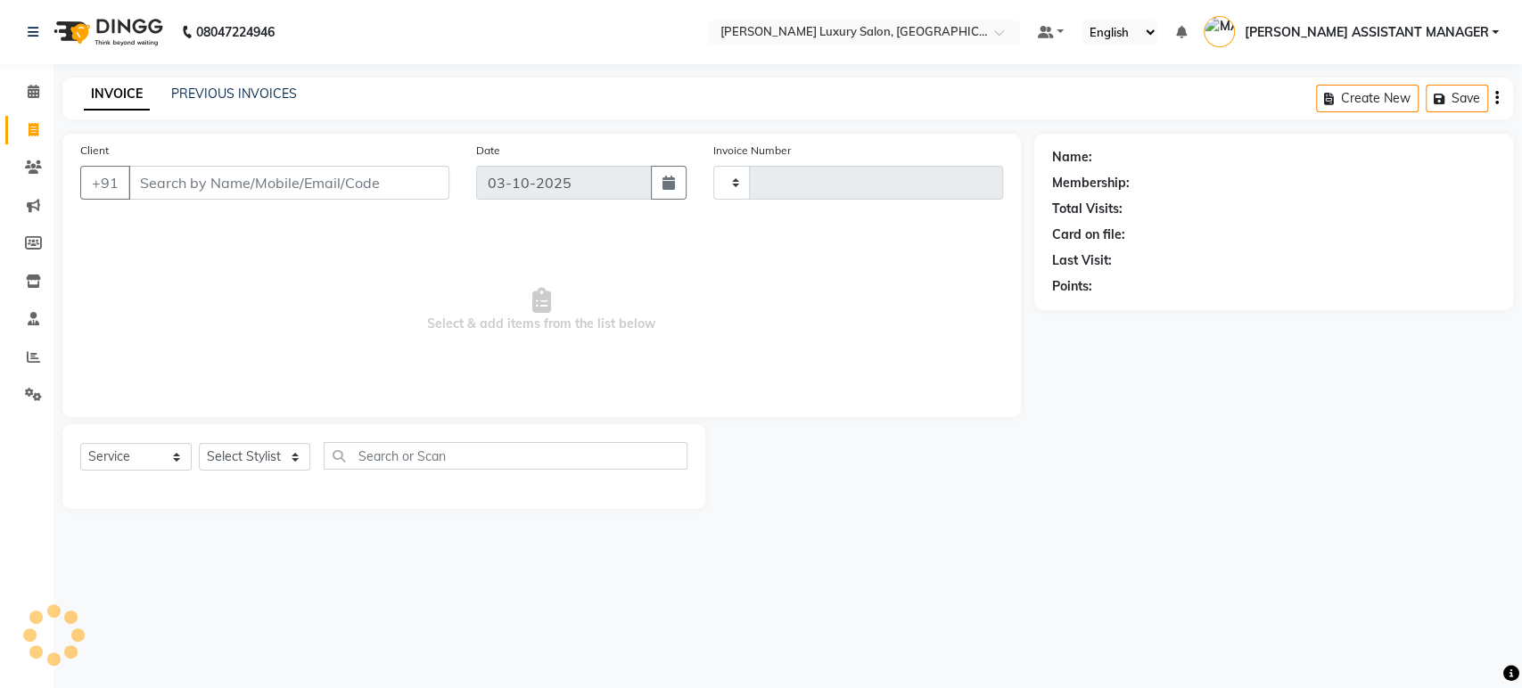
type input "5197"
select select "4712"
click at [235, 100] on link "PREVIOUS INVOICES" at bounding box center [234, 94] width 126 height 16
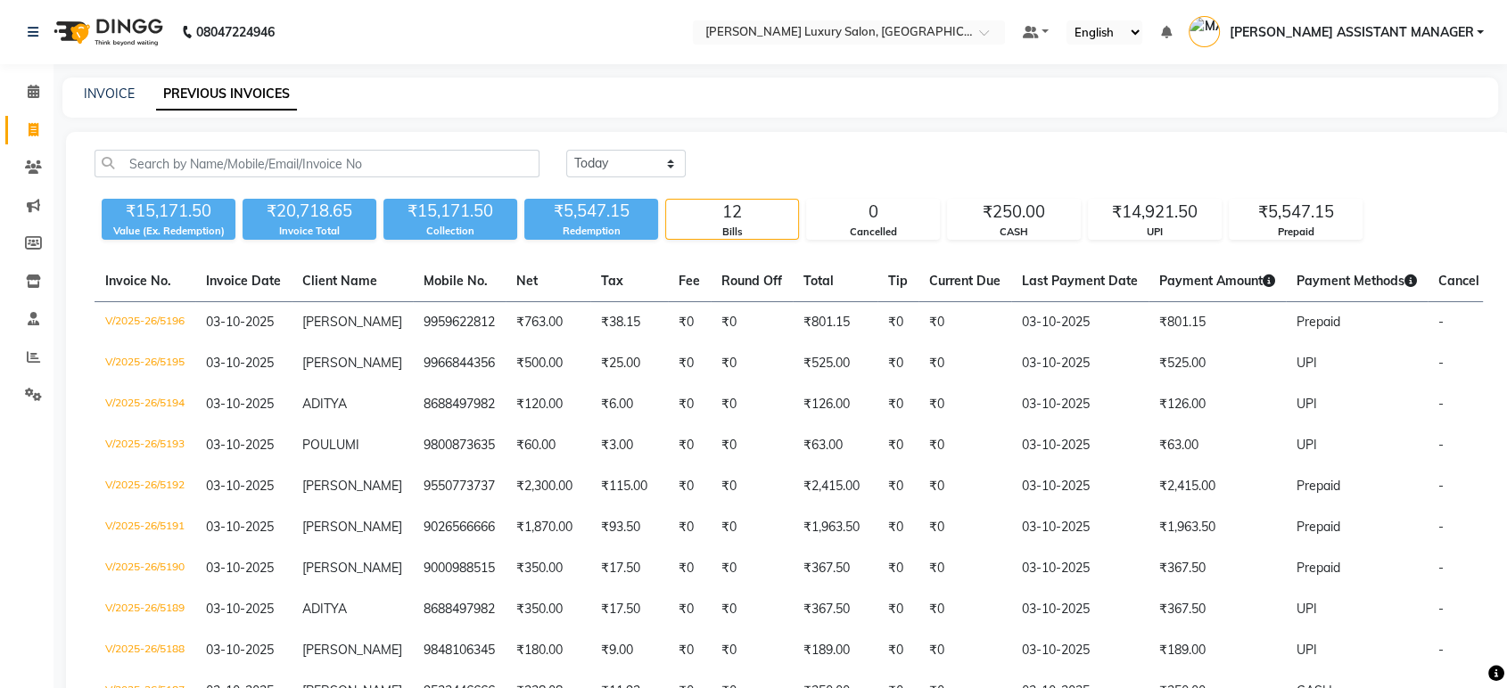
click at [118, 103] on div "INVOICE" at bounding box center [109, 94] width 51 height 19
click at [119, 106] on div "INVOICE PREVIOUS INVOICES" at bounding box center [779, 98] width 1435 height 40
click at [112, 87] on link "INVOICE" at bounding box center [109, 94] width 51 height 16
select select "service"
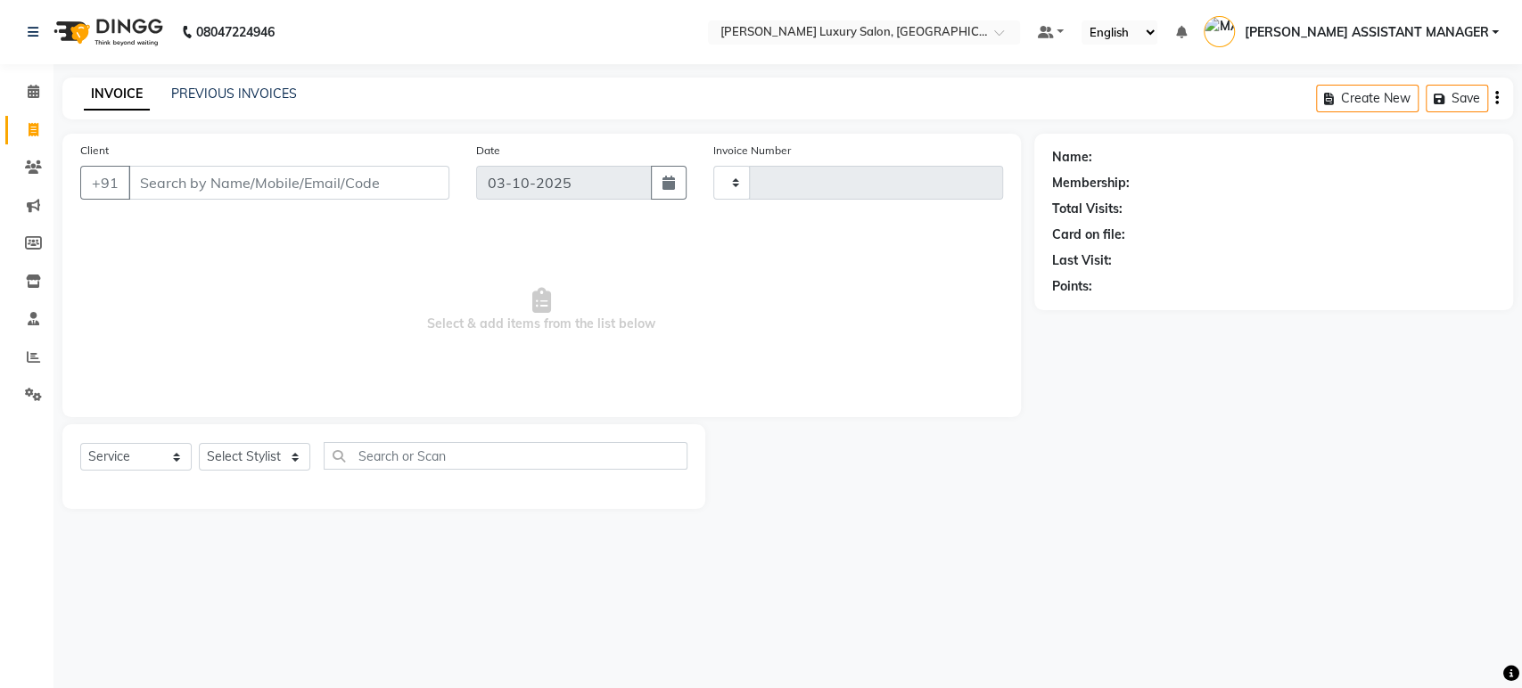
type input "5197"
select select "4712"
click at [265, 456] on select "Select Stylist" at bounding box center [254, 457] width 111 height 28
click at [276, 455] on select "Select Stylist" at bounding box center [254, 457] width 111 height 28
click at [277, 453] on select "Select Stylist" at bounding box center [254, 457] width 111 height 28
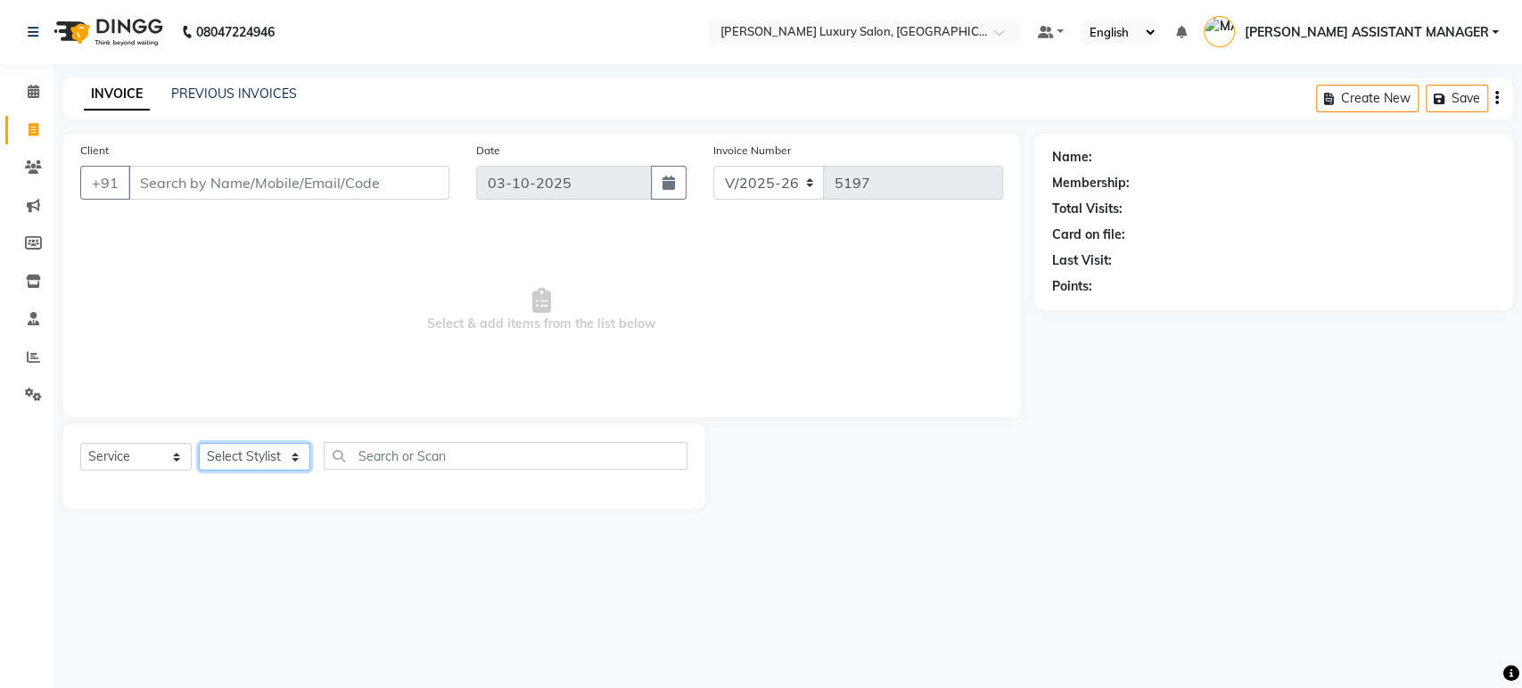
drag, startPoint x: 277, startPoint y: 453, endPoint x: 251, endPoint y: 453, distance: 26.7
click at [275, 453] on select "Select Stylist" at bounding box center [254, 457] width 111 height 28
click at [250, 454] on select "Select Stylist" at bounding box center [254, 457] width 111 height 28
click at [249, 454] on select "Select Stylist" at bounding box center [254, 457] width 111 height 28
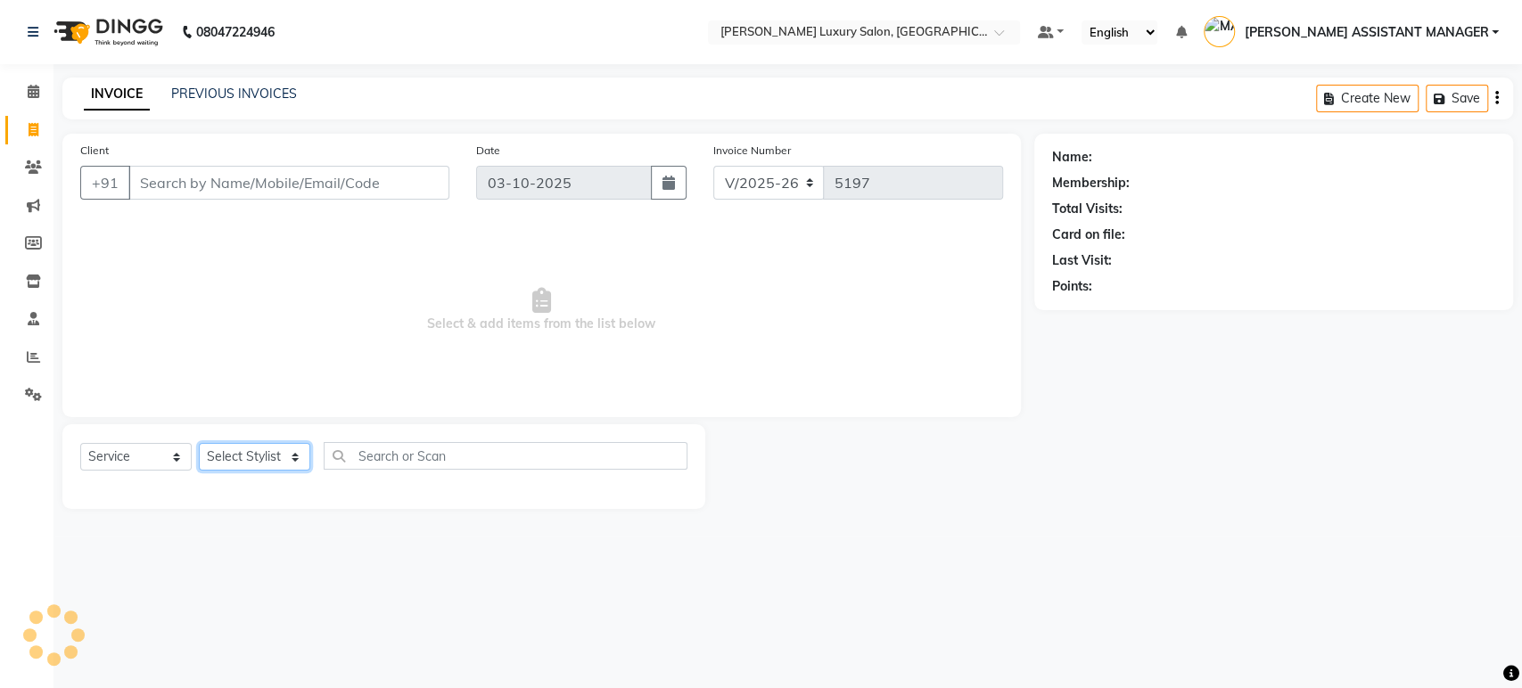
click at [249, 450] on select "Select Stylist" at bounding box center [254, 457] width 111 height 28
click at [257, 448] on select "Select Stylist" at bounding box center [254, 457] width 111 height 28
click at [262, 448] on select "Select Stylist" at bounding box center [254, 457] width 111 height 28
drag, startPoint x: 262, startPoint y: 448, endPoint x: 269, endPoint y: 454, distance: 9.5
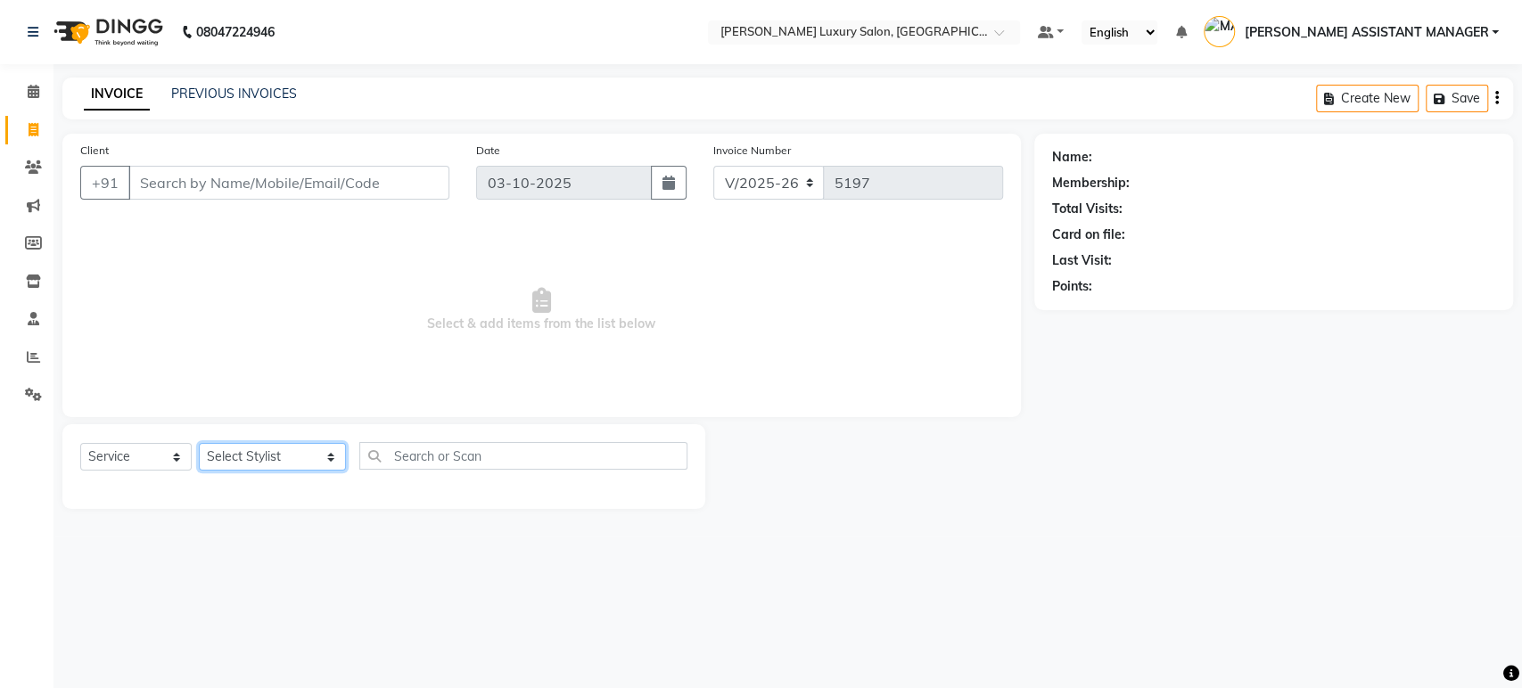
click at [269, 454] on select "Select Stylist ABHI ADIL ADITI ADITYA AFREEN AHON AHSAN ALI ALIYA ANKITH ARAVIN…" at bounding box center [272, 457] width 147 height 28
select select "34255"
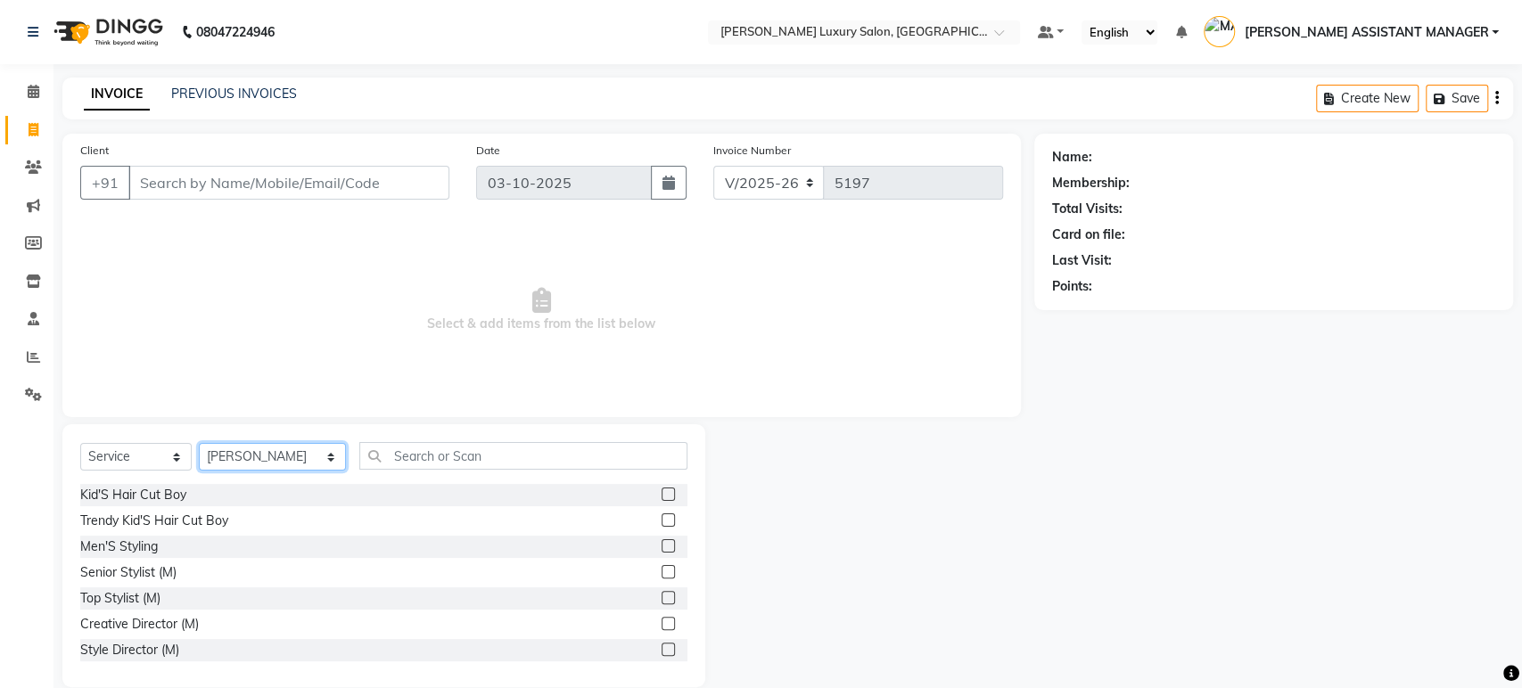
click at [269, 454] on select "Select Stylist ABHI ADIL ADITI ADITYA AFREEN AHON AHSAN ALI ALIYA ANKITH ARAVIN…" at bounding box center [272, 457] width 147 height 28
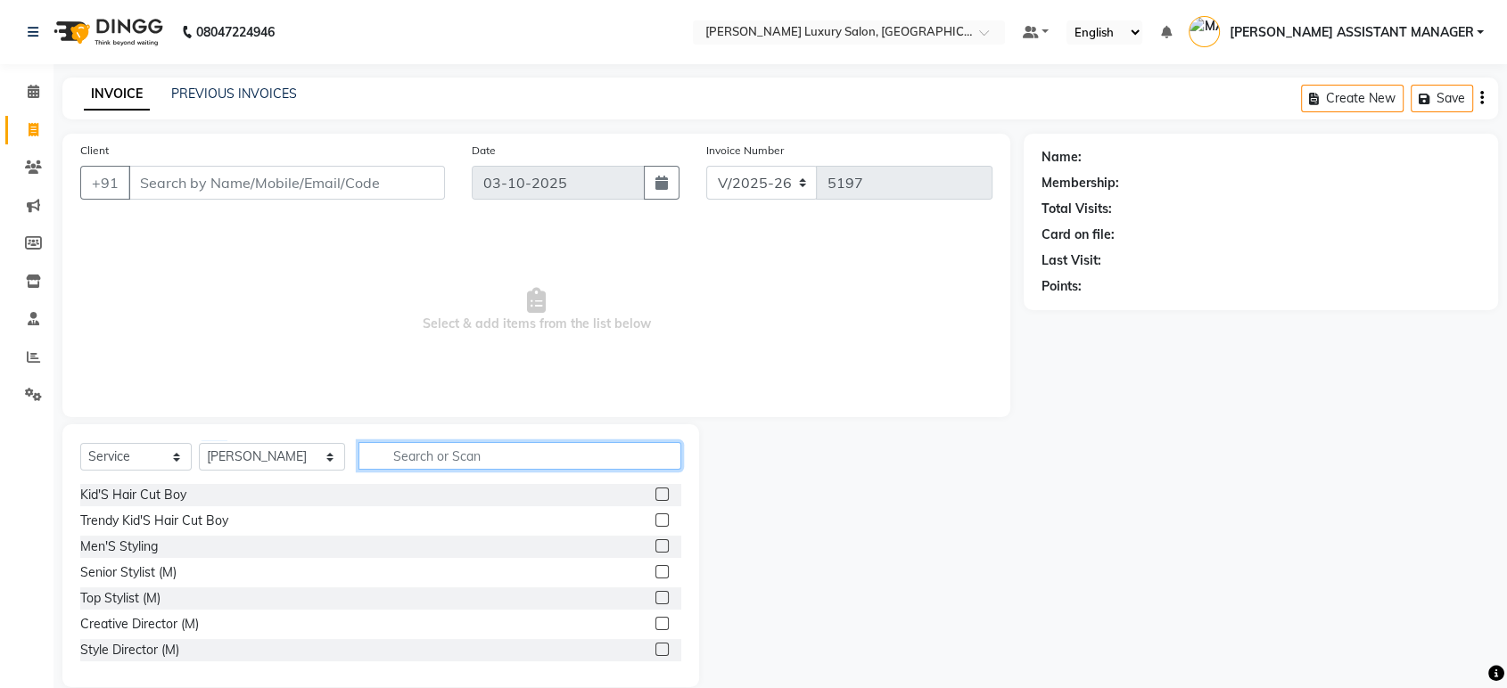
click at [421, 448] on input "text" at bounding box center [519, 456] width 323 height 28
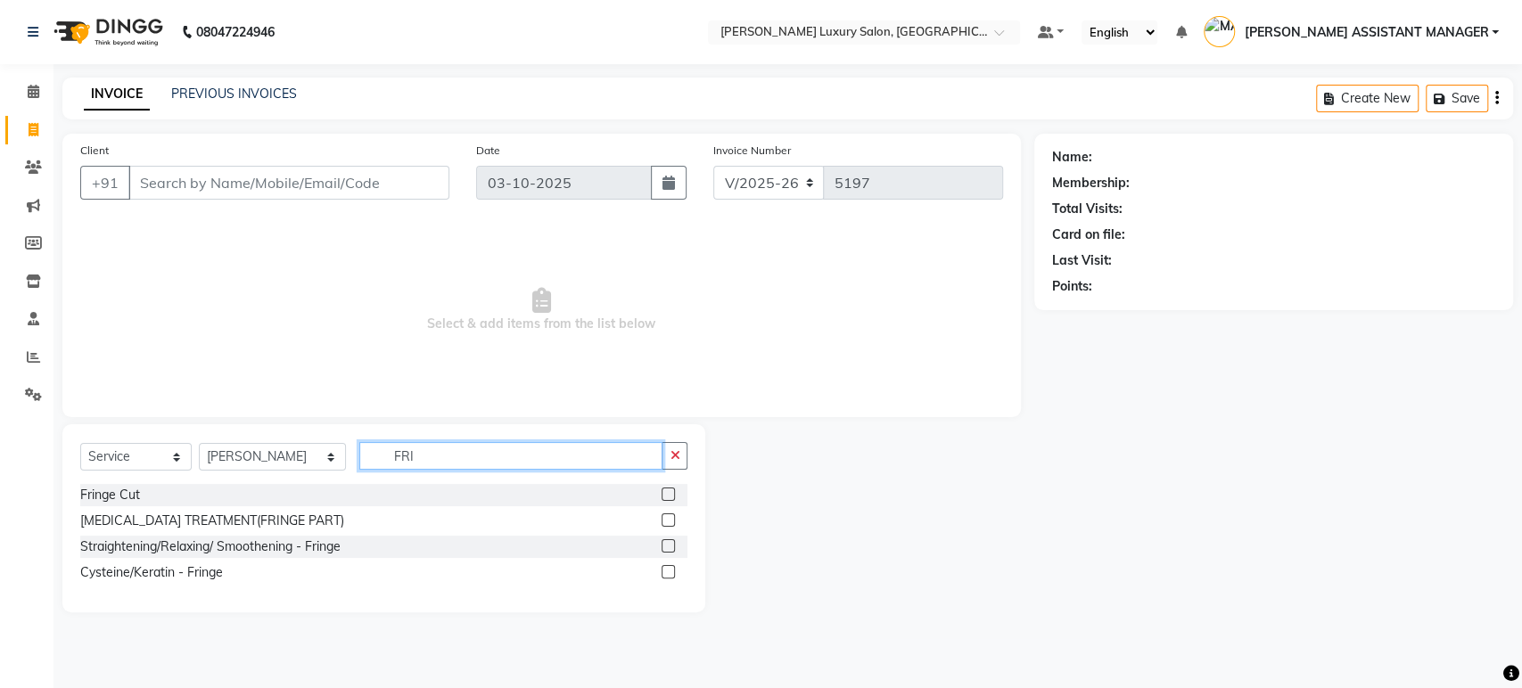
type input "FRI"
click at [671, 491] on label at bounding box center [668, 494] width 13 height 13
click at [671, 491] on input "checkbox" at bounding box center [668, 495] width 12 height 12
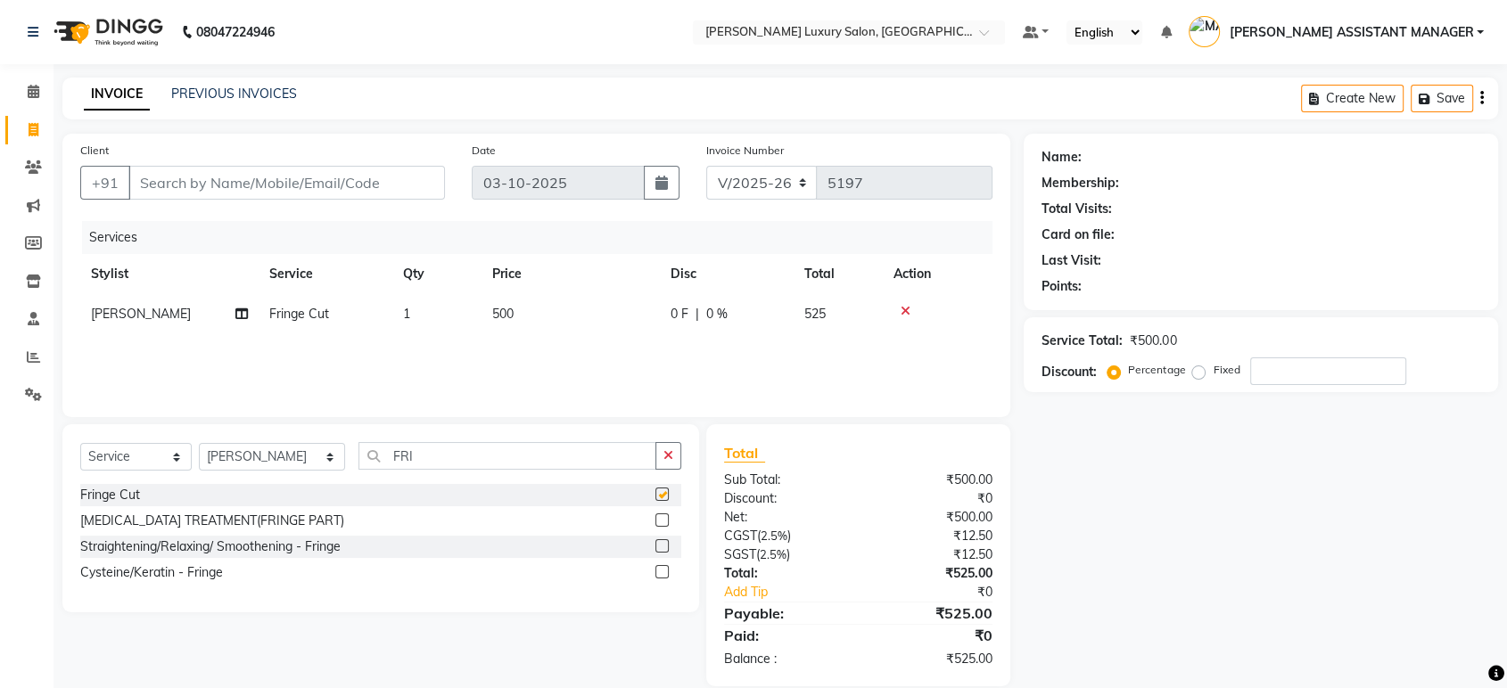
checkbox input "false"
click at [279, 162] on div "Client +91" at bounding box center [262, 177] width 391 height 73
click at [285, 178] on input "Client" at bounding box center [286, 183] width 317 height 34
type input "9"
type input "0"
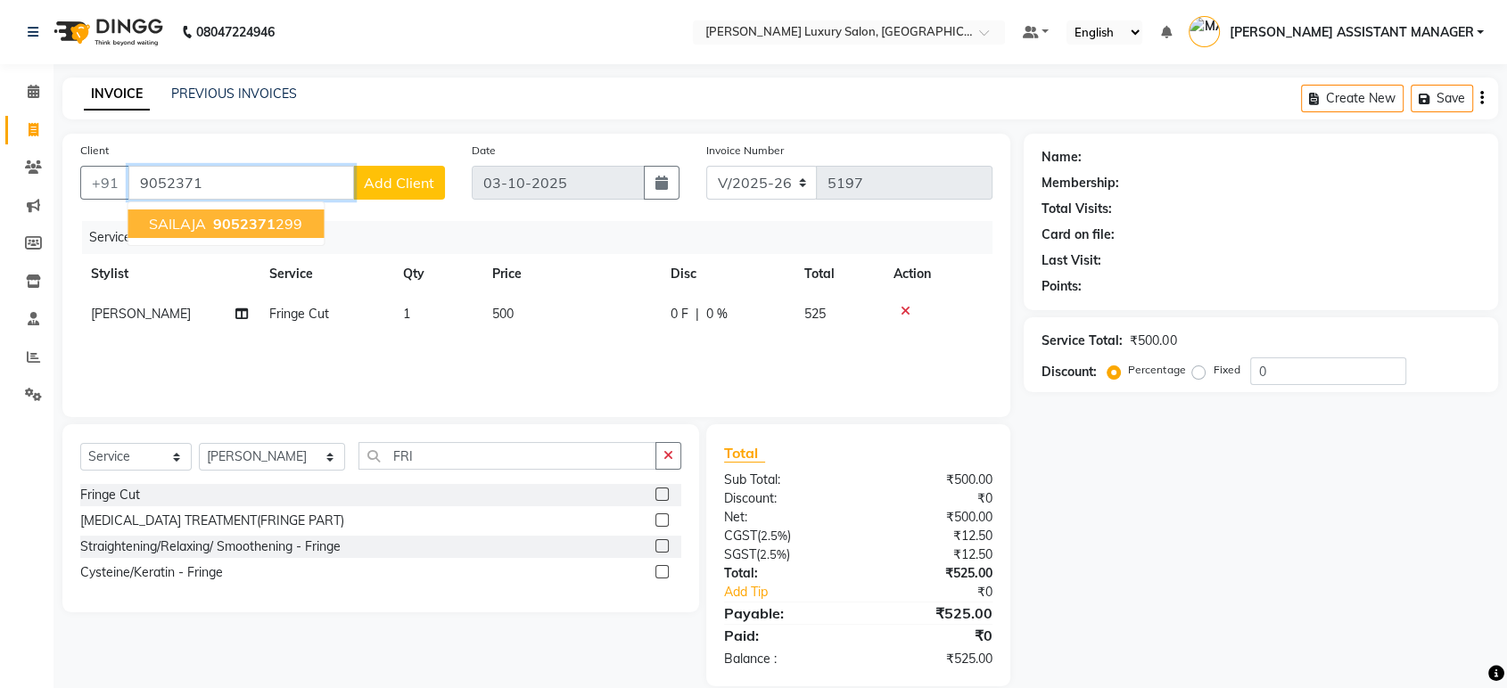
click at [287, 230] on ngb-highlight "9052371 299" at bounding box center [256, 224] width 93 height 18
type input "9052371299"
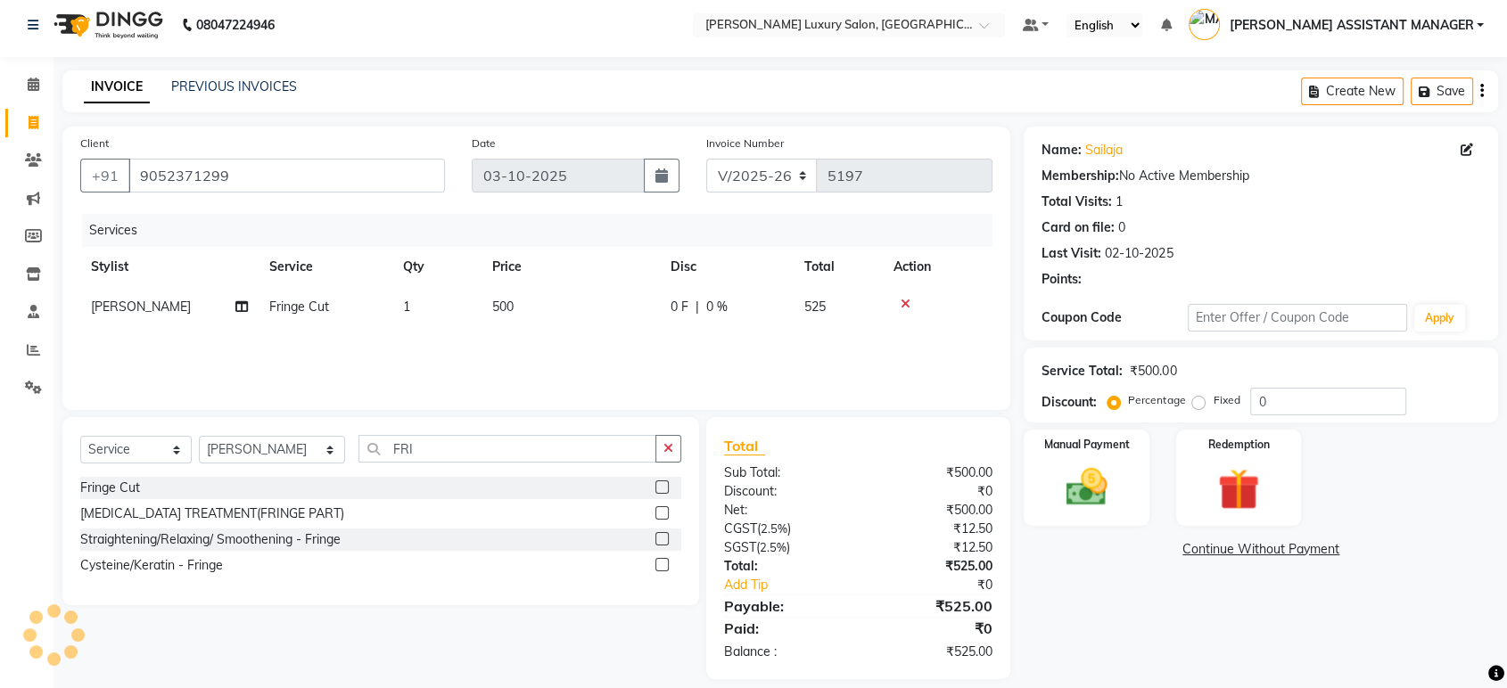
scroll to position [23, 0]
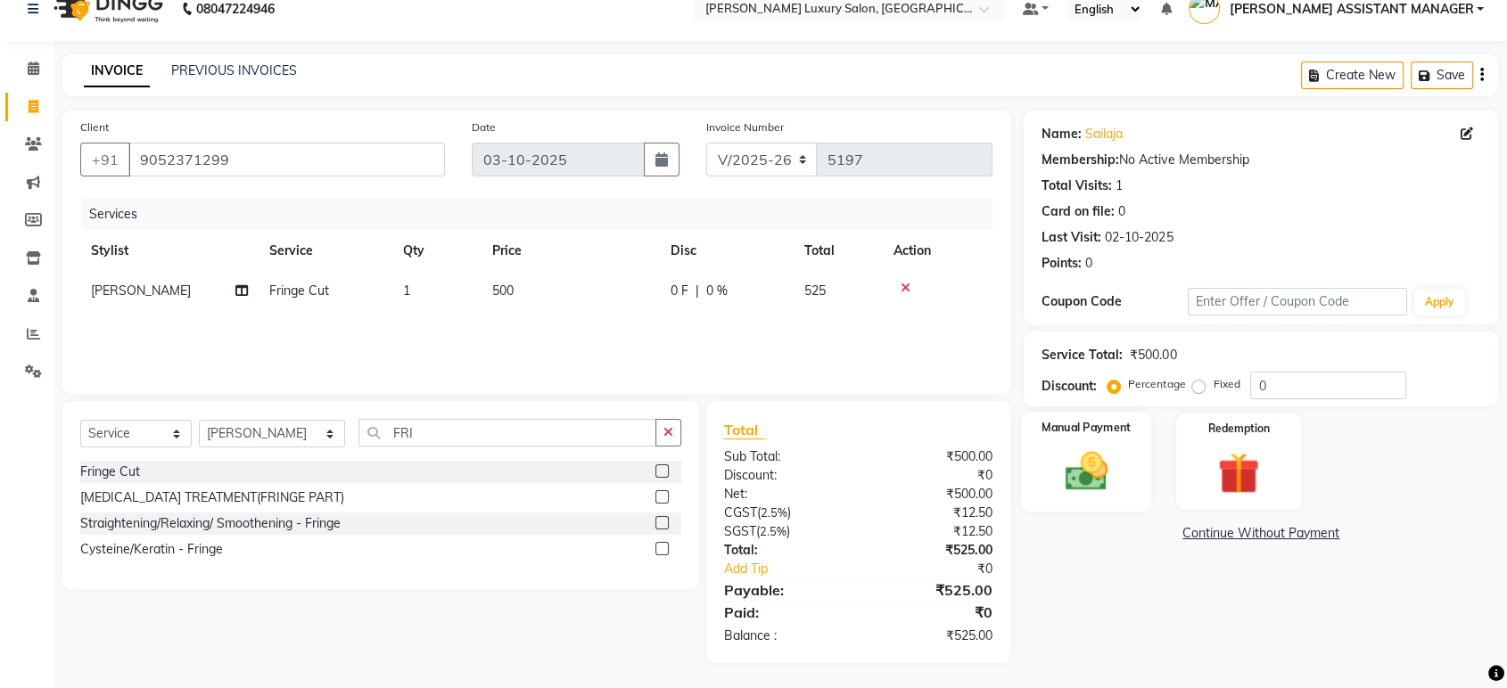
click at [1077, 442] on div "Manual Payment" at bounding box center [1087, 462] width 130 height 100
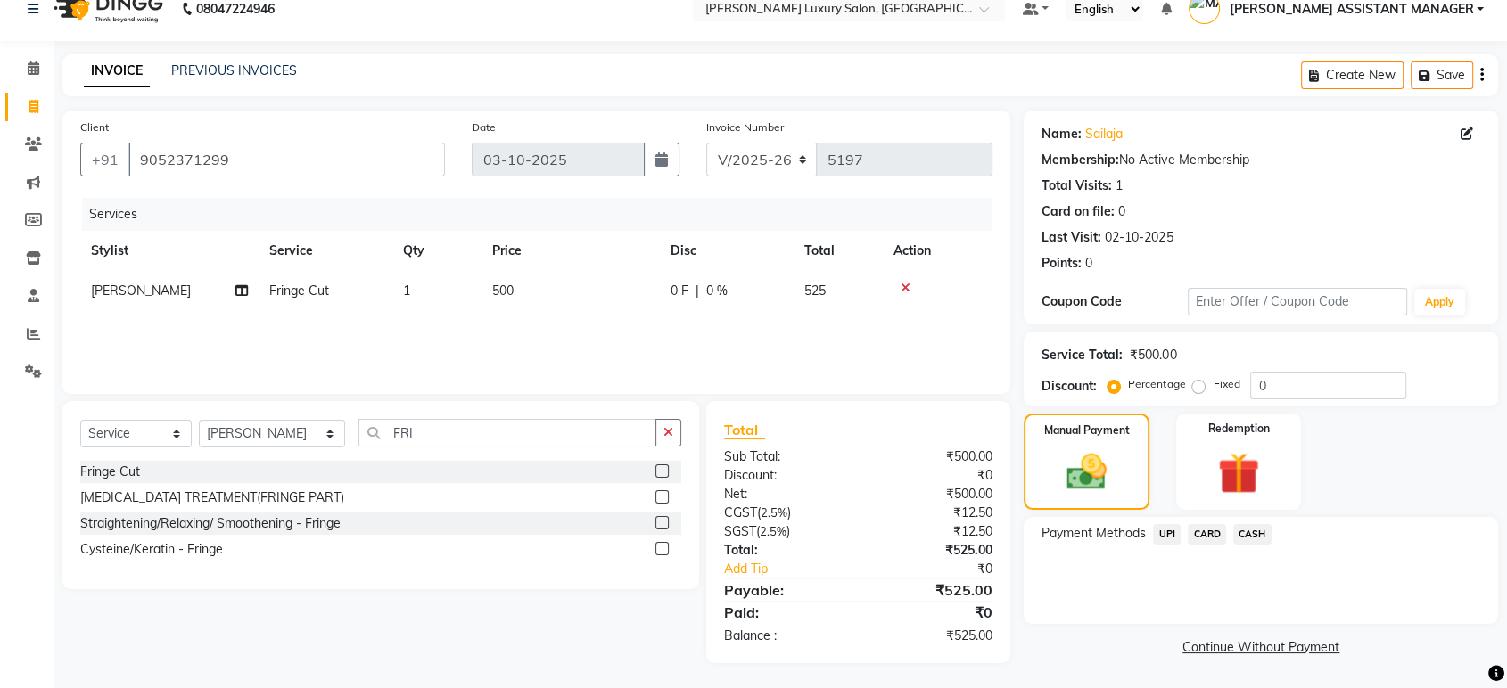
click at [1167, 530] on span "UPI" at bounding box center [1167, 534] width 28 height 21
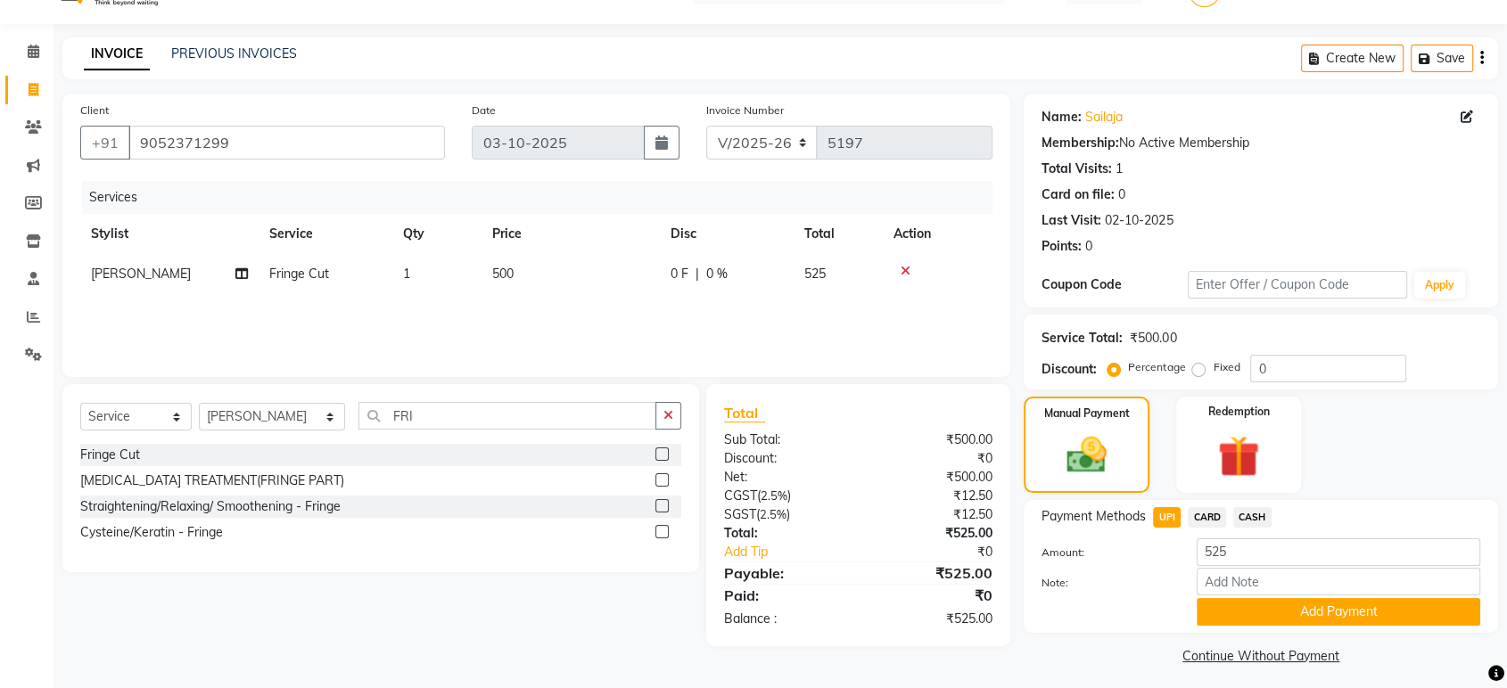
scroll to position [46, 0]
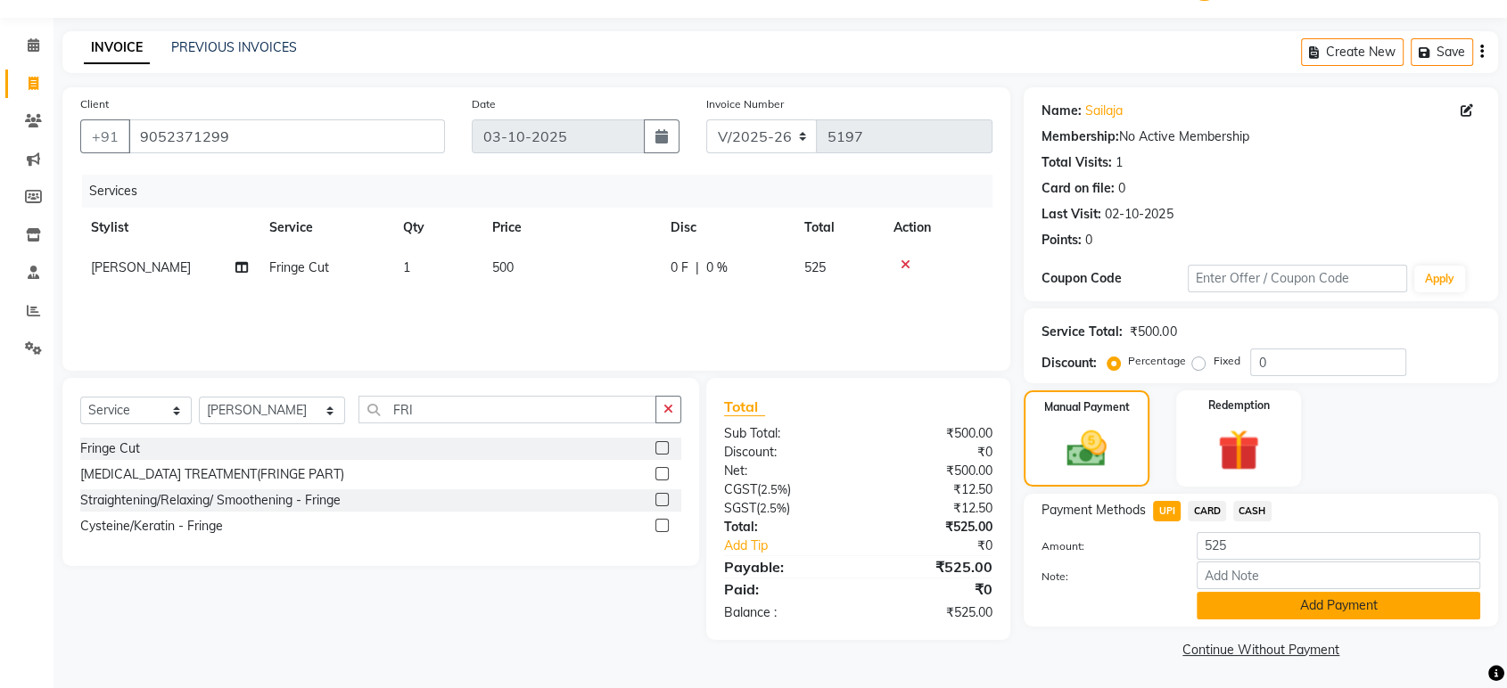
click at [1310, 604] on button "Add Payment" at bounding box center [1339, 606] width 284 height 28
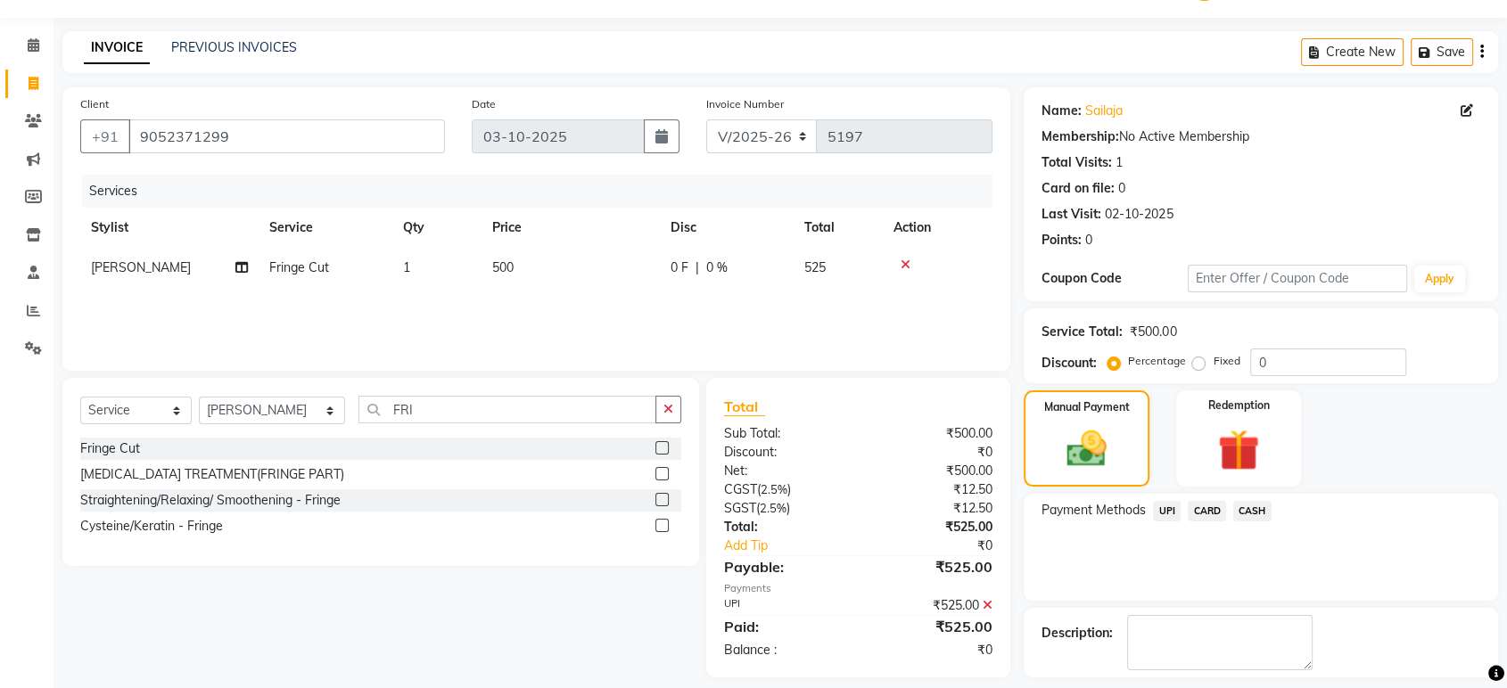
scroll to position [121, 0]
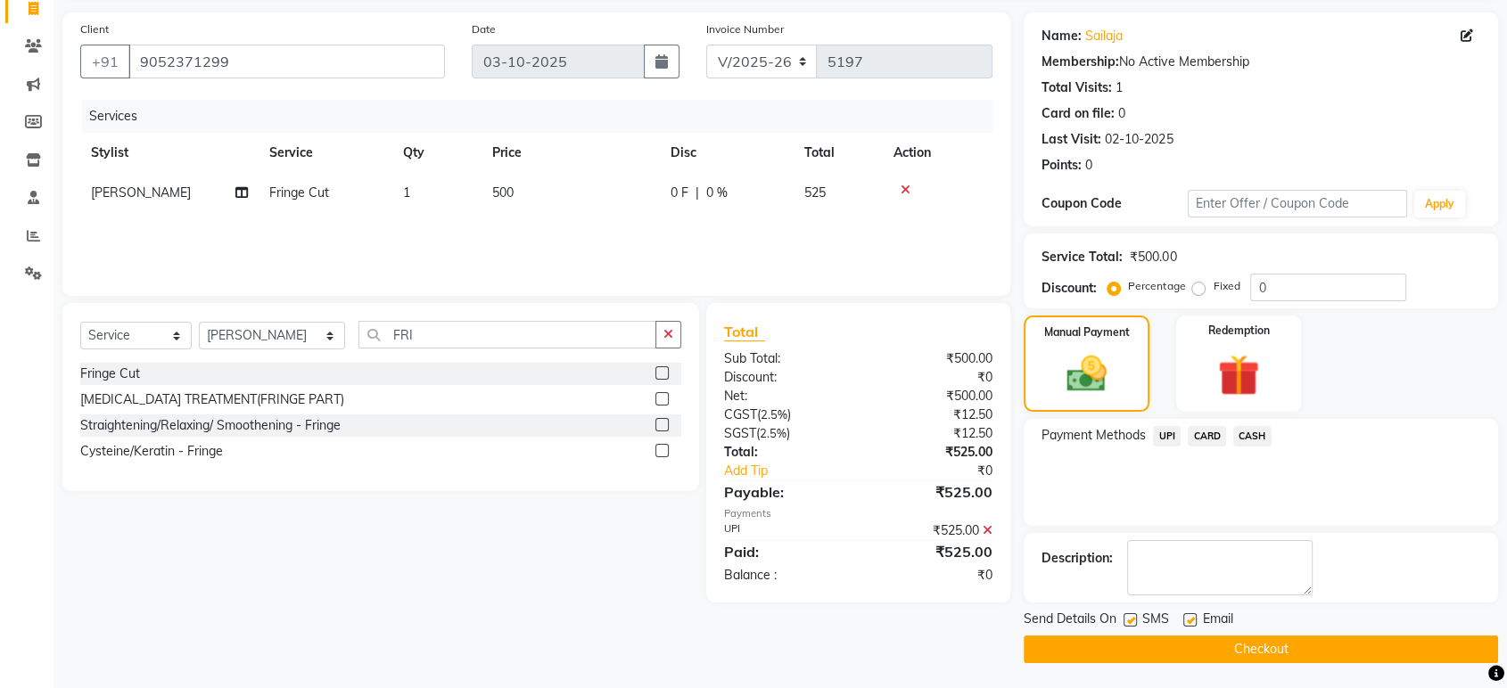
click at [1312, 632] on div "Send Details On SMS Email Checkout" at bounding box center [1261, 636] width 474 height 53
click at [1312, 643] on button "Checkout" at bounding box center [1261, 650] width 474 height 28
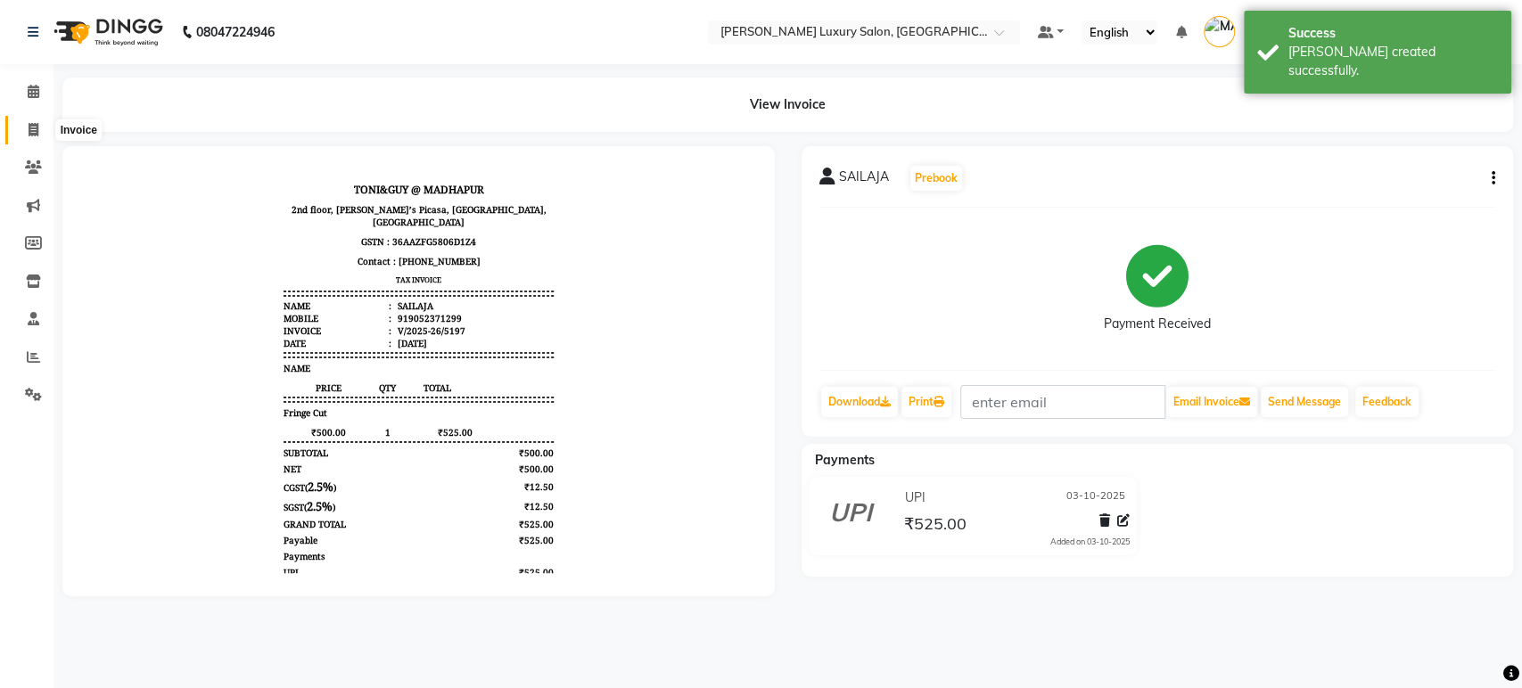
click at [35, 130] on icon at bounding box center [34, 129] width 10 height 13
select select "4712"
select select "service"
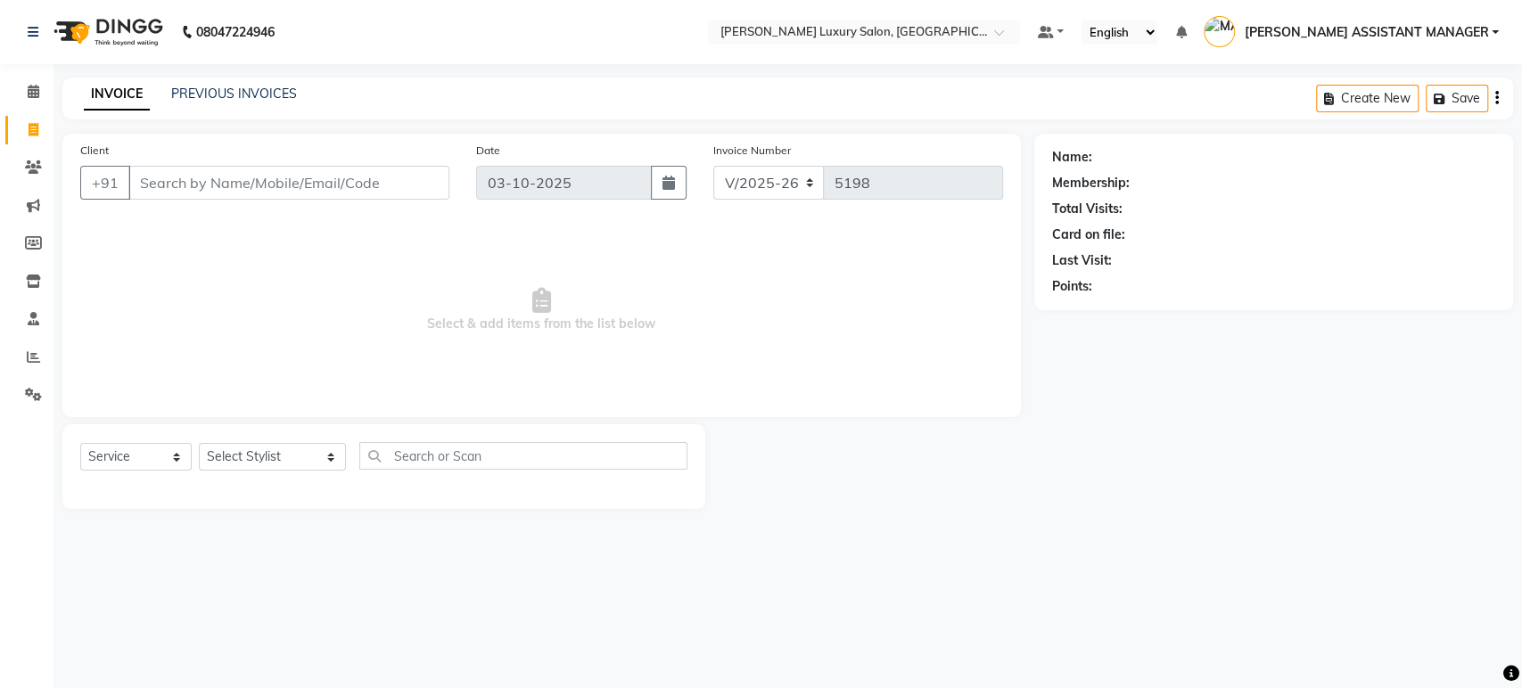
click at [38, 121] on span at bounding box center [33, 130] width 31 height 21
select select "service"
type input "5198"
select select "4712"
click at [272, 459] on select "Select Stylist ABHI ADIL ADITI ADITYA AFREEN AHON AHSAN ALI ALIYA ANKITH ARAVIN…" at bounding box center [272, 457] width 147 height 28
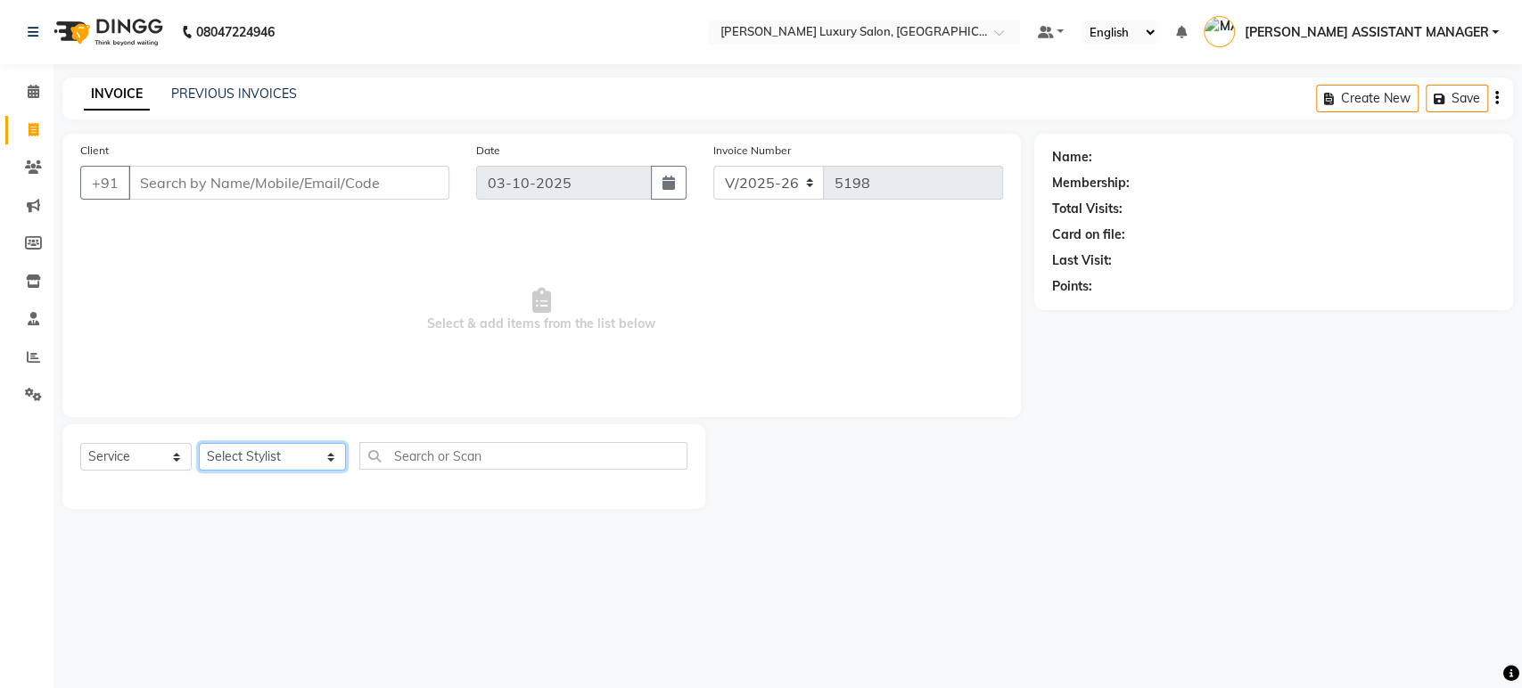
select select "90116"
click at [199, 443] on select "Select Stylist ABHI ADIL ADITI ADITYA AFREEN AHON AHSAN ALI ALIYA ANKITH ARAVIN…" at bounding box center [272, 457] width 147 height 28
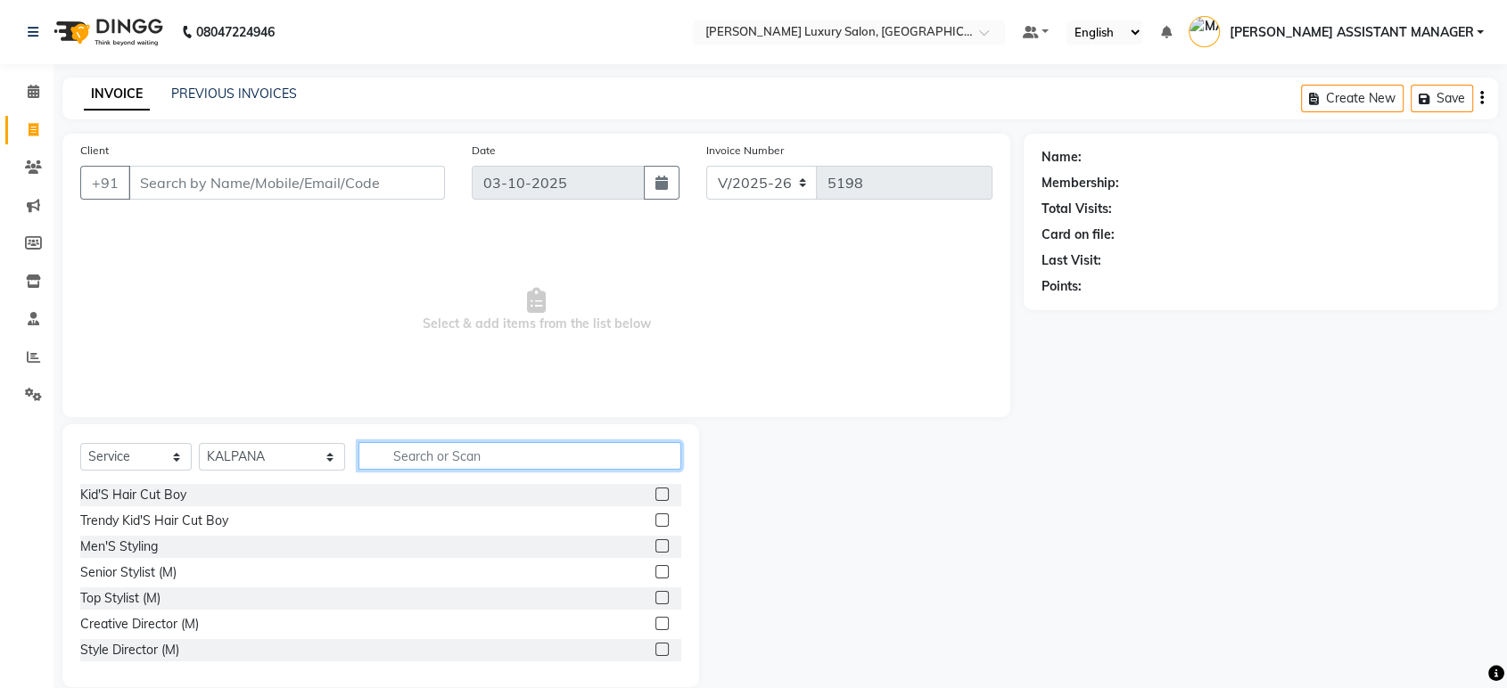
click at [466, 448] on input "text" at bounding box center [519, 456] width 323 height 28
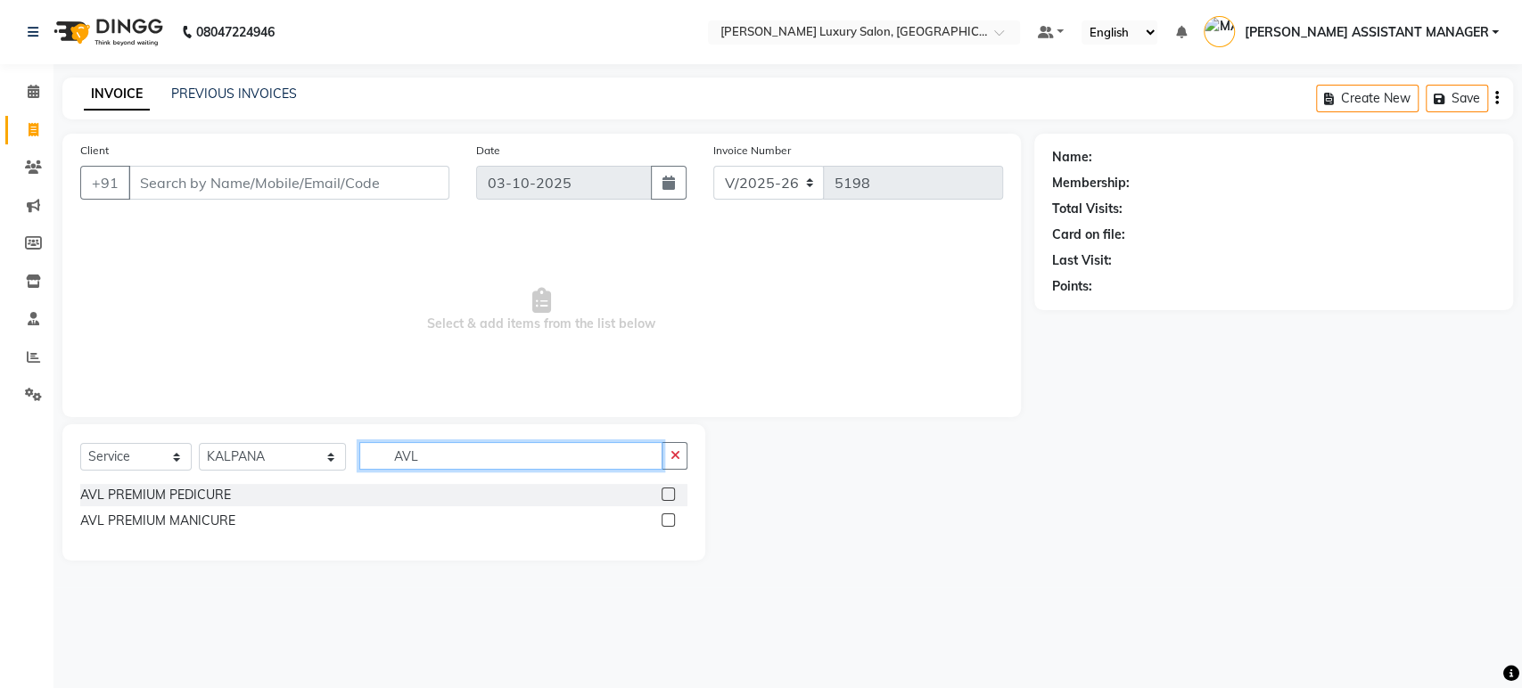
type input "AVL"
click at [674, 495] on label at bounding box center [668, 494] width 13 height 13
click at [673, 495] on input "checkbox" at bounding box center [668, 495] width 12 height 12
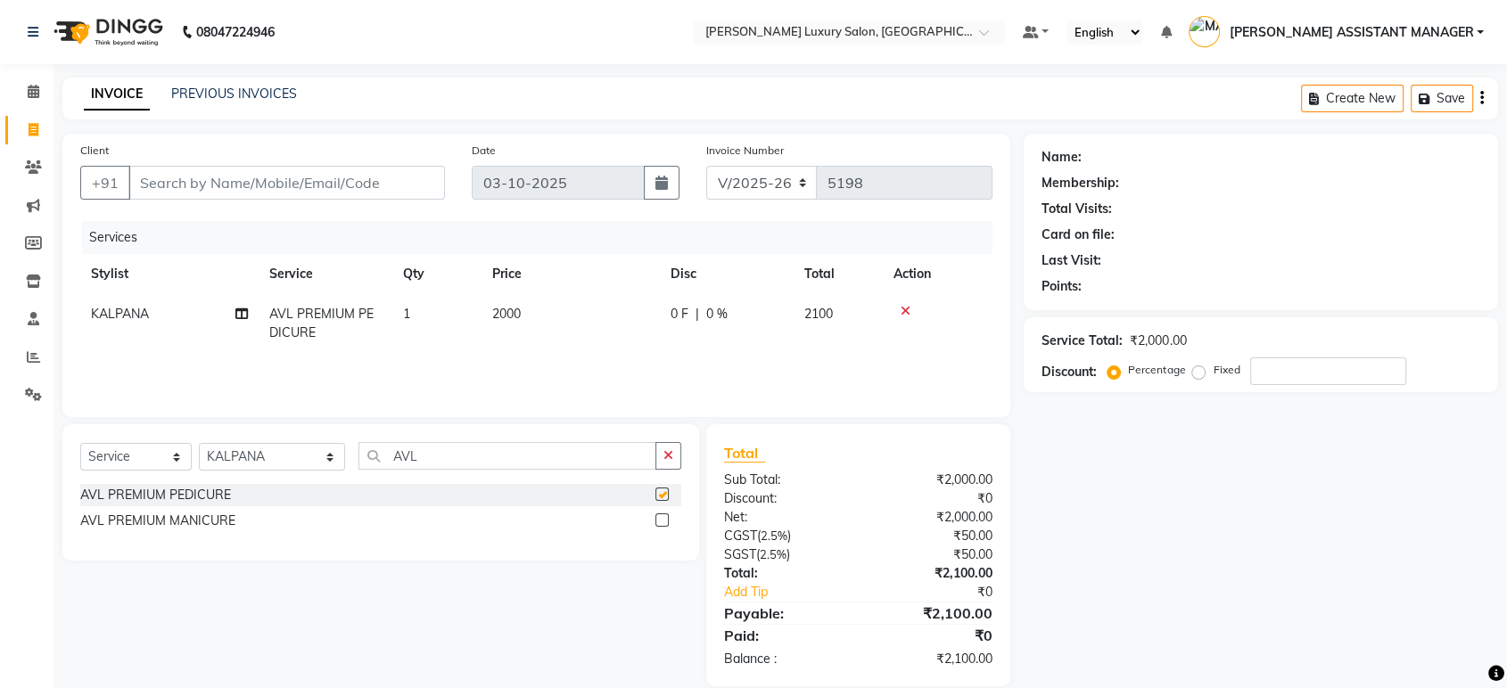
checkbox input "false"
click at [667, 517] on label at bounding box center [661, 520] width 13 height 13
click at [667, 517] on input "checkbox" at bounding box center [661, 521] width 12 height 12
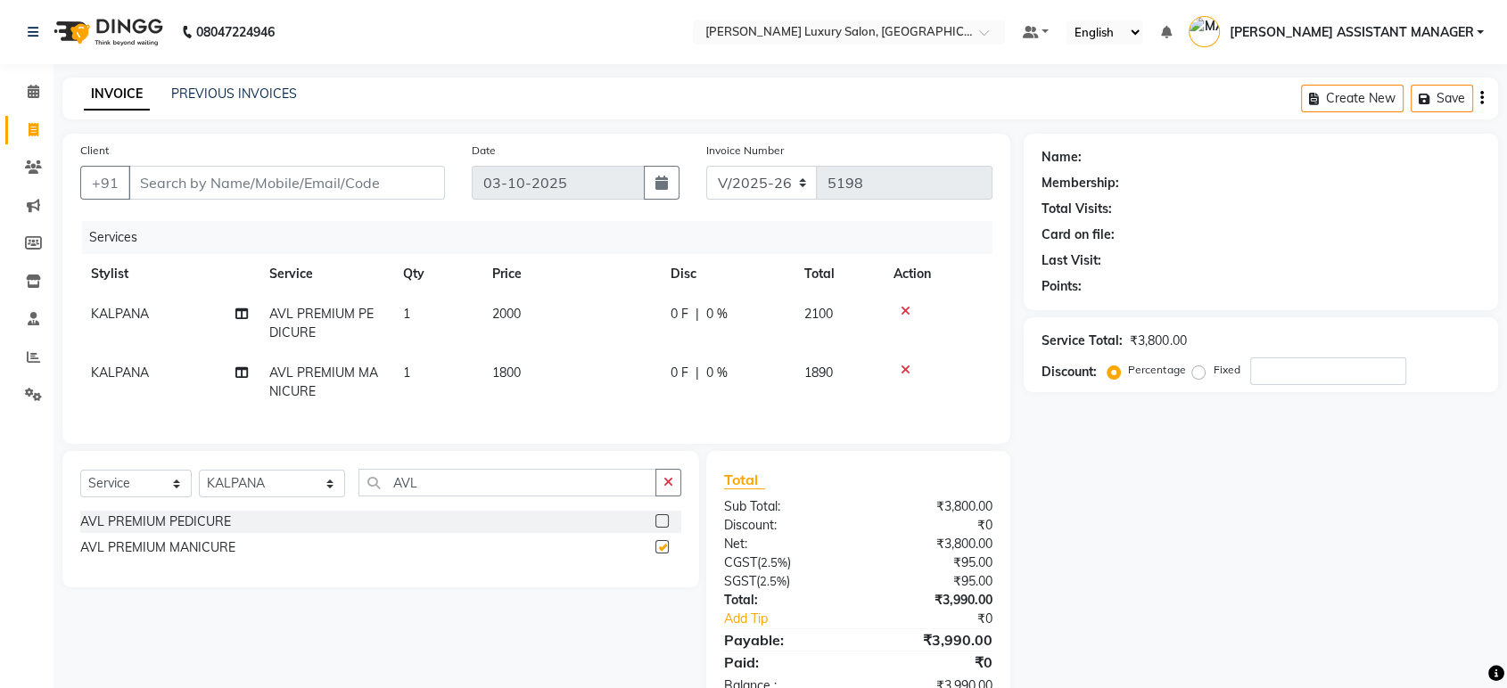
checkbox input "false"
click at [296, 495] on select "Select Stylist ABHI ADIL ADITI ADITYA AFREEN AHON AHSAN ALI ALIYA ANKITH ARAVIN…" at bounding box center [272, 484] width 146 height 28
select select "82526"
click at [199, 485] on select "Select Stylist ABHI ADIL ADITI ADITYA AFREEN AHON AHSAN ALI ALIYA ANKITH ARAVIN…" at bounding box center [272, 484] width 146 height 28
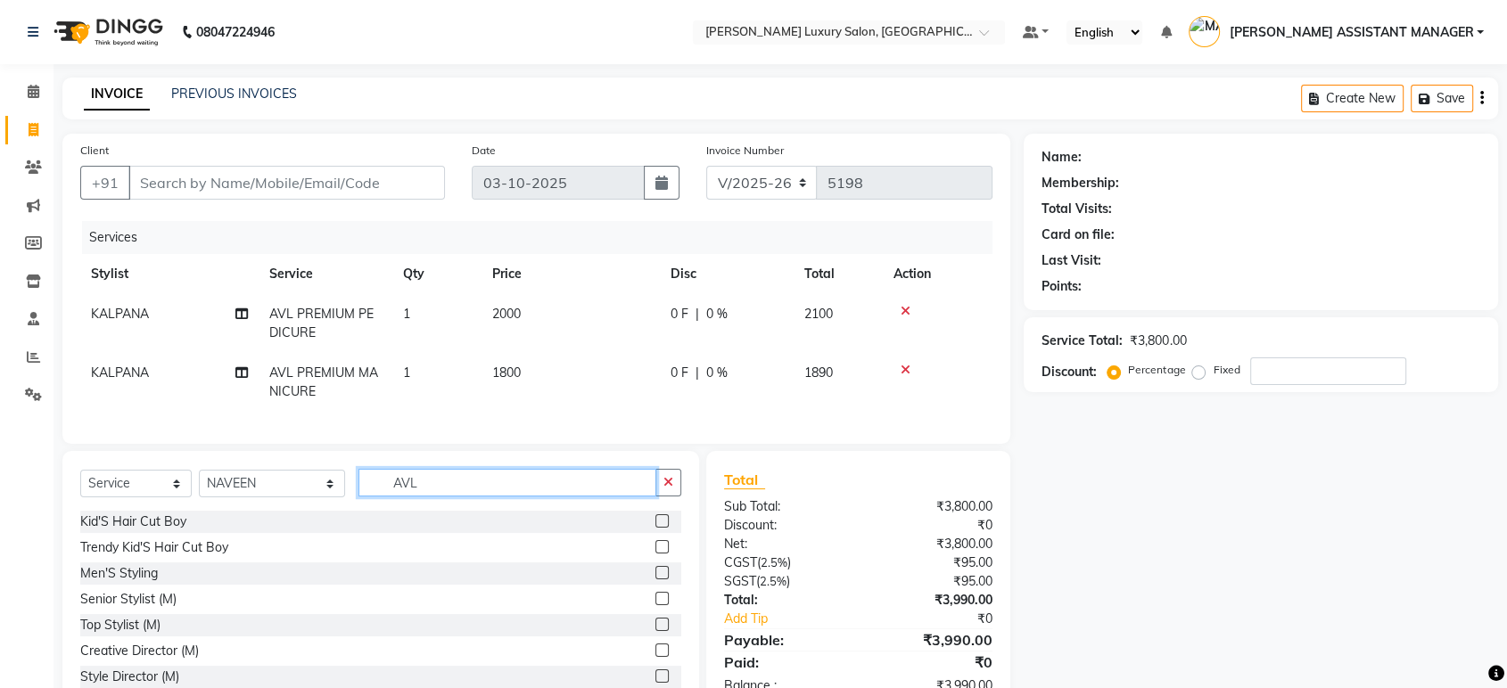
click at [504, 487] on input "AVL" at bounding box center [507, 483] width 298 height 28
type input "A"
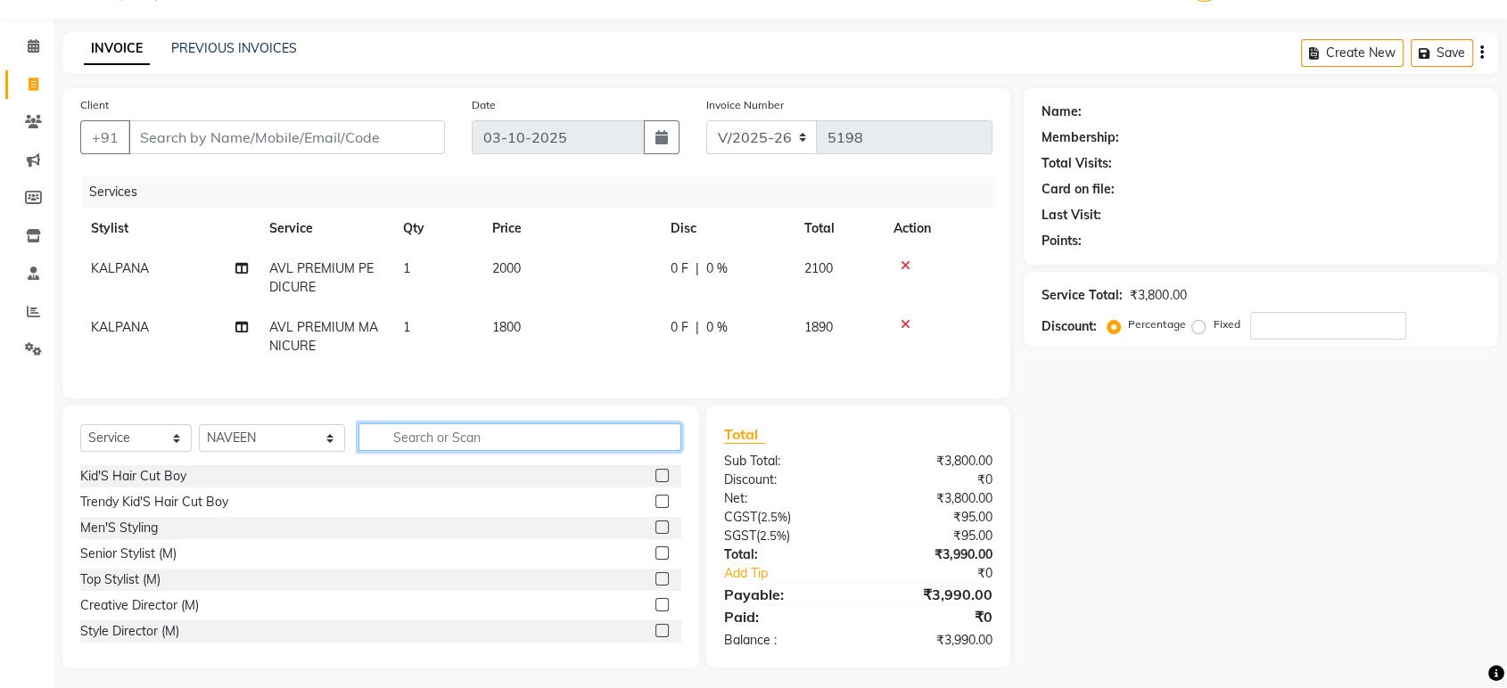
scroll to position [66, 0]
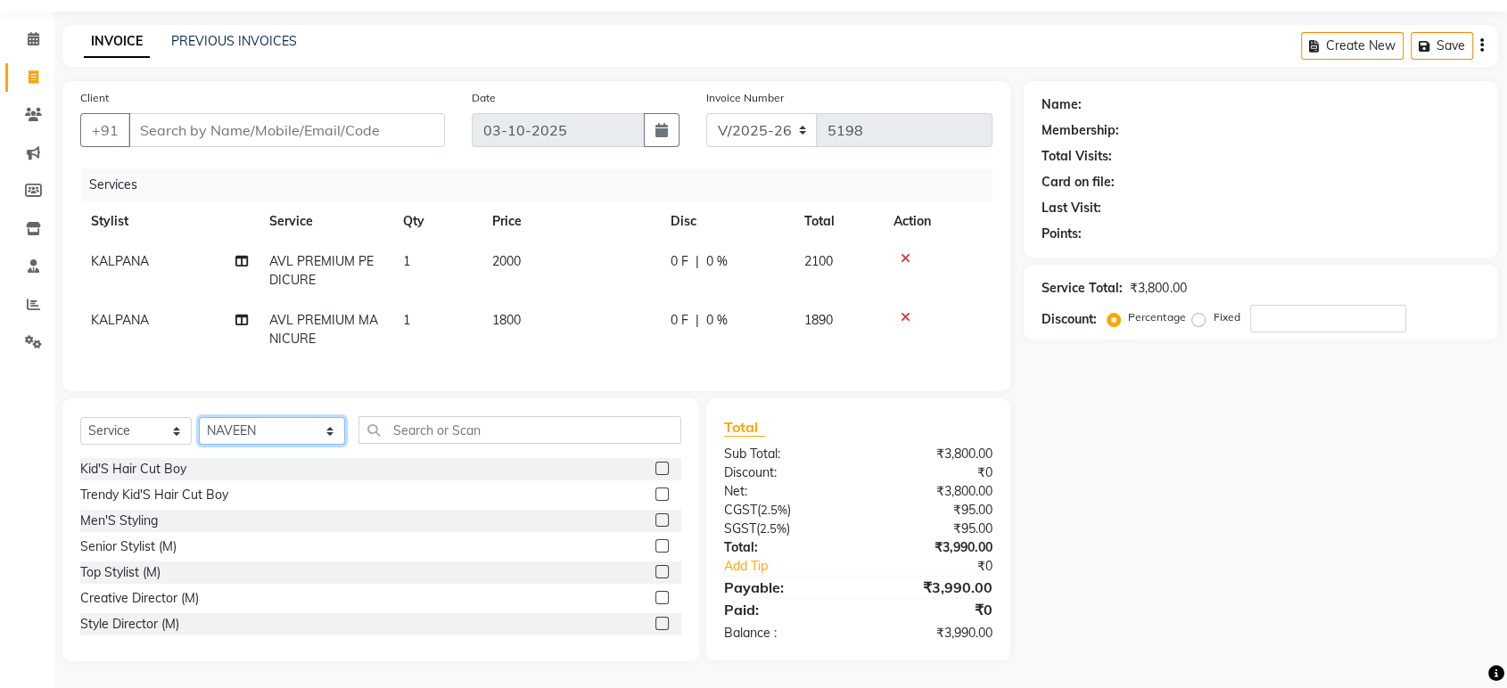
click at [315, 438] on select "Select Stylist ABHI ADIL ADITI ADITYA AFREEN AHON AHSAN ALI ALIYA ANKITH ARAVIN…" at bounding box center [272, 431] width 146 height 28
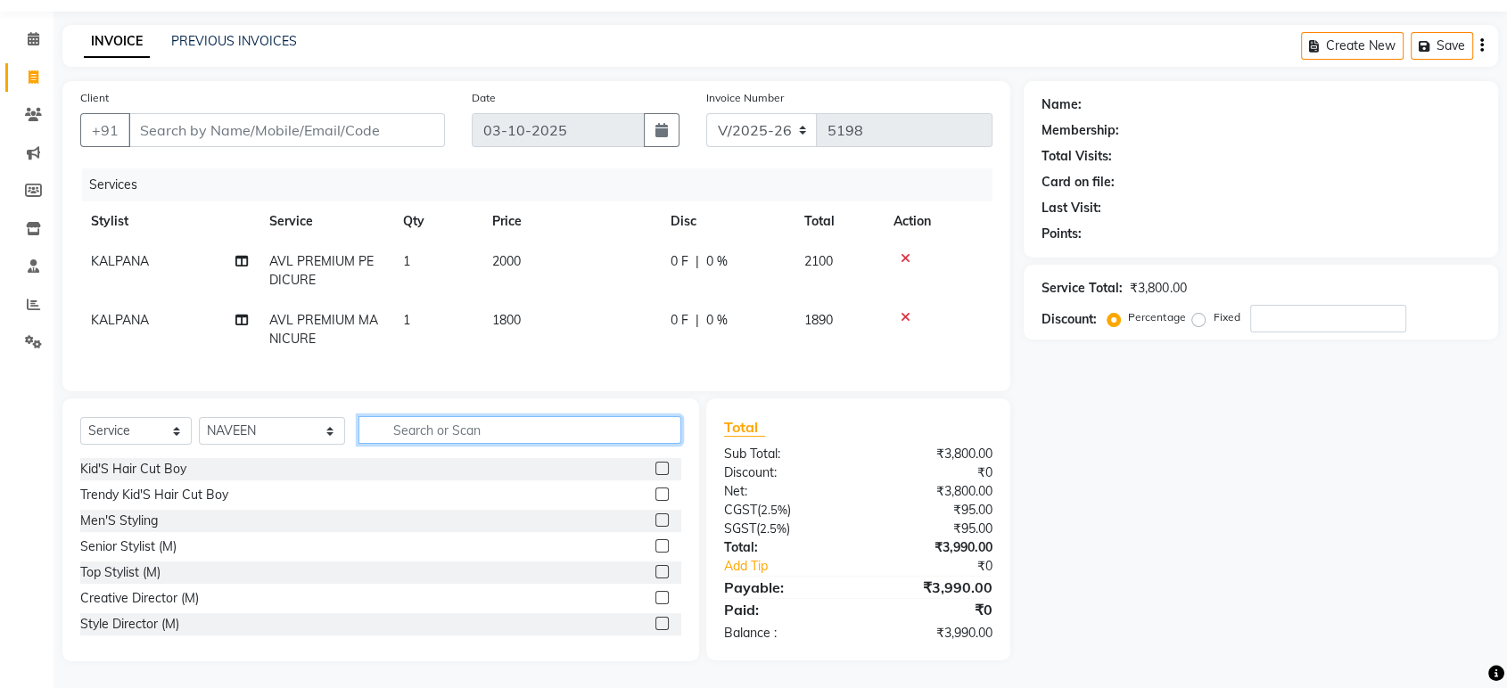
click at [473, 434] on input "text" at bounding box center [519, 430] width 323 height 28
type input "SE"
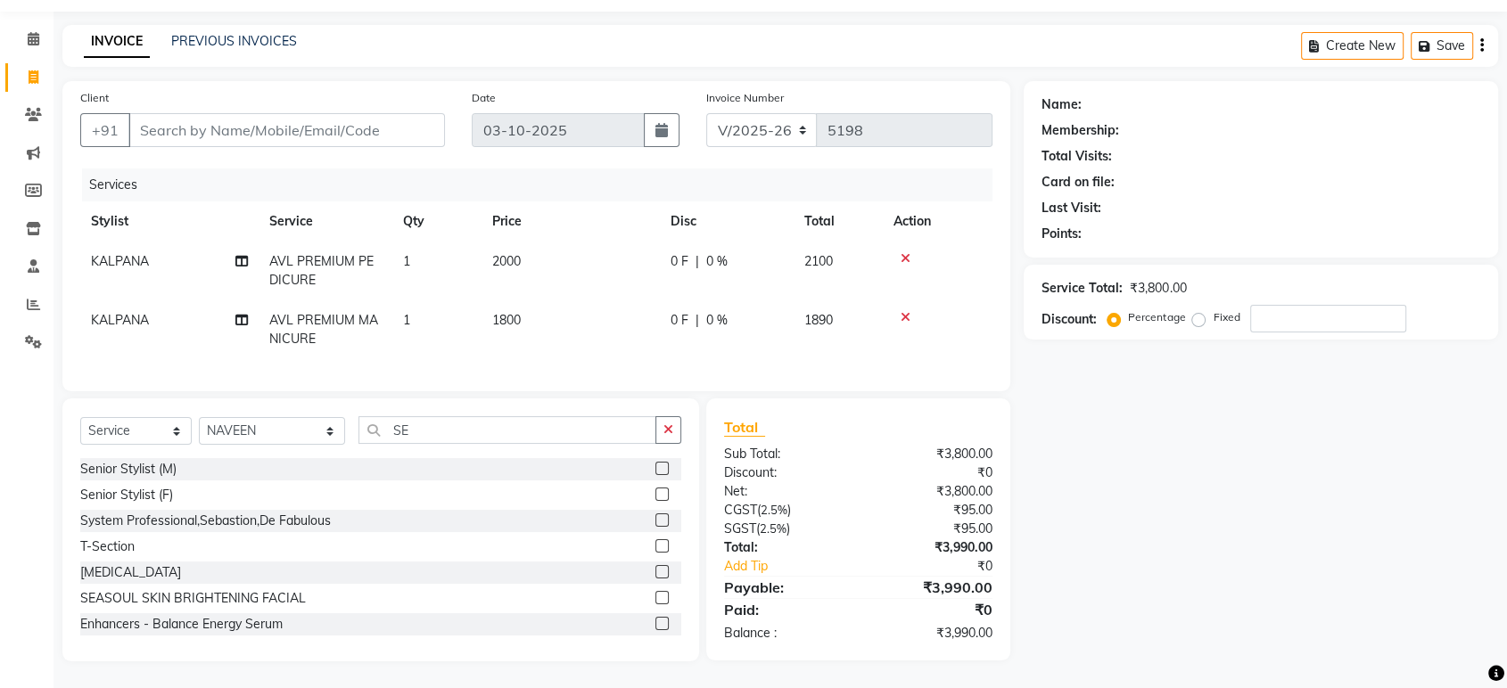
click at [655, 473] on label at bounding box center [661, 468] width 13 height 13
click at [655, 473] on input "checkbox" at bounding box center [661, 470] width 12 height 12
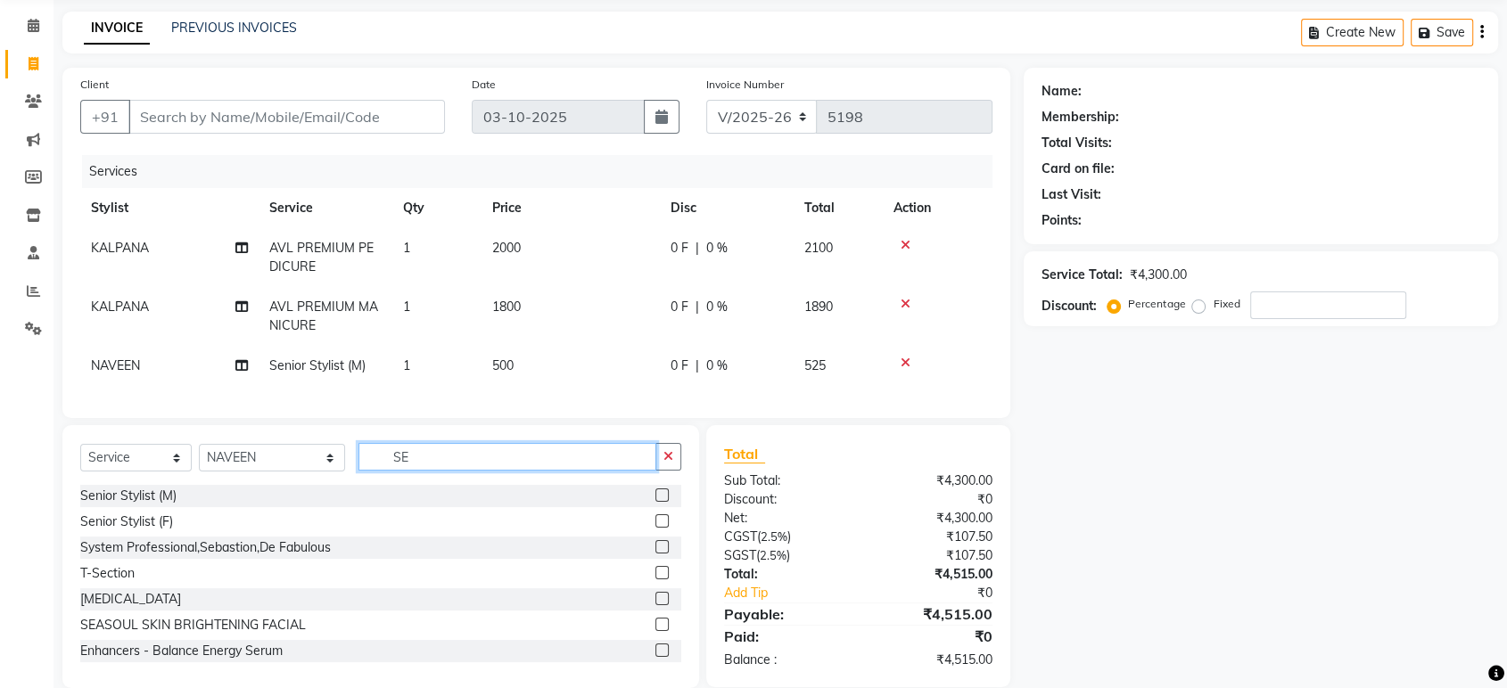
checkbox input "false"
click at [539, 462] on input "SE" at bounding box center [507, 457] width 298 height 28
type input "S"
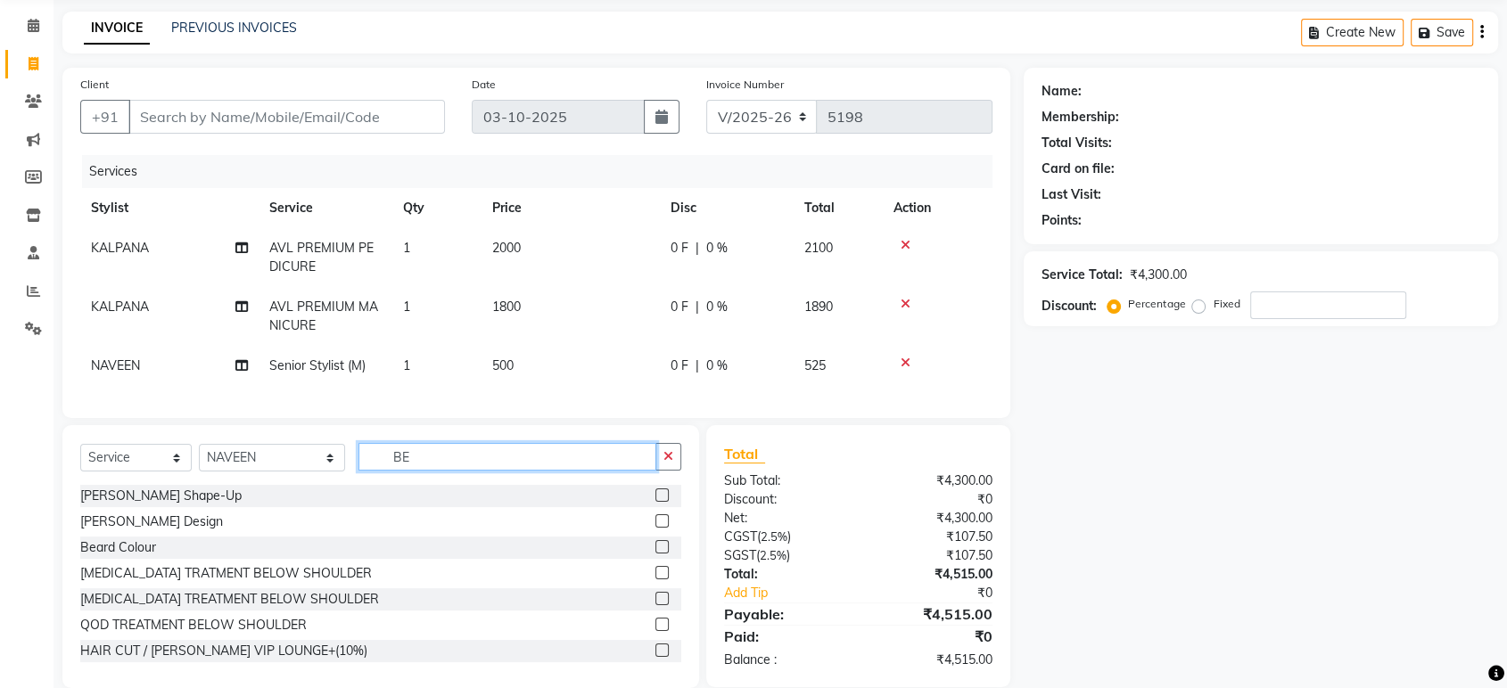
type input "BE"
click at [655, 502] on label at bounding box center [661, 495] width 13 height 13
click at [655, 502] on input "checkbox" at bounding box center [661, 496] width 12 height 12
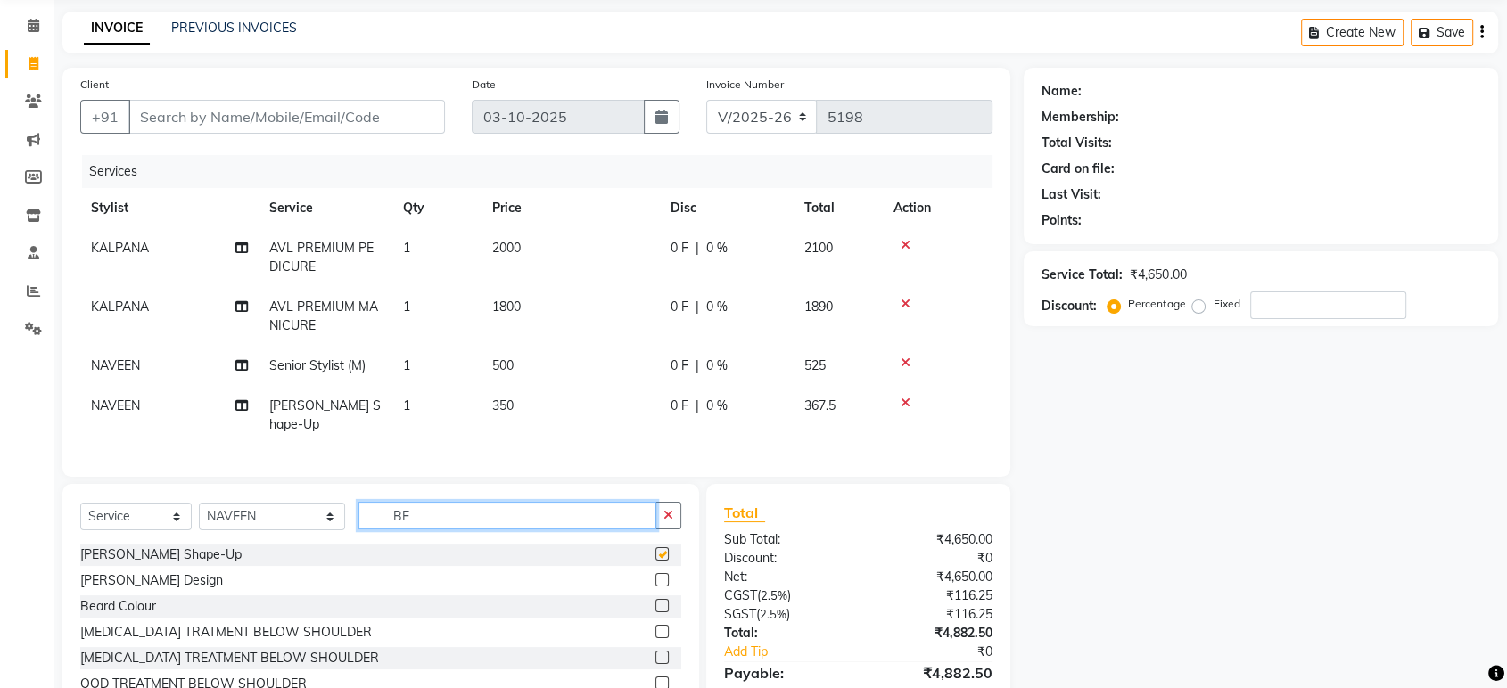
click at [573, 502] on input "BE" at bounding box center [507, 516] width 298 height 28
checkbox input "false"
type input "B"
type input "COLO"
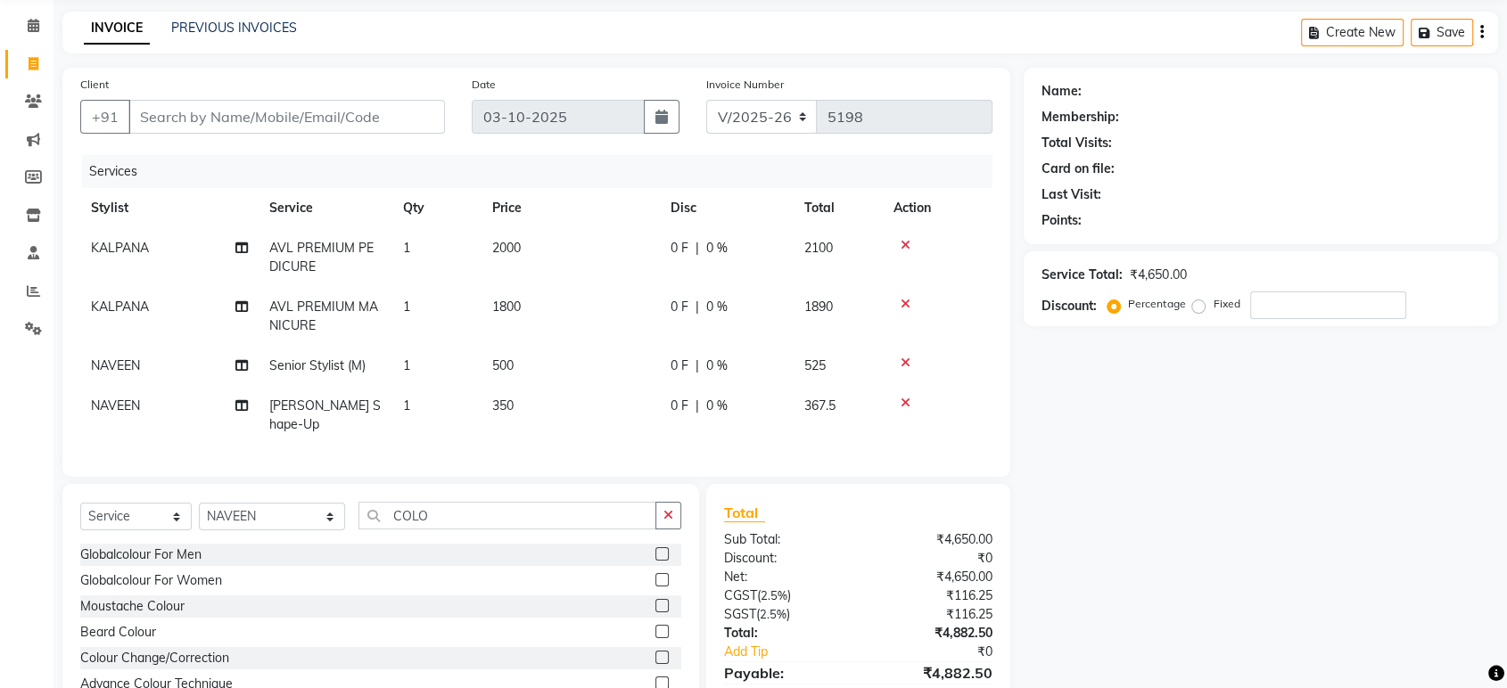
click at [655, 547] on label at bounding box center [661, 553] width 13 height 13
click at [655, 549] on input "checkbox" at bounding box center [661, 555] width 12 height 12
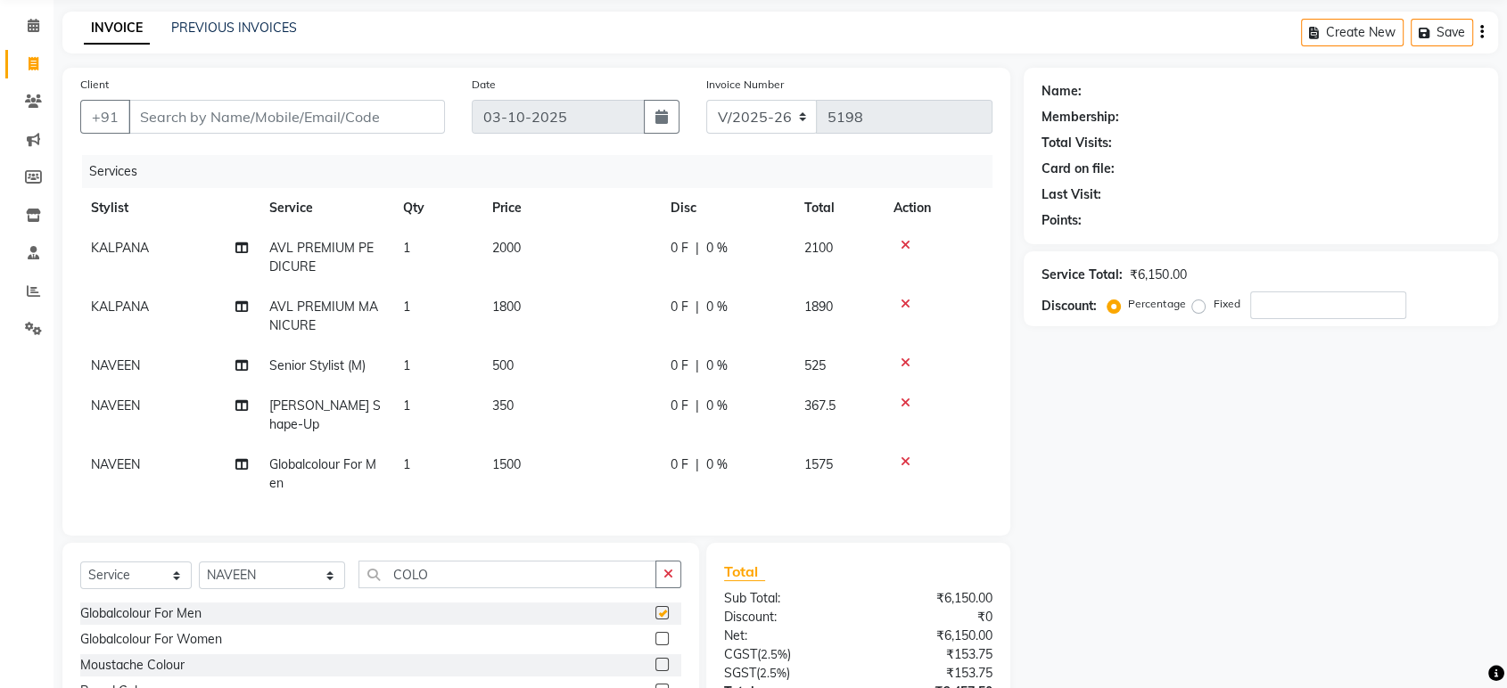
scroll to position [206, 0]
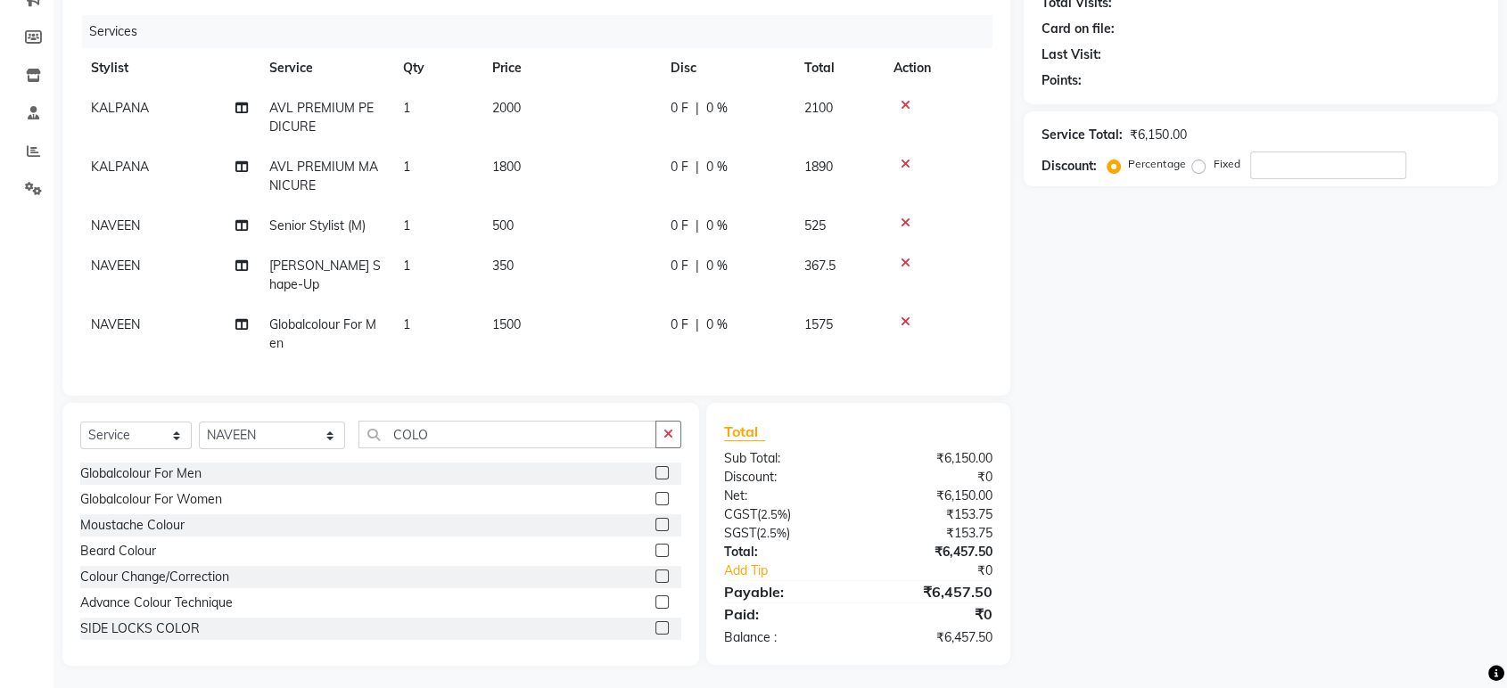
checkbox input "false"
click at [655, 544] on label at bounding box center [661, 550] width 13 height 13
click at [655, 546] on input "checkbox" at bounding box center [661, 552] width 12 height 12
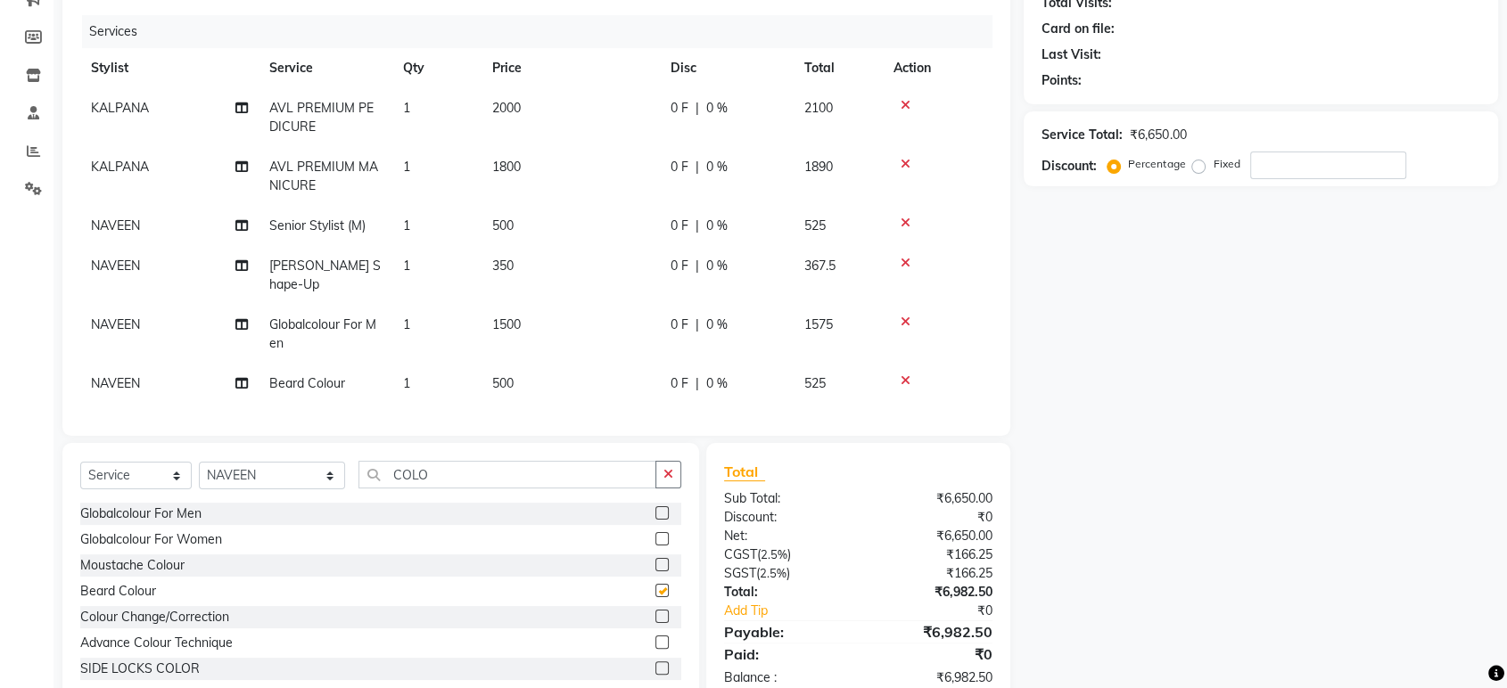
checkbox input "false"
click at [485, 473] on input "COLO" at bounding box center [507, 475] width 298 height 28
type input "C"
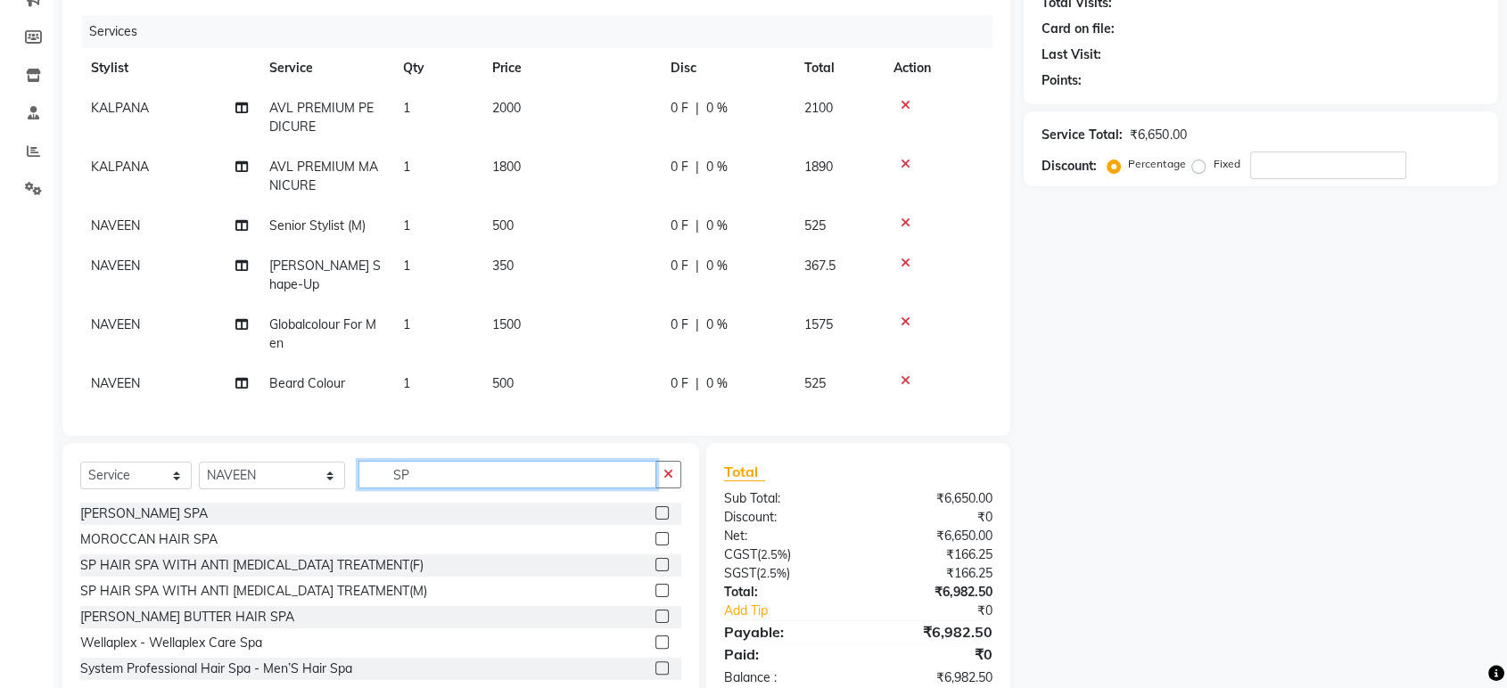
scroll to position [246, 0]
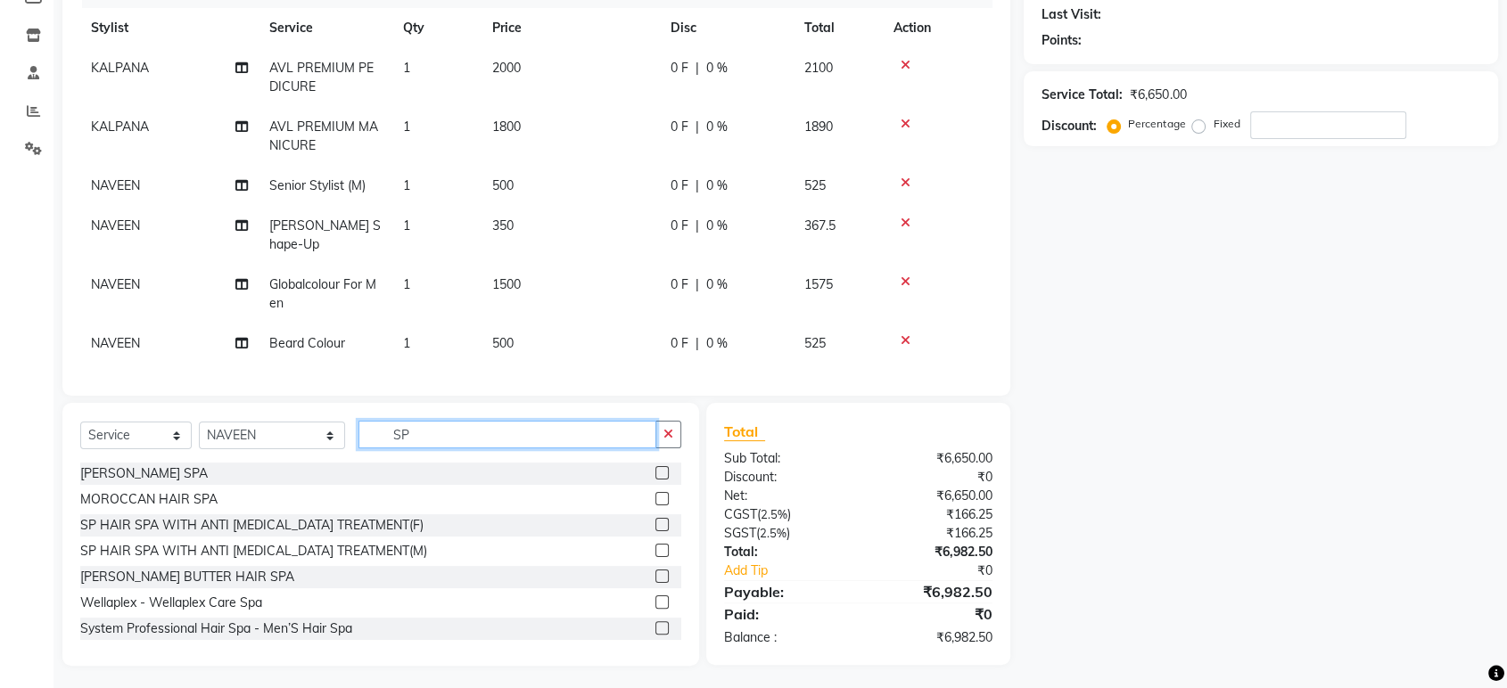
type input "SP"
click at [655, 547] on label at bounding box center [661, 550] width 13 height 13
click at [655, 547] on input "checkbox" at bounding box center [661, 552] width 12 height 12
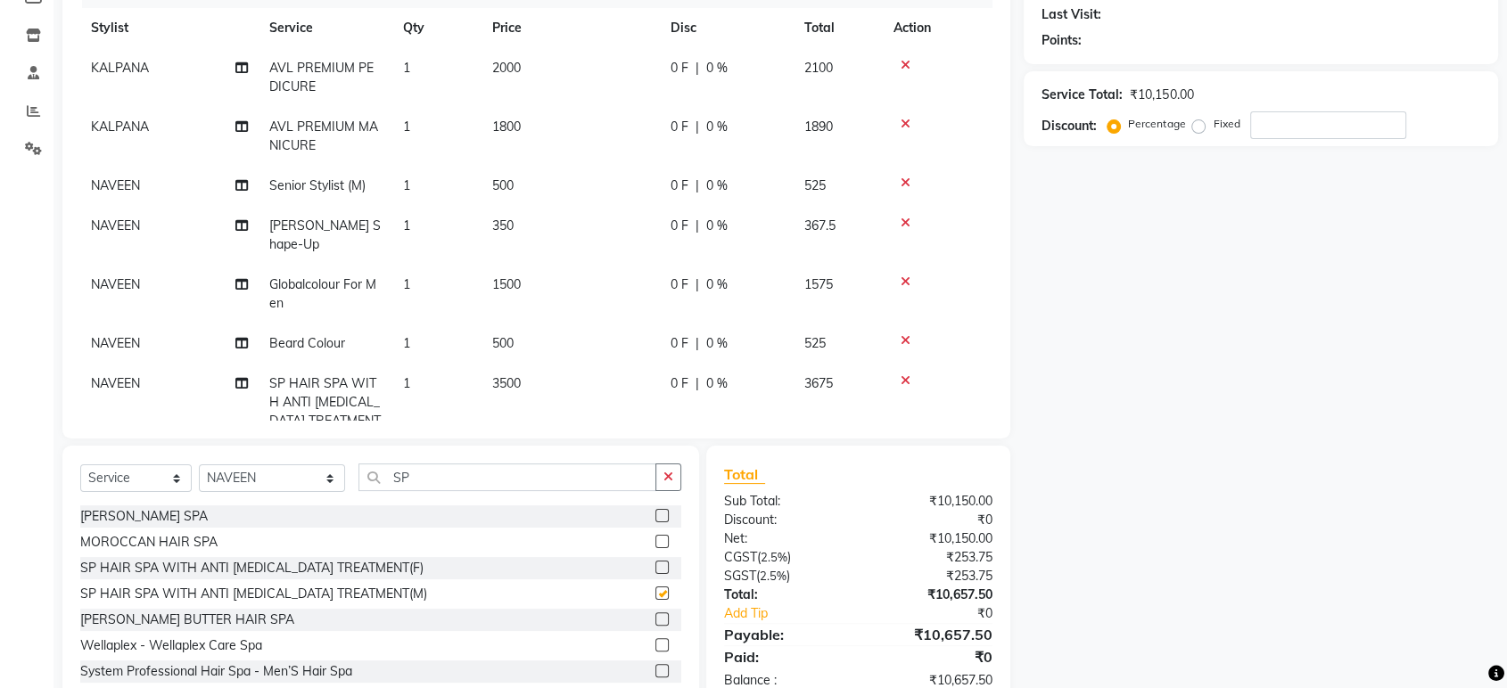
checkbox input "false"
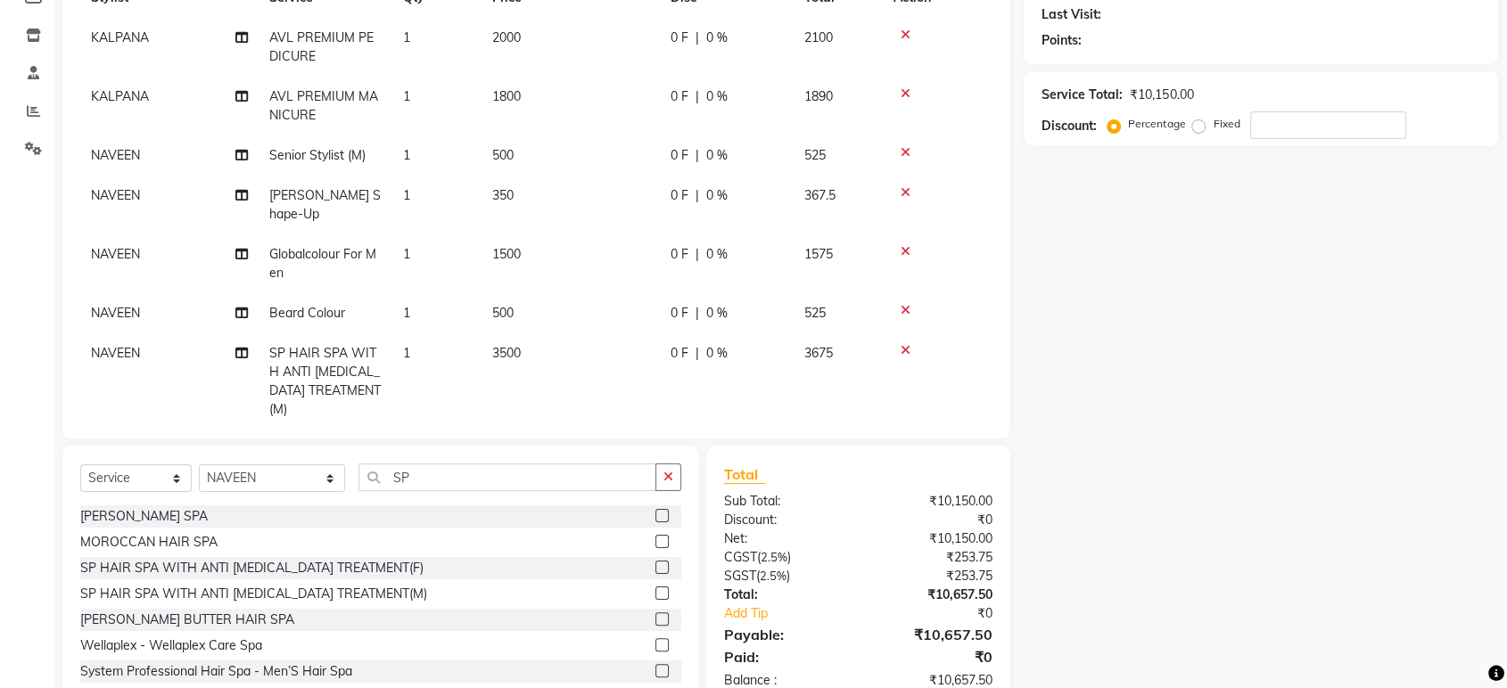
click at [569, 364] on td "3500" at bounding box center [570, 381] width 178 height 96
select select "82526"
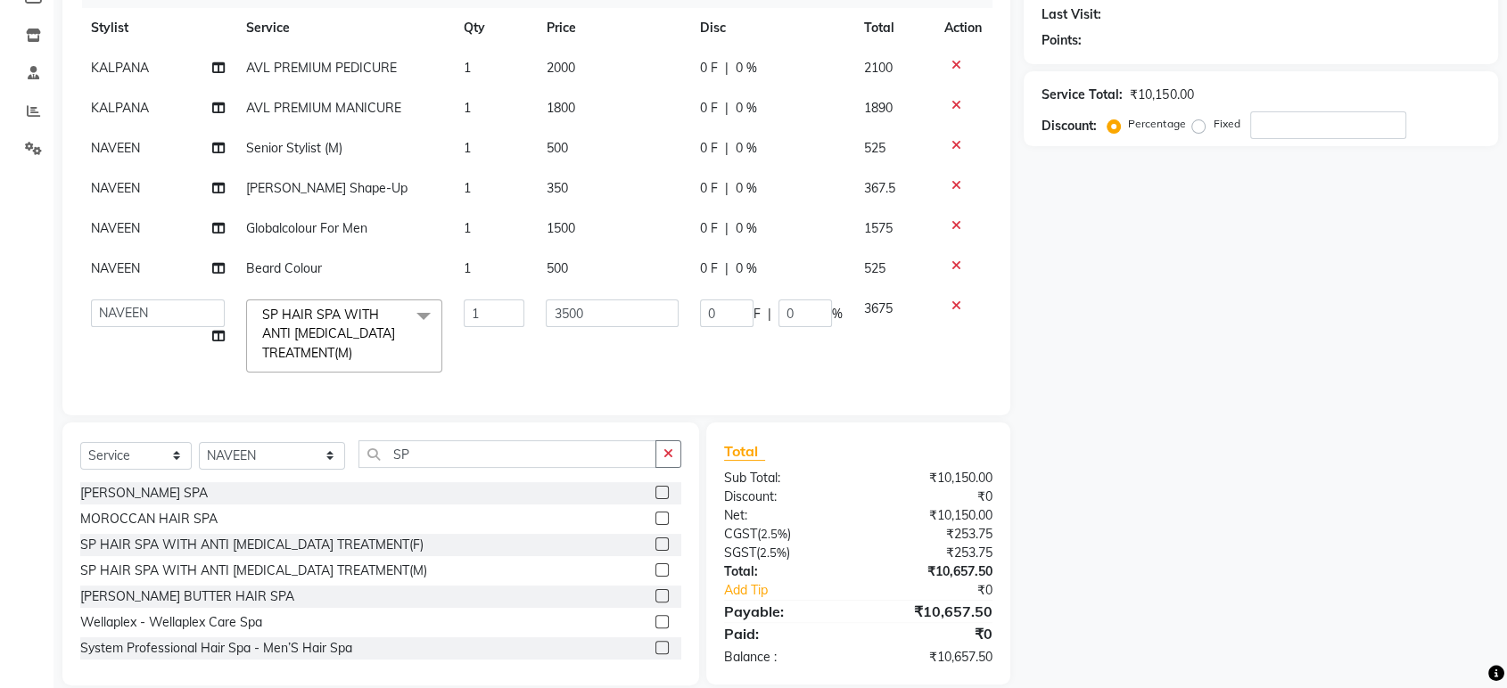
scroll to position [0, 0]
click at [570, 319] on input "3500" at bounding box center [612, 314] width 133 height 28
type input "3000"
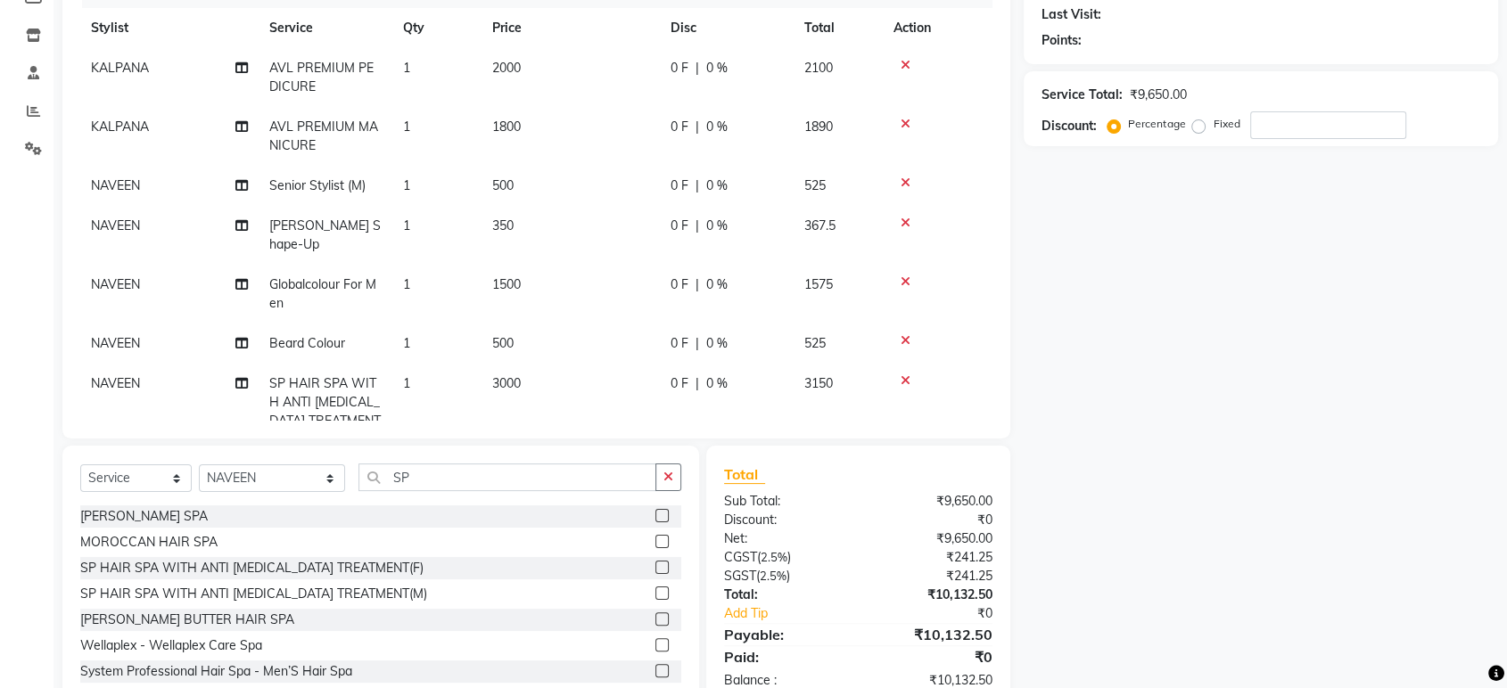
click at [1255, 438] on div "Name: Membership: Total Visits: Card on file: Last Visit: Points: Service Total…" at bounding box center [1268, 298] width 488 height 821
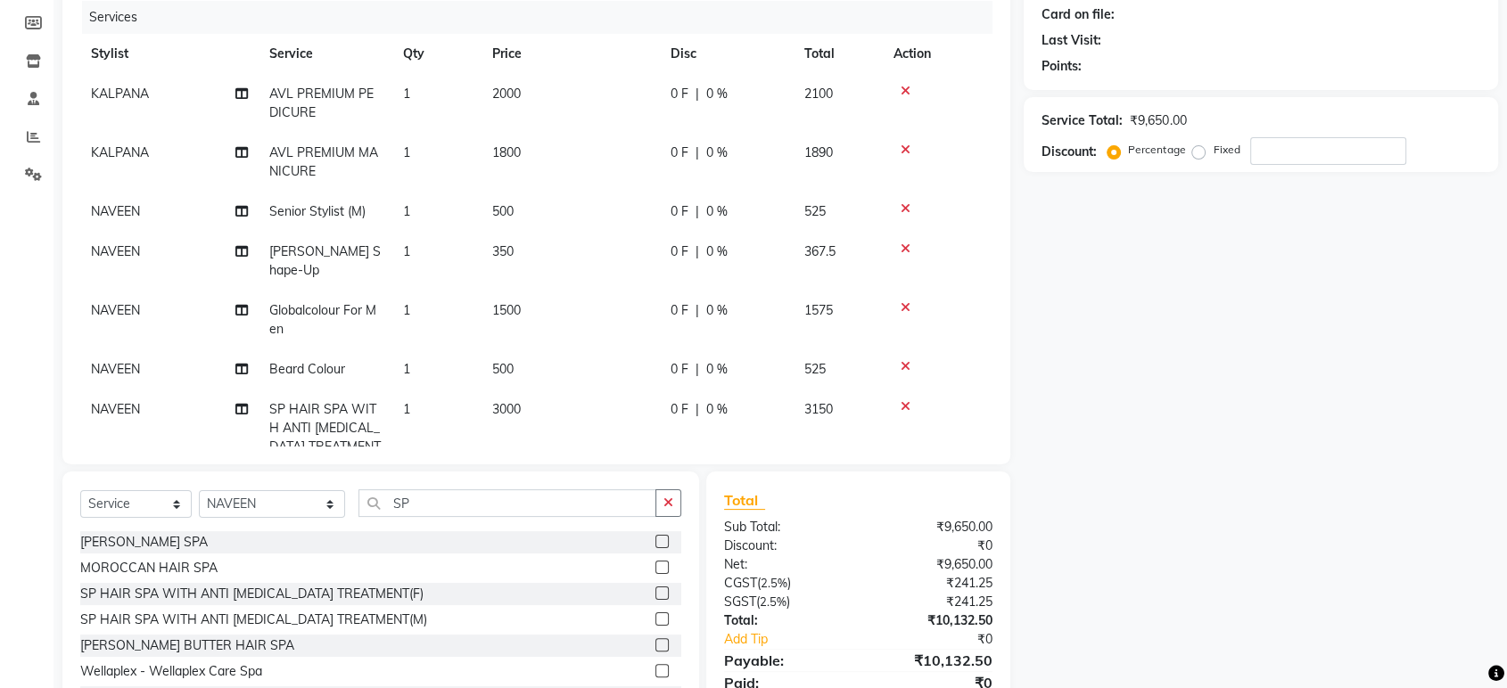
scroll to position [193, 0]
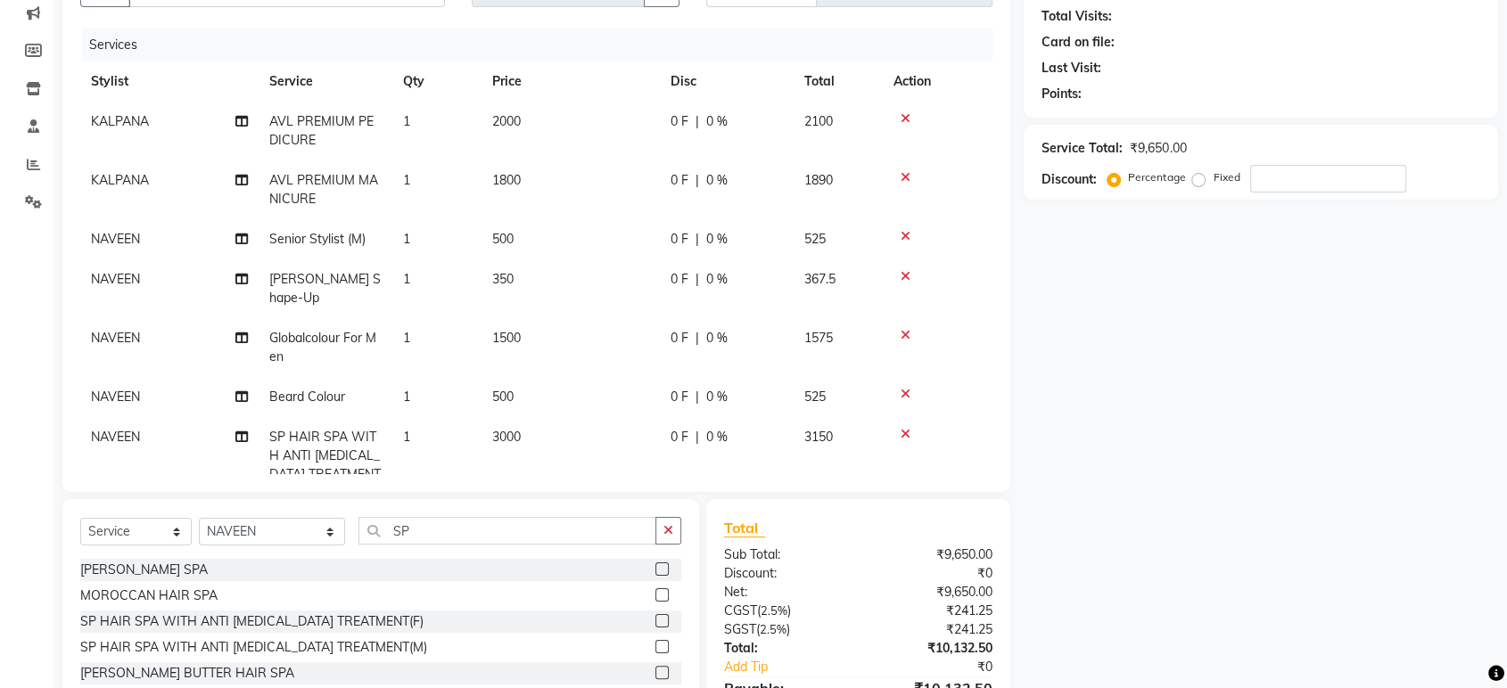
click at [1348, 302] on div "Name: Membership: Total Visits: Card on file: Last Visit: Points: Service Total…" at bounding box center [1268, 351] width 488 height 821
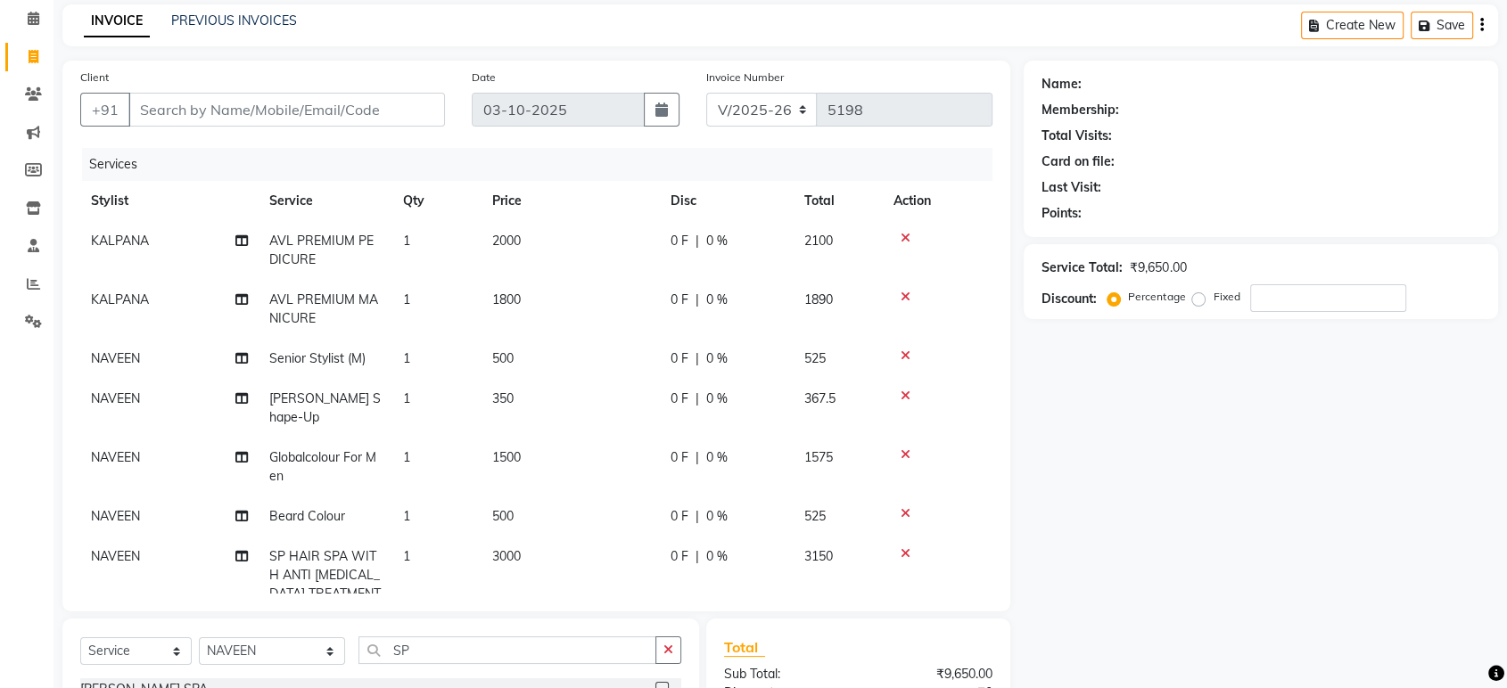
scroll to position [0, 0]
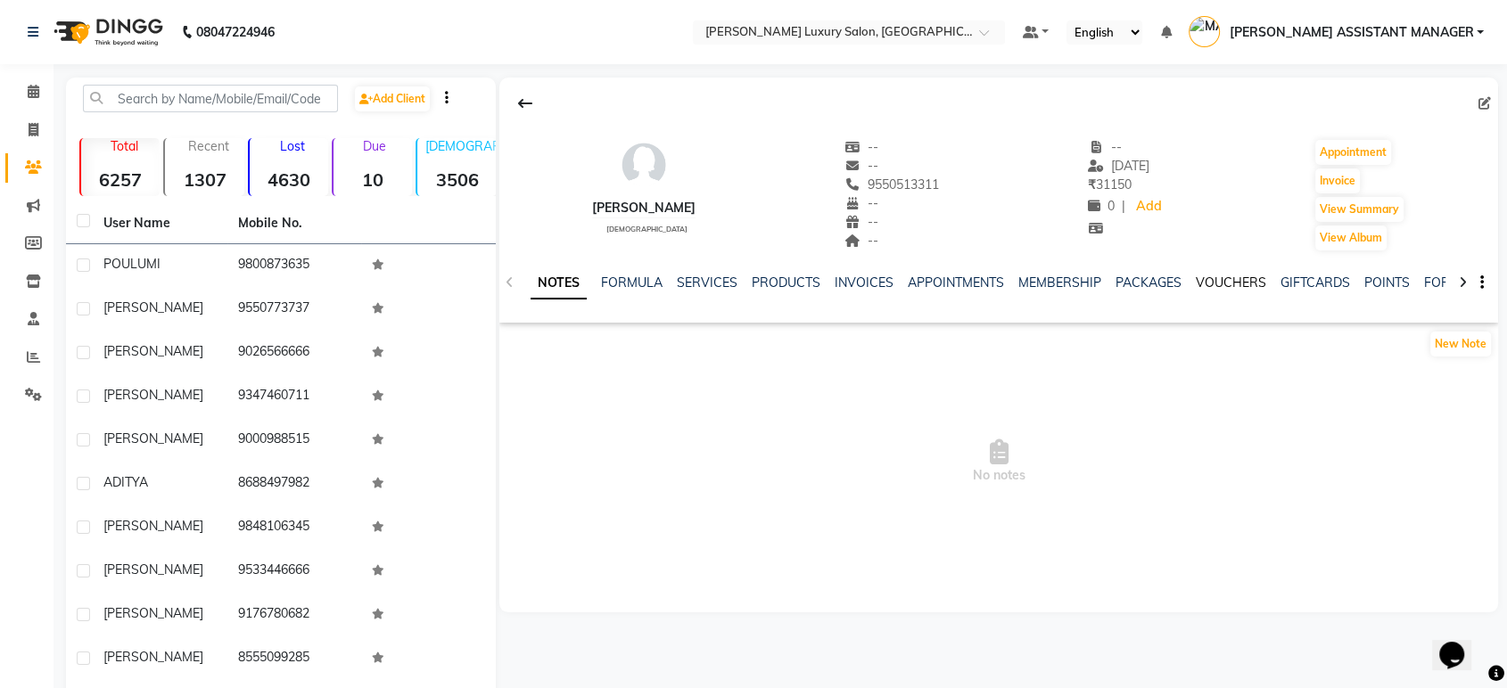
click at [1207, 283] on link "VOUCHERS" at bounding box center [1231, 283] width 70 height 16
click at [696, 269] on div "NOTES FORMULA SERVICES PRODUCTS INVOICES APPOINTMENTS MEMBERSHIP PACKAGES VOUCH…" at bounding box center [998, 283] width 999 height 62
click at [703, 275] on link "SERVICES" at bounding box center [707, 283] width 61 height 16
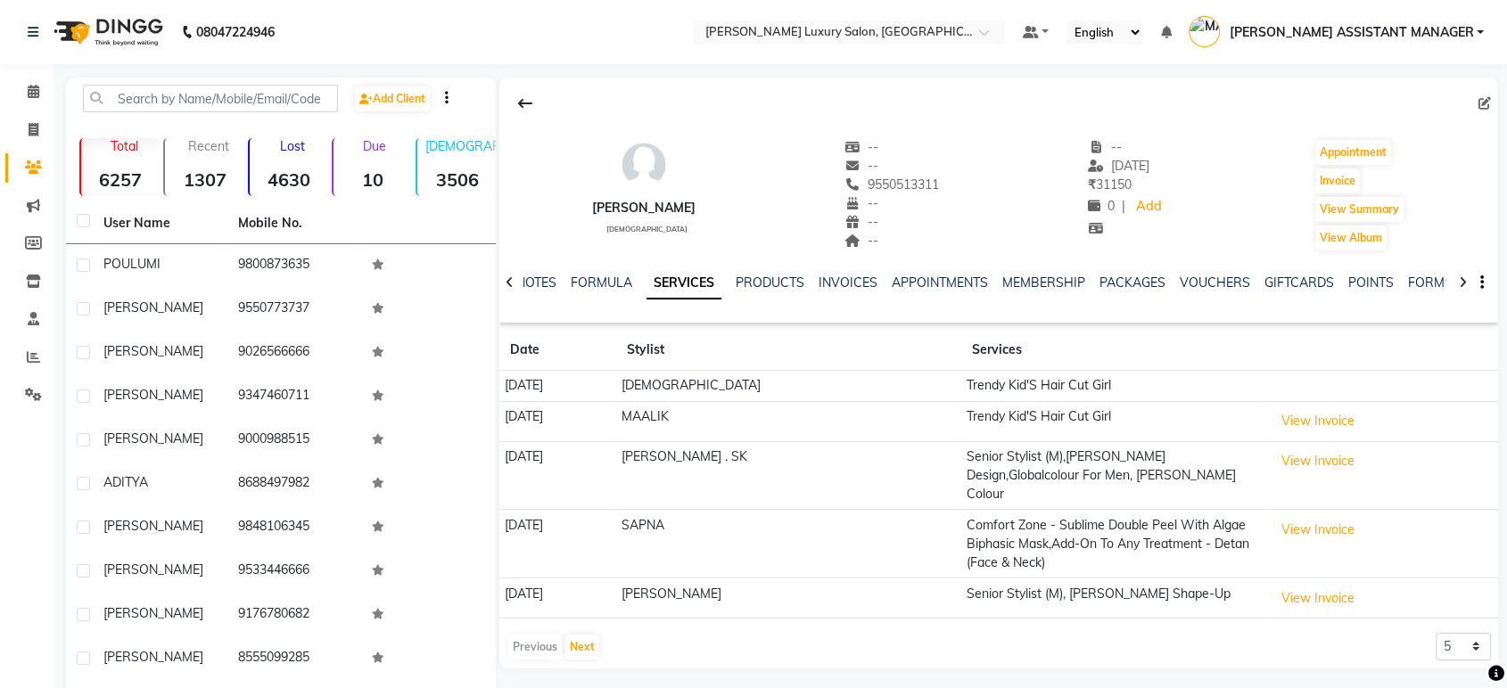
click at [561, 633] on div "Previous Next" at bounding box center [553, 647] width 95 height 29
click at [571, 635] on button "Next" at bounding box center [582, 647] width 34 height 25
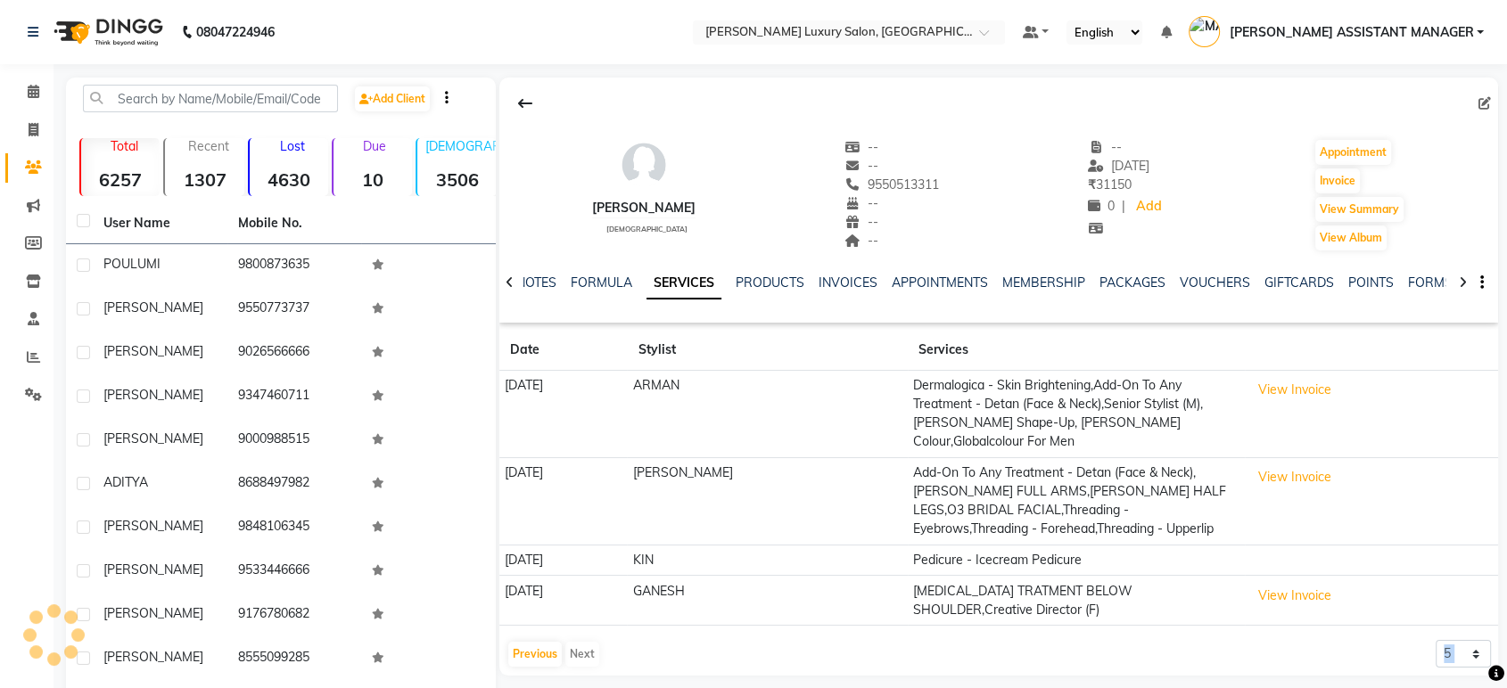
click at [571, 640] on div "Previous Next" at bounding box center [553, 654] width 95 height 29
click at [517, 642] on button "Previous" at bounding box center [534, 654] width 53 height 25
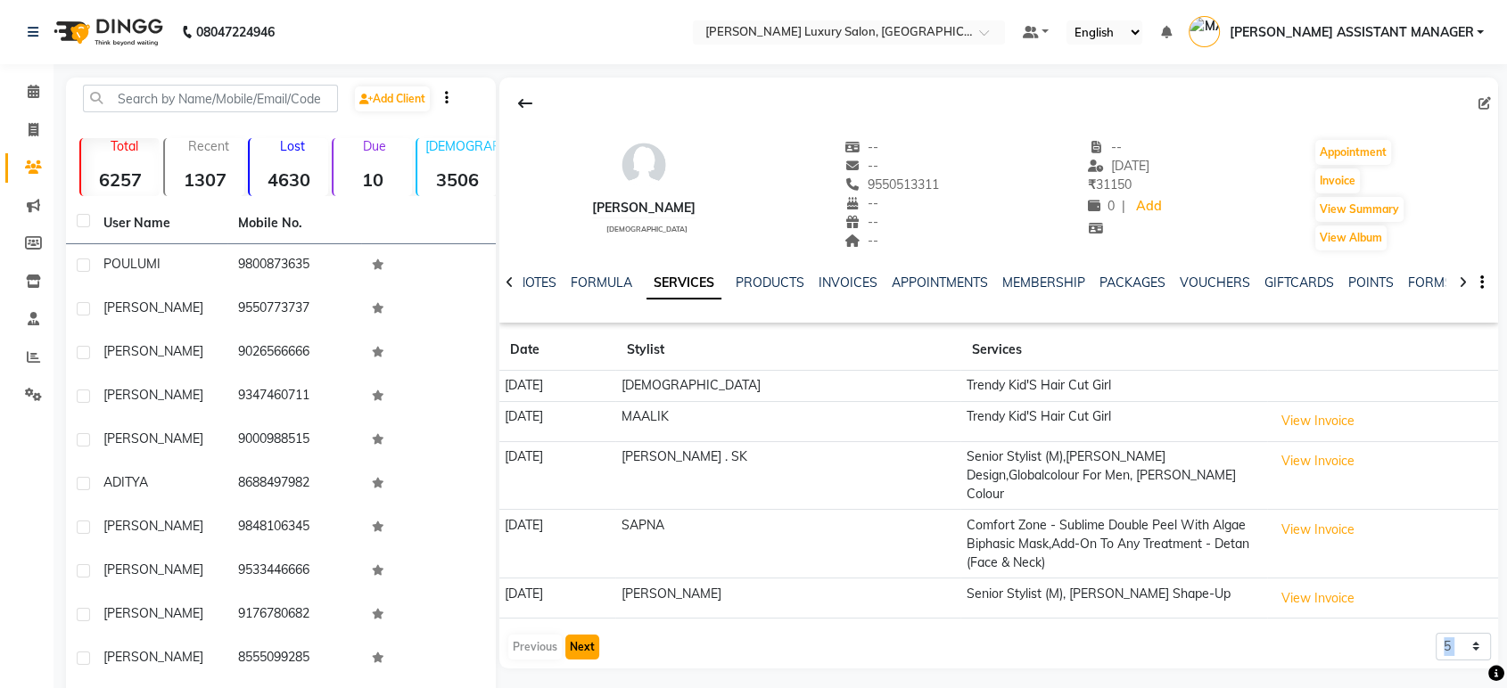
click at [579, 635] on button "Next" at bounding box center [582, 647] width 34 height 25
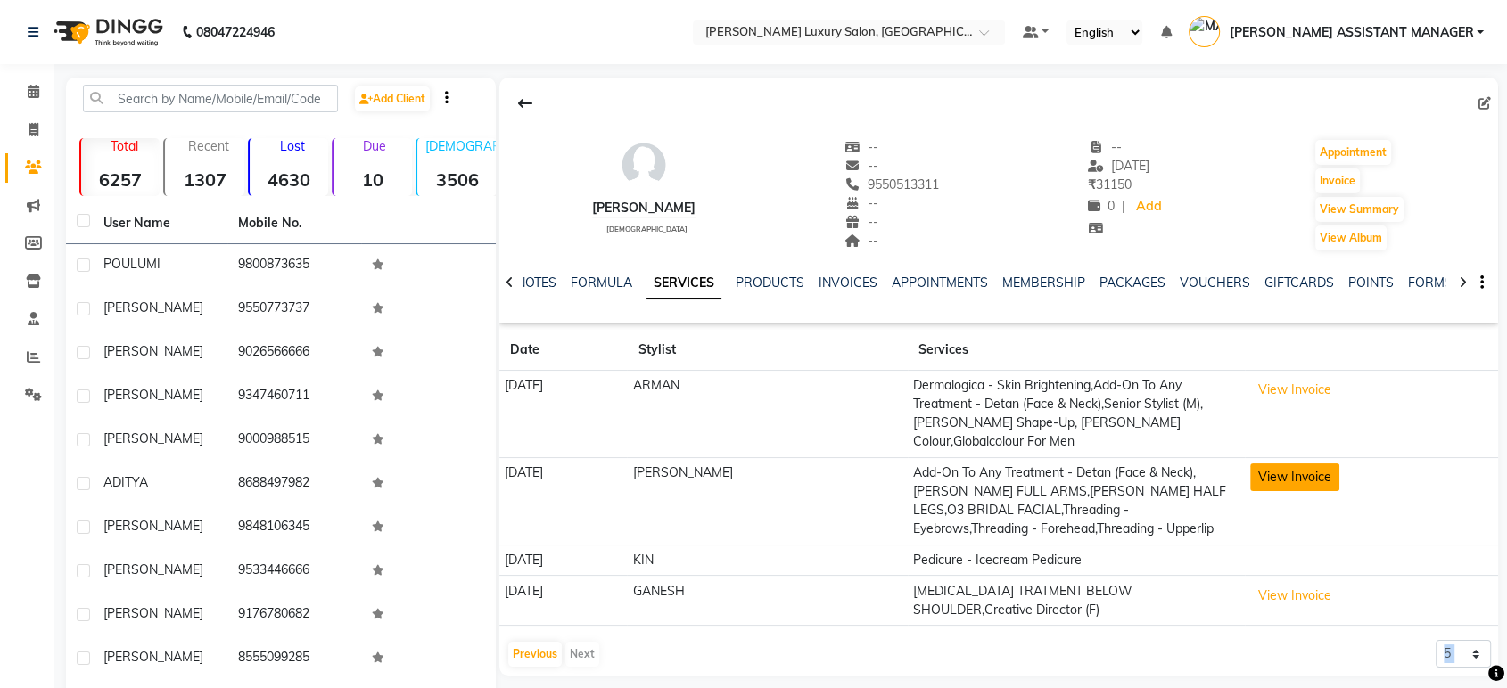
click at [1272, 469] on button "View Invoice" at bounding box center [1294, 478] width 89 height 28
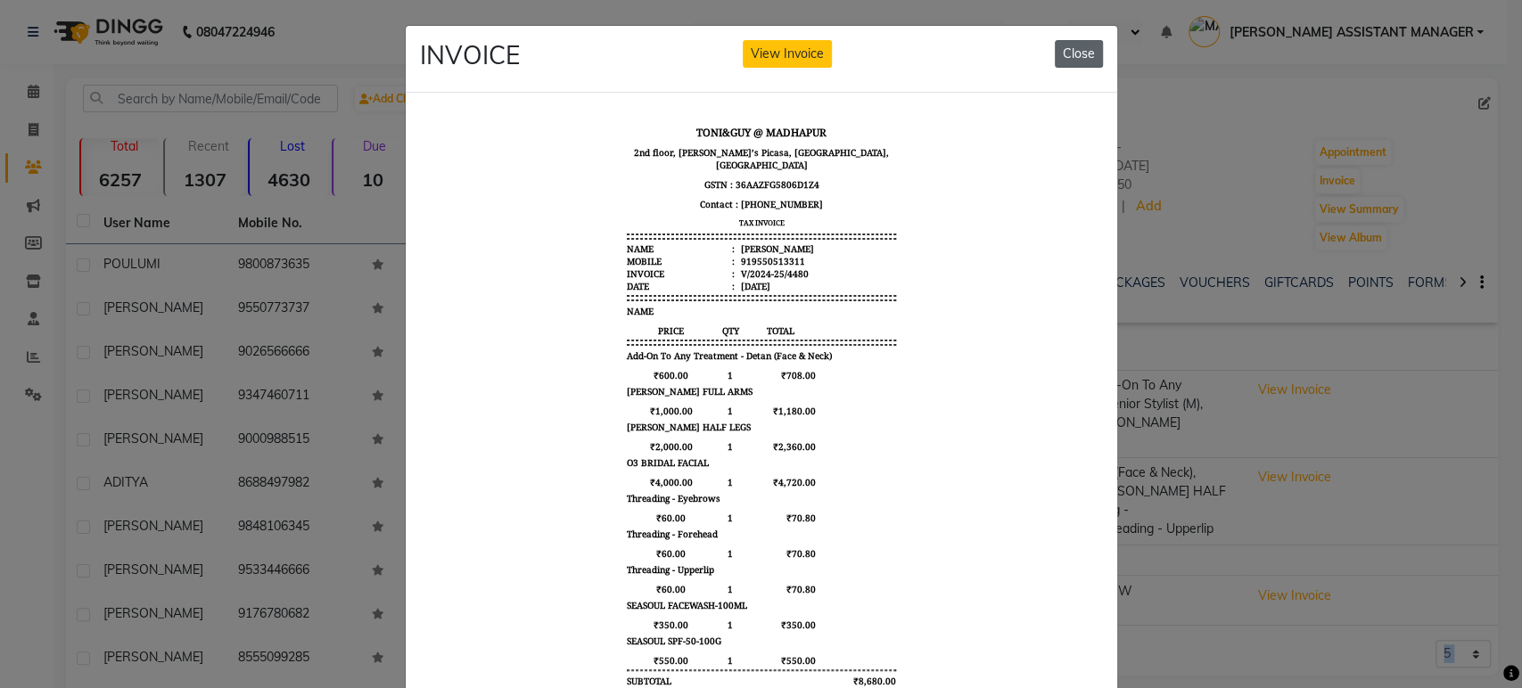
click at [1063, 56] on button "Close" at bounding box center [1079, 54] width 48 height 28
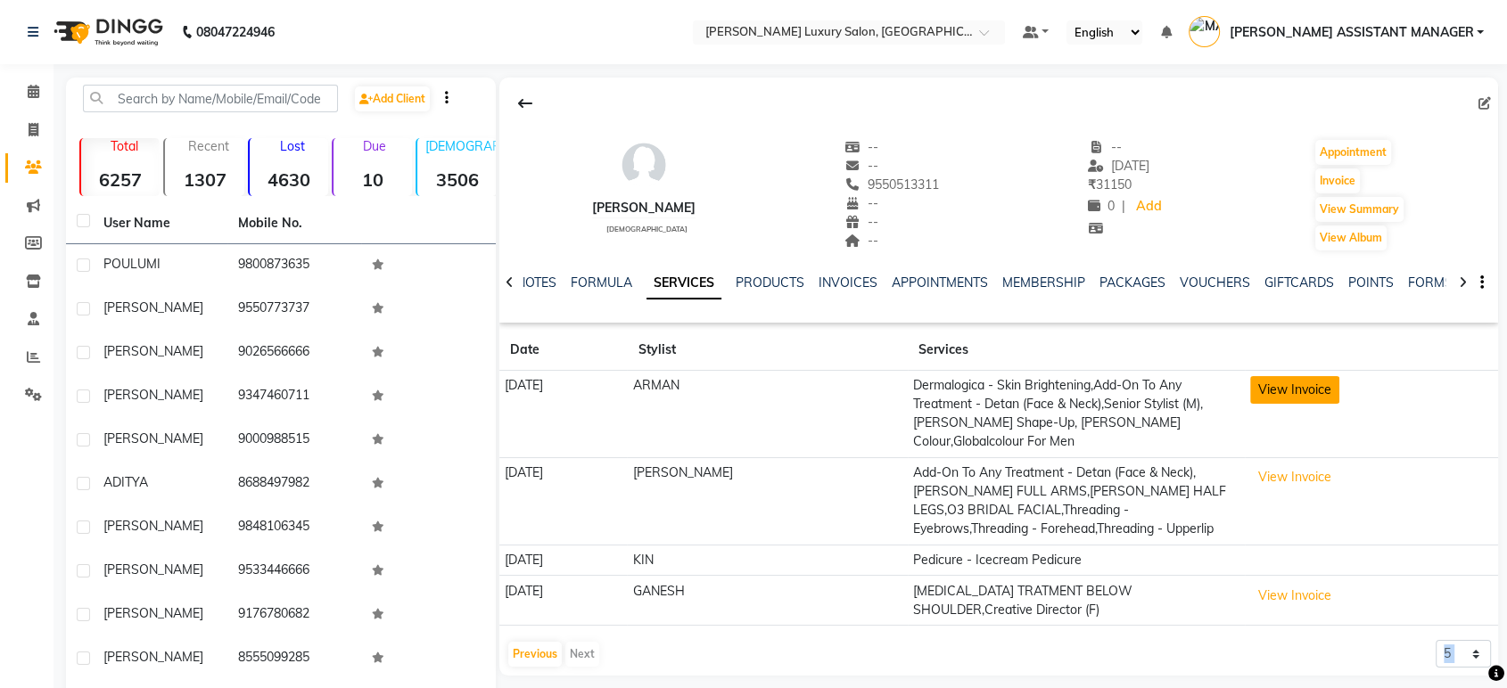
click at [1273, 387] on button "View Invoice" at bounding box center [1294, 390] width 89 height 28
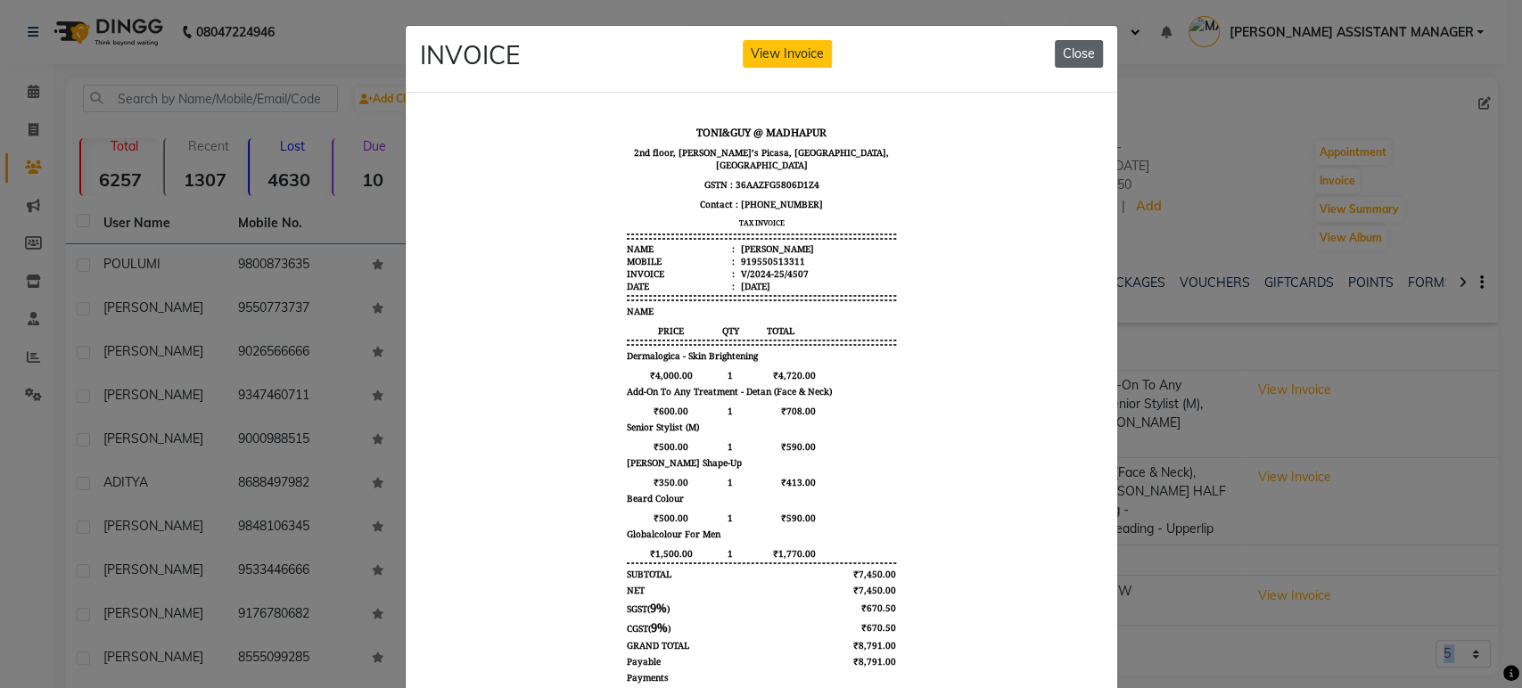
click at [1079, 46] on button "Close" at bounding box center [1079, 54] width 48 height 28
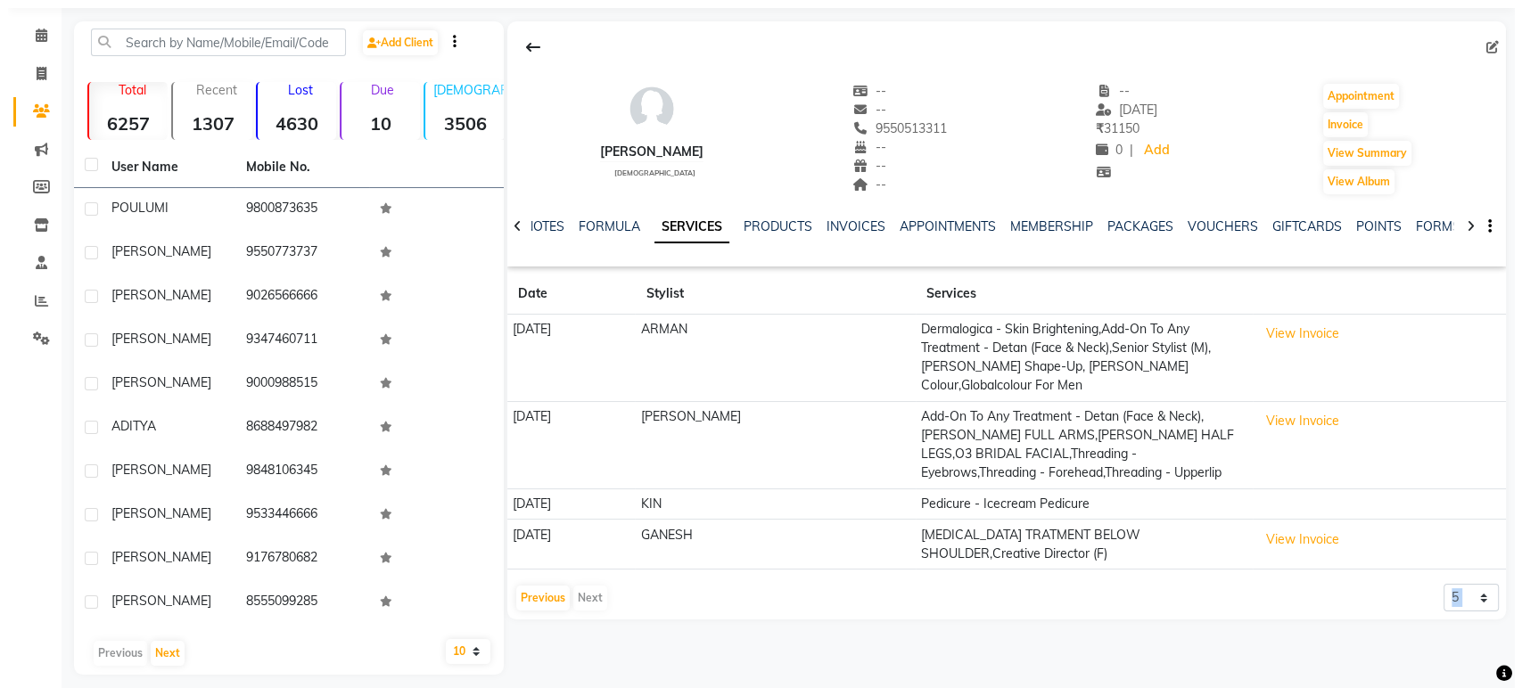
scroll to position [69, 0]
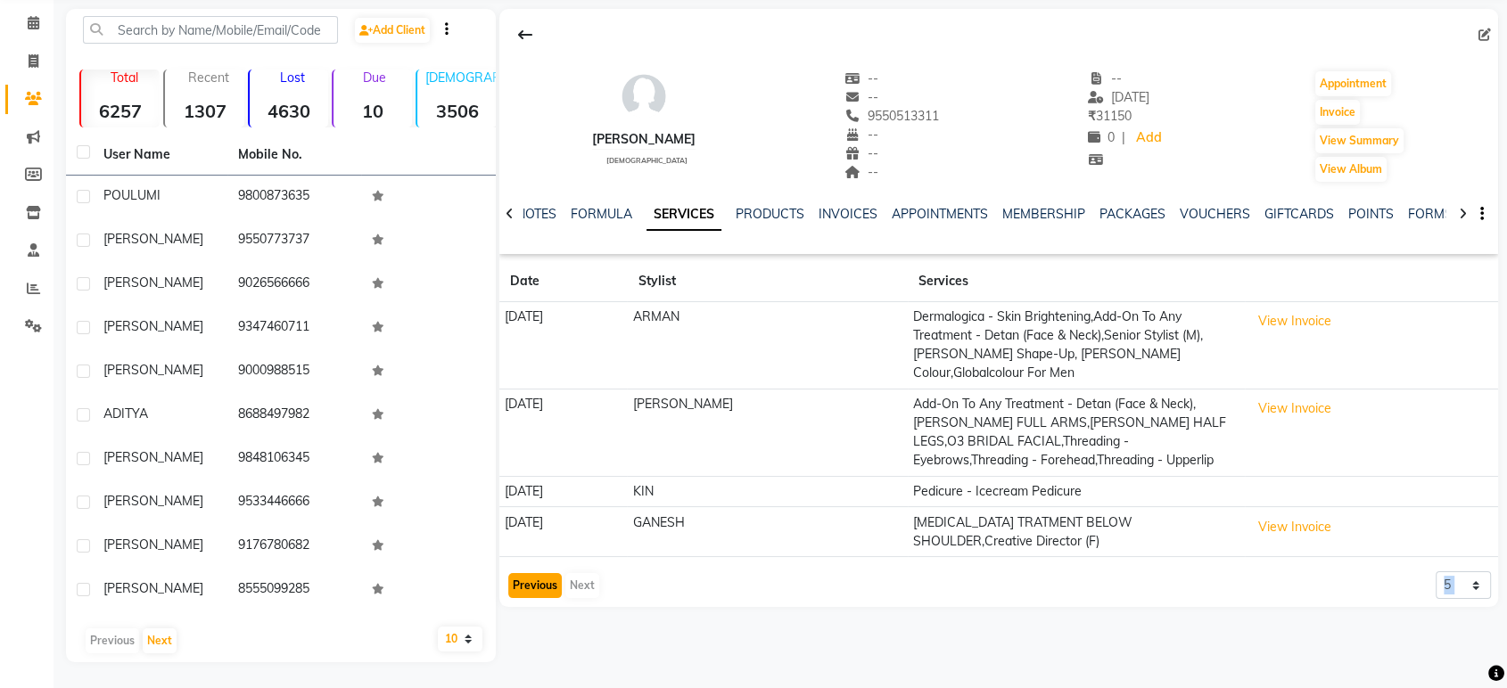
click at [531, 573] on button "Previous" at bounding box center [534, 585] width 53 height 25
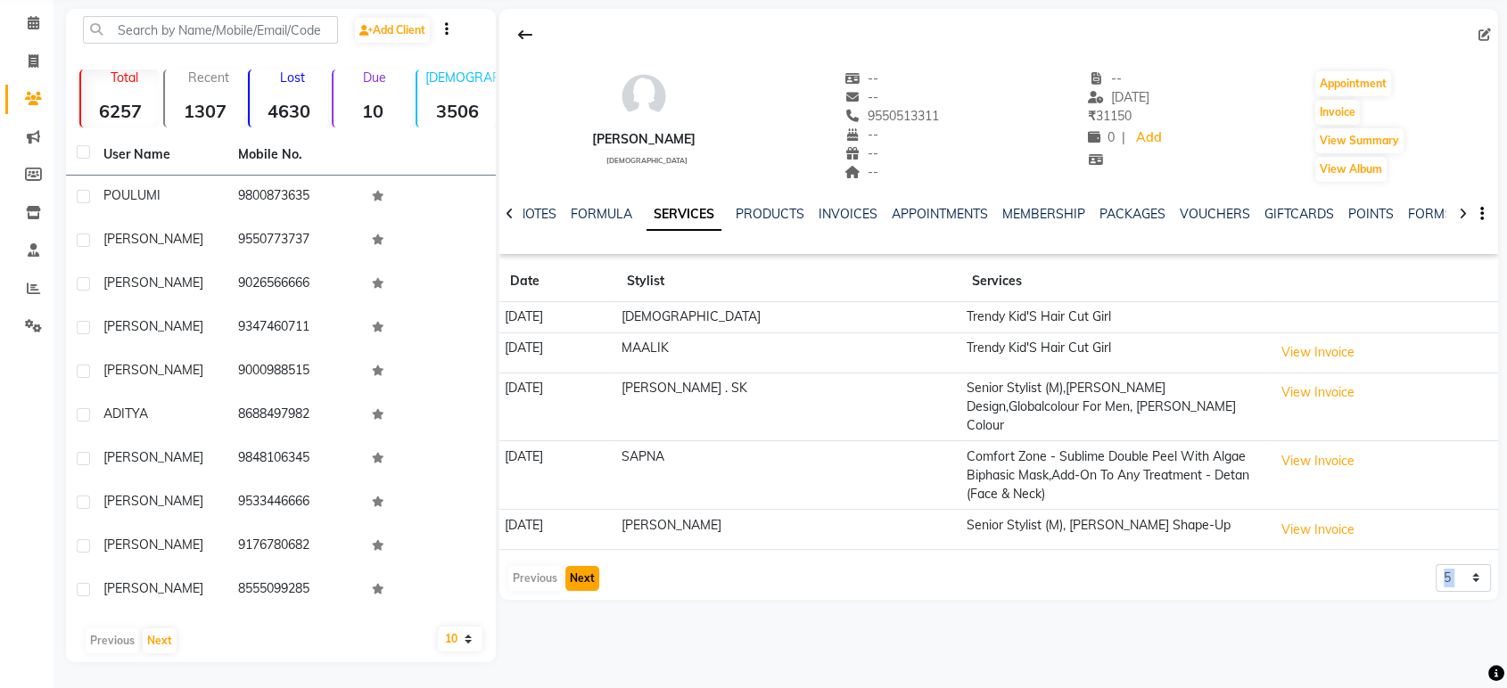
click at [578, 566] on button "Next" at bounding box center [582, 578] width 34 height 25
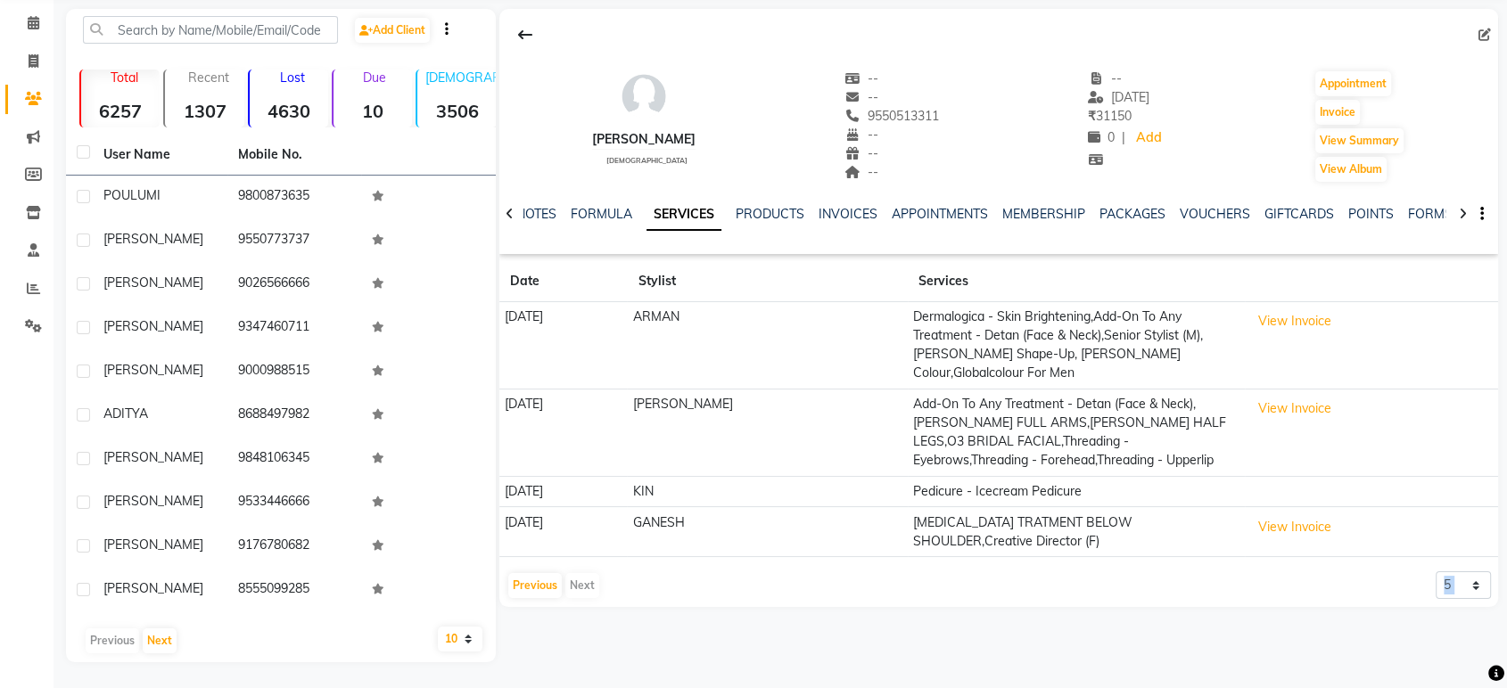
click at [1201, 572] on div "Previous Next 5 10 50 100 500" at bounding box center [998, 586] width 984 height 29
click at [1272, 520] on button "View Invoice" at bounding box center [1294, 528] width 89 height 28
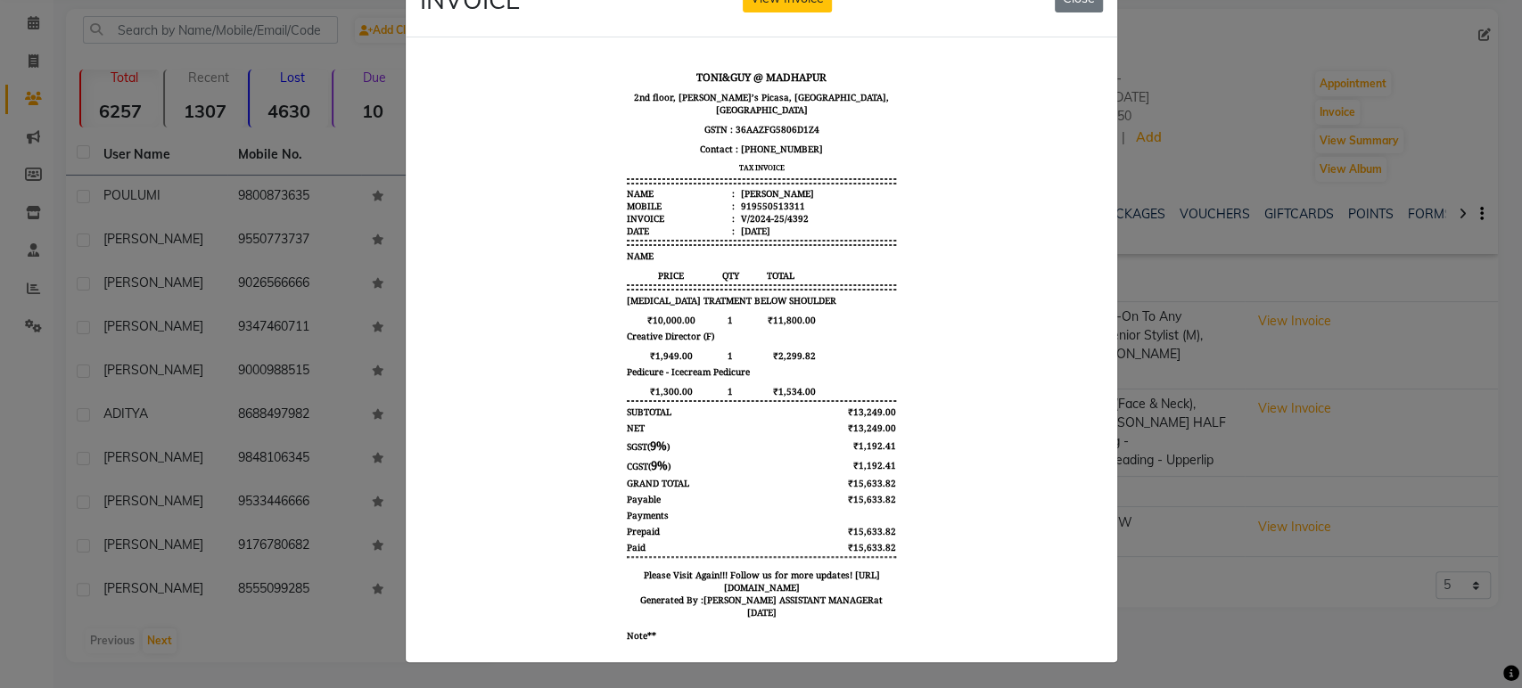
scroll to position [0, 0]
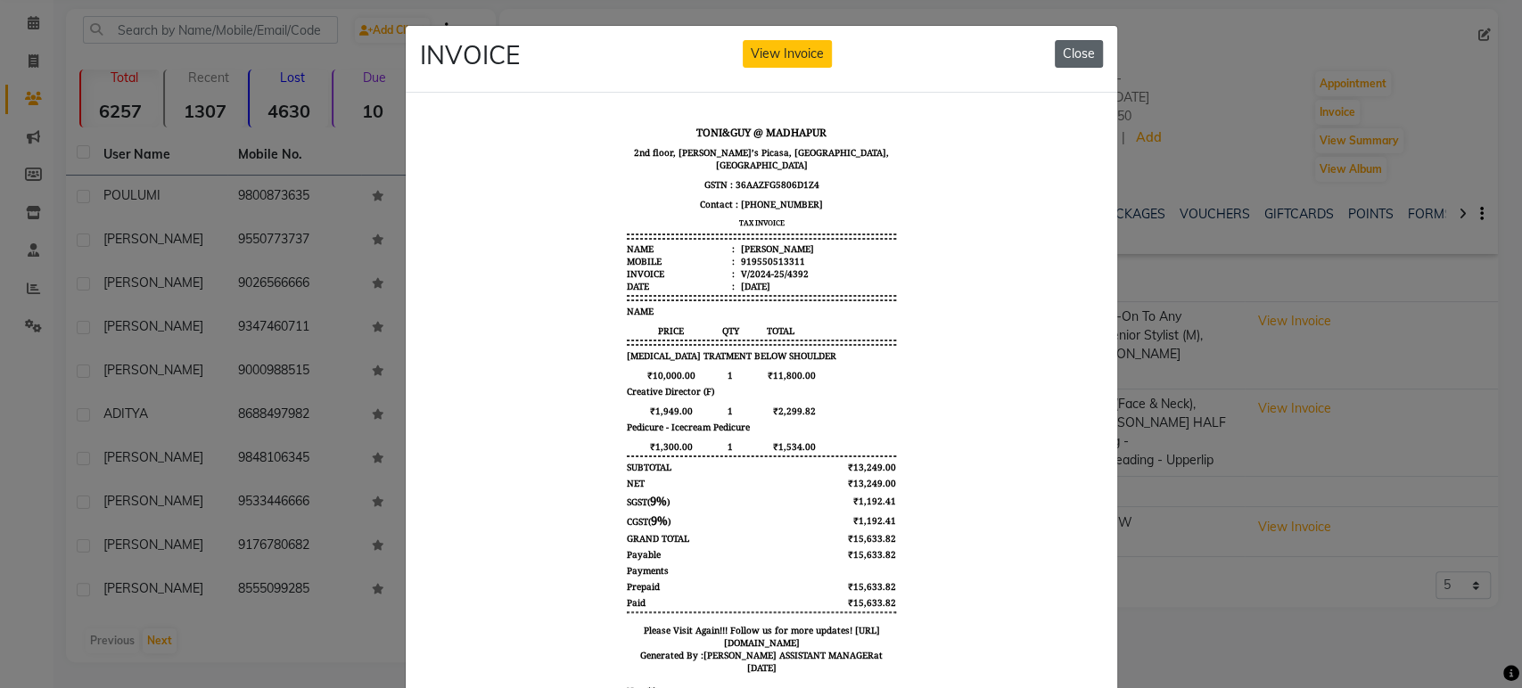
click at [1074, 53] on button "Close" at bounding box center [1079, 54] width 48 height 28
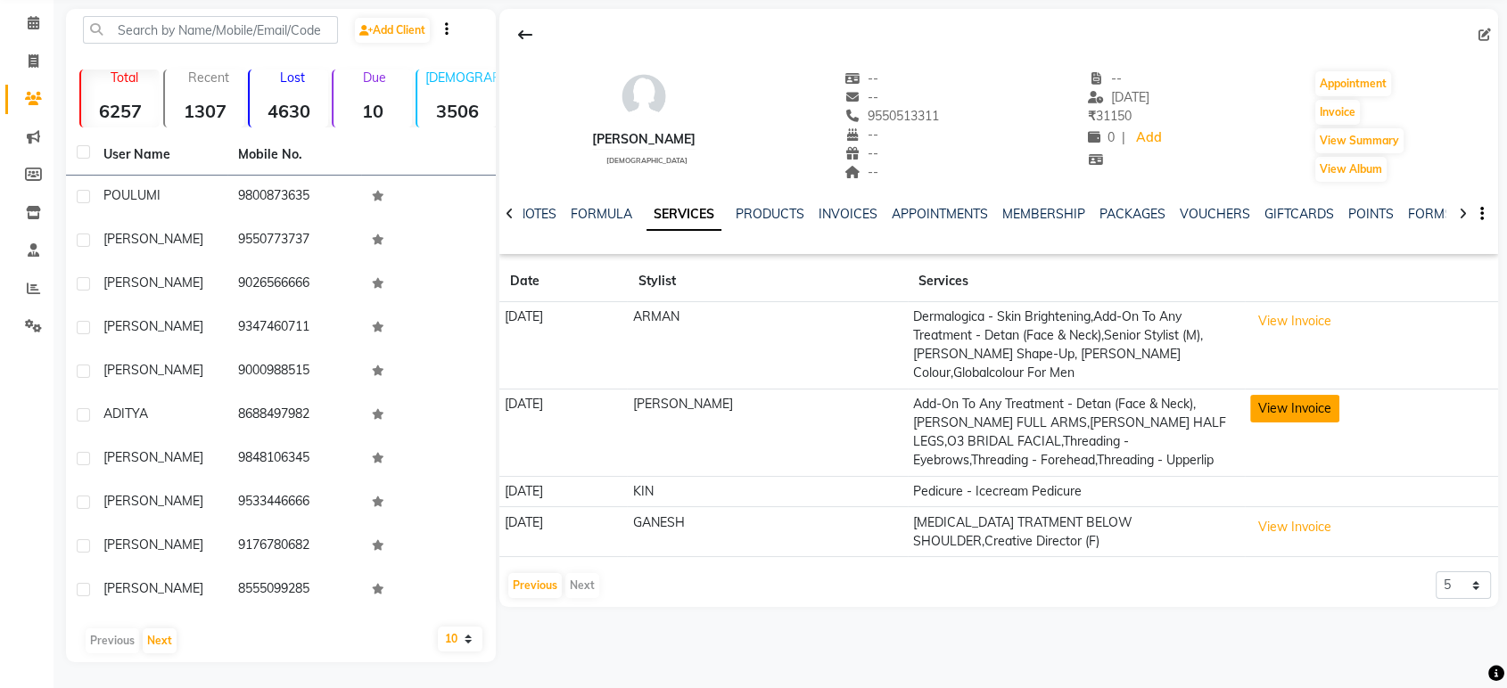
click at [1294, 402] on button "View Invoice" at bounding box center [1294, 409] width 89 height 28
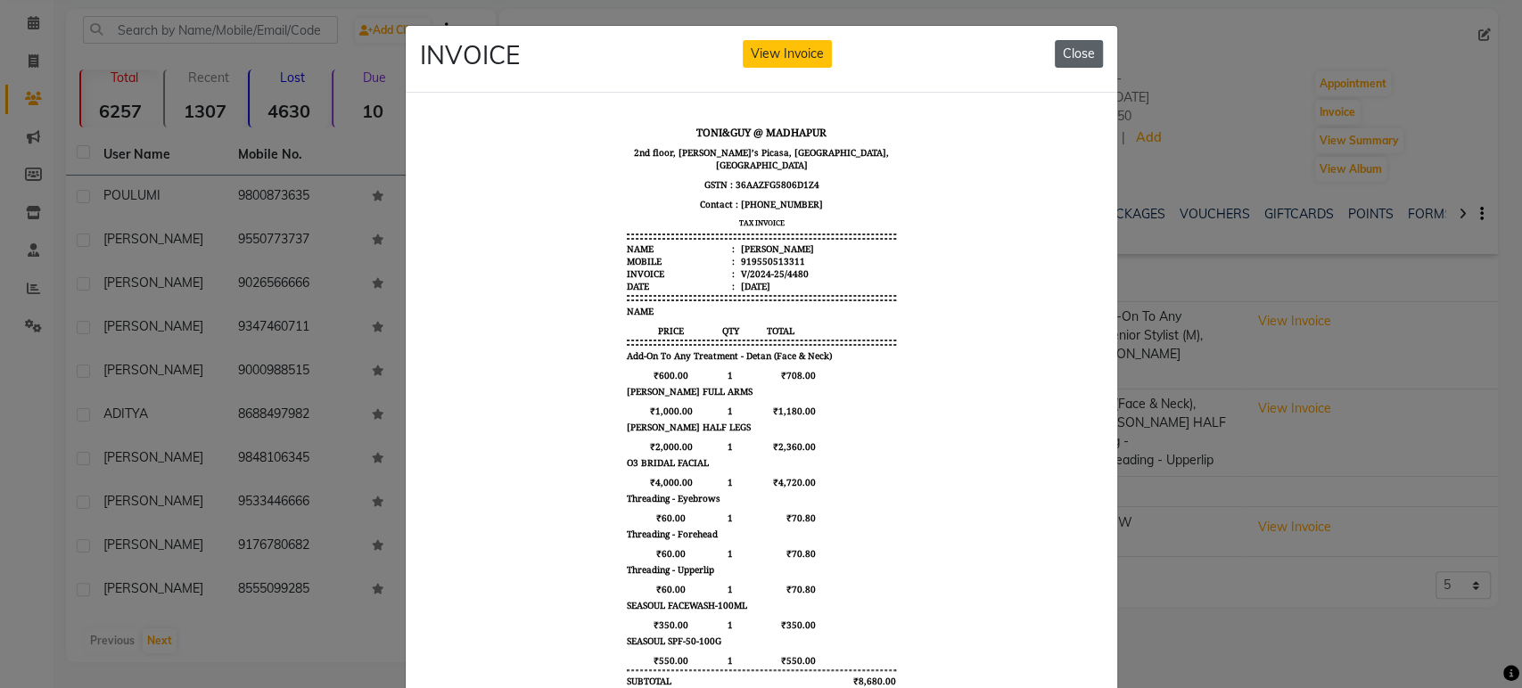
click at [1074, 52] on button "Close" at bounding box center [1079, 54] width 48 height 28
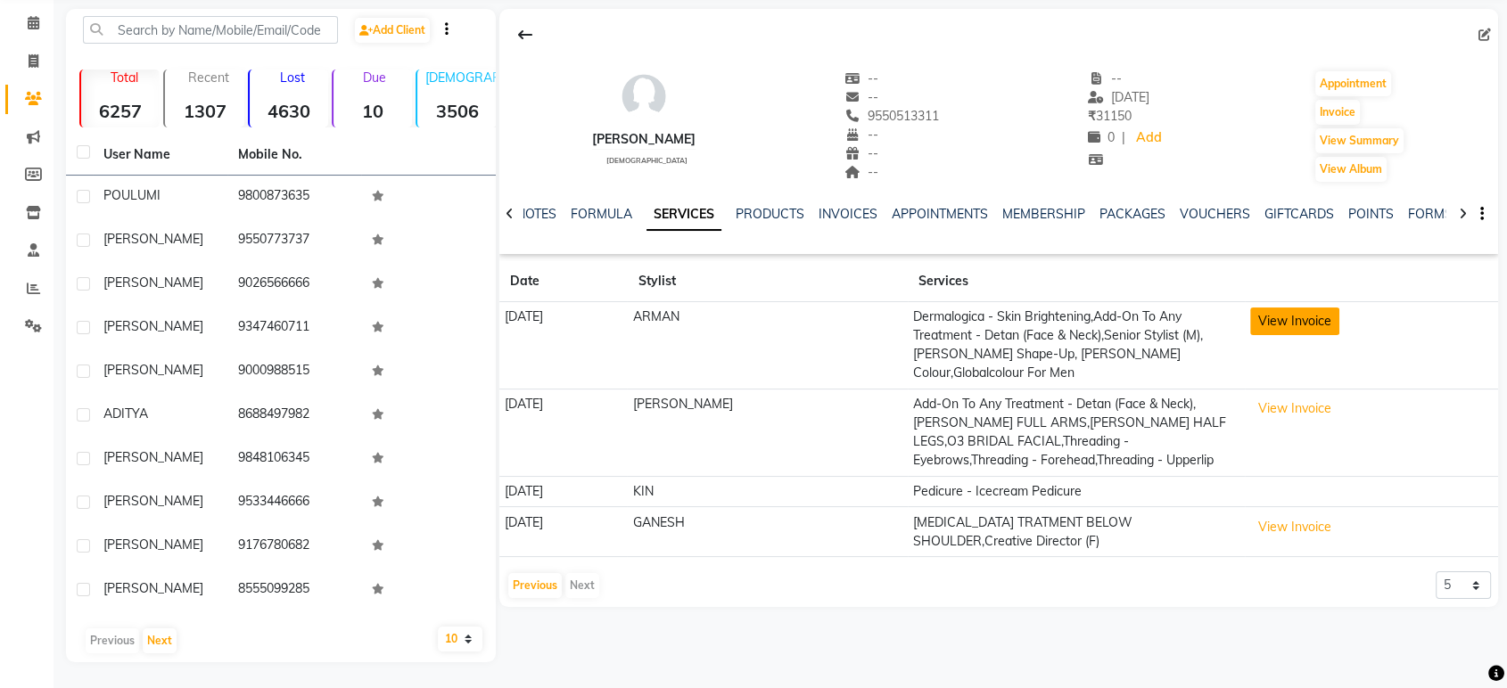
click at [1255, 326] on button "View Invoice" at bounding box center [1294, 322] width 89 height 28
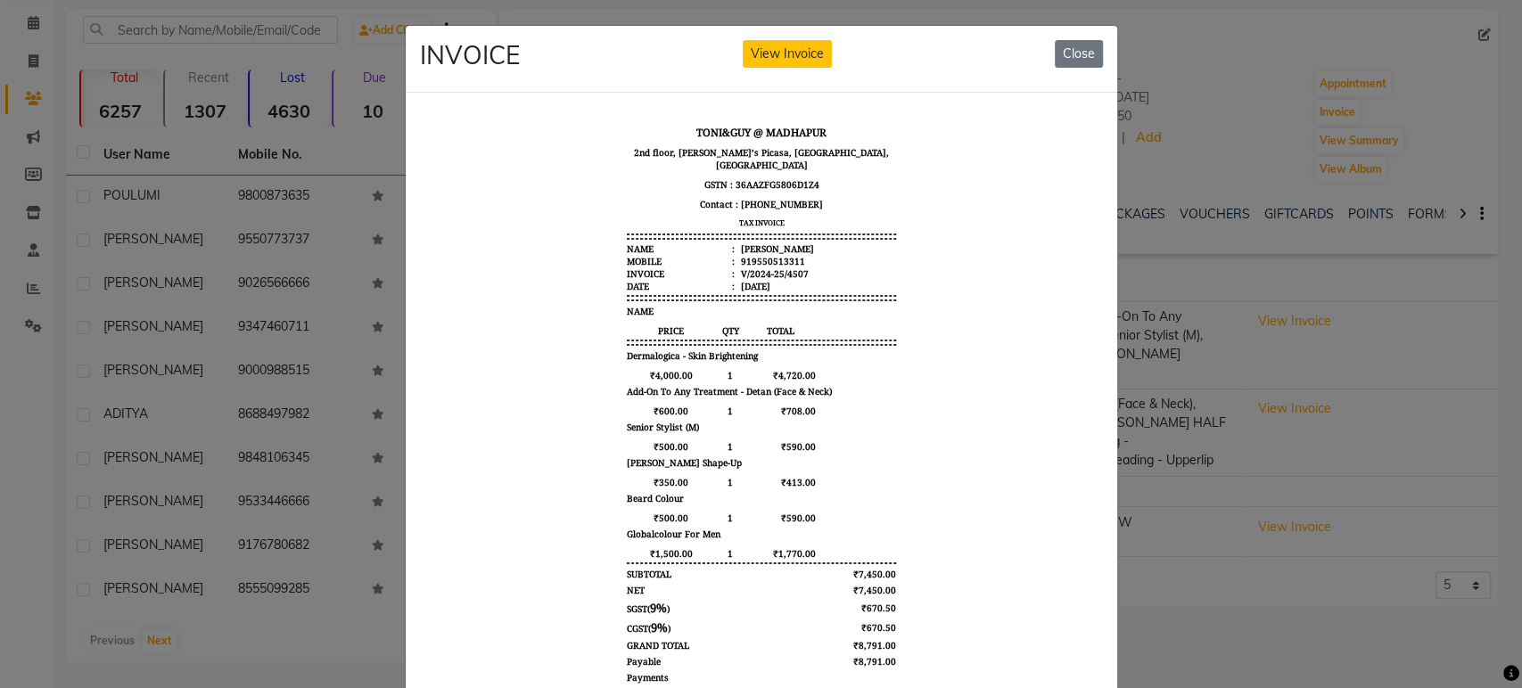
drag, startPoint x: 1077, startPoint y: 52, endPoint x: 1058, endPoint y: 86, distance: 39.5
click at [1076, 54] on button "Close" at bounding box center [1079, 54] width 48 height 28
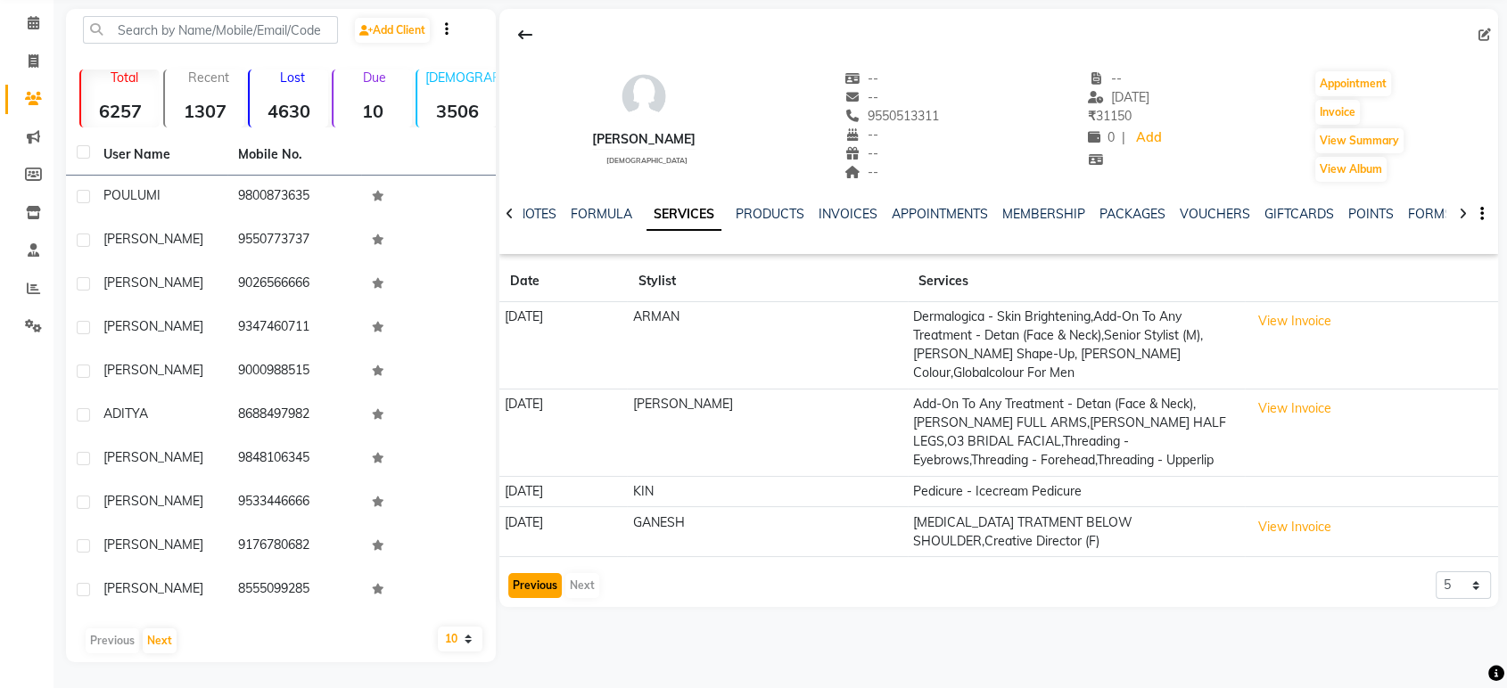
click at [539, 573] on button "Previous" at bounding box center [534, 585] width 53 height 25
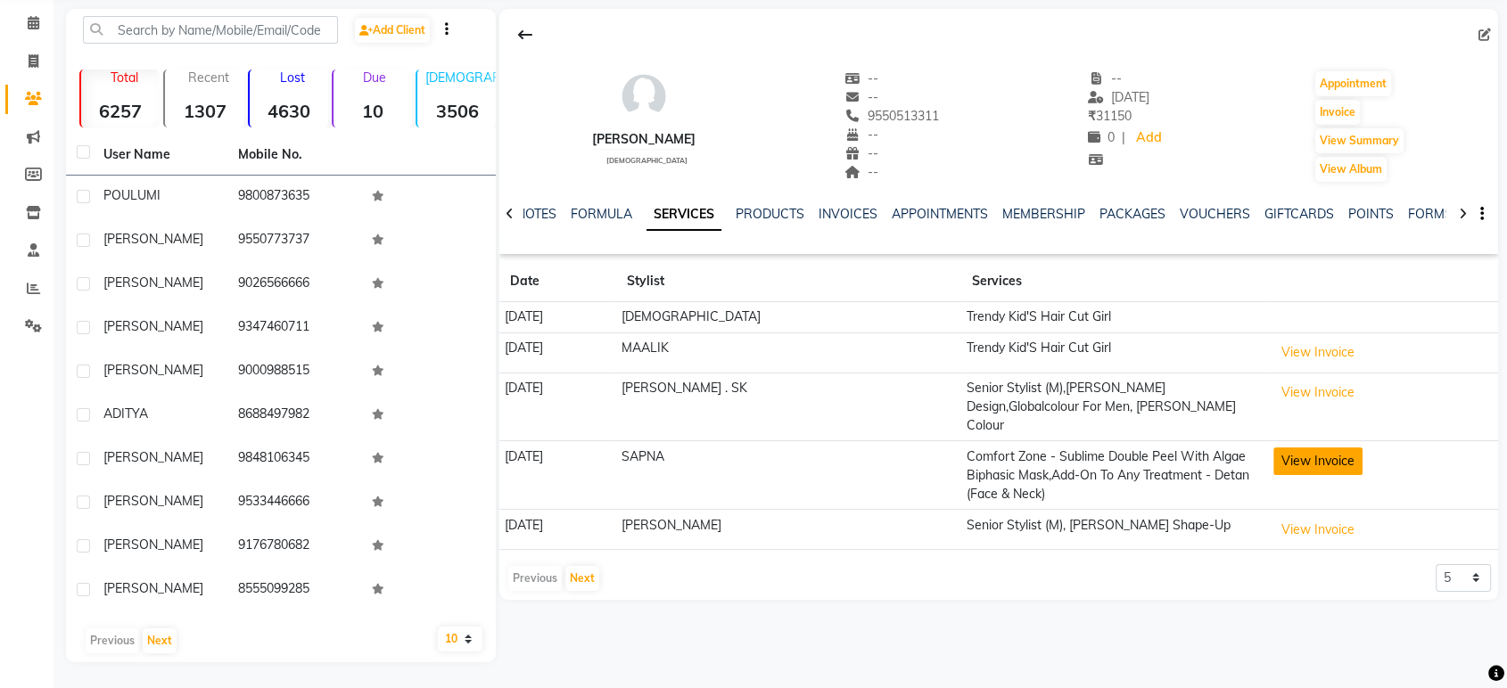
click at [1328, 448] on button "View Invoice" at bounding box center [1317, 462] width 89 height 28
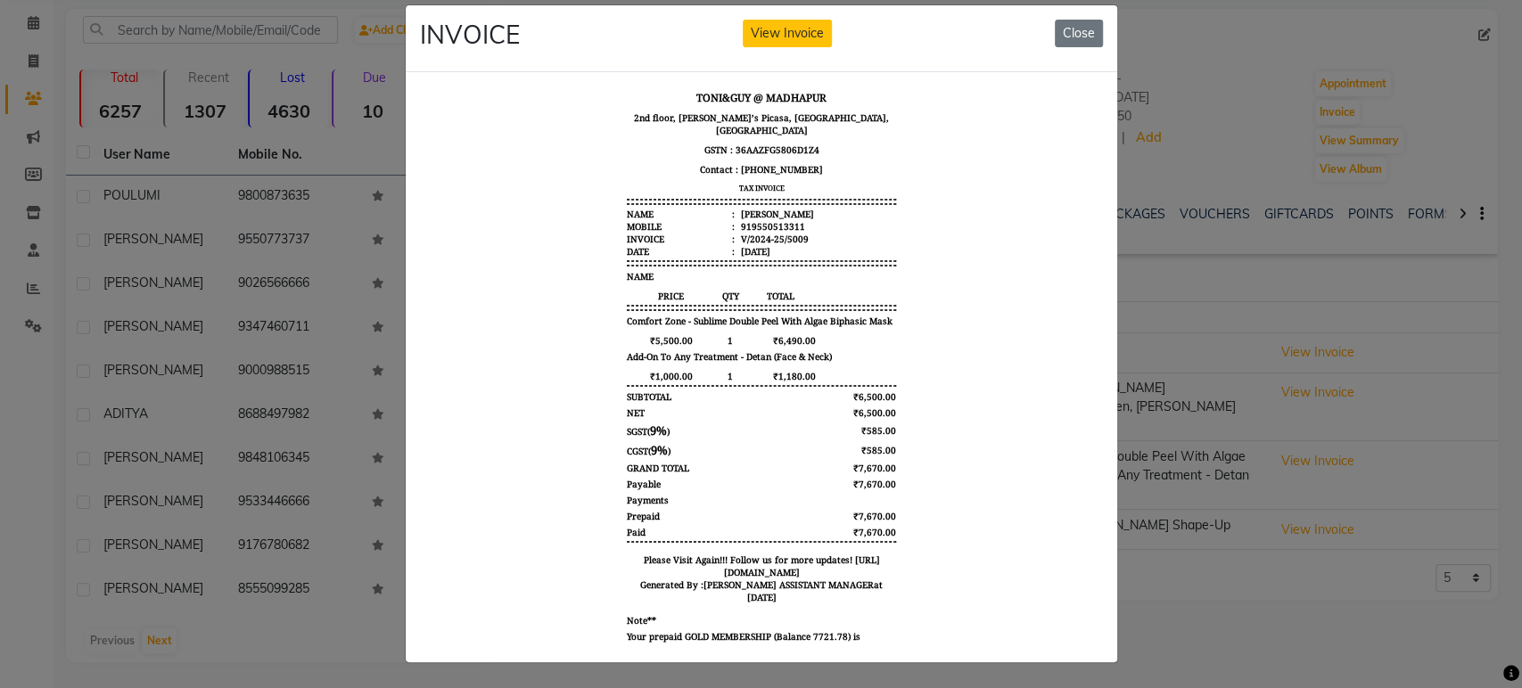
drag, startPoint x: 1070, startPoint y: 33, endPoint x: 667, endPoint y: 38, distance: 403.0
click at [1070, 33] on div "INVOICE View Invoice Close" at bounding box center [761, 38] width 711 height 67
drag, startPoint x: 1074, startPoint y: 29, endPoint x: 577, endPoint y: 111, distance: 504.4
click at [1074, 29] on button "Close" at bounding box center [1079, 34] width 48 height 28
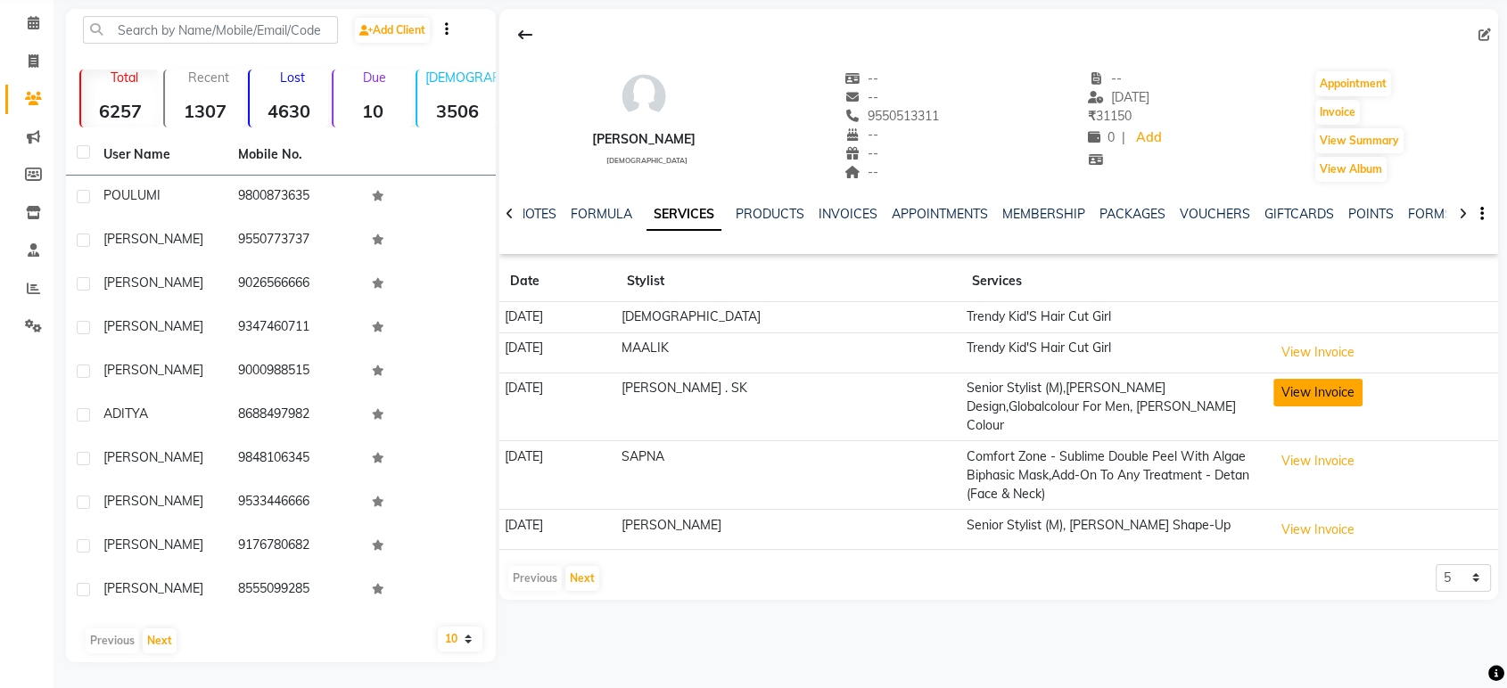
click at [1317, 383] on button "View Invoice" at bounding box center [1317, 393] width 89 height 28
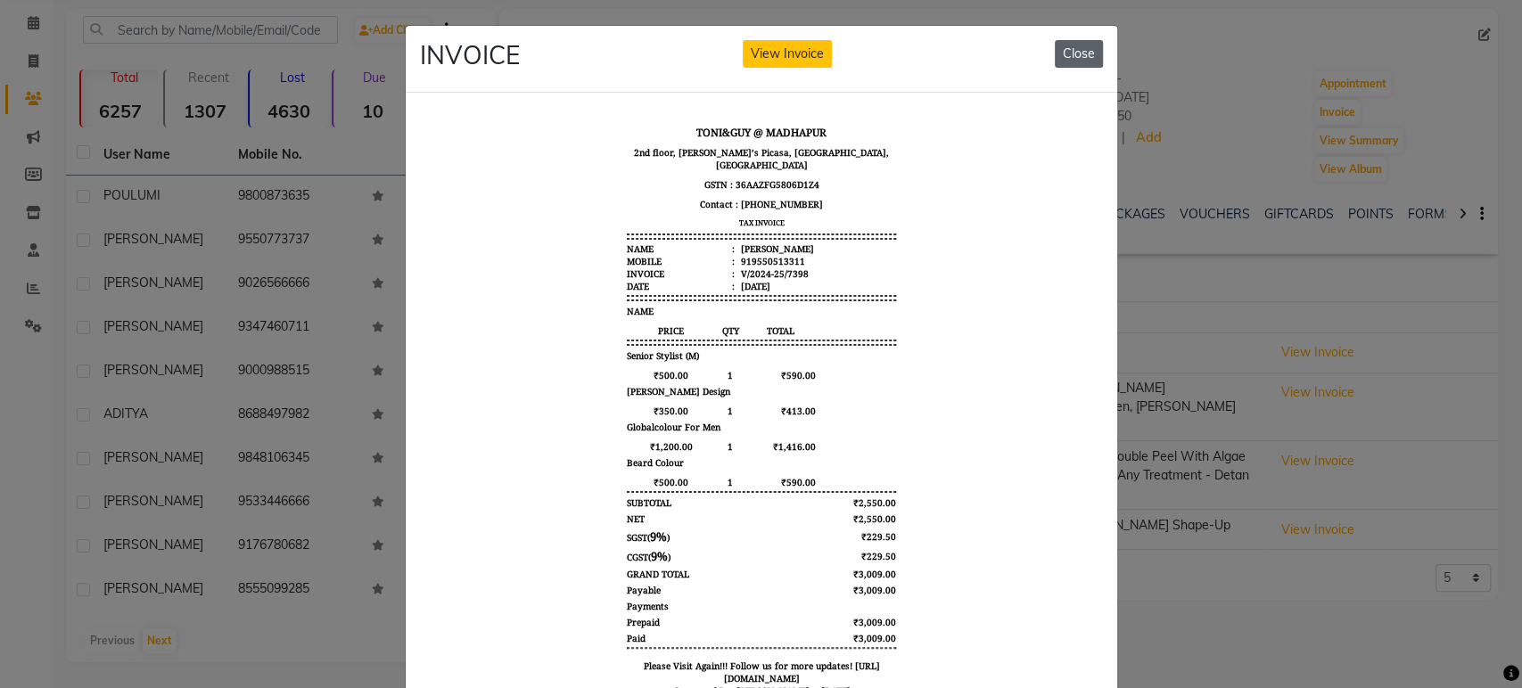
click at [1077, 62] on button "Close" at bounding box center [1079, 54] width 48 height 28
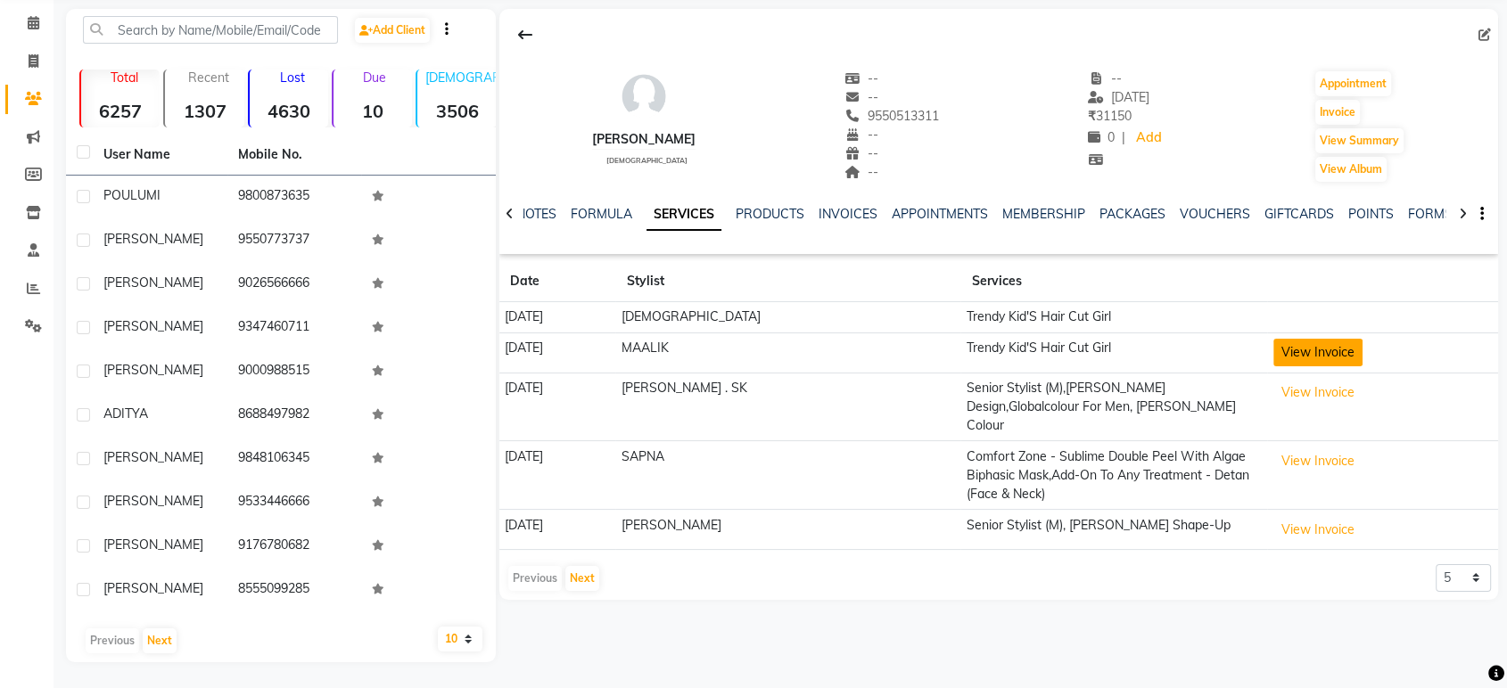
click at [1292, 350] on button "View Invoice" at bounding box center [1317, 353] width 89 height 28
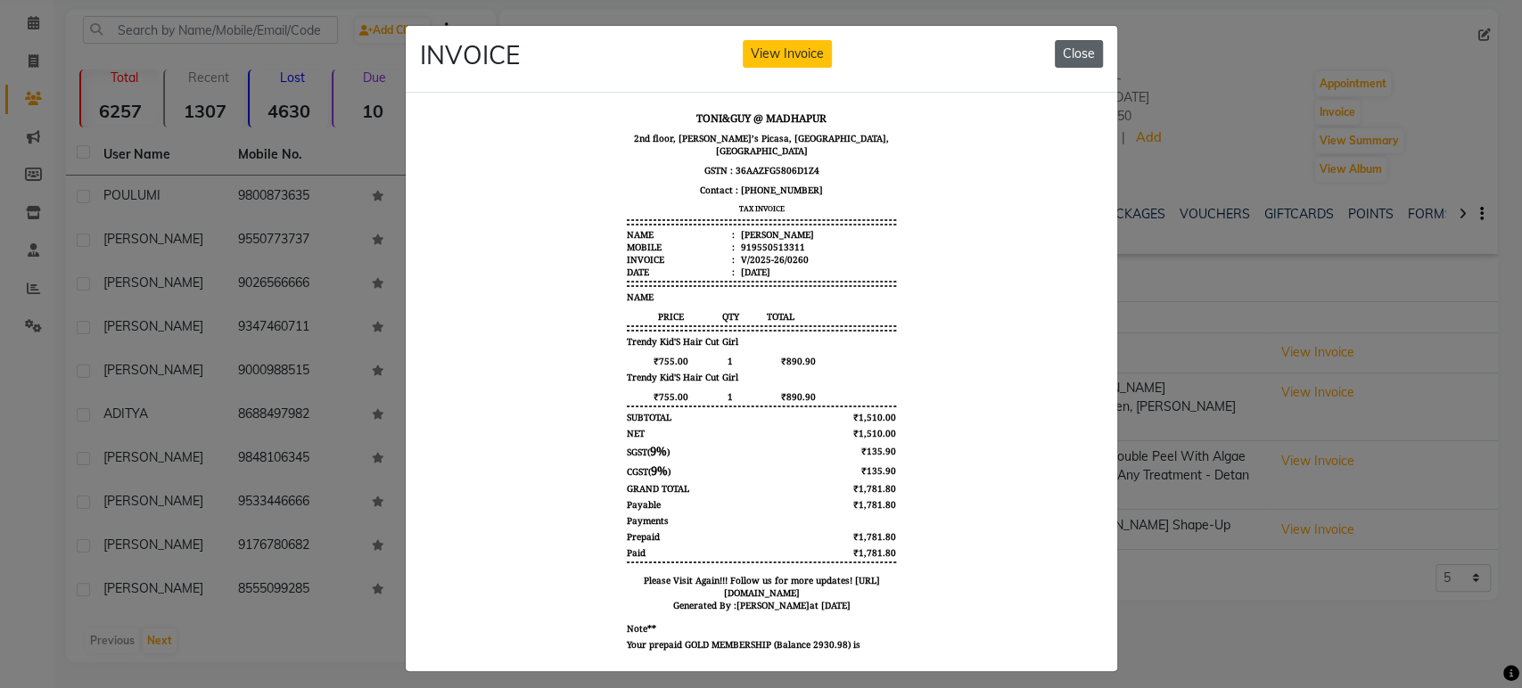
click at [1080, 59] on button "Close" at bounding box center [1079, 54] width 48 height 28
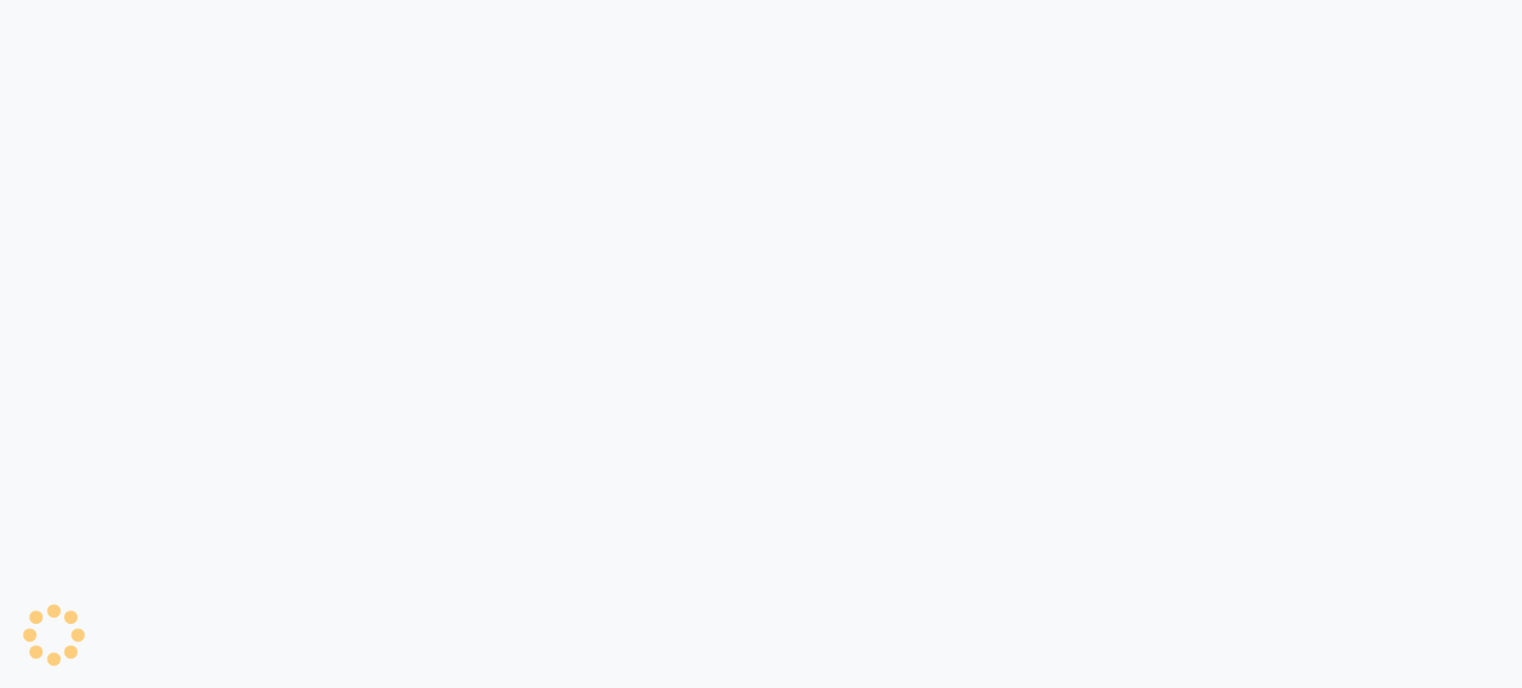
select select "4712"
select select "service"
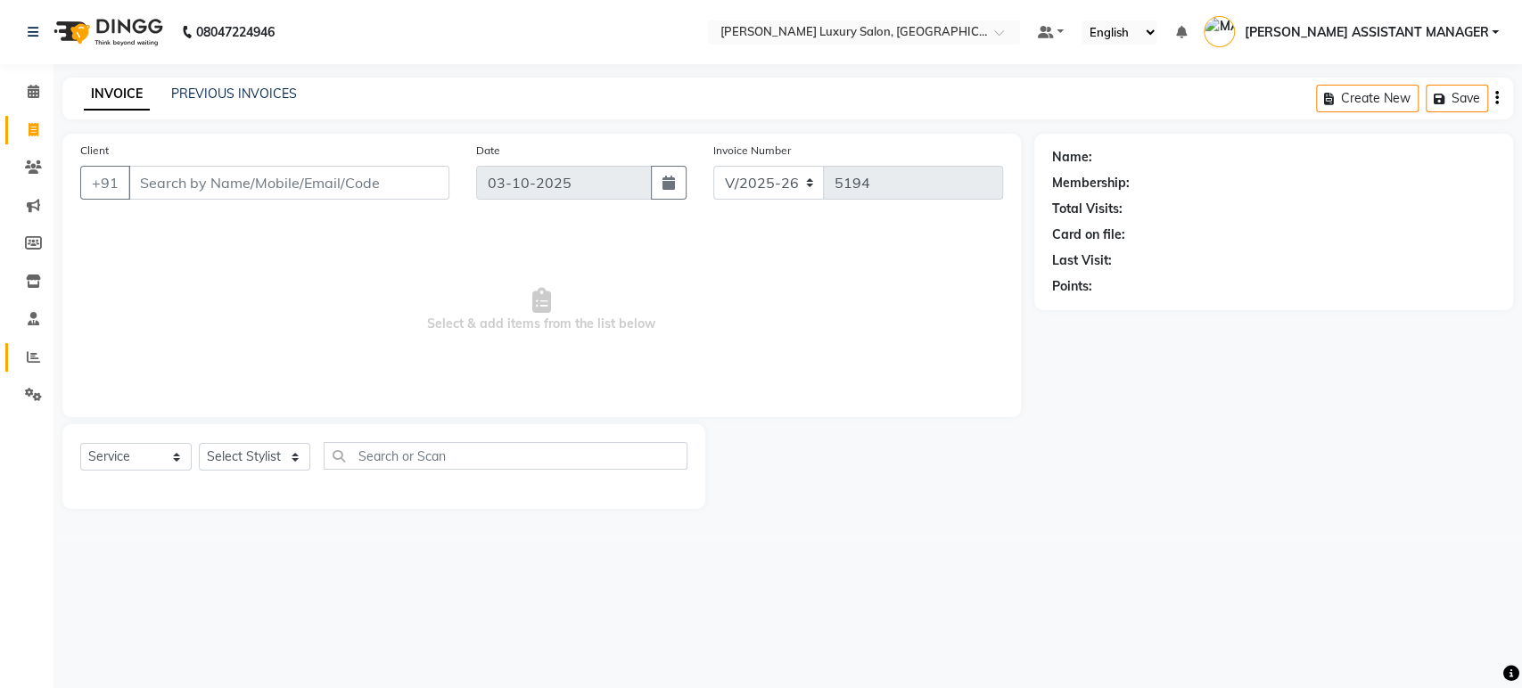
click at [22, 348] on span at bounding box center [33, 358] width 31 height 21
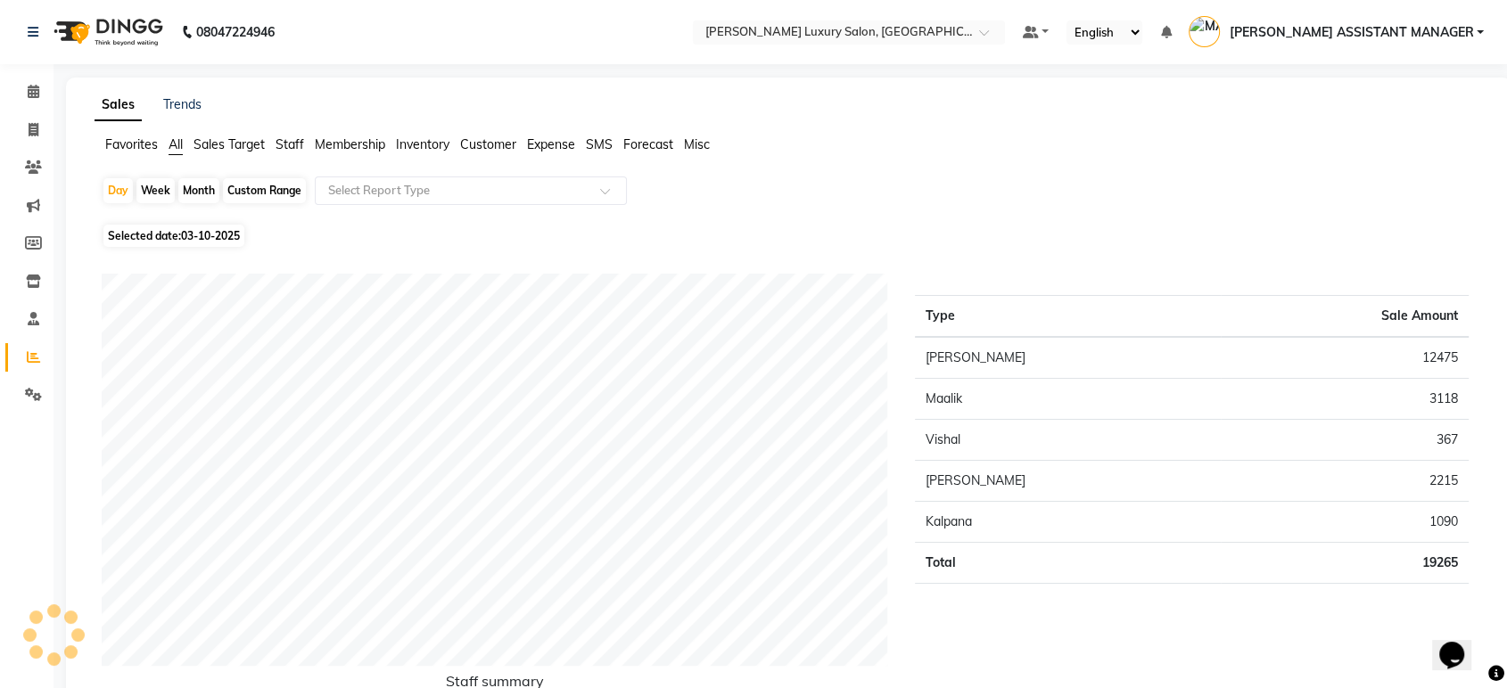
click at [193, 195] on div "Month" at bounding box center [198, 190] width 41 height 25
select select "10"
select select "2025"
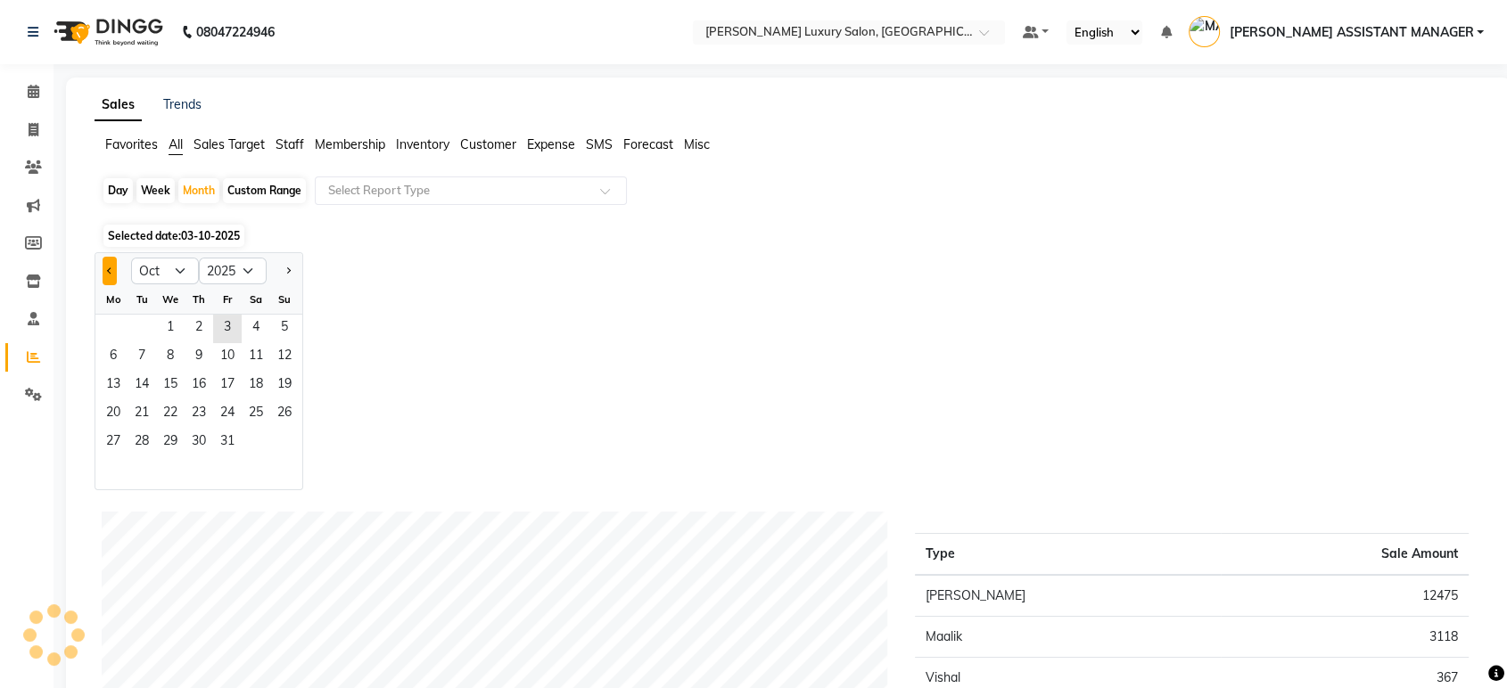
click at [107, 269] on span "Previous month" at bounding box center [110, 270] width 6 height 6
select select "9"
click at [115, 319] on span "1" at bounding box center [113, 329] width 29 height 29
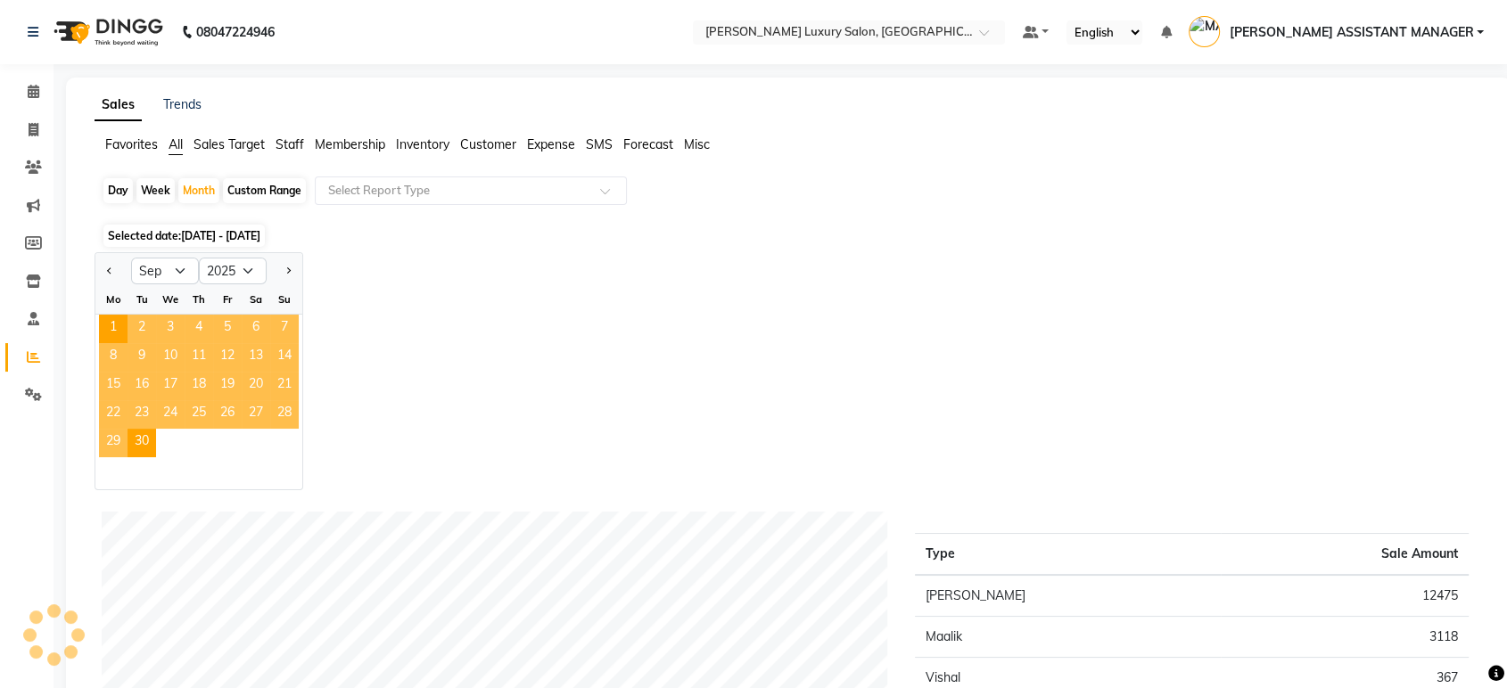
click at [498, 262] on div "Jan Feb Mar Apr May Jun Jul Aug Sep Oct Nov Dec 2015 2016 2017 2018 2019 2020 2…" at bounding box center [789, 371] width 1388 height 238
click at [485, 185] on input "text" at bounding box center [453, 191] width 257 height 18
click at [1050, 185] on div "Day Week Month Custom Range Select Report Type" at bounding box center [789, 198] width 1374 height 43
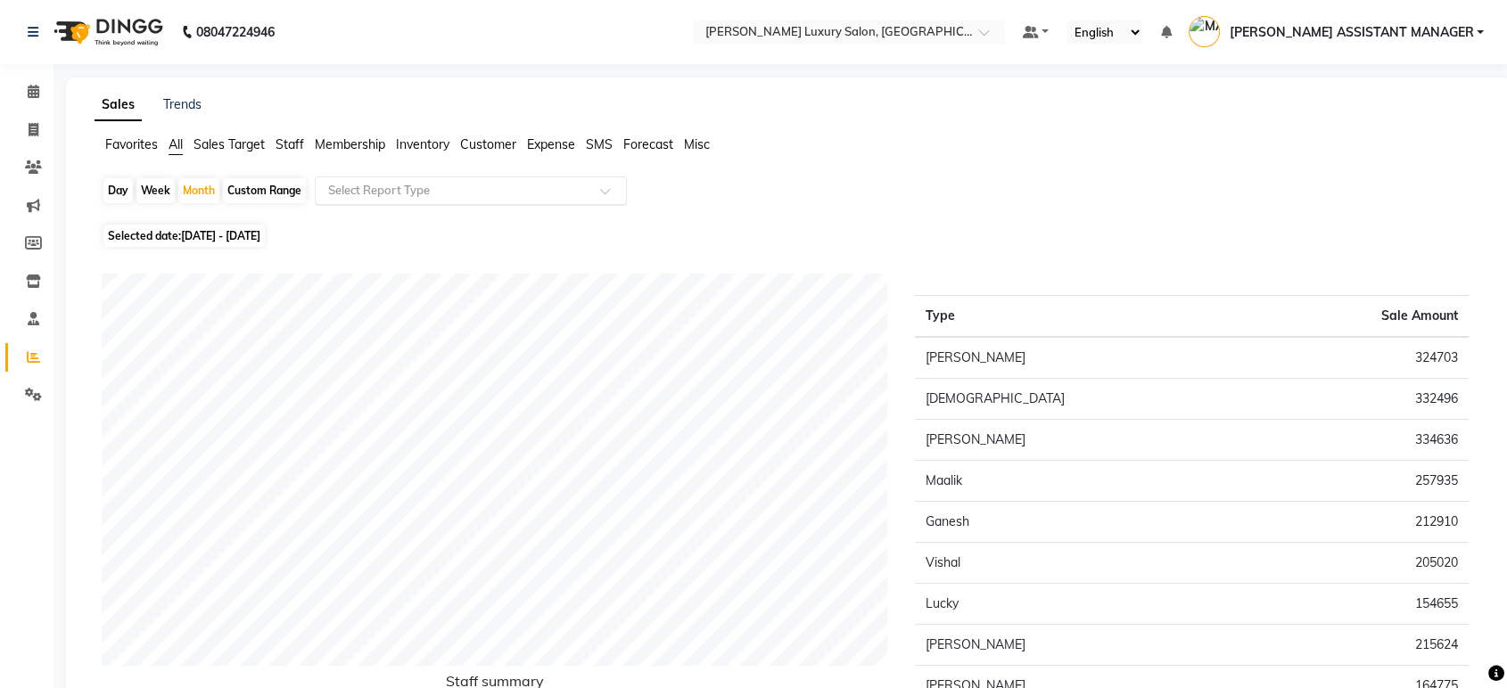
drag, startPoint x: 440, startPoint y: 215, endPoint x: 456, endPoint y: 201, distance: 21.6
click at [441, 212] on div "Day Week Month Custom Range Select Report Type" at bounding box center [789, 198] width 1374 height 43
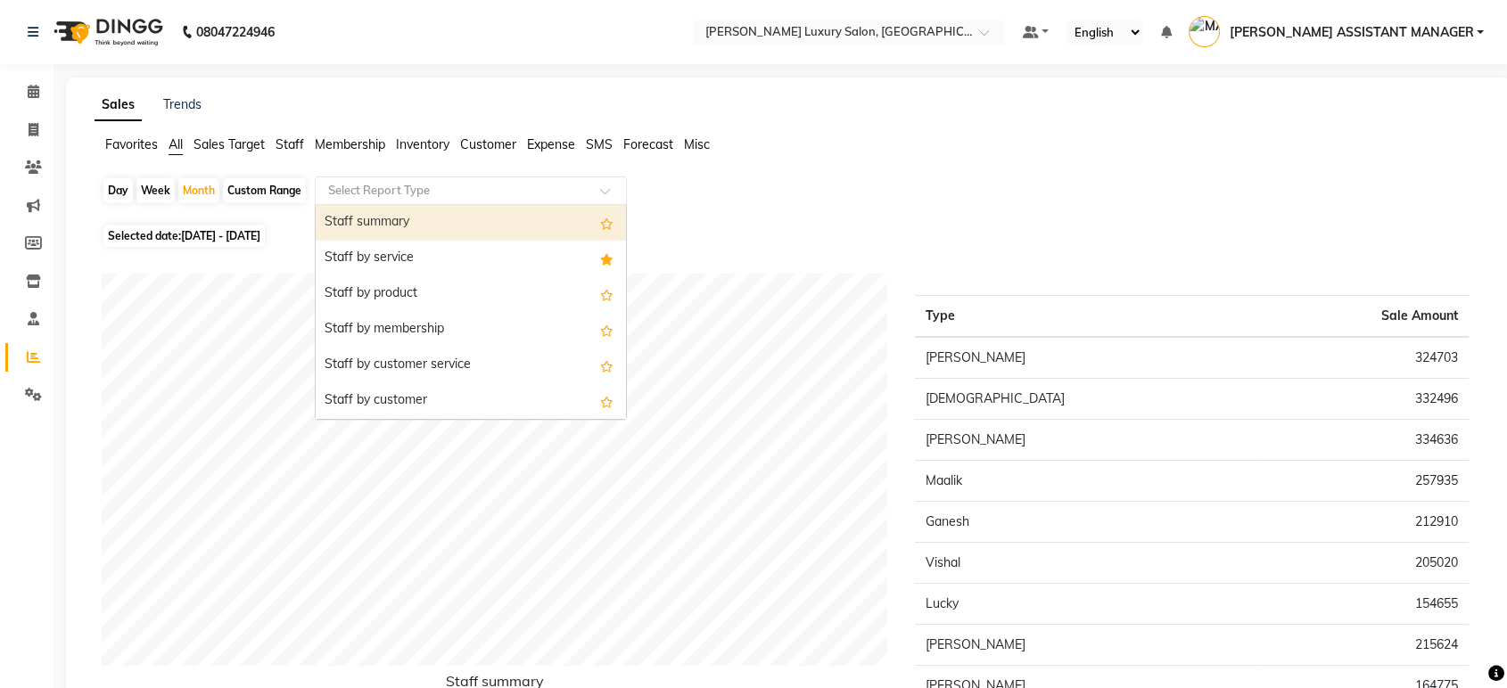
click at [473, 190] on input "text" at bounding box center [453, 191] width 257 height 18
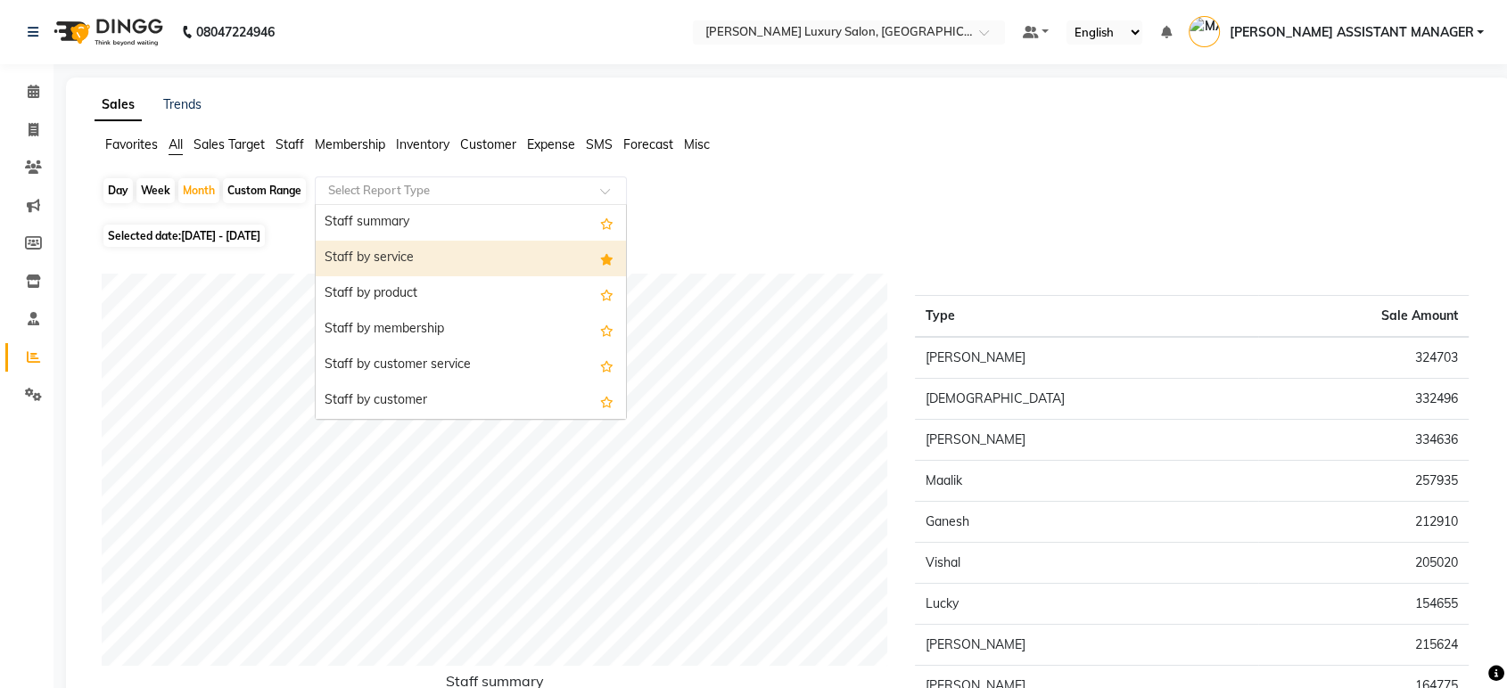
click at [987, 177] on div "Day Week Month Custom Range Select Report Type Staff summary Staff by service S…" at bounding box center [789, 198] width 1374 height 43
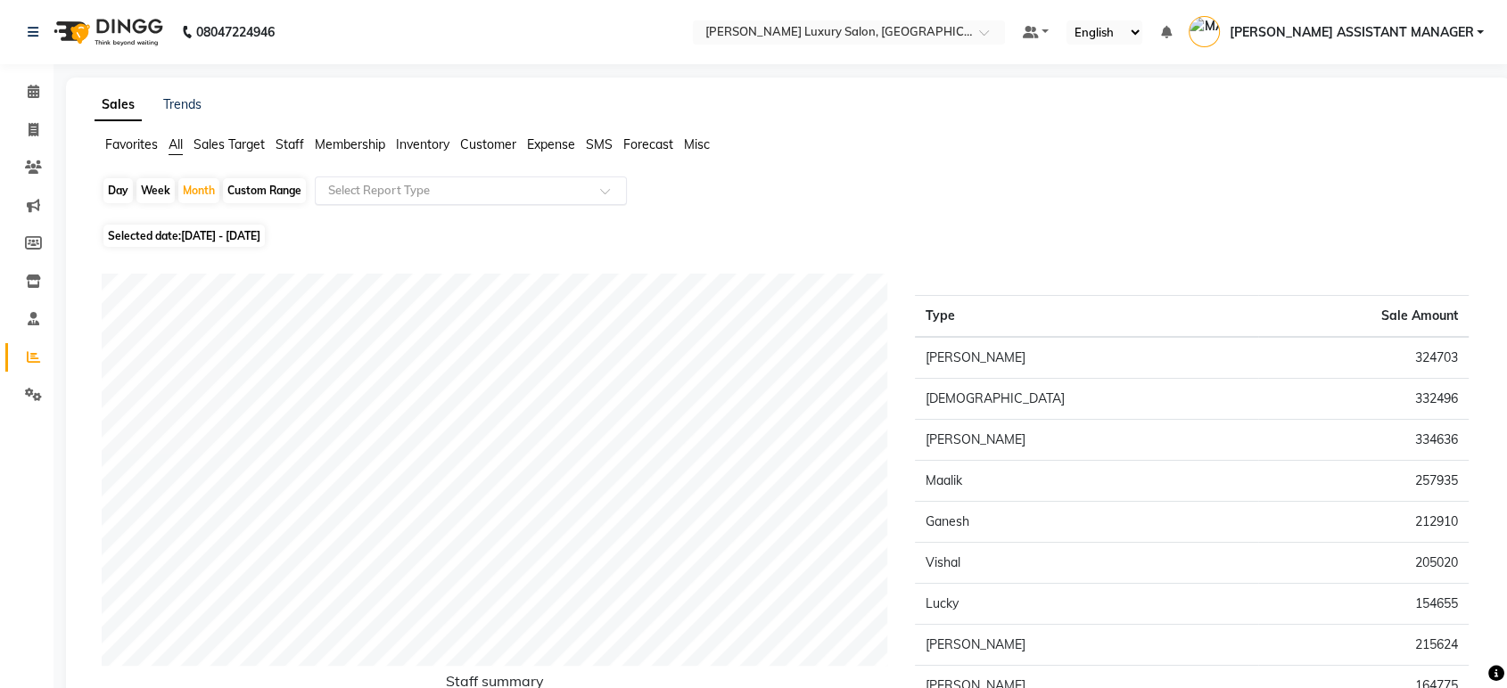
click at [468, 191] on input "text" at bounding box center [453, 191] width 257 height 18
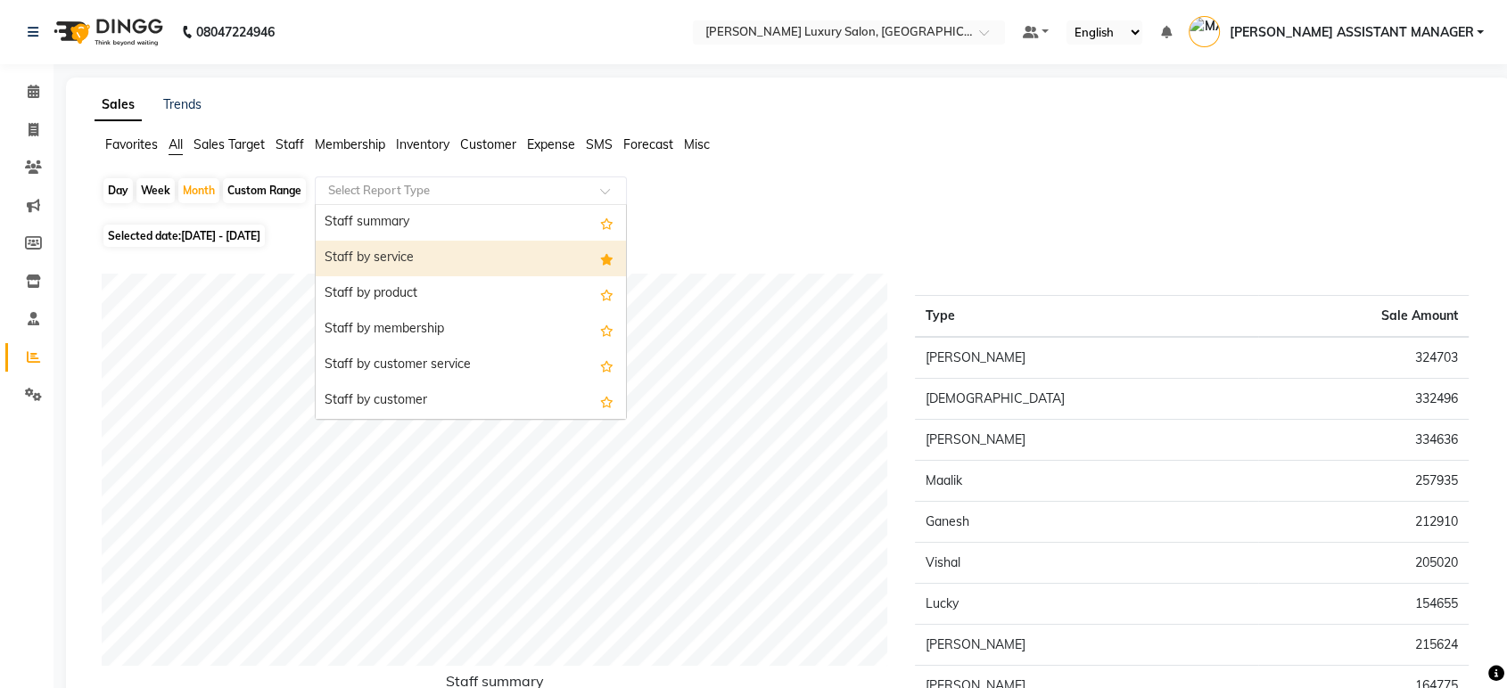
click at [425, 268] on div "Staff by service" at bounding box center [471, 259] width 310 height 36
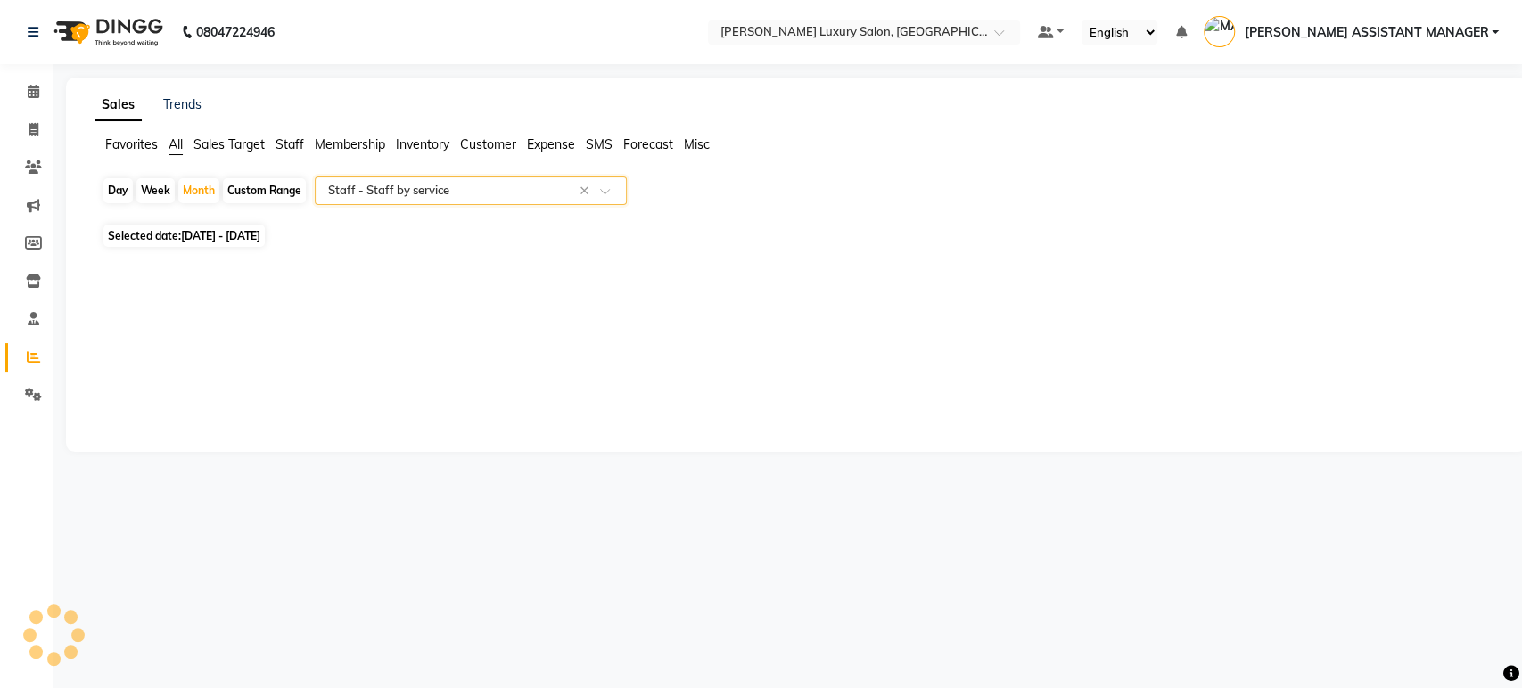
select select "csv"
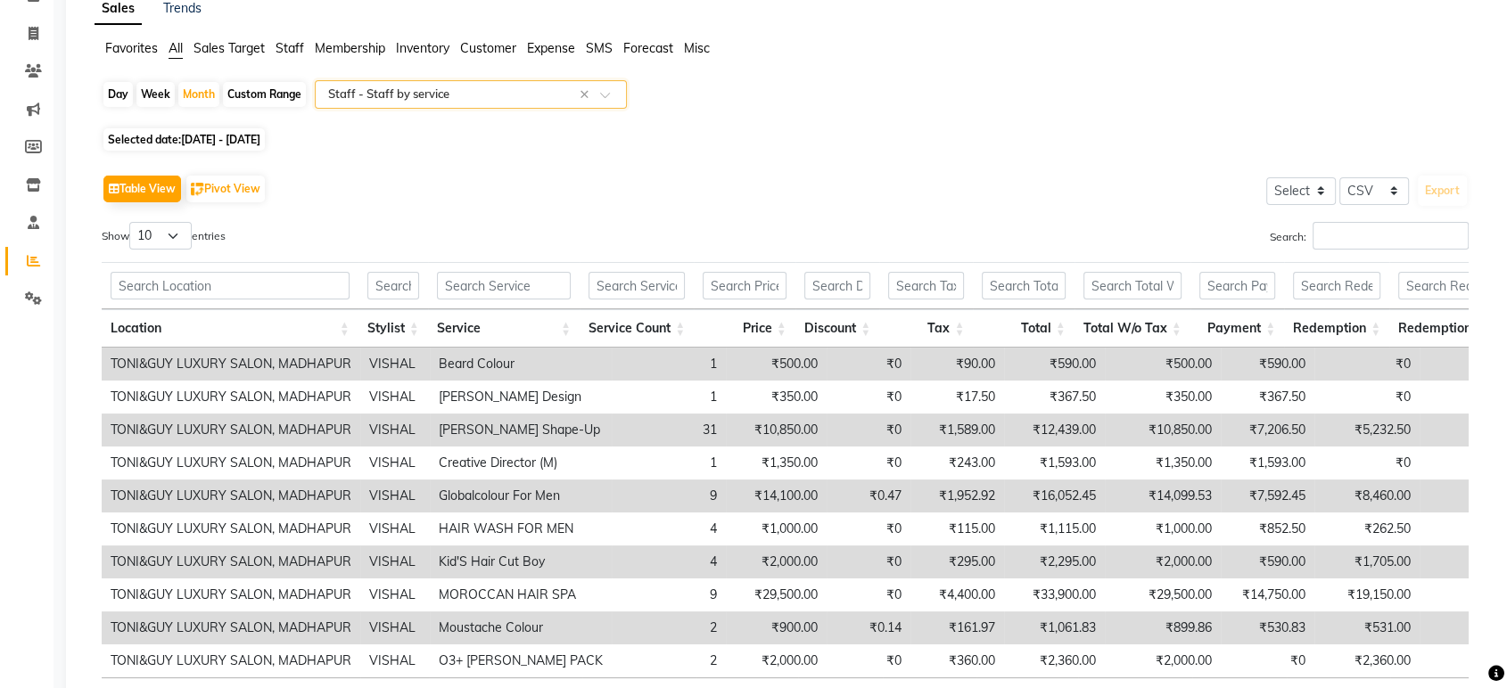
scroll to position [198, 0]
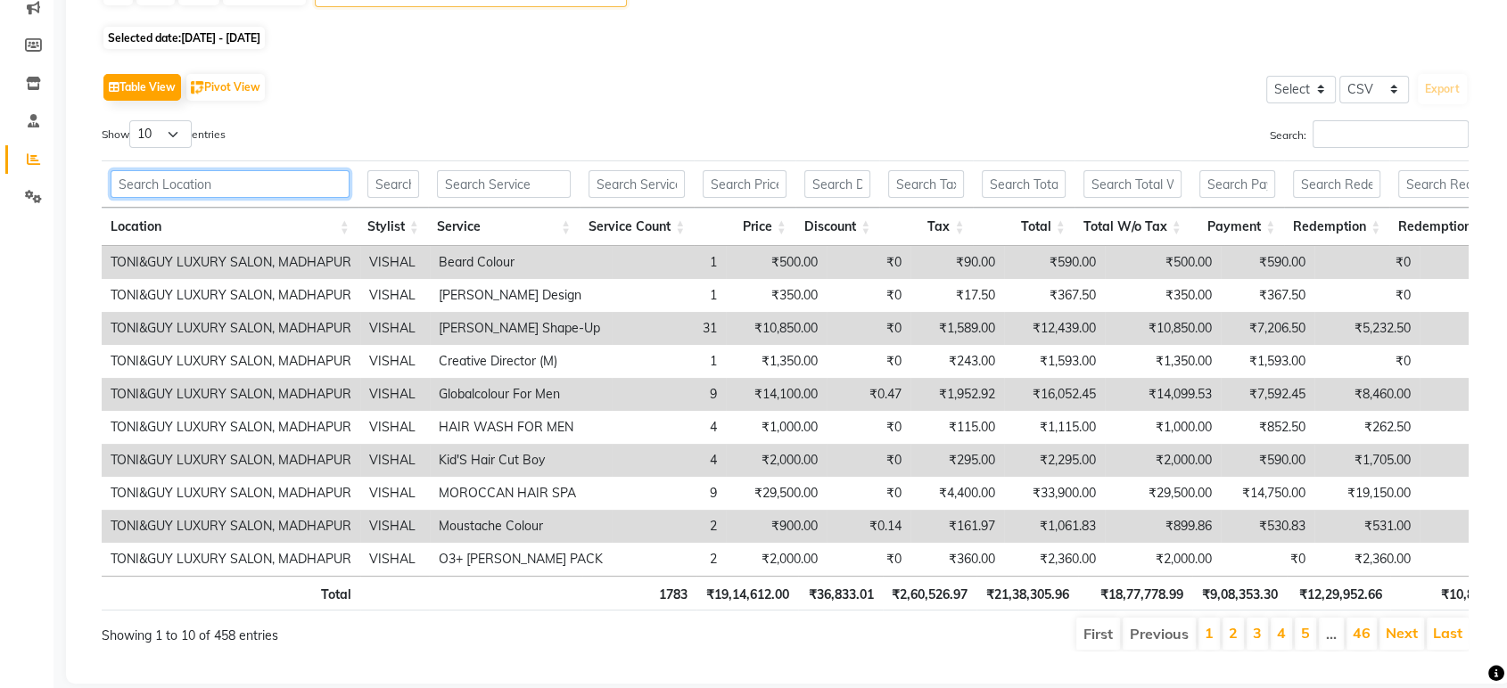
click at [252, 180] on input "text" at bounding box center [230, 184] width 239 height 28
click at [187, 144] on select "10 25 50 100" at bounding box center [160, 134] width 62 height 28
select select "50"
click at [132, 120] on select "10 25 50 100" at bounding box center [160, 134] width 62 height 28
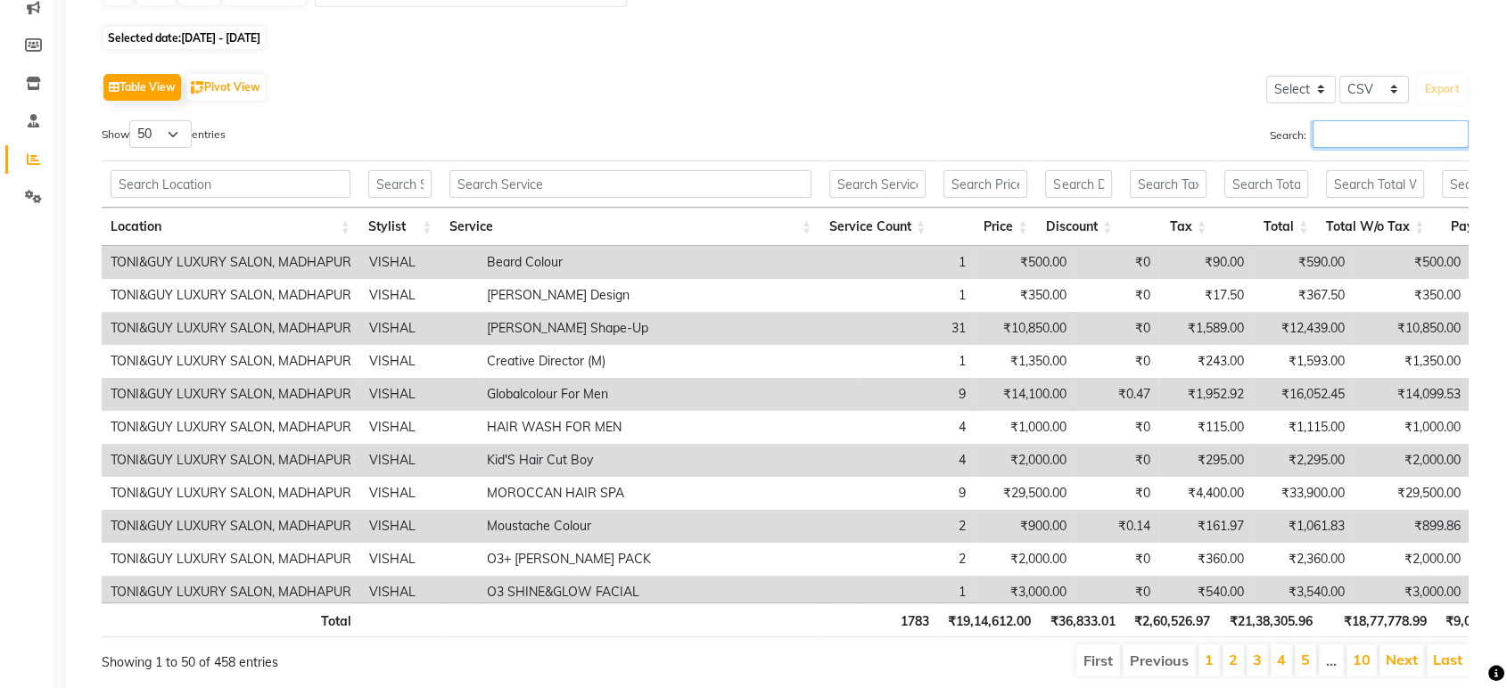
click at [1330, 128] on input "Search:" at bounding box center [1390, 134] width 156 height 28
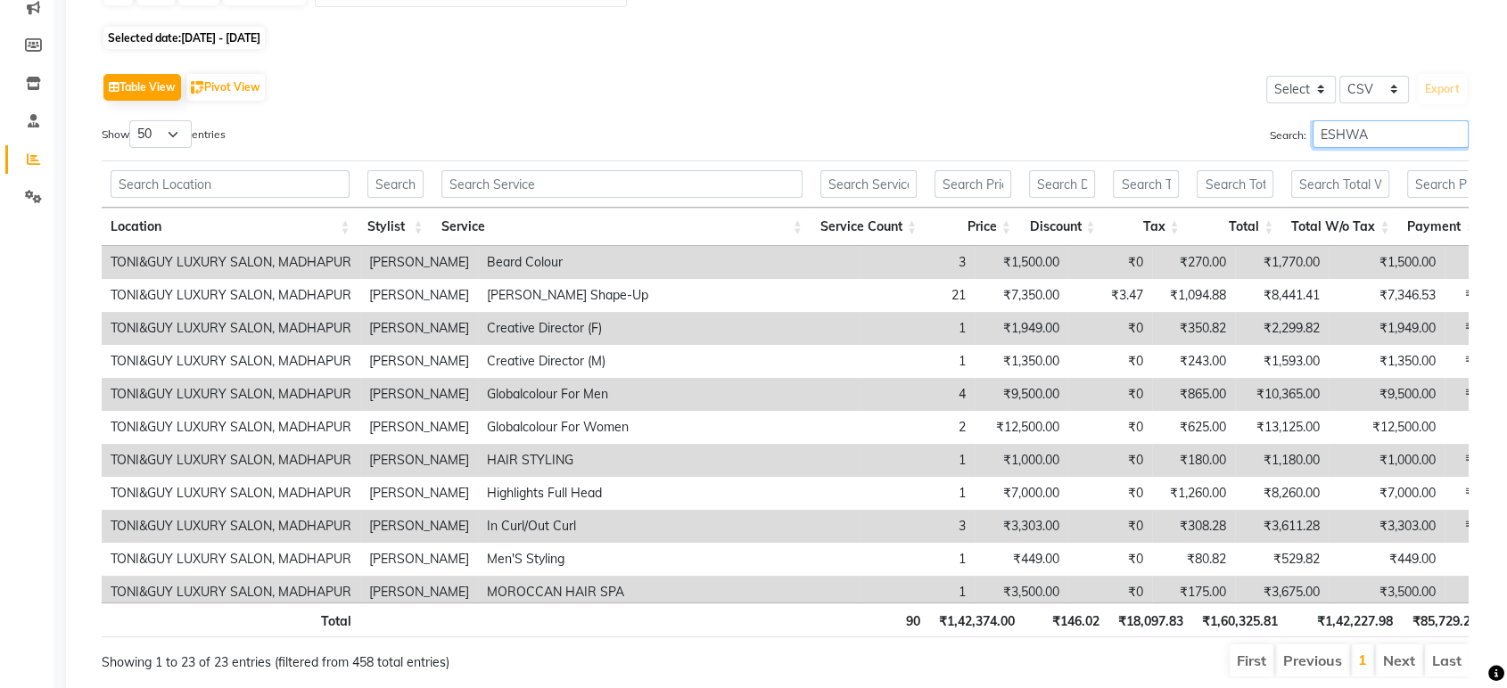
type input "ESHWAR"
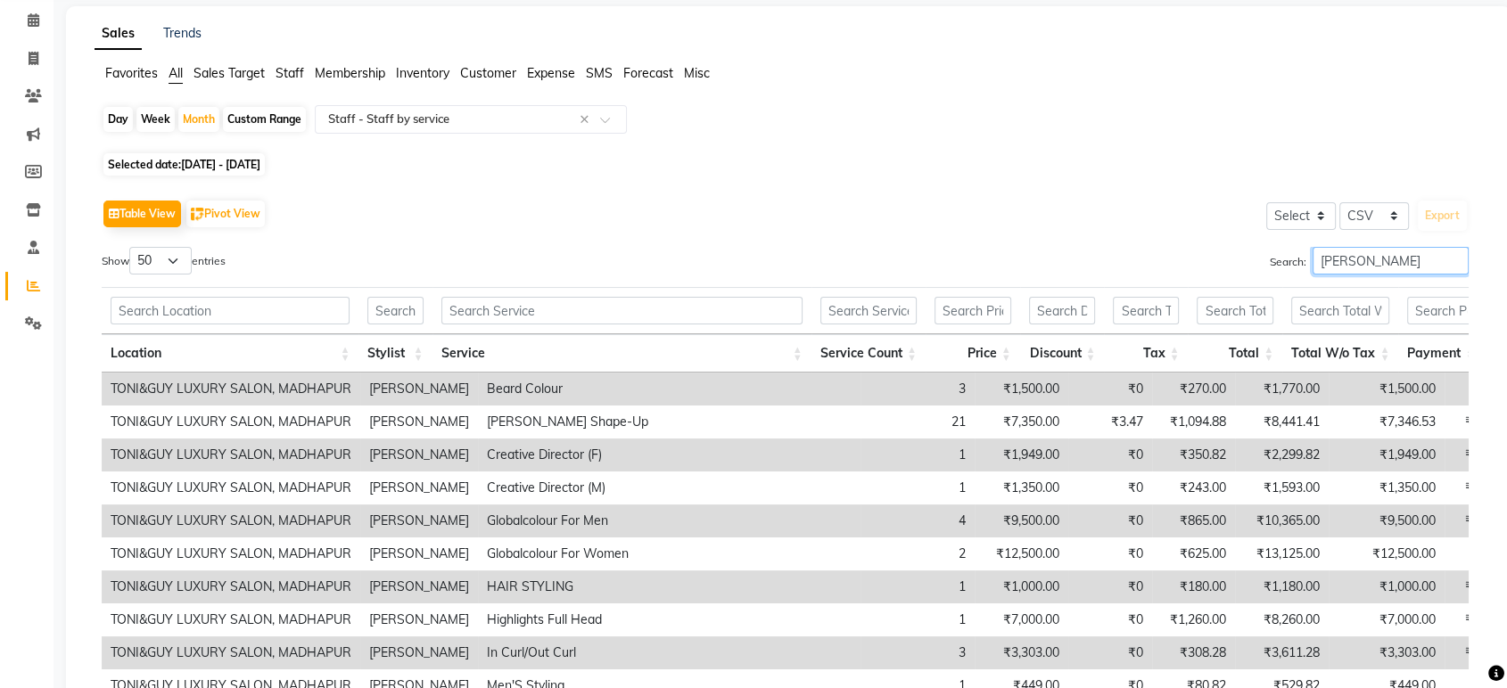
scroll to position [0, 0]
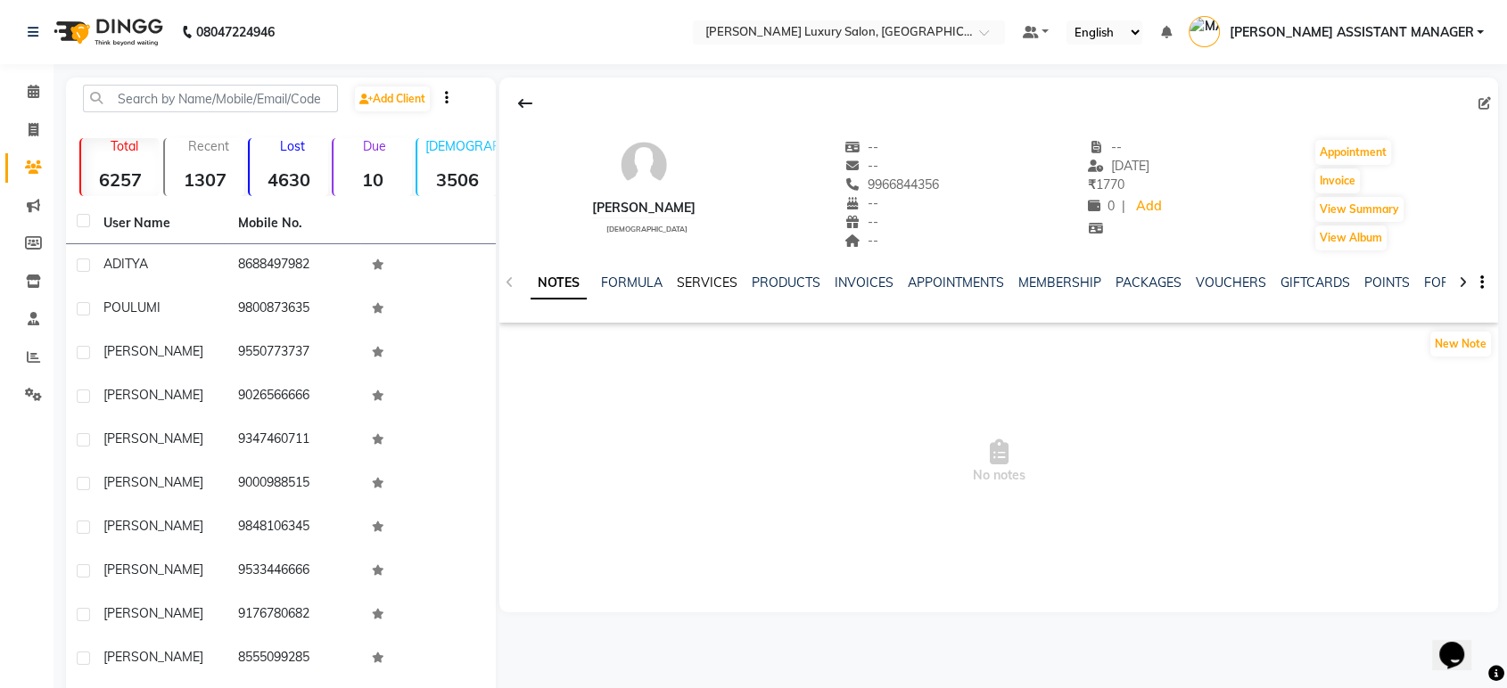
click at [706, 283] on link "SERVICES" at bounding box center [707, 283] width 61 height 16
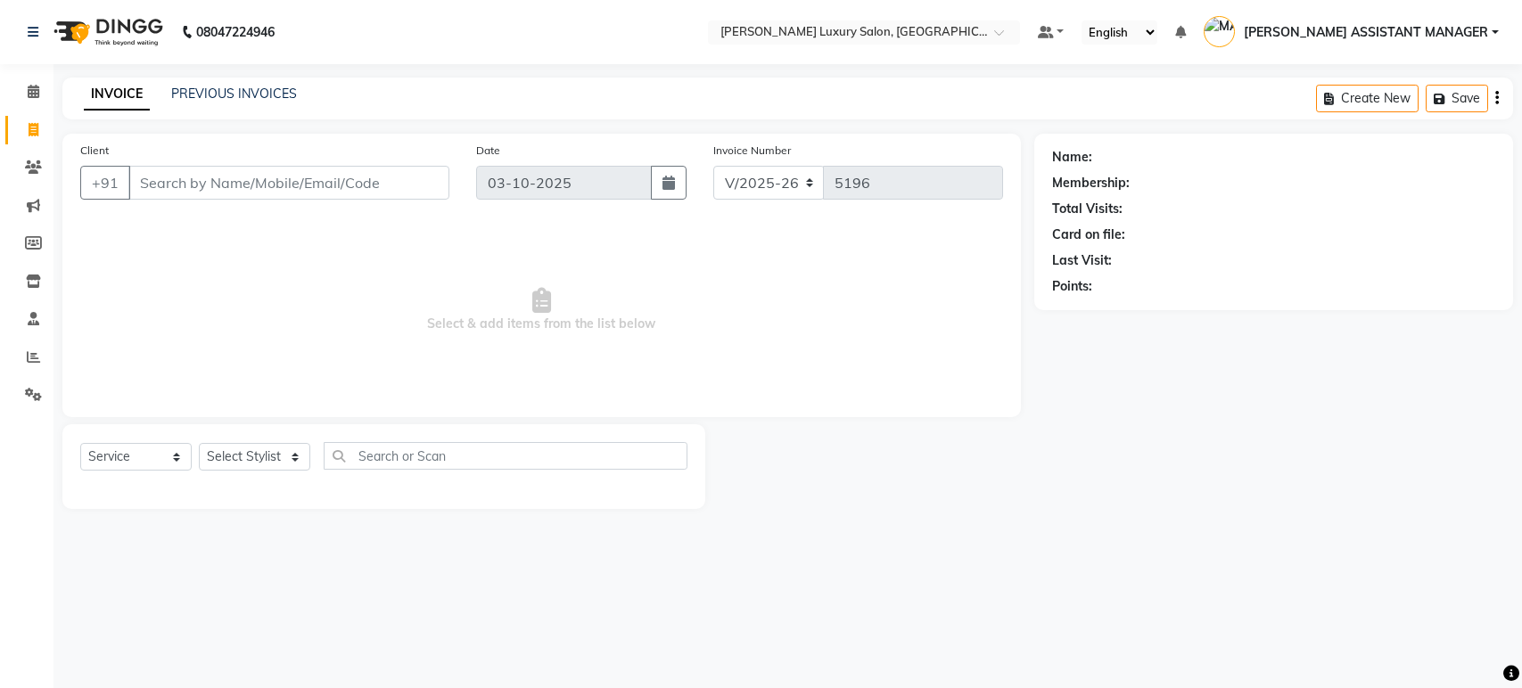
select select "4712"
select select "service"
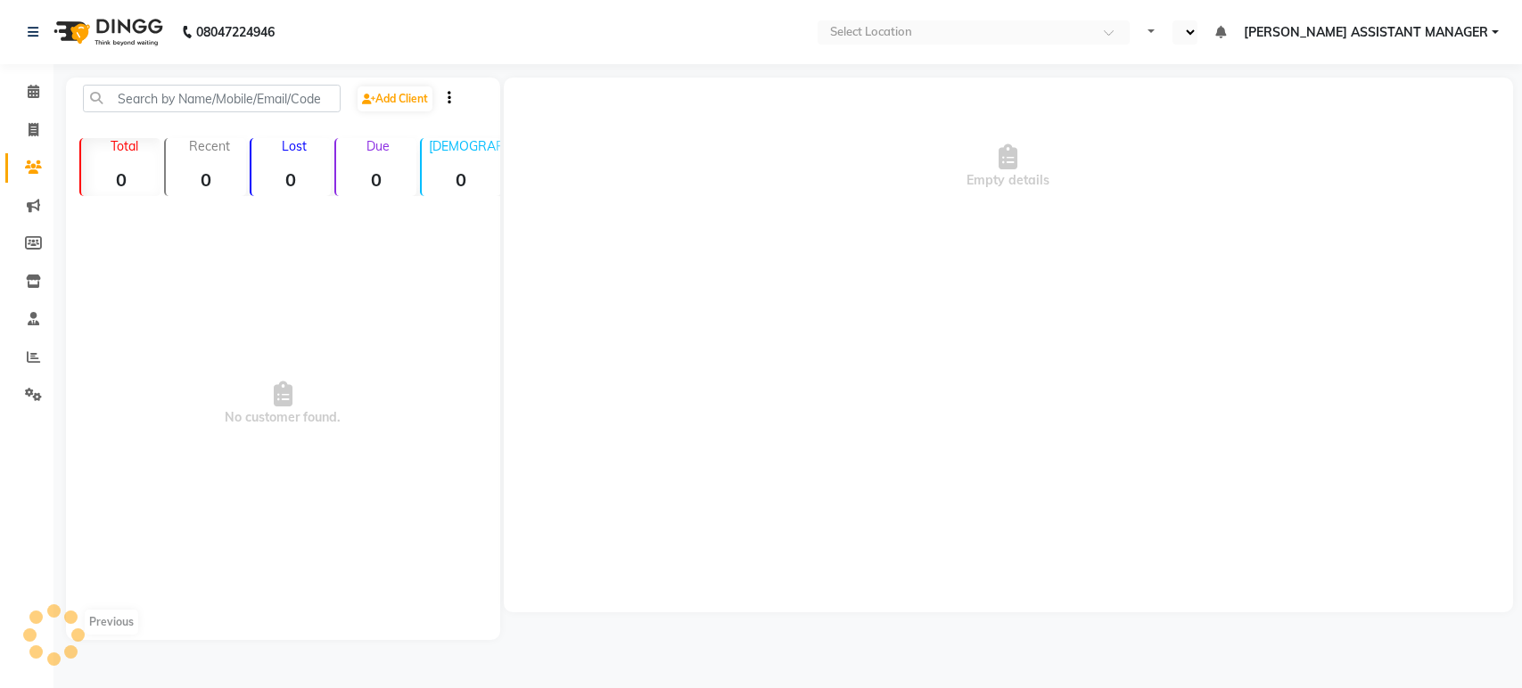
select select "en"
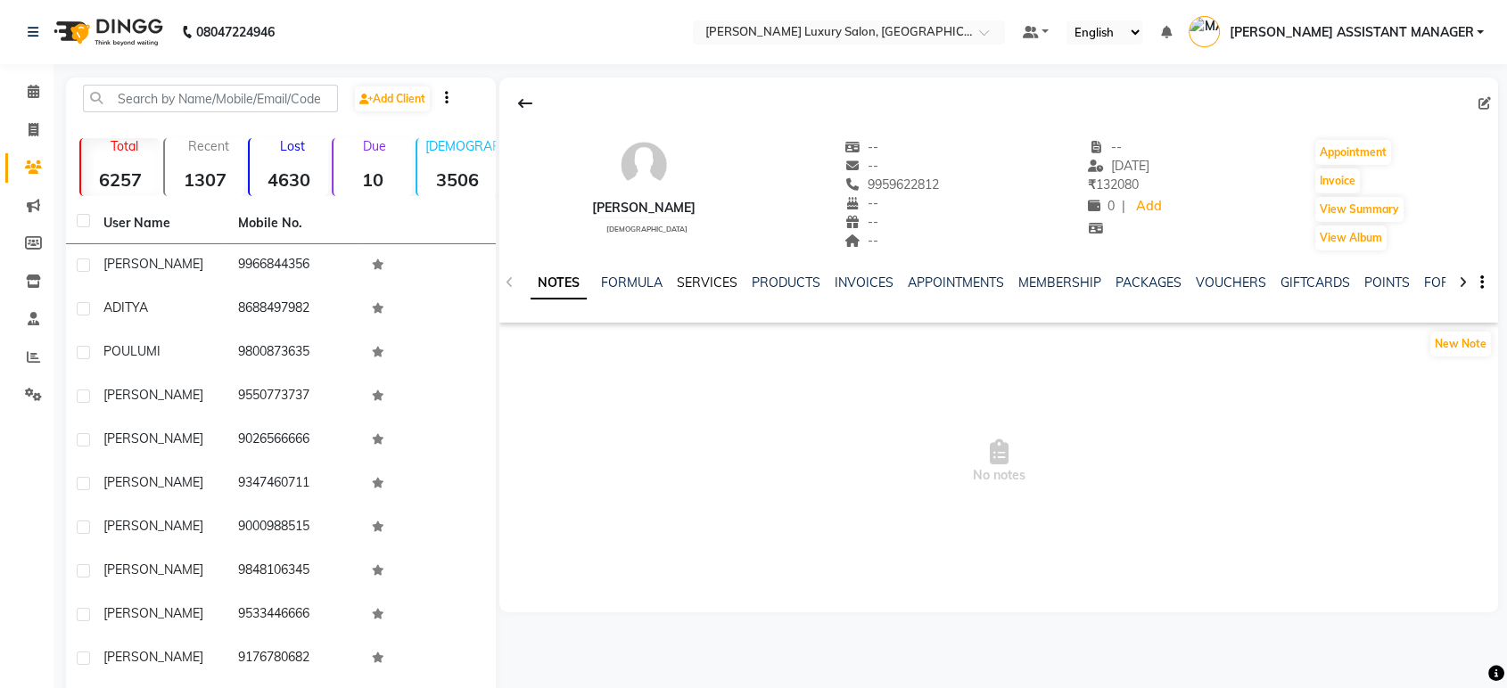
click at [705, 275] on link "SERVICES" at bounding box center [707, 283] width 61 height 16
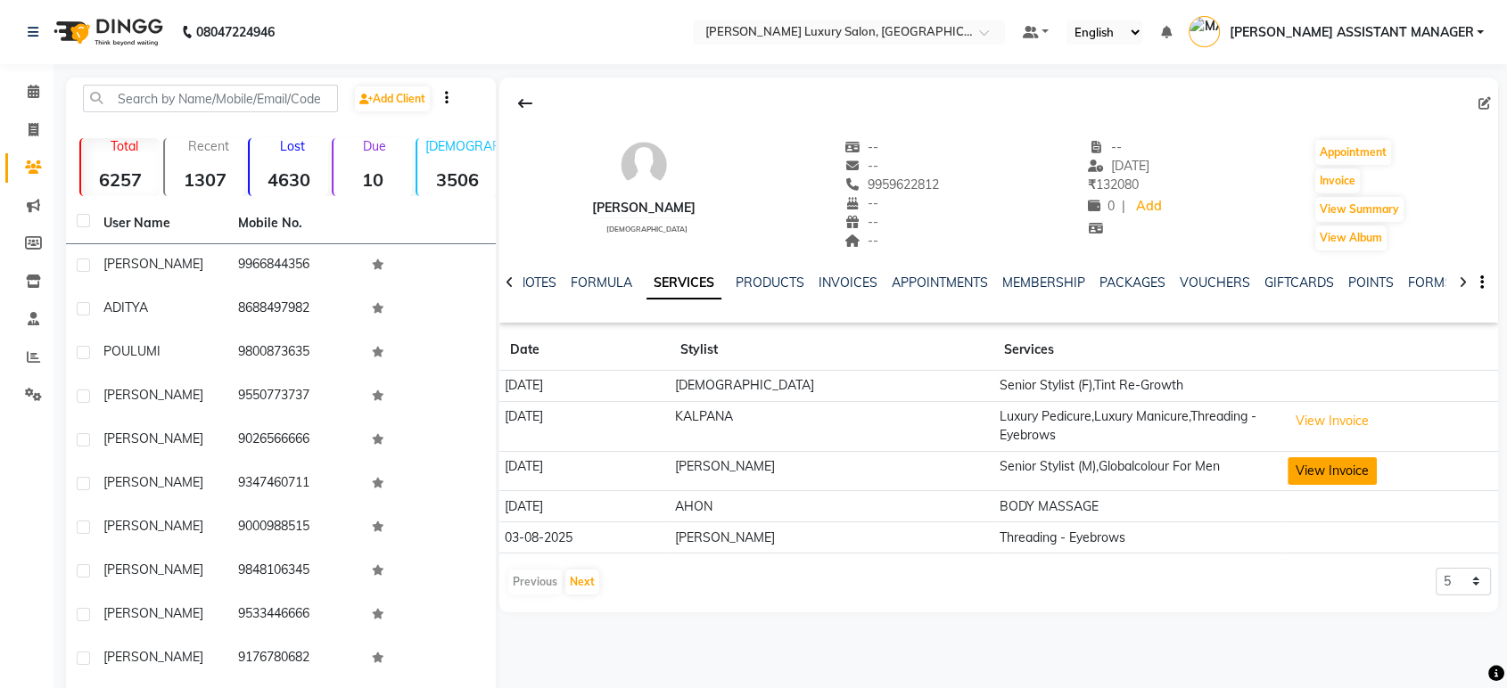
click at [1322, 473] on button "View Invoice" at bounding box center [1331, 471] width 89 height 28
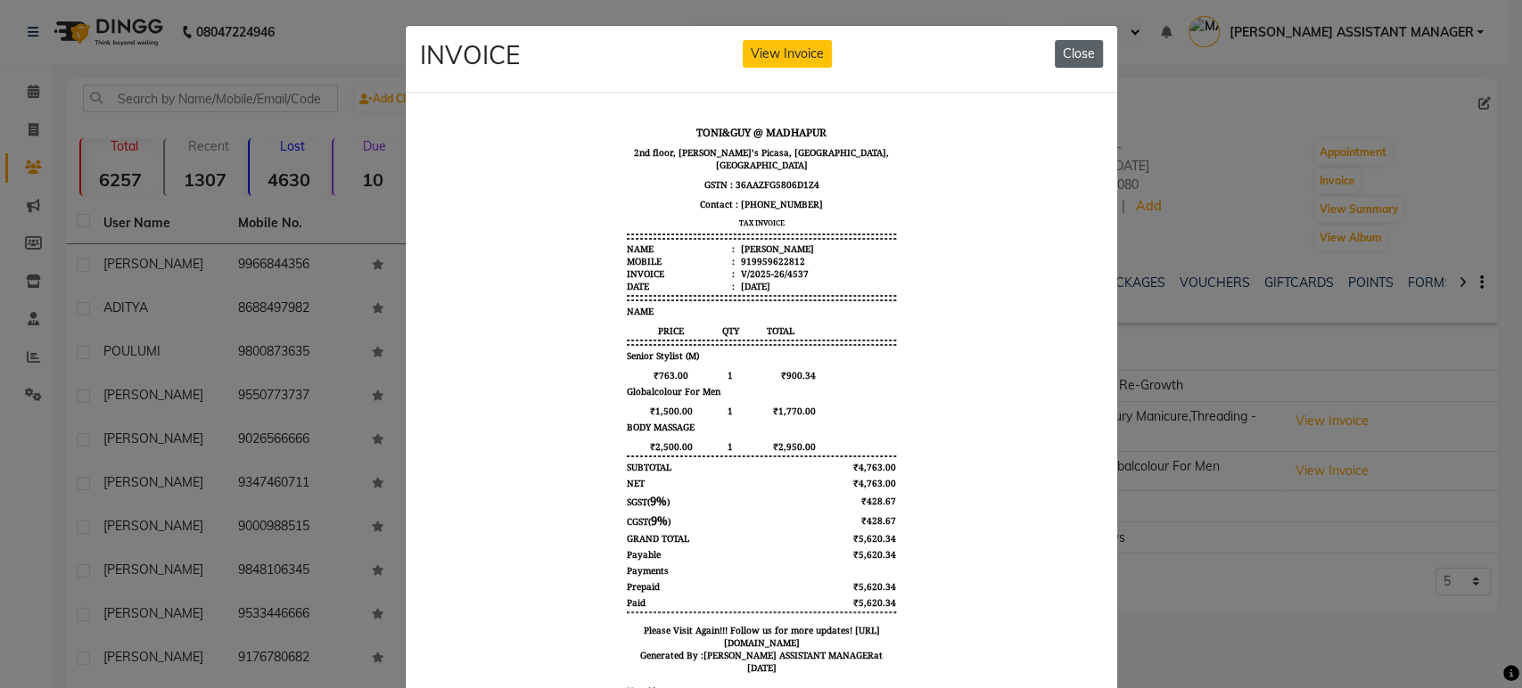
click at [1068, 55] on button "Close" at bounding box center [1079, 54] width 48 height 28
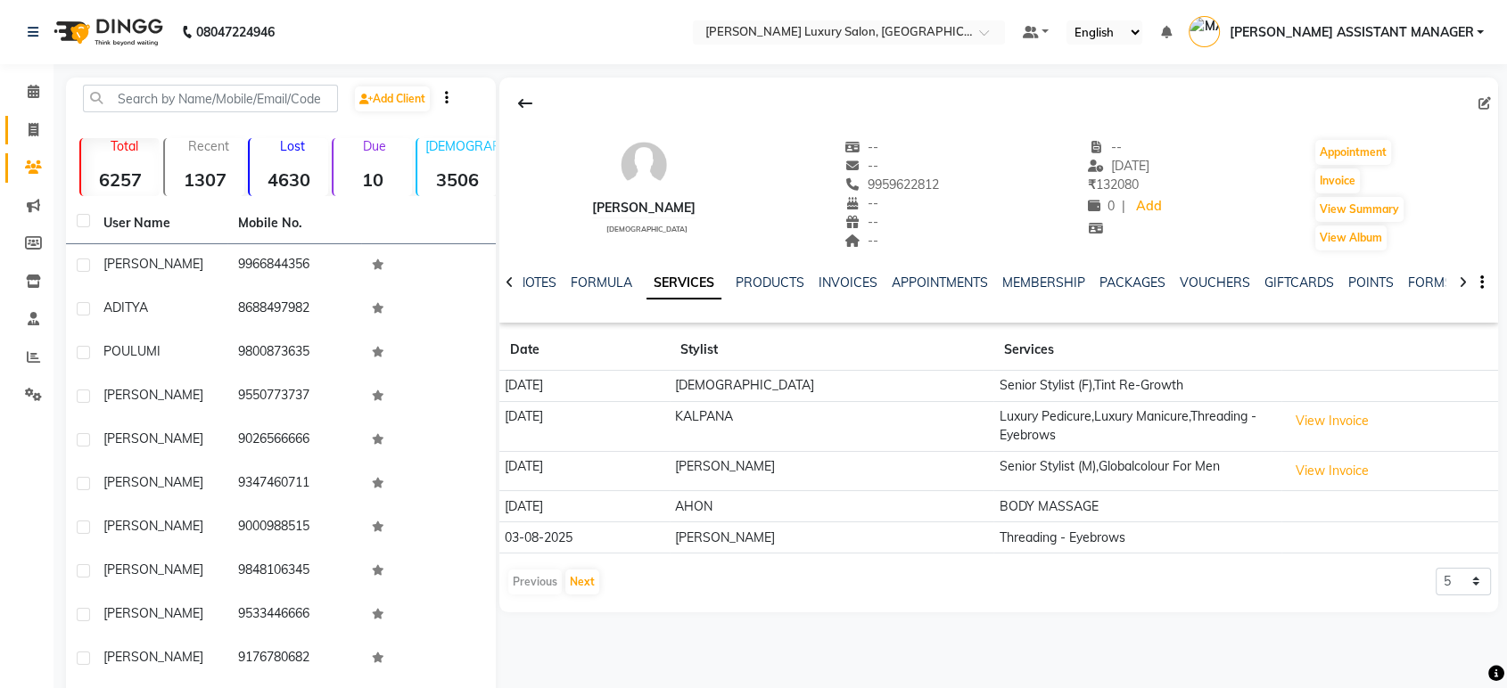
click at [15, 127] on link "Invoice" at bounding box center [26, 130] width 43 height 29
select select "service"
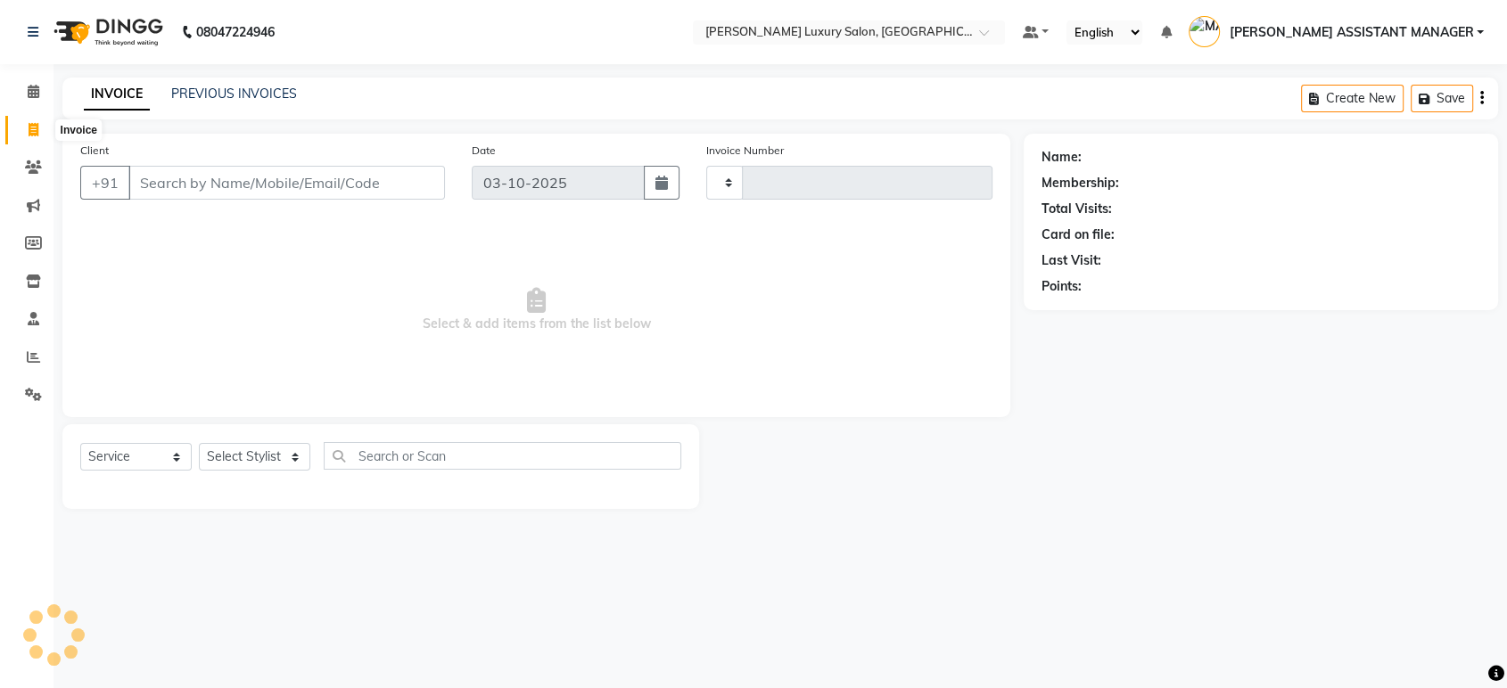
type input "5198"
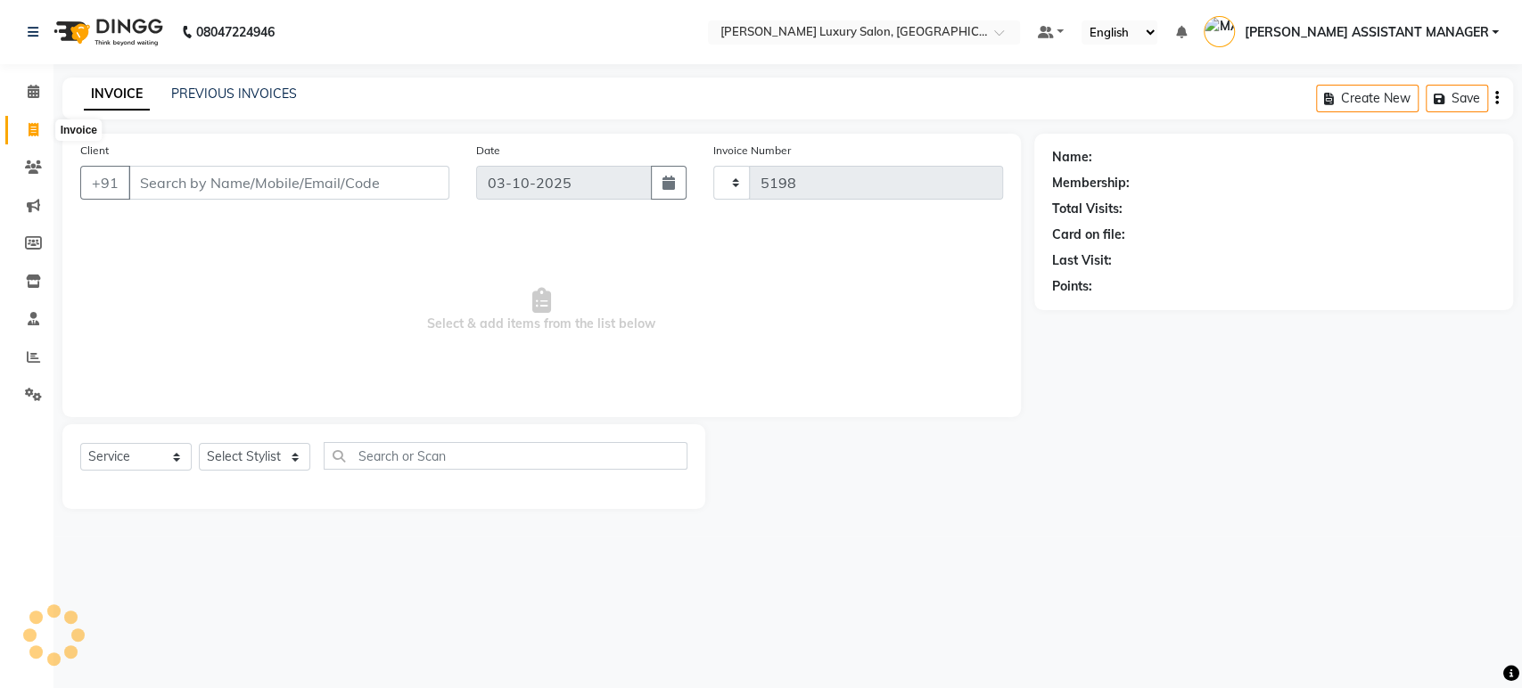
select select "4712"
click at [388, 188] on input "Client" at bounding box center [288, 183] width 321 height 34
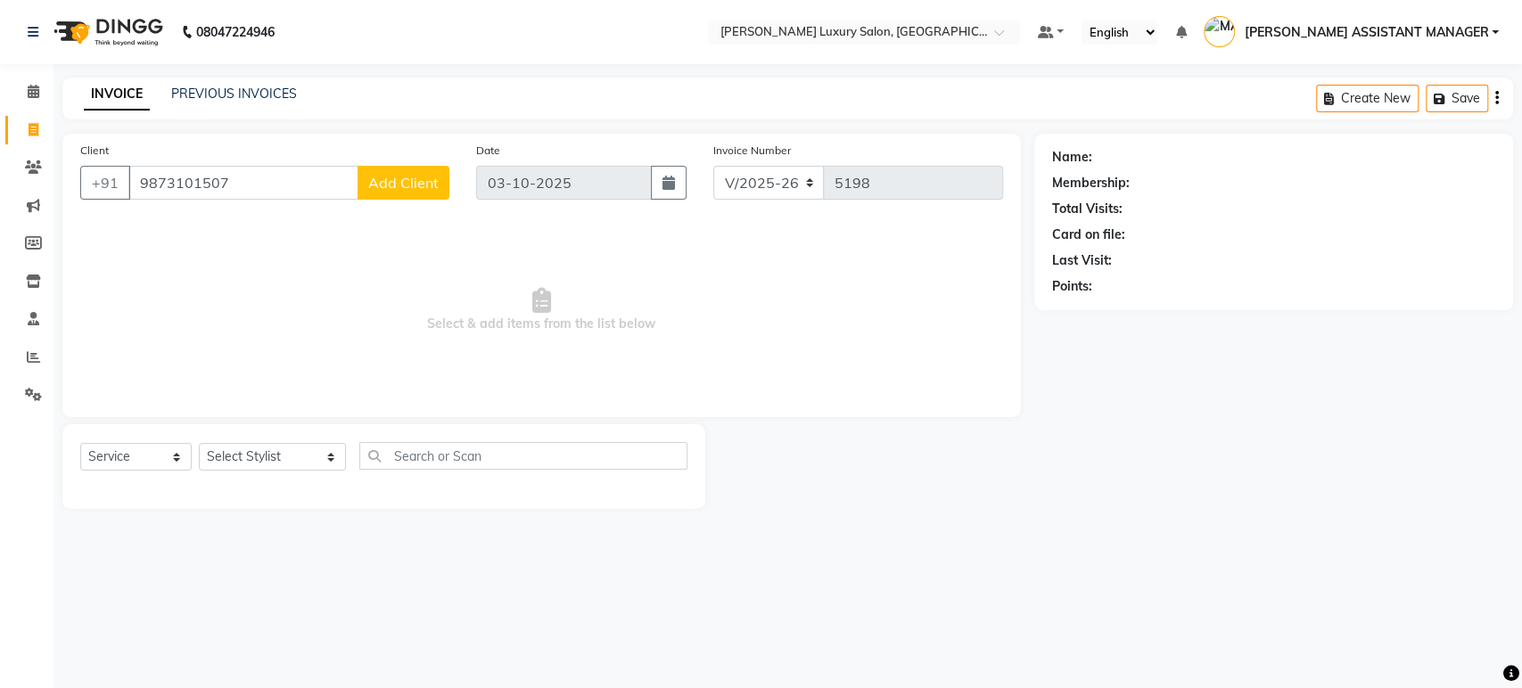
type input "9873101507"
click at [295, 447] on select "Select Stylist [PERSON_NAME] ADITI ADITYA [PERSON_NAME] AHON [PERSON_NAME] [PER…" at bounding box center [272, 457] width 147 height 28
select select "68861"
click at [294, 448] on select "Select Stylist [PERSON_NAME] ADITI ADITYA [PERSON_NAME] AHON [PERSON_NAME] [PER…" at bounding box center [272, 457] width 147 height 28
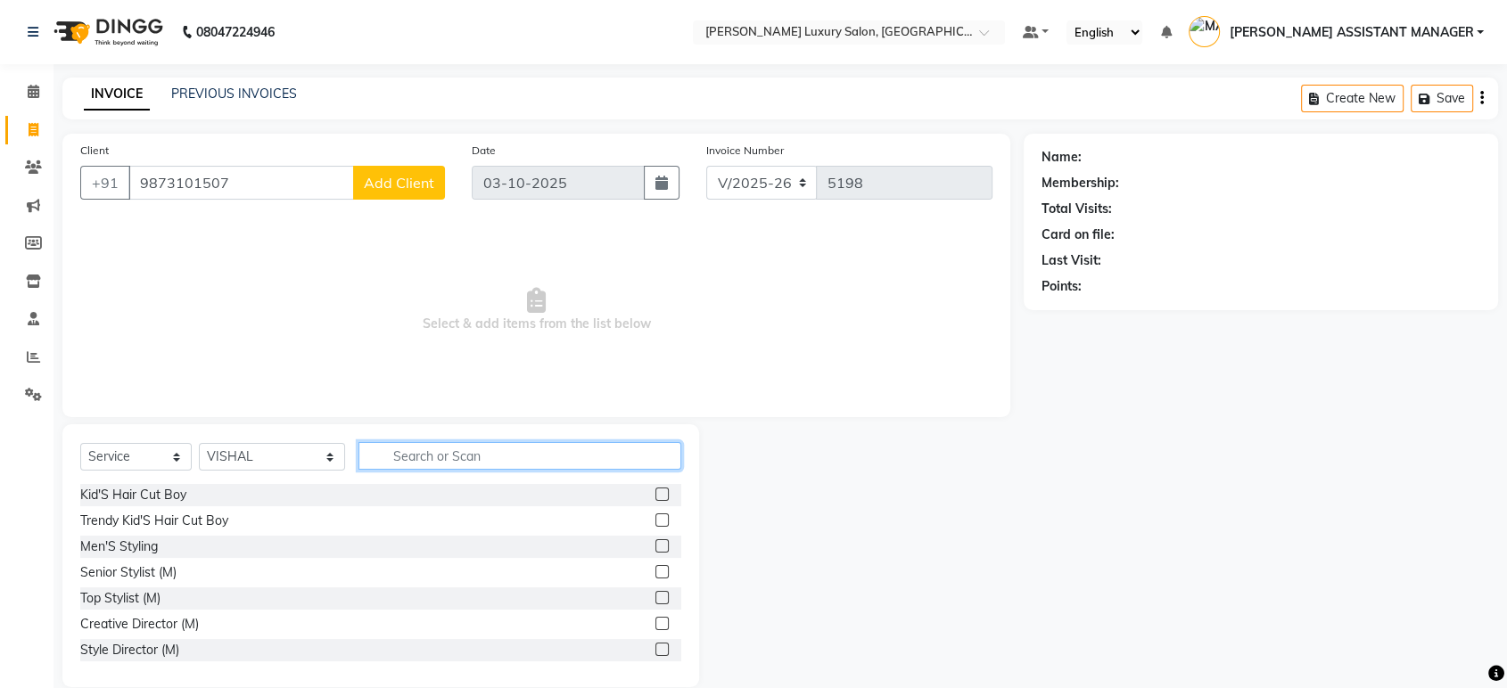
click at [395, 465] on input "text" at bounding box center [519, 456] width 323 height 28
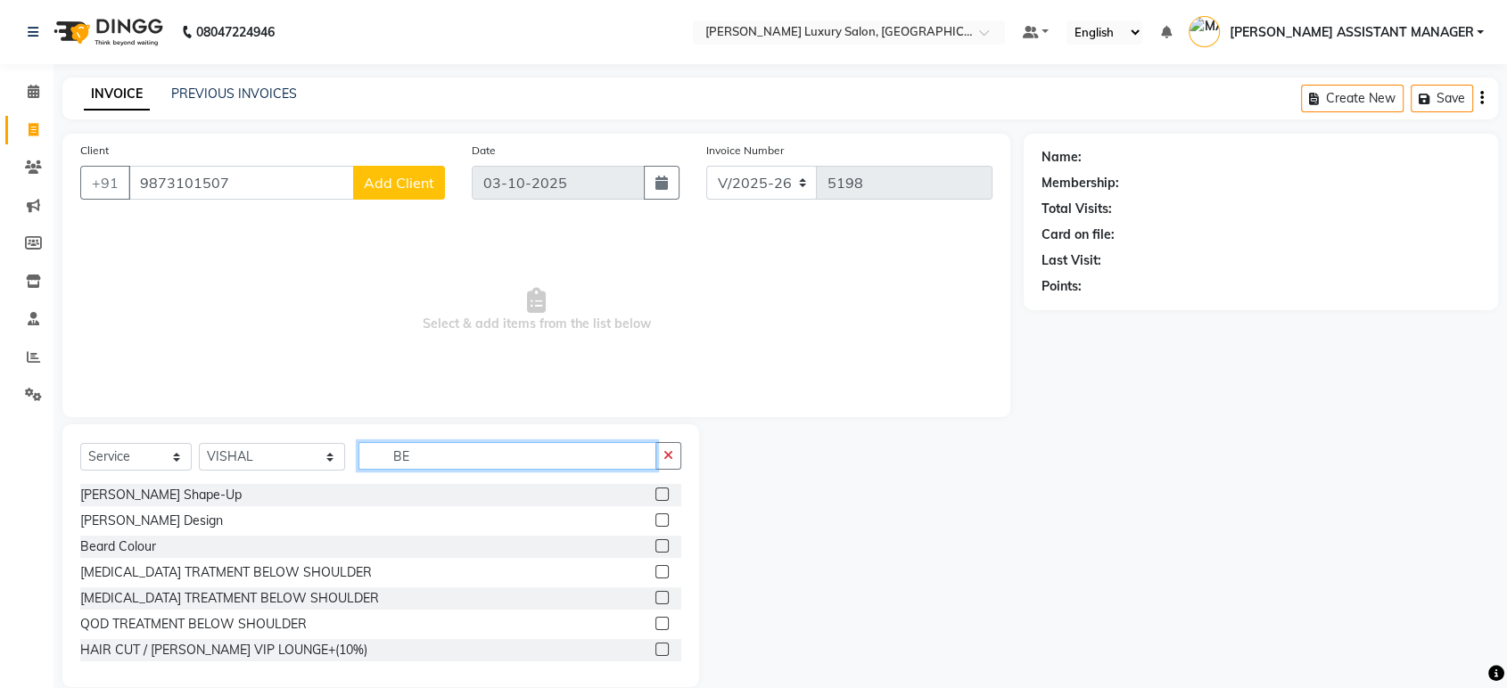
type input "BE"
click at [655, 493] on label at bounding box center [661, 494] width 13 height 13
click at [655, 493] on input "checkbox" at bounding box center [661, 495] width 12 height 12
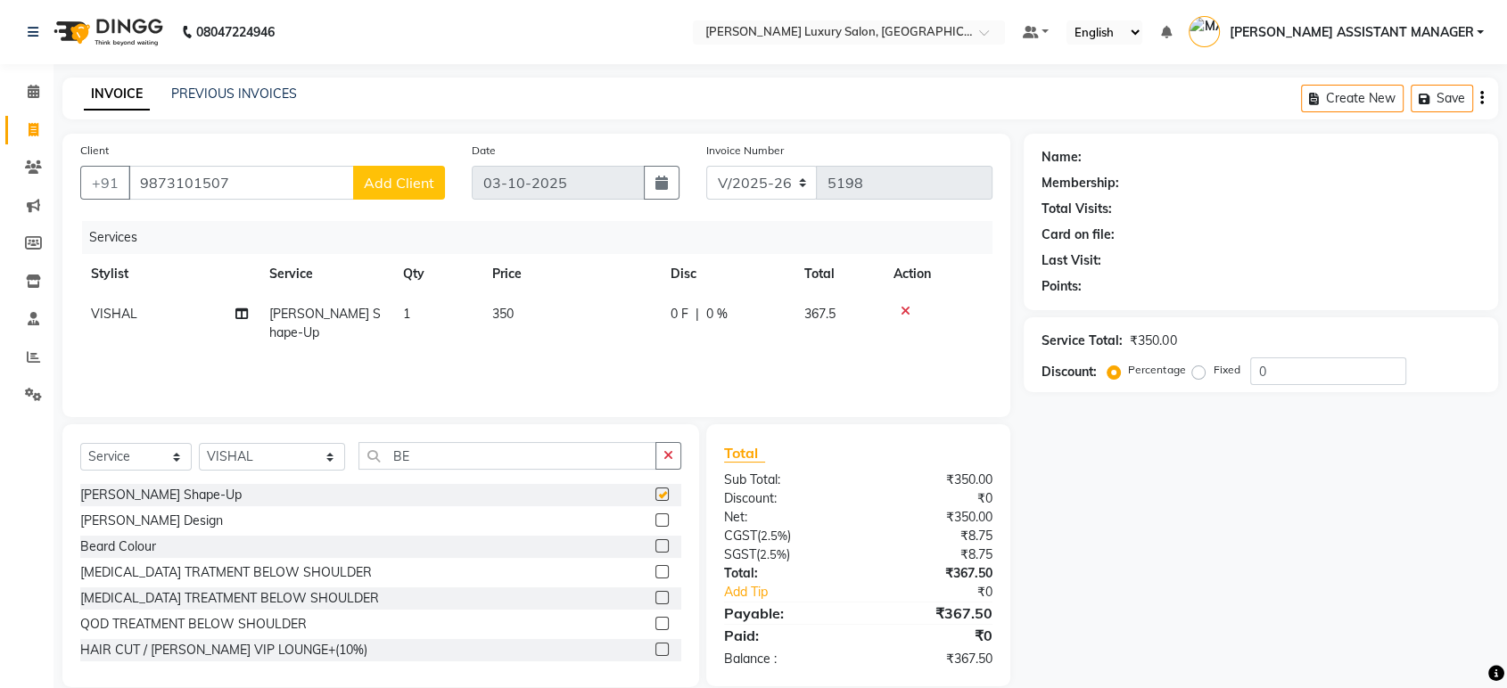
checkbox input "false"
click at [407, 185] on span "Add Client" at bounding box center [399, 183] width 70 height 18
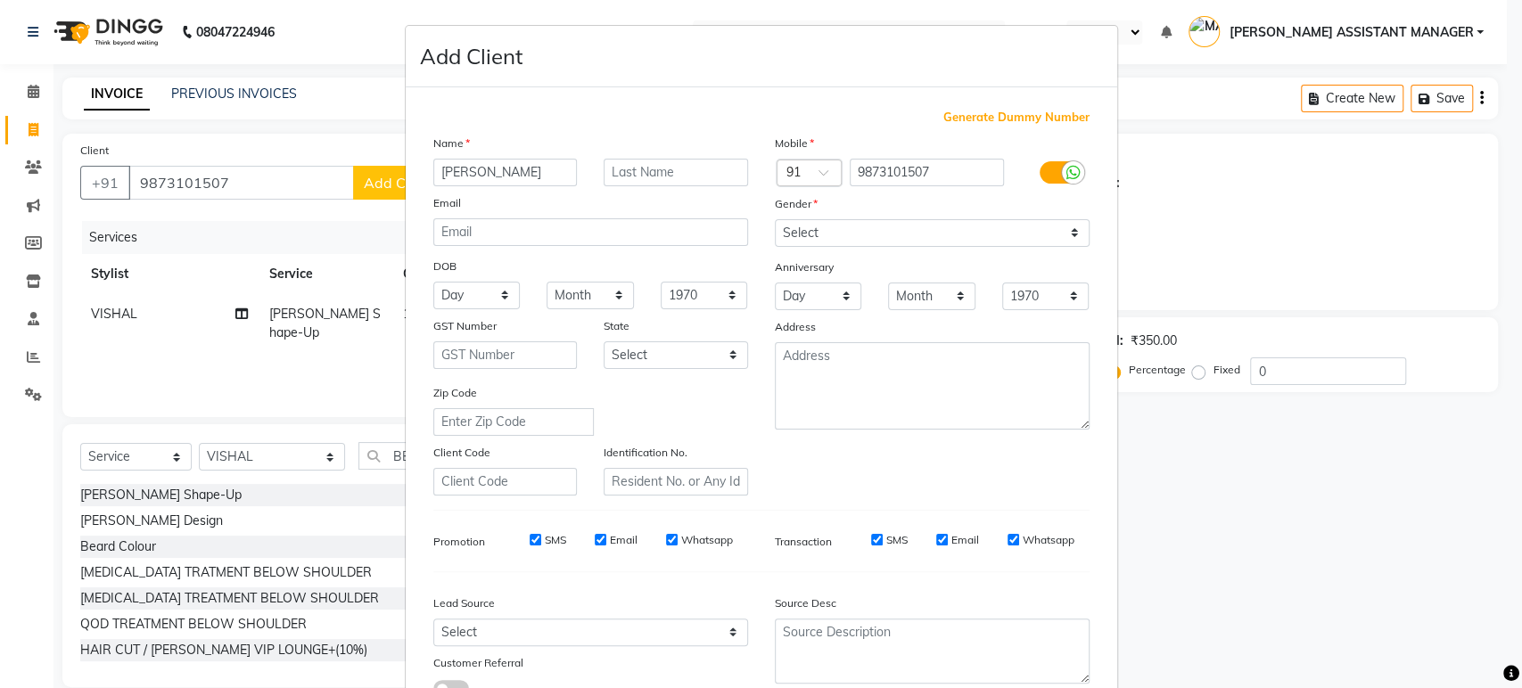
type input "[PERSON_NAME]"
click at [879, 243] on select "Select [DEMOGRAPHIC_DATA] [DEMOGRAPHIC_DATA] Other Prefer Not To Say" at bounding box center [932, 233] width 315 height 28
select select "[DEMOGRAPHIC_DATA]"
click at [775, 219] on select "Select [DEMOGRAPHIC_DATA] [DEMOGRAPHIC_DATA] Other Prefer Not To Say" at bounding box center [932, 233] width 315 height 28
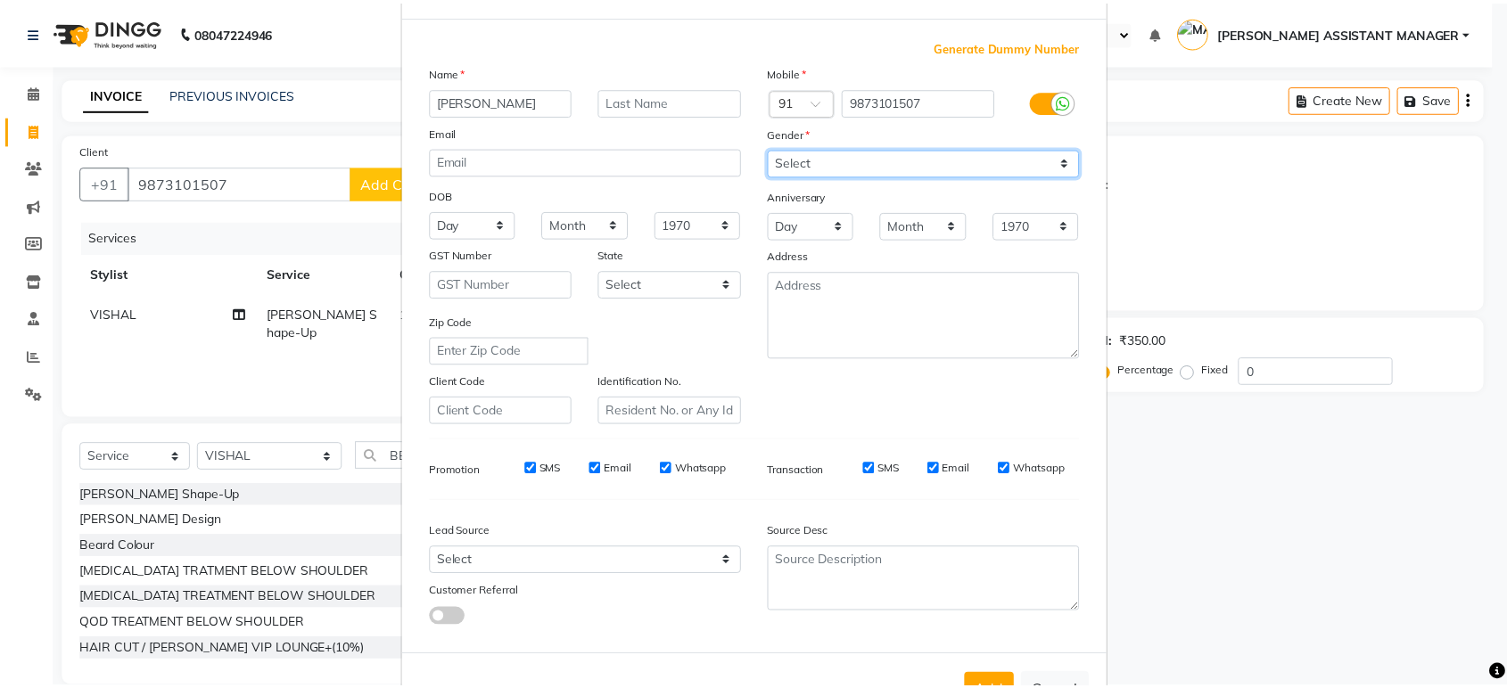
scroll to position [130, 0]
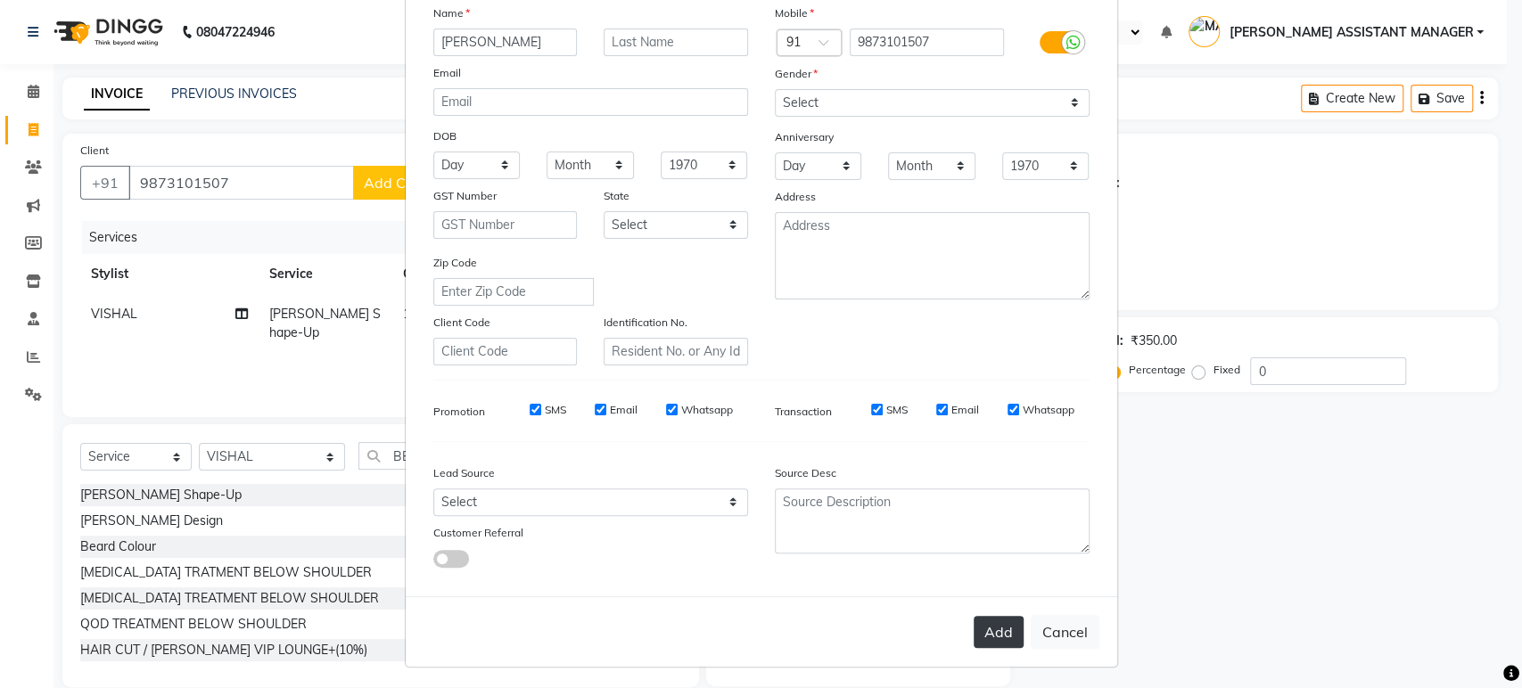
click at [993, 621] on button "Add" at bounding box center [999, 632] width 50 height 32
select select
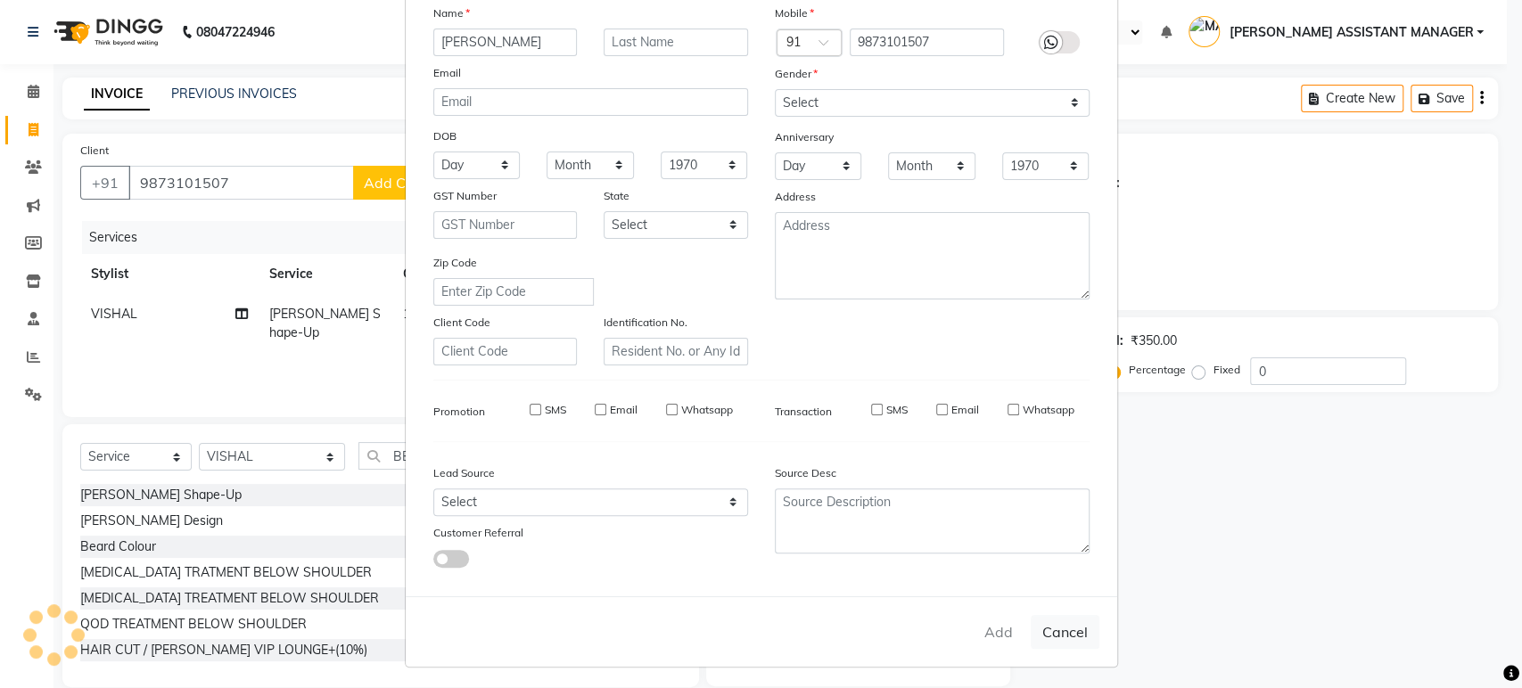
select select
checkbox input "false"
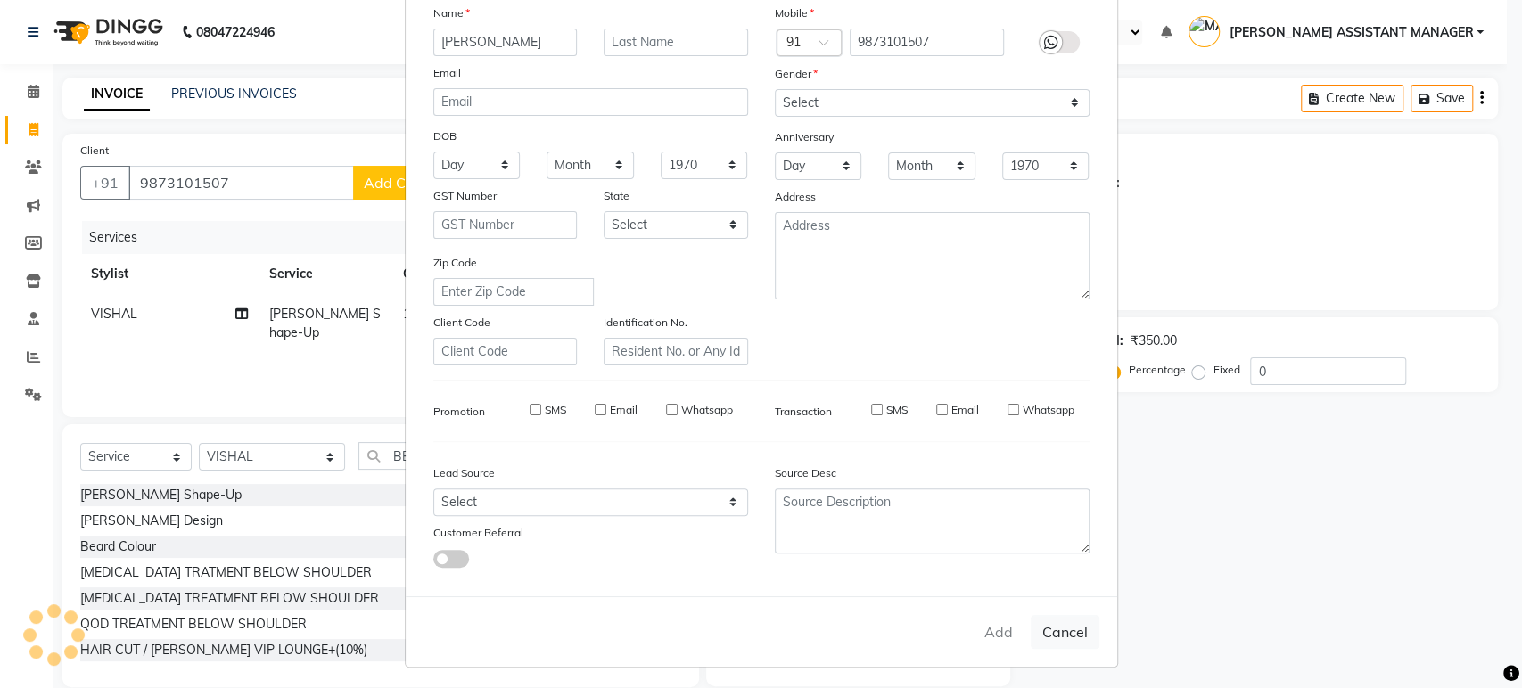
checkbox input "false"
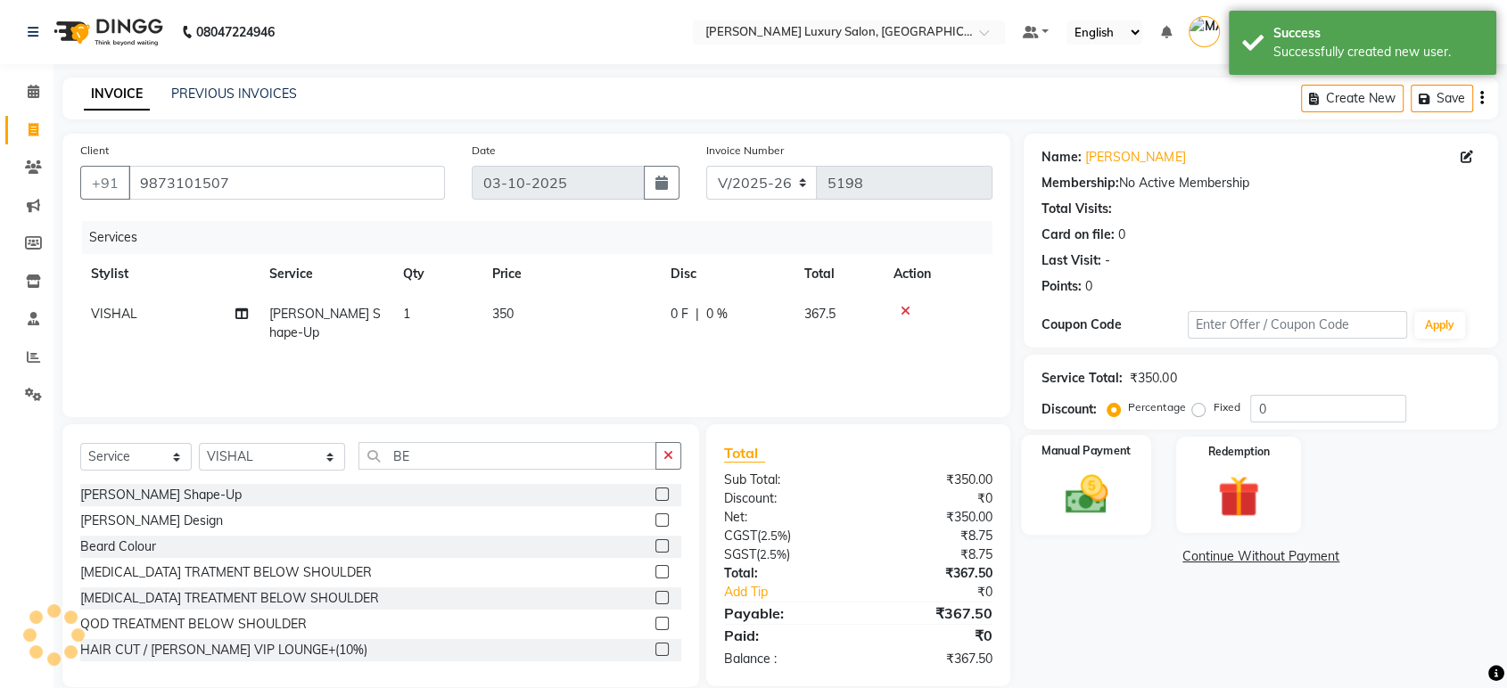
click at [1090, 483] on img at bounding box center [1086, 495] width 70 height 50
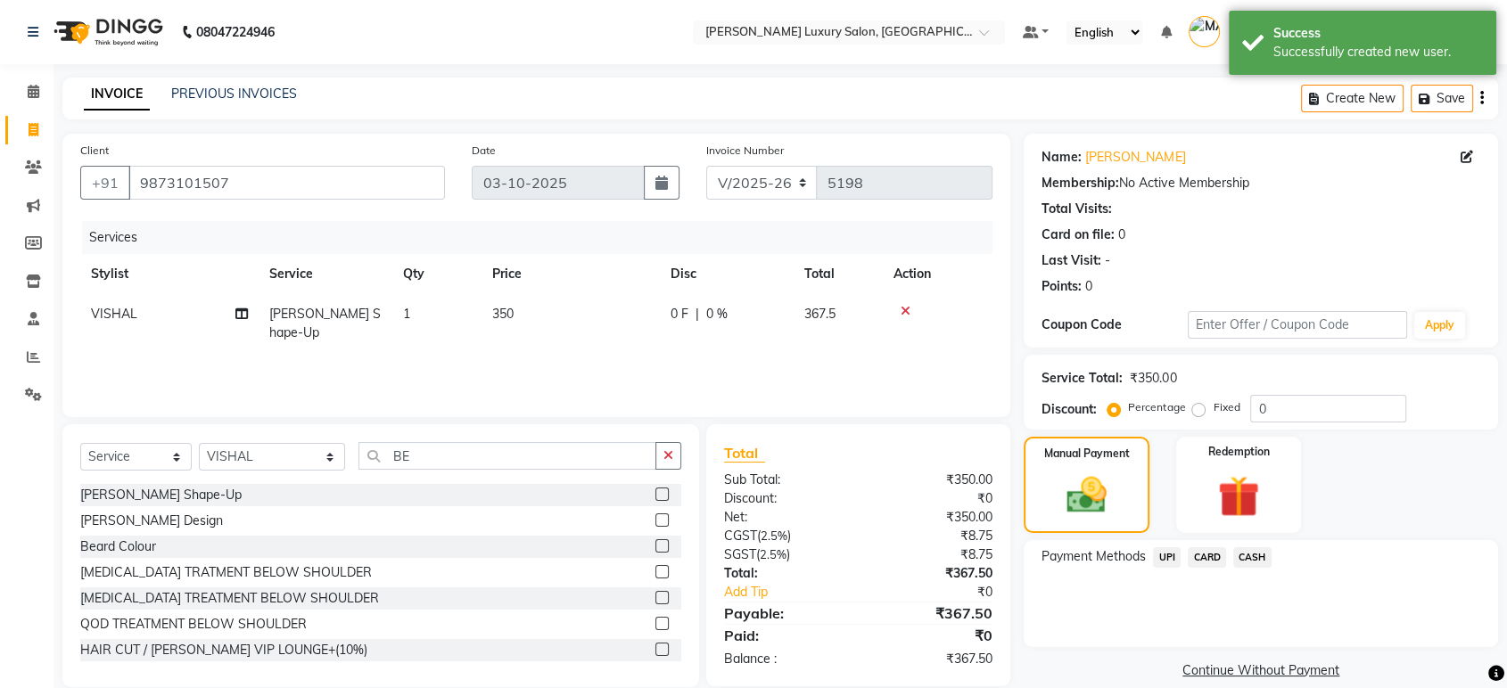
click at [1175, 556] on span "UPI" at bounding box center [1167, 557] width 28 height 21
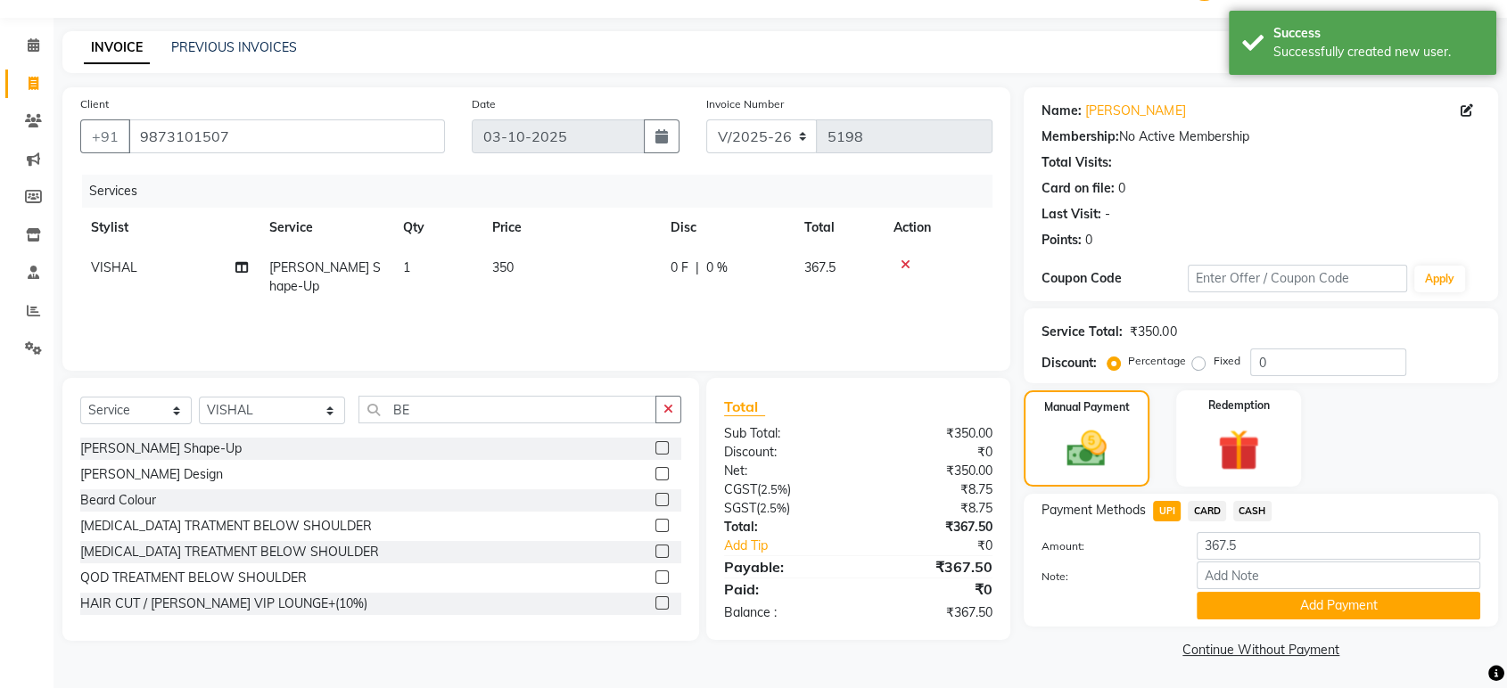
click at [1278, 604] on button "Add Payment" at bounding box center [1339, 606] width 284 height 28
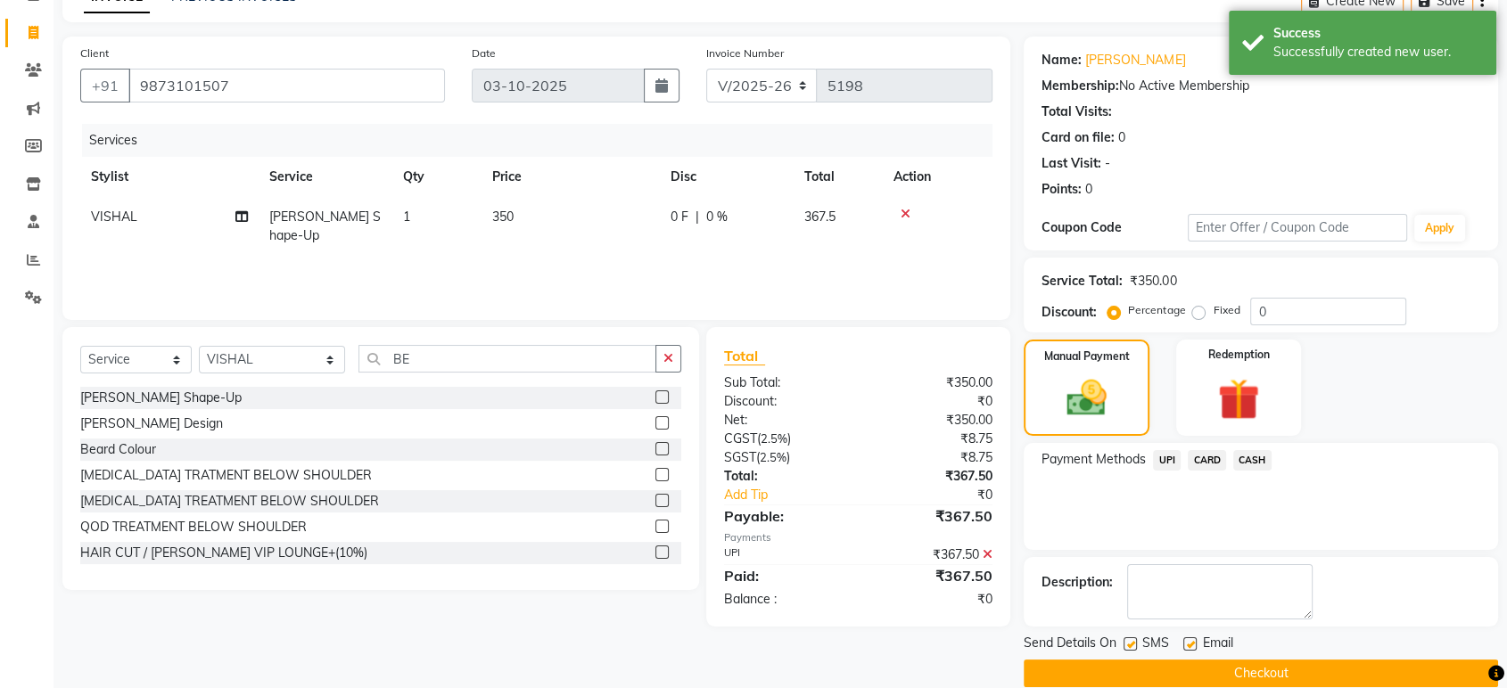
scroll to position [121, 0]
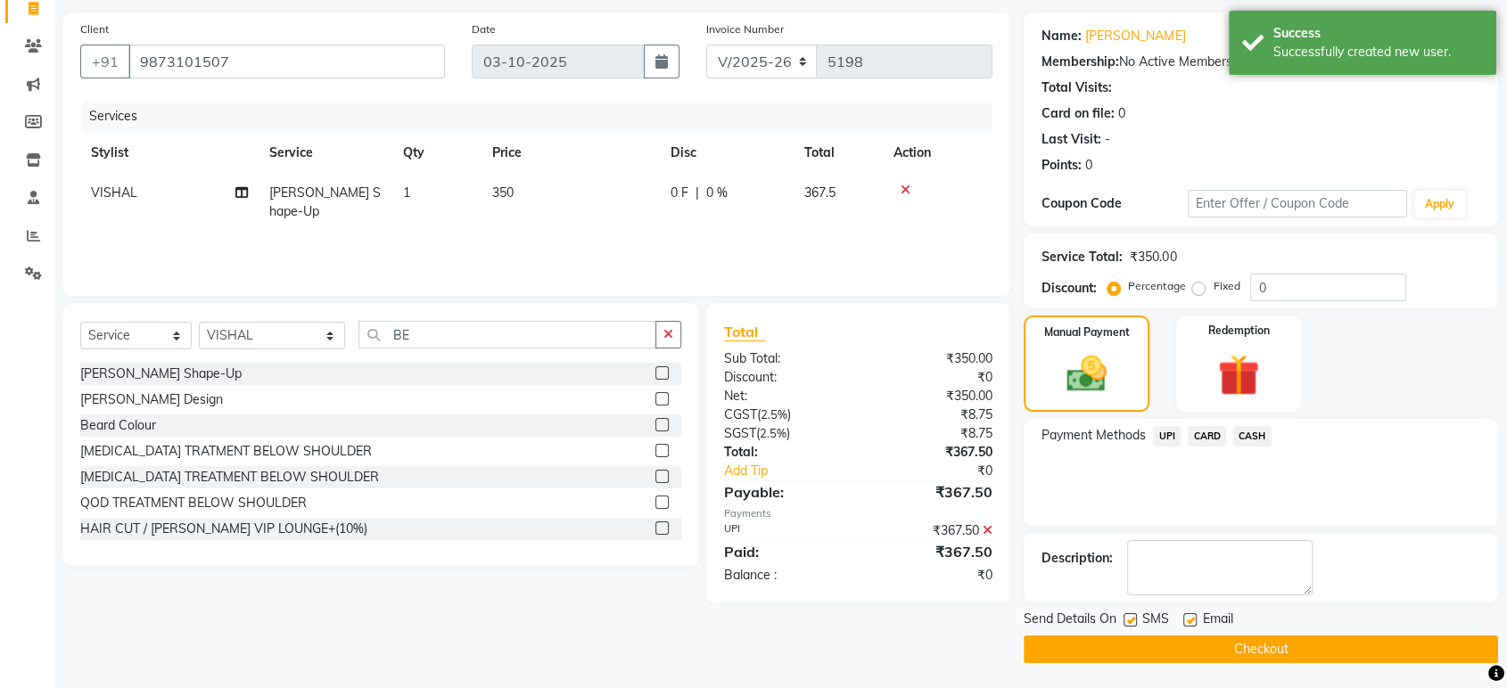
click at [1344, 656] on button "Checkout" at bounding box center [1261, 650] width 474 height 28
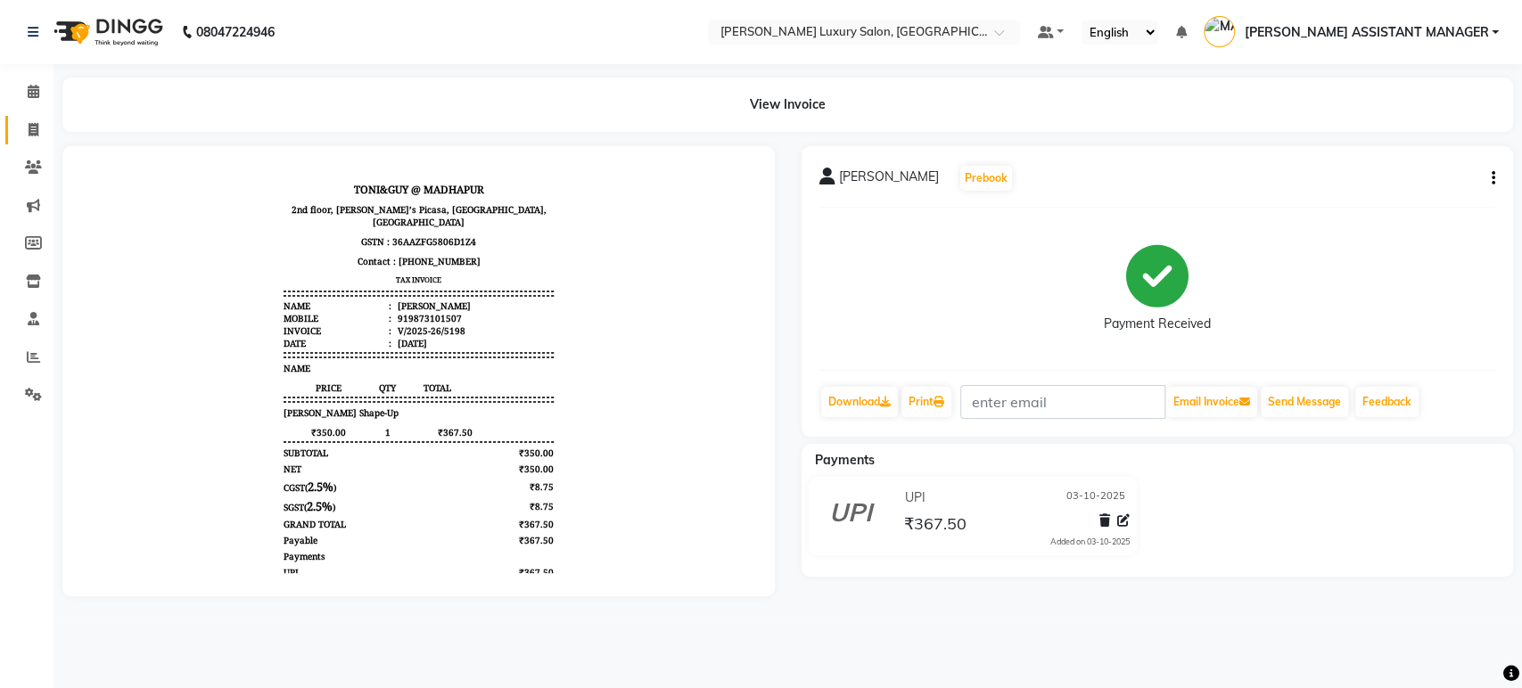
click at [23, 118] on link "Invoice" at bounding box center [26, 130] width 43 height 29
select select "service"
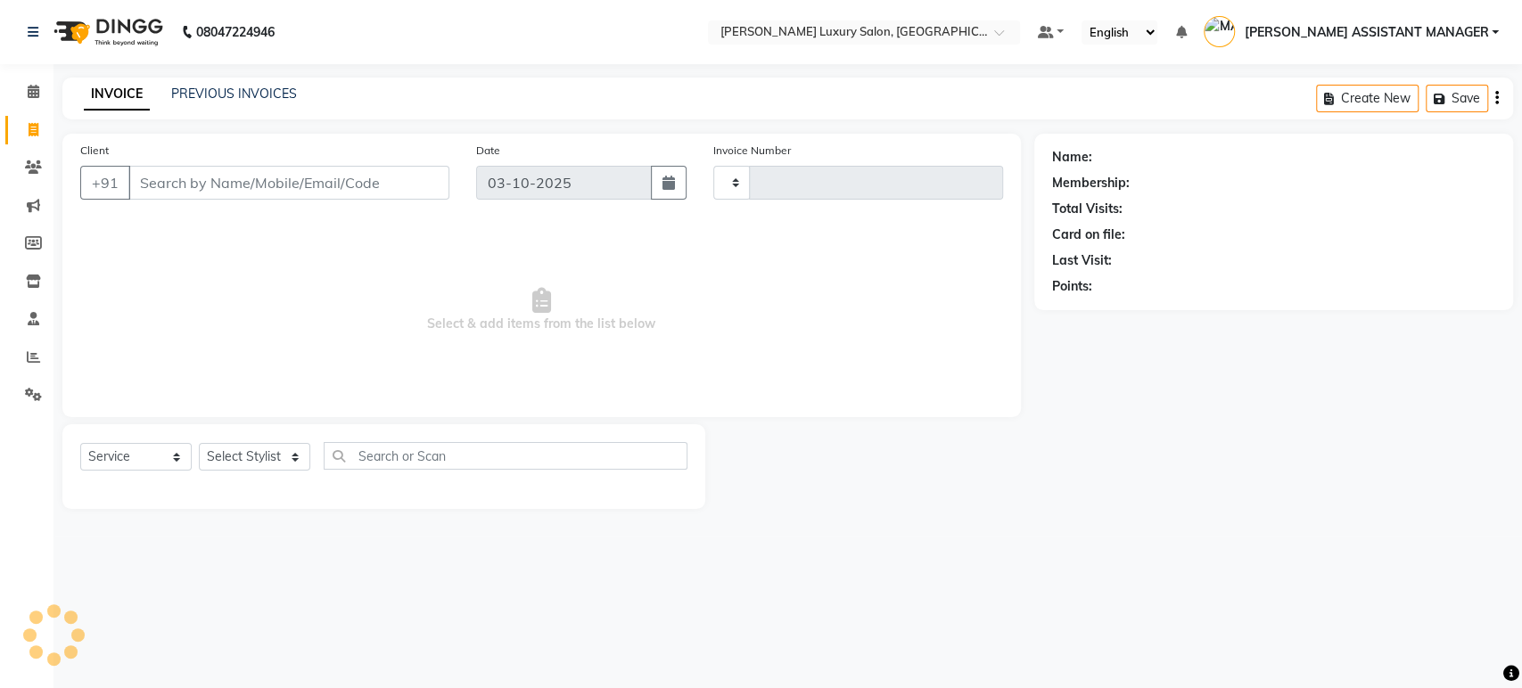
type input "5199"
click at [267, 461] on div "Select Service Product Membership Package Voucher Prepaid Gift Card Select Styl…" at bounding box center [383, 466] width 643 height 85
select select "4712"
click at [267, 462] on select "Select Stylist" at bounding box center [254, 457] width 111 height 28
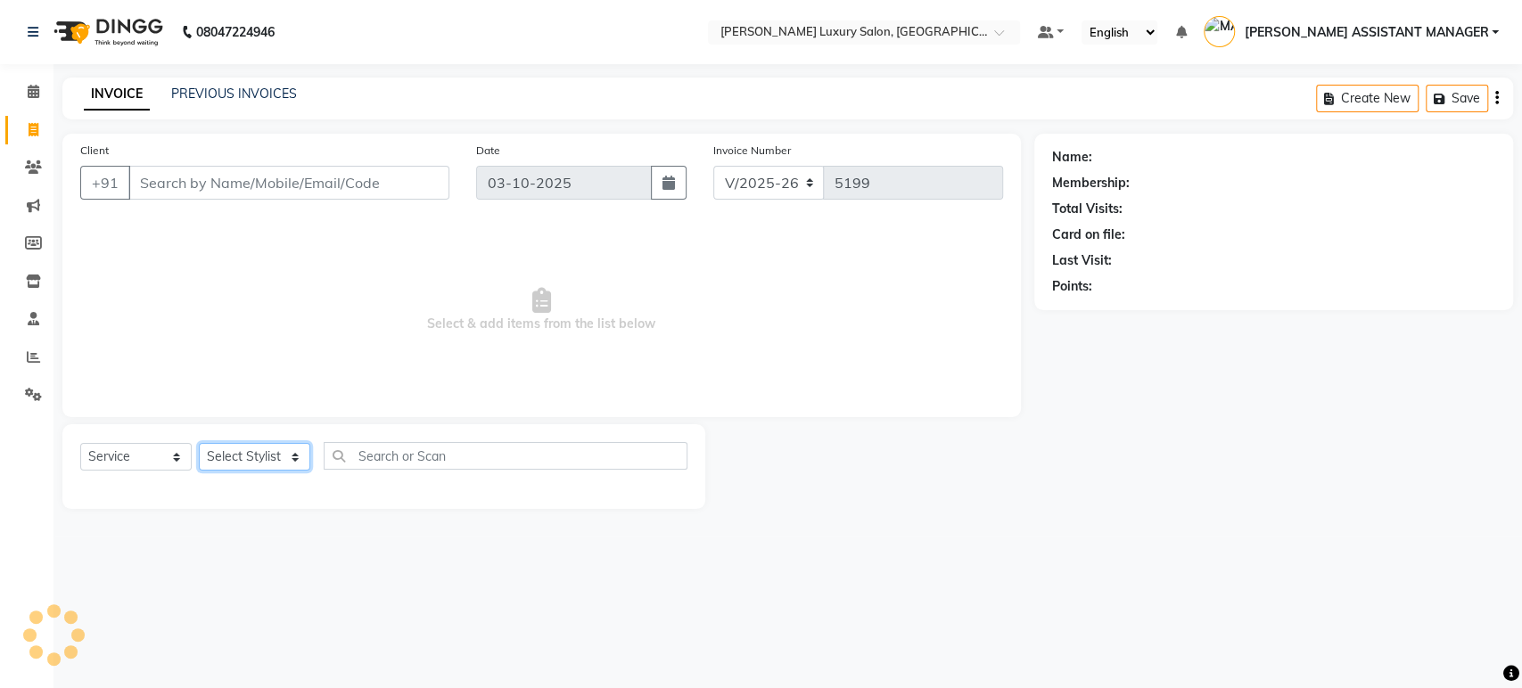
click at [267, 462] on select "Select Stylist" at bounding box center [254, 457] width 111 height 28
click at [266, 462] on select "Select Stylist [PERSON_NAME] ADITI ADITYA [PERSON_NAME] AHON [PERSON_NAME] [PER…" at bounding box center [272, 457] width 147 height 28
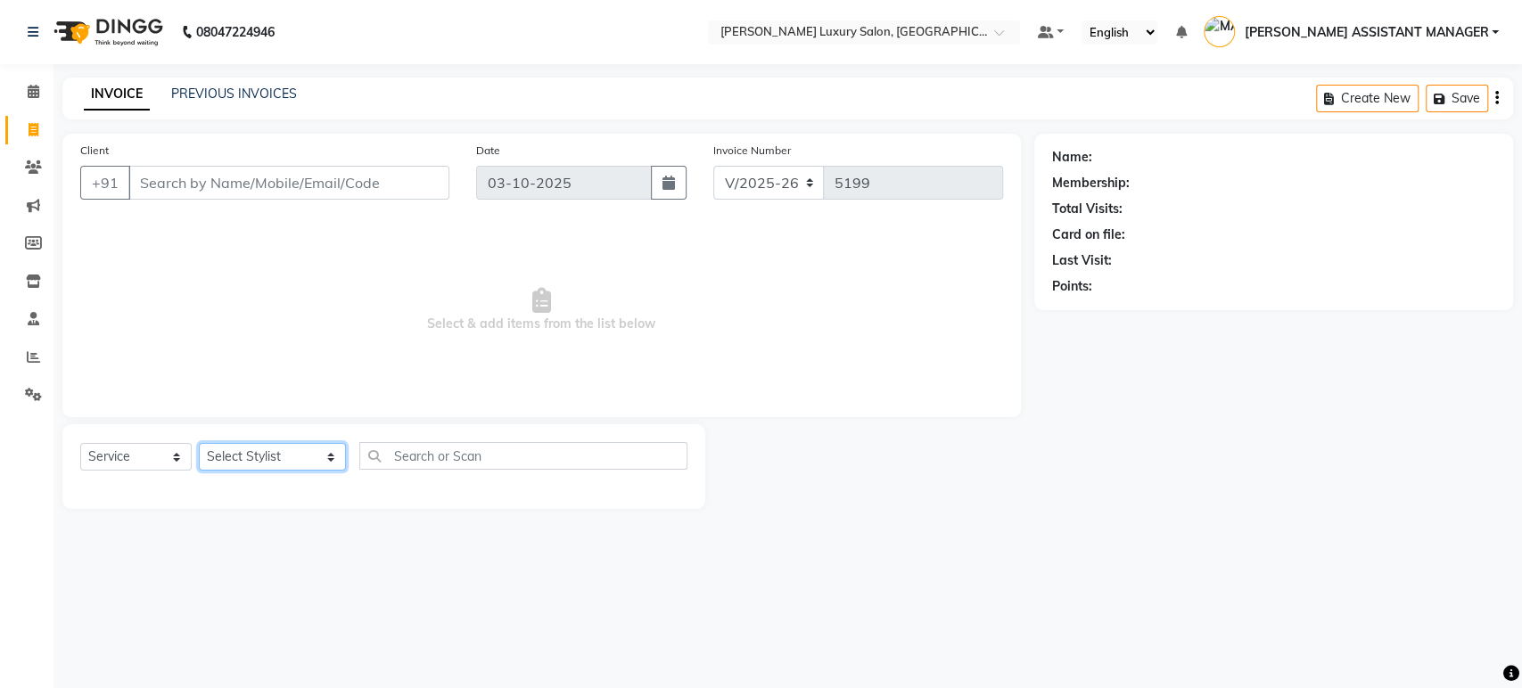
select select "82526"
click at [267, 470] on select "Select Stylist [PERSON_NAME] ADITI ADITYA [PERSON_NAME] AHON [PERSON_NAME] [PER…" at bounding box center [272, 457] width 147 height 28
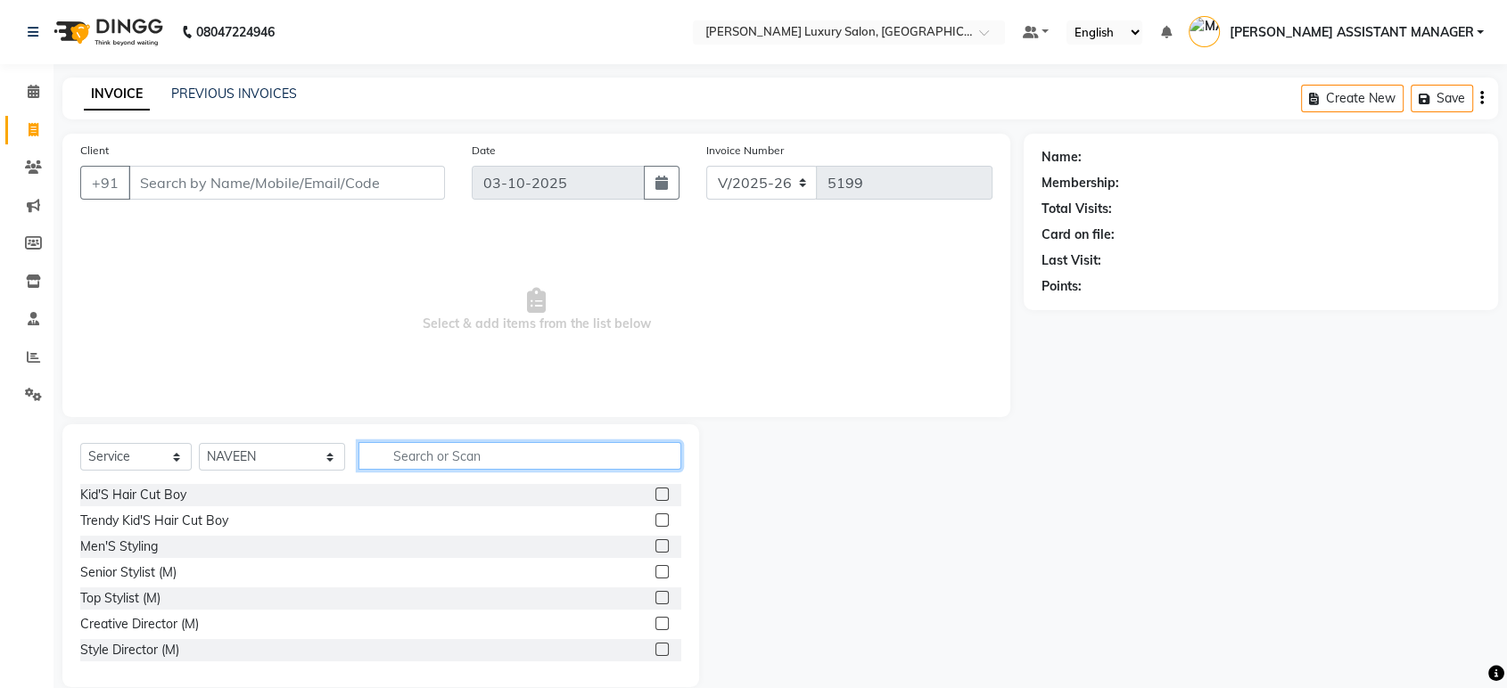
click at [411, 467] on input "text" at bounding box center [519, 456] width 323 height 28
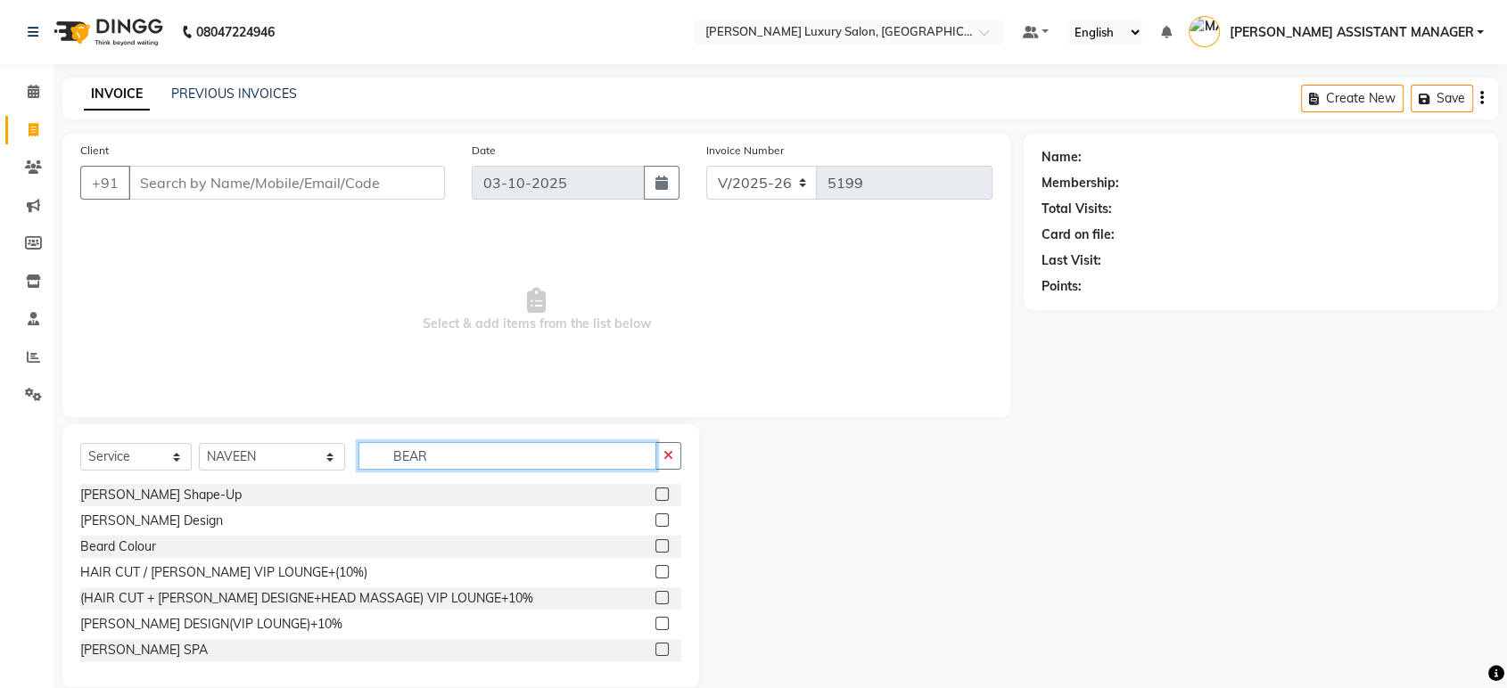
type input "BEAR"
click at [655, 494] on label at bounding box center [661, 494] width 13 height 13
click at [655, 494] on input "checkbox" at bounding box center [661, 495] width 12 height 12
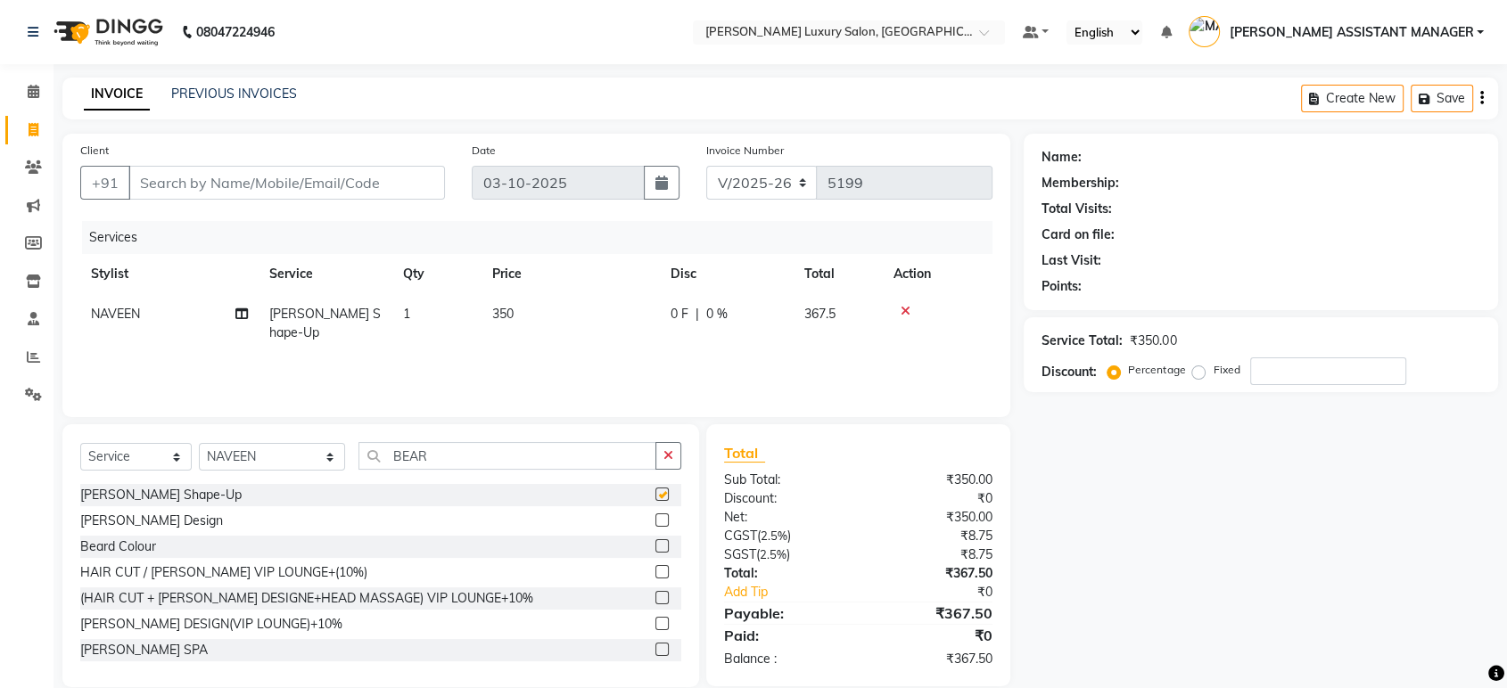
checkbox input "false"
click at [300, 177] on input "Client" at bounding box center [286, 183] width 317 height 34
type input "8"
type input "0"
type input "8639207547"
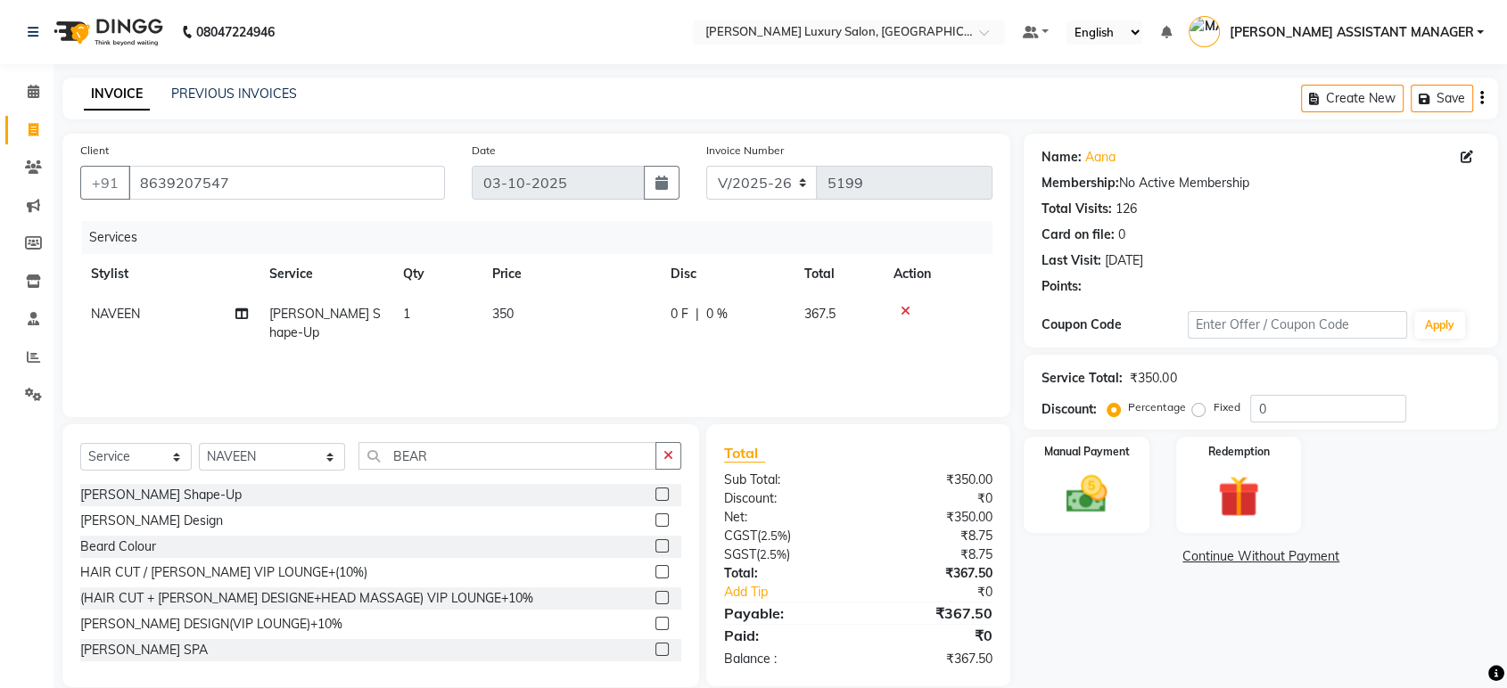
scroll to position [25, 0]
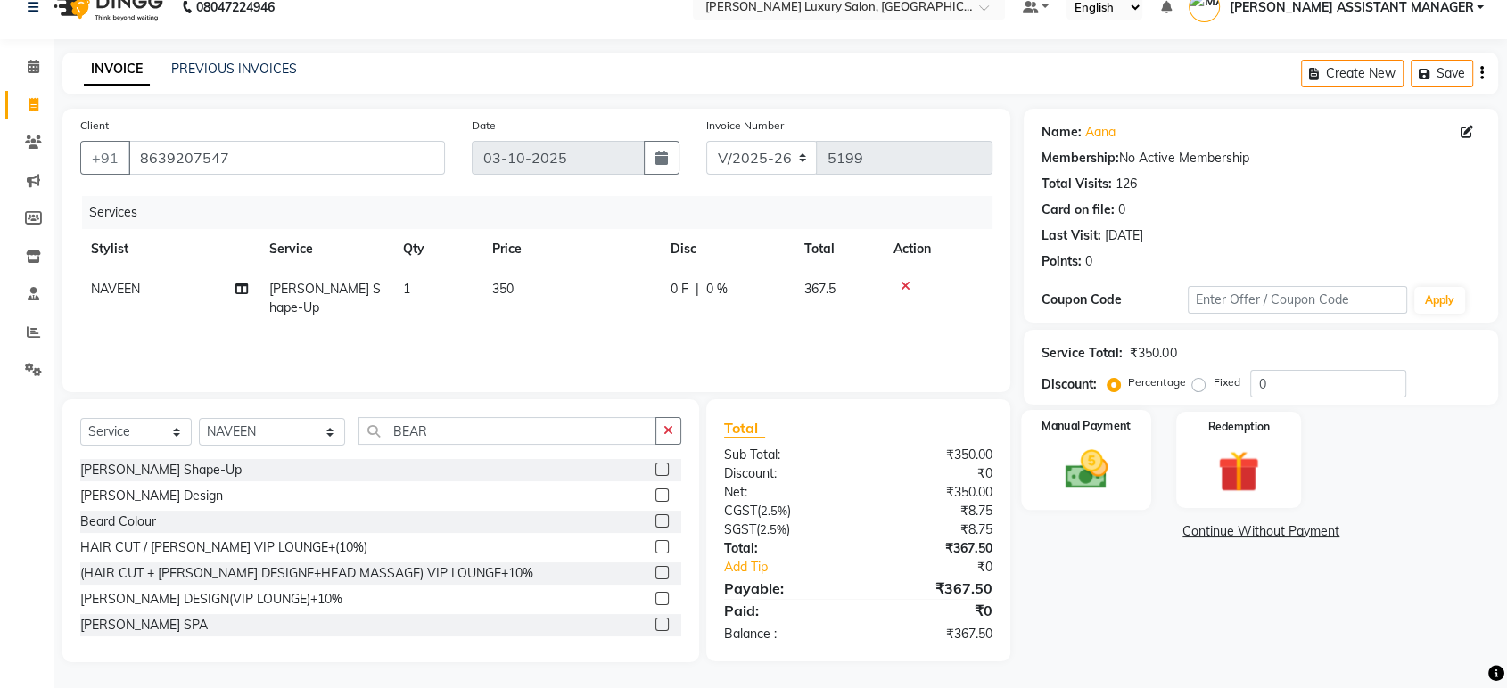
click at [1115, 483] on img at bounding box center [1086, 470] width 70 height 50
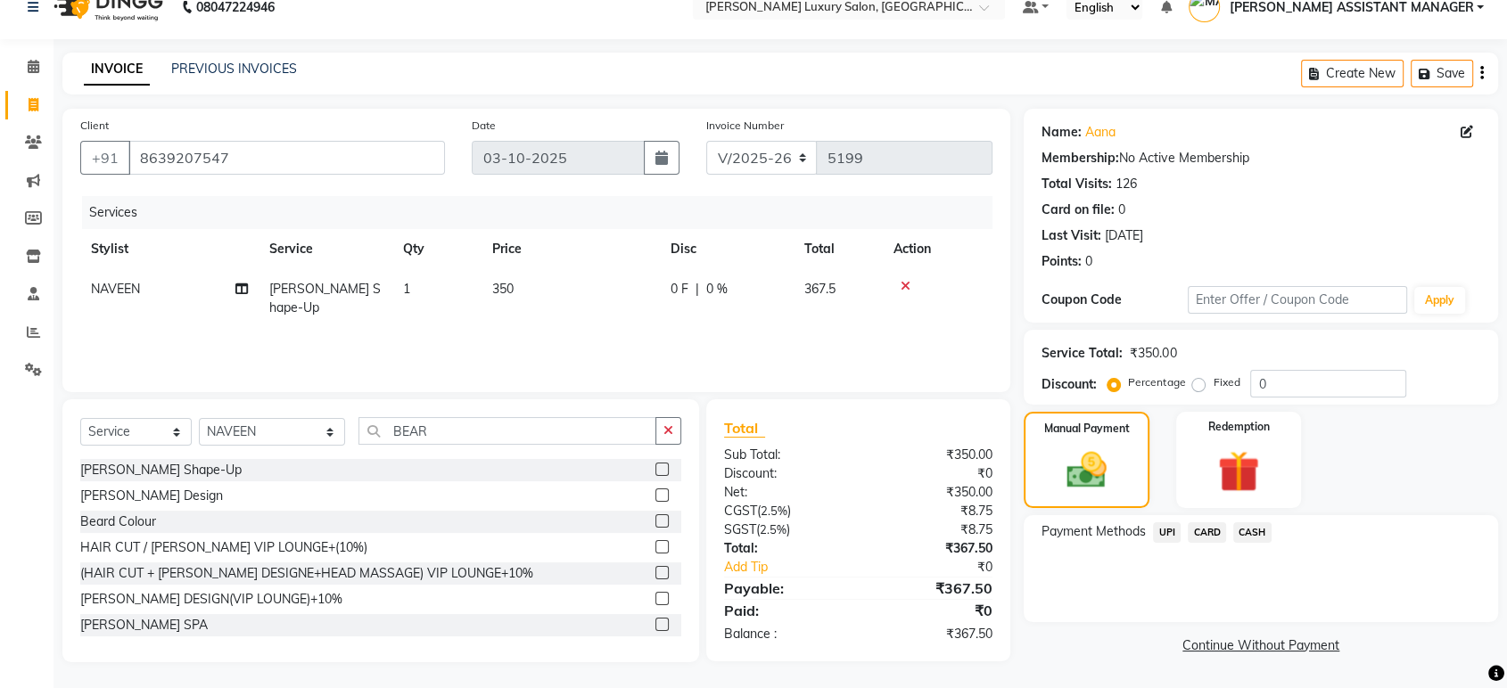
click at [1167, 536] on span "UPI" at bounding box center [1167, 532] width 28 height 21
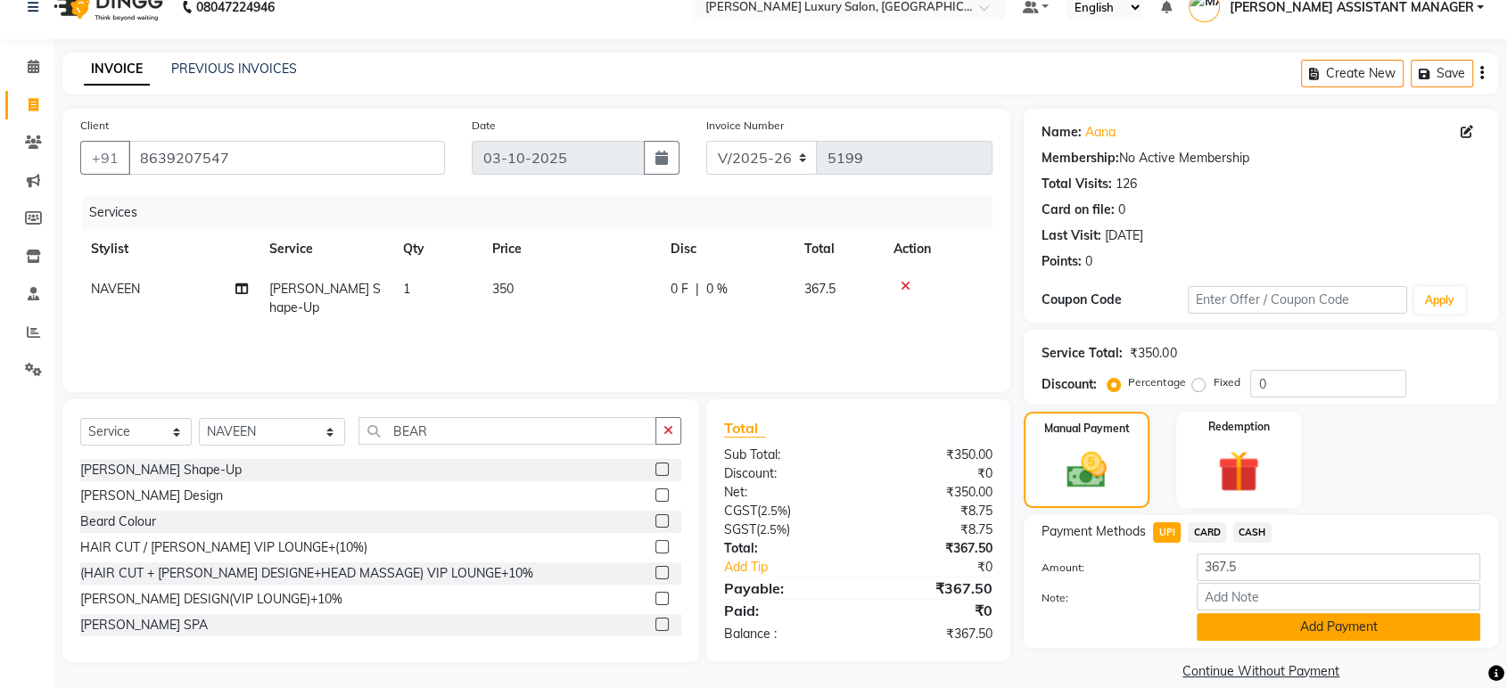
click at [1225, 620] on button "Add Payment" at bounding box center [1339, 627] width 284 height 28
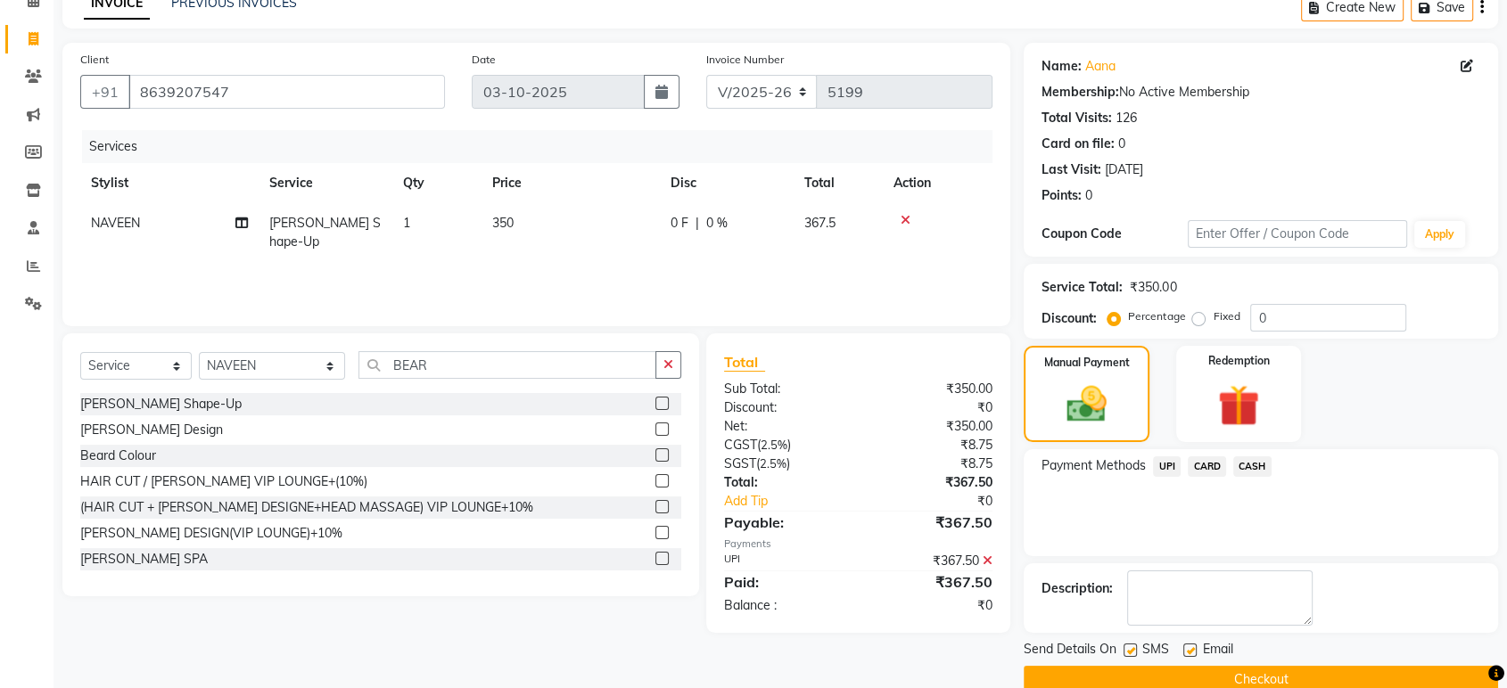
scroll to position [121, 0]
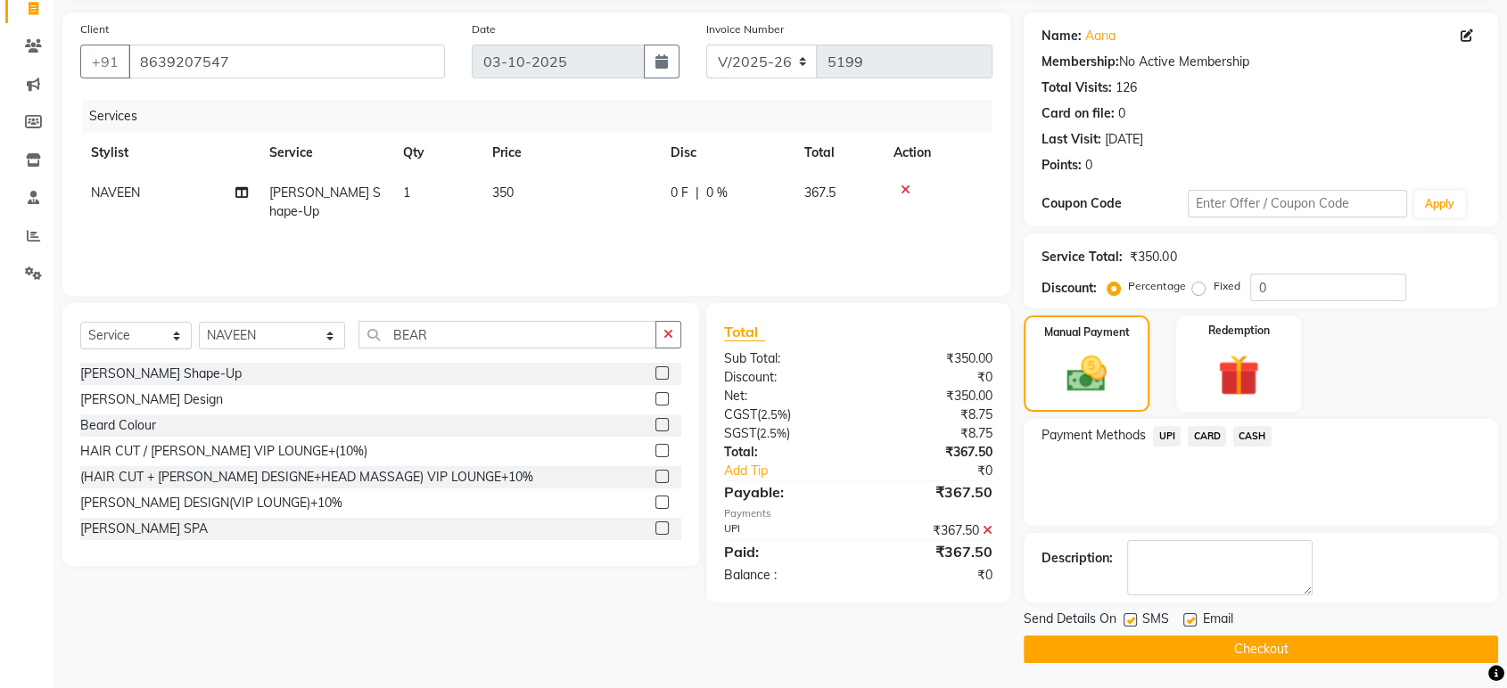
click at [1218, 650] on button "Checkout" at bounding box center [1261, 650] width 474 height 28
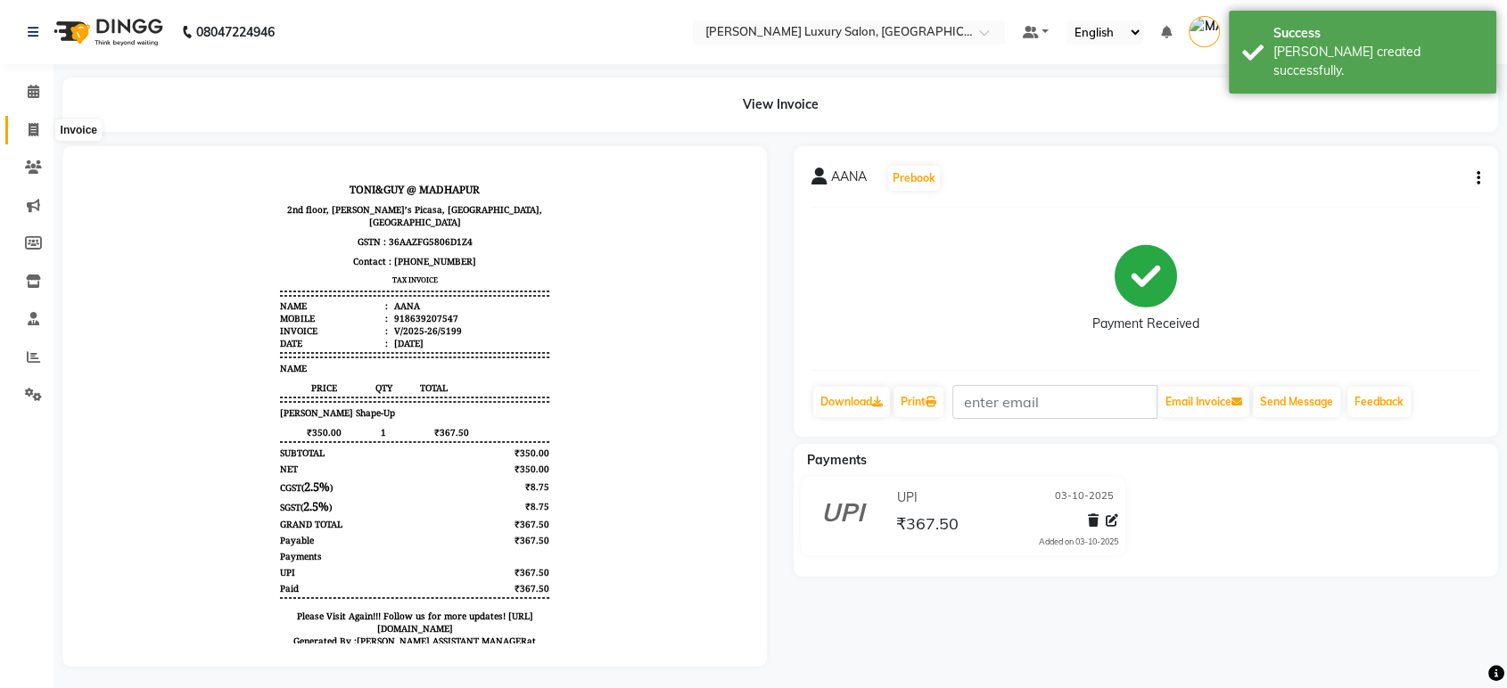
click at [22, 126] on span at bounding box center [33, 130] width 31 height 21
select select "service"
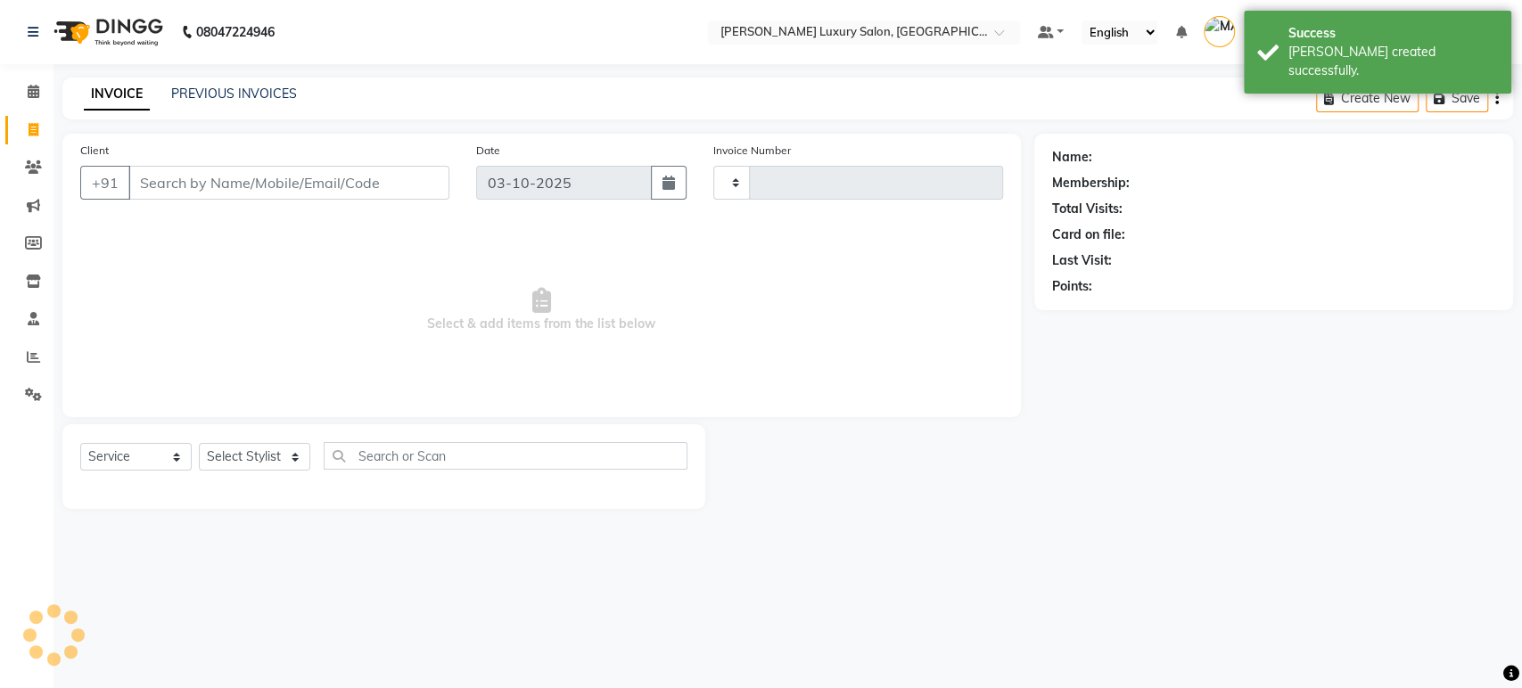
type input "5200"
select select "4712"
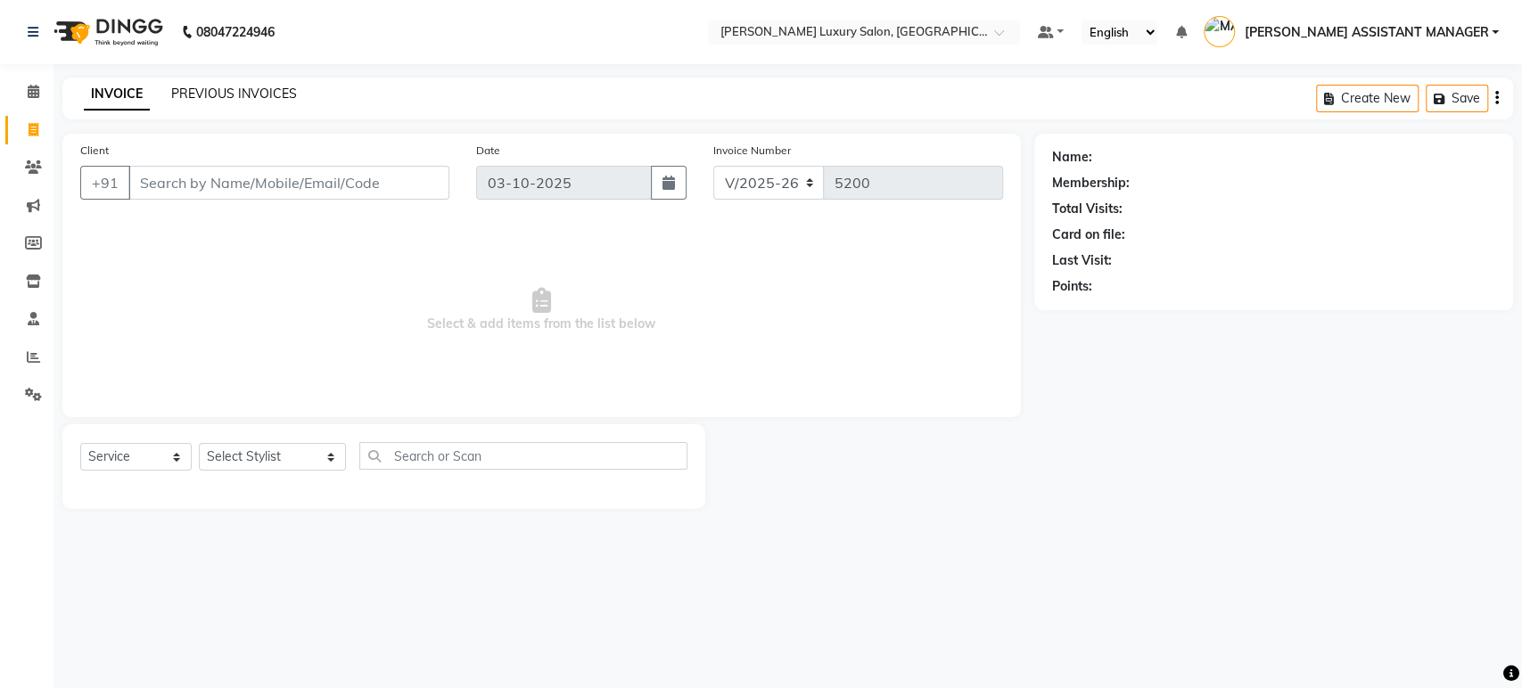
click at [271, 98] on link "PREVIOUS INVOICES" at bounding box center [234, 94] width 126 height 16
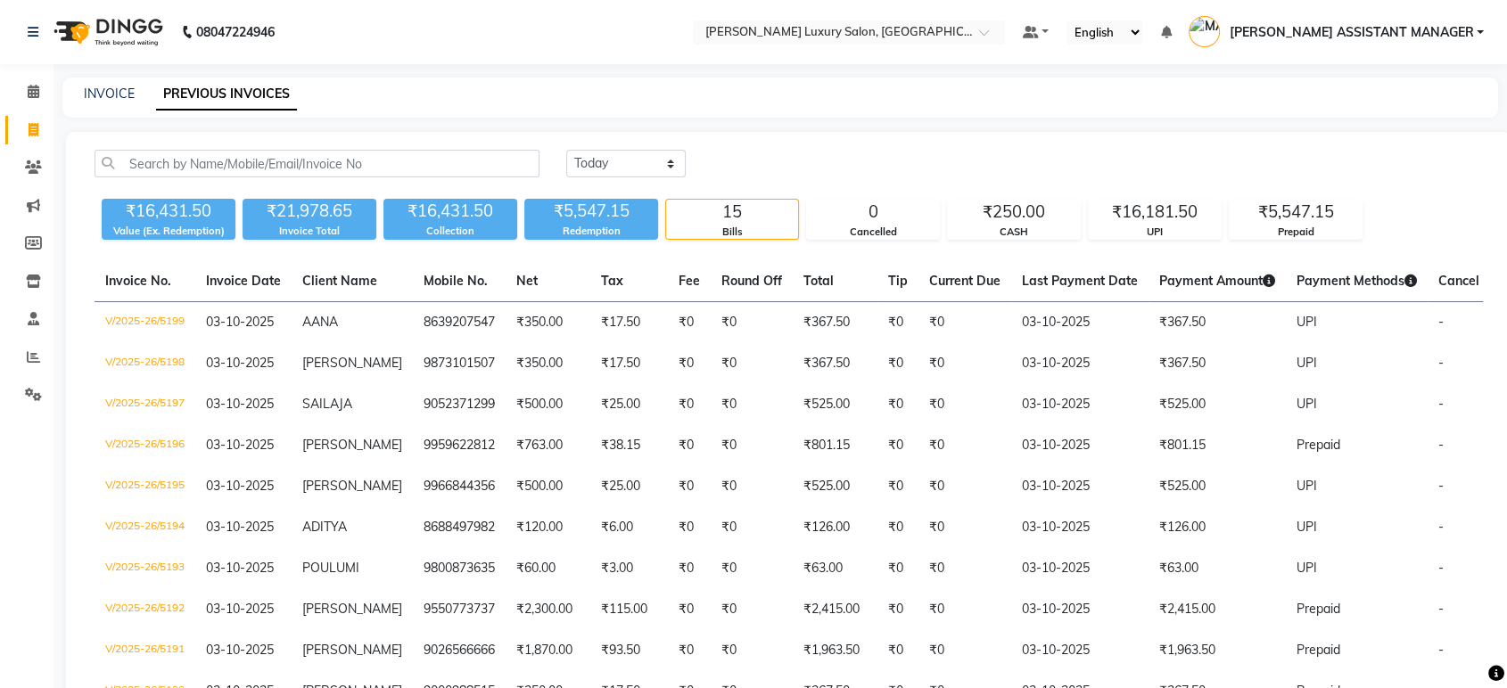
drag, startPoint x: 9, startPoint y: 127, endPoint x: 29, endPoint y: 150, distance: 30.9
click at [9, 127] on link "Invoice" at bounding box center [26, 130] width 43 height 29
select select "service"
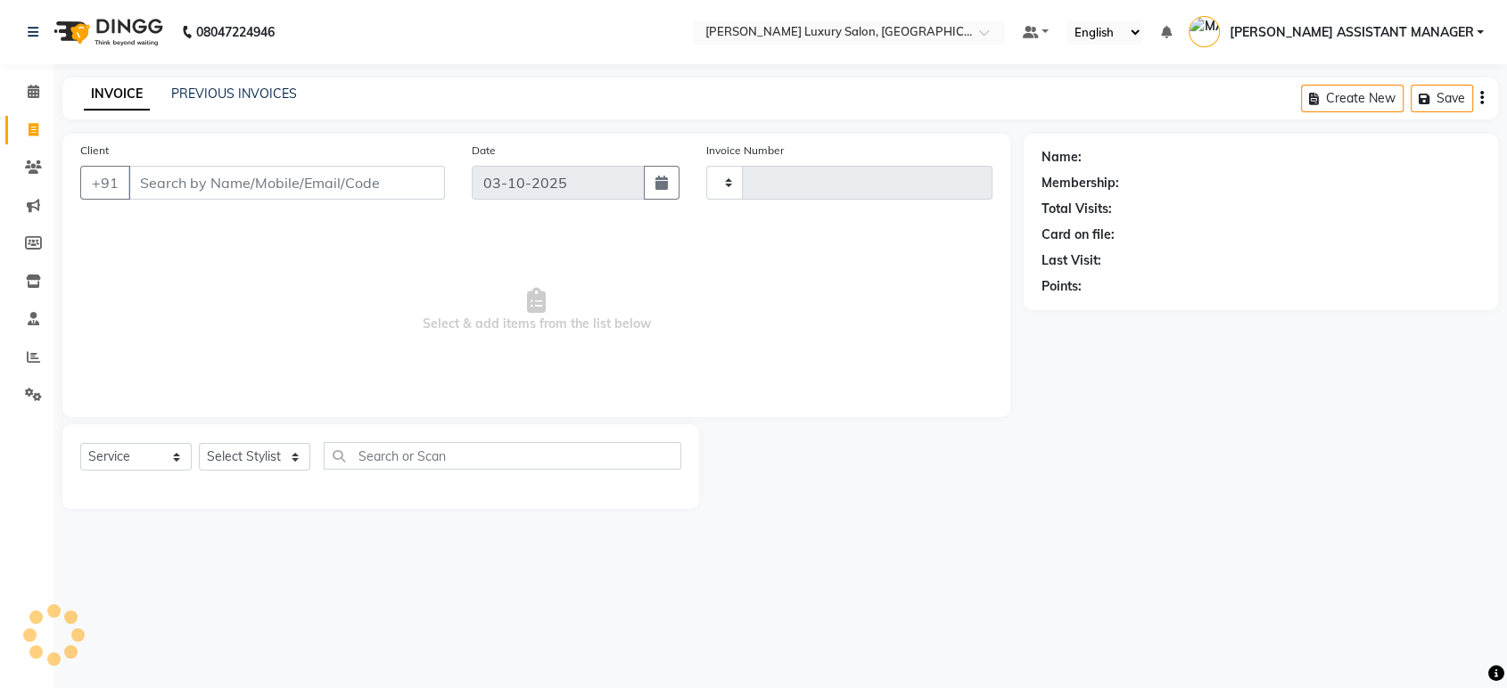
type input "5200"
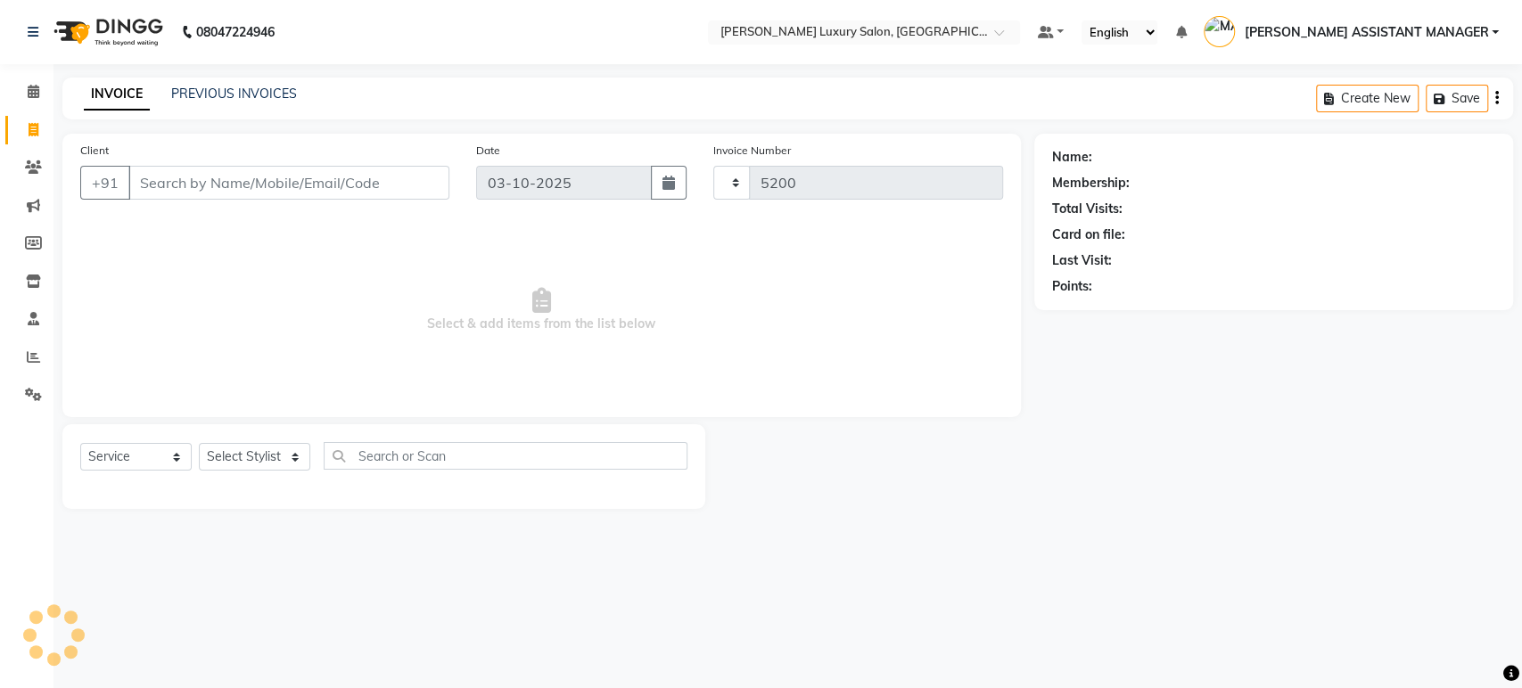
select select "4712"
click at [291, 195] on input "Client" at bounding box center [288, 183] width 321 height 34
click at [264, 459] on select "Select Stylist [PERSON_NAME] ADITI ADITYA [PERSON_NAME] AHON [PERSON_NAME] [PER…" at bounding box center [272, 457] width 147 height 28
select select "63351"
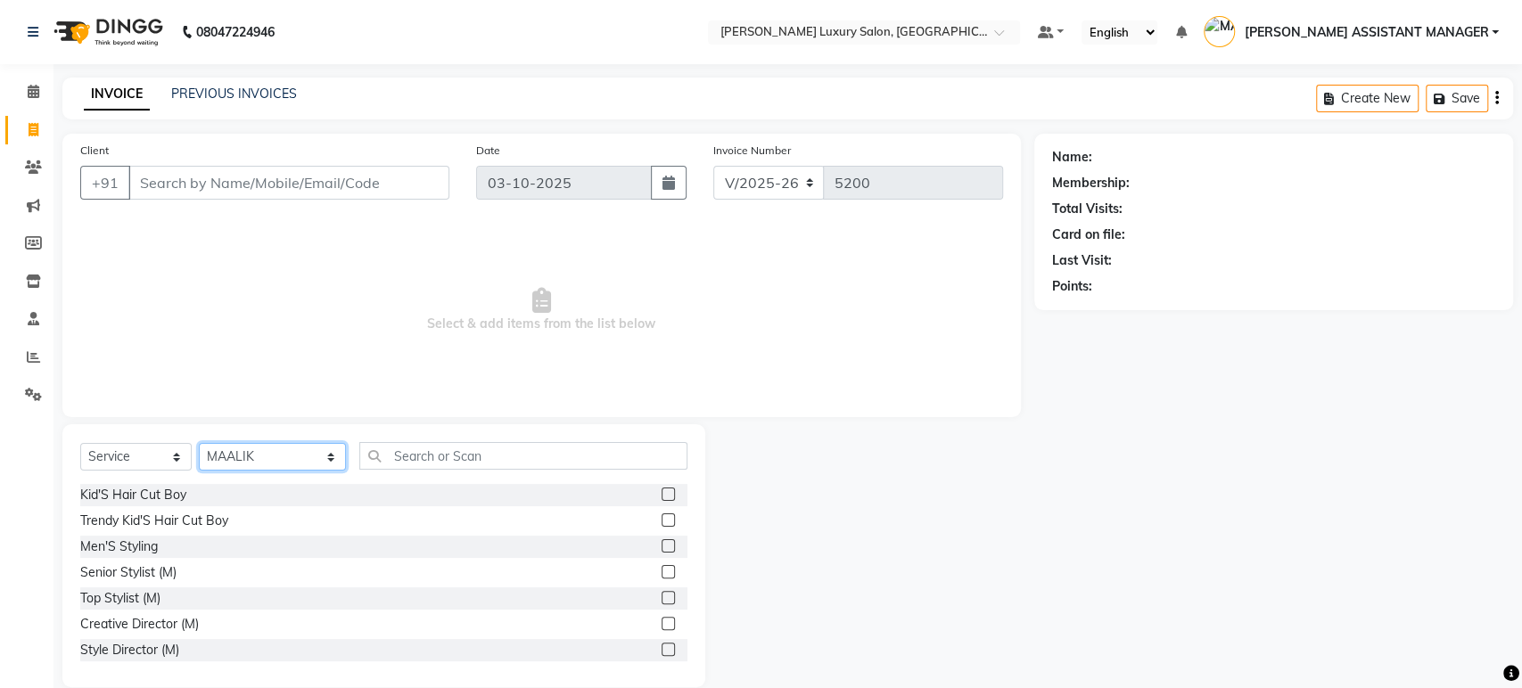
click at [264, 459] on select "Select Stylist [PERSON_NAME] ADITI ADITYA [PERSON_NAME] AHON [PERSON_NAME] [PER…" at bounding box center [272, 457] width 147 height 28
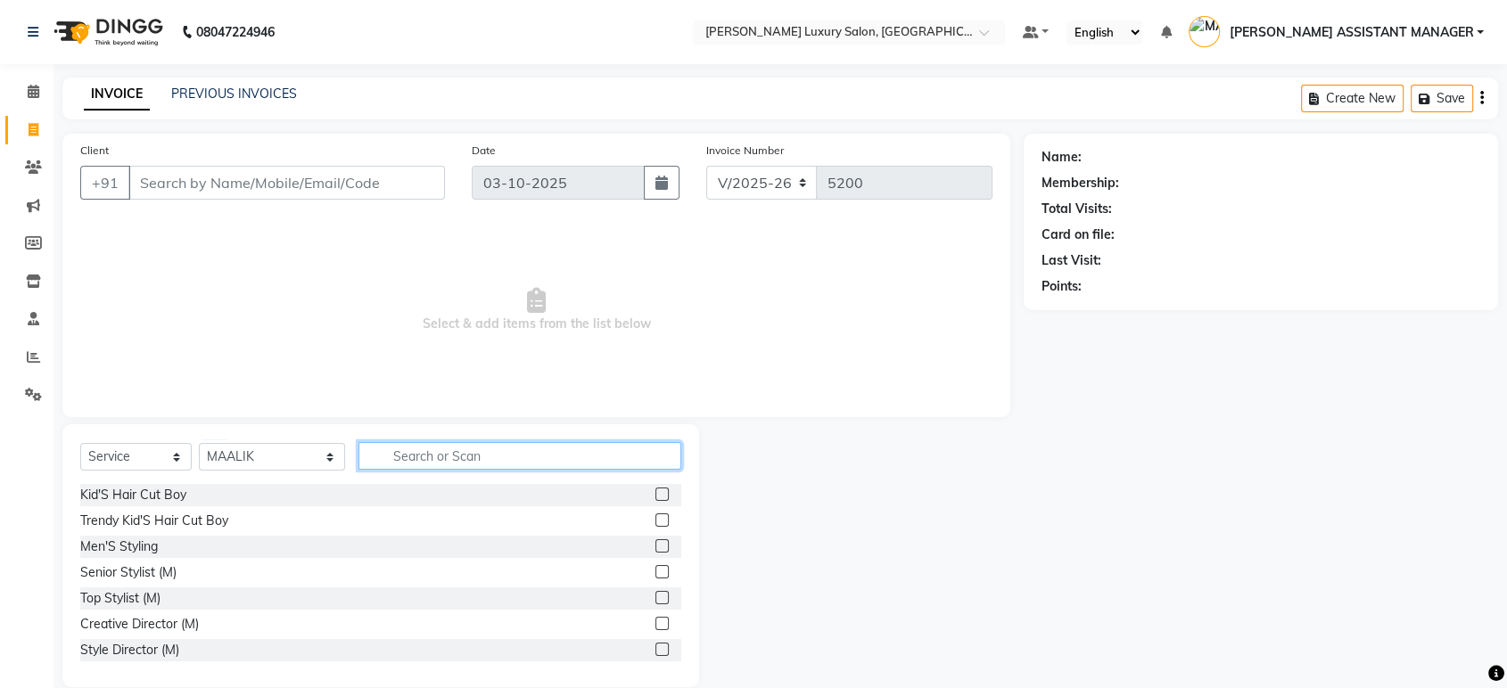
click at [389, 448] on input "text" at bounding box center [519, 456] width 323 height 28
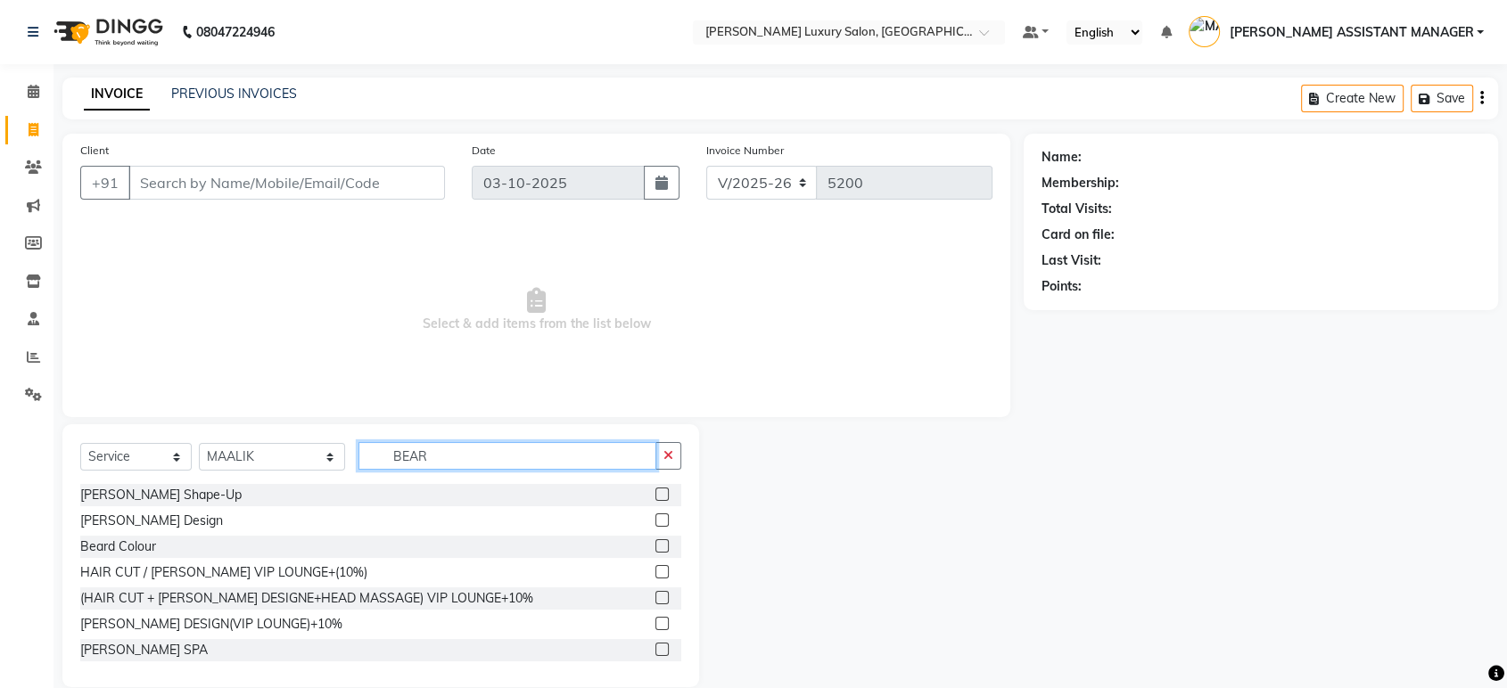
type input "BEAR"
click at [655, 493] on label at bounding box center [661, 494] width 13 height 13
click at [655, 493] on input "checkbox" at bounding box center [661, 495] width 12 height 12
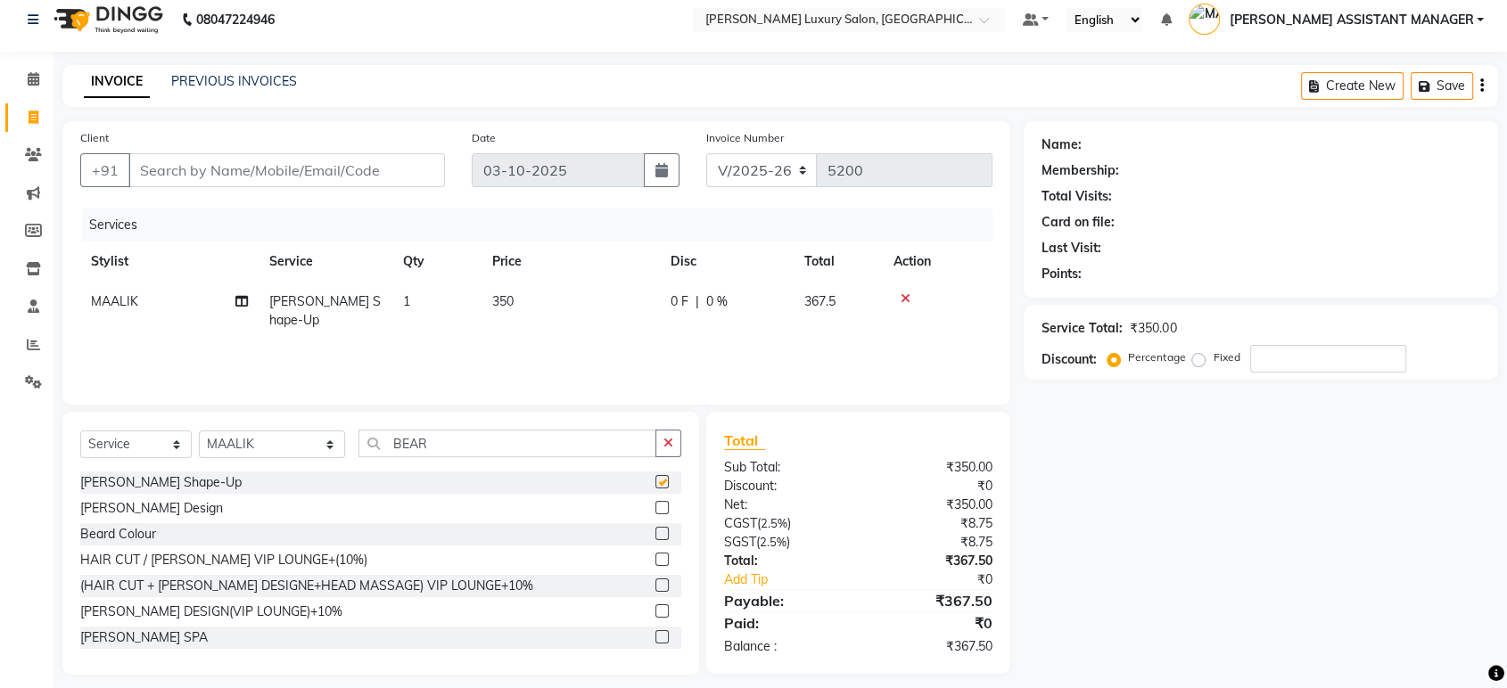
checkbox input "false"
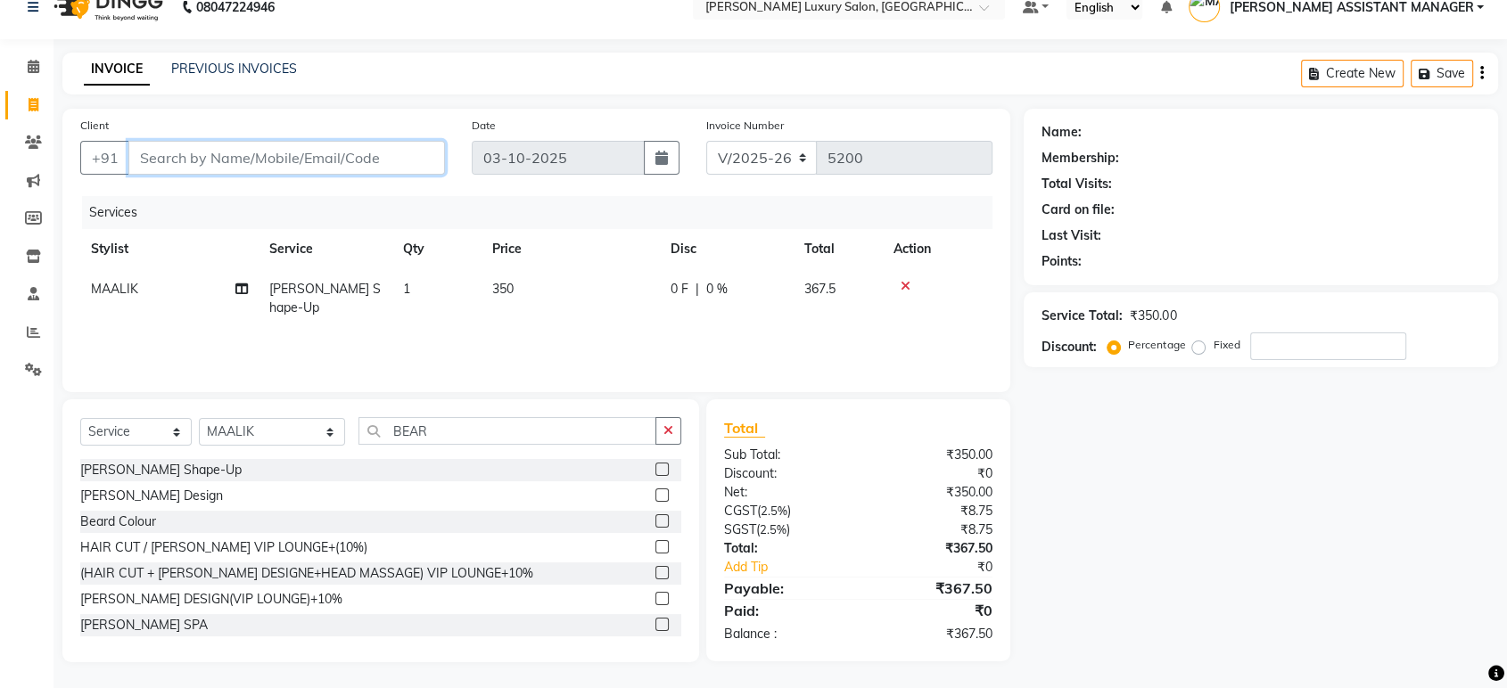
click at [245, 163] on input "Client" at bounding box center [286, 158] width 317 height 34
type input "8"
type input "0"
type input "8639207547"
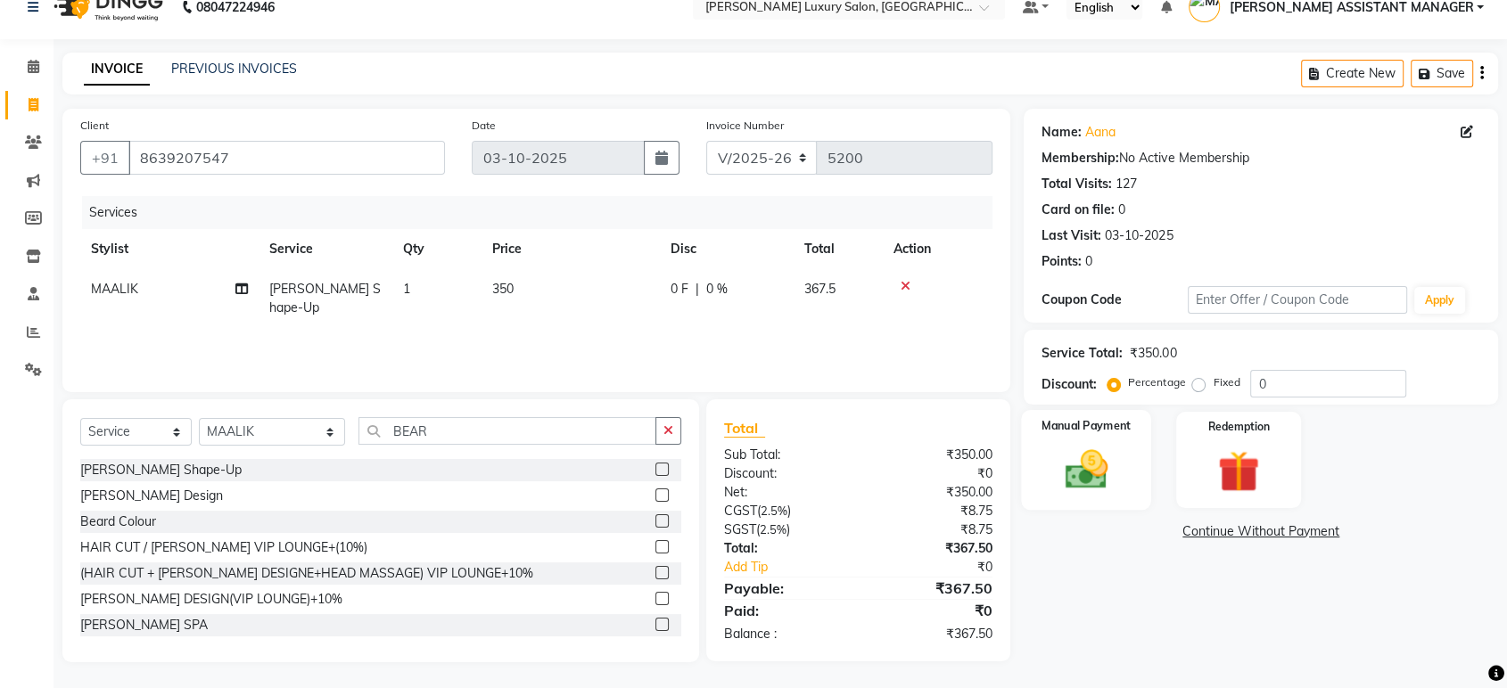
click at [1100, 445] on img at bounding box center [1086, 470] width 70 height 50
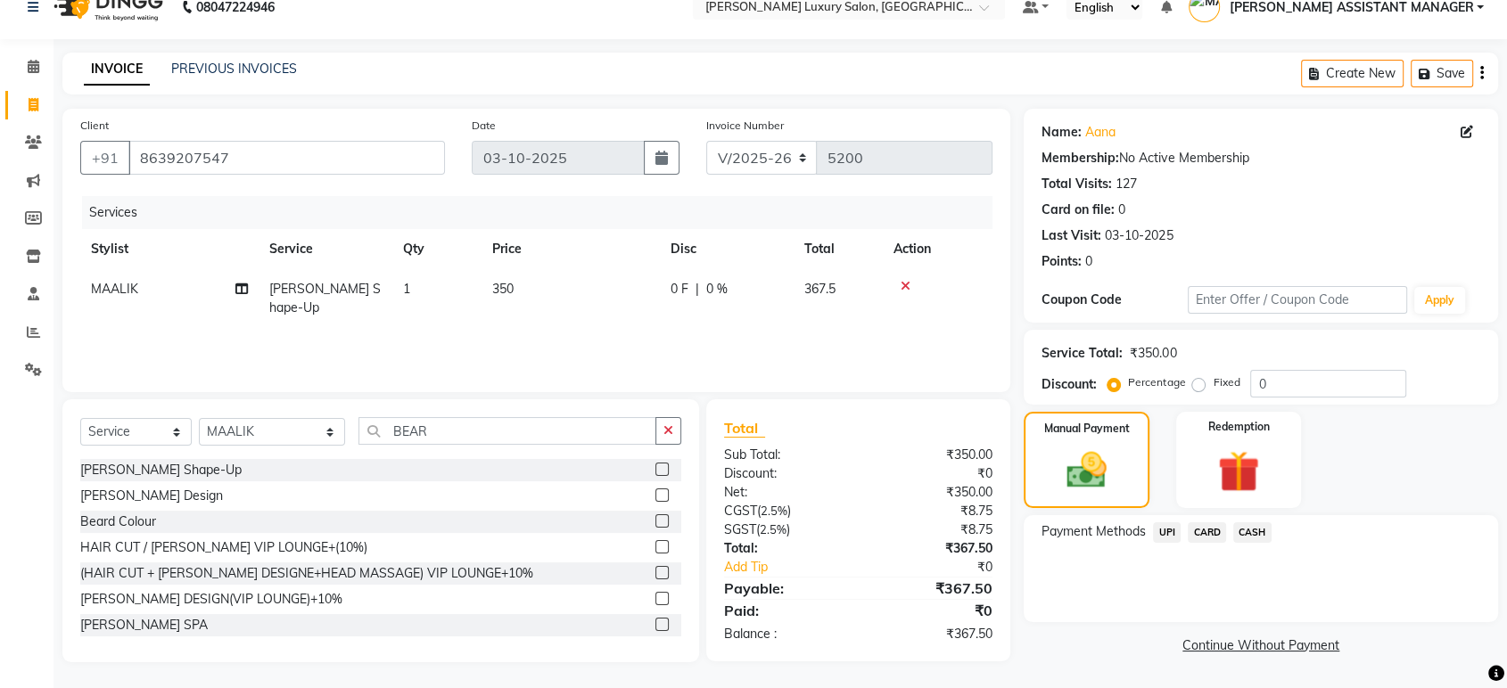
click at [1196, 530] on span "CARD" at bounding box center [1207, 532] width 38 height 21
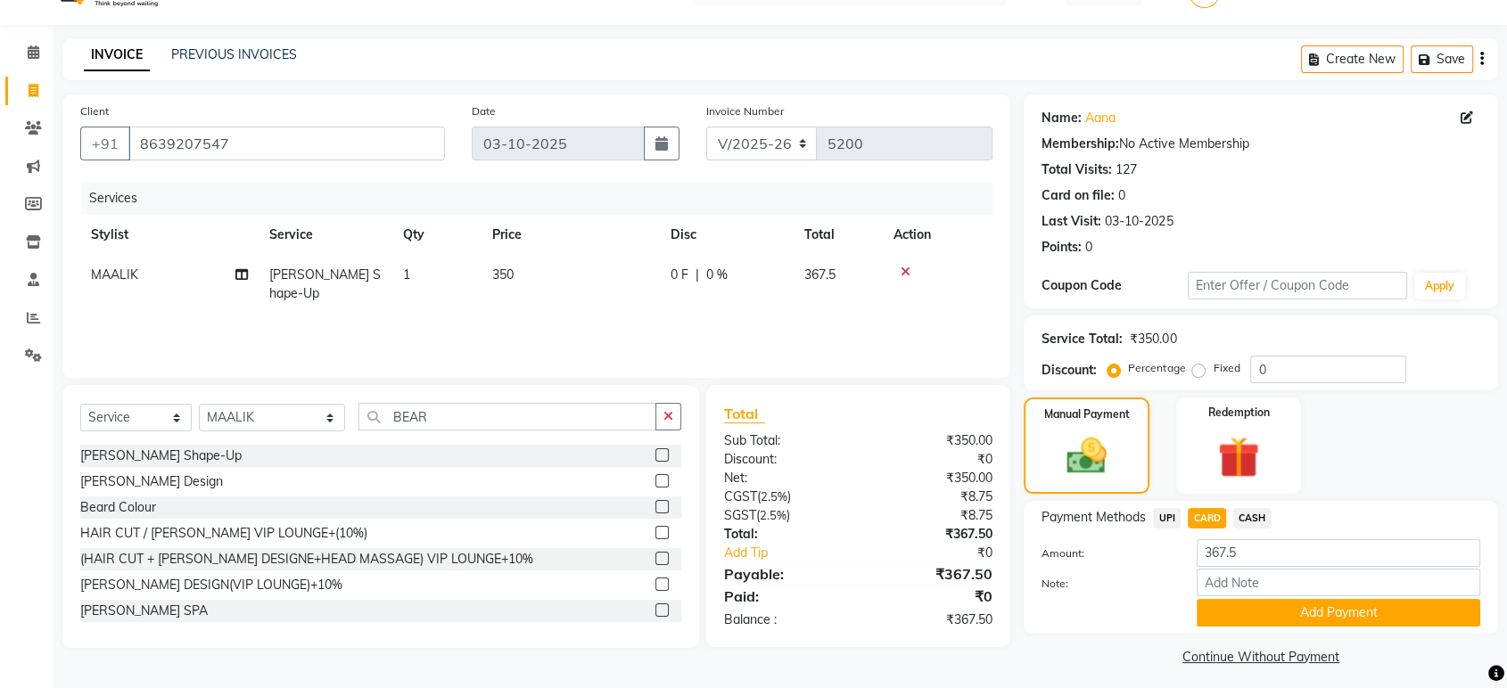
scroll to position [46, 0]
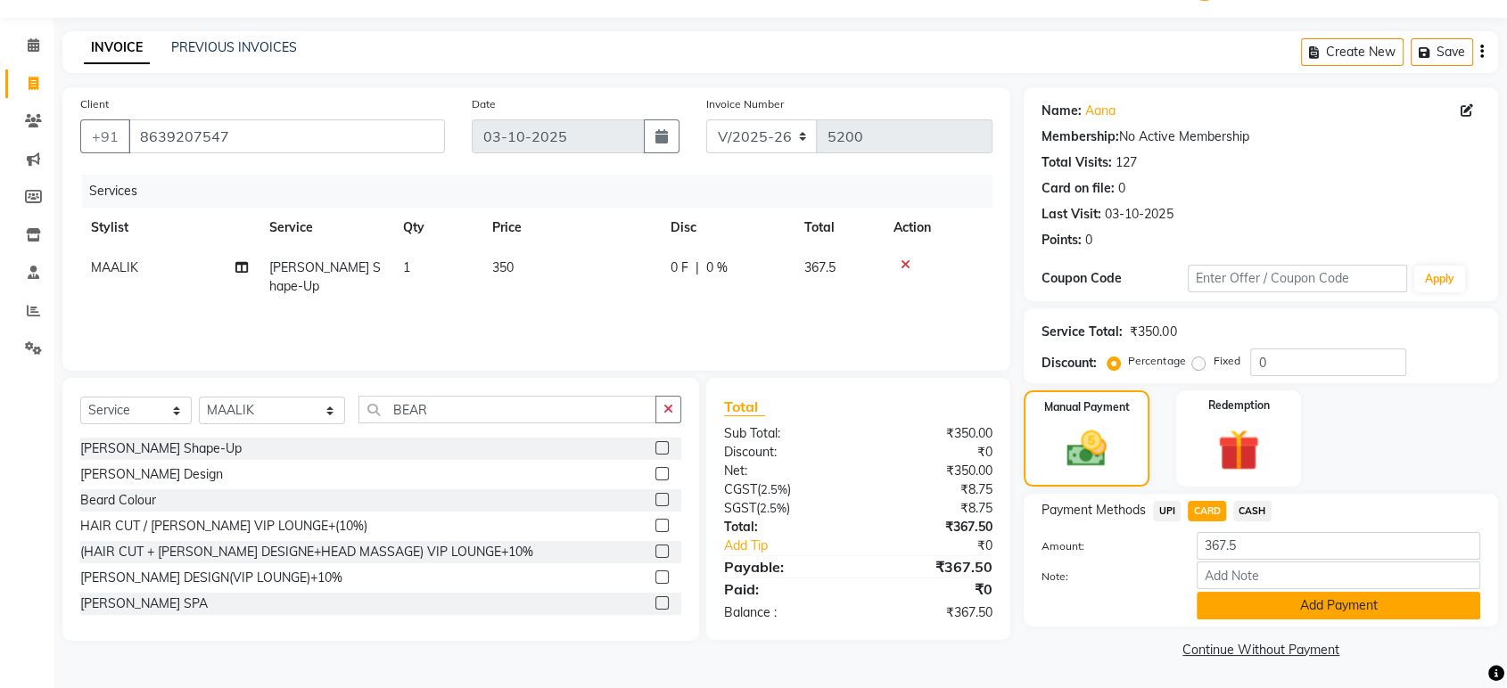
click at [1272, 612] on button "Add Payment" at bounding box center [1339, 606] width 284 height 28
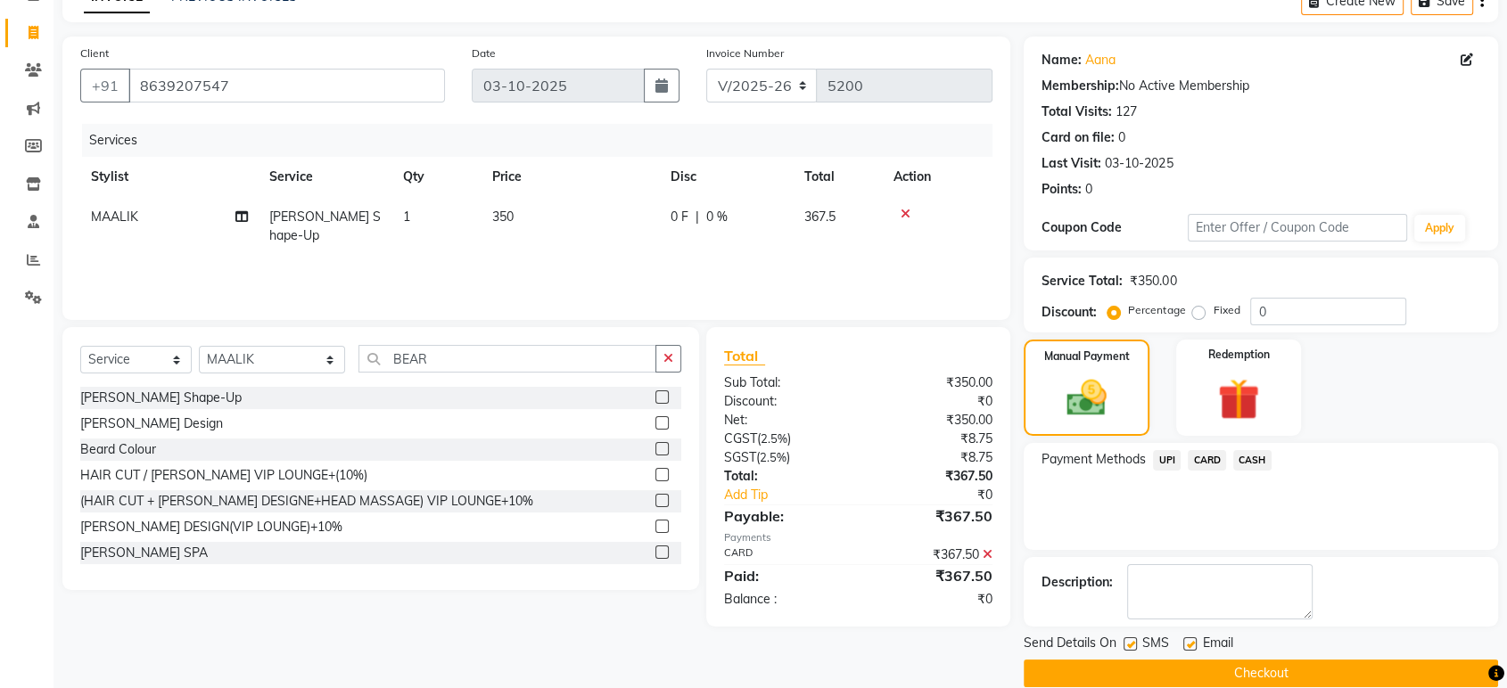
scroll to position [121, 0]
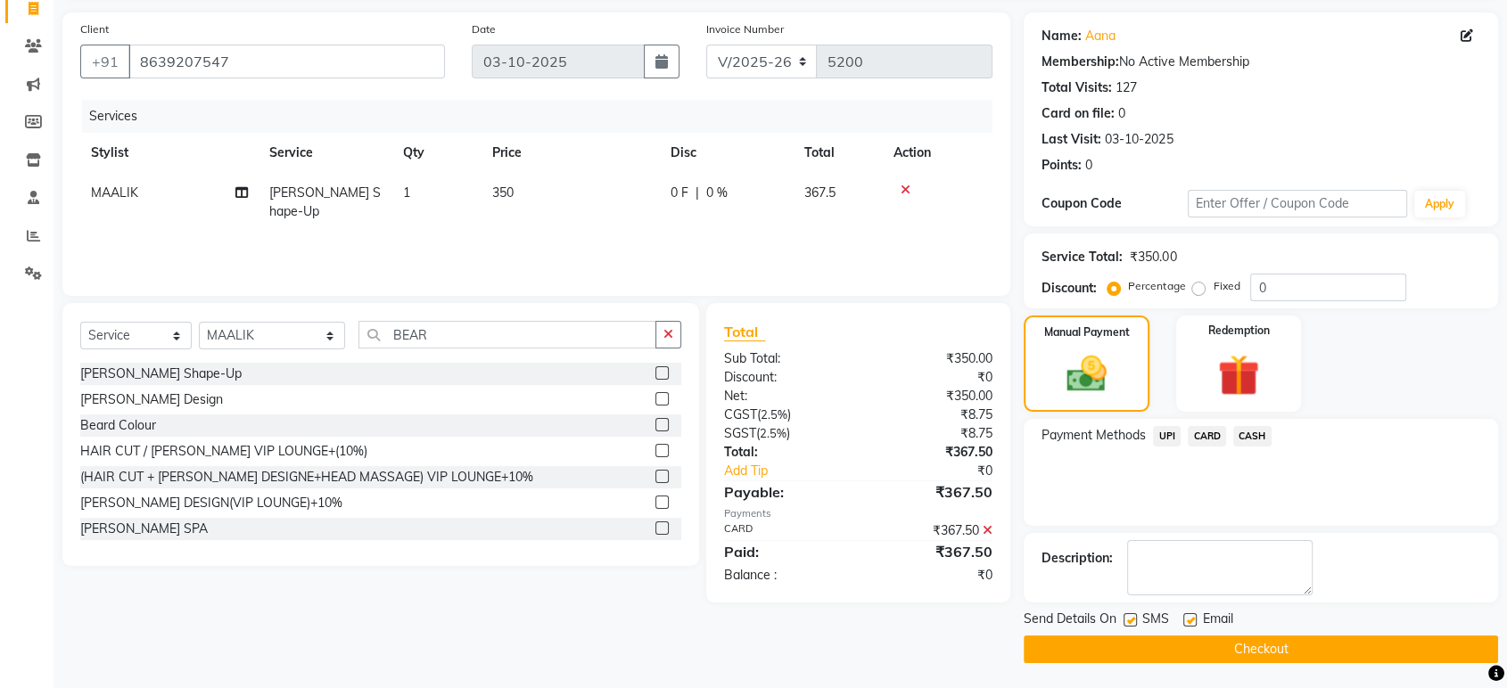
click at [1265, 637] on button "Checkout" at bounding box center [1261, 650] width 474 height 28
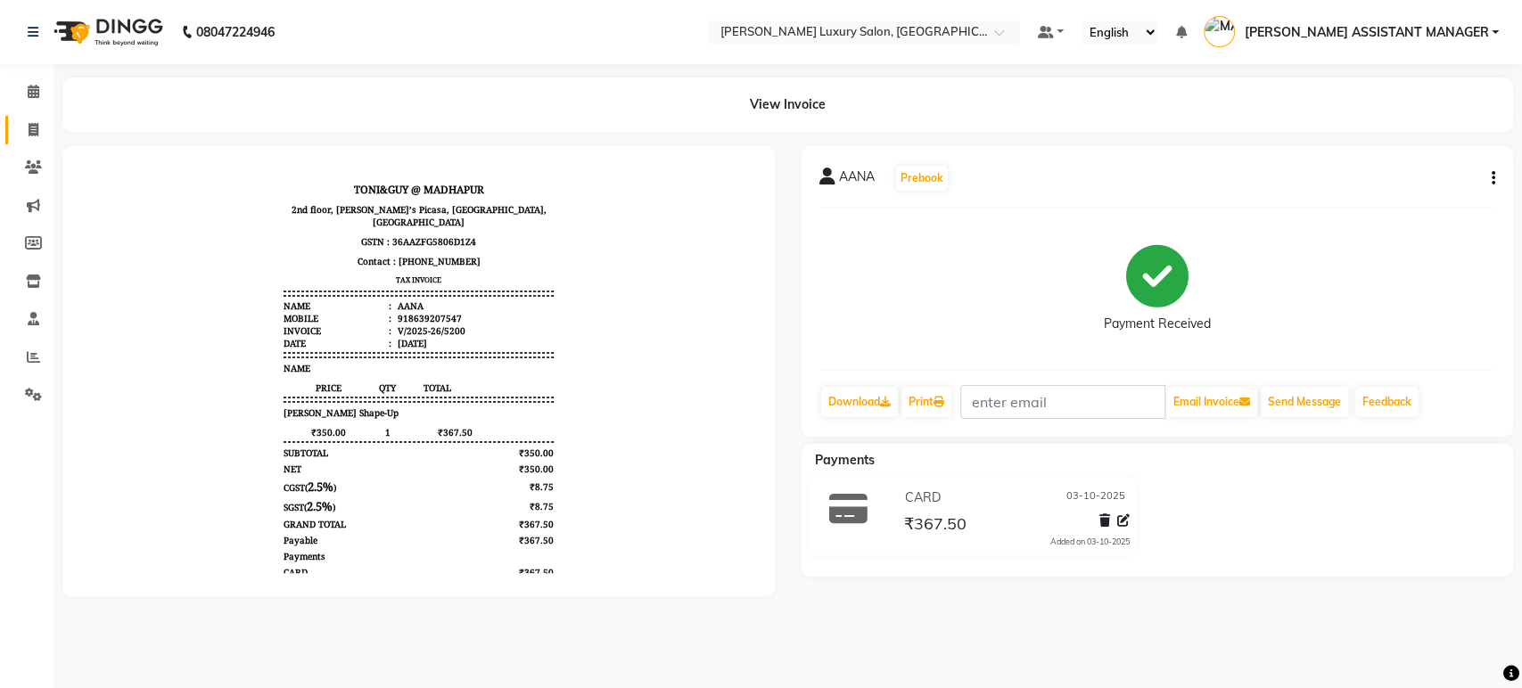
click at [36, 145] on li "Invoice" at bounding box center [26, 130] width 53 height 38
click at [31, 131] on icon at bounding box center [34, 129] width 10 height 13
select select "service"
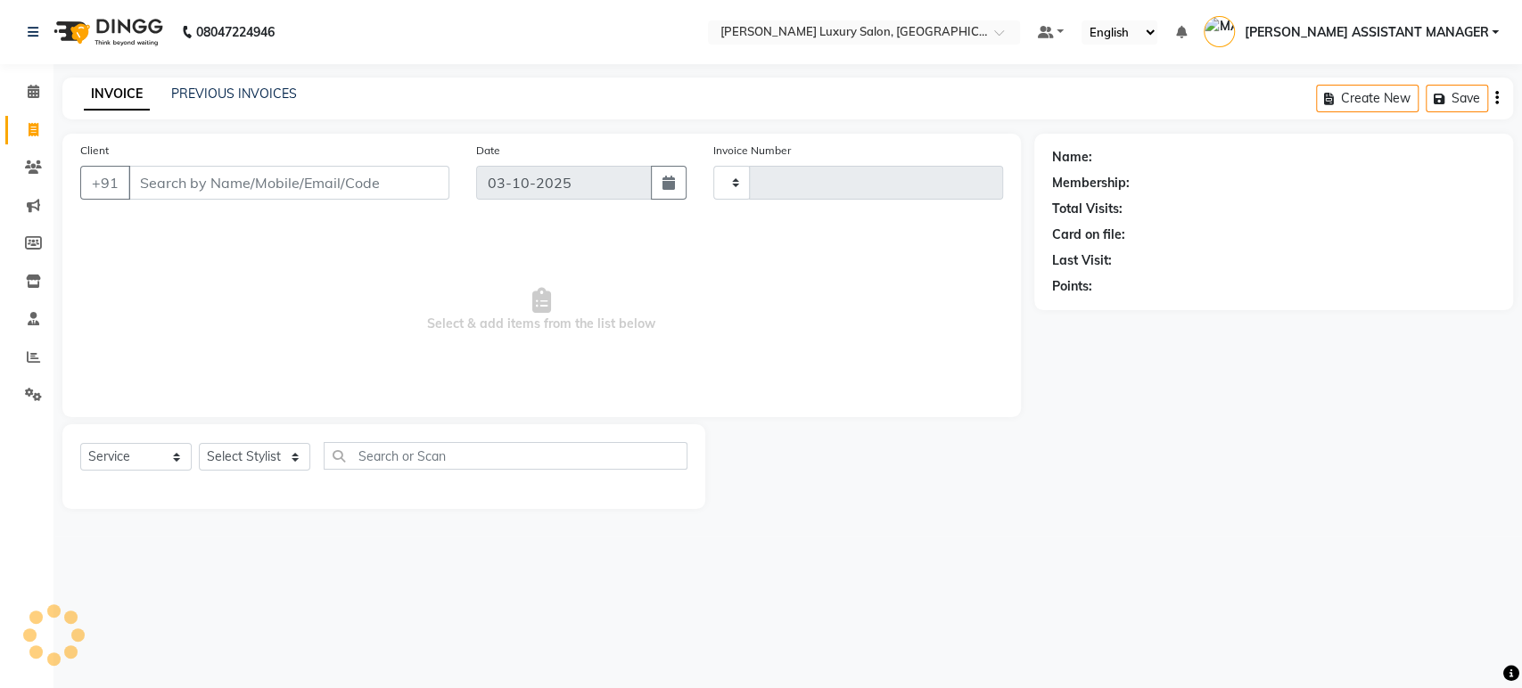
type input "5201"
select select "4712"
click at [231, 93] on link "PREVIOUS INVOICES" at bounding box center [234, 94] width 126 height 16
select select "4712"
select select "service"
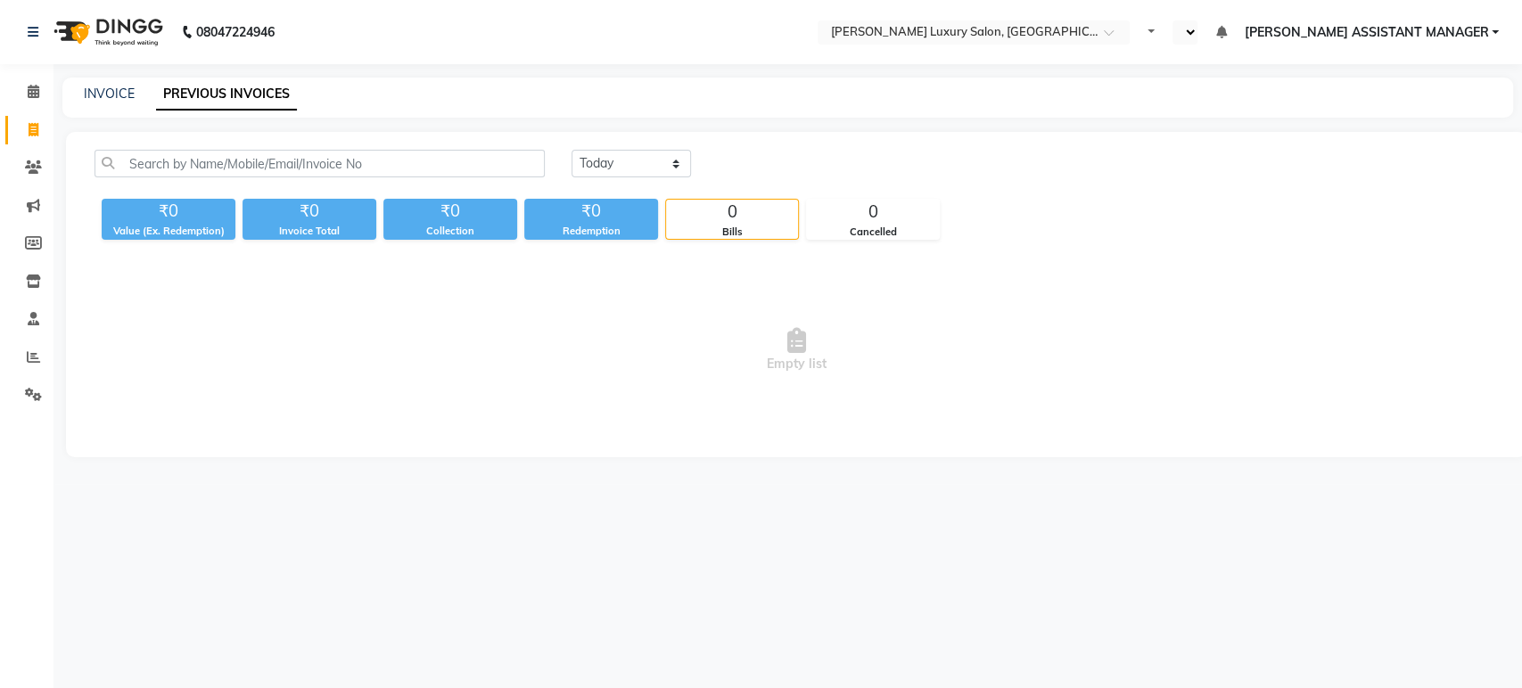
select select "en"
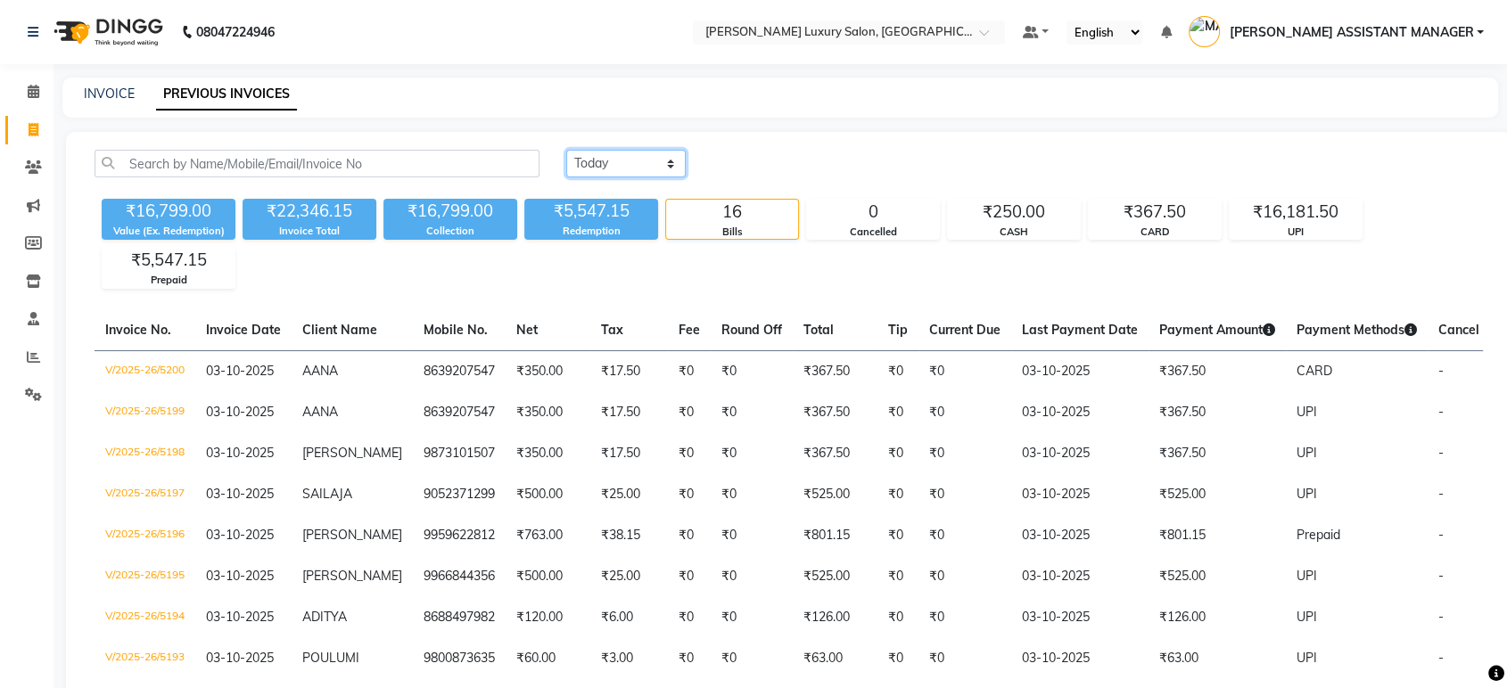
click at [620, 160] on select "[DATE] [DATE] Custom Range" at bounding box center [625, 164] width 119 height 28
click at [20, 348] on span at bounding box center [33, 358] width 31 height 21
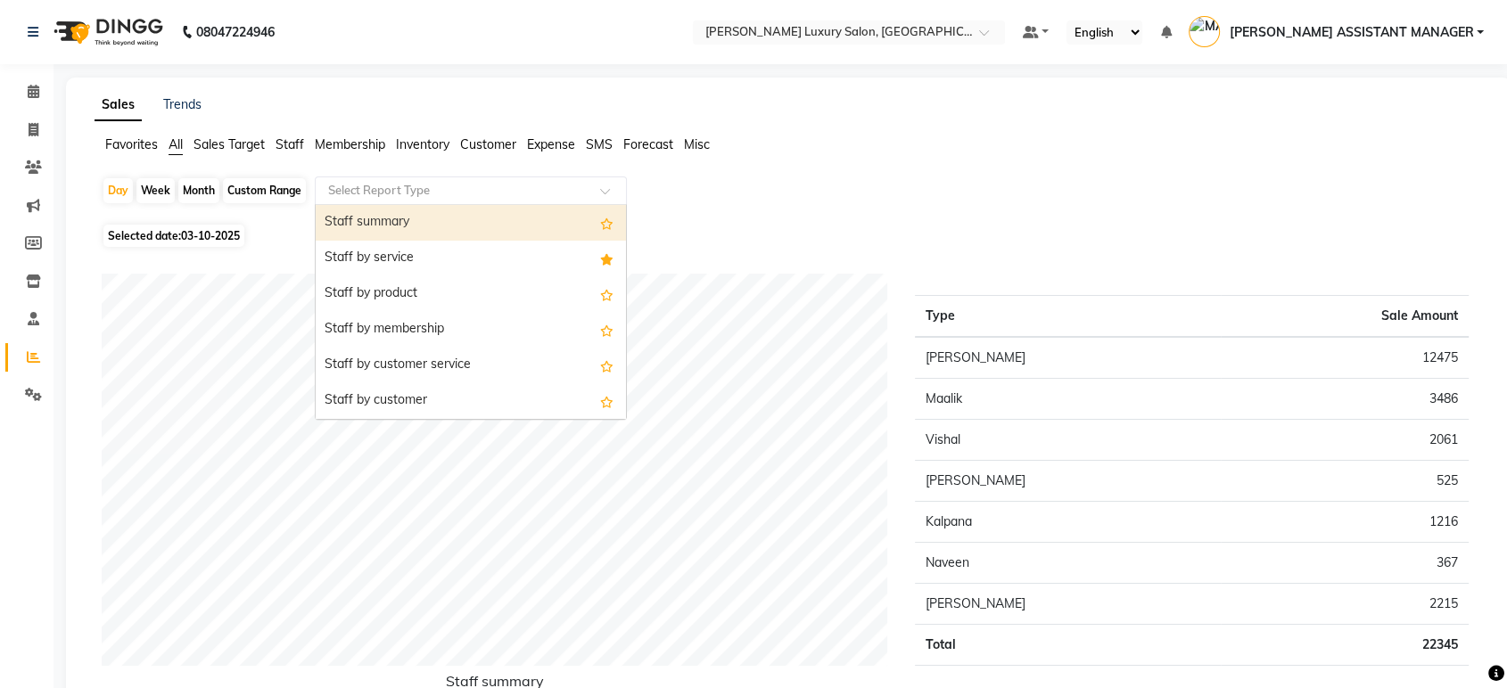
click at [487, 185] on input "text" at bounding box center [453, 191] width 257 height 18
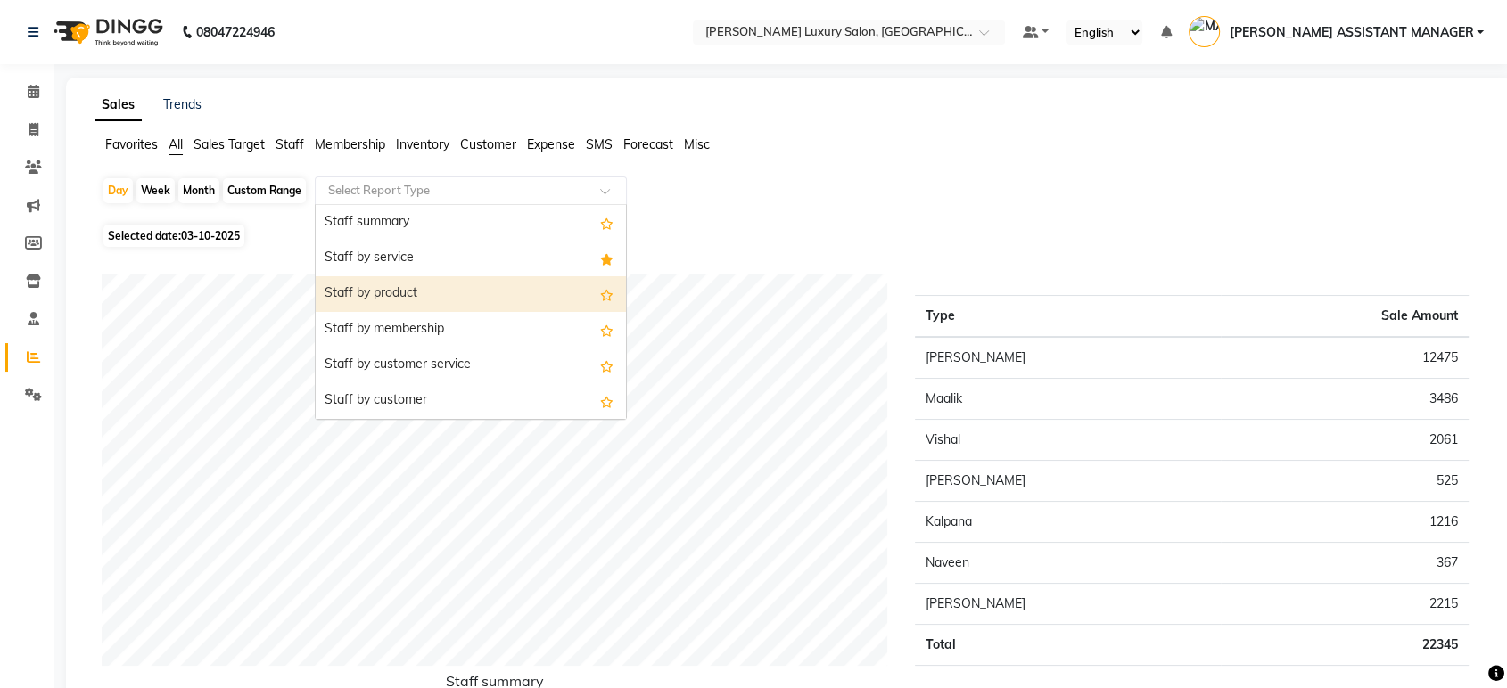
click at [435, 295] on div "Staff by product" at bounding box center [471, 294] width 310 height 36
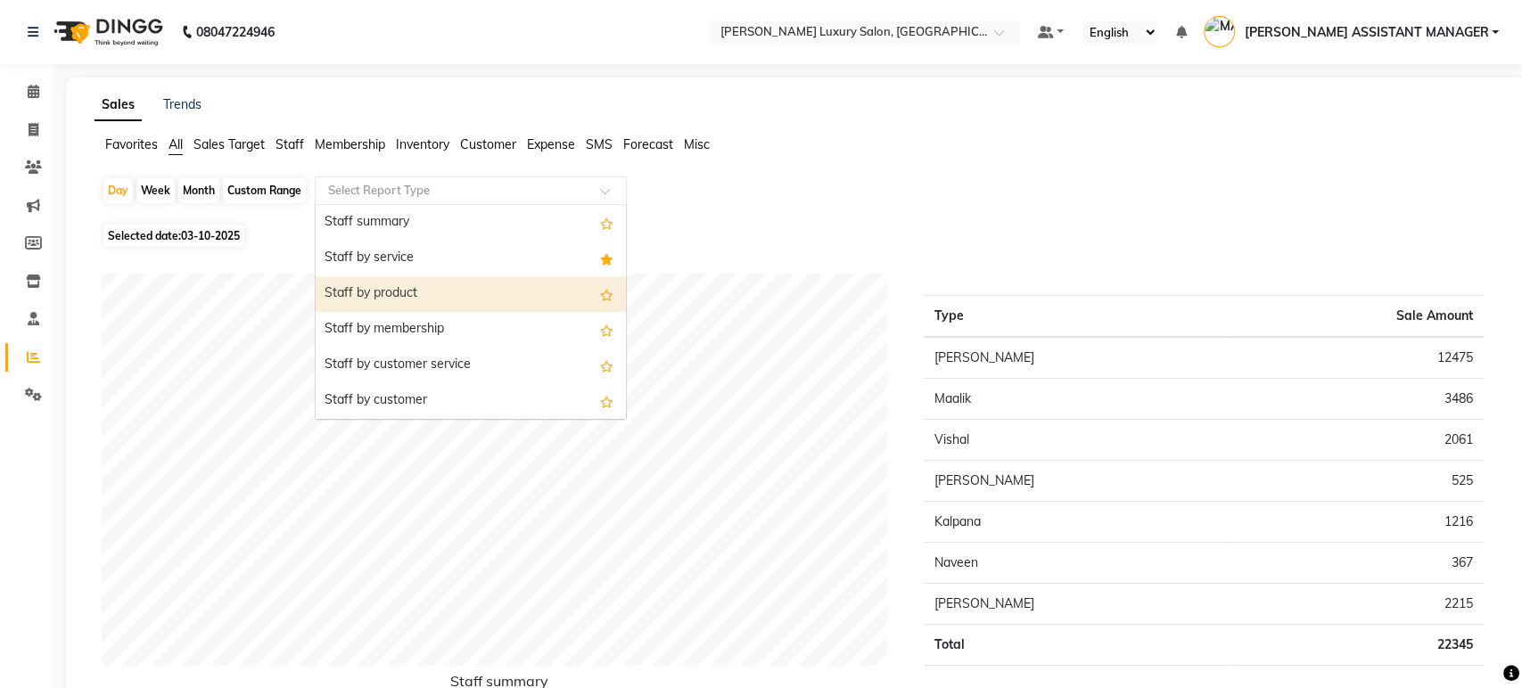
select select "csv"
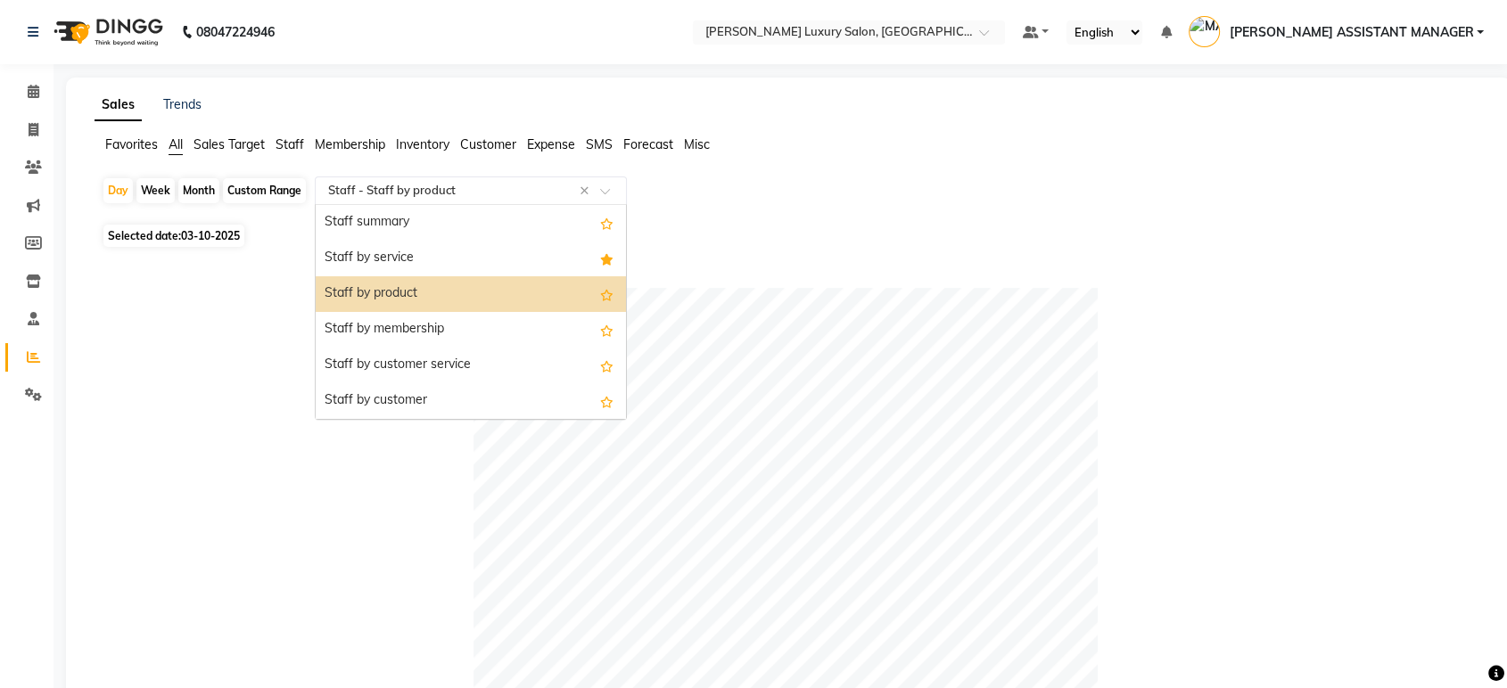
click at [464, 193] on input "text" at bounding box center [453, 191] width 257 height 18
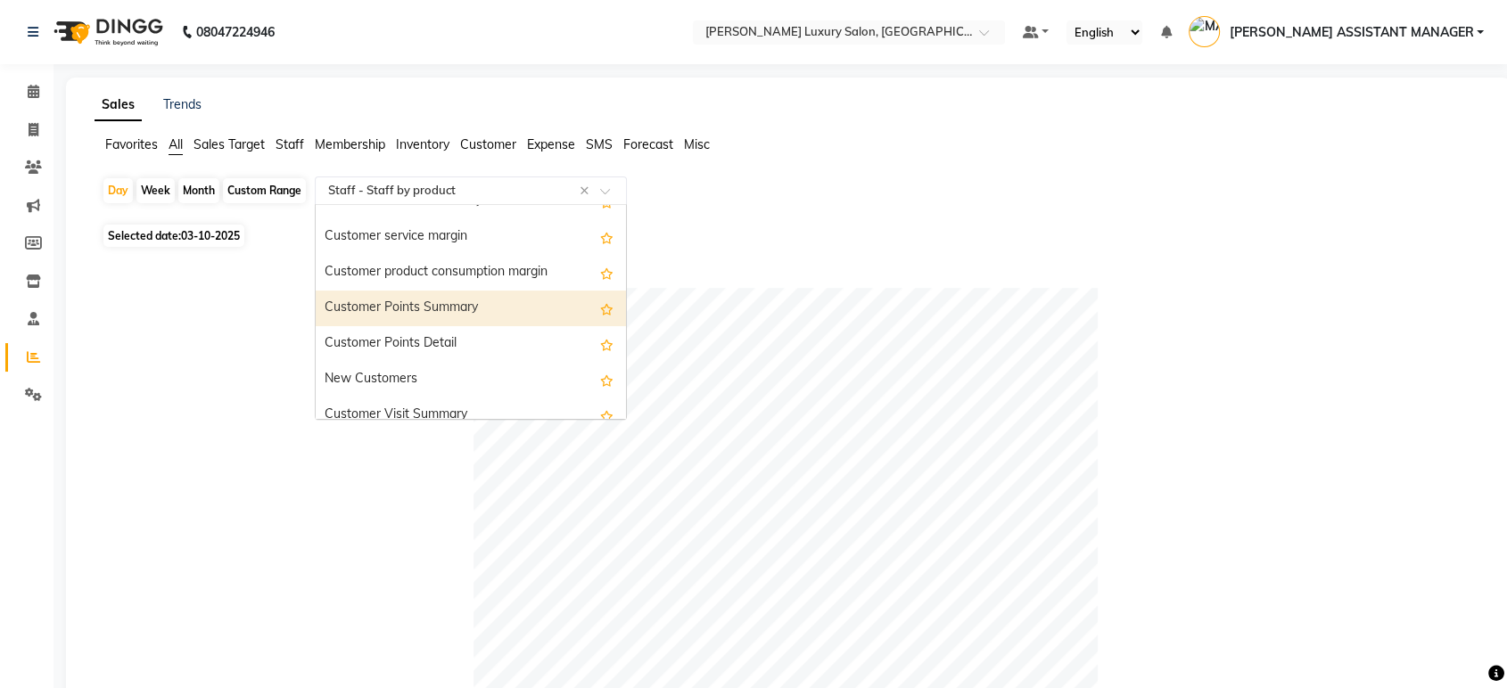
scroll to position [1584, 0]
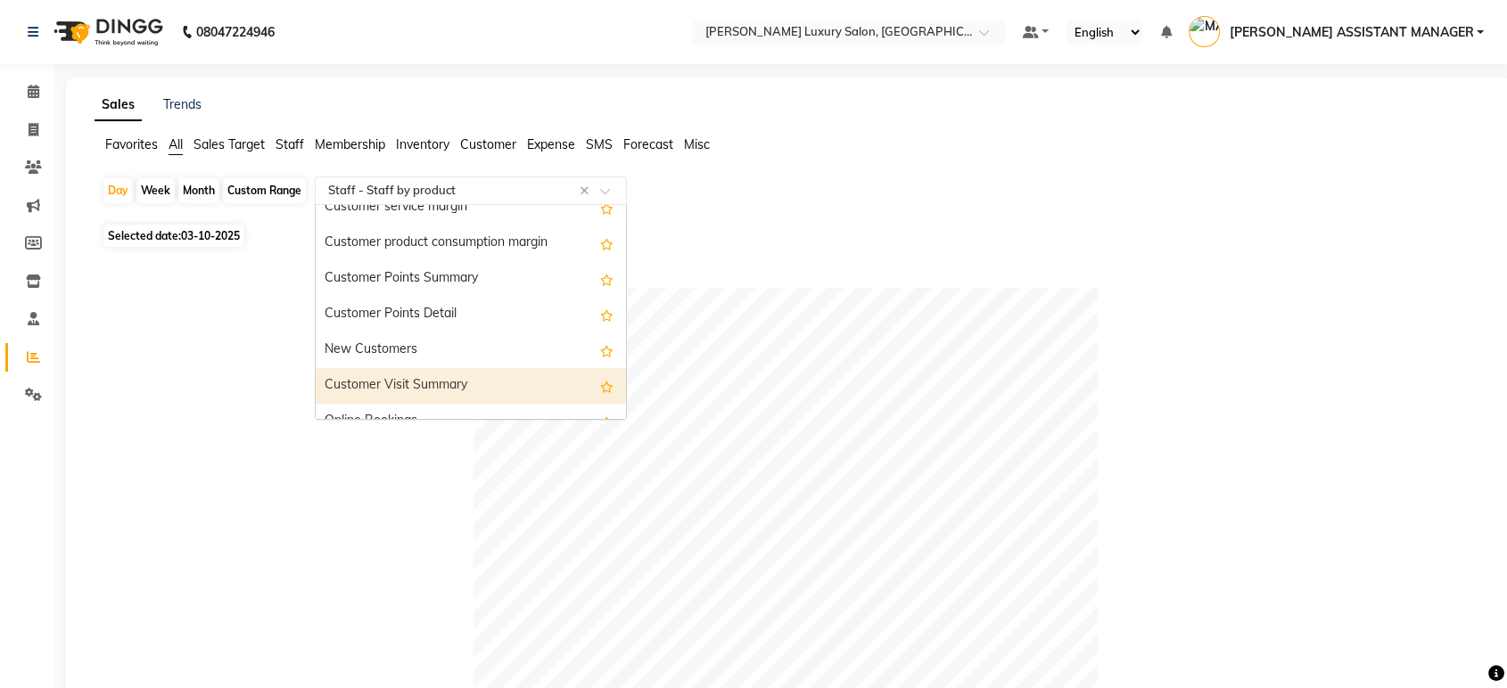
click at [461, 382] on div "Customer Visit Summary" at bounding box center [471, 386] width 310 height 36
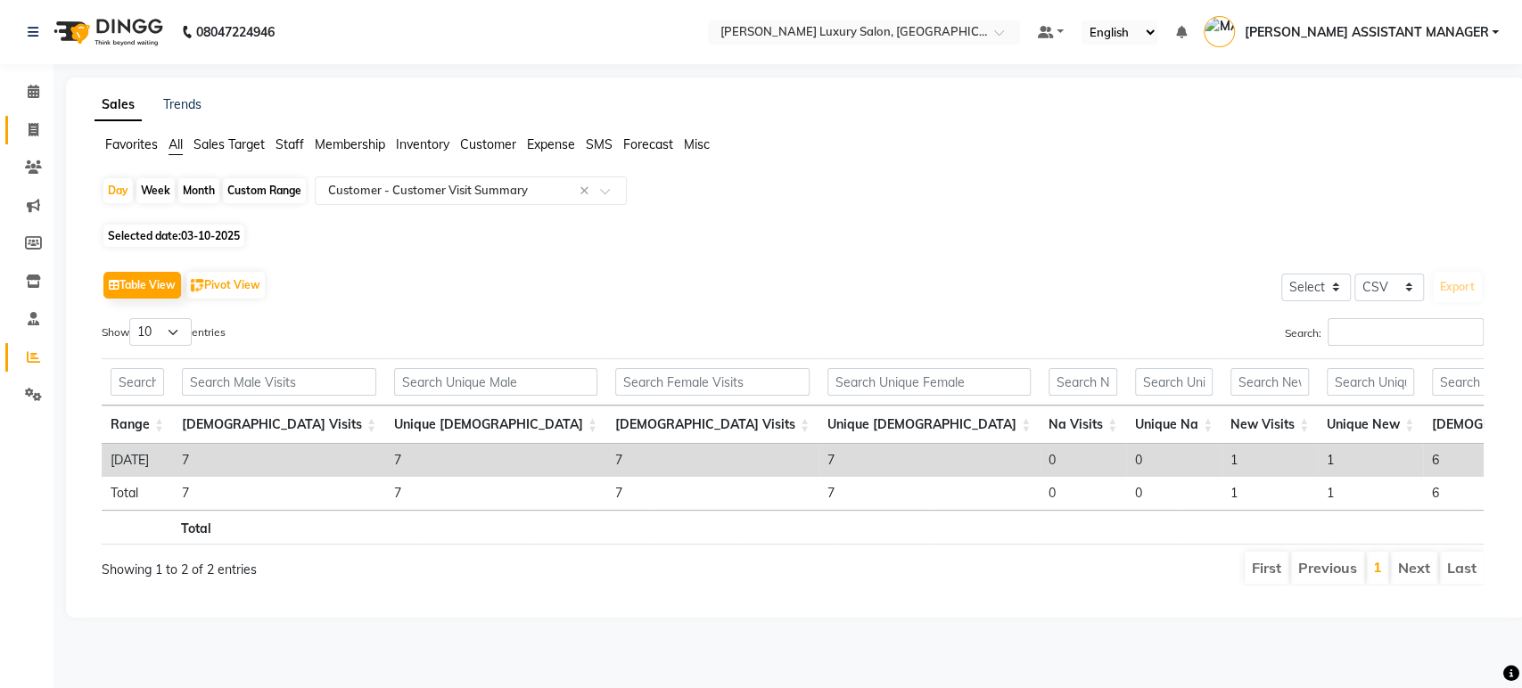
click at [16, 133] on link "Invoice" at bounding box center [26, 130] width 43 height 29
select select "4712"
select select "service"
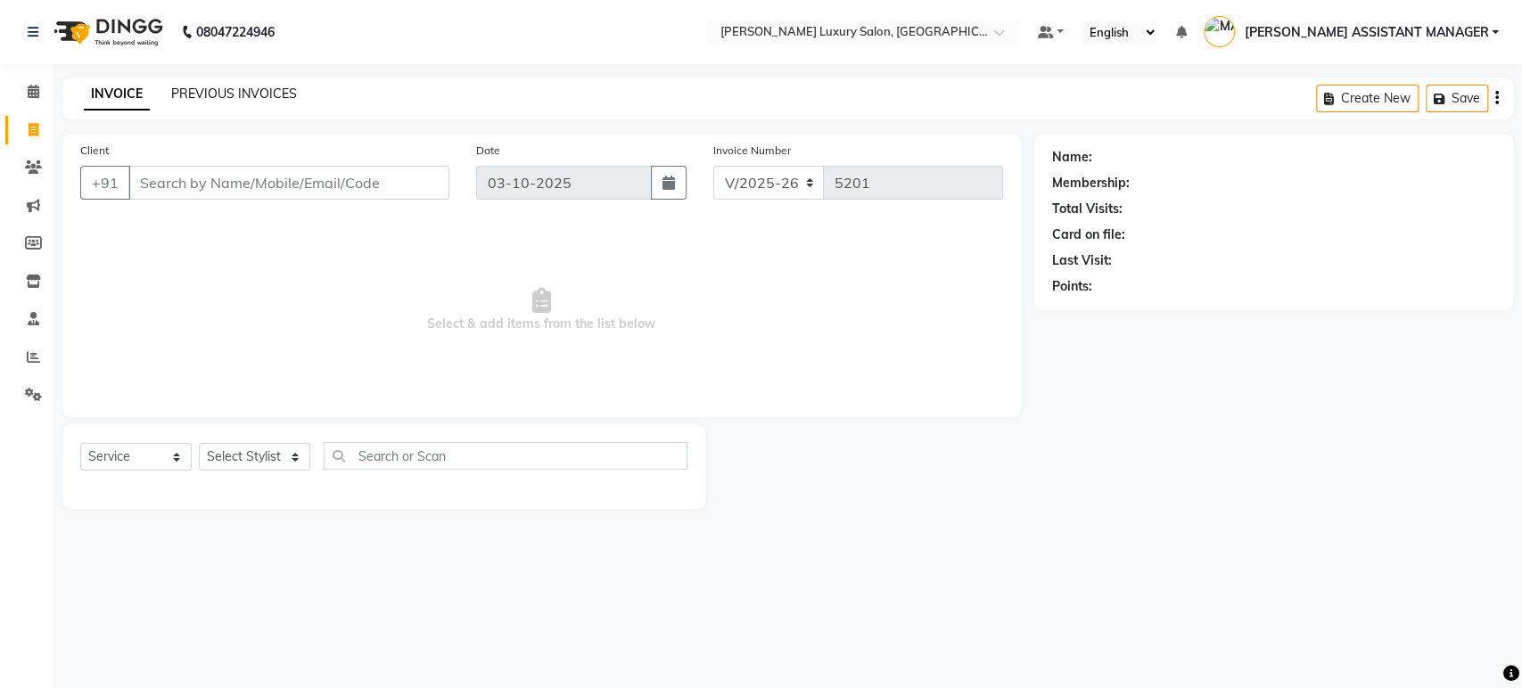
click at [265, 98] on link "PREVIOUS INVOICES" at bounding box center [234, 94] width 126 height 16
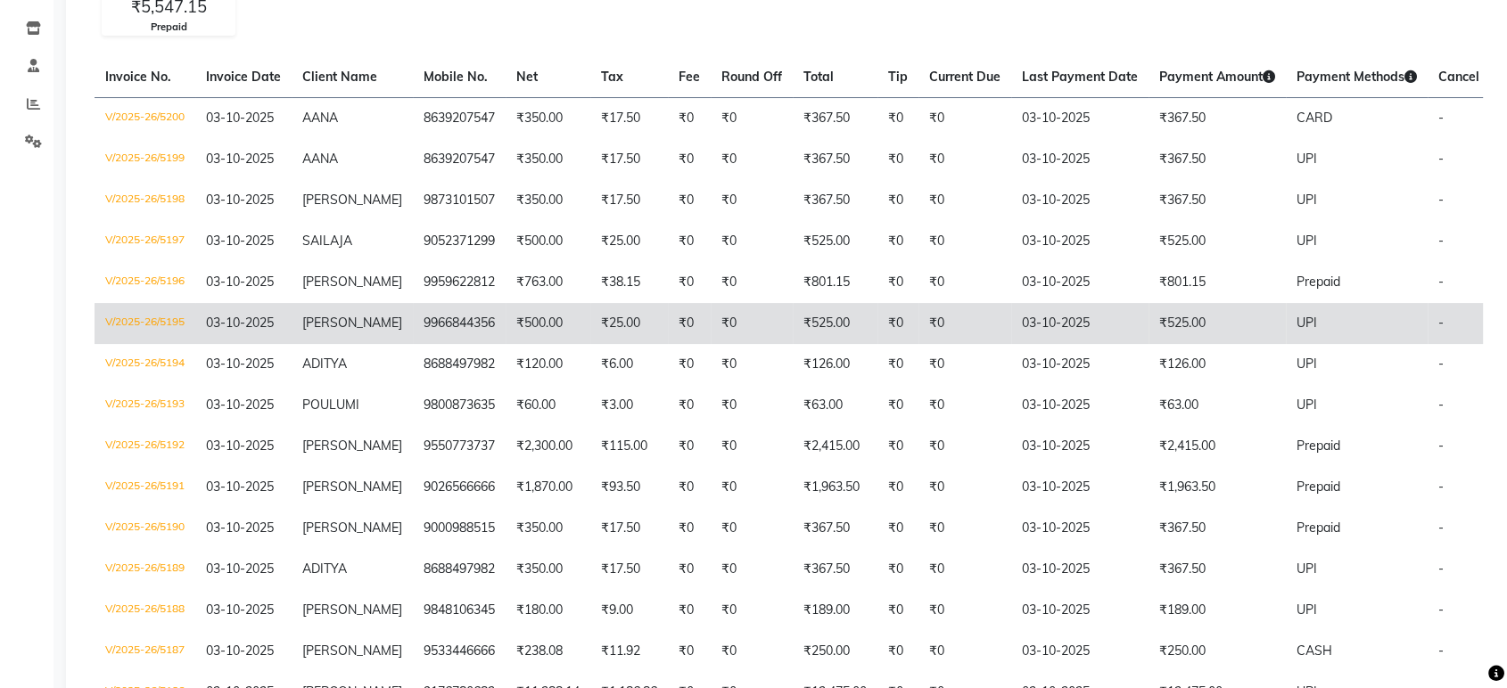
scroll to position [152, 0]
